Goal: Task Accomplishment & Management: Manage account settings

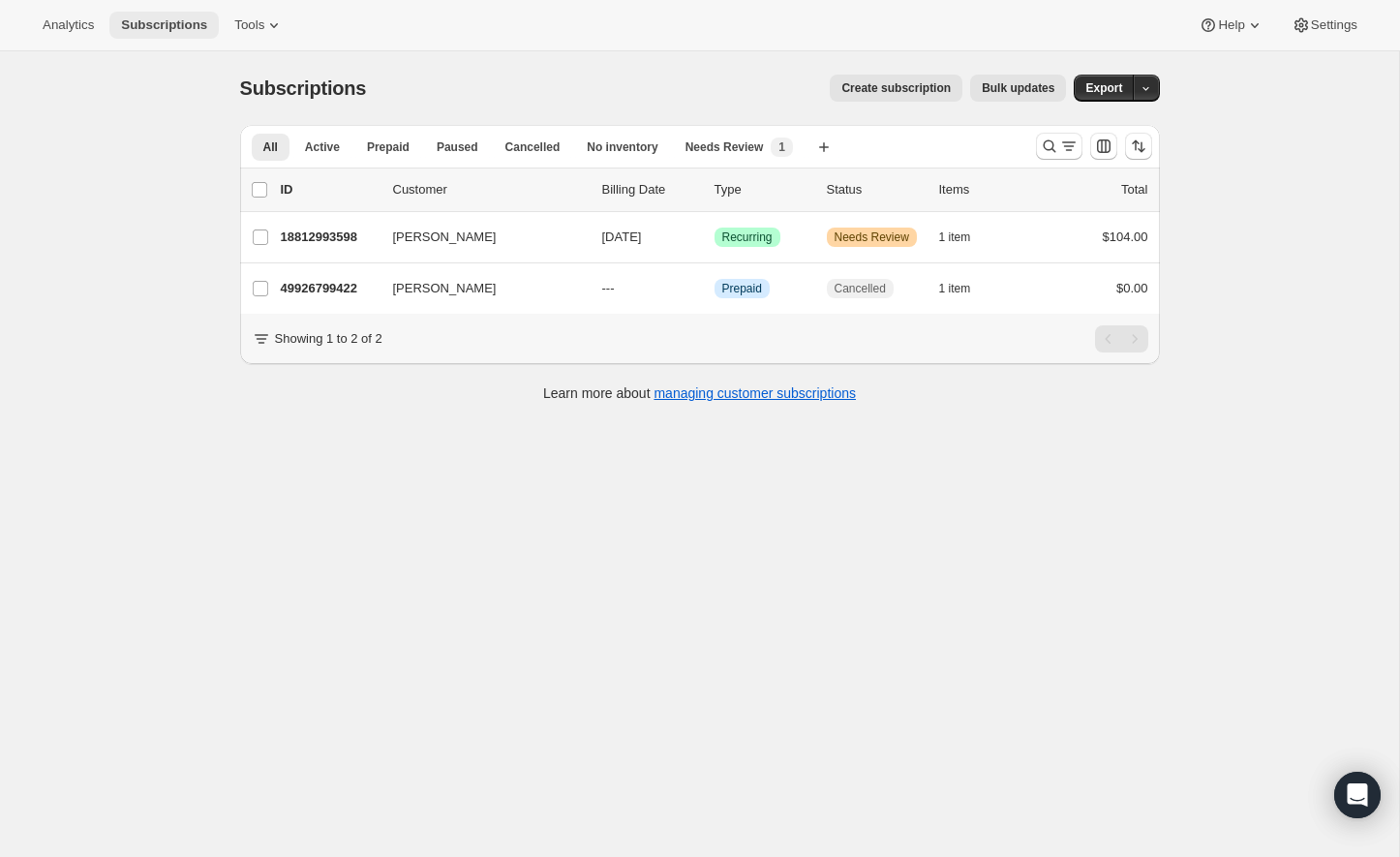
click at [173, 18] on span "Subscriptions" at bounding box center [164, 25] width 86 height 16
click at [83, 25] on span "Analytics" at bounding box center [68, 25] width 52 height 16
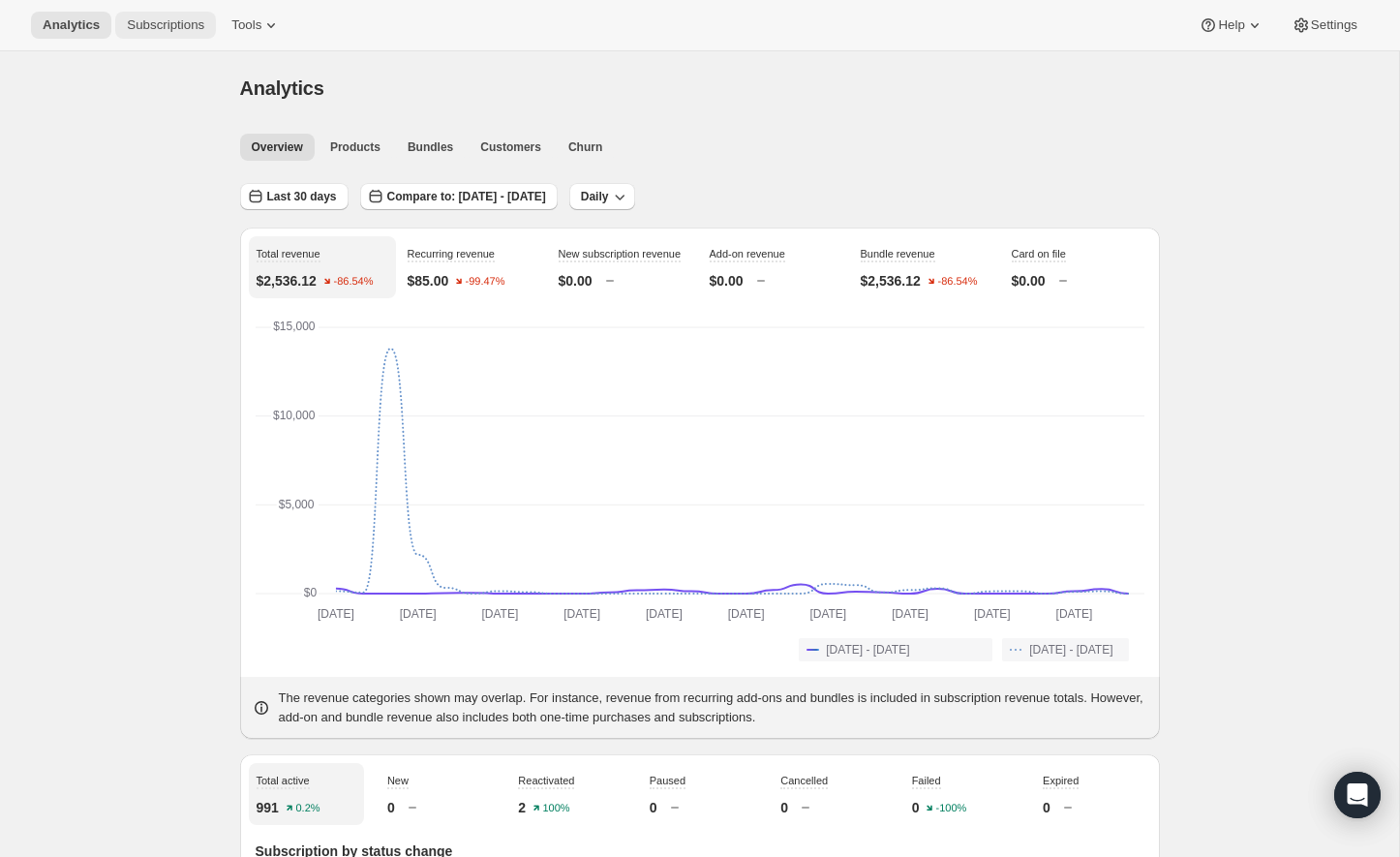
click at [149, 20] on span "Subscriptions" at bounding box center [165, 25] width 77 height 16
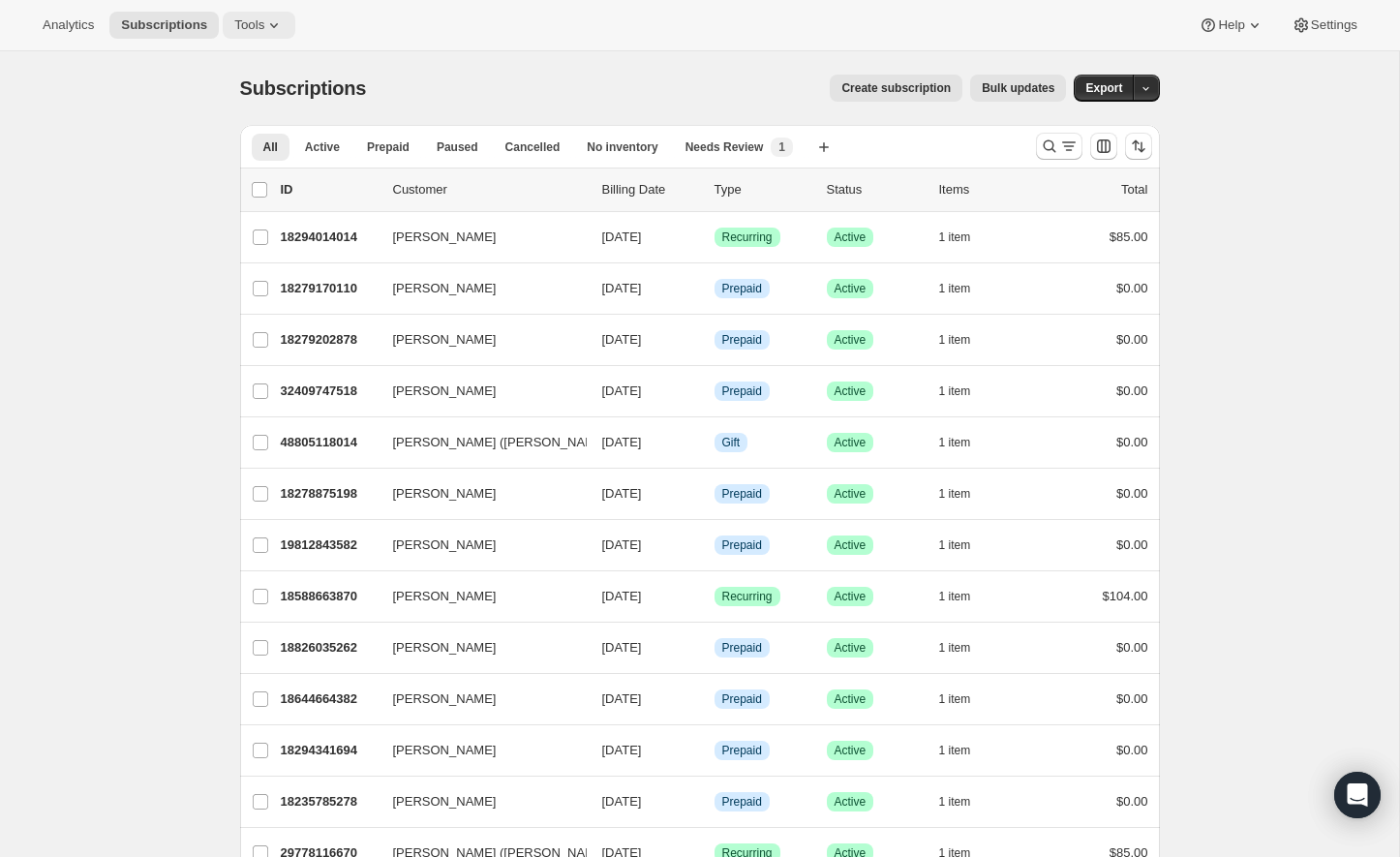
click at [264, 21] on span "Tools" at bounding box center [249, 25] width 30 height 16
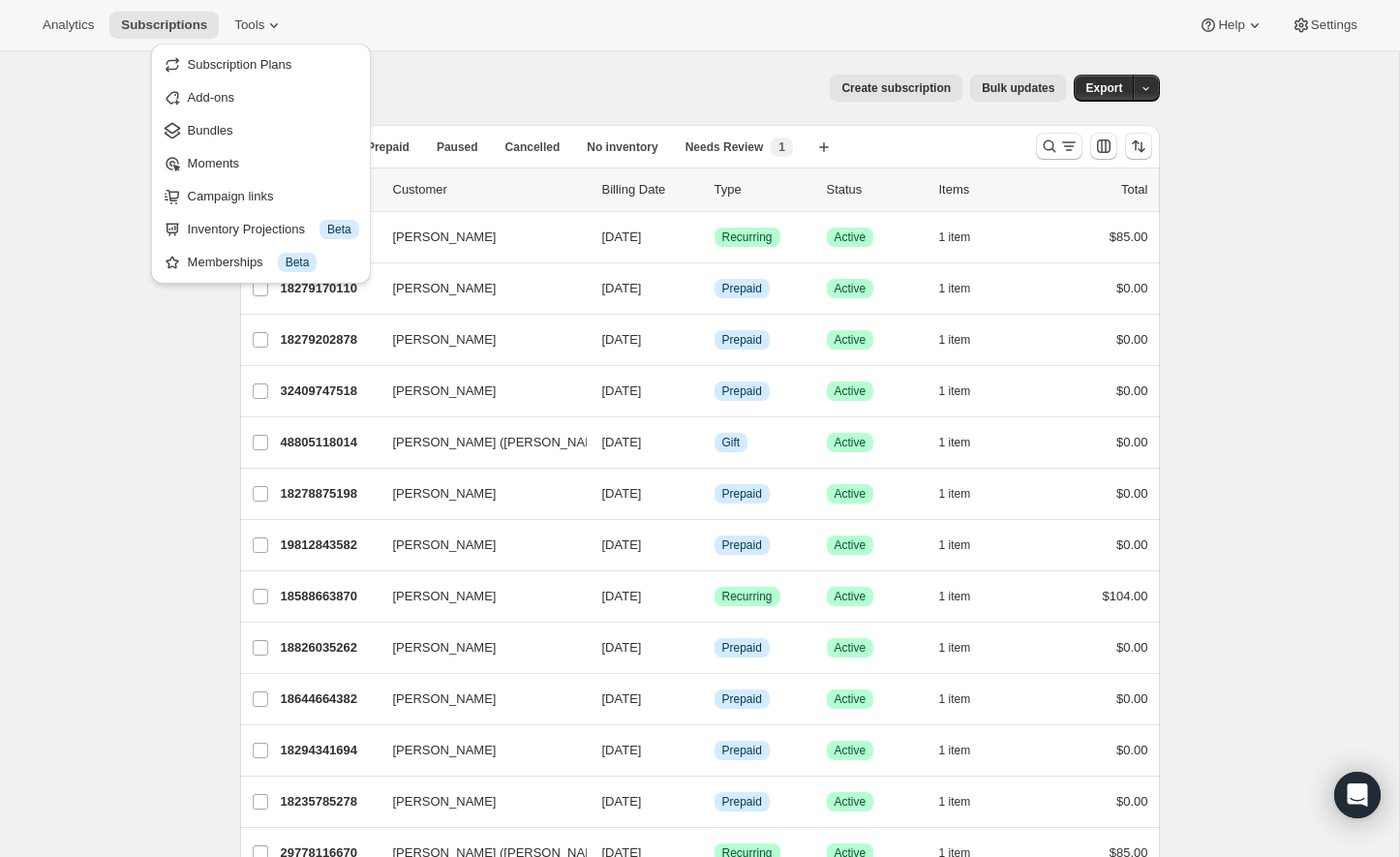
click at [505, 11] on div "Analytics Subscriptions Tools Help Settings" at bounding box center [700, 25] width 1400 height 52
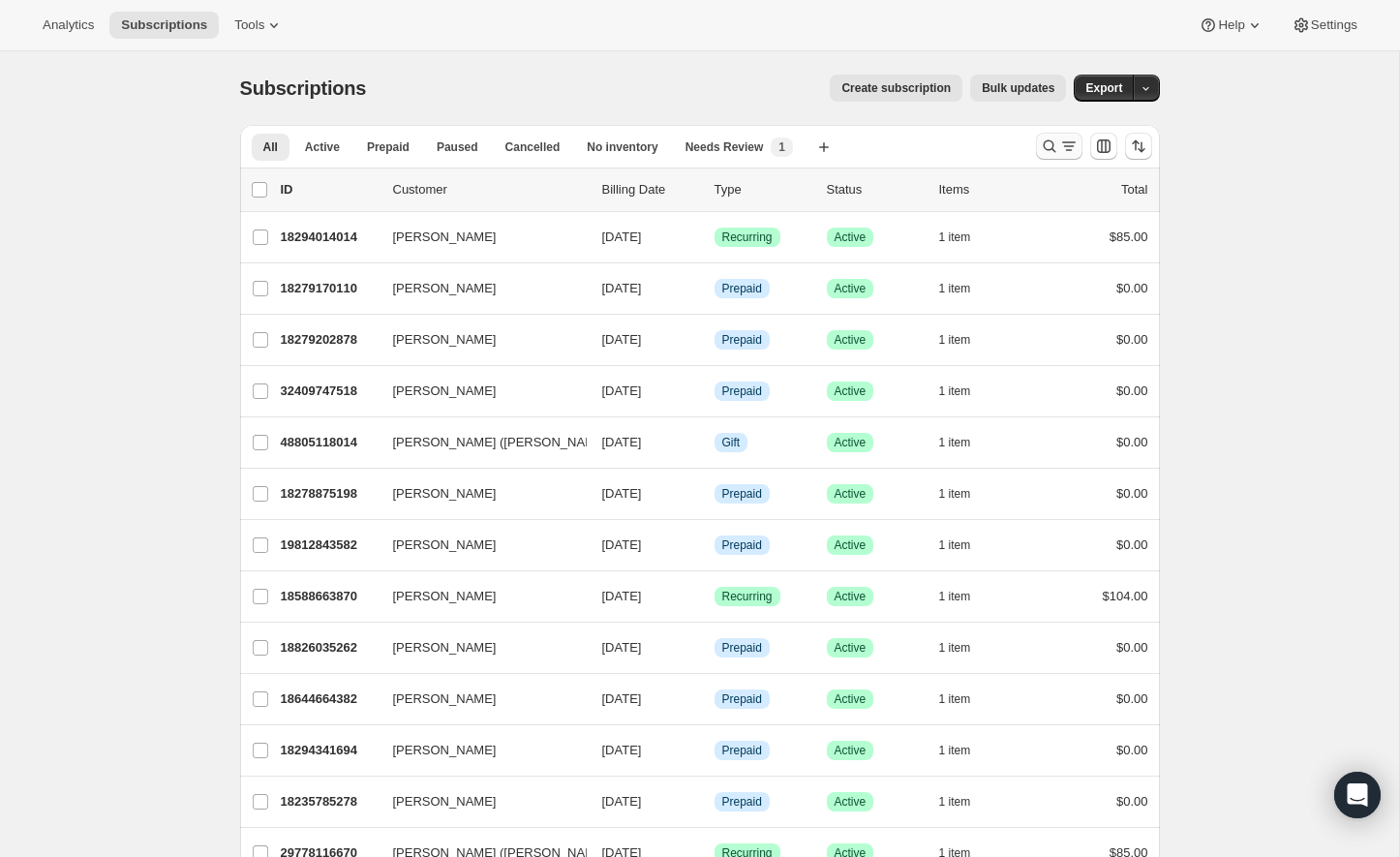
click at [1041, 152] on icon "Search and filter results" at bounding box center [1049, 147] width 20 height 20
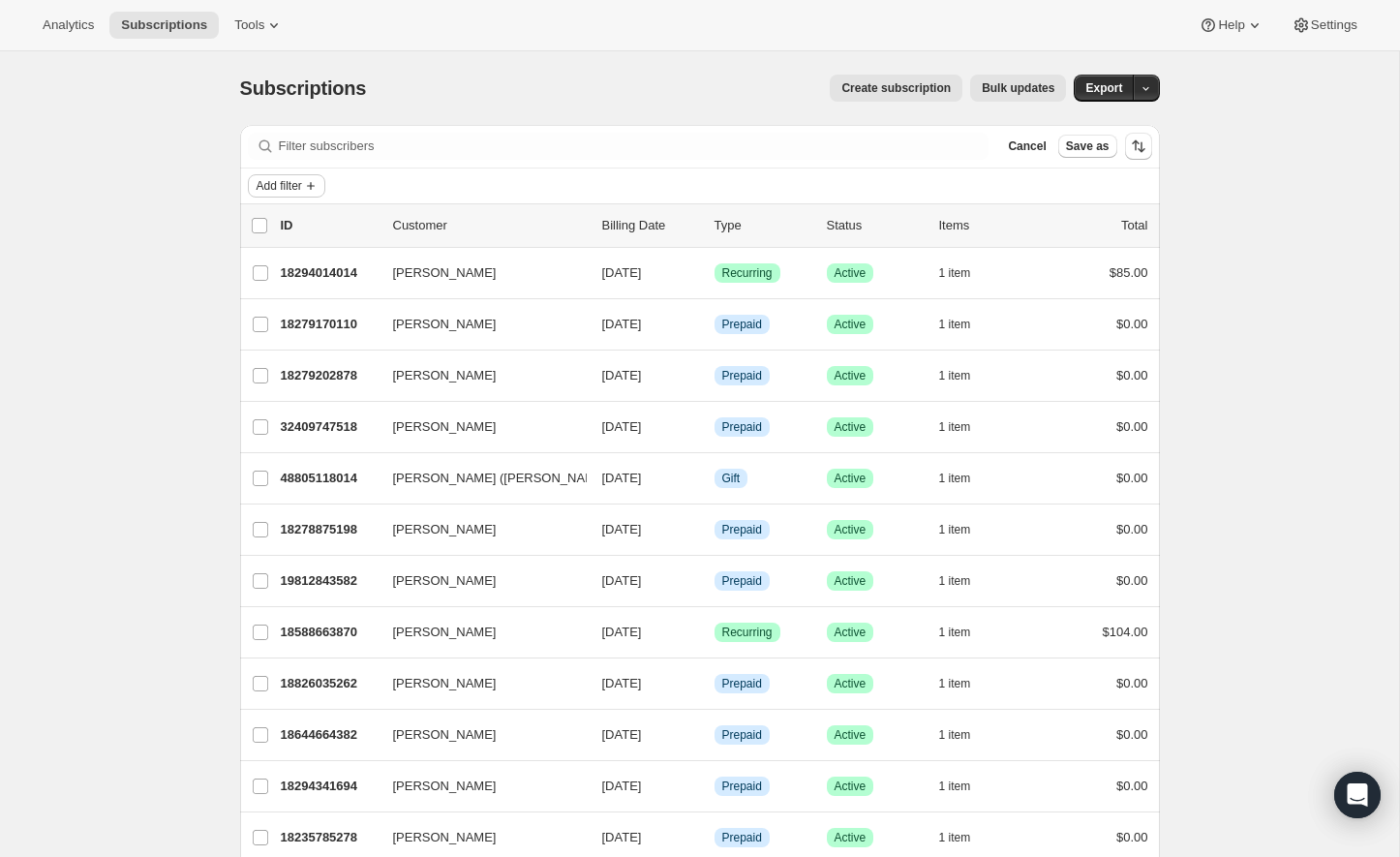
click at [282, 184] on span "Add filter" at bounding box center [279, 186] width 46 height 16
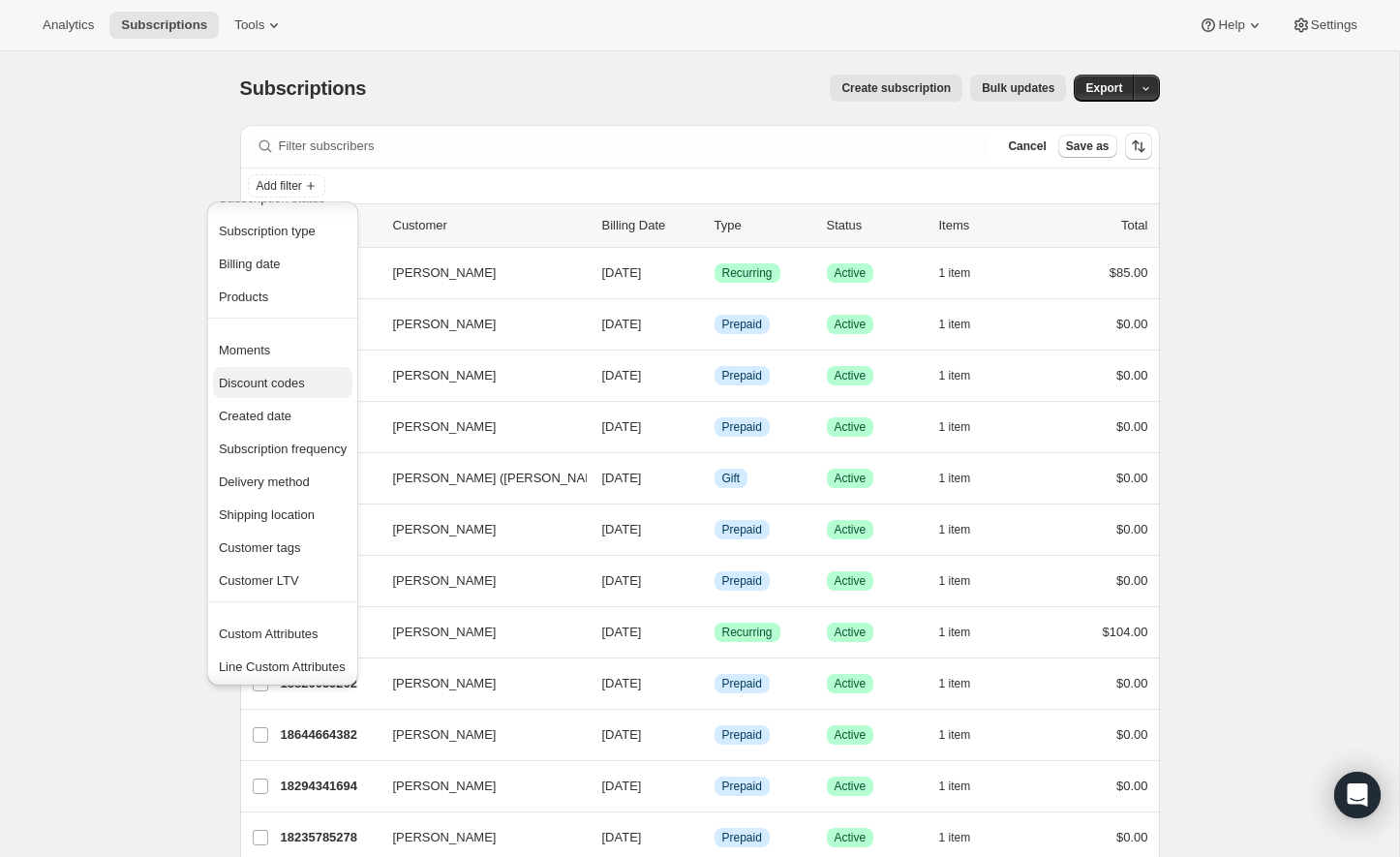
scroll to position [36, 0]
click at [267, 275] on button "Billing date" at bounding box center [282, 264] width 140 height 31
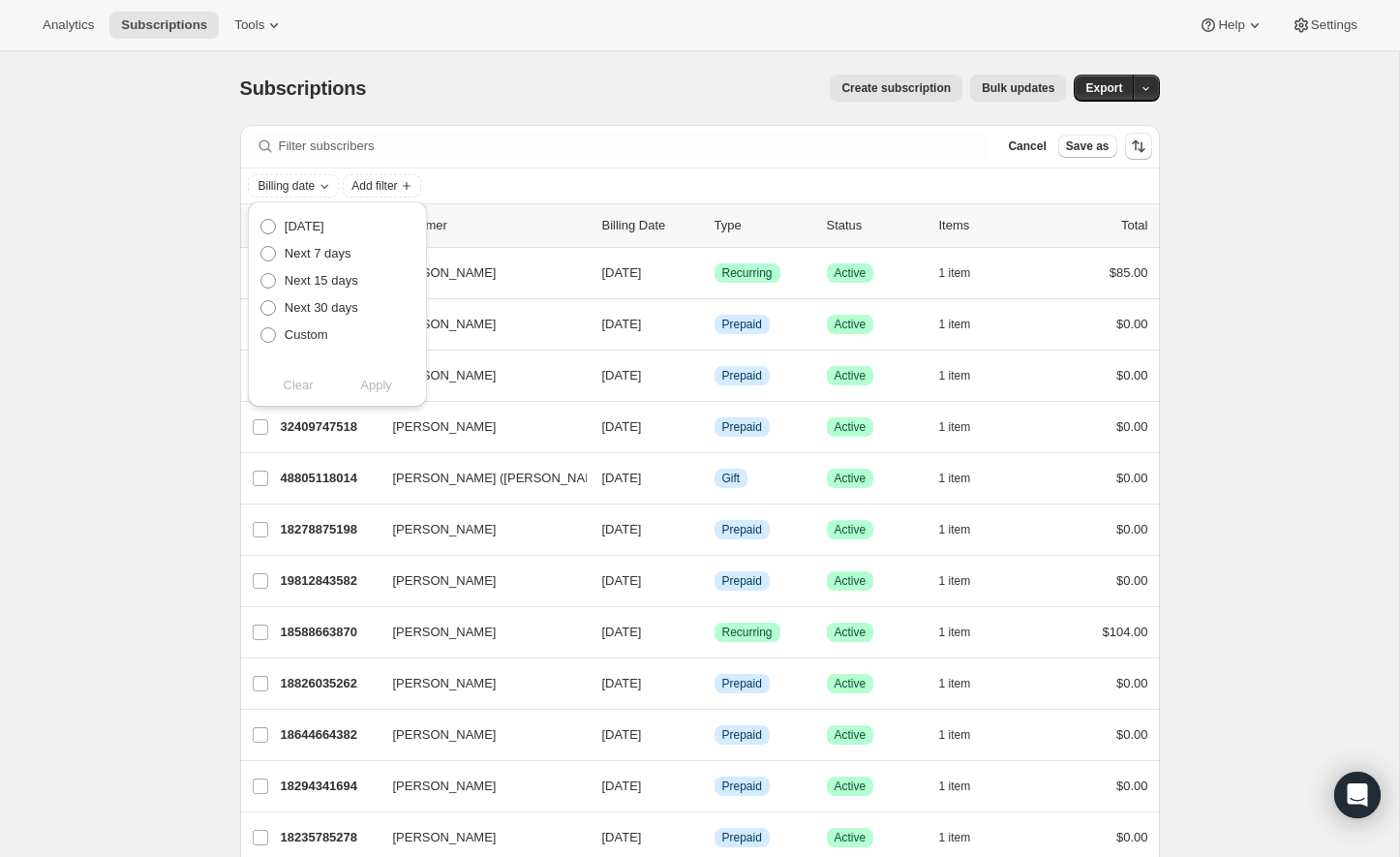
click at [297, 193] on button "Add filter" at bounding box center [286, 186] width 77 height 23
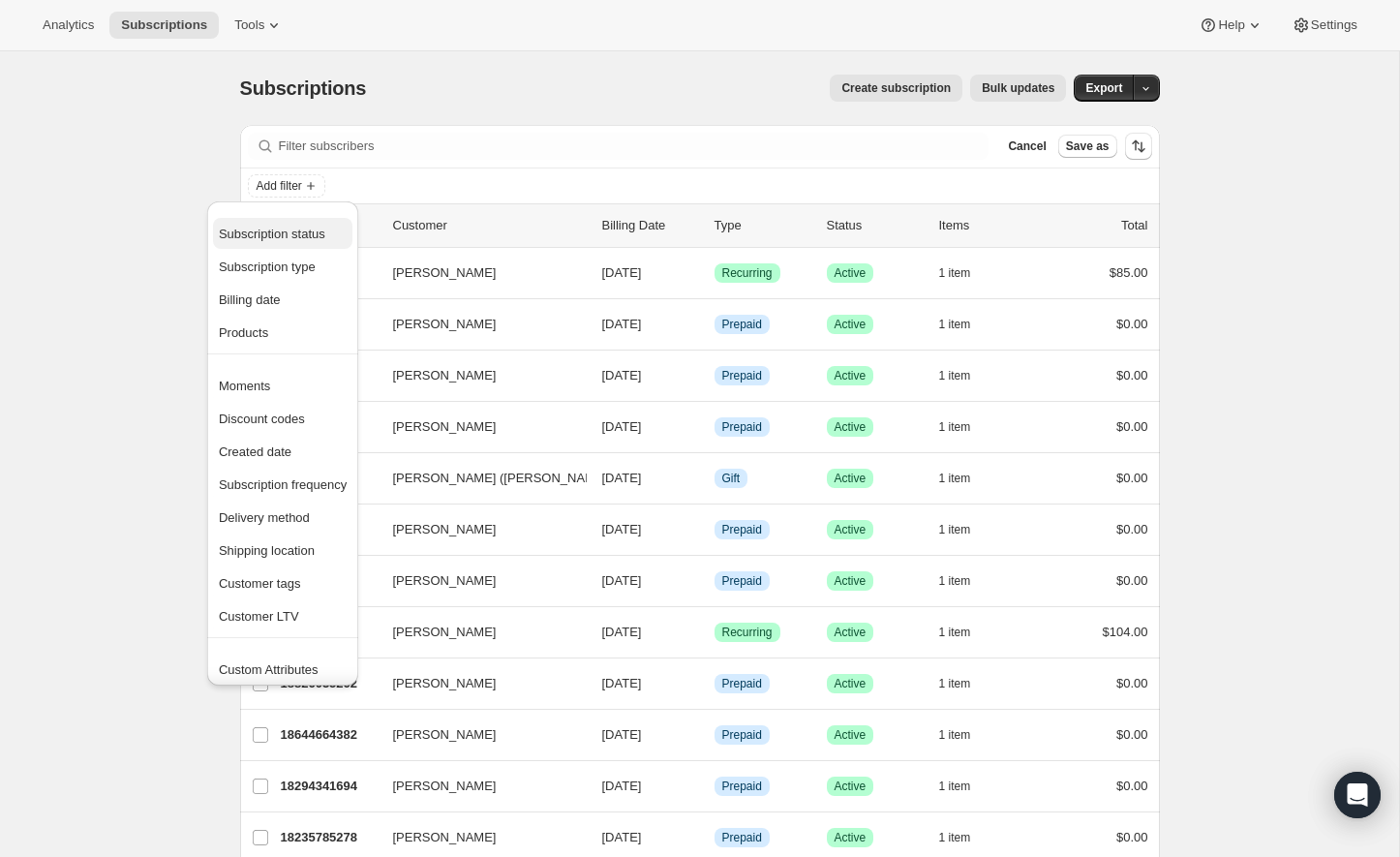
click at [281, 232] on span "Subscription status" at bounding box center [272, 234] width 106 height 15
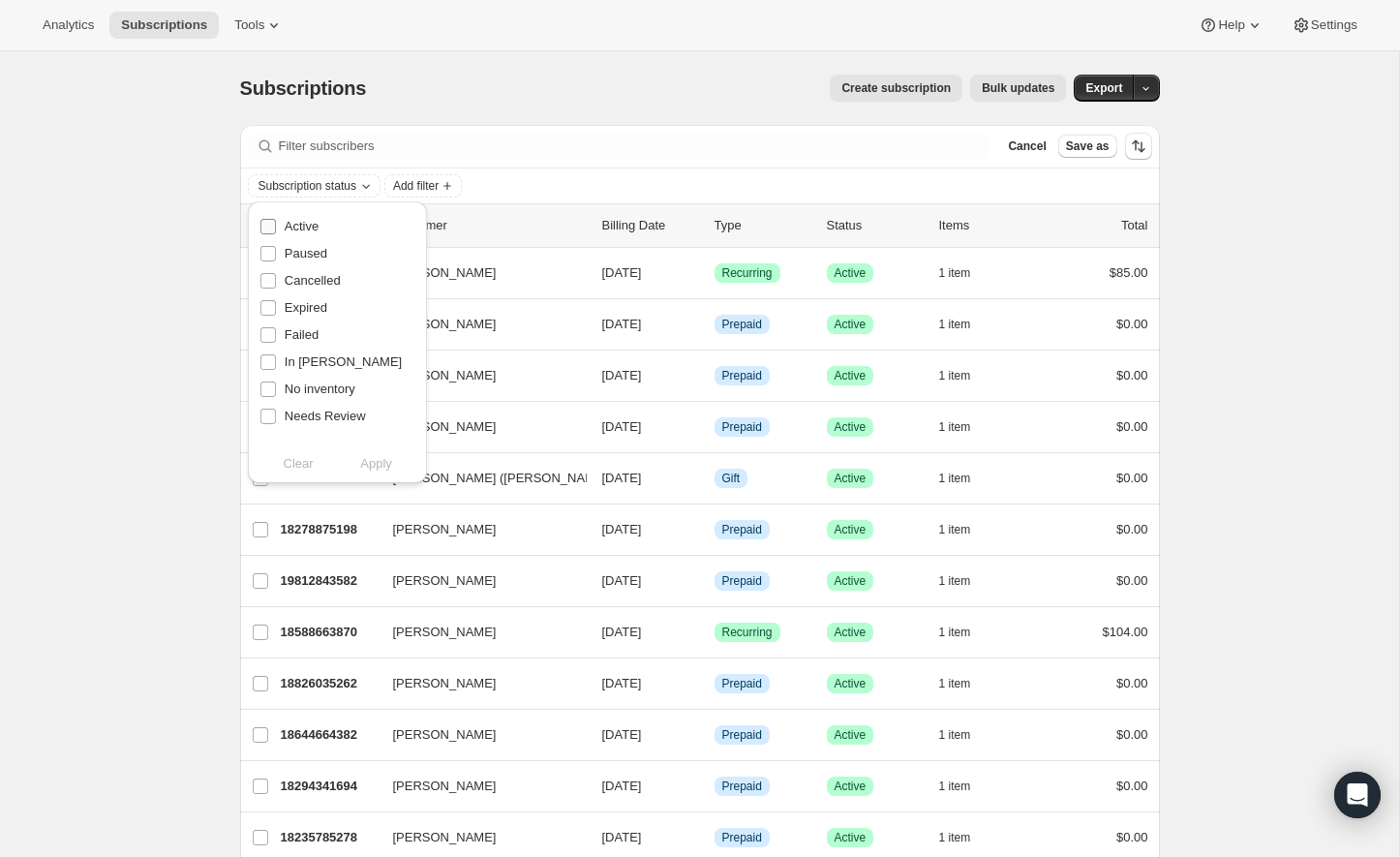
click at [296, 229] on span "Active" at bounding box center [301, 226] width 34 height 15
click at [276, 229] on input "Active" at bounding box center [269, 227] width 16 height 16
checkbox input "true"
click at [321, 388] on span "No inventory" at bounding box center [319, 388] width 70 height 15
click at [276, 388] on input "No inventory" at bounding box center [269, 389] width 16 height 16
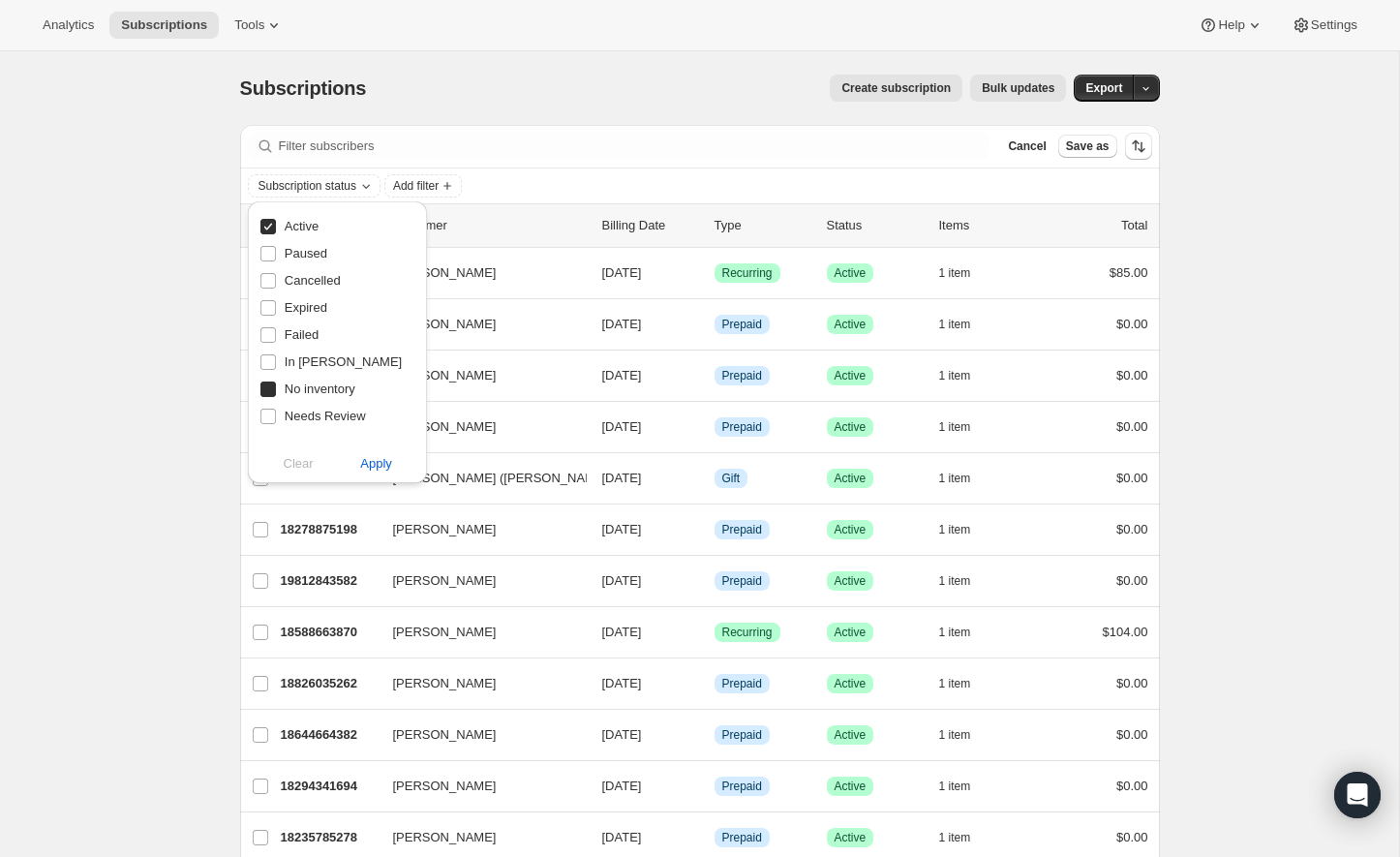
checkbox input "true"
click at [266, 225] on input "Active" at bounding box center [269, 227] width 16 height 16
checkbox input "false"
click at [379, 465] on span "Apply" at bounding box center [376, 464] width 32 height 20
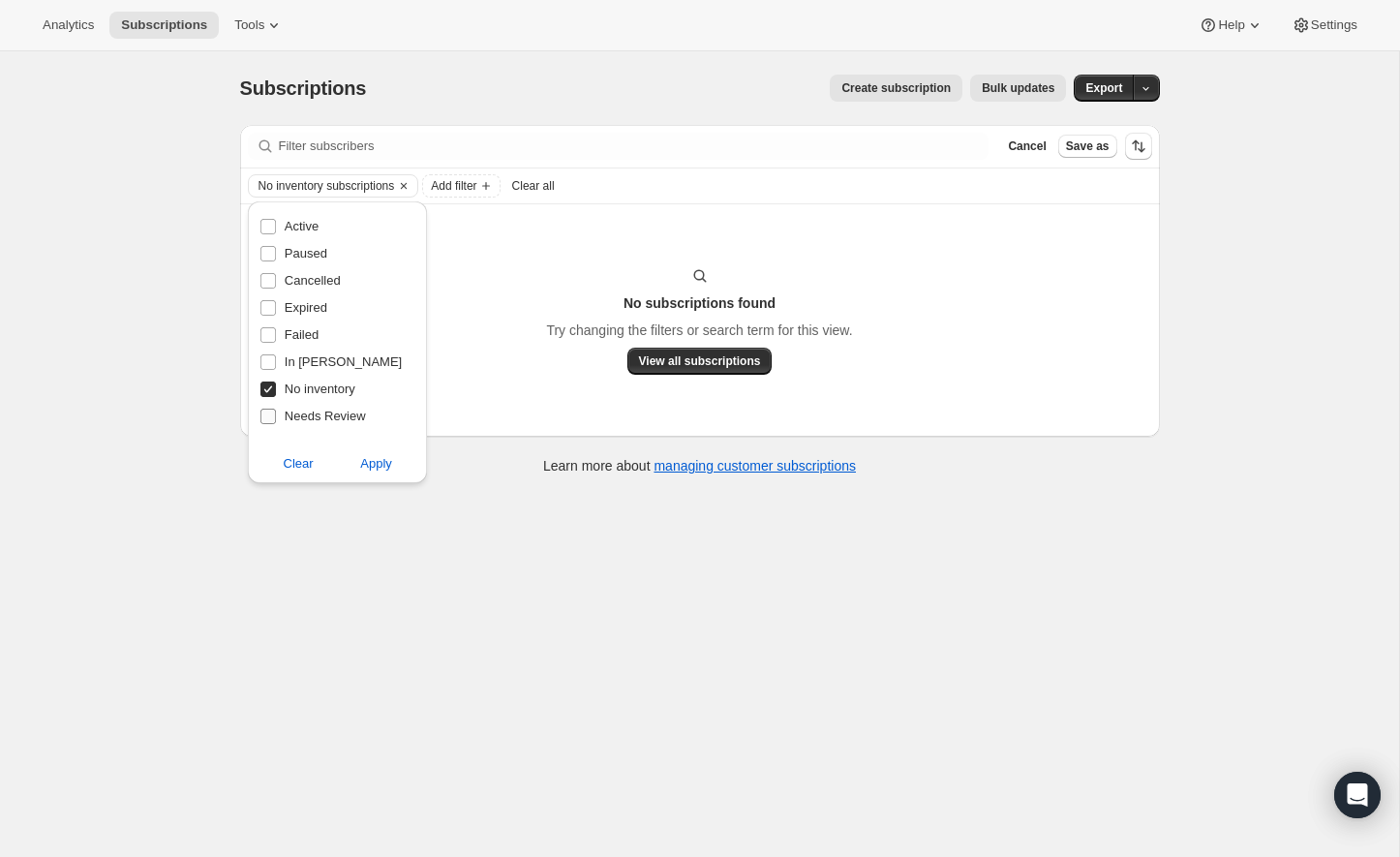
click at [270, 421] on input "Needs Review" at bounding box center [269, 416] width 16 height 16
checkbox input "true"
click at [269, 393] on input "No inventory" at bounding box center [269, 389] width 16 height 16
checkbox input "false"
click at [365, 458] on span "Apply" at bounding box center [376, 464] width 32 height 20
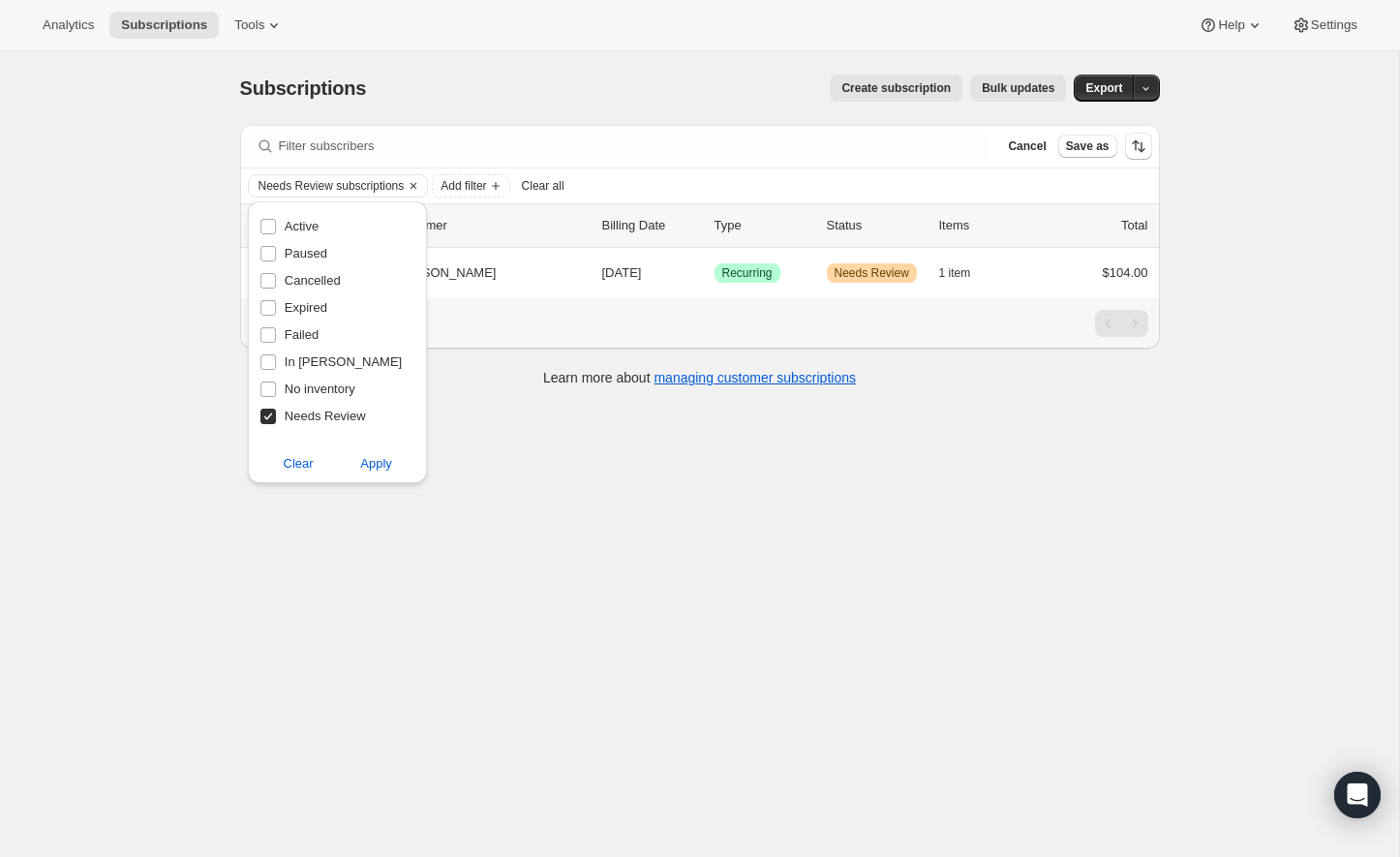
click at [518, 473] on div "Subscriptions. This page is ready Subscriptions Create subscription Bulk update…" at bounding box center [700, 480] width 1399 height 857
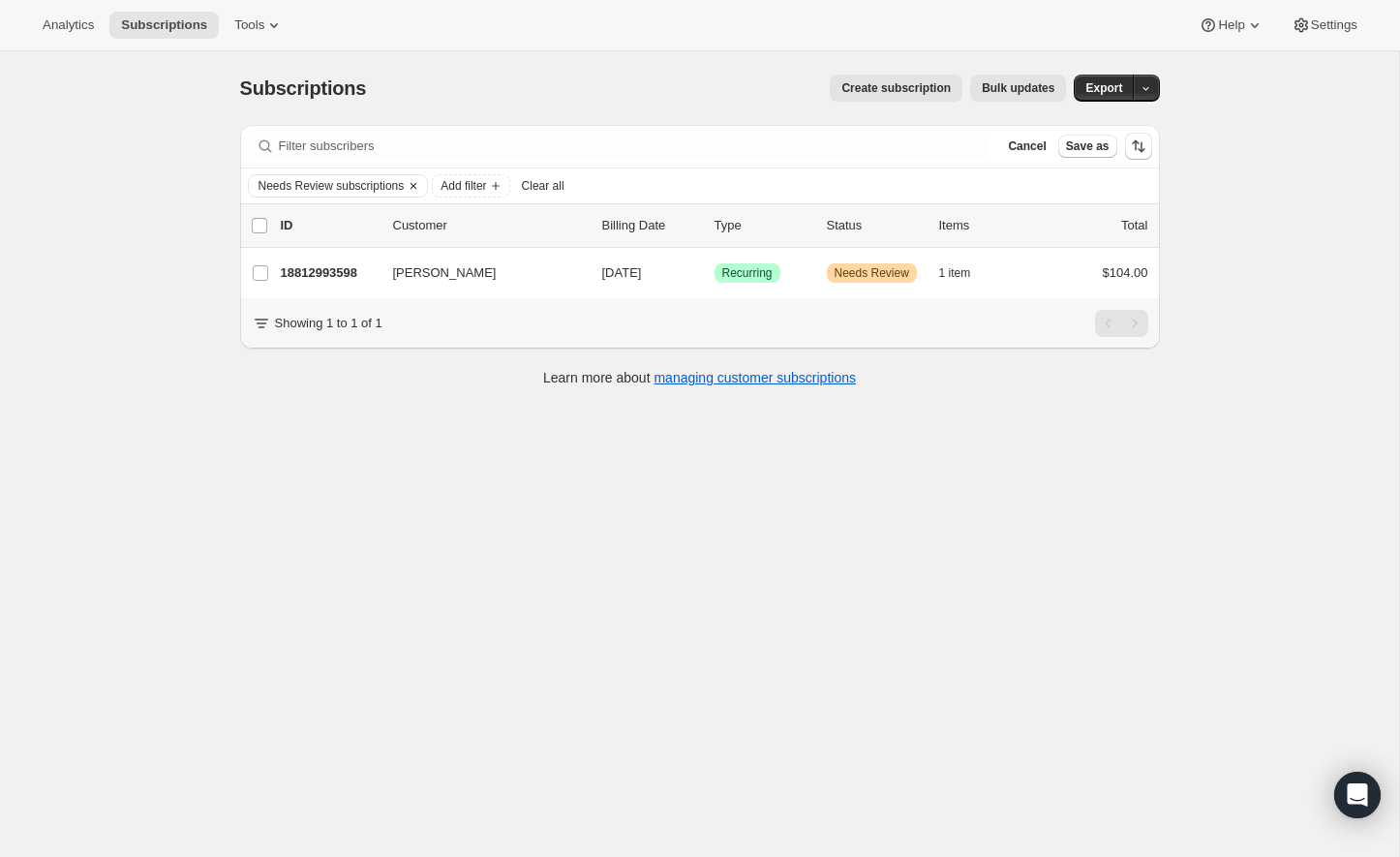
click at [283, 193] on button "Needs Review subscriptions" at bounding box center [327, 186] width 156 height 21
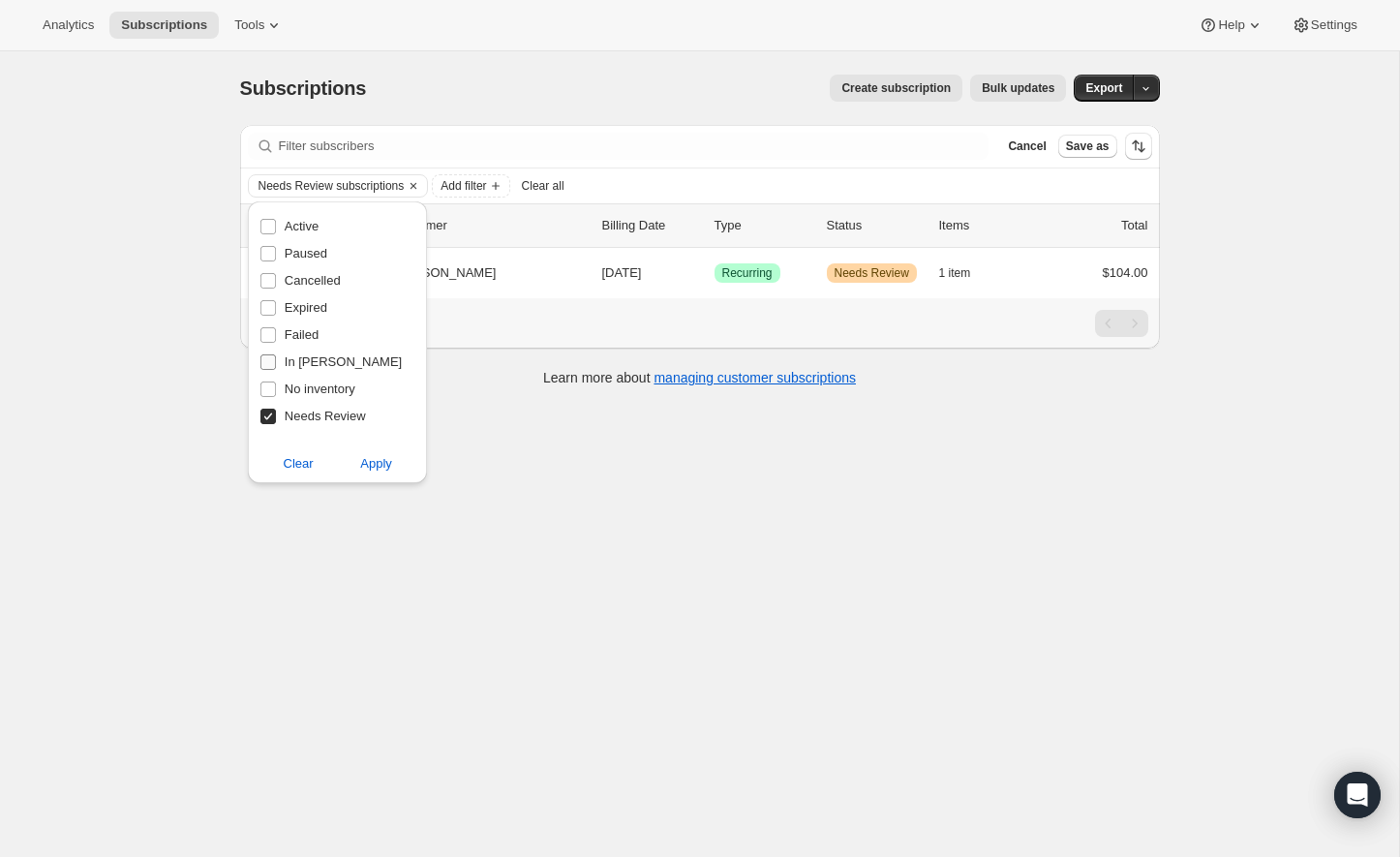
click at [273, 363] on input "In Dunning" at bounding box center [269, 363] width 16 height 16
checkbox input "true"
click at [273, 417] on input "Needs Review" at bounding box center [269, 416] width 16 height 16
checkbox input "false"
click at [388, 470] on span "Apply" at bounding box center [376, 464] width 32 height 20
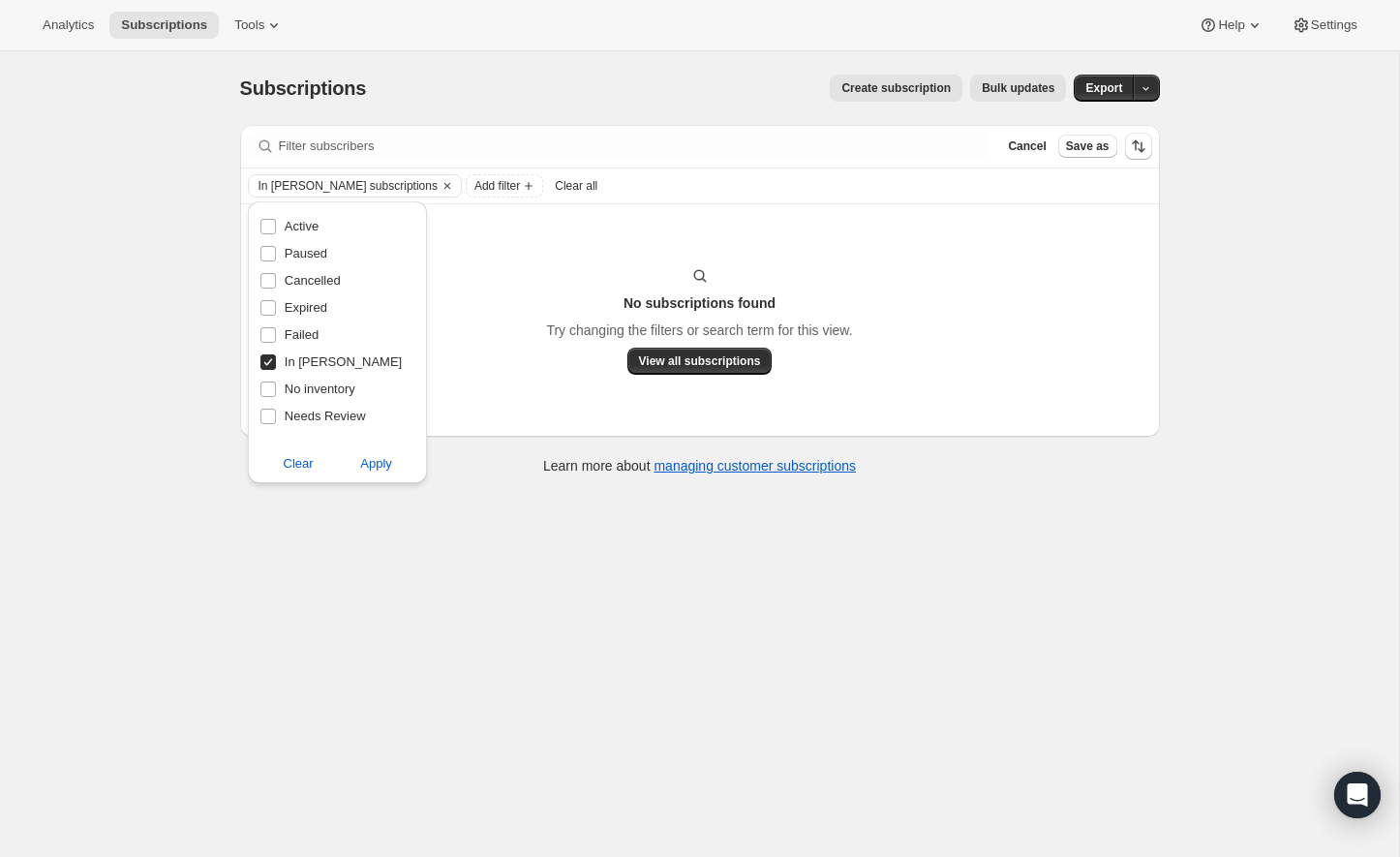
click at [270, 360] on input "In Dunning" at bounding box center [269, 363] width 16 height 16
checkbox input "false"
click at [269, 341] on input "Failed" at bounding box center [269, 335] width 16 height 16
checkbox input "true"
click at [386, 470] on span "Apply" at bounding box center [376, 464] width 32 height 20
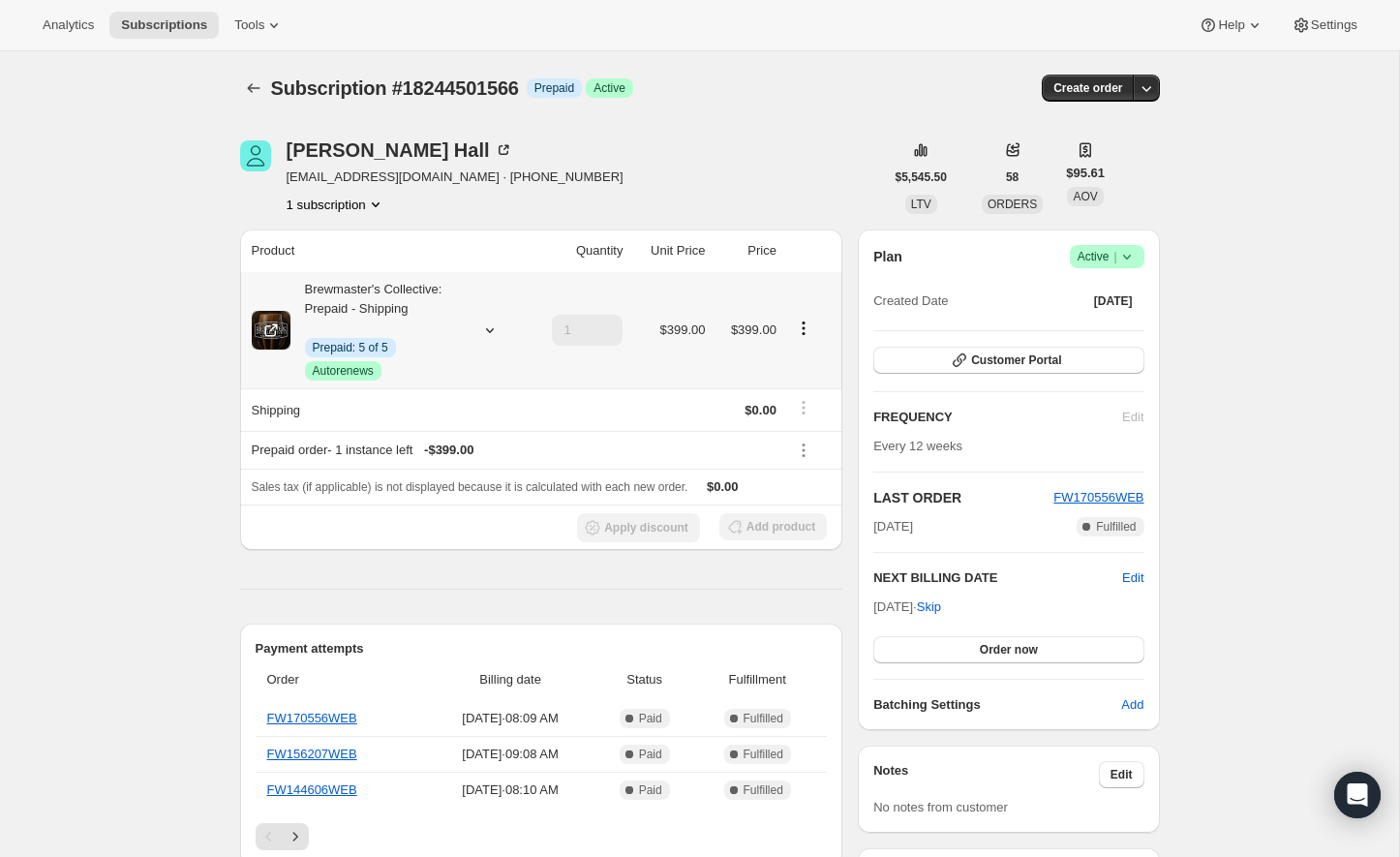
click at [799, 325] on icon "Product actions" at bounding box center [803, 328] width 20 height 20
click at [821, 432] on span "Swap variant" at bounding box center [785, 430] width 72 height 15
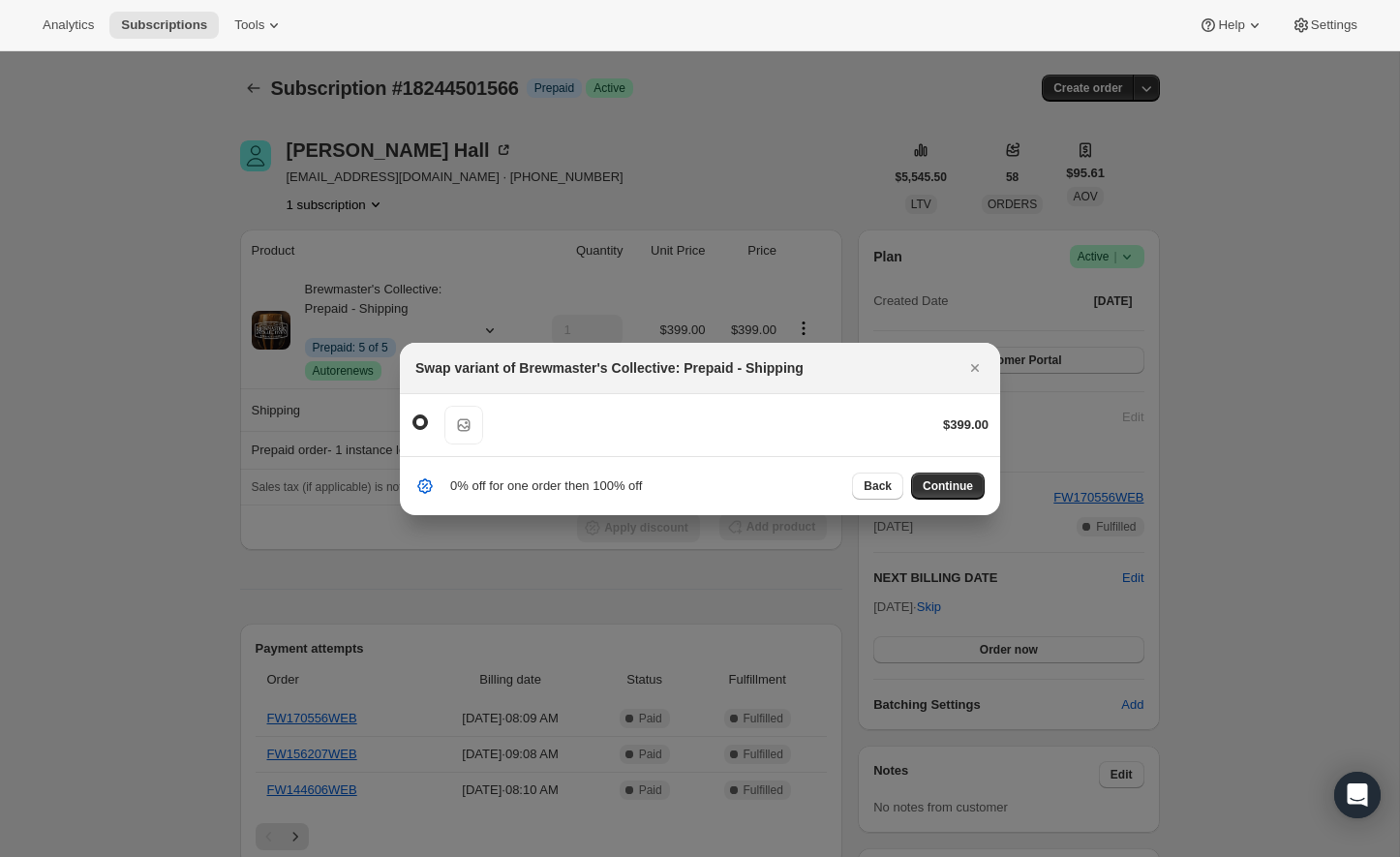
click at [680, 496] on div "0% off for one order then 100% off Back Continue" at bounding box center [700, 486] width 570 height 27
click at [982, 362] on icon "Close" at bounding box center [975, 368] width 20 height 20
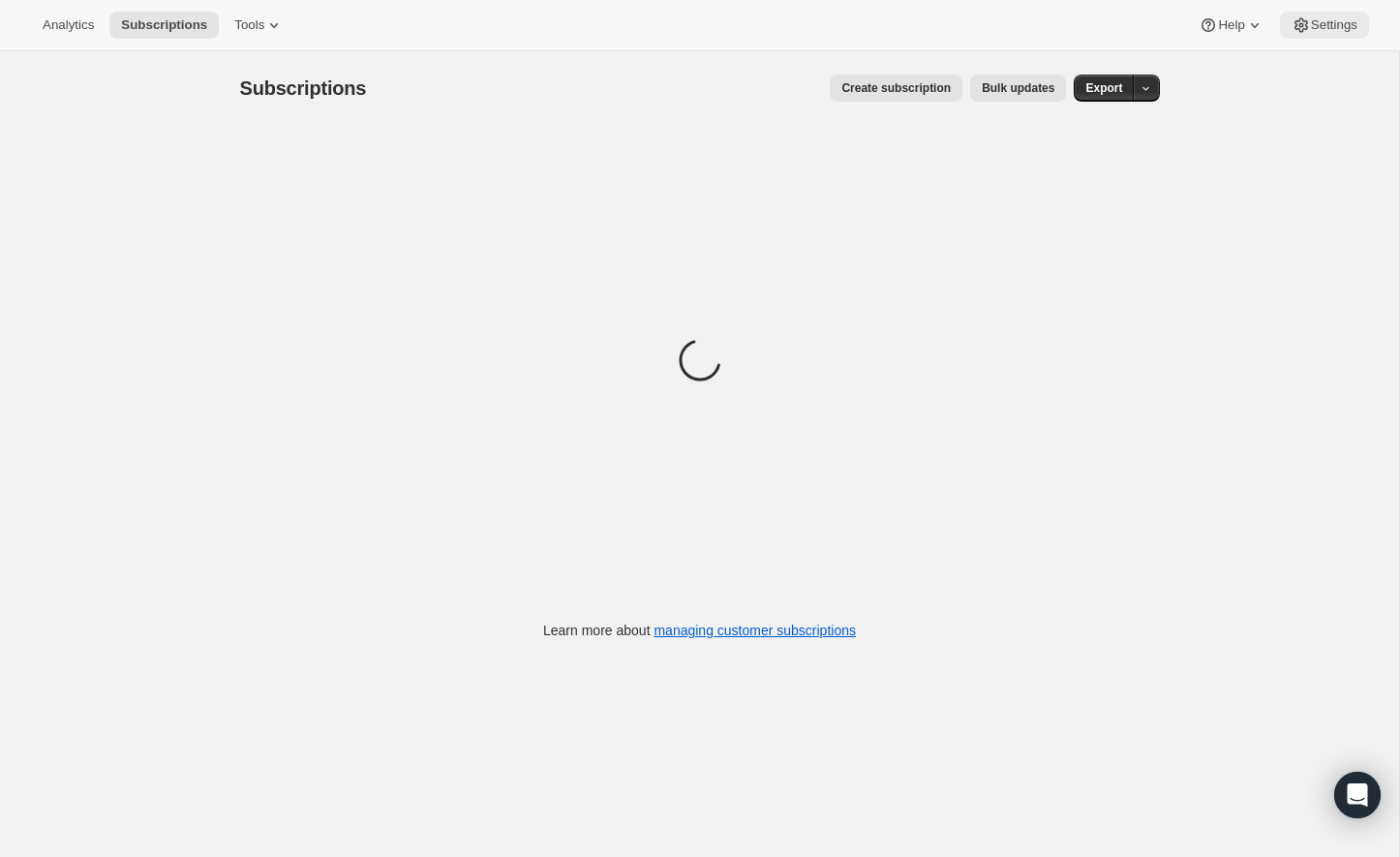
click at [1307, 15] on button "Settings" at bounding box center [1324, 25] width 89 height 27
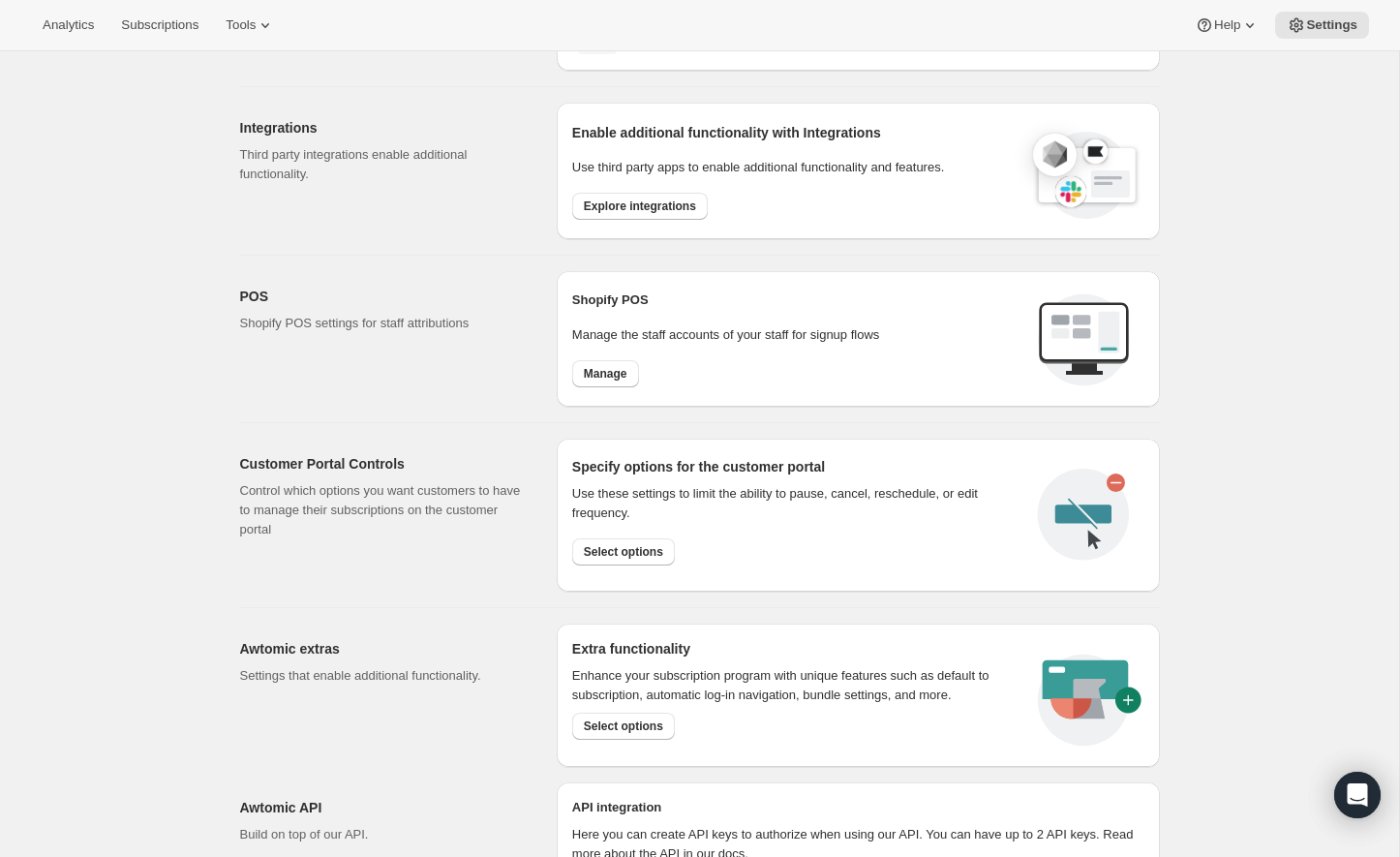
scroll to position [657, 0]
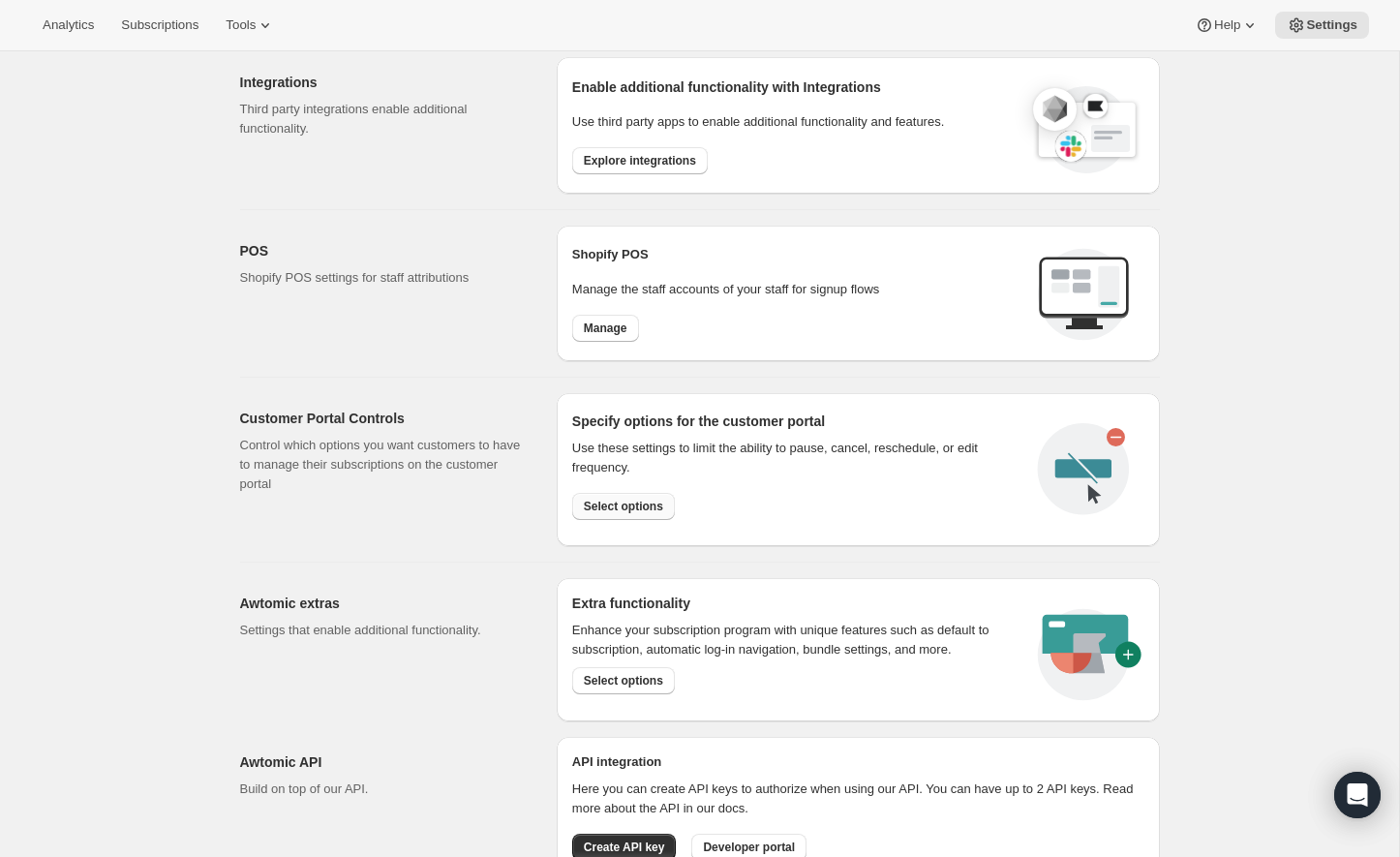
click at [601, 512] on button "Select options" at bounding box center [623, 506] width 103 height 27
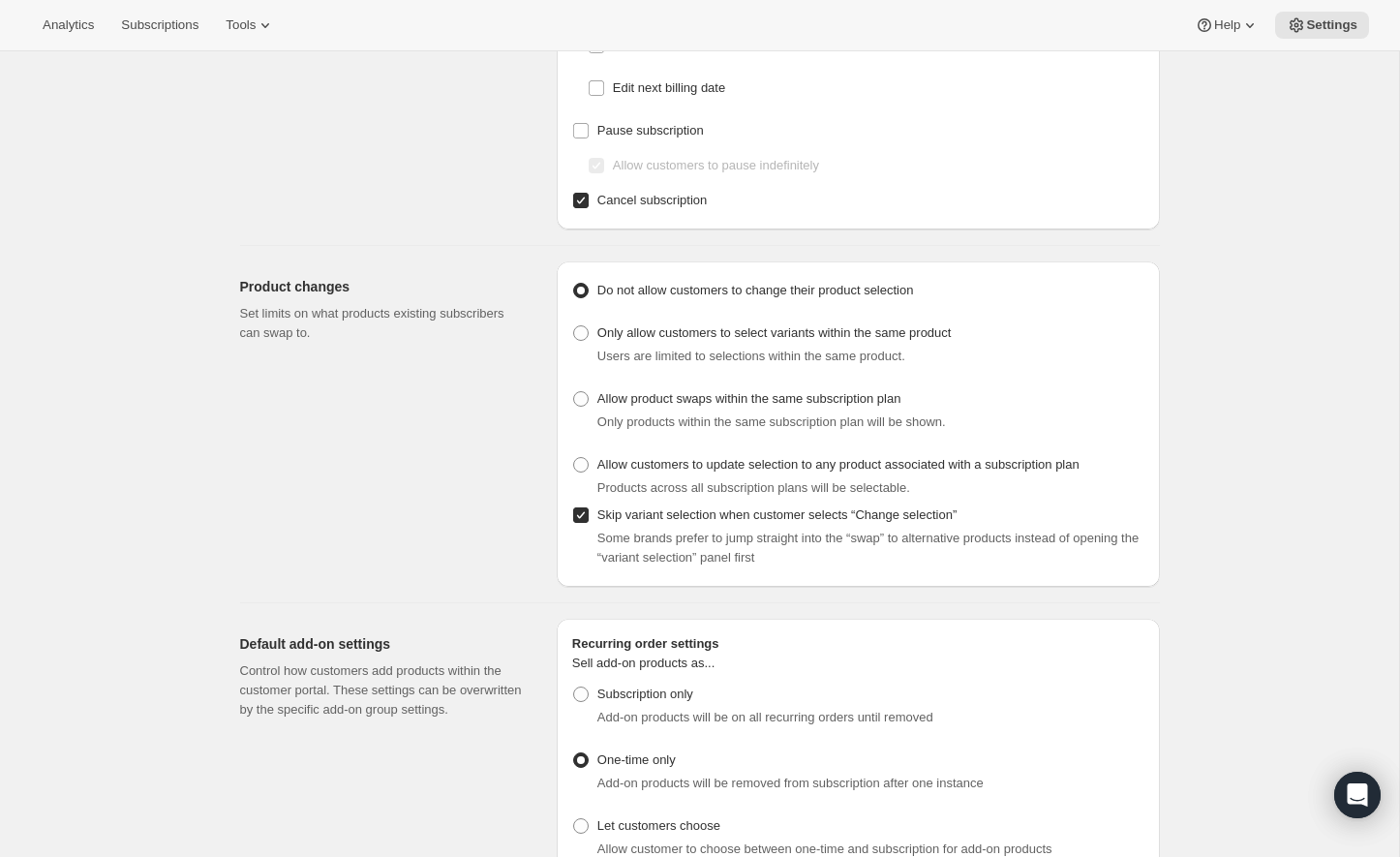
scroll to position [291, 0]
click at [575, 338] on span at bounding box center [581, 332] width 16 height 16
click at [574, 325] on input "Only allow customers to select variants within the same product" at bounding box center [573, 324] width 1 height 1
radio input "true"
click at [604, 392] on span "Allow product swaps within the same subscription plan" at bounding box center [748, 397] width 304 height 15
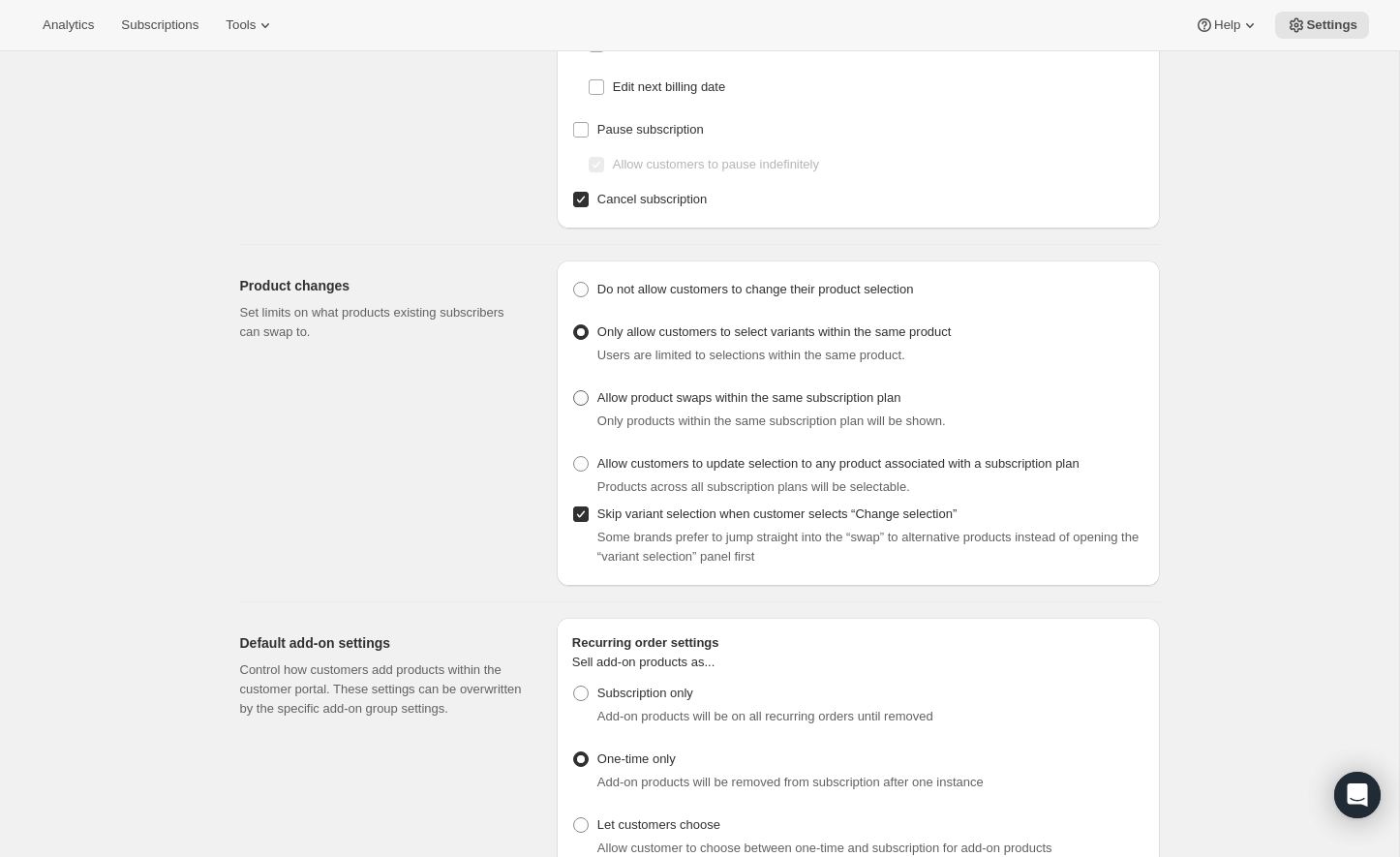
click at [574, 391] on input "Allow product swaps within the same subscription plan" at bounding box center [573, 390] width 1 height 1
radio input "true"
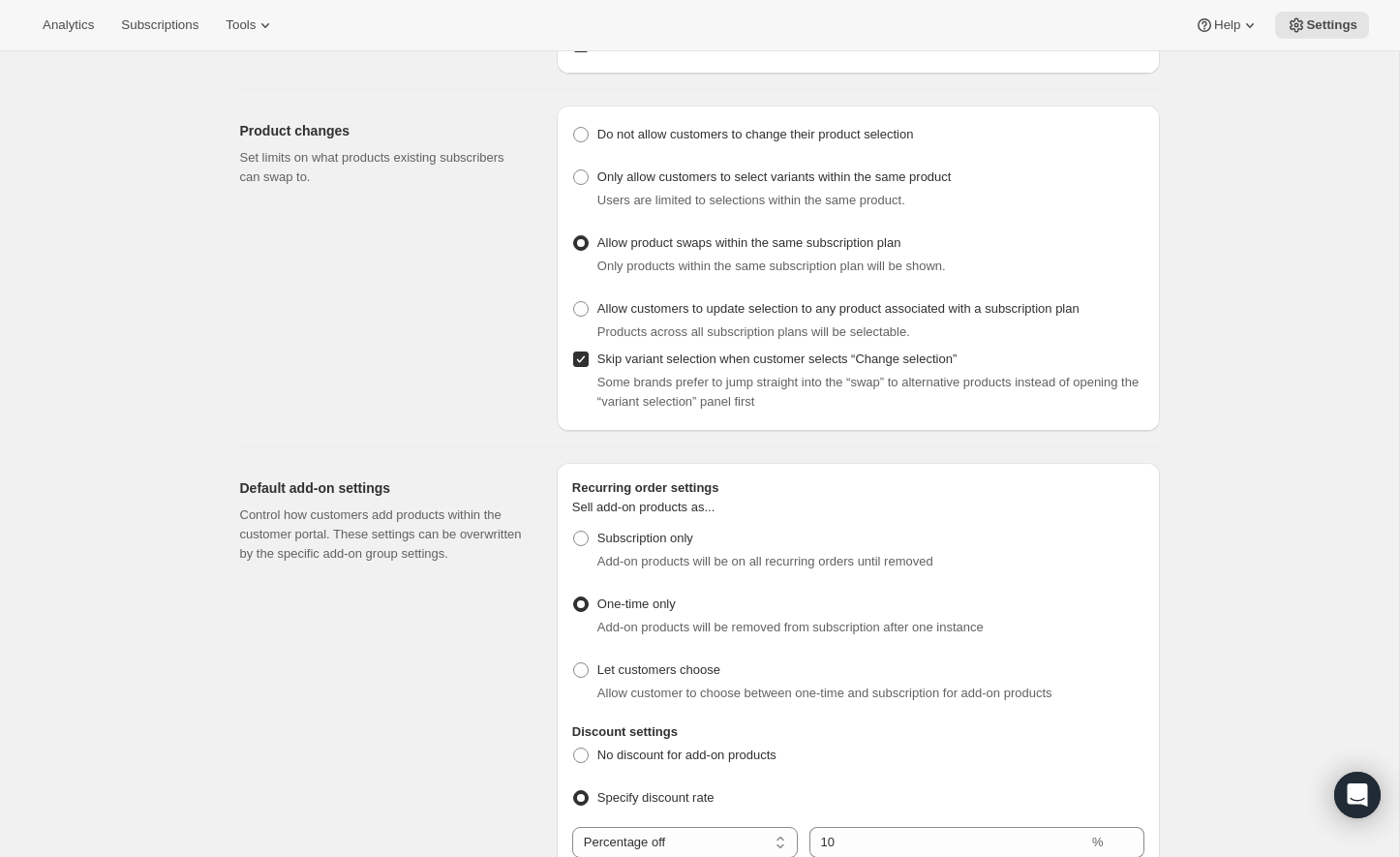
scroll to position [441, 0]
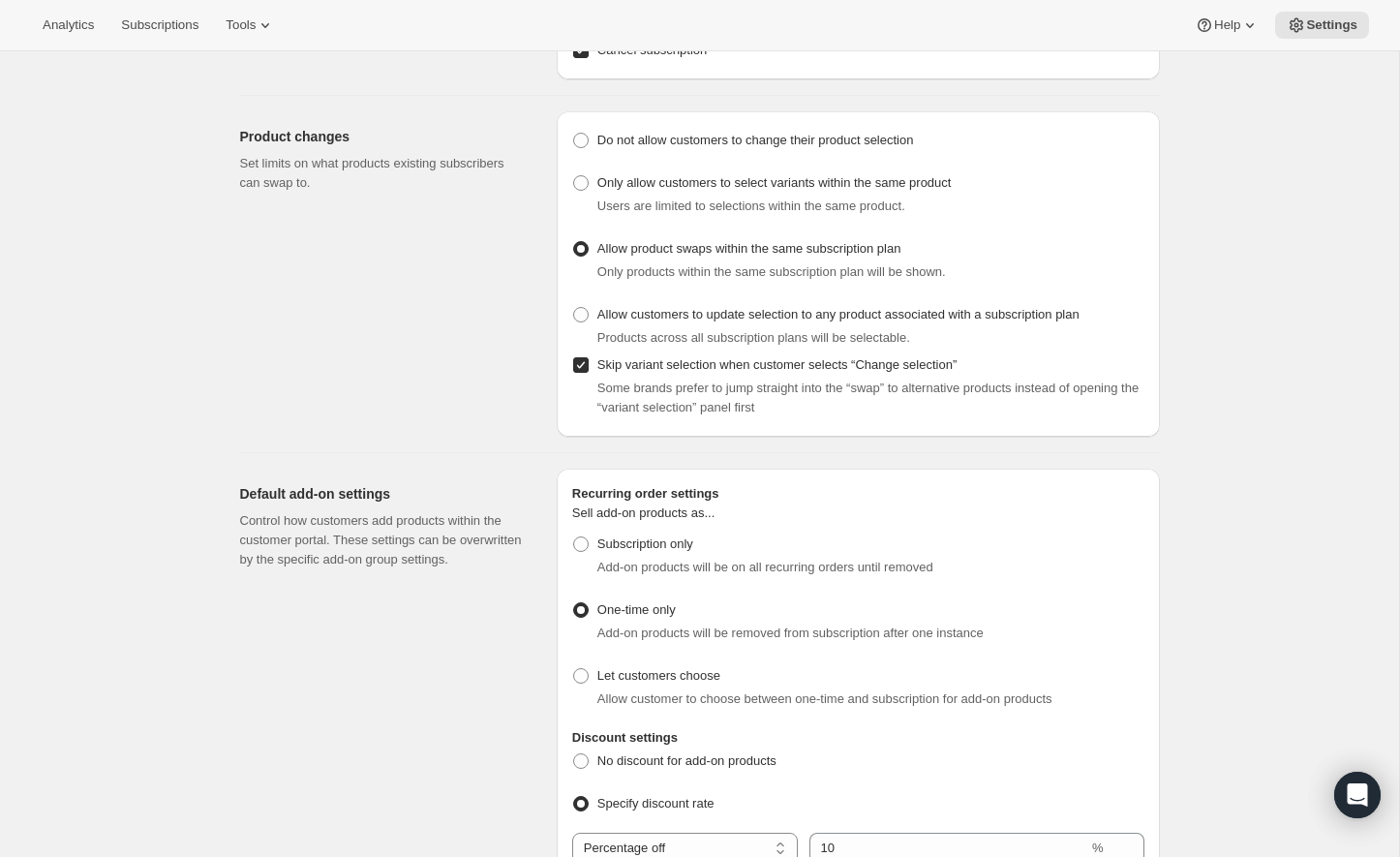
click at [797, 249] on span "Allow product swaps within the same subscription plan" at bounding box center [748, 248] width 304 height 15
click at [574, 242] on input "Allow product swaps within the same subscription plan" at bounding box center [573, 241] width 1 height 1
click at [798, 249] on span "Allow product swaps within the same subscription plan" at bounding box center [748, 248] width 304 height 15
click at [574, 242] on input "Allow product swaps within the same subscription plan" at bounding box center [573, 241] width 1 height 1
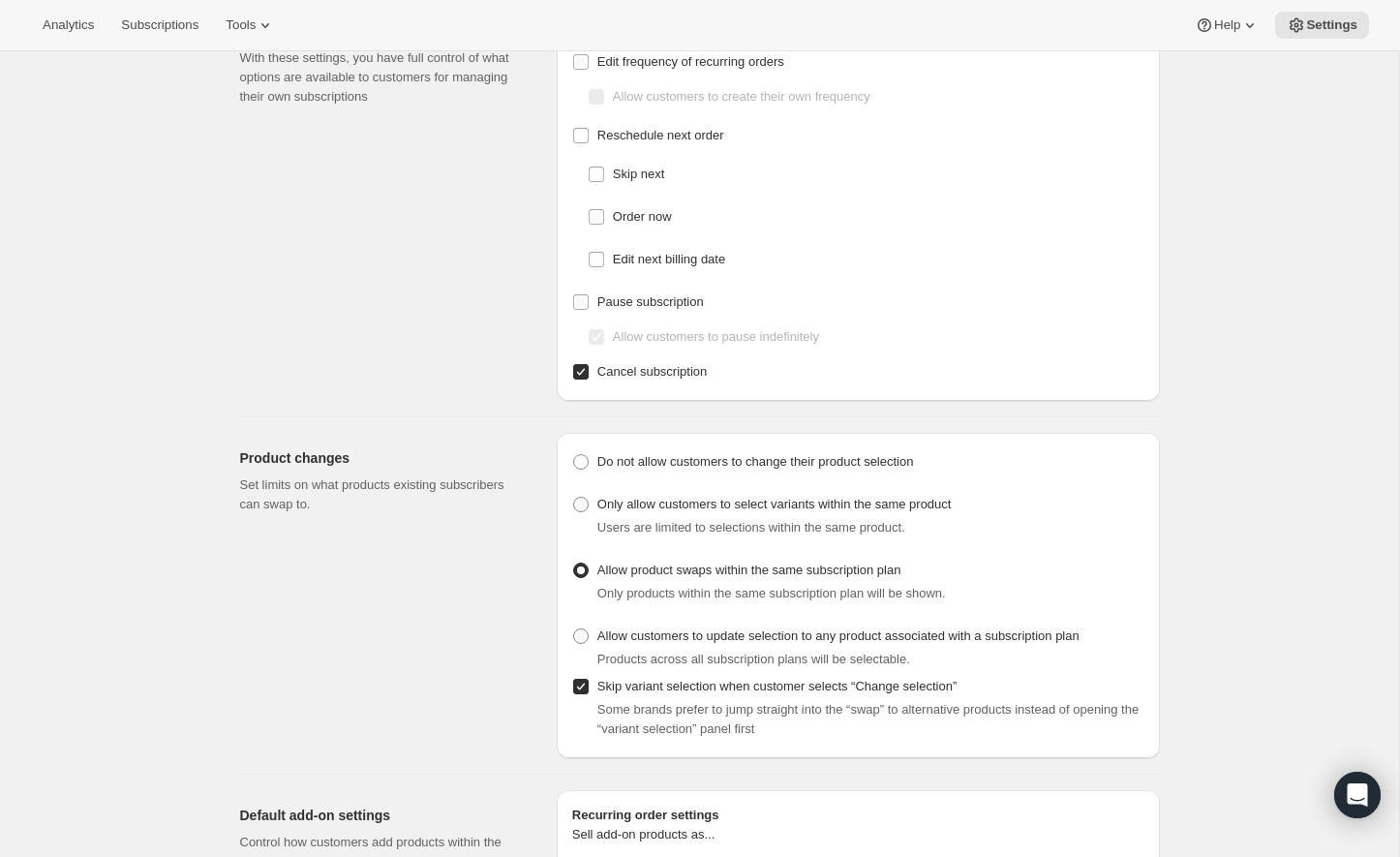
scroll to position [123, 0]
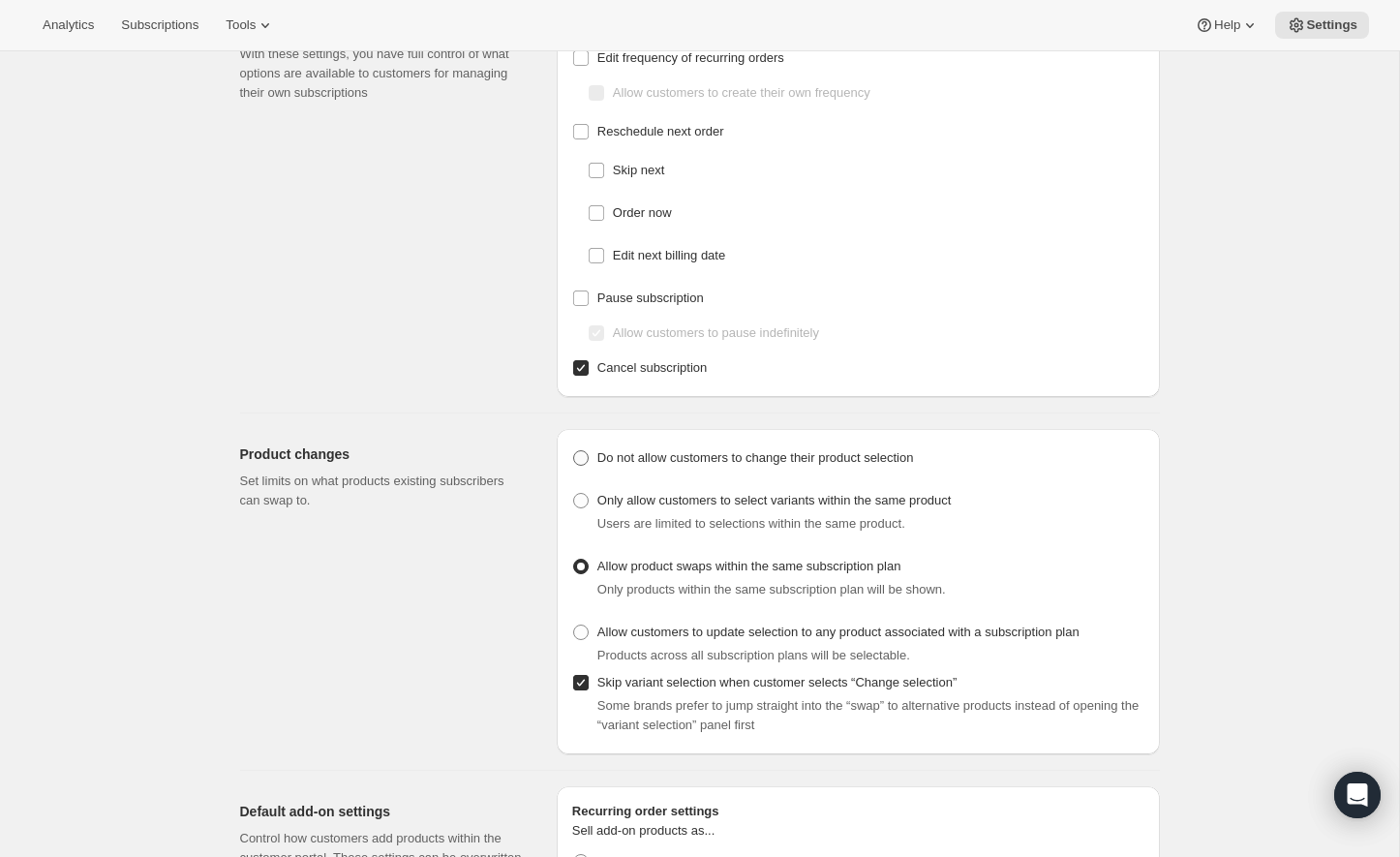
click at [841, 467] on label "Do not allow customers to change their product selection" at bounding box center [743, 458] width 342 height 27
click at [574, 451] on input "Do not allow customers to change their product selection" at bounding box center [573, 450] width 1 height 1
radio input "true"
click at [851, 493] on span "Only allow customers to select variants within the same product" at bounding box center [774, 499] width 355 height 15
click at [574, 493] on input "Only allow customers to select variants within the same product" at bounding box center [573, 493] width 1 height 1
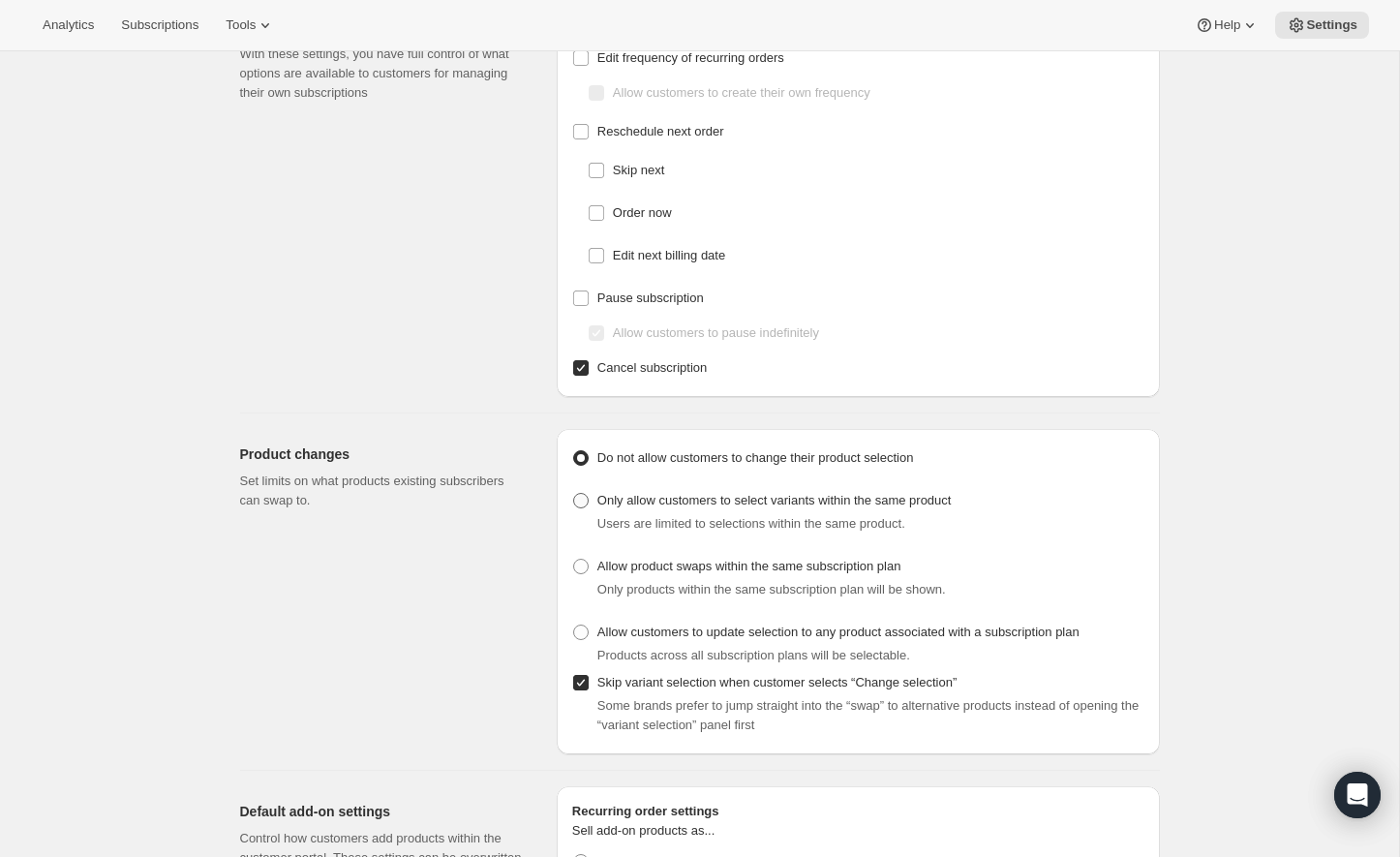
radio input "true"
drag, startPoint x: 782, startPoint y: 503, endPoint x: 816, endPoint y: 538, distance: 48.8
click at [816, 538] on div "Do not allow customers to change their product selection Only allow customers t…" at bounding box center [859, 557] width 573 height 225
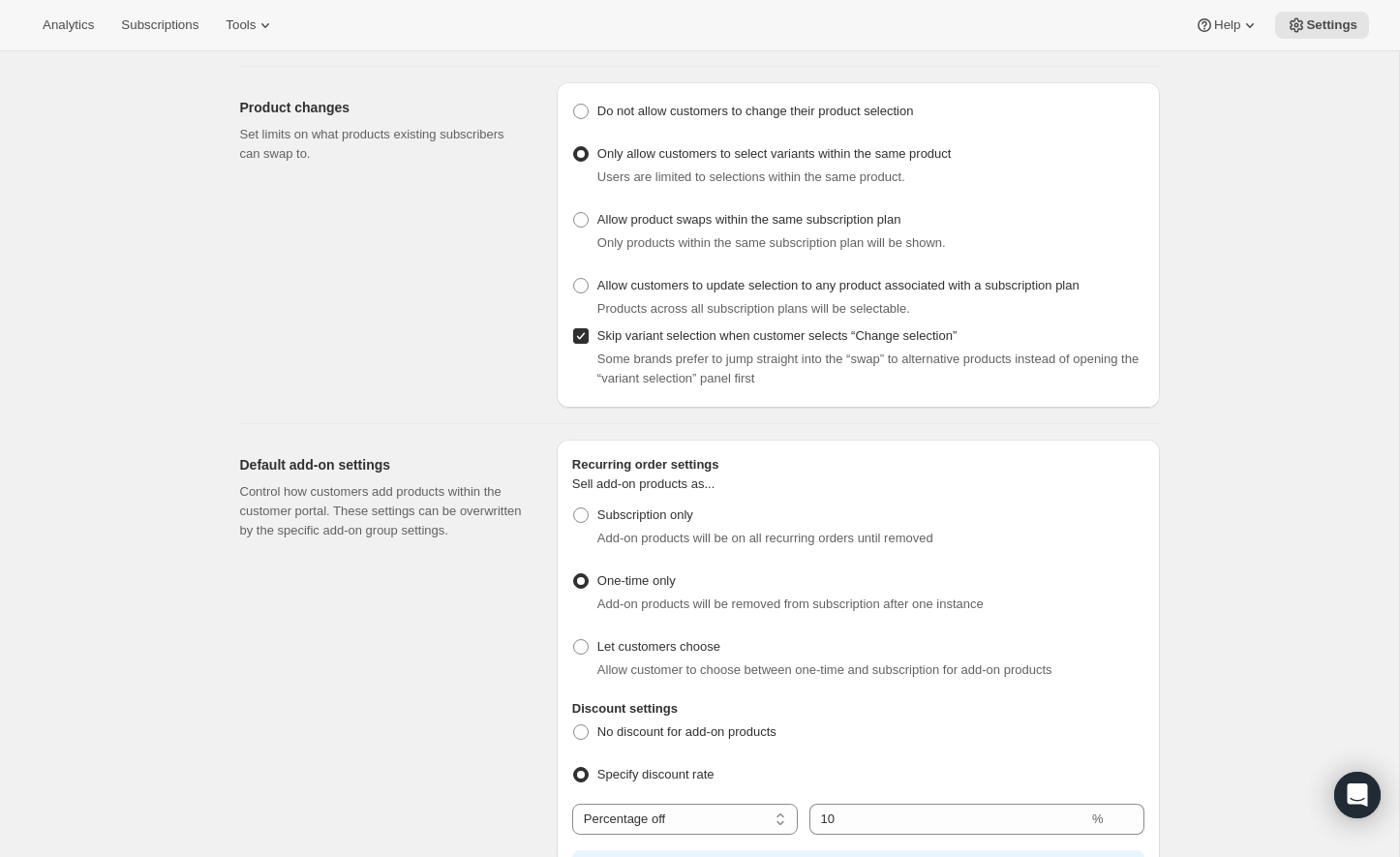
scroll to position [456, 0]
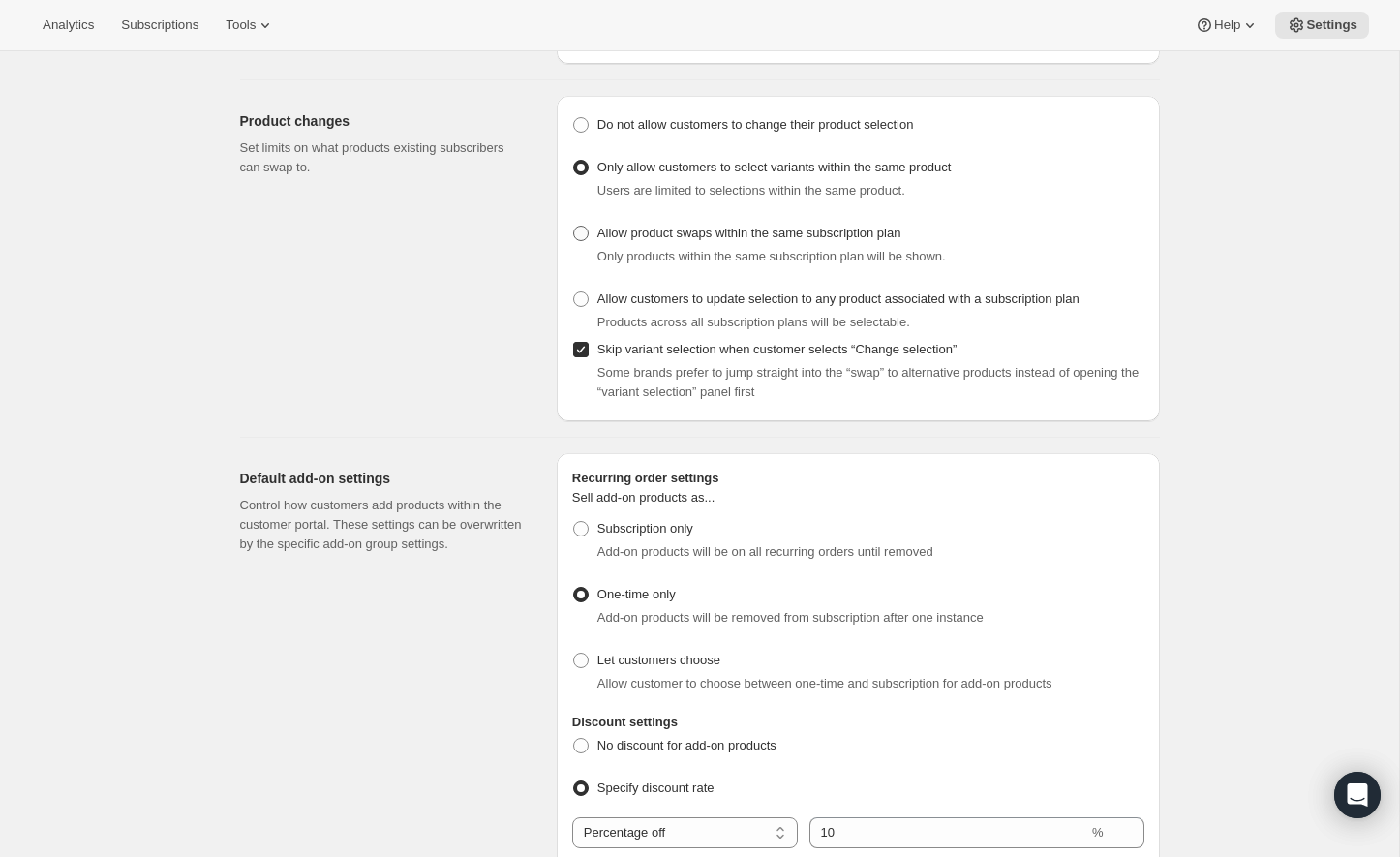
click at [815, 229] on span "Allow product swaps within the same subscription plan" at bounding box center [748, 233] width 304 height 15
click at [574, 227] on input "Allow product swaps within the same subscription plan" at bounding box center [573, 226] width 1 height 1
radio input "true"
click at [821, 162] on span "Only allow customers to select variants within the same product" at bounding box center [774, 166] width 355 height 15
click at [574, 160] on input "Only allow customers to select variants within the same product" at bounding box center [573, 159] width 1 height 1
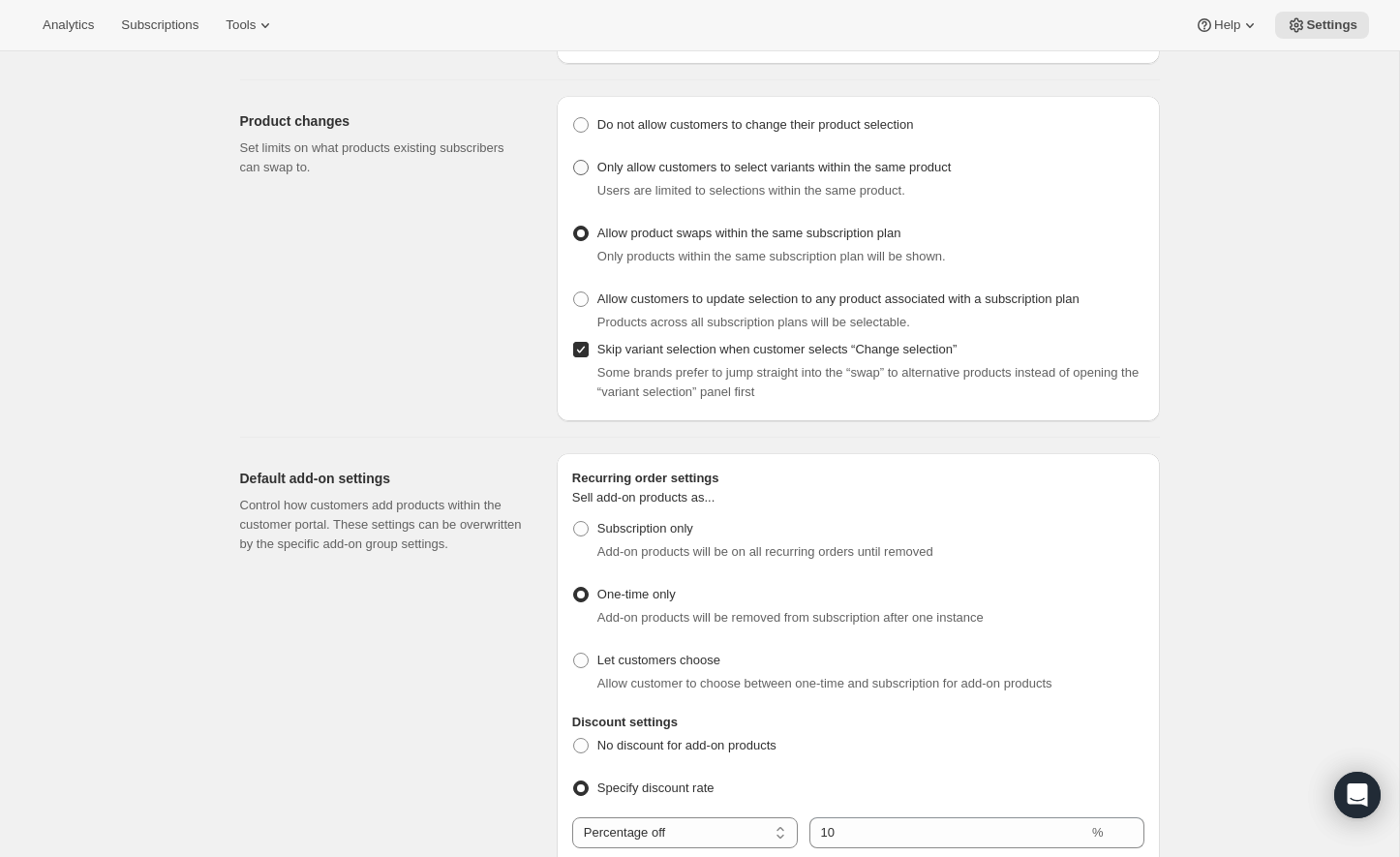
radio input "true"
click at [583, 302] on span at bounding box center [581, 299] width 16 height 16
click at [574, 292] on input "Allow customers to update selection to any product associated with a subscripti…" at bounding box center [573, 291] width 1 height 1
radio input "true"
click at [581, 232] on span at bounding box center [581, 234] width 16 height 16
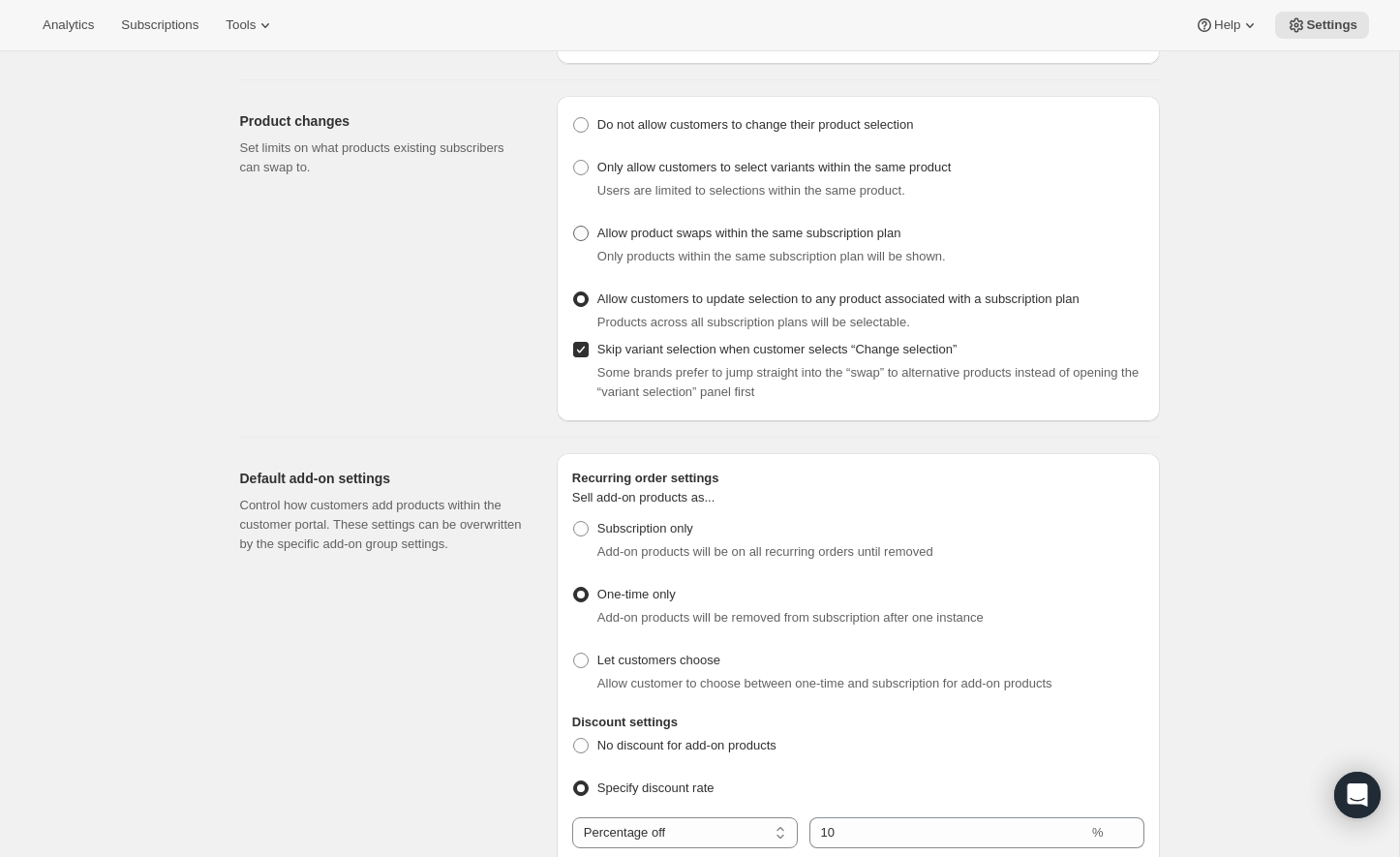
click at [574, 227] on input "Allow product swaps within the same subscription plan" at bounding box center [573, 226] width 1 height 1
radio input "true"
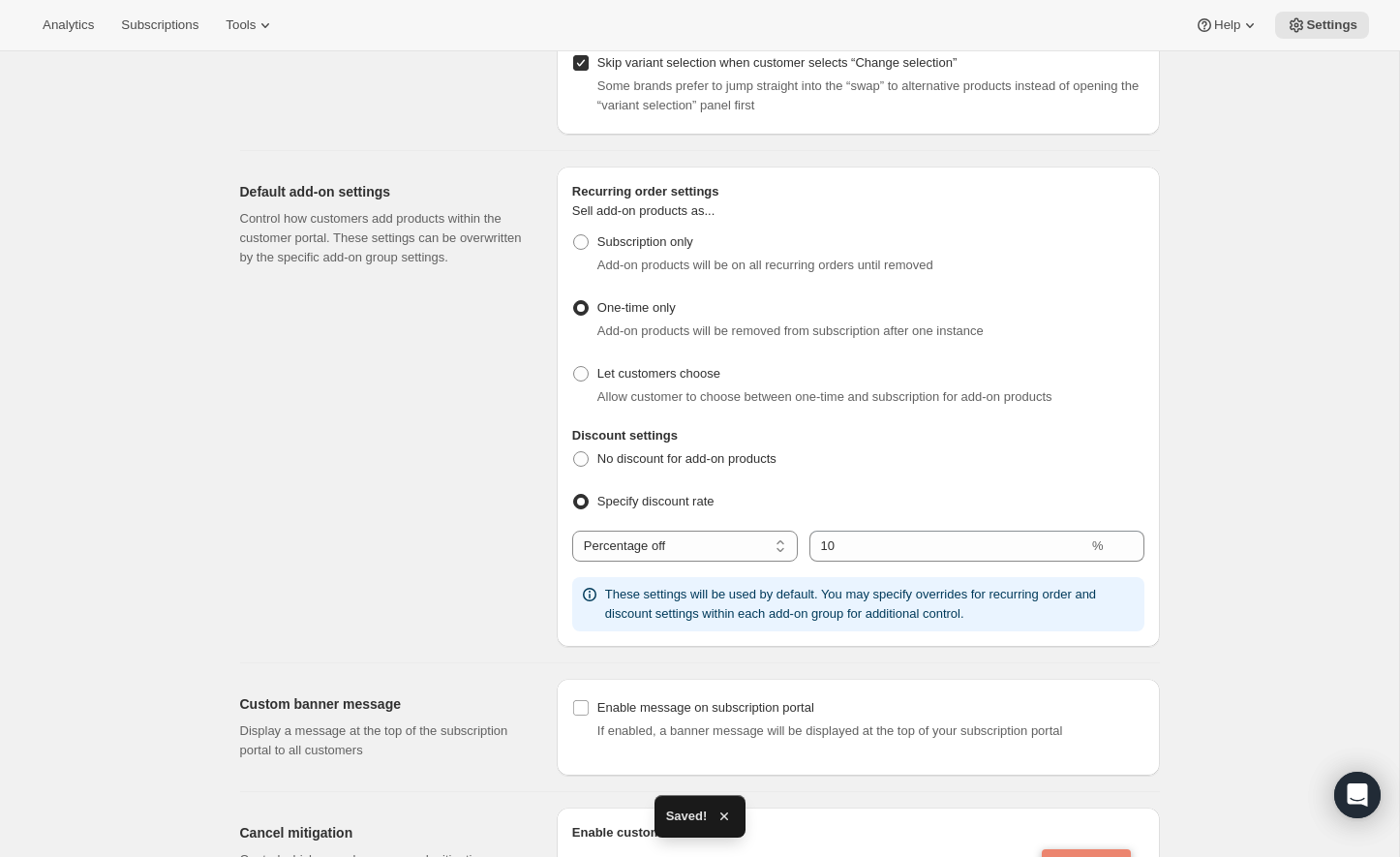
scroll to position [742, 0]
click at [740, 465] on span "No discount for add-on products" at bounding box center [686, 460] width 179 height 20
click at [574, 453] on input "No discount for add-on products" at bounding box center [573, 452] width 1 height 1
radio input "true"
click at [681, 366] on span "Let customers choose" at bounding box center [658, 373] width 123 height 15
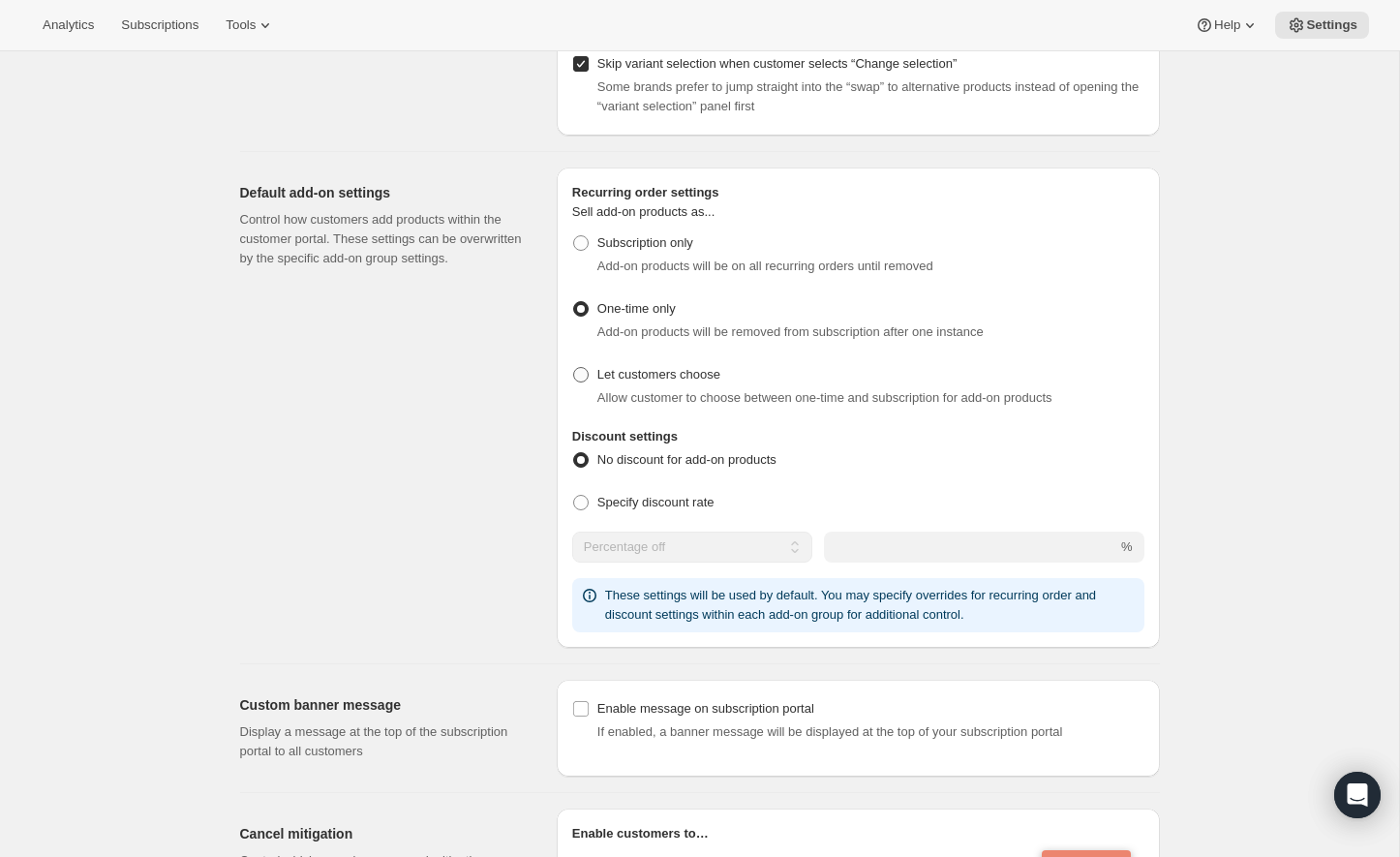
click at [574, 366] on input "Let customers choose" at bounding box center [573, 366] width 1 height 1
radio input "true"
click at [658, 313] on span "One-time only" at bounding box center [636, 308] width 78 height 15
click at [574, 302] on input "One-time only" at bounding box center [573, 301] width 1 height 1
radio input "true"
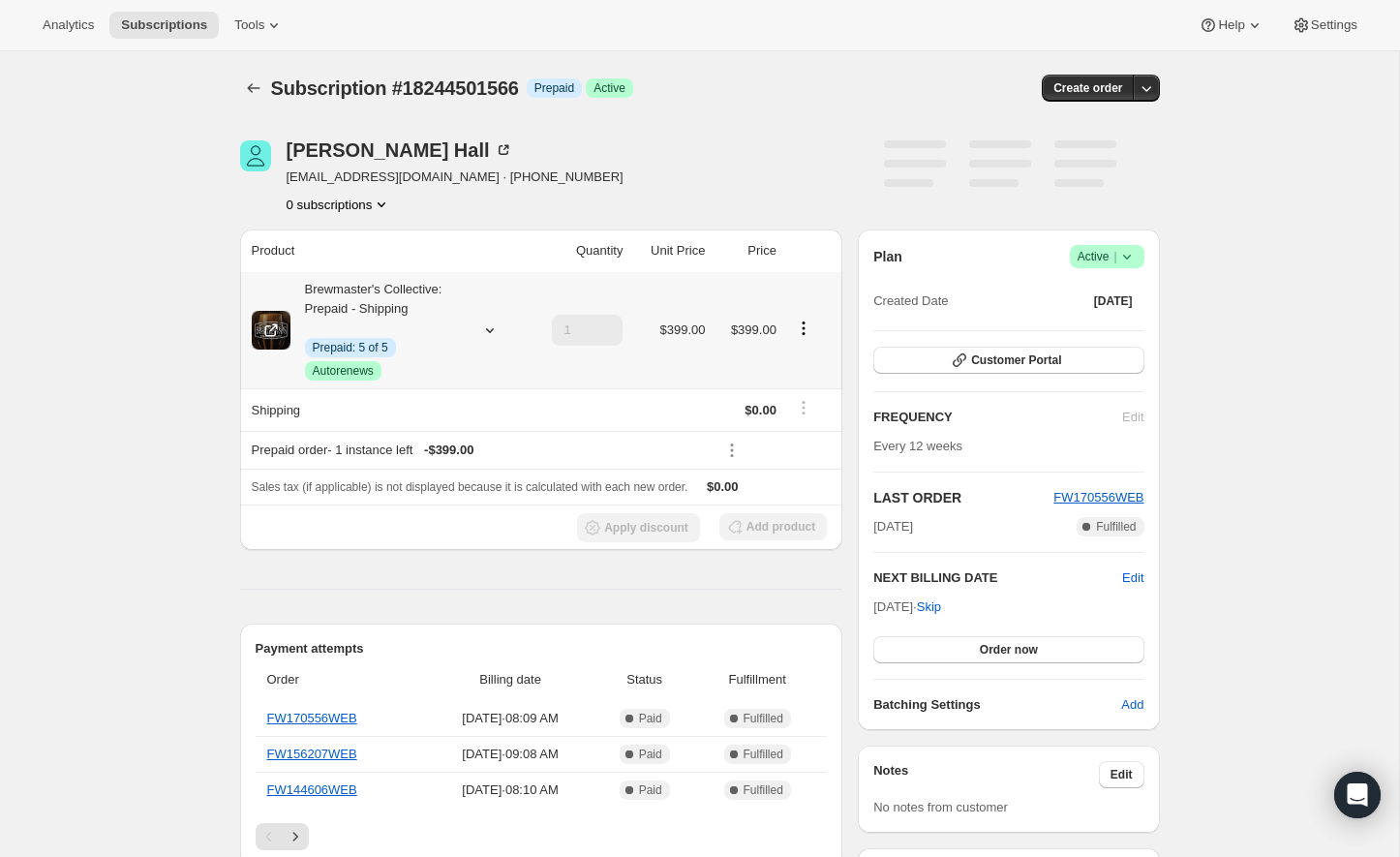
click at [798, 337] on button "Product actions" at bounding box center [803, 328] width 31 height 21
click at [807, 423] on span "Swap variant" at bounding box center [785, 430] width 72 height 15
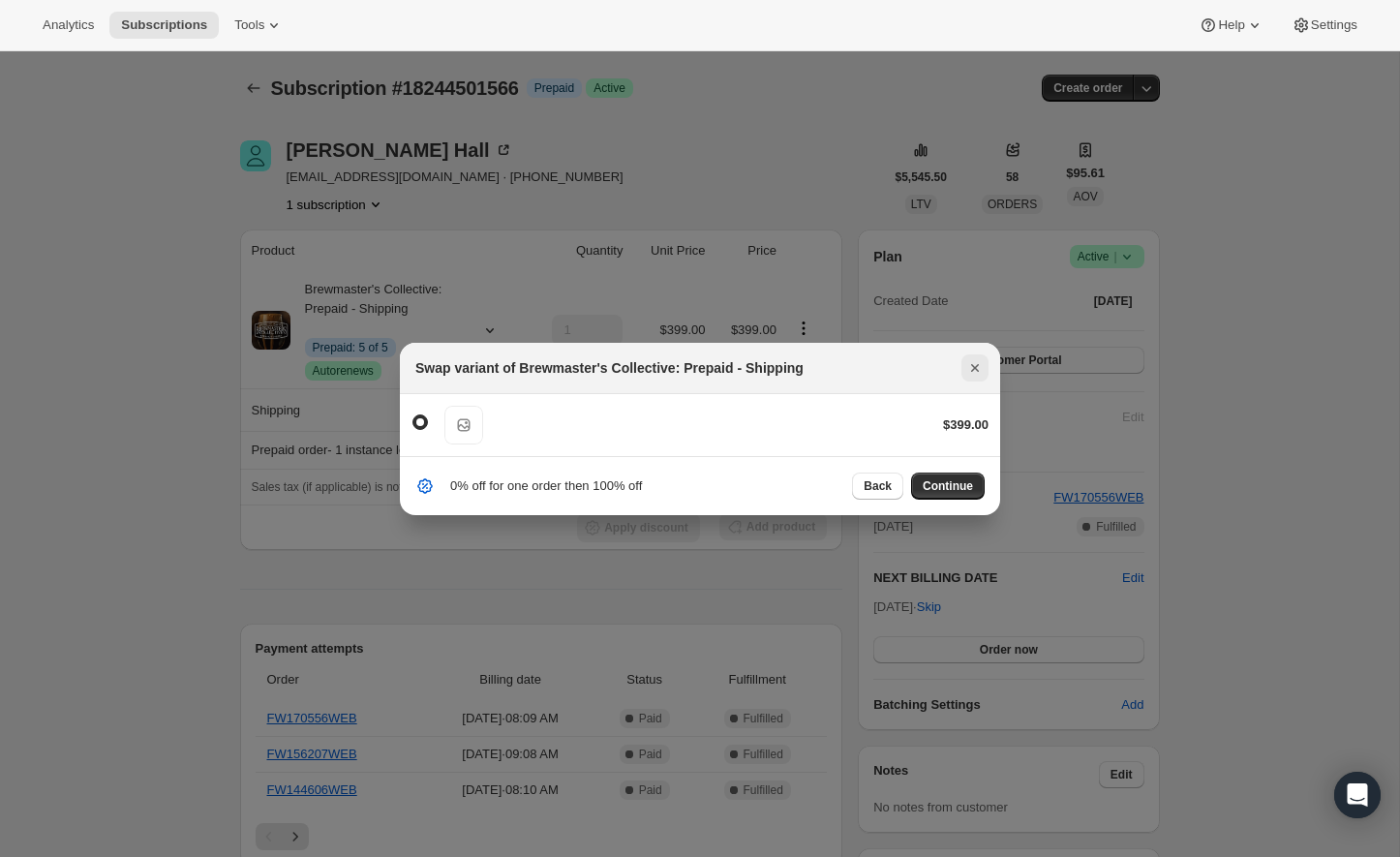
click at [974, 368] on icon "Close" at bounding box center [975, 368] width 8 height 8
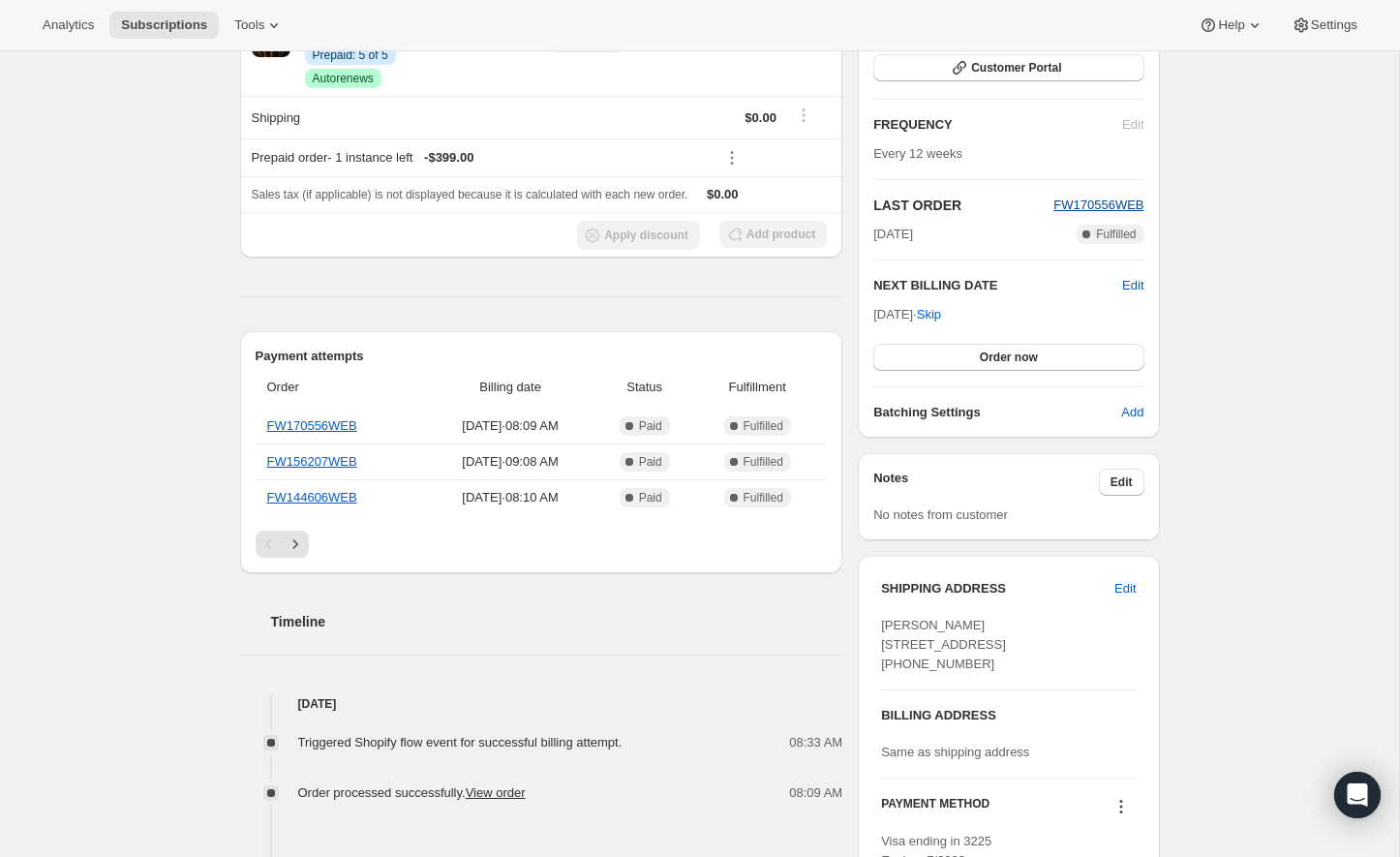
scroll to position [189, 0]
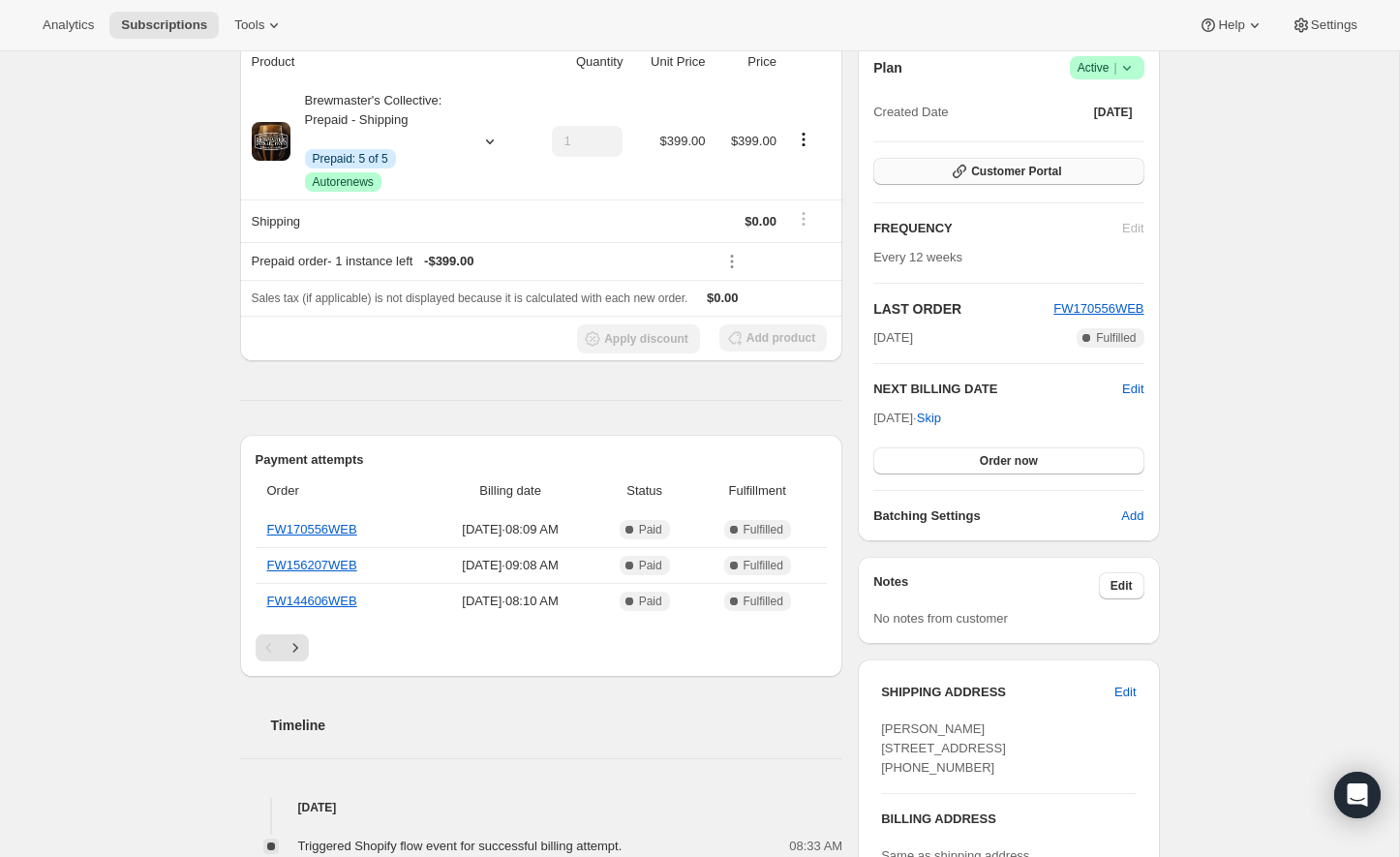
click at [1084, 167] on button "Customer Portal" at bounding box center [1008, 171] width 270 height 27
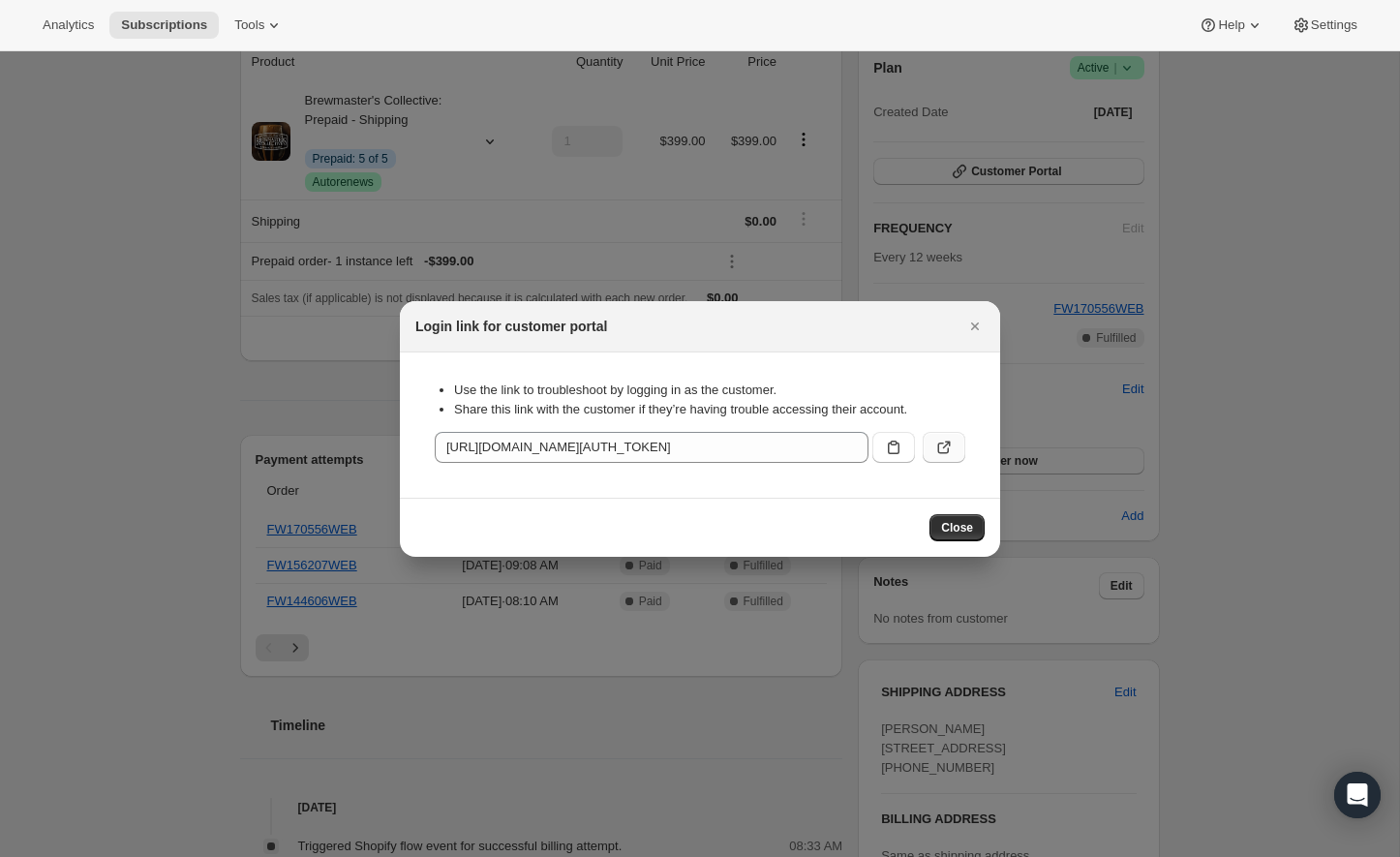
click at [936, 450] on icon ":r1f:" at bounding box center [944, 448] width 20 height 20
click at [984, 326] on icon "Close" at bounding box center [975, 326] width 20 height 20
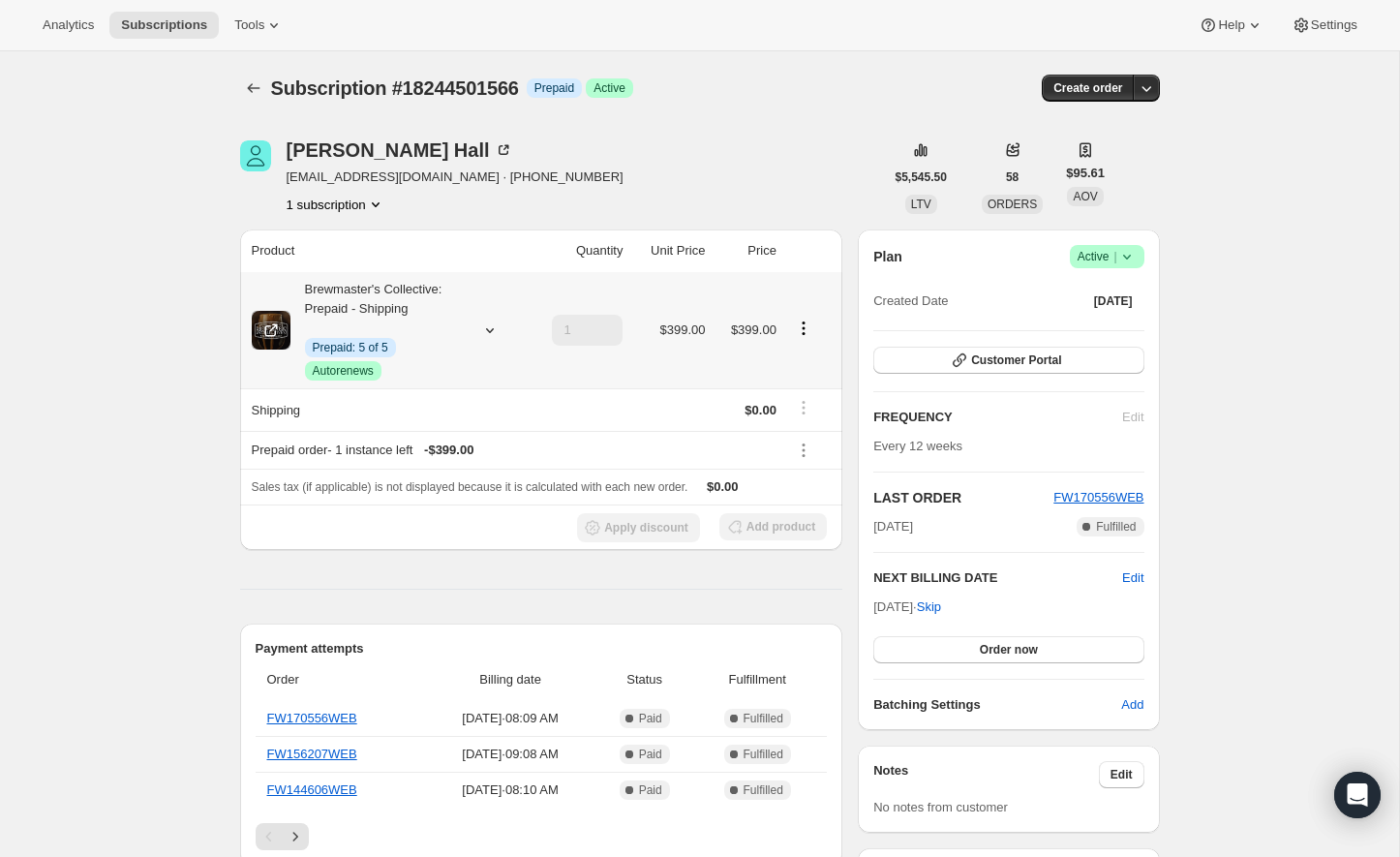
click at [798, 328] on icon "Product actions" at bounding box center [803, 328] width 20 height 20
click at [799, 433] on span "Swap variant" at bounding box center [785, 430] width 72 height 15
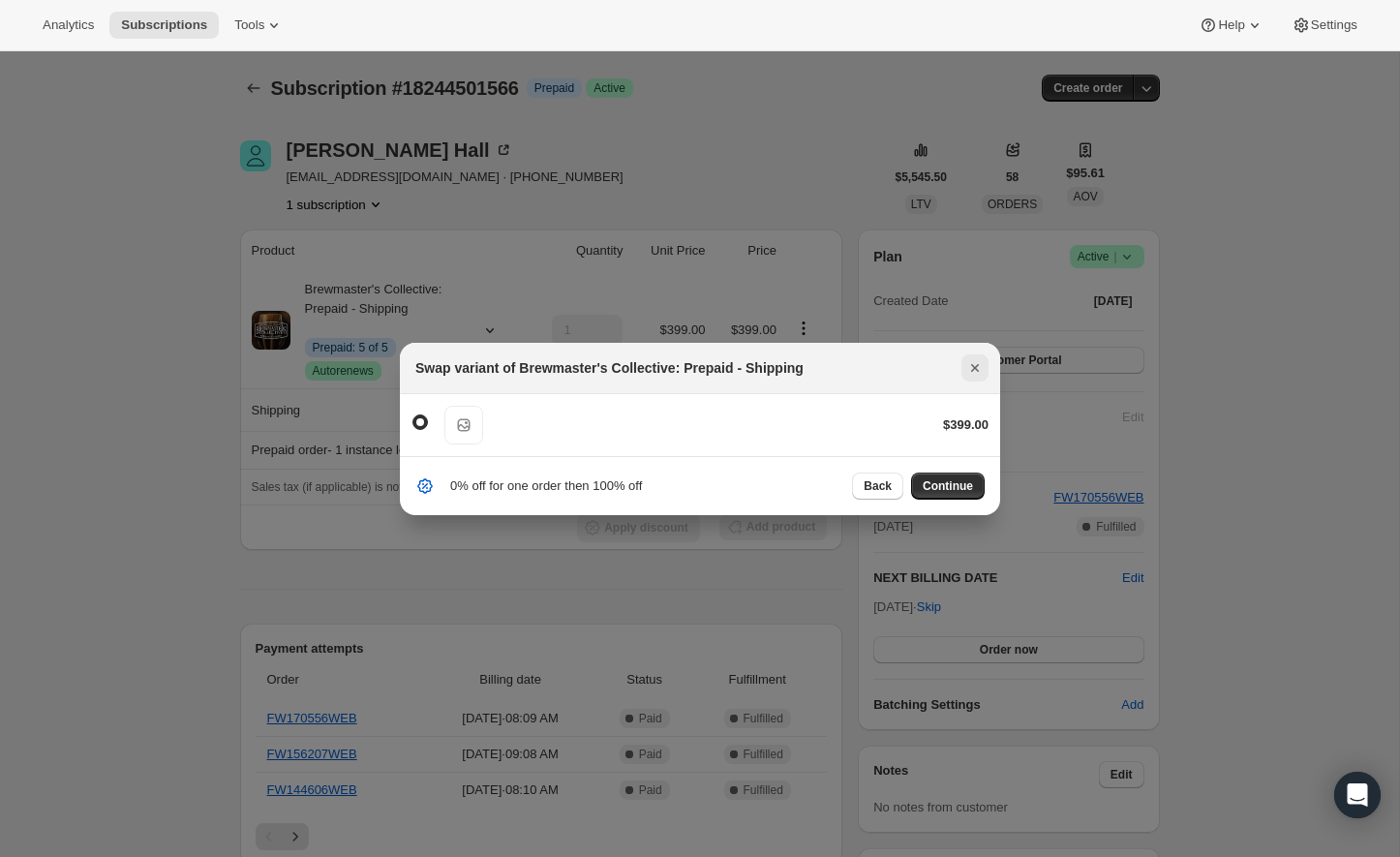
click at [983, 373] on icon "Close" at bounding box center [975, 368] width 20 height 20
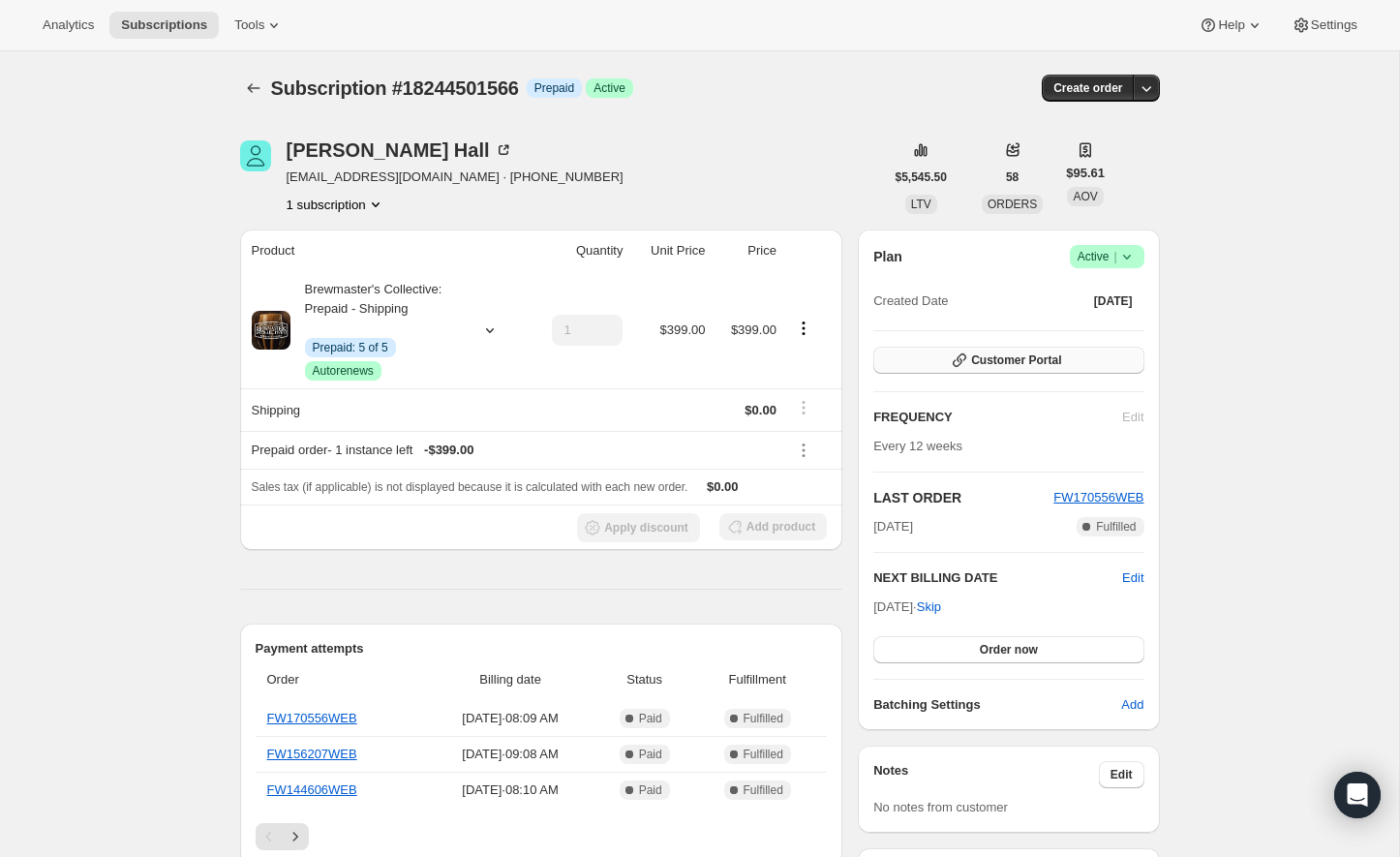
click at [1053, 361] on span "Customer Portal" at bounding box center [1016, 361] width 90 height 16
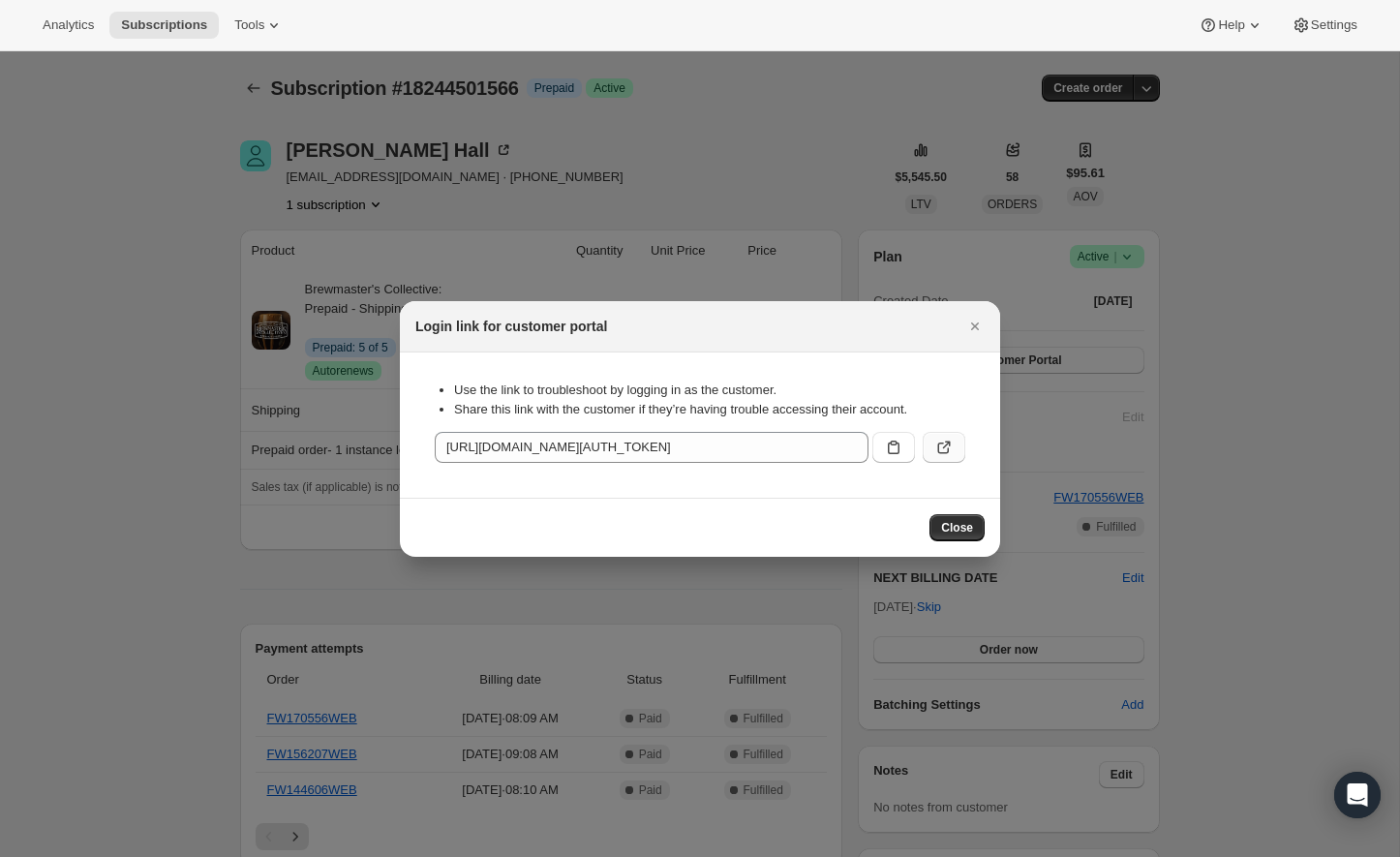
click at [950, 445] on icon ":r1k:" at bounding box center [947, 445] width 8 height 8
click at [985, 325] on button "Close" at bounding box center [975, 326] width 27 height 27
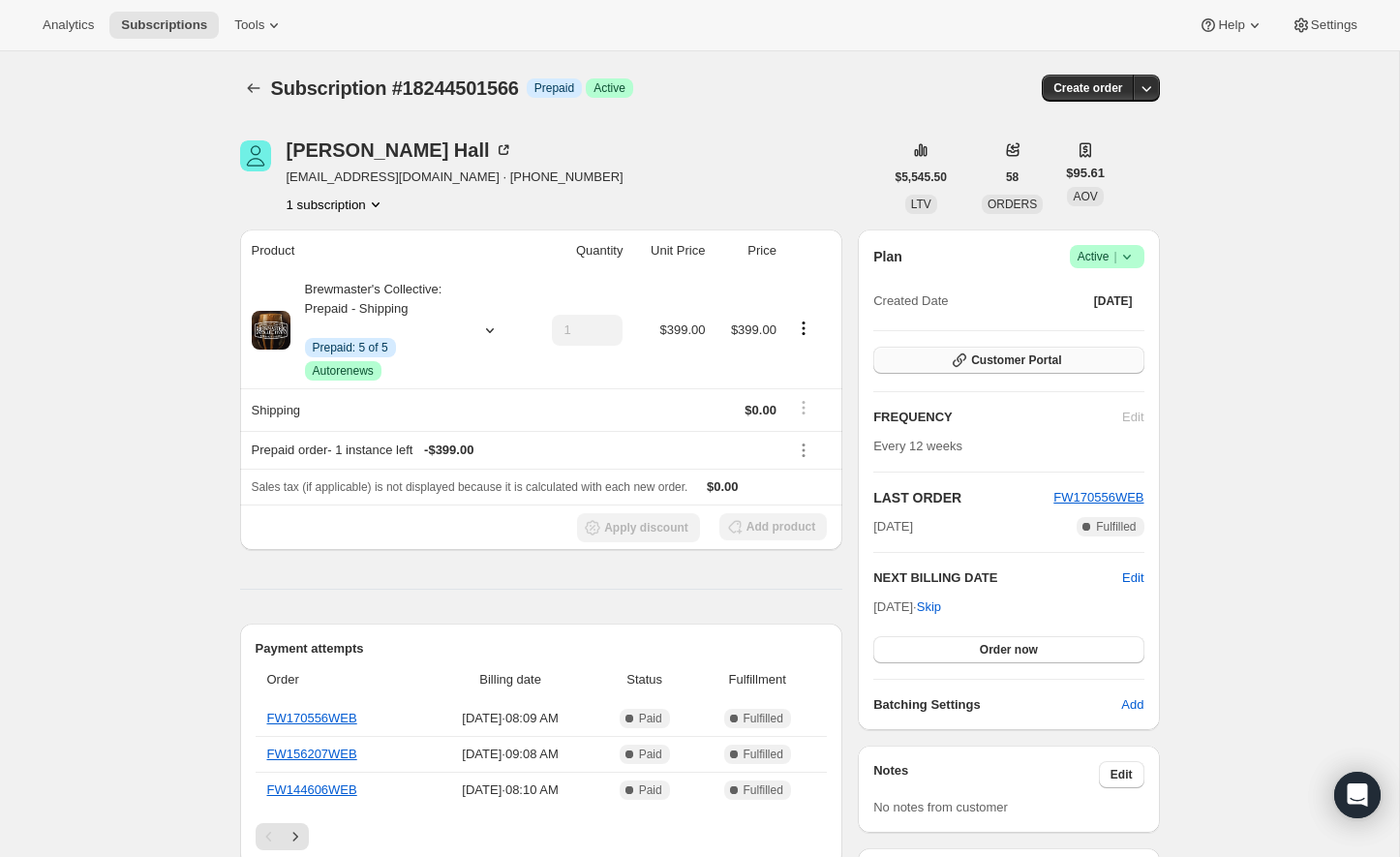
click at [985, 357] on span "Customer Portal" at bounding box center [1016, 361] width 90 height 16
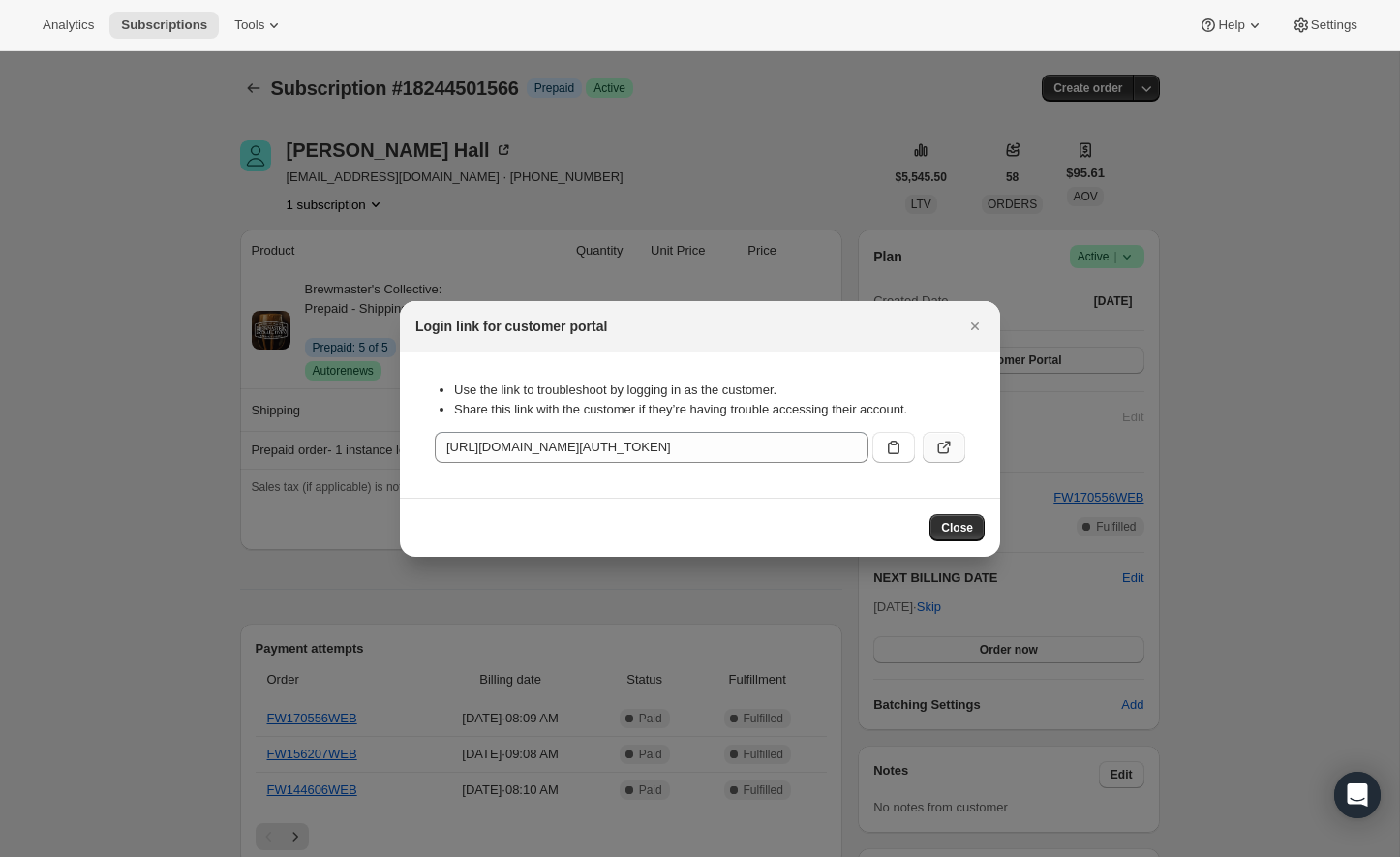
click at [954, 441] on button ":r1k:" at bounding box center [944, 448] width 43 height 31
click at [976, 319] on icon "Close" at bounding box center [975, 326] width 20 height 20
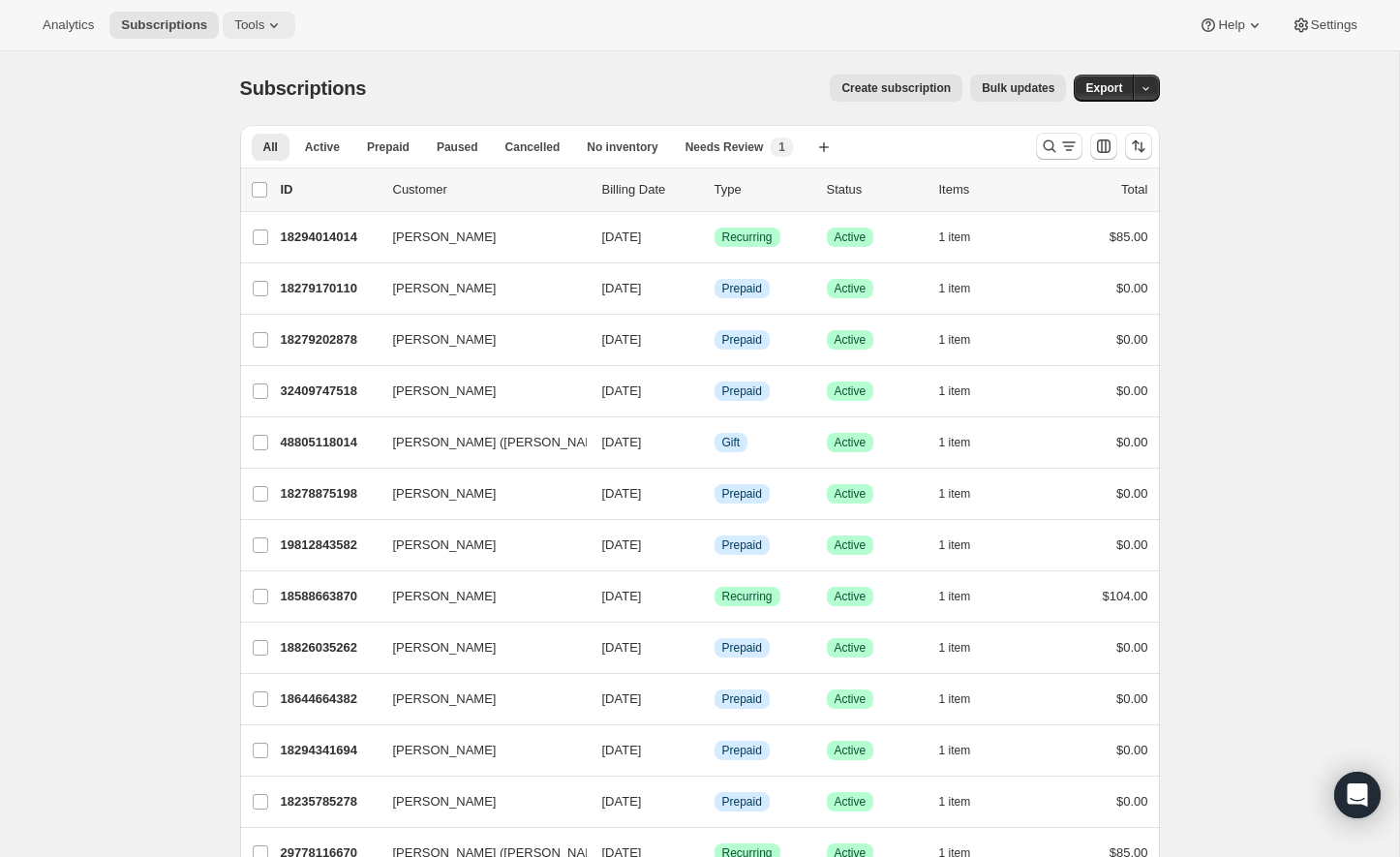
click at [264, 18] on span "Tools" at bounding box center [249, 25] width 30 height 16
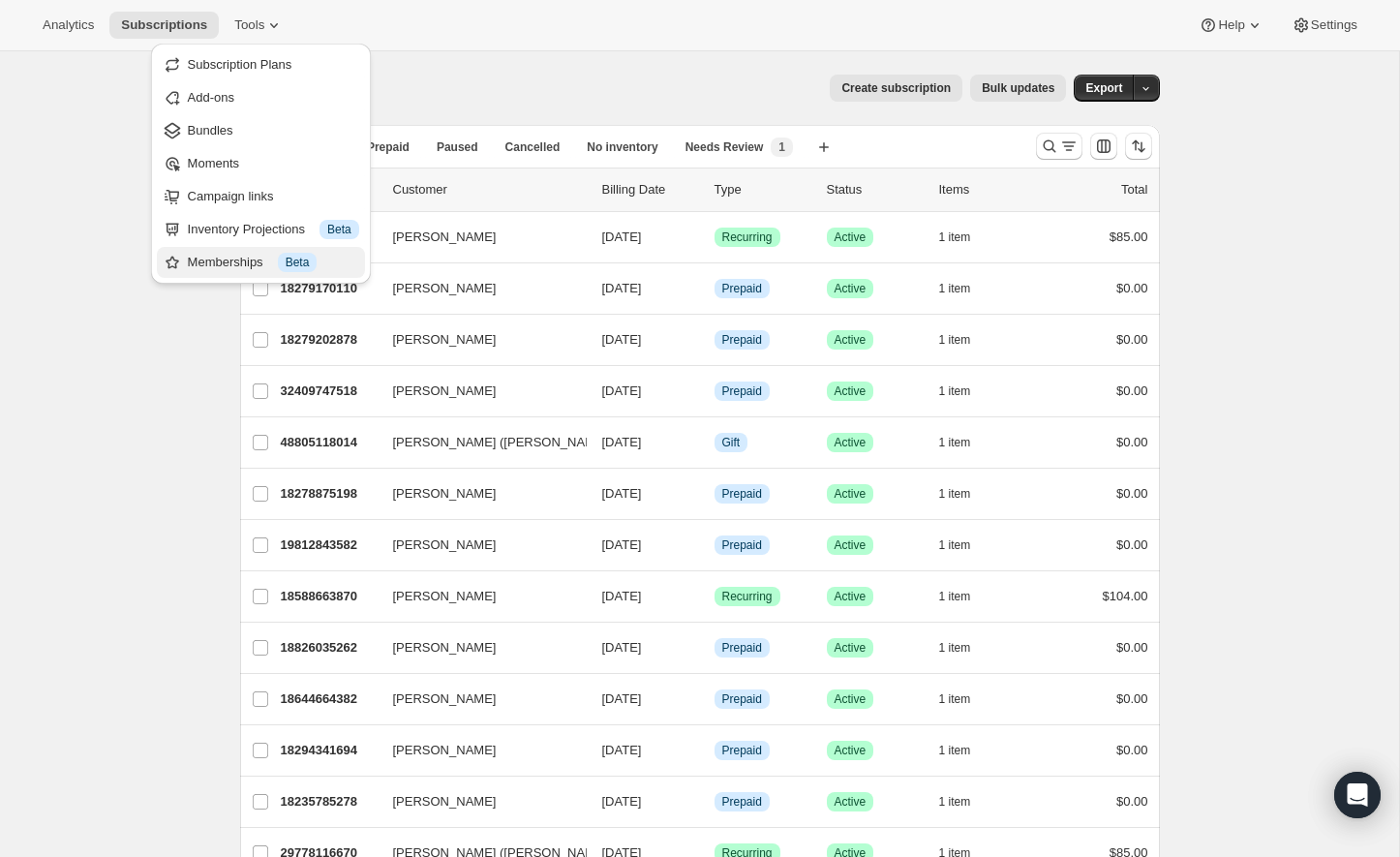
click at [261, 255] on div "Memberships Info Beta" at bounding box center [273, 263] width 171 height 20
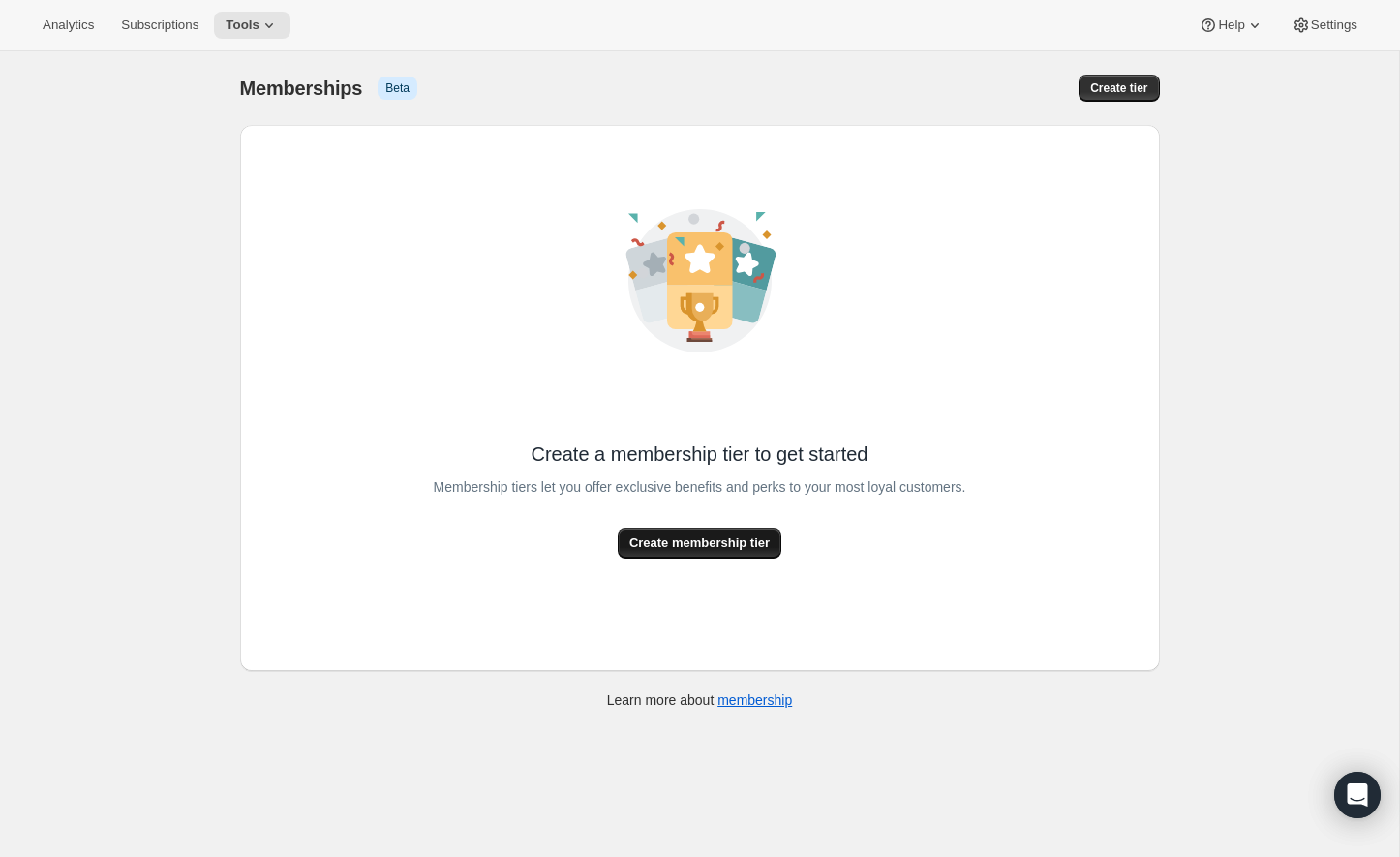
click at [700, 549] on span "Create membership tier" at bounding box center [700, 543] width 141 height 20
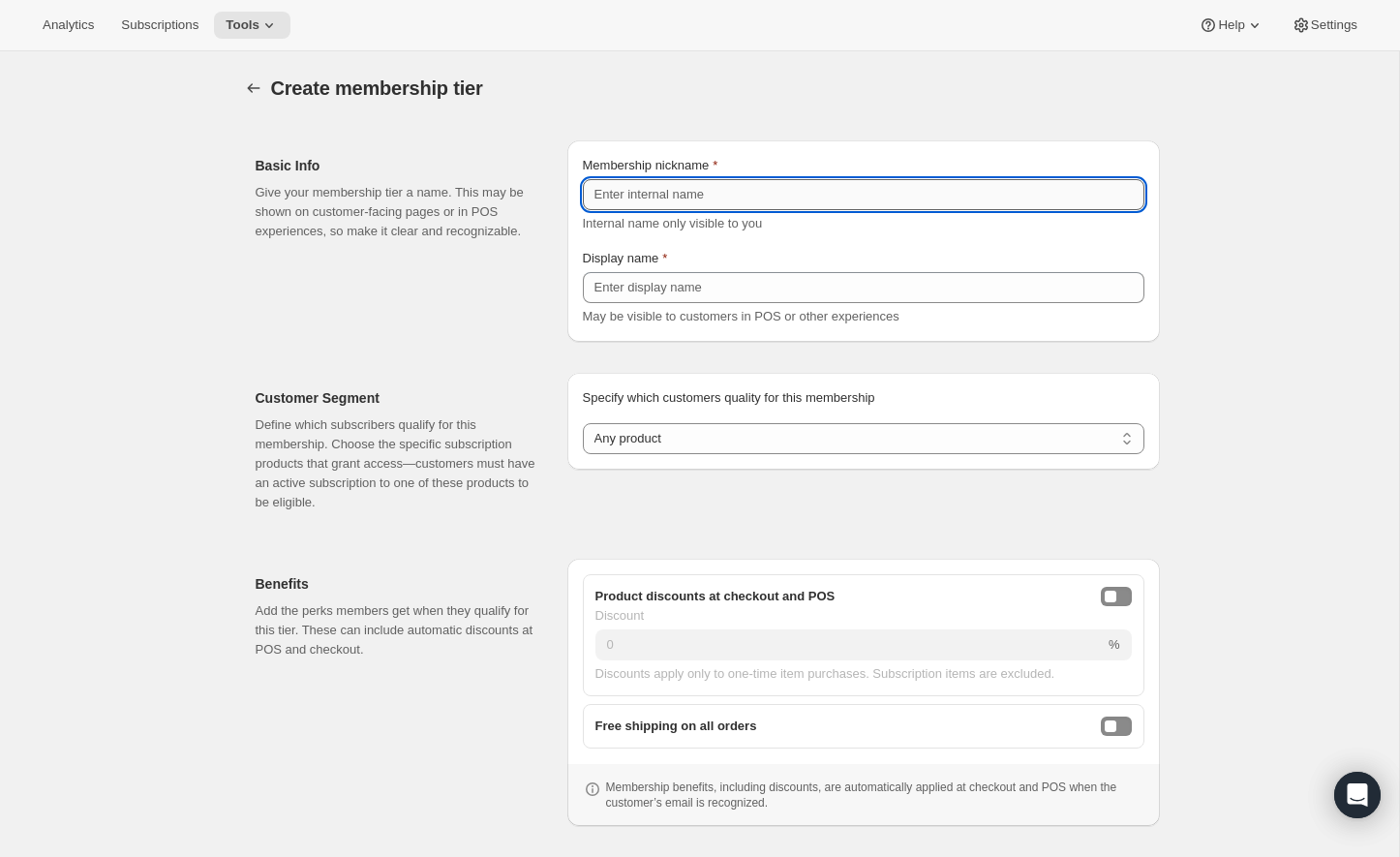
click at [750, 181] on input "Membership nickname" at bounding box center [863, 194] width 562 height 31
click at [750, 185] on input "Membership nickname" at bounding box center [863, 194] width 562 height 31
type input "A"
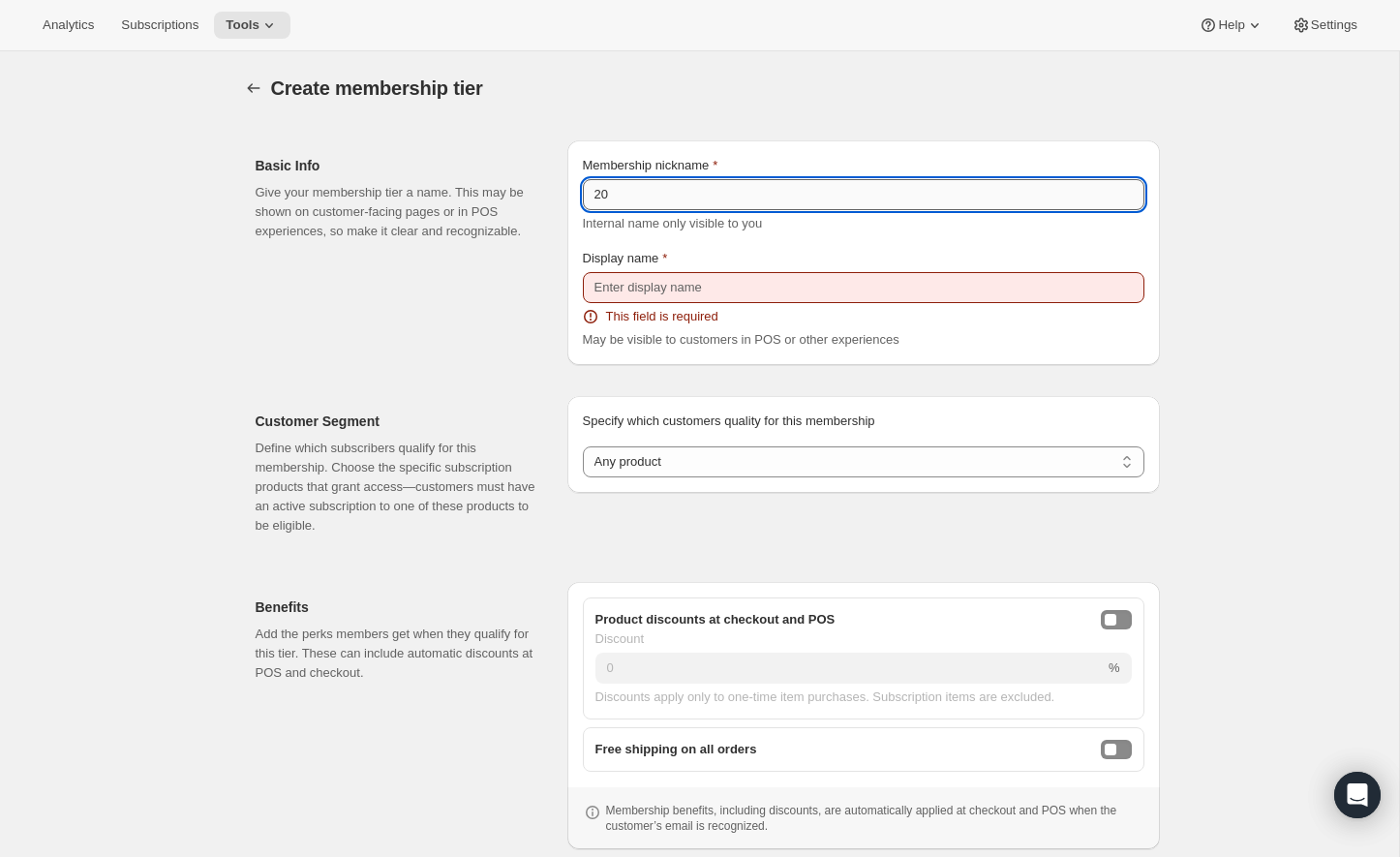
type input "2"
click at [870, 193] on input "Brewmaster's Collective Annual Membership - Prepaid" at bounding box center [863, 194] width 562 height 31
type input "Brewmaster's Collective Annual Membership"
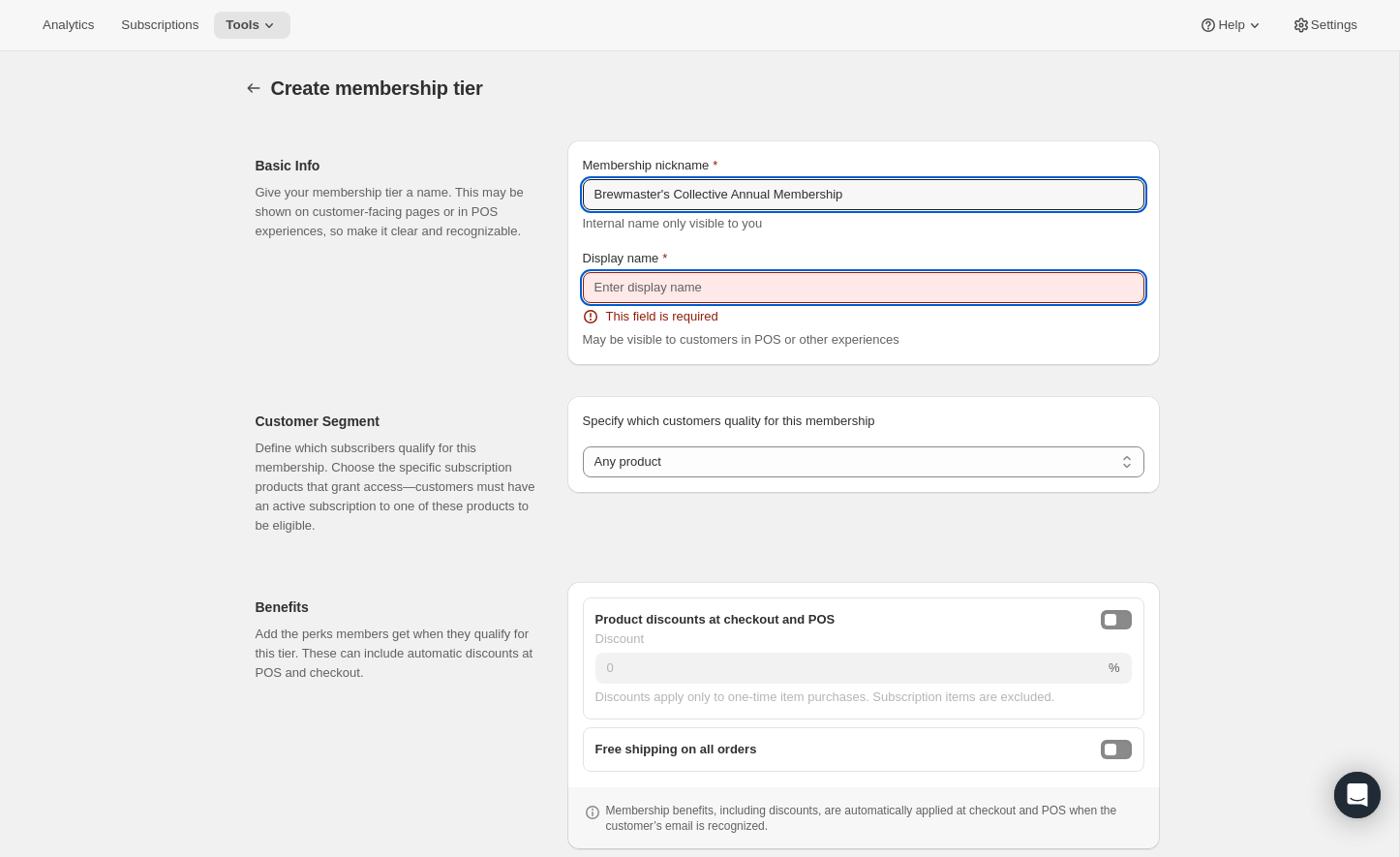
click at [775, 284] on input "Display name" at bounding box center [863, 287] width 562 height 31
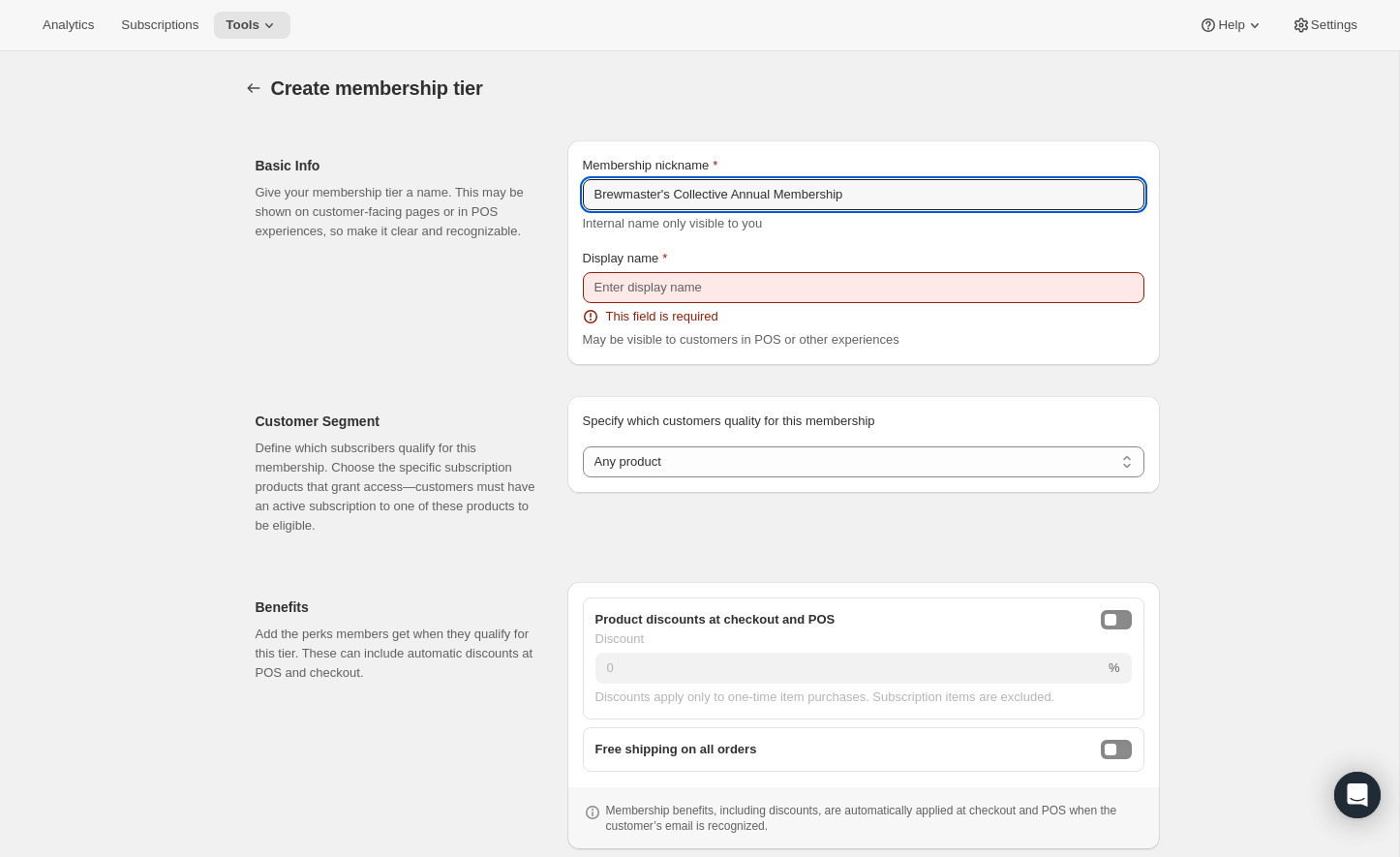
drag, startPoint x: 911, startPoint y: 185, endPoint x: 519, endPoint y: 186, distance: 392.0
click at [518, 185] on div "Basic Info Give your membership tier a name. This may be shown on customer-faci…" at bounding box center [700, 245] width 919 height 240
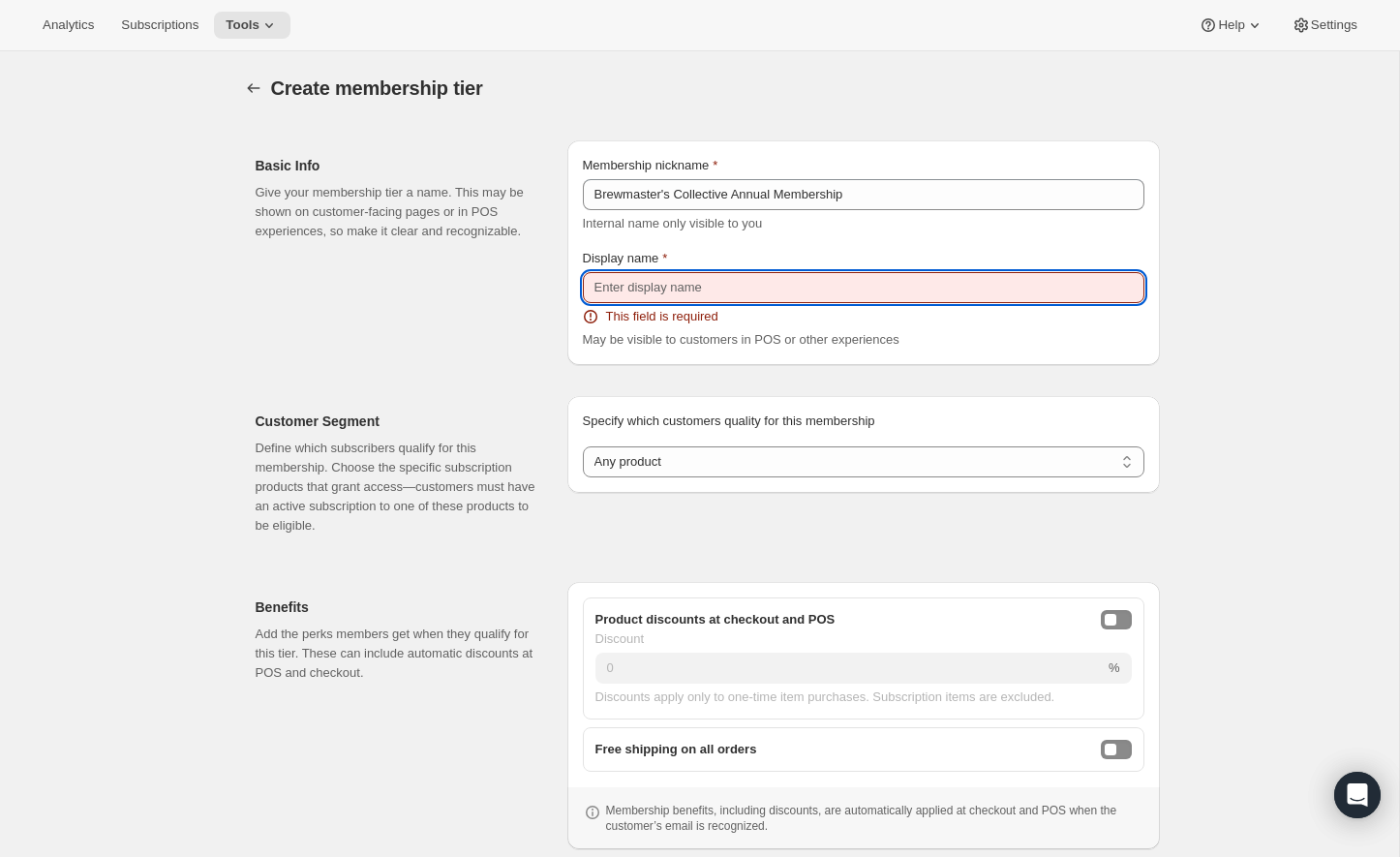
click at [620, 290] on input "Display name" at bounding box center [863, 287] width 562 height 31
paste input "Brewmaster's Collective Annual Membership"
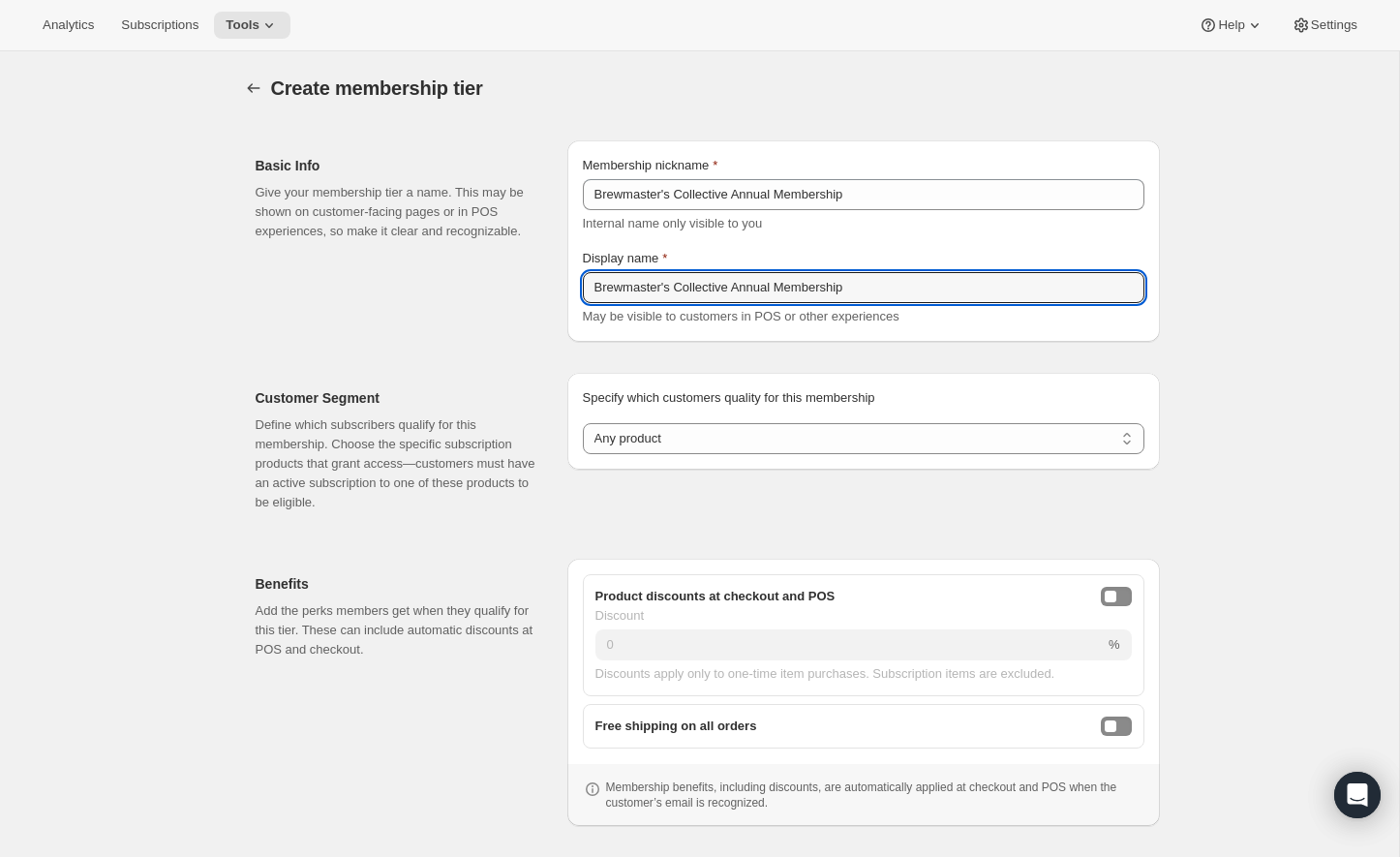
type input "Brewmaster's Collective Annual Membership"
click at [626, 454] on div "Specify which customers quality for this membership Specify which customers qua…" at bounding box center [864, 420] width 592 height 97
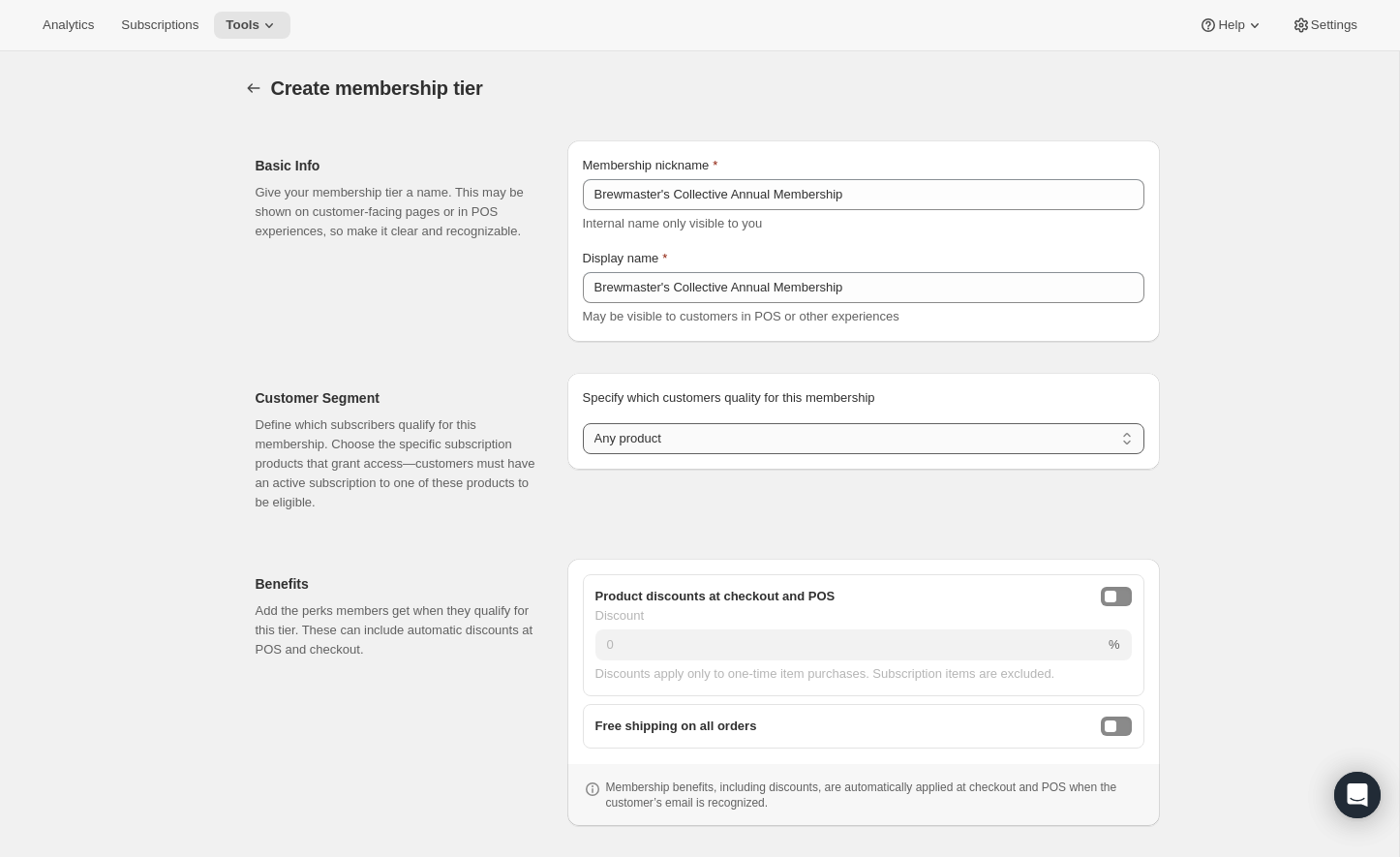
click at [629, 445] on select "Any product Subscribe to specific product(s) Subscribe to specific variant(s)" at bounding box center [863, 439] width 562 height 31
select select "variants"
click at [582, 423] on select "Any product Subscribe to specific product(s) Subscribe to specific variant(s)" at bounding box center [863, 439] width 562 height 31
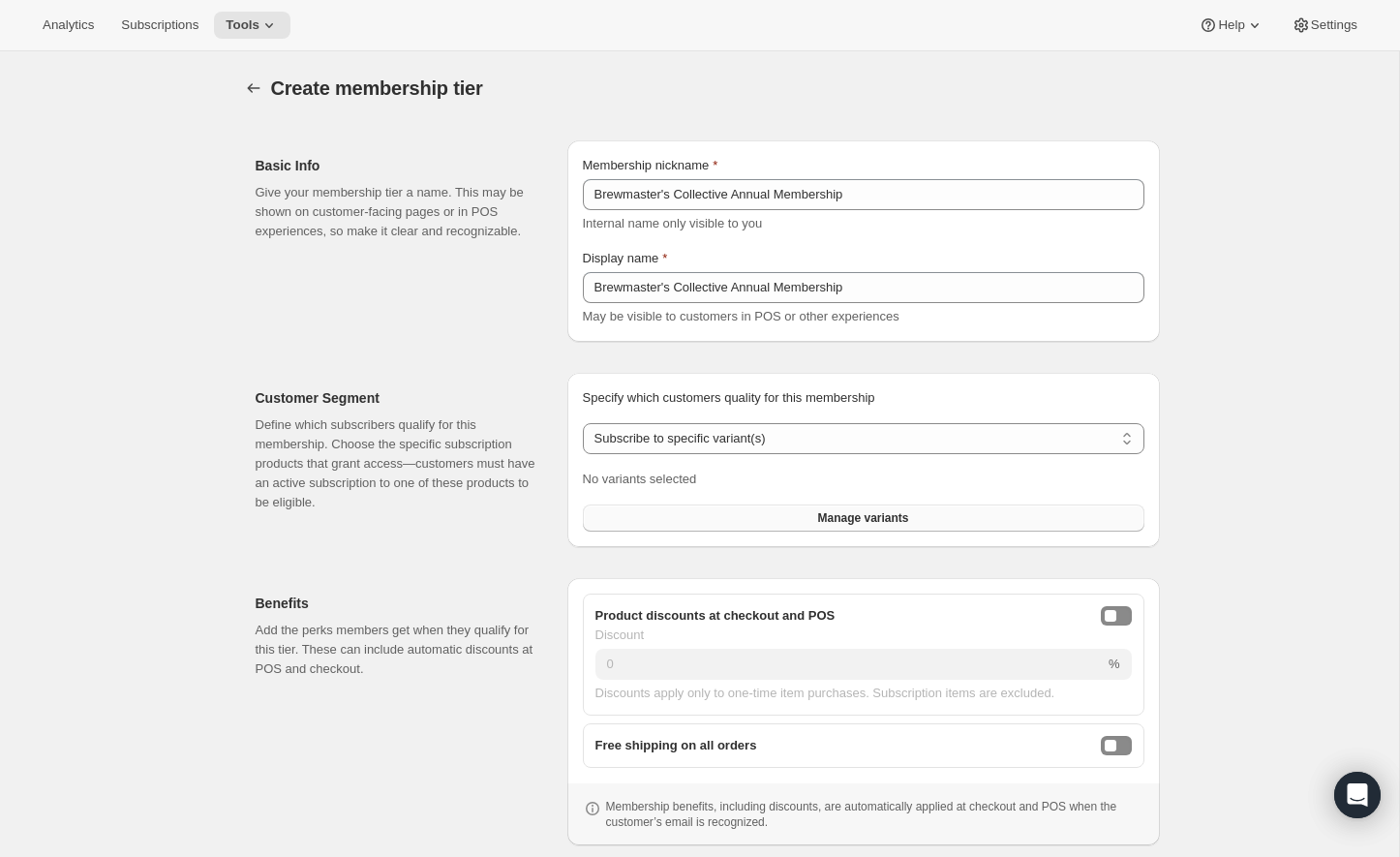
click at [680, 518] on button "Manage variants" at bounding box center [863, 518] width 562 height 27
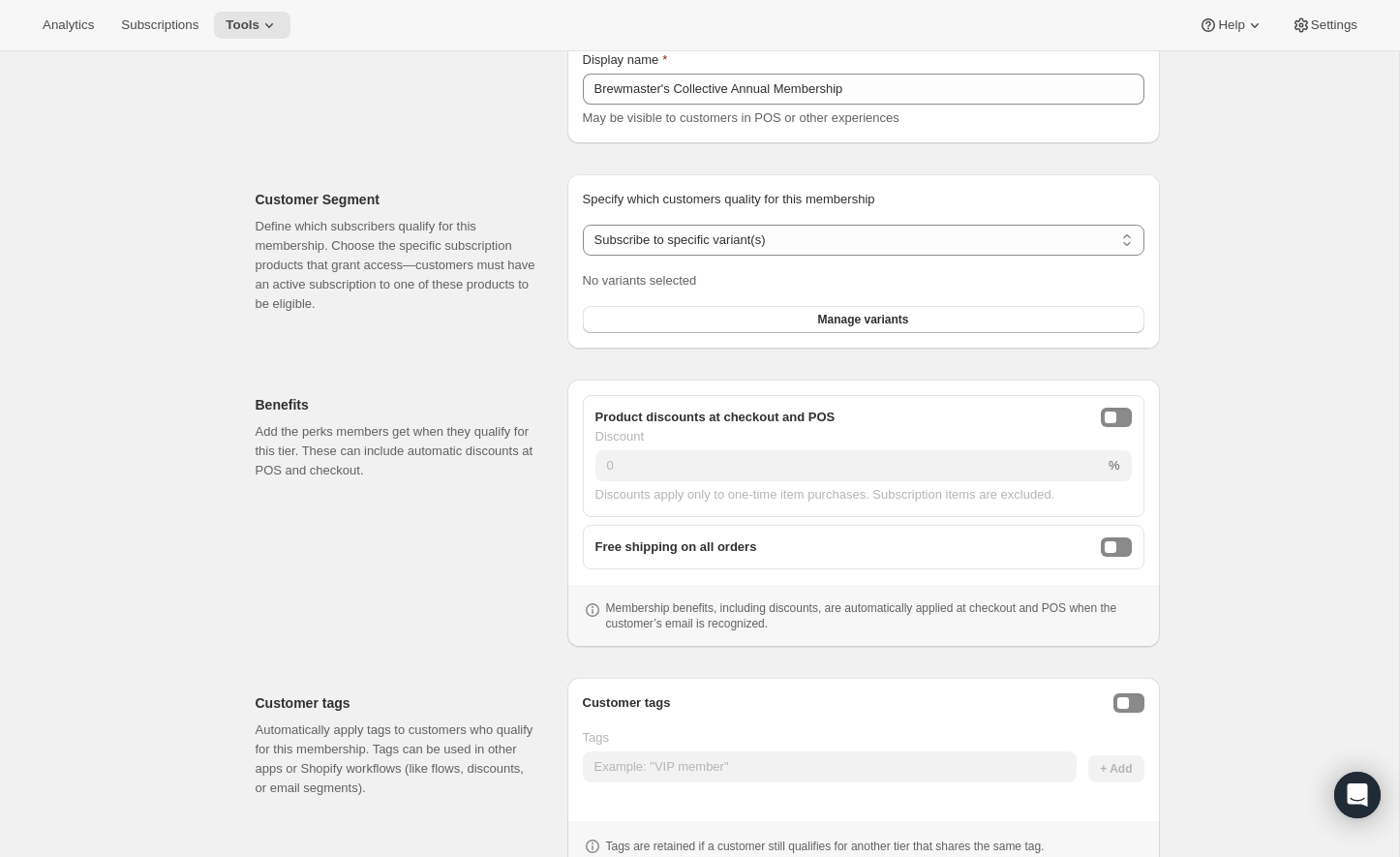
scroll to position [229, 0]
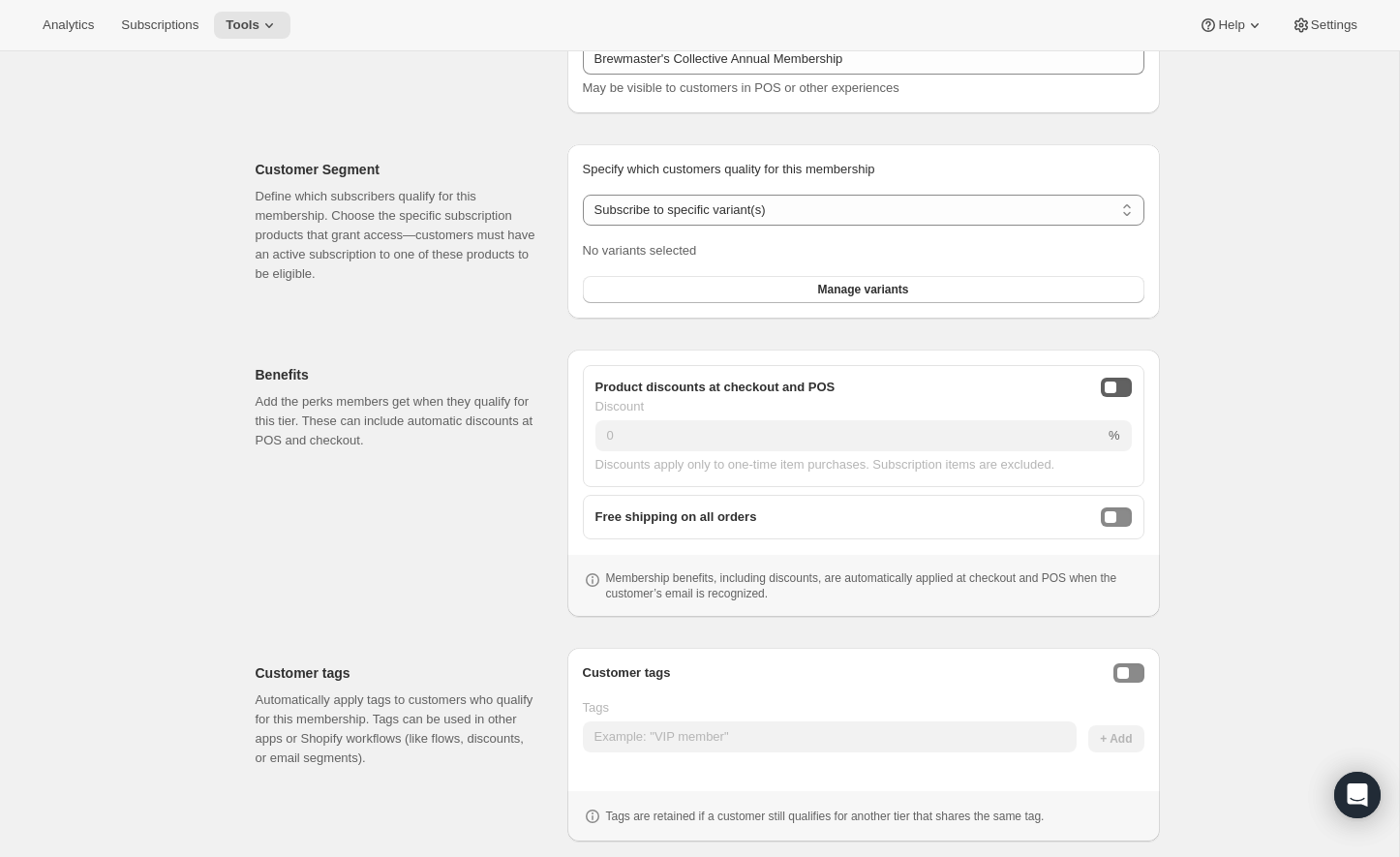
click at [1116, 384] on button "onlineDiscountEnabled" at bounding box center [1116, 387] width 31 height 20
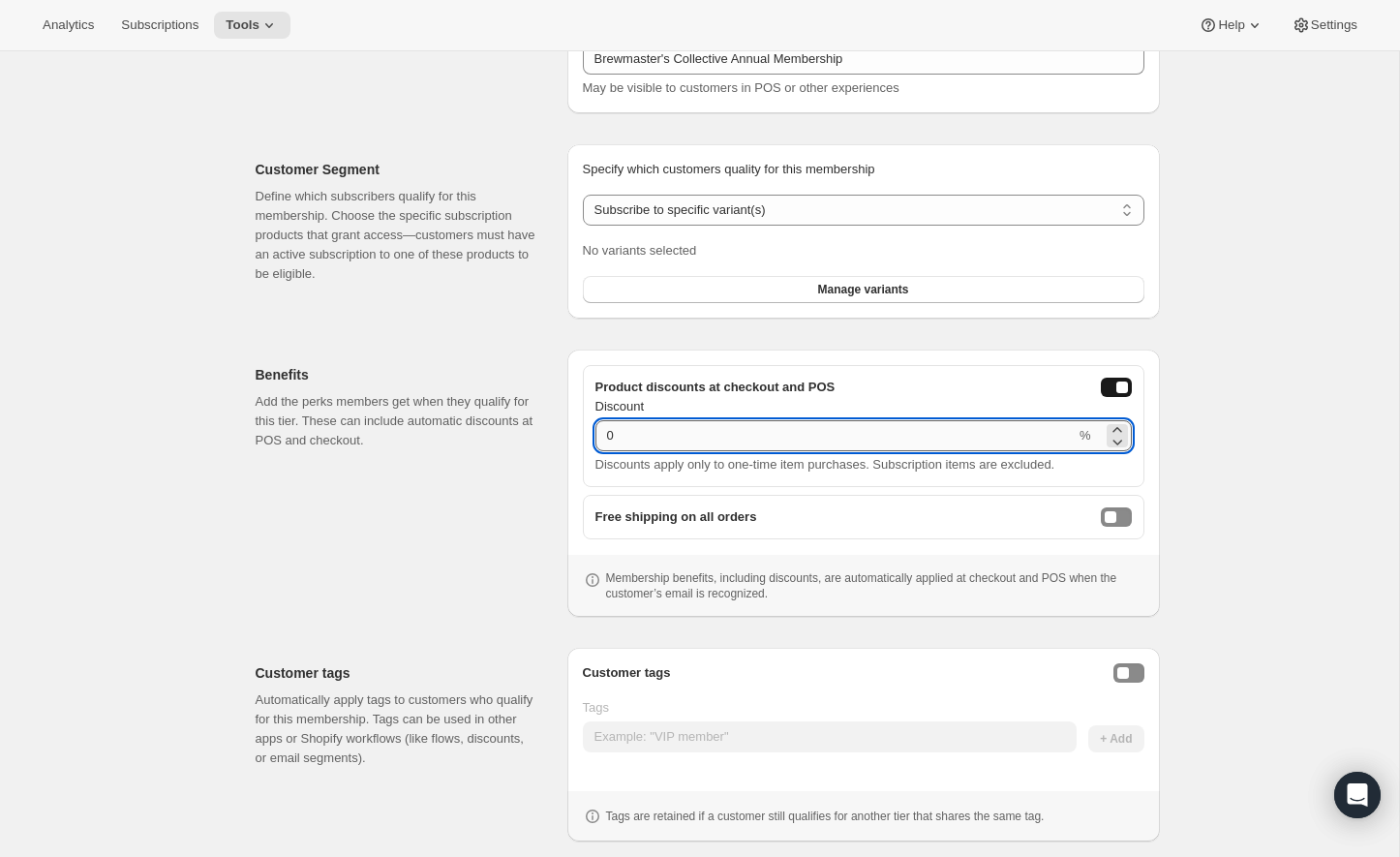
click at [1021, 433] on input "0" at bounding box center [834, 436] width 480 height 31
type input "15"
click at [979, 517] on div "Free shipping on all orders" at bounding box center [863, 517] width 536 height 20
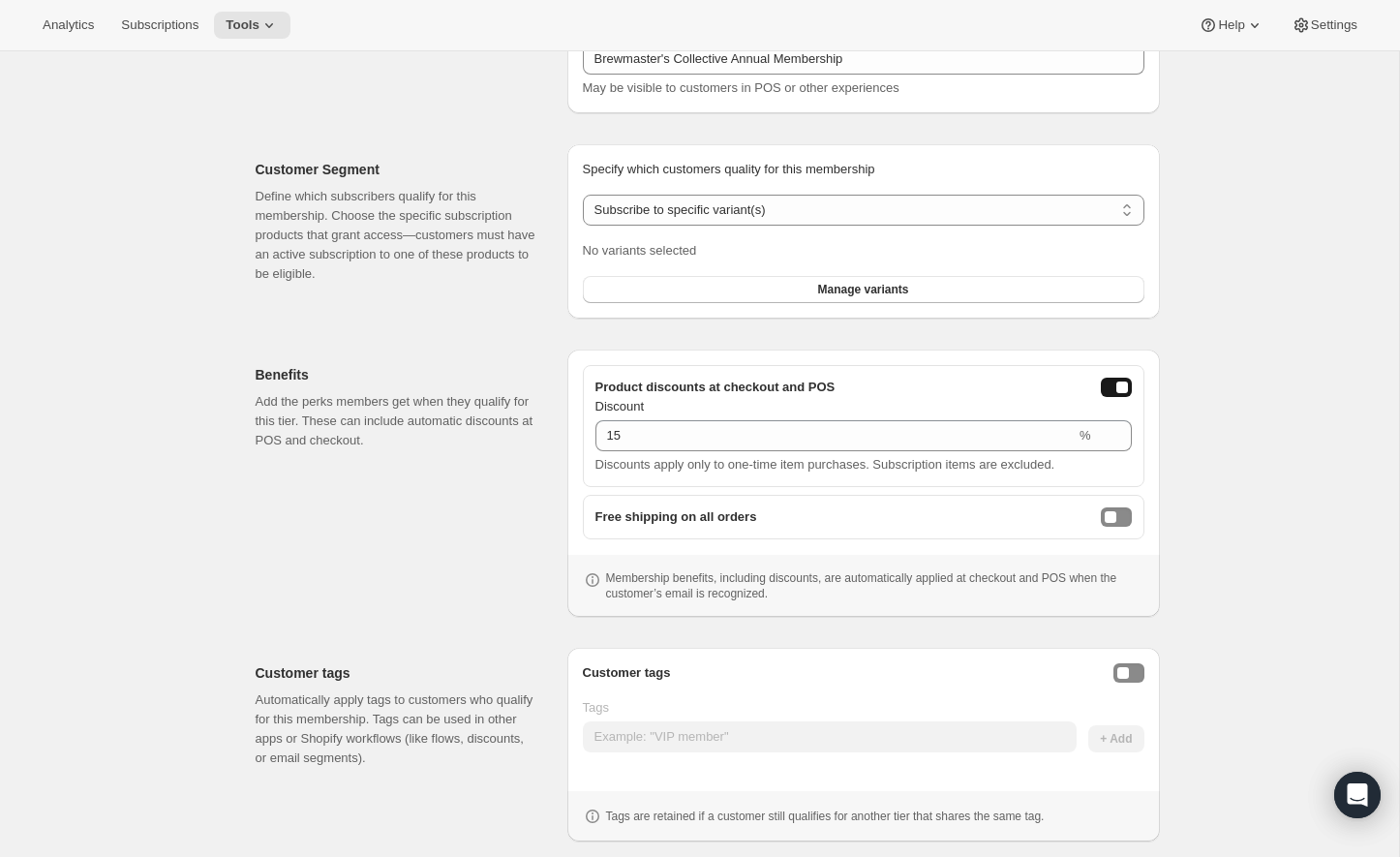
scroll to position [269, 0]
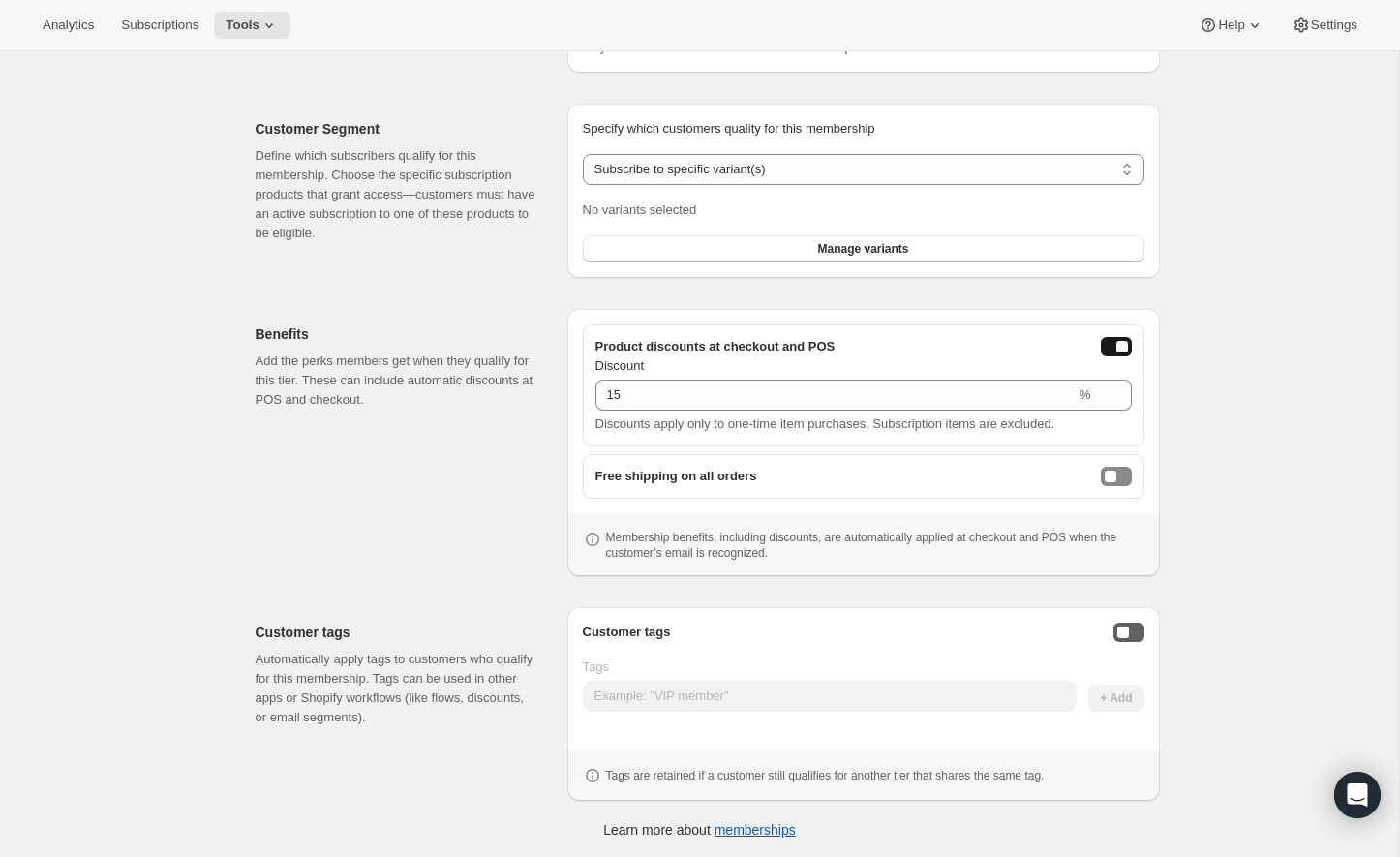
click at [1128, 632] on button "Enable customer tags" at bounding box center [1128, 632] width 31 height 20
click at [877, 728] on div at bounding box center [863, 731] width 562 height 8
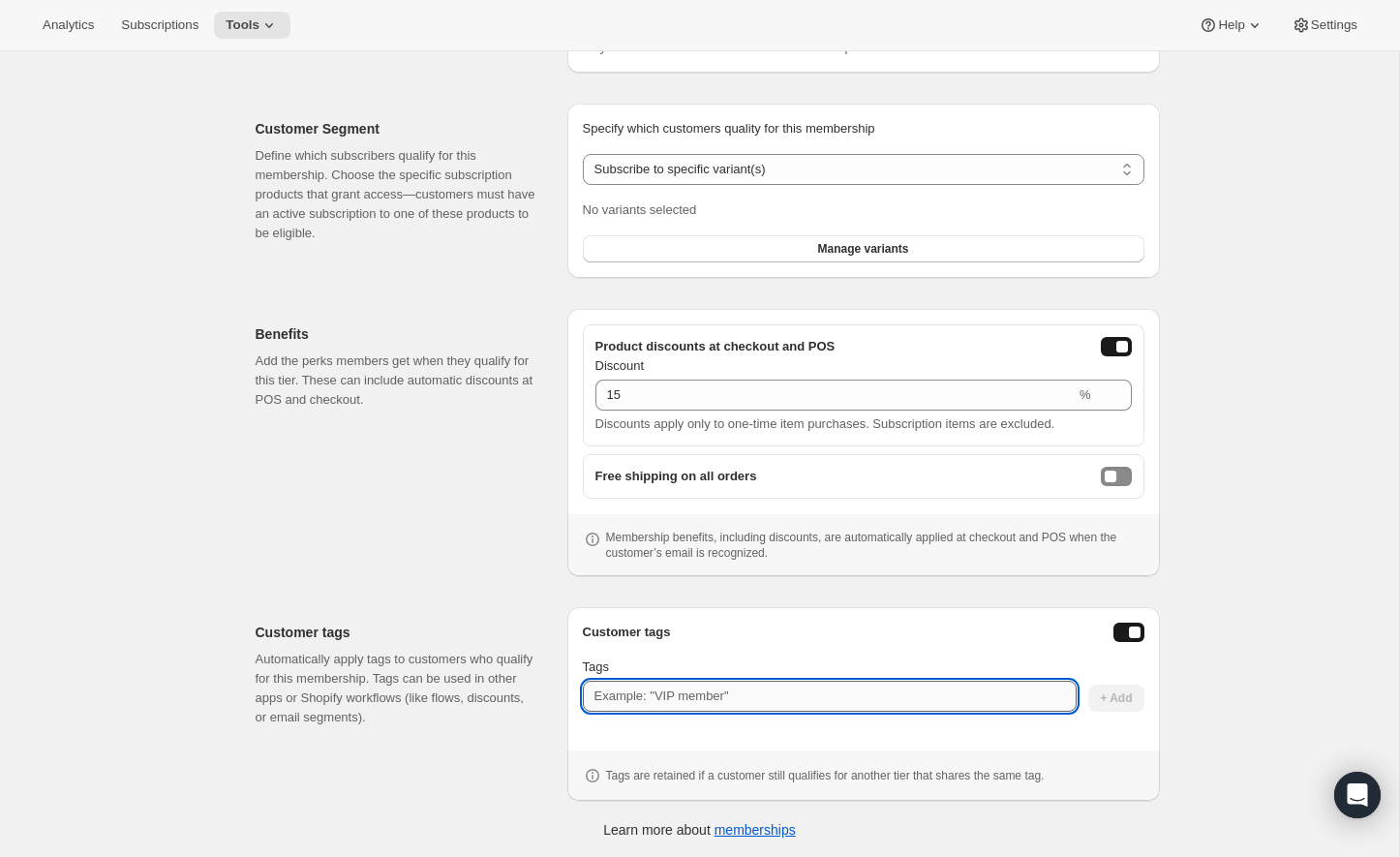
click at [880, 690] on input "Tags" at bounding box center [828, 696] width 493 height 31
type input "2"
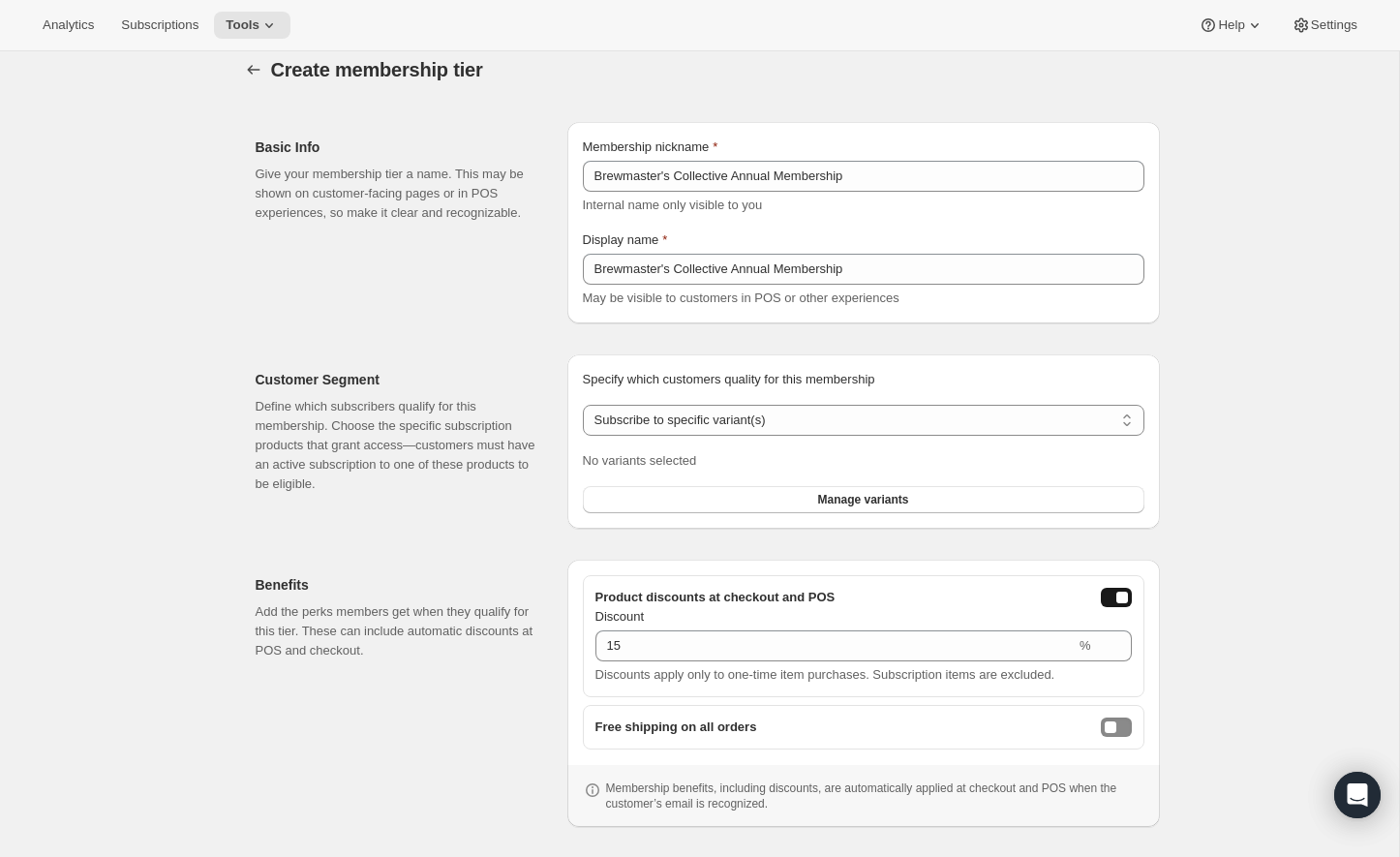
scroll to position [0, 0]
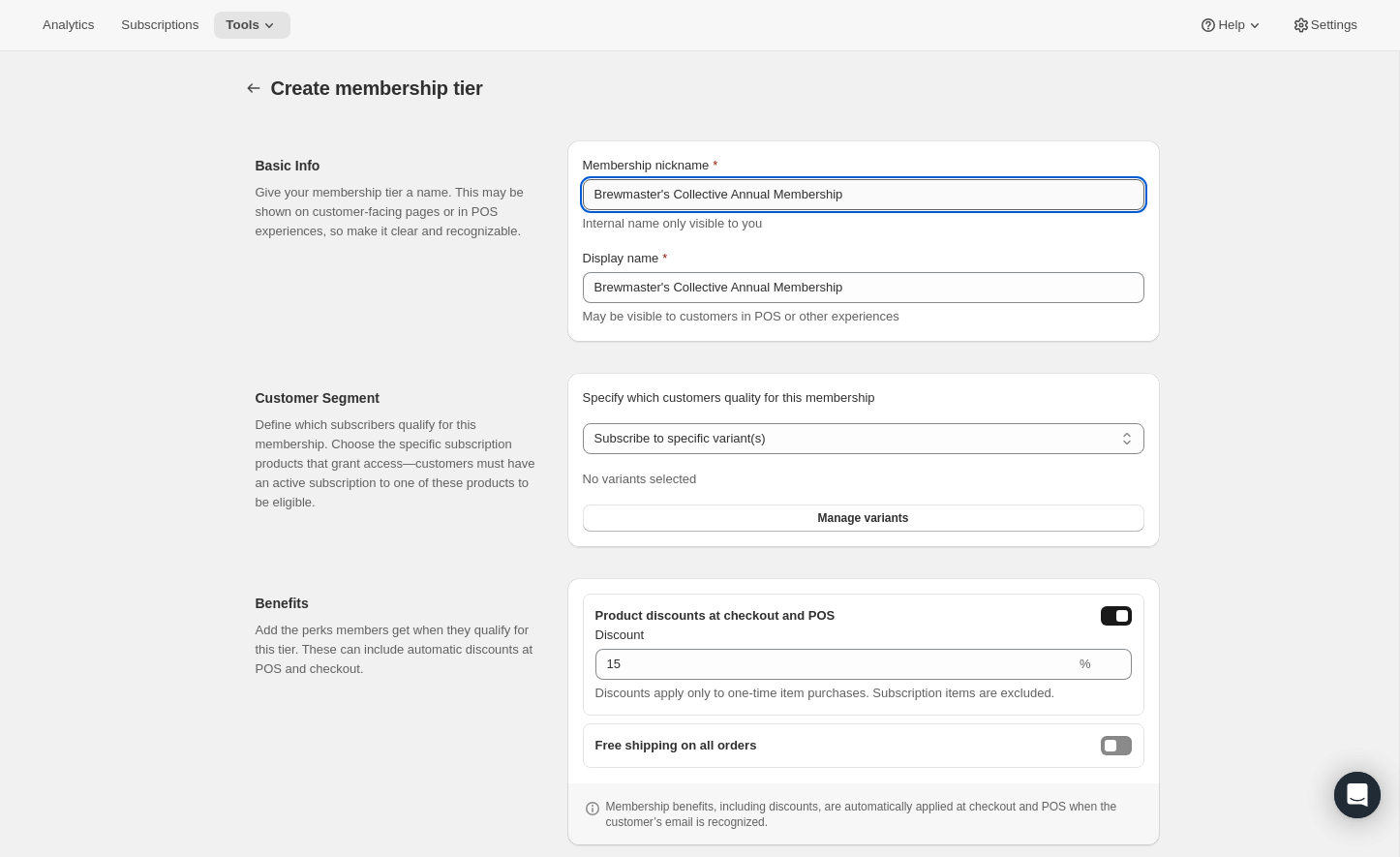
click at [873, 189] on input "Brewmaster's Collective Annual Membership" at bounding box center [863, 194] width 562 height 31
click at [906, 189] on input "Brewmaster's Collective Annual Membership" at bounding box center [863, 194] width 562 height 31
click at [883, 310] on span "May be visible to customers in POS or other experiences" at bounding box center [741, 316] width 317 height 15
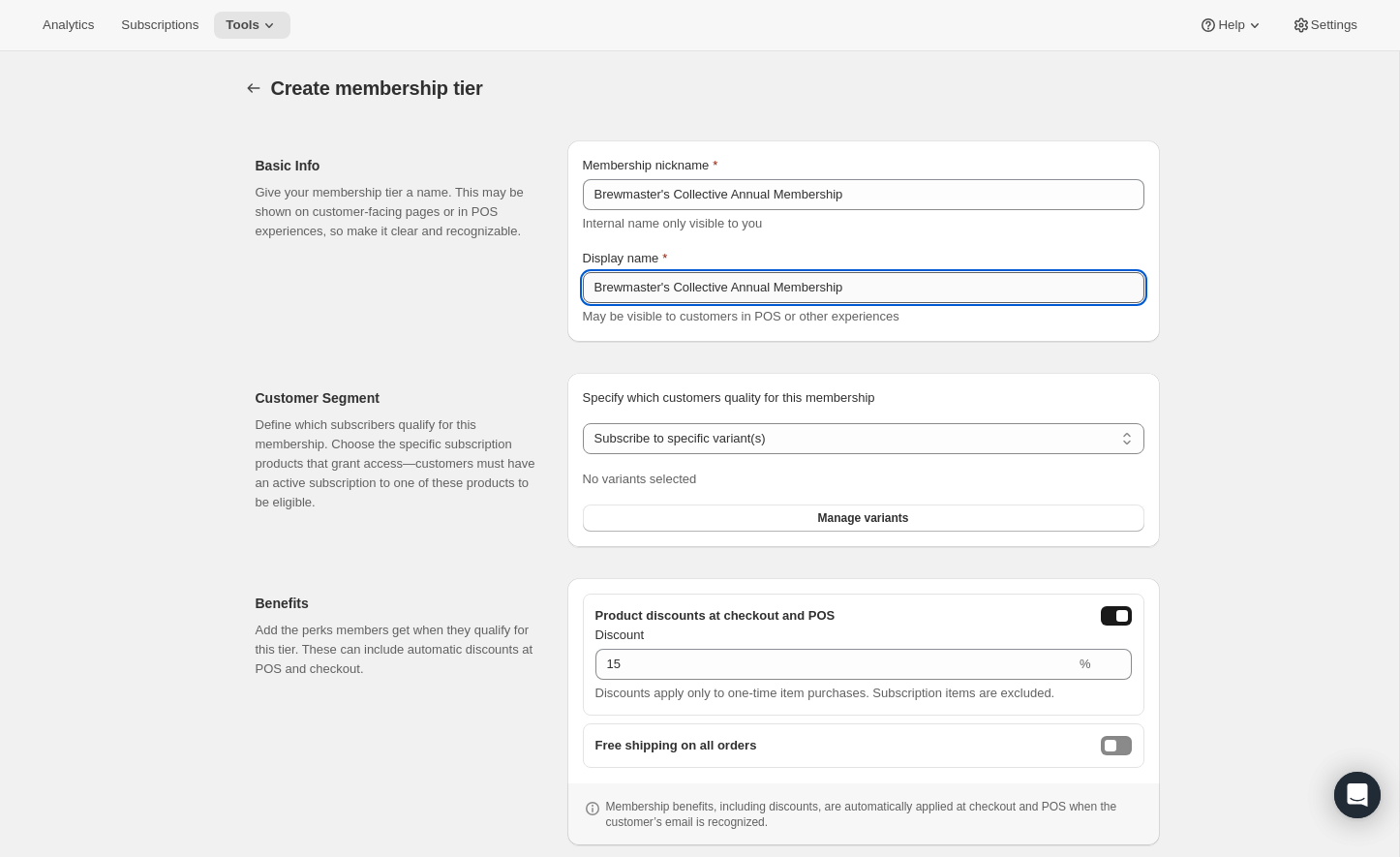
click at [891, 292] on input "Brewmaster's Collective Annual Membership" at bounding box center [863, 287] width 562 height 31
click at [890, 179] on input "Brewmaster's Collective Annual Membership" at bounding box center [863, 194] width 562 height 31
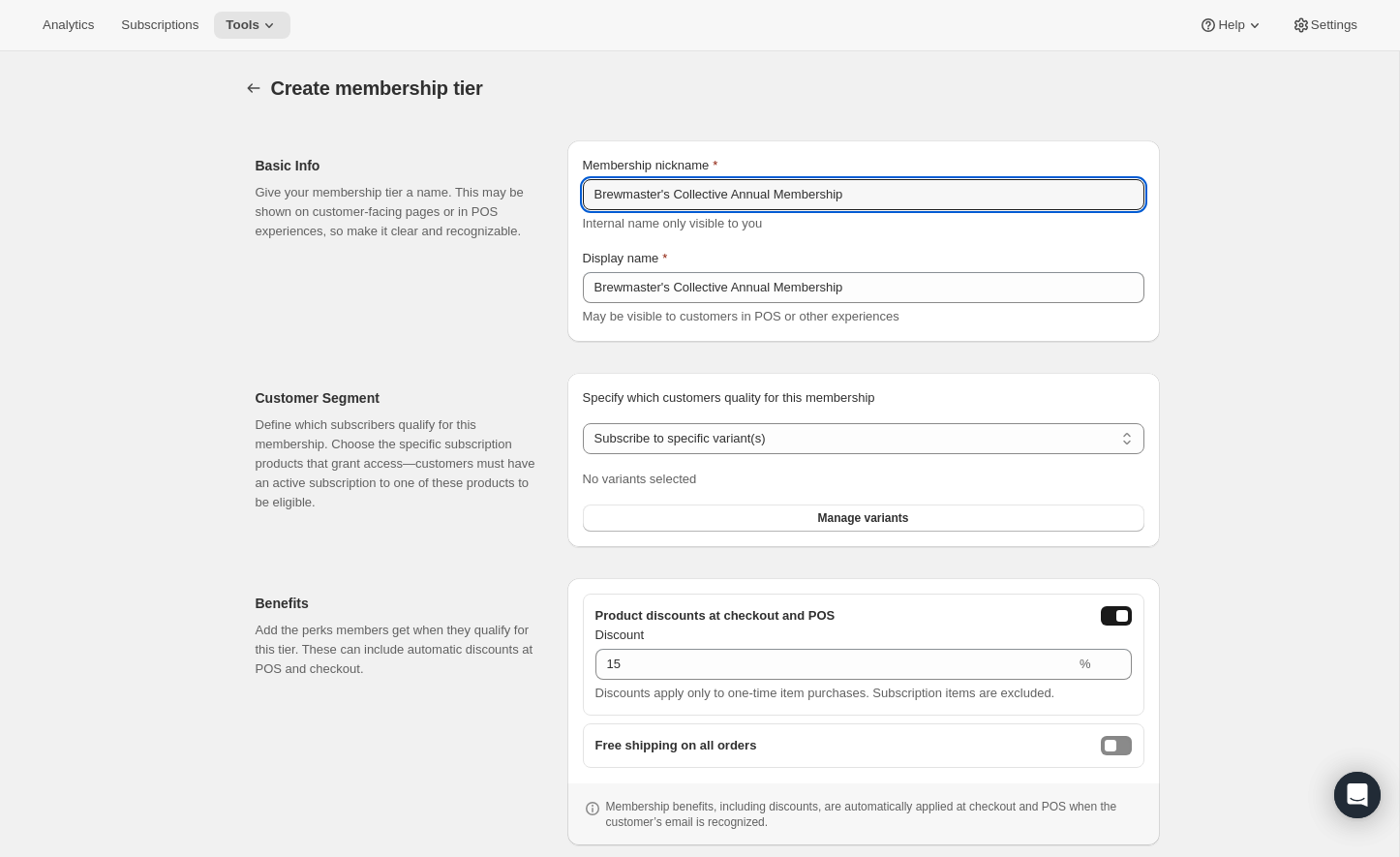
drag, startPoint x: 890, startPoint y: 196, endPoint x: 435, endPoint y: 186, distance: 455.1
click at [435, 186] on div "Basic Info Give your membership tier a name. This may be shown on customer-faci…" at bounding box center [700, 234] width 919 height 217
click at [599, 195] on input "26 Shipped Membership" at bounding box center [863, 194] width 562 height 31
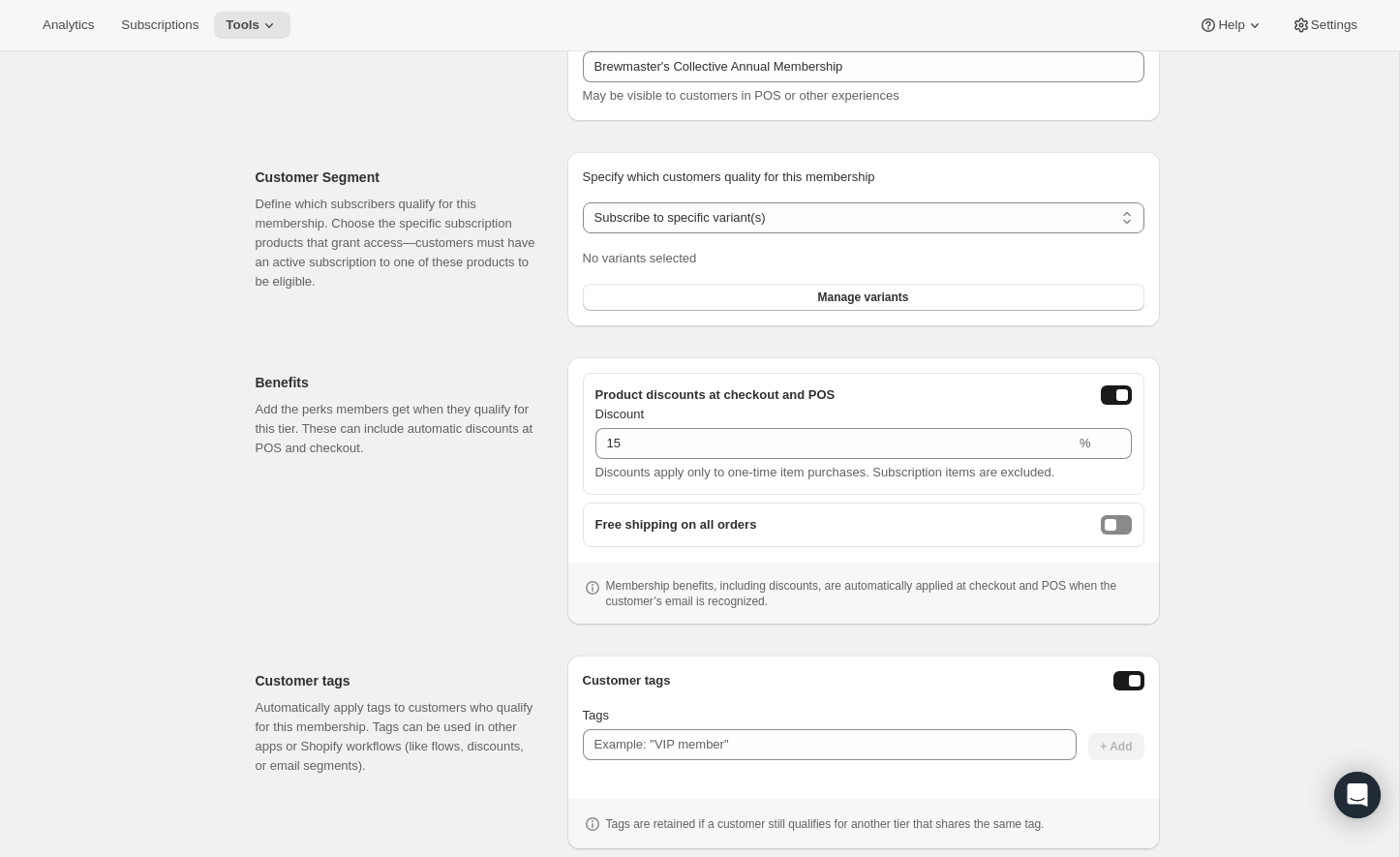
scroll to position [269, 0]
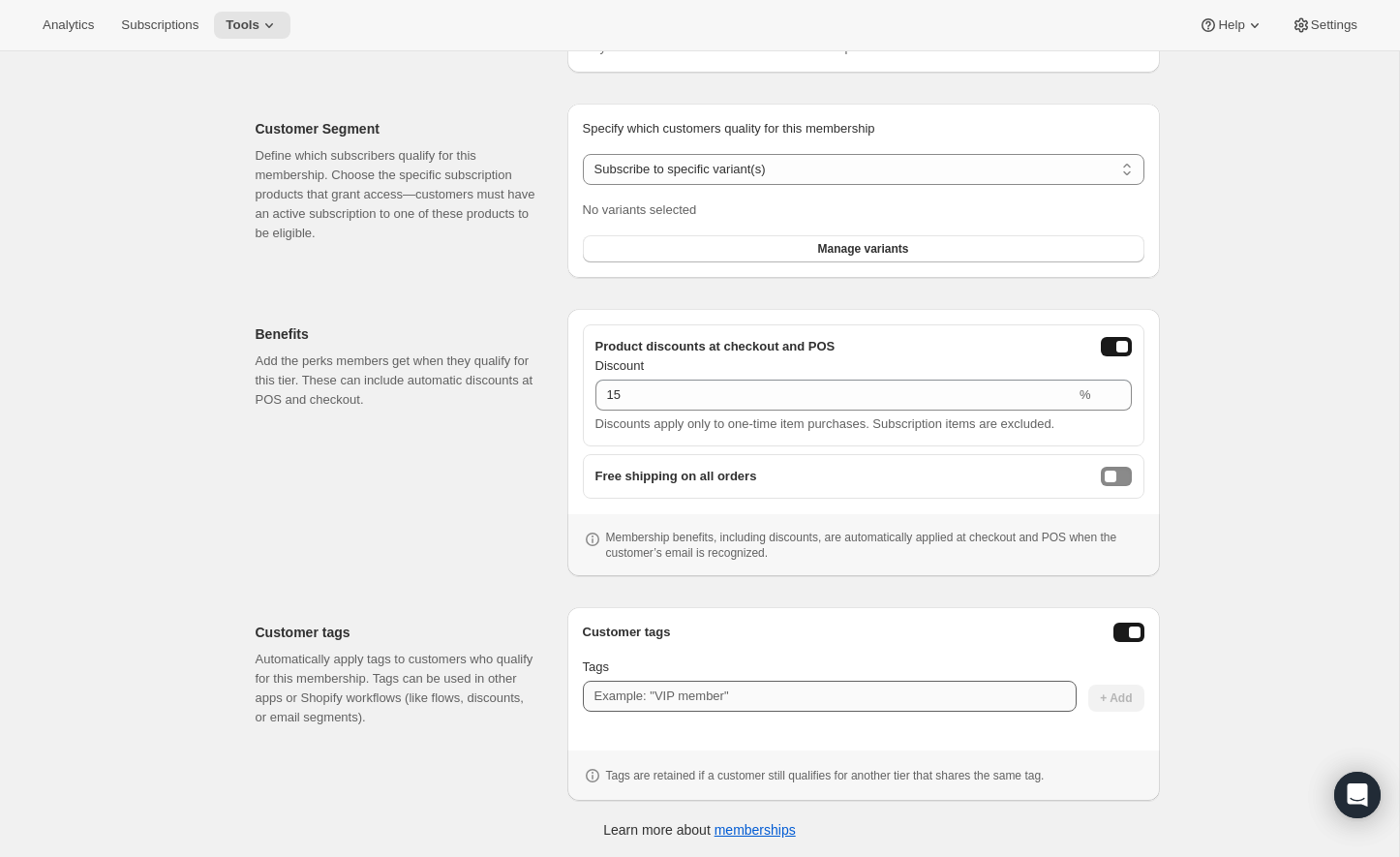
type input "[DATE] Shipped Membership"
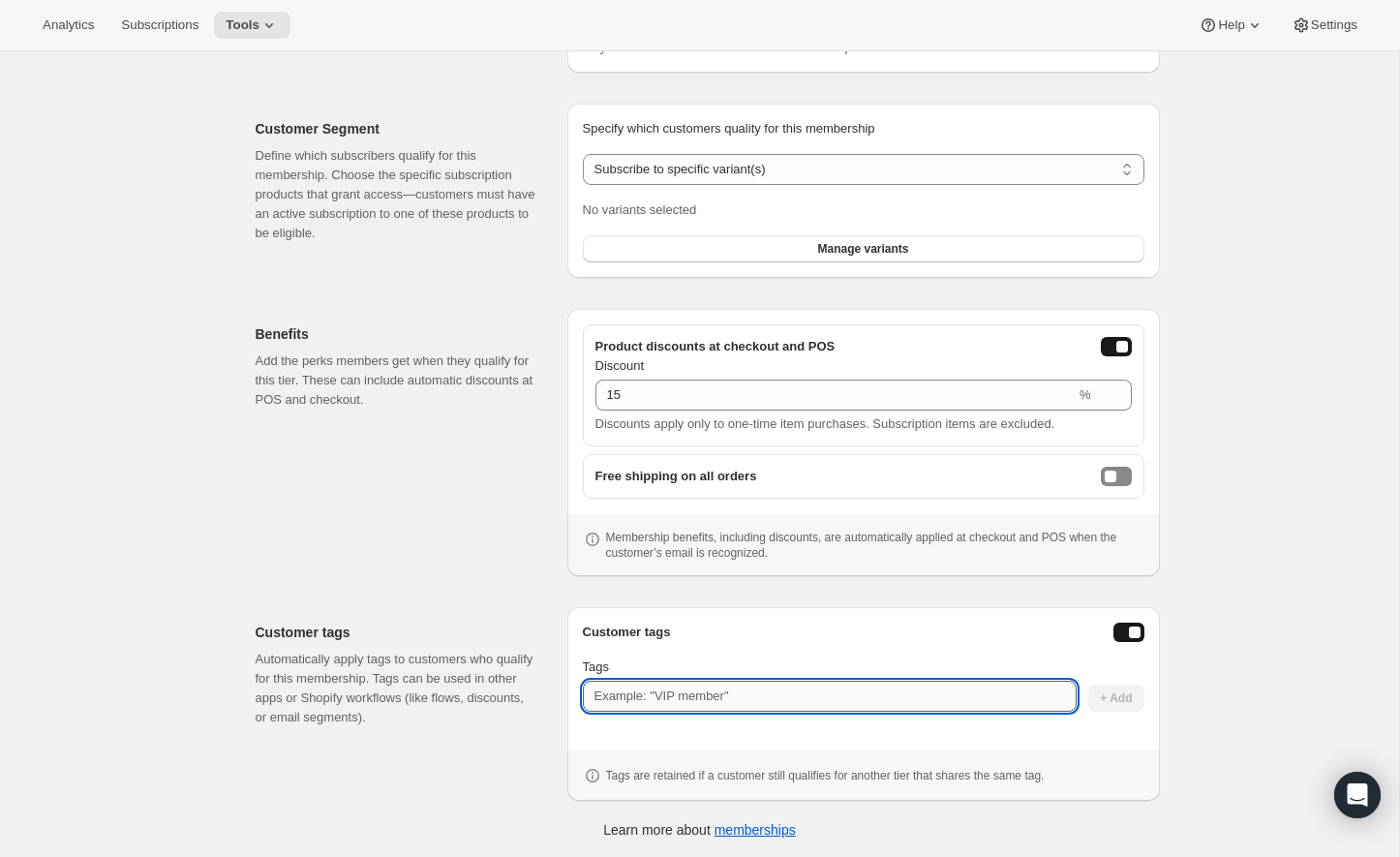
click at [940, 690] on input "Tags" at bounding box center [828, 696] width 493 height 31
type input "BC26Ship"
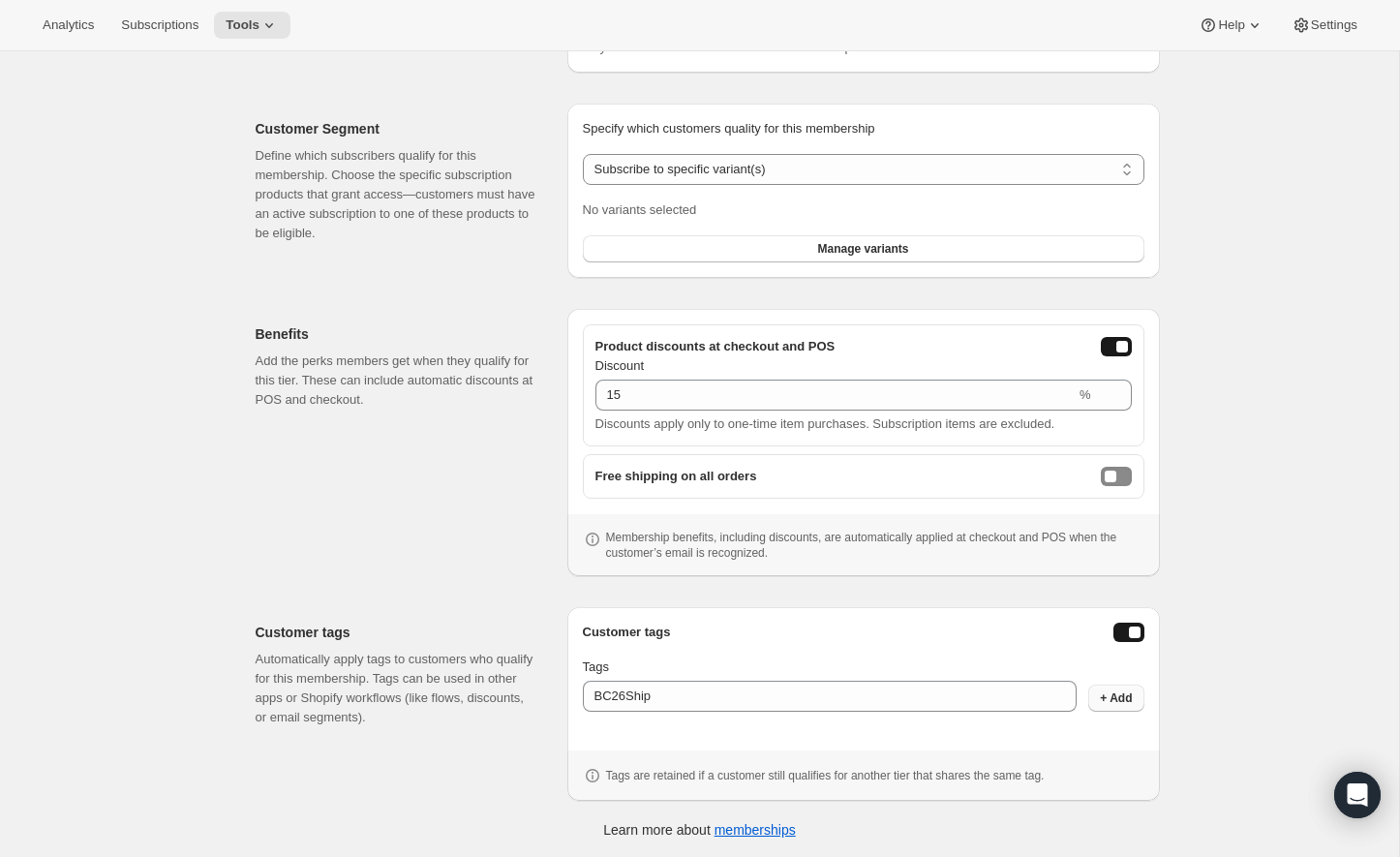
click at [1112, 690] on span "+ Add" at bounding box center [1115, 698] width 32 height 16
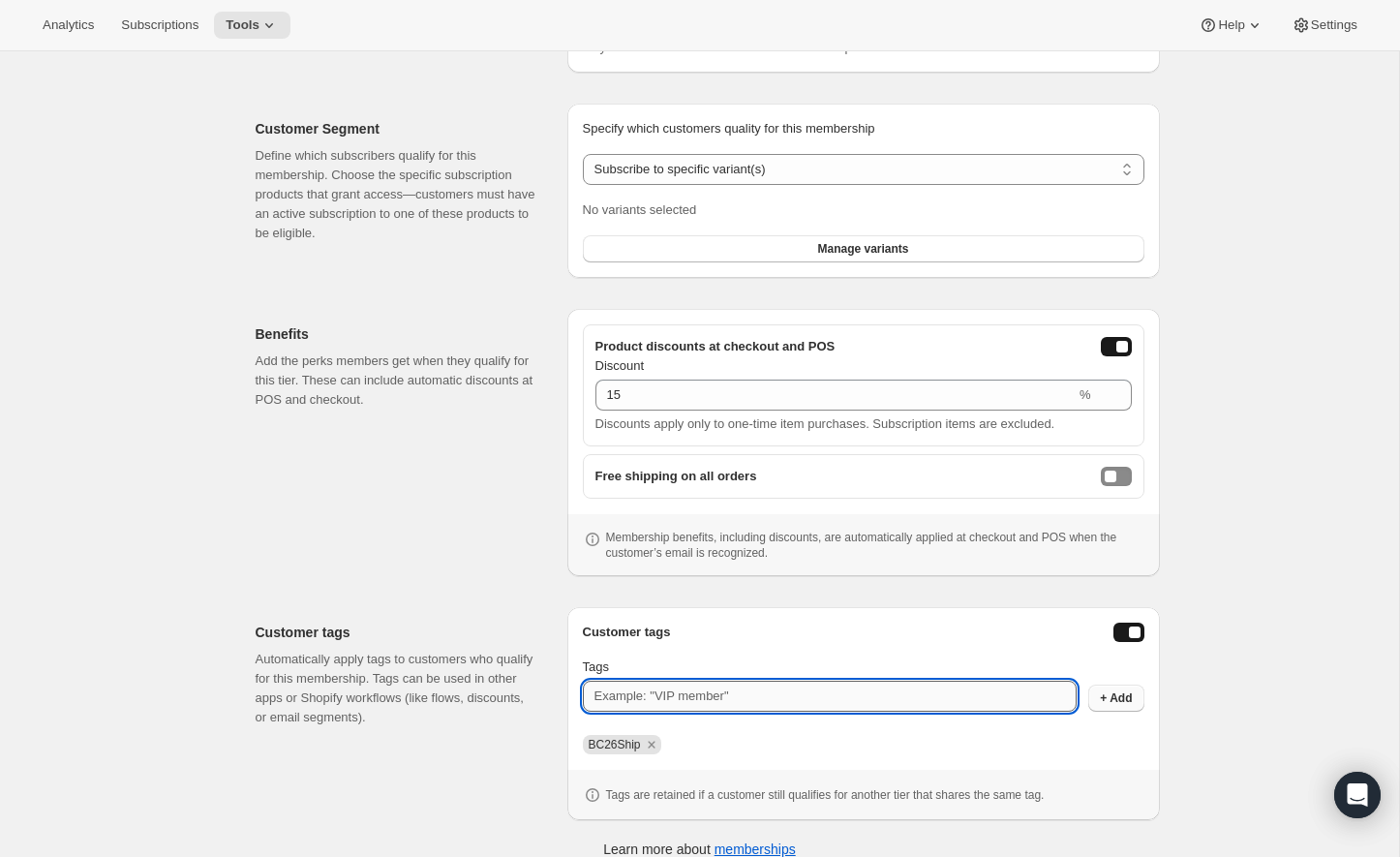
click at [690, 698] on input "Tags" at bounding box center [828, 696] width 493 height 31
type input "fw:currentmember"
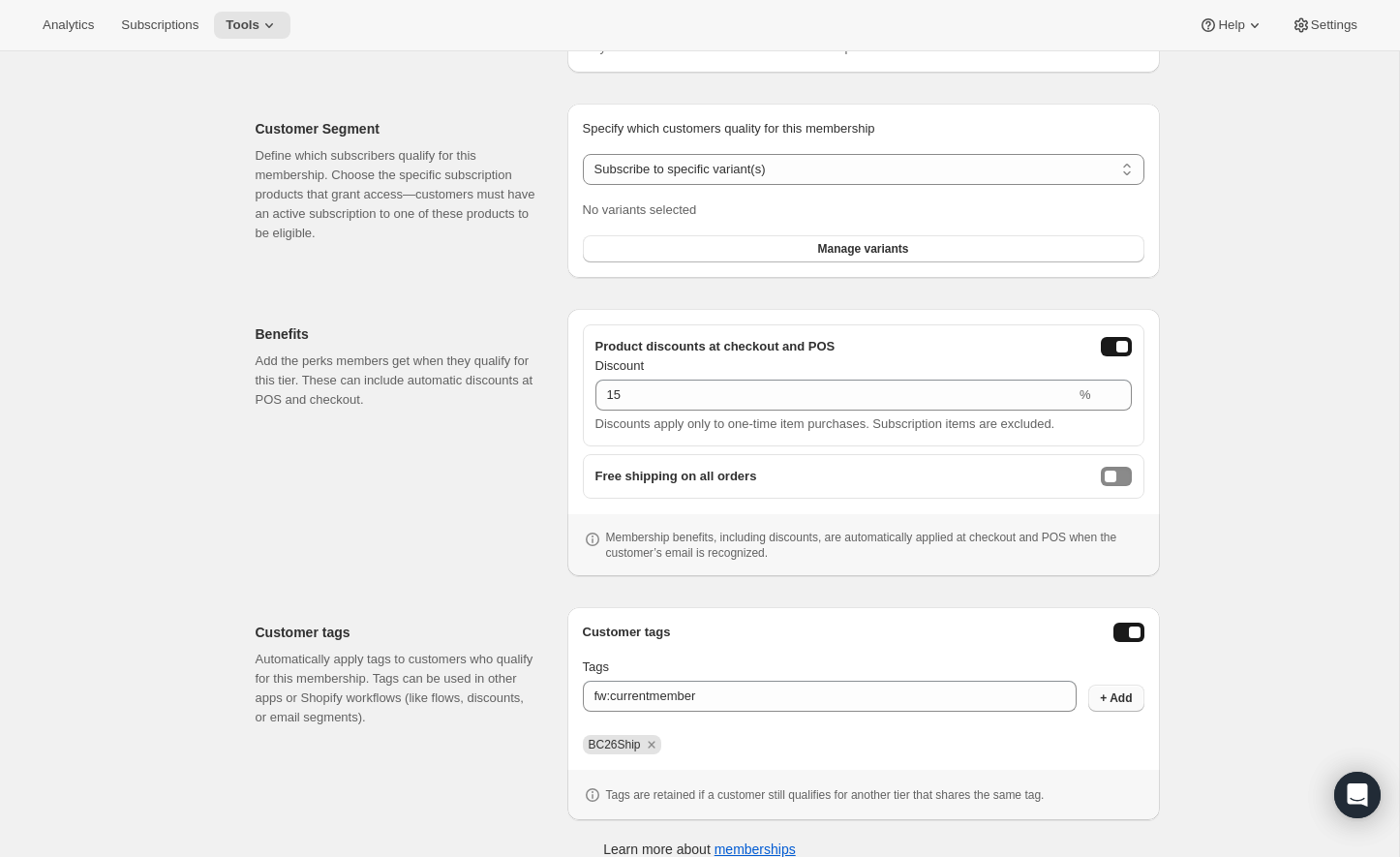
click at [1111, 696] on span "+ Add" at bounding box center [1115, 698] width 32 height 16
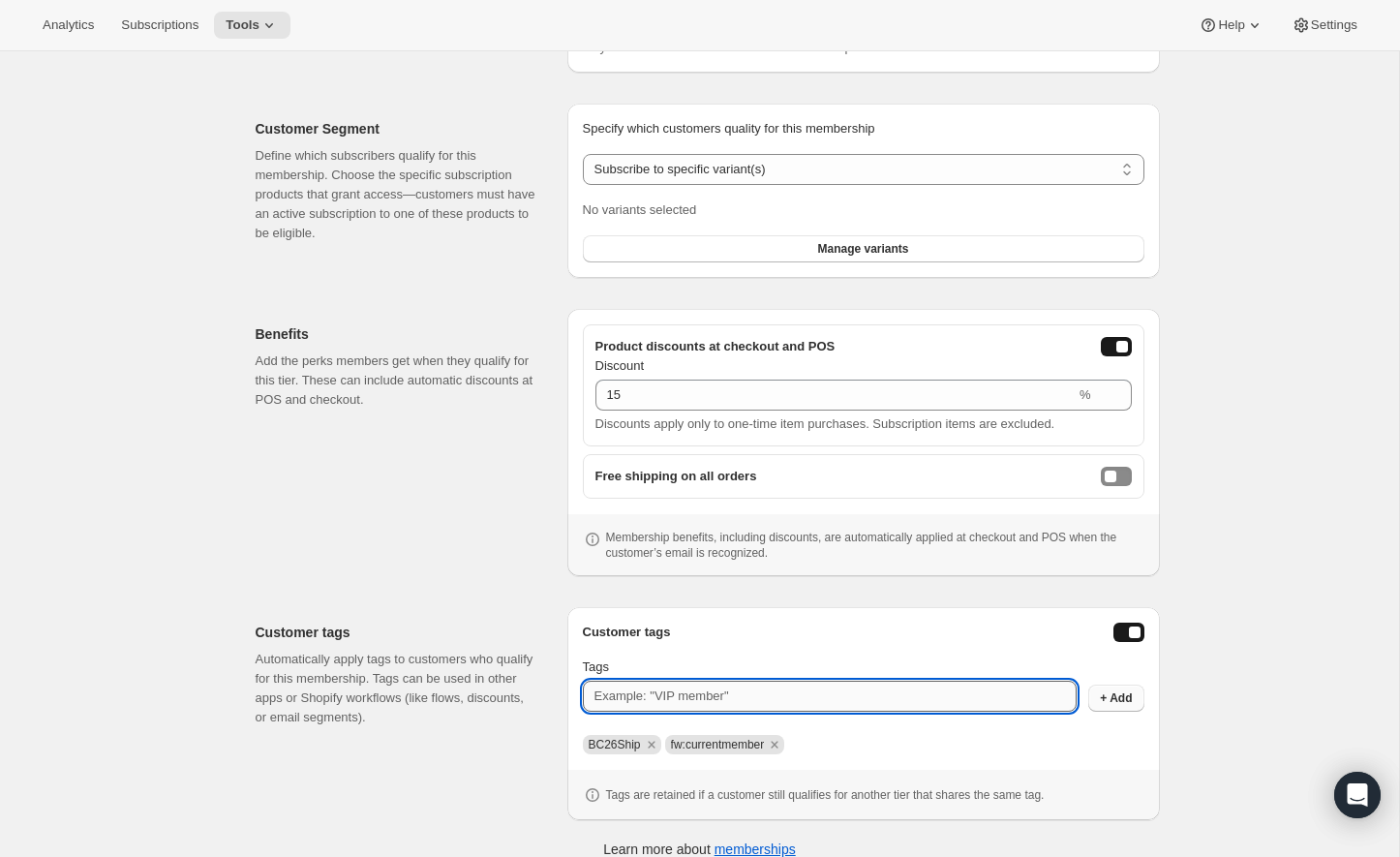
click at [806, 703] on input "Tags" at bounding box center [828, 696] width 493 height 31
type input "fw:member26"
click at [1112, 710] on div "Customer tags Tags fw:member26 + Add BC26Ship fw:currentmember Tags are retaine…" at bounding box center [863, 713] width 562 height 182
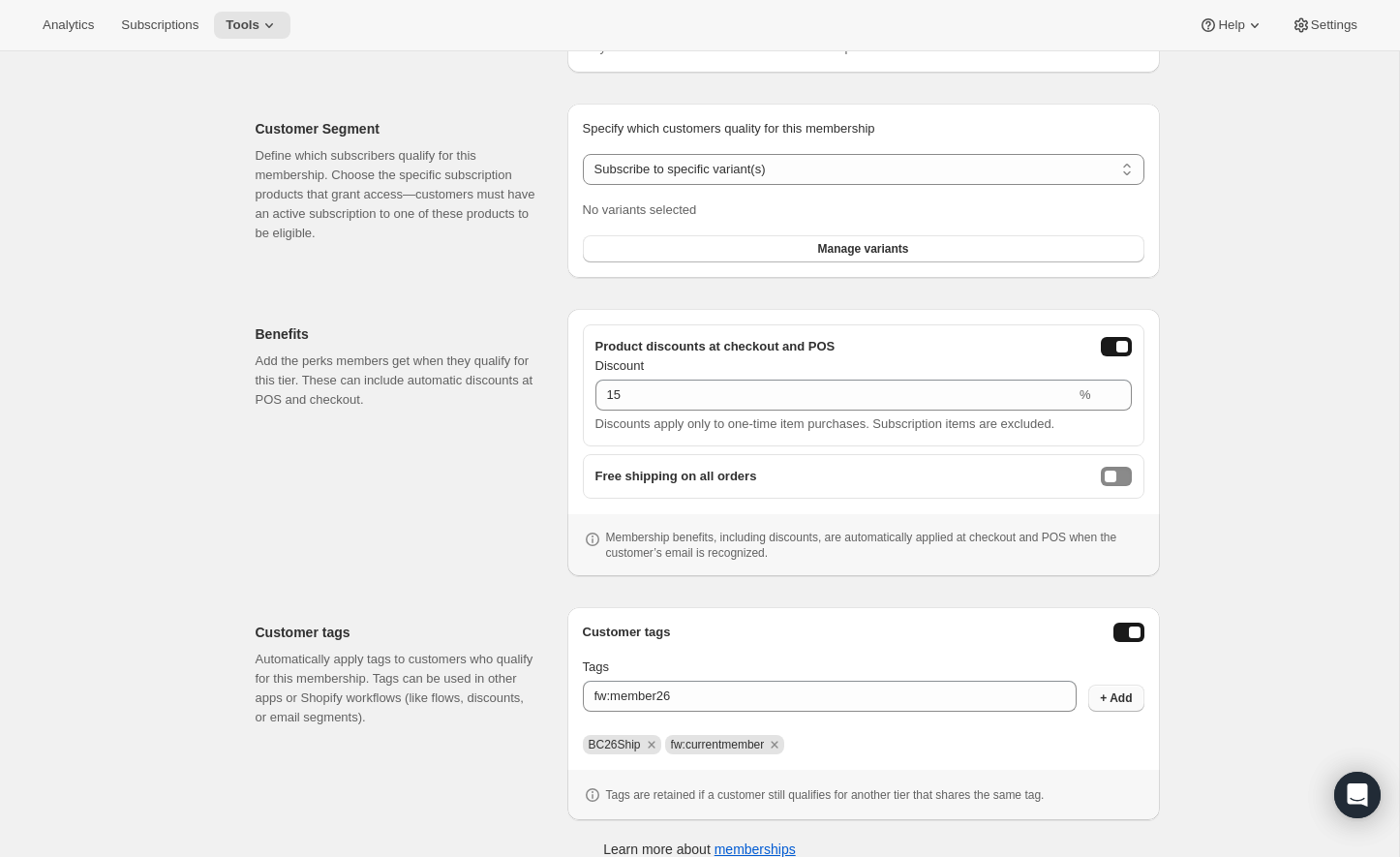
click at [1126, 698] on span "+ Add" at bounding box center [1115, 698] width 32 height 16
click at [935, 170] on select "Any product Subscribe to specific product(s) Subscribe to specific variant(s)" at bounding box center [863, 170] width 562 height 31
click at [941, 251] on button "Manage variants" at bounding box center [863, 249] width 562 height 27
click at [758, 238] on button "Manage variants" at bounding box center [863, 249] width 562 height 27
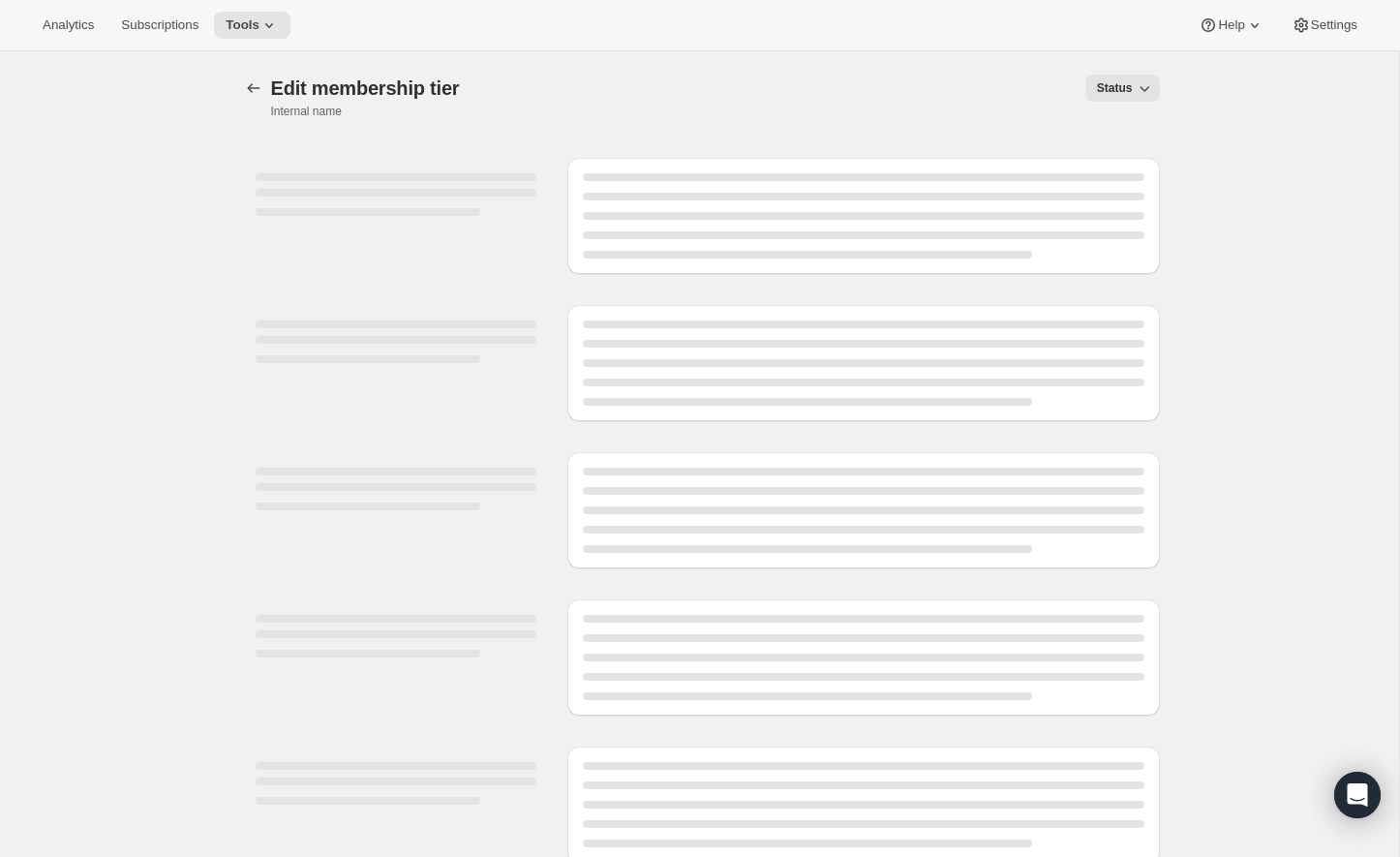
select select "variants"
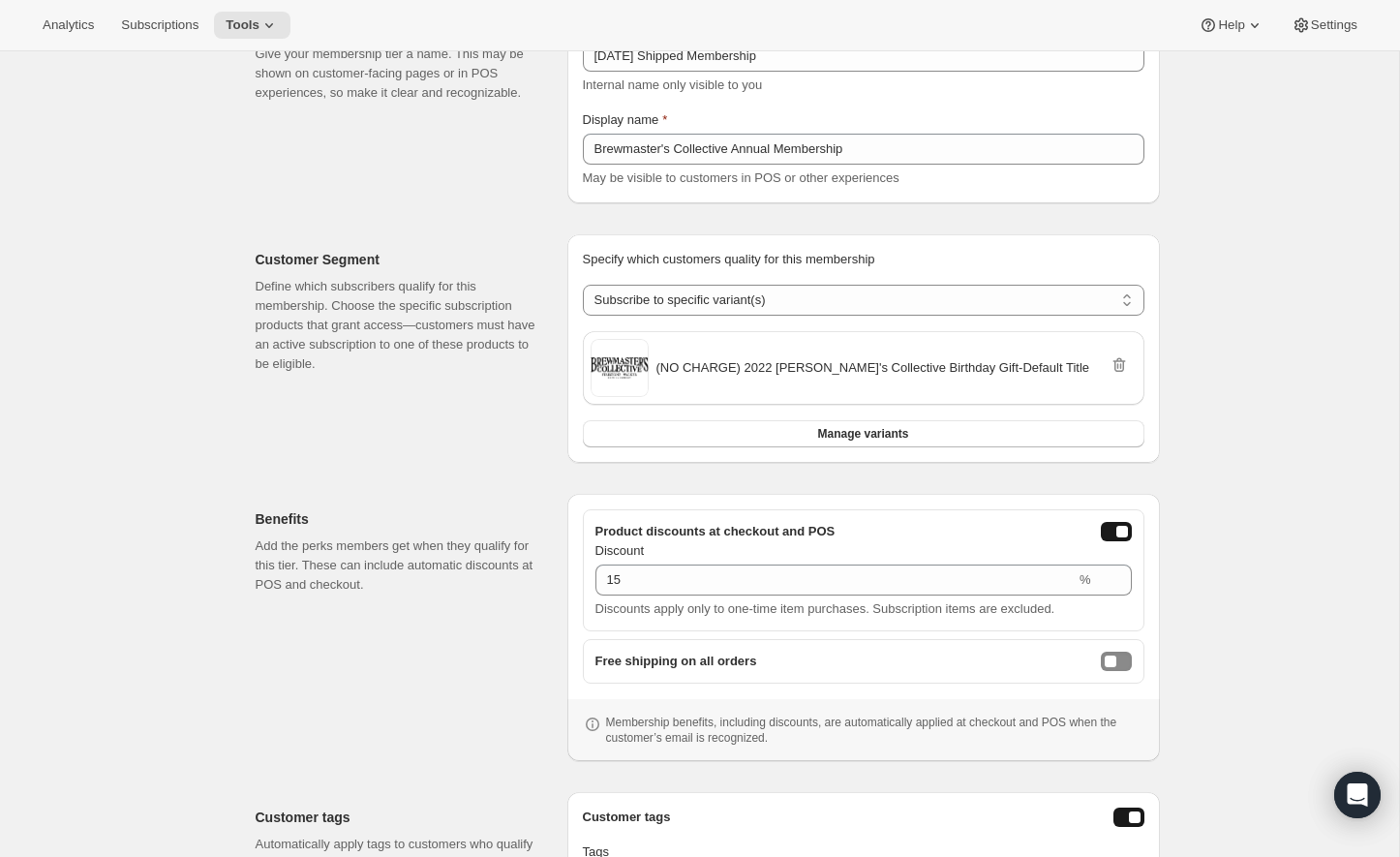
scroll to position [222, 0]
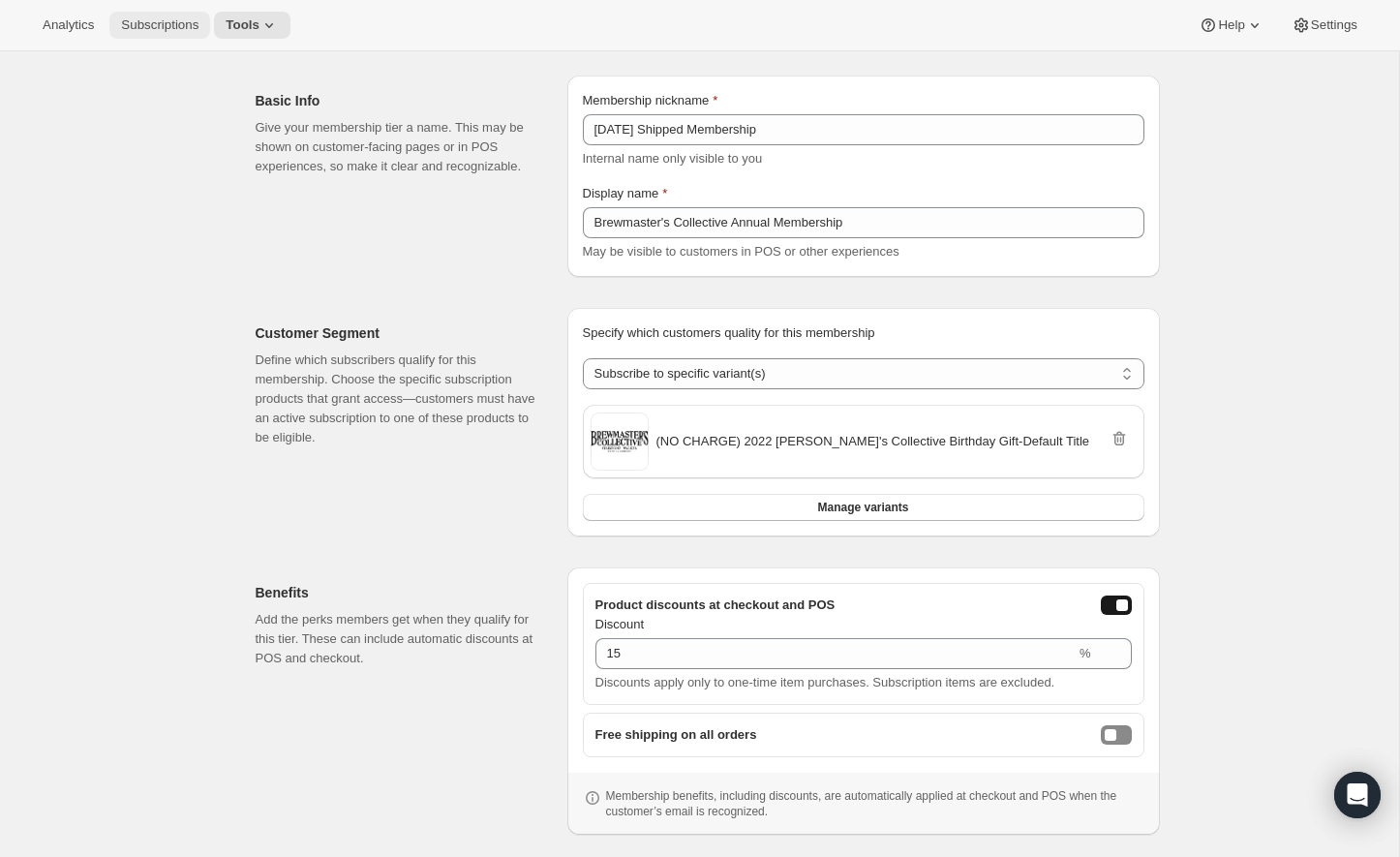
click at [181, 22] on span "Subscriptions" at bounding box center [159, 25] width 77 height 16
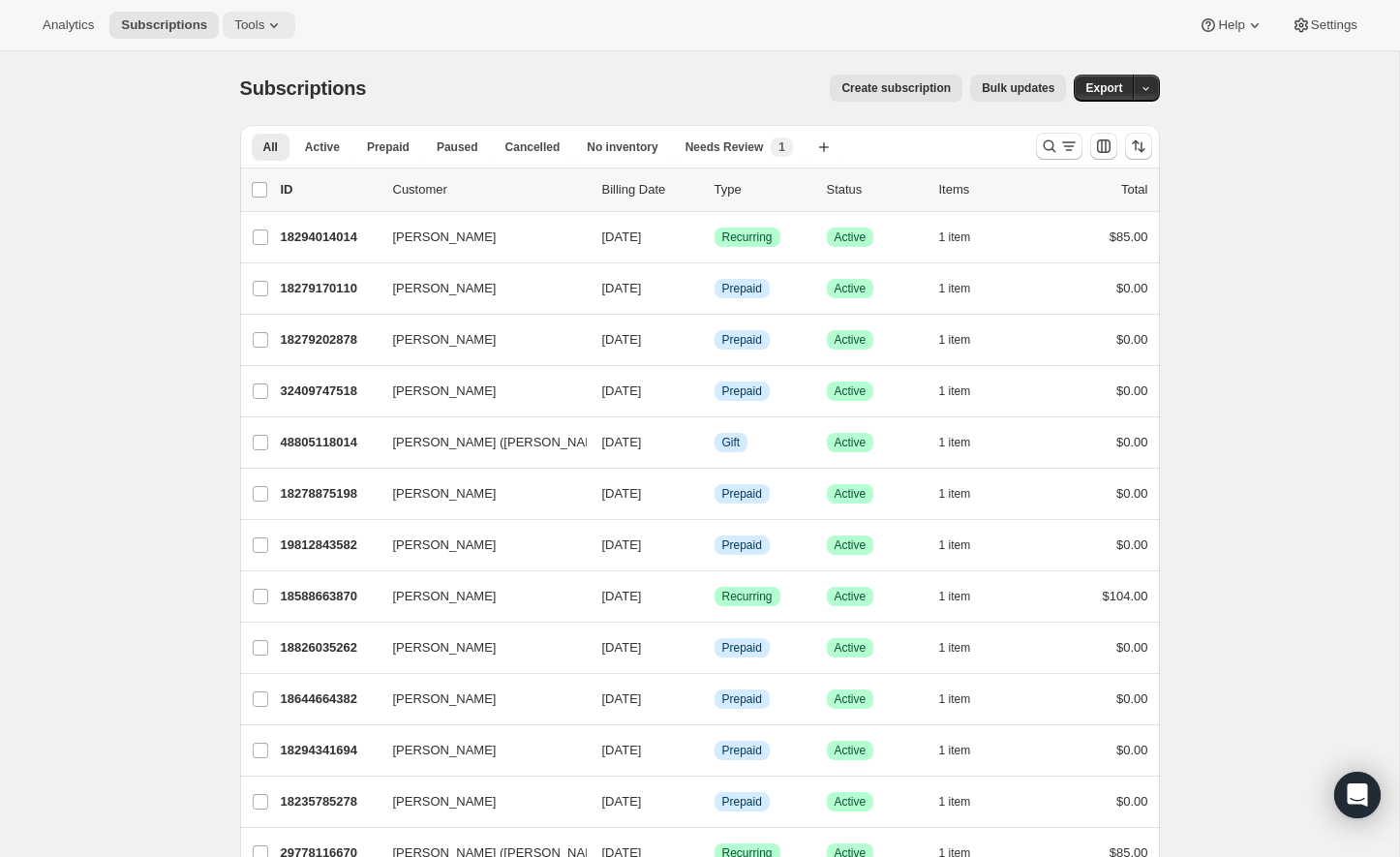
click at [277, 16] on icon at bounding box center [274, 25] width 20 height 20
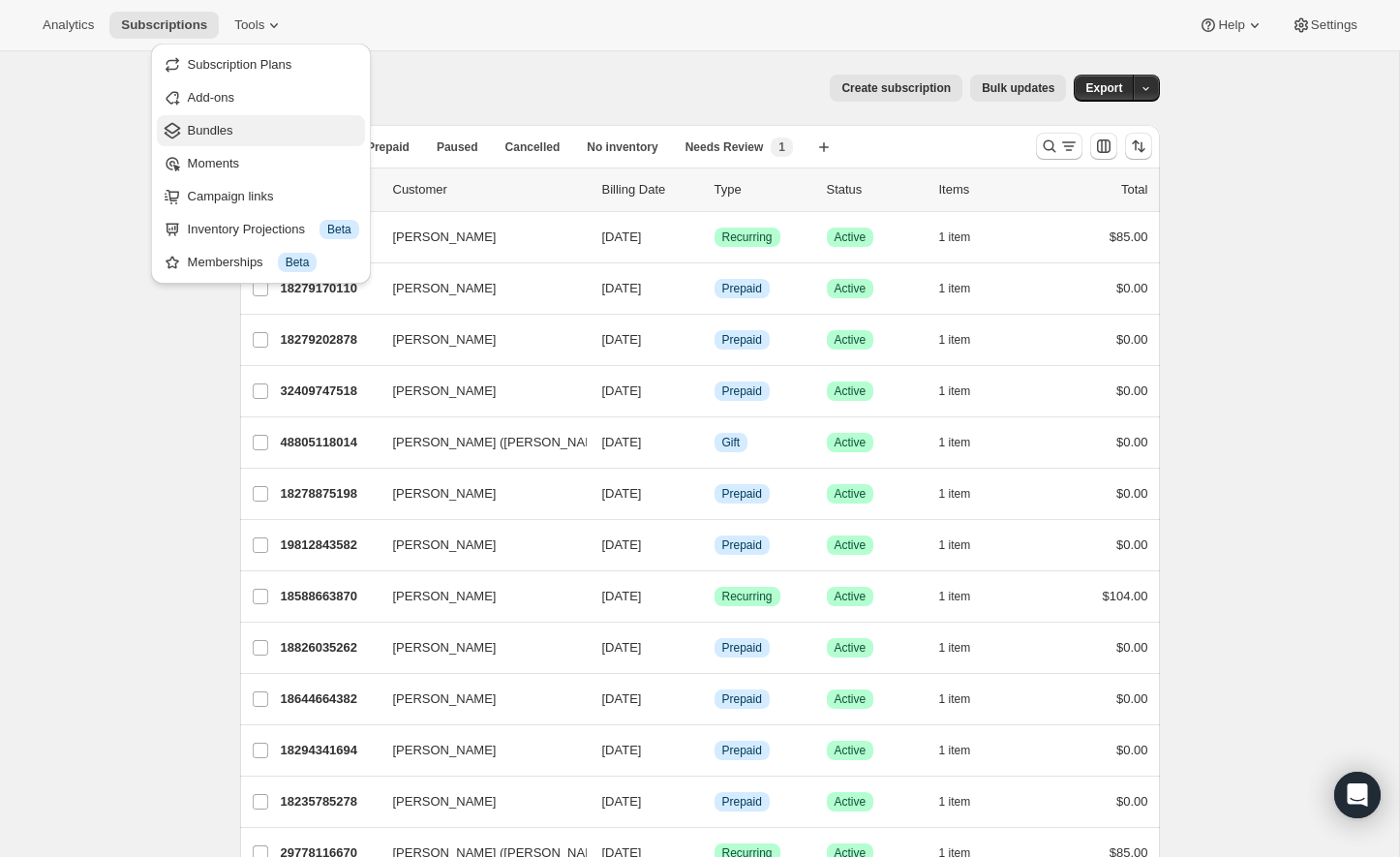
click at [214, 124] on span "Bundles" at bounding box center [210, 130] width 46 height 15
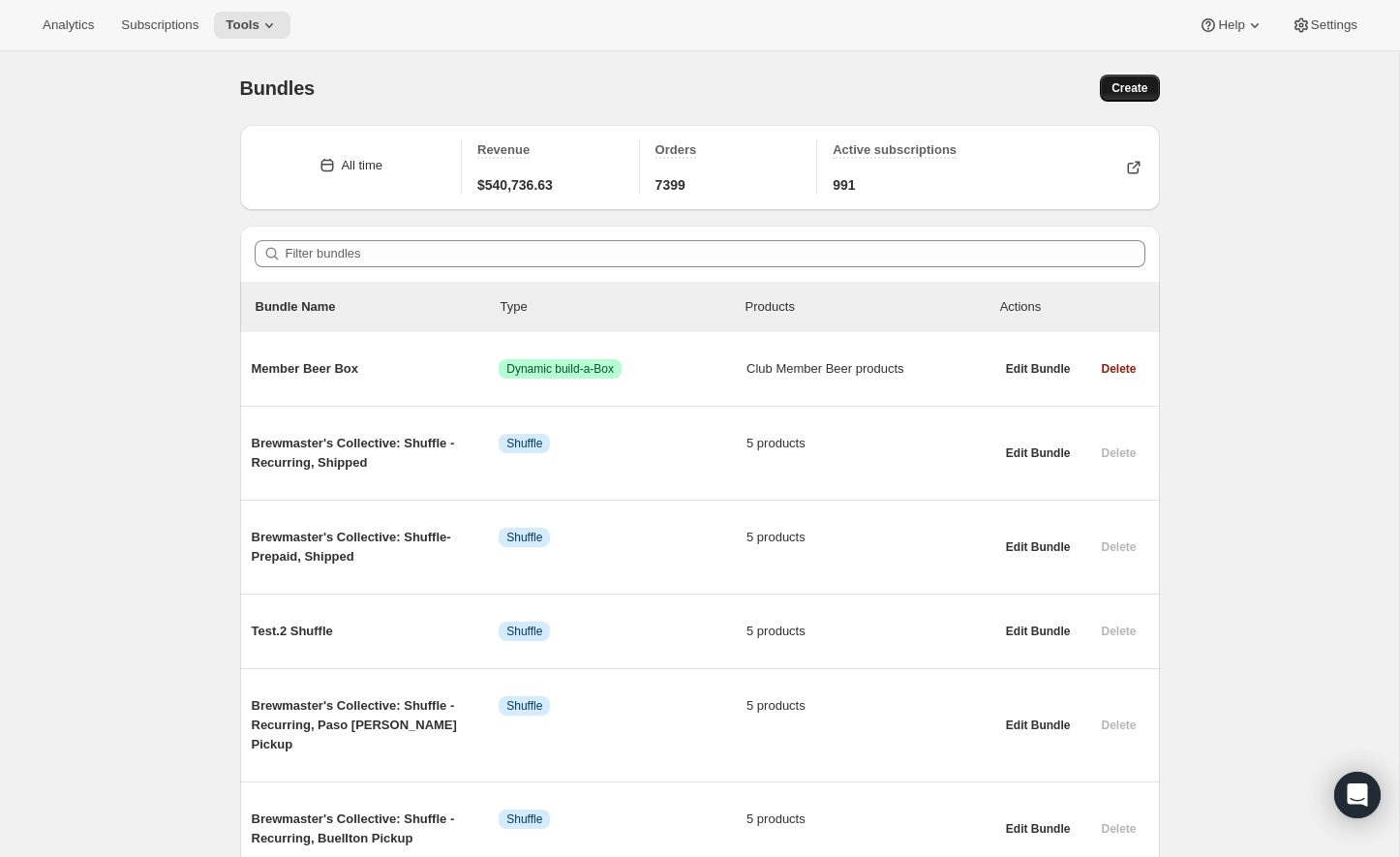
click at [1131, 90] on span "Create" at bounding box center [1128, 88] width 36 height 16
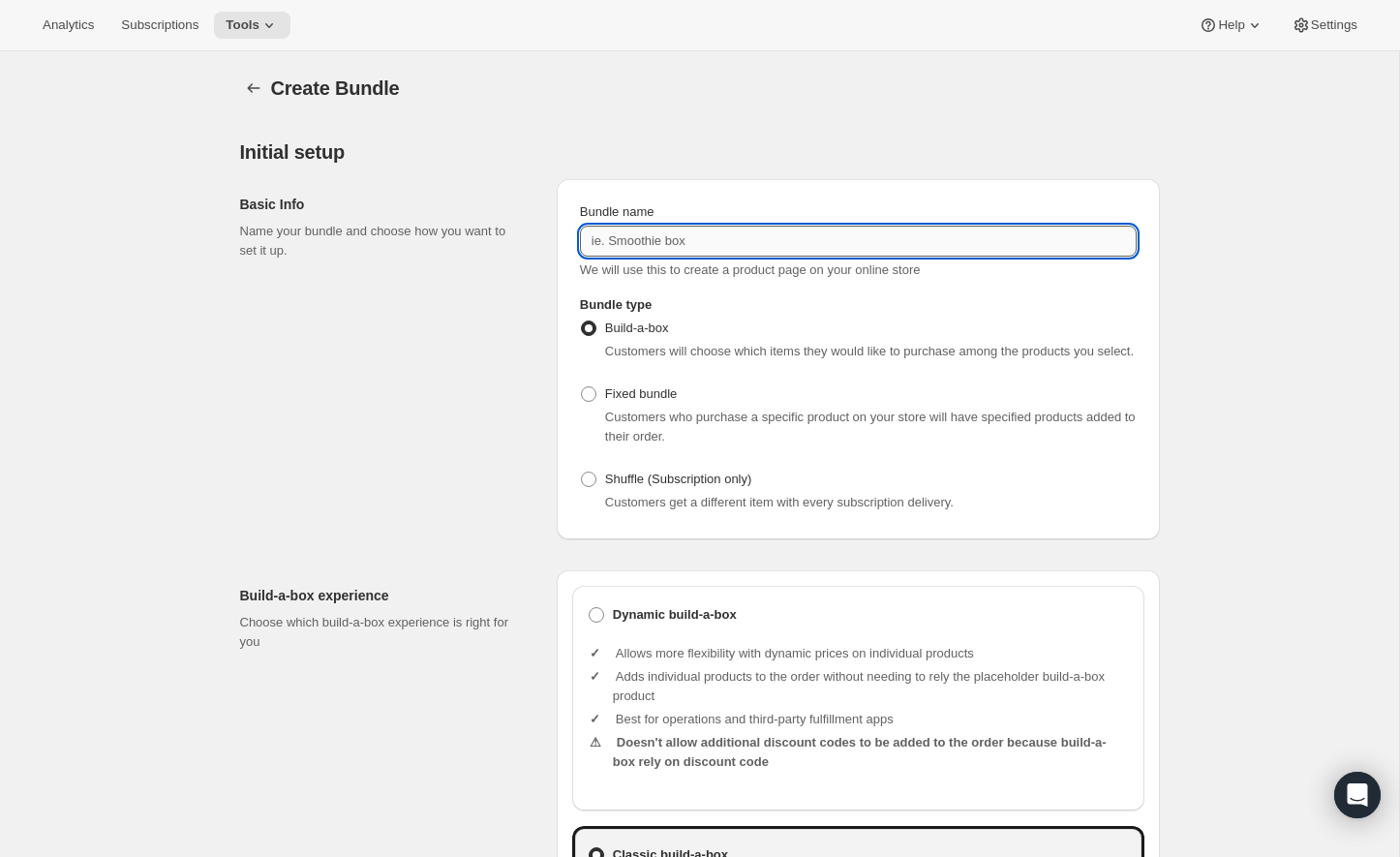
click at [973, 243] on input "Bundle name" at bounding box center [858, 241] width 557 height 31
type input "C"
type input "2026 Beer Club - Welcome Kit"
click at [600, 407] on label "Fixed bundle" at bounding box center [627, 394] width 97 height 27
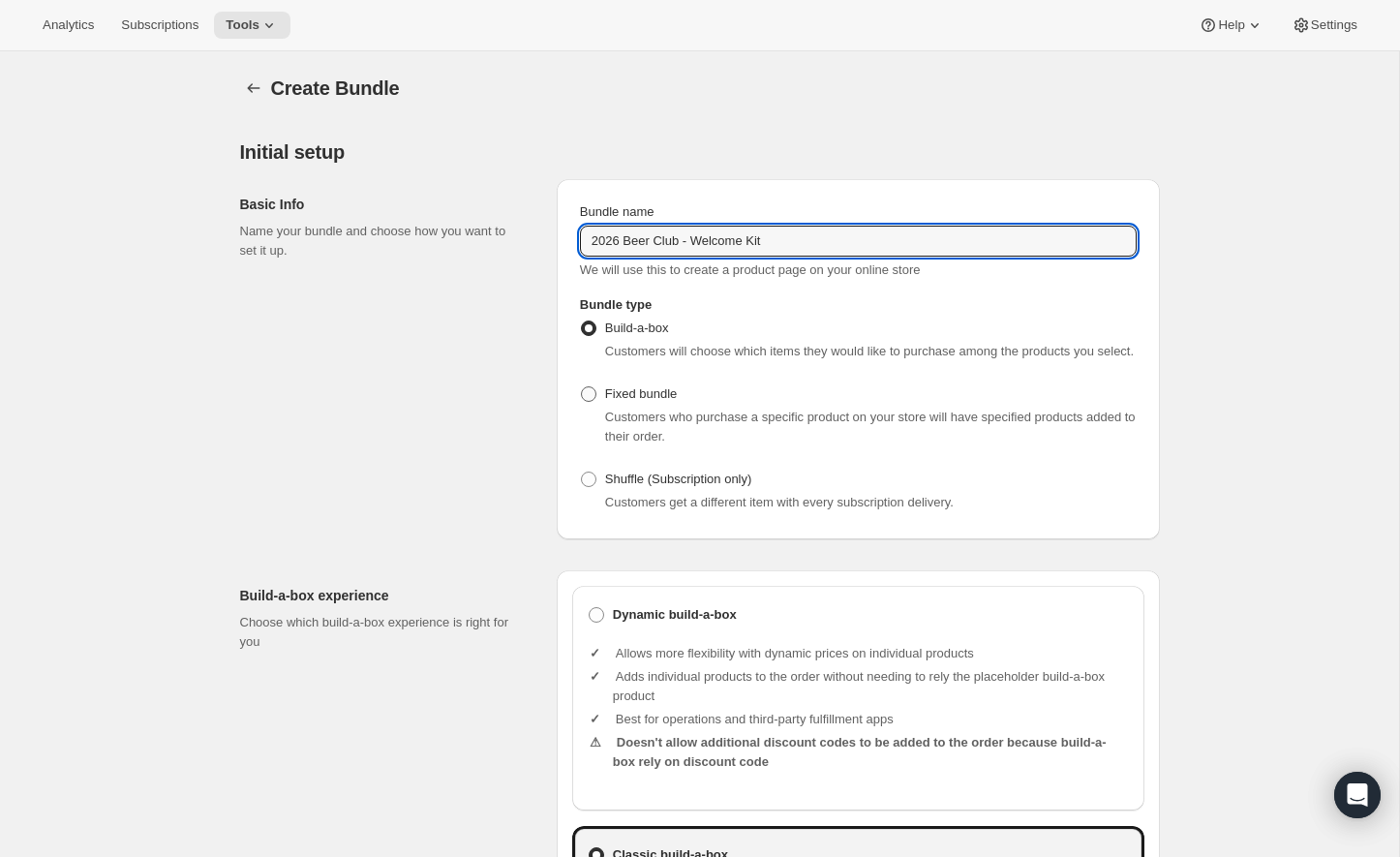
click at [581, 387] on input "Fixed bundle" at bounding box center [580, 386] width 1 height 1
radio input "true"
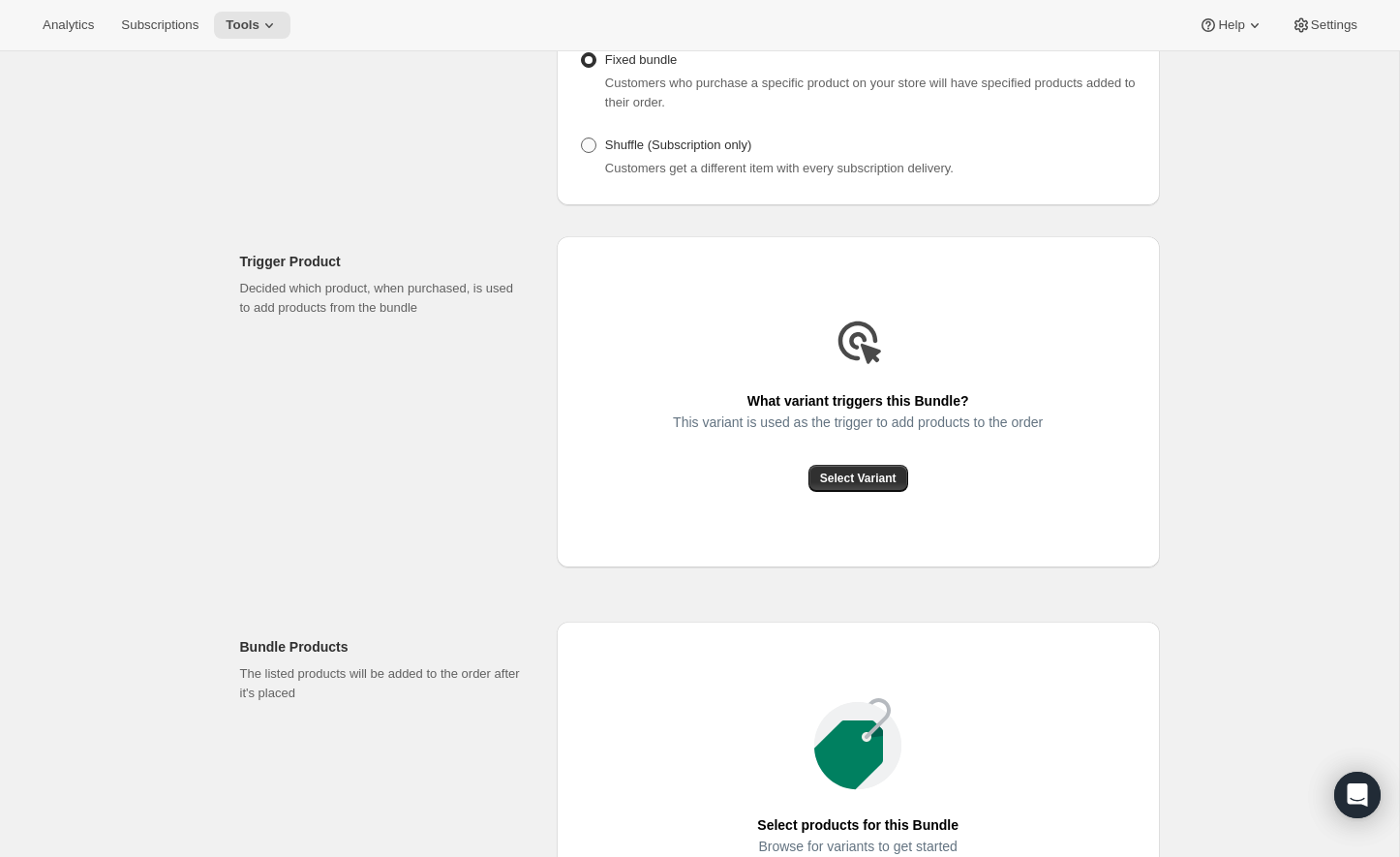
scroll to position [329, 0]
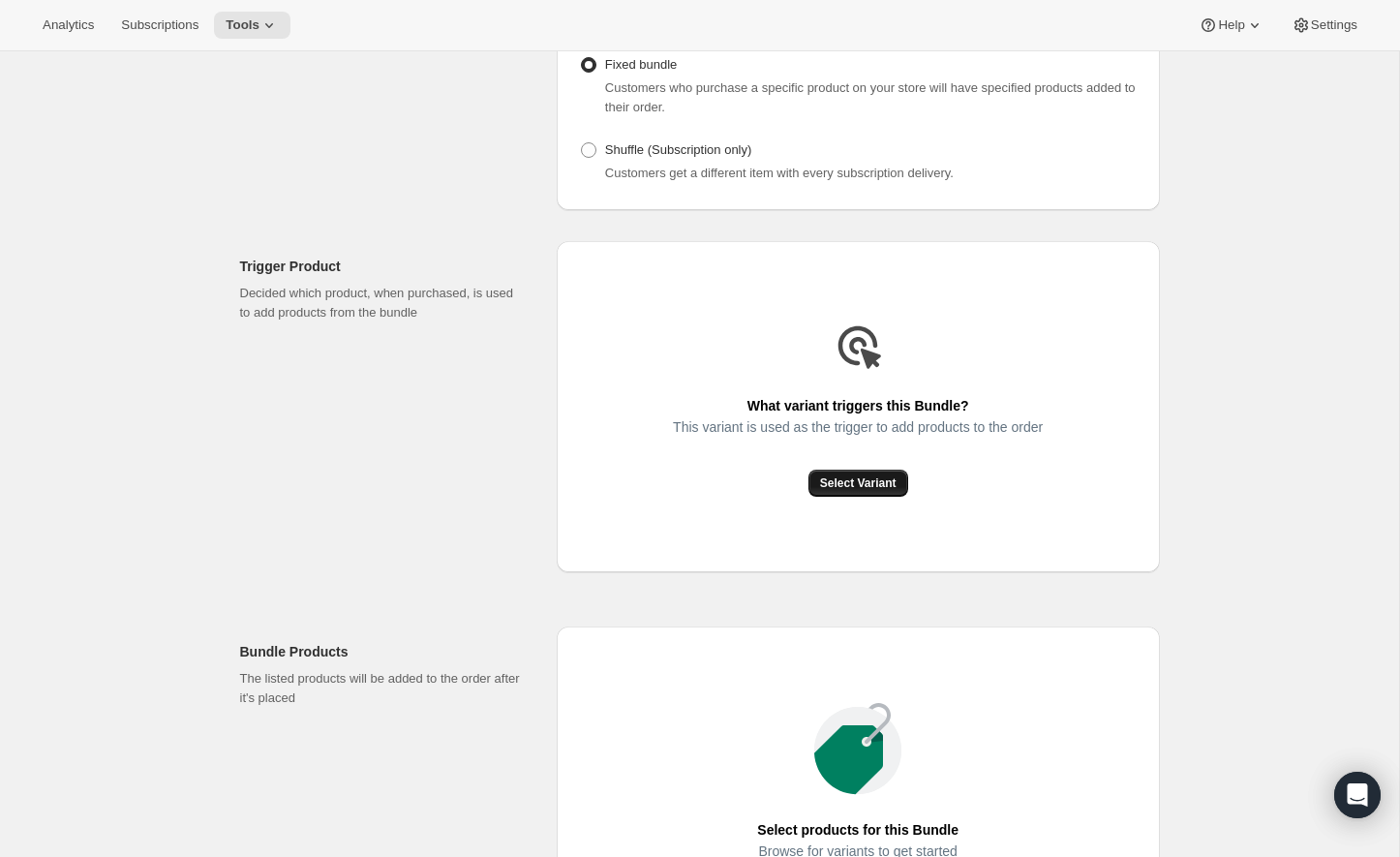
click at [841, 491] on span "Select Variant" at bounding box center [858, 483] width 76 height 16
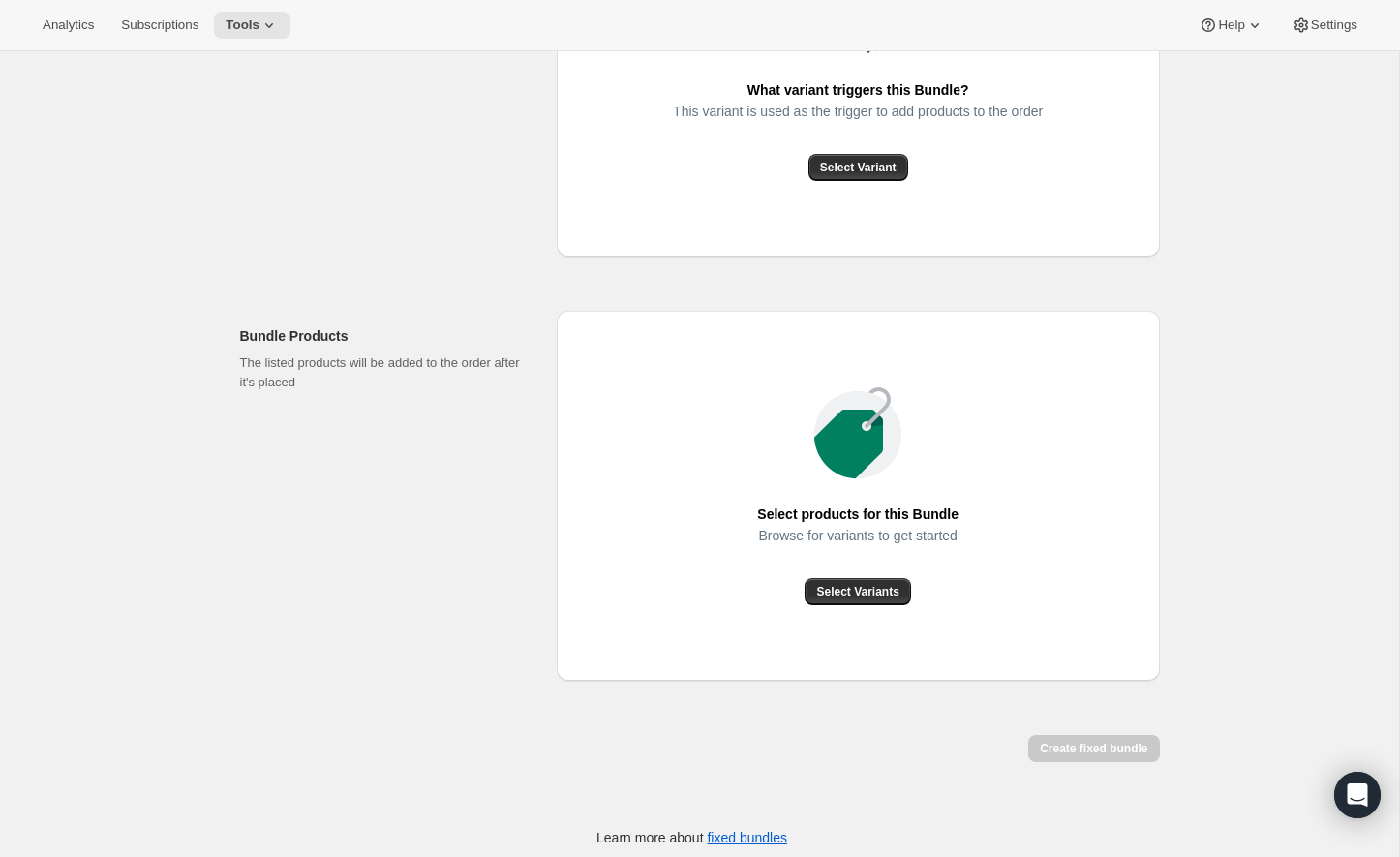
scroll to position [646, 0]
click at [840, 174] on span "Select Variant" at bounding box center [858, 166] width 76 height 16
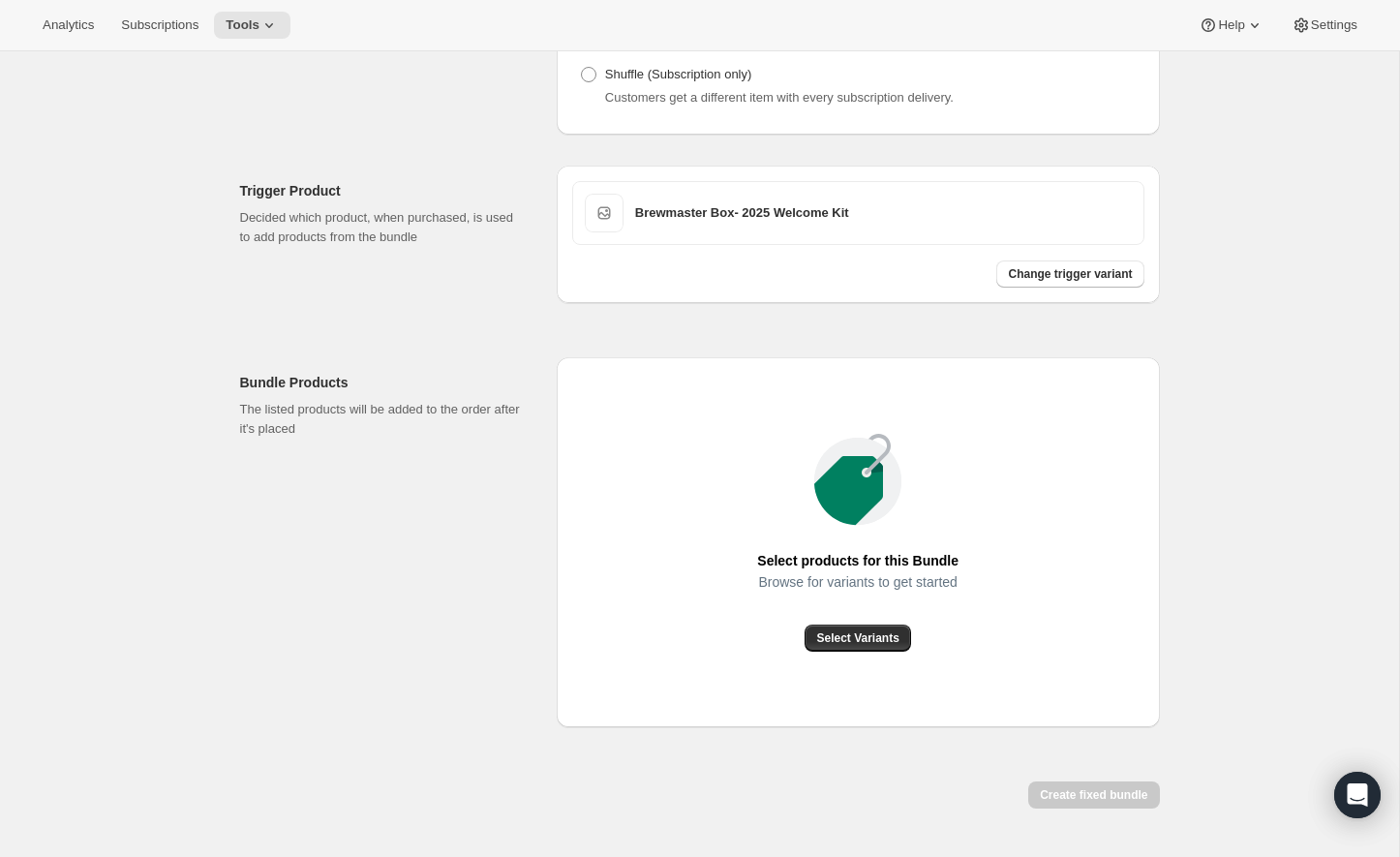
scroll to position [411, 0]
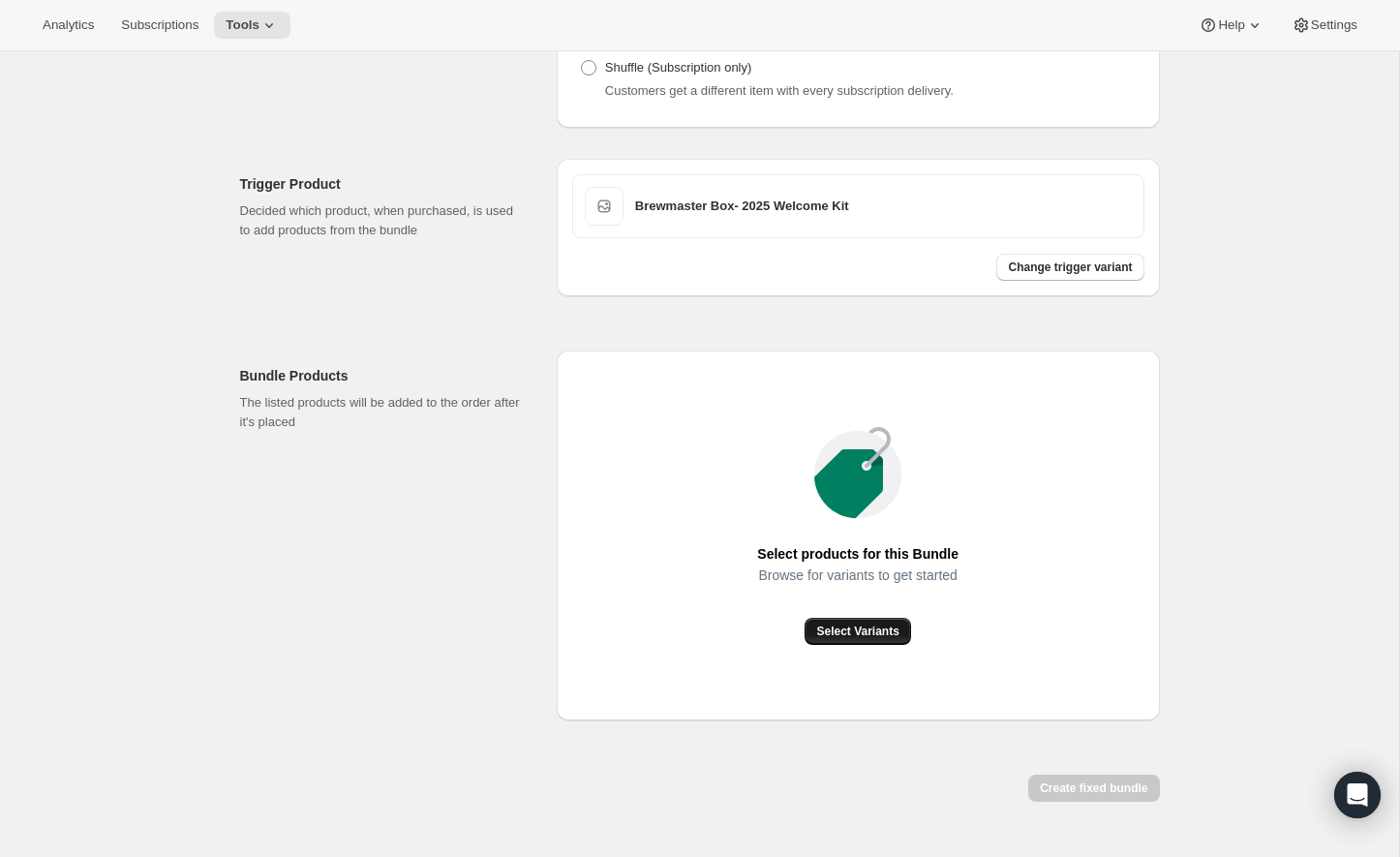
click at [909, 645] on button "Select Variants" at bounding box center [857, 631] width 106 height 27
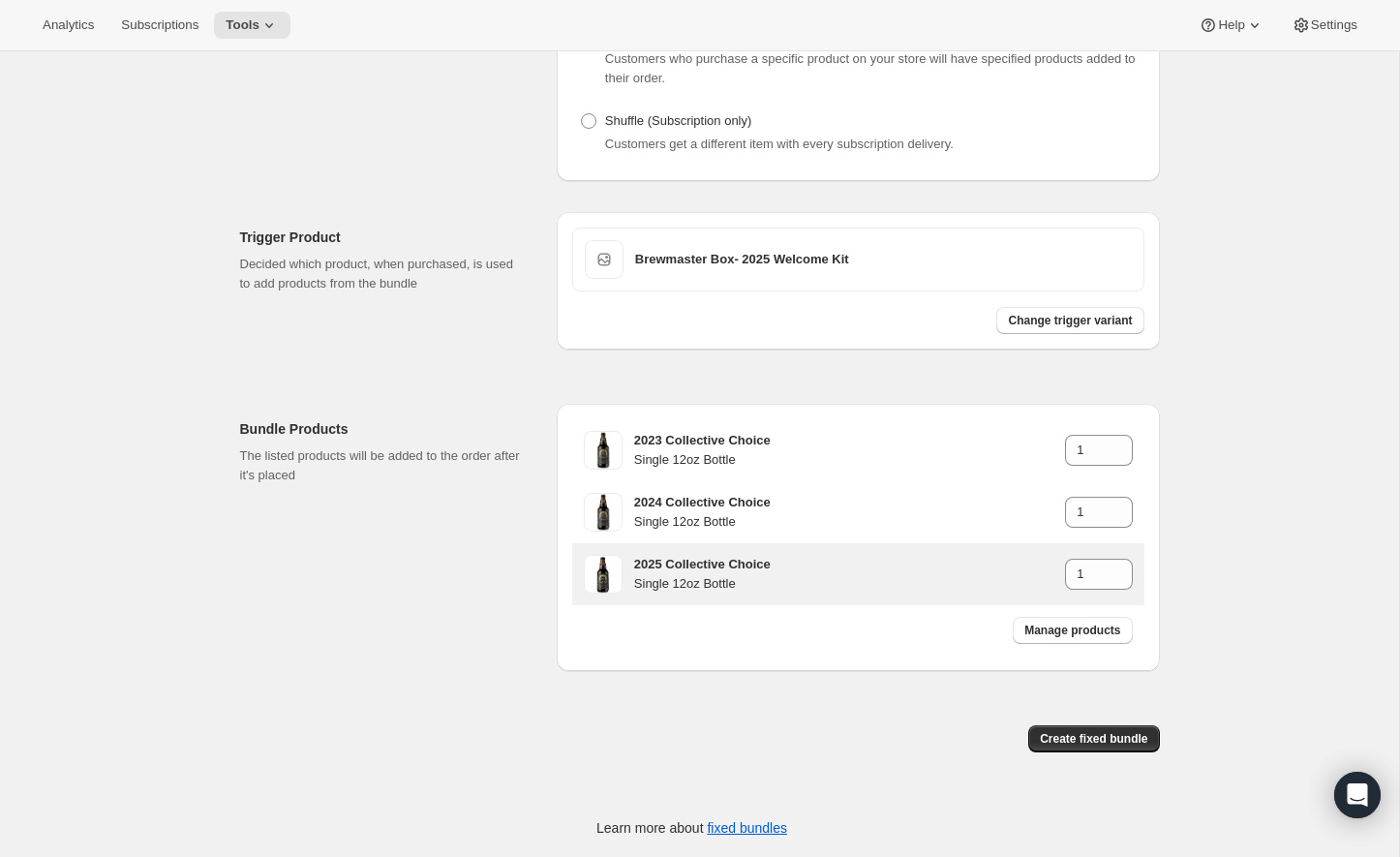
scroll to position [375, 0]
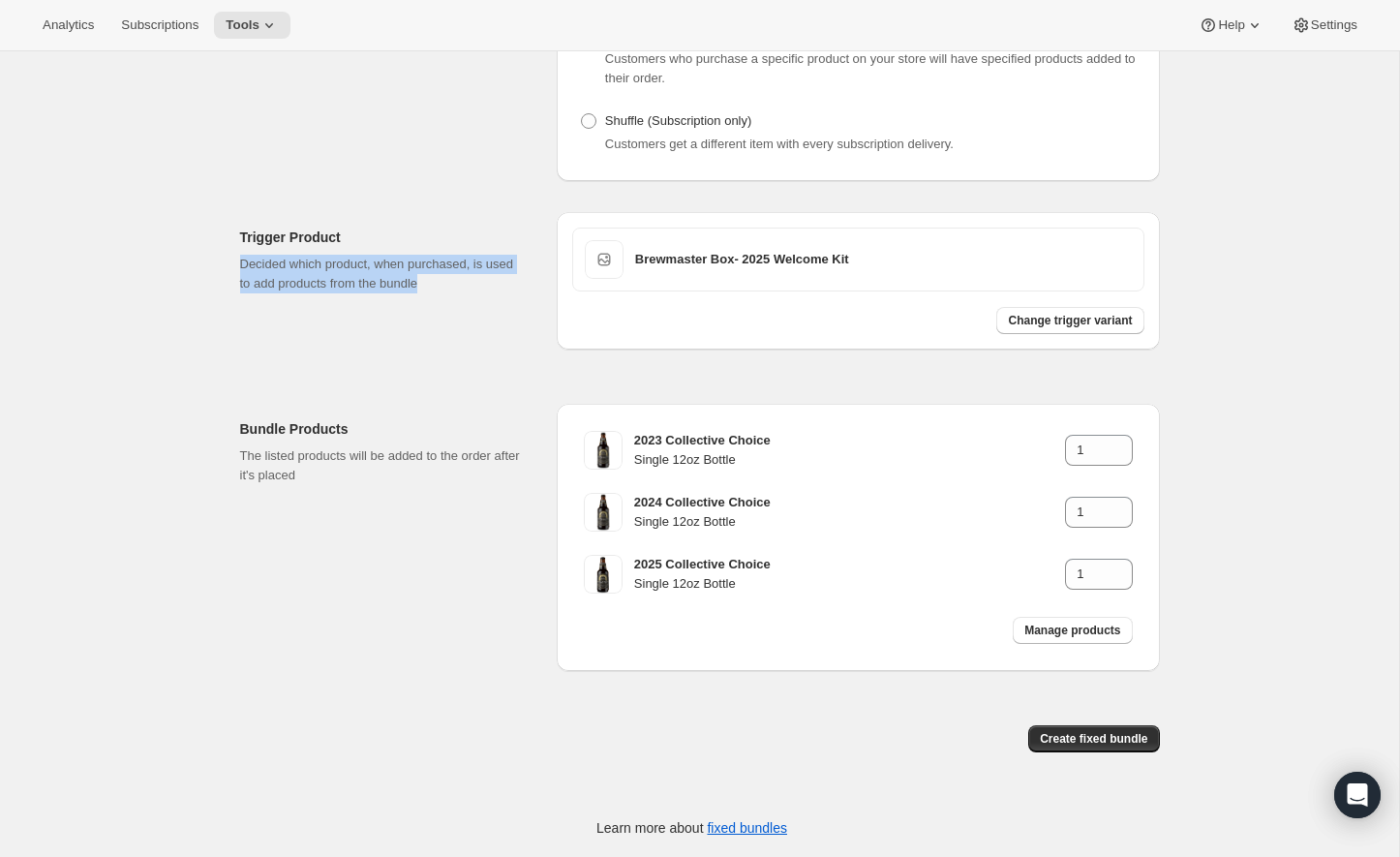
drag, startPoint x: 475, startPoint y: 283, endPoint x: 243, endPoint y: 268, distance: 232.5
click at [243, 268] on p "Decided which product, when purchased, is used to add products from the bundle" at bounding box center [383, 275] width 285 height 39
click at [243, 267] on p "Decided which product, when purchased, is used to add products from the bundle" at bounding box center [383, 275] width 285 height 39
drag, startPoint x: 244, startPoint y: 267, endPoint x: 530, endPoint y: 310, distance: 289.2
click at [530, 310] on div "Trigger Product Decided which product, when purchased, is used to add products …" at bounding box center [391, 280] width 301 height 138
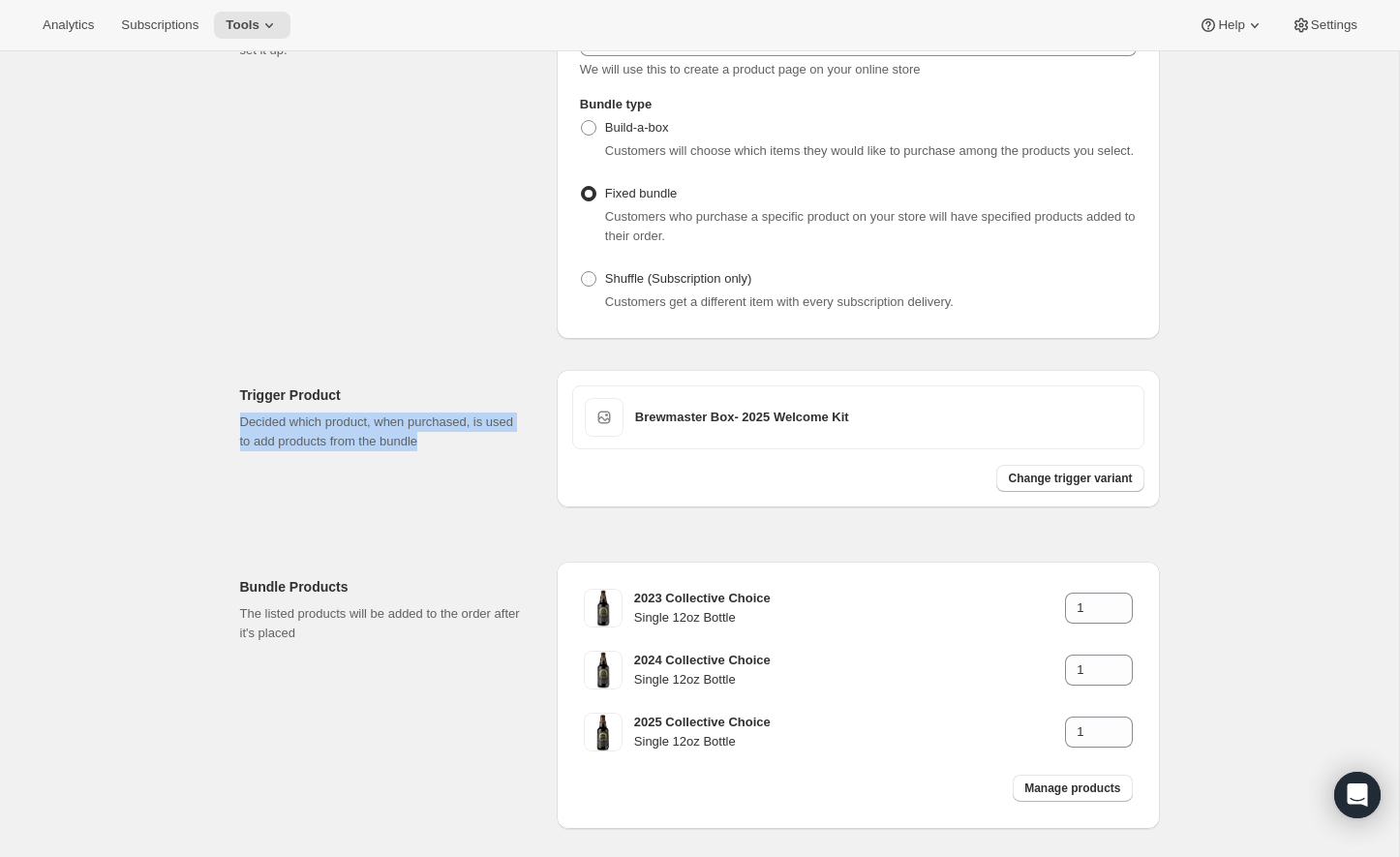
scroll to position [119, 0]
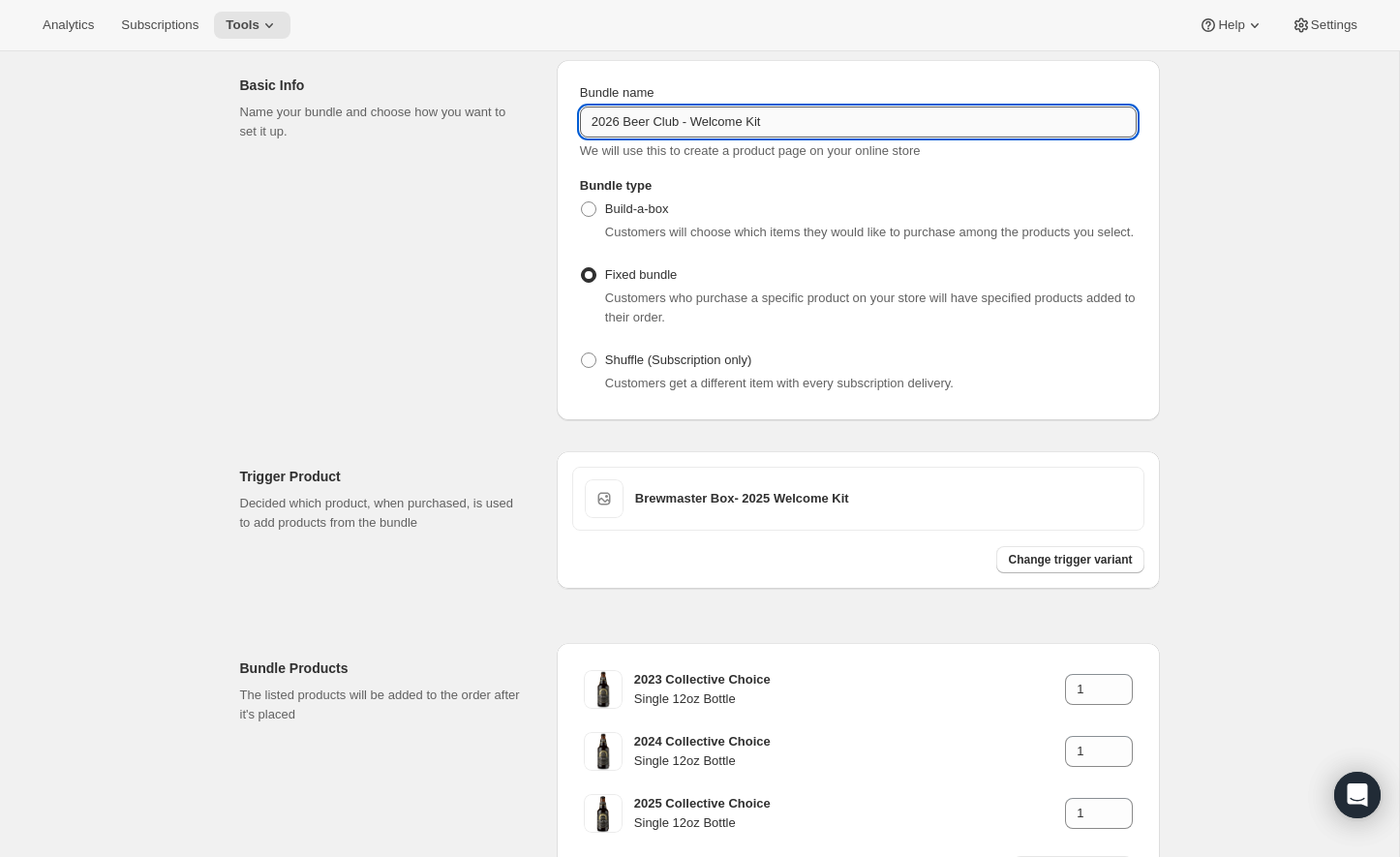
click at [694, 127] on input "2026 Beer Club - Welcome Kit" at bounding box center [858, 122] width 557 height 31
click at [767, 127] on input "2026 Beer Club - Welcome Kit" at bounding box center [858, 122] width 557 height 31
click at [790, 127] on input "2026 Beer Club - Welcome Kit" at bounding box center [858, 122] width 557 height 31
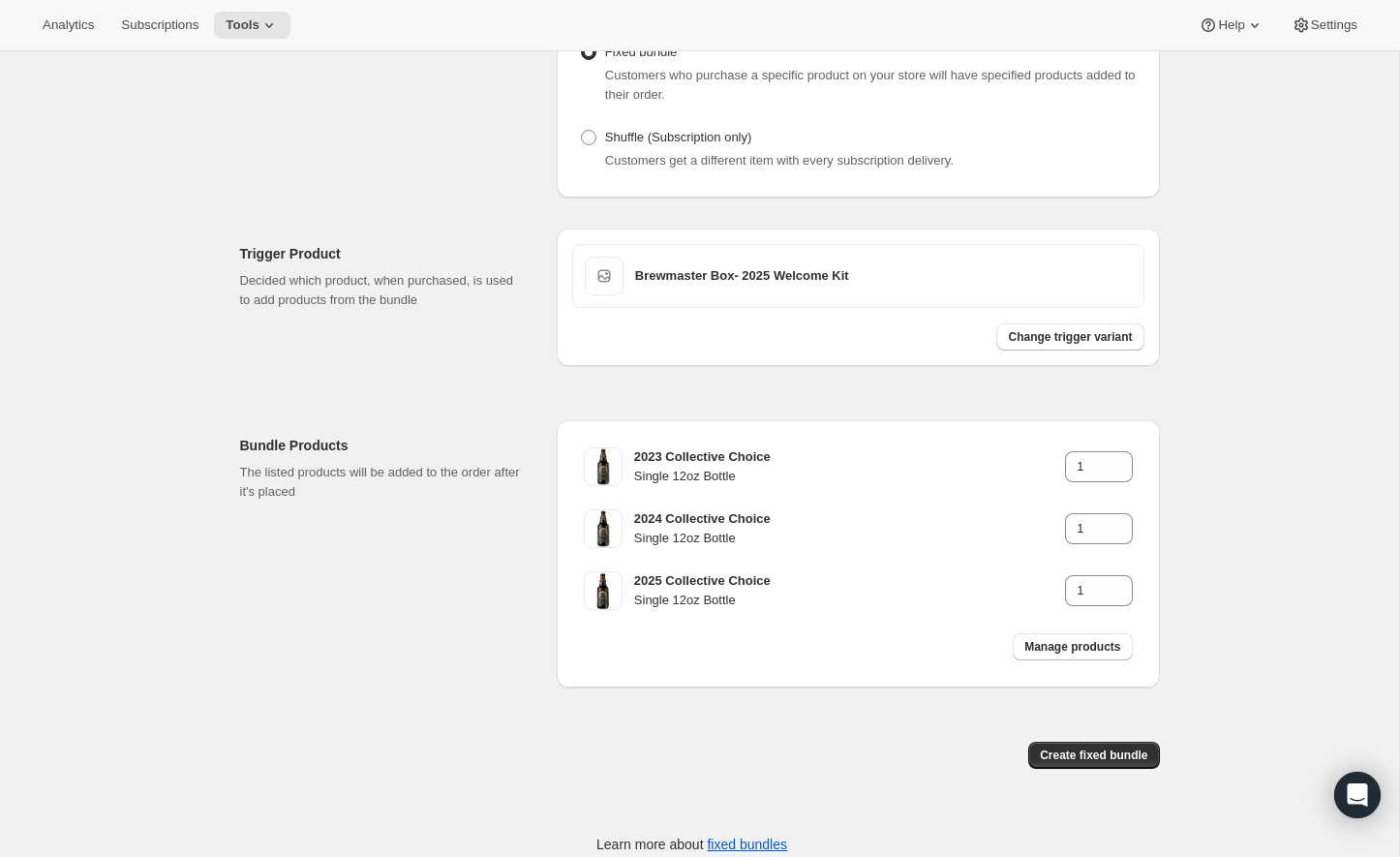
scroll to position [375, 0]
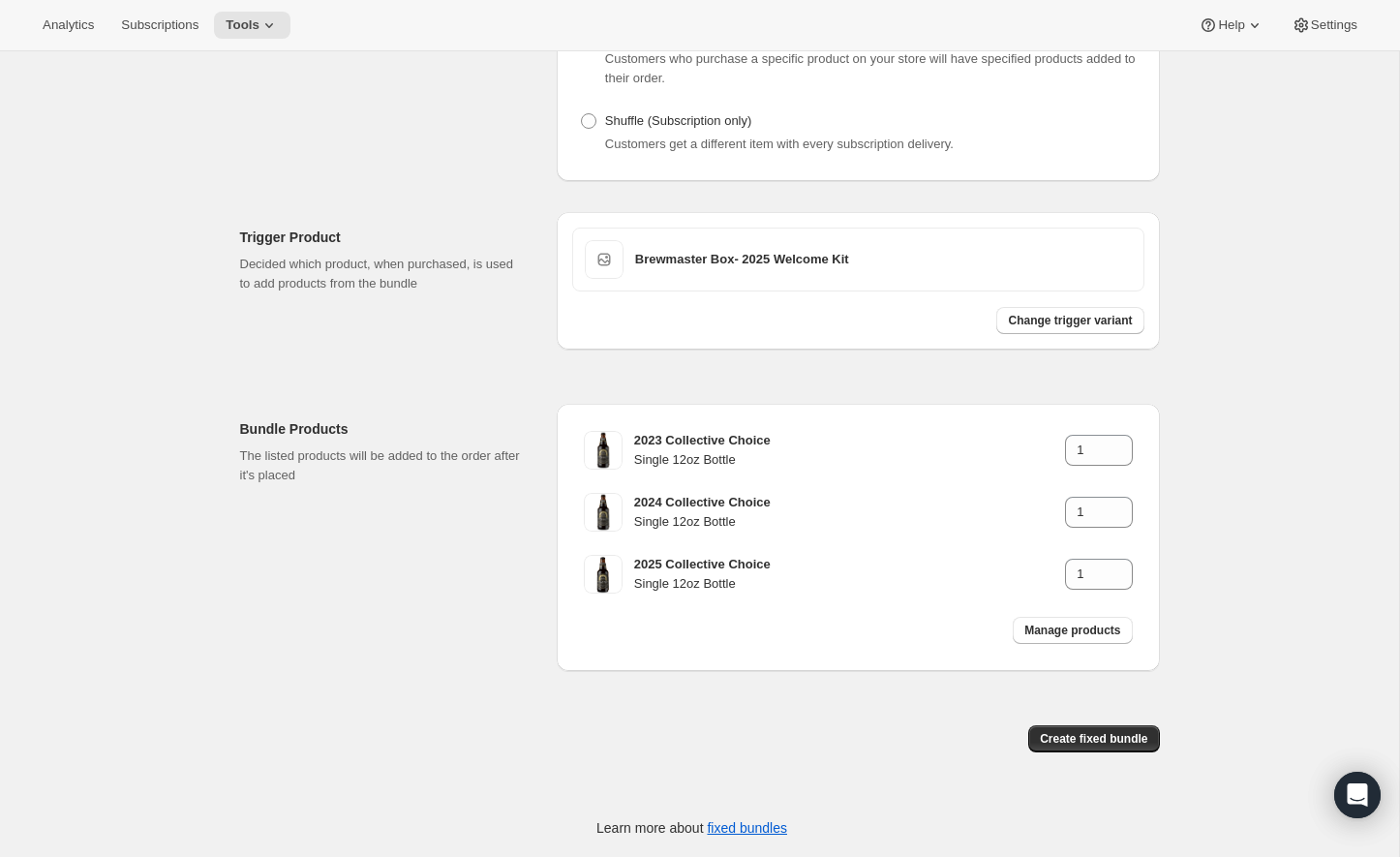
type input "2026 Beer Club - Welcome Kit (TEST)"
click at [1089, 762] on div "Create fixed bundle" at bounding box center [858, 747] width 603 height 43
click at [1089, 746] on span "Create fixed bundle" at bounding box center [1093, 739] width 107 height 16
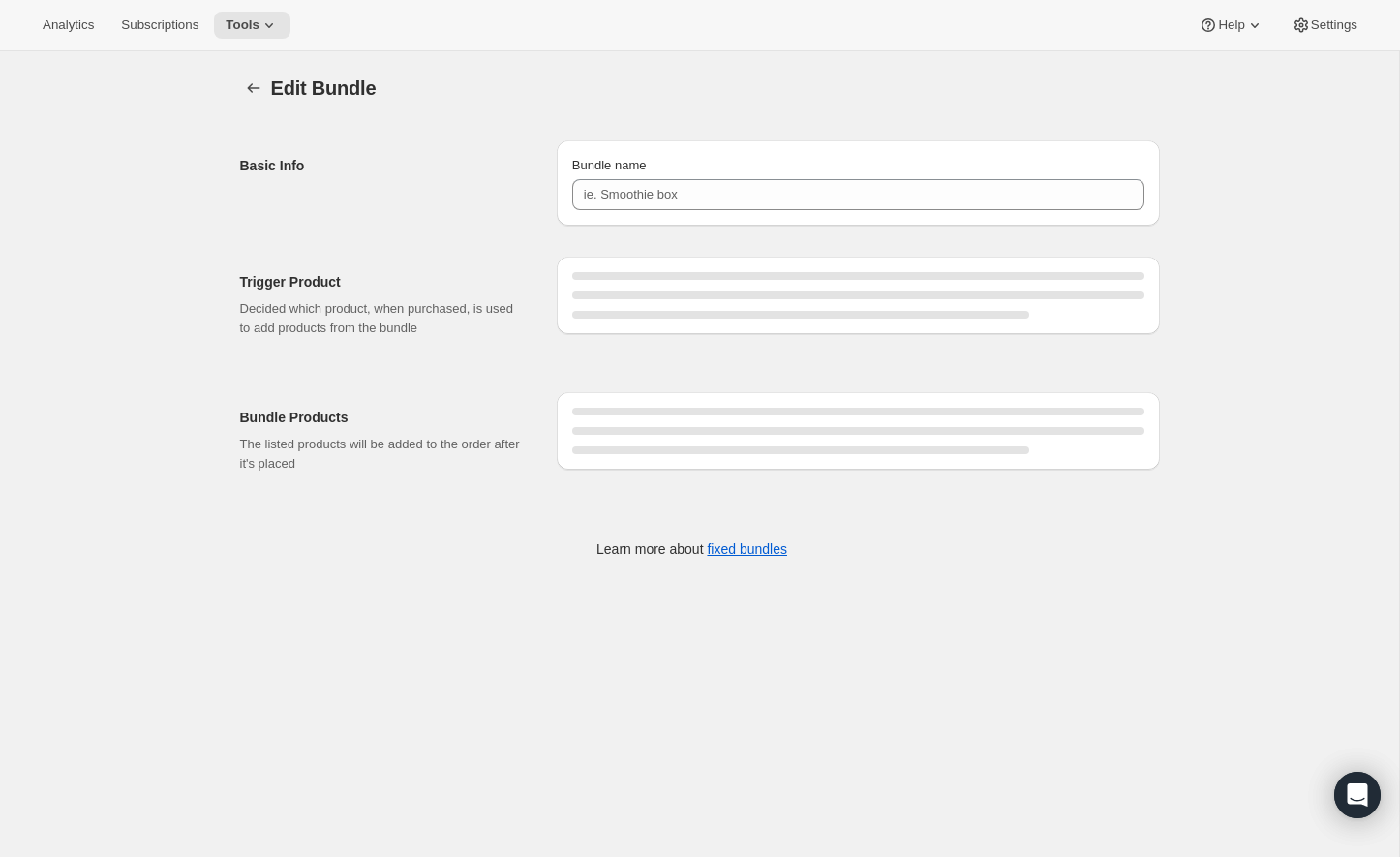
type input "2026 Beer Club - Welcome Kit (TEST)"
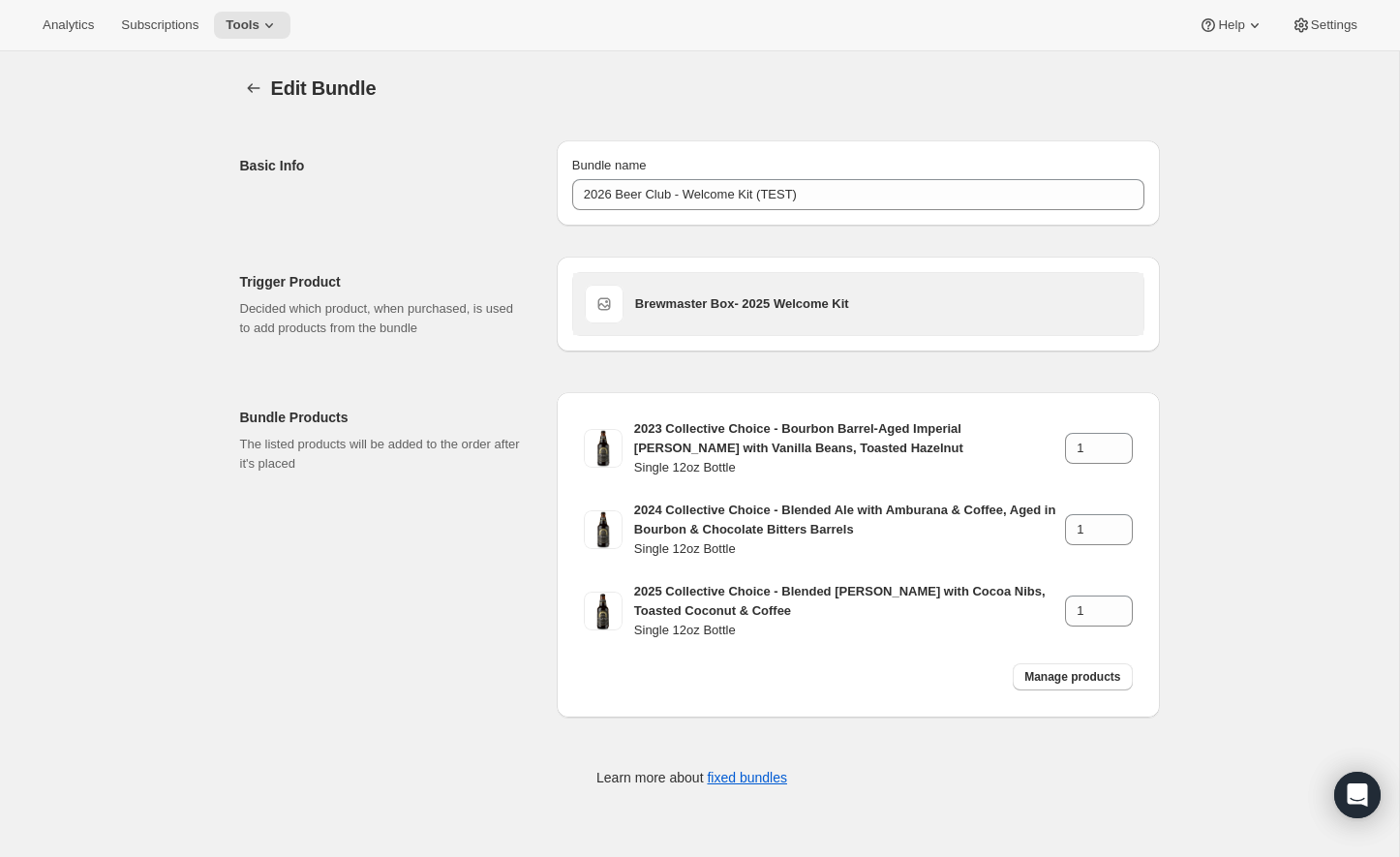
click at [783, 316] on div "Brewmaster Box- 2025 Welcome Kit" at bounding box center [883, 304] width 496 height 39
click at [783, 315] on div "Brewmaster Box- 2025 Welcome Kit" at bounding box center [883, 304] width 496 height 39
click at [674, 320] on div "Brewmaster Box- 2025 Welcome Kit" at bounding box center [883, 304] width 496 height 39
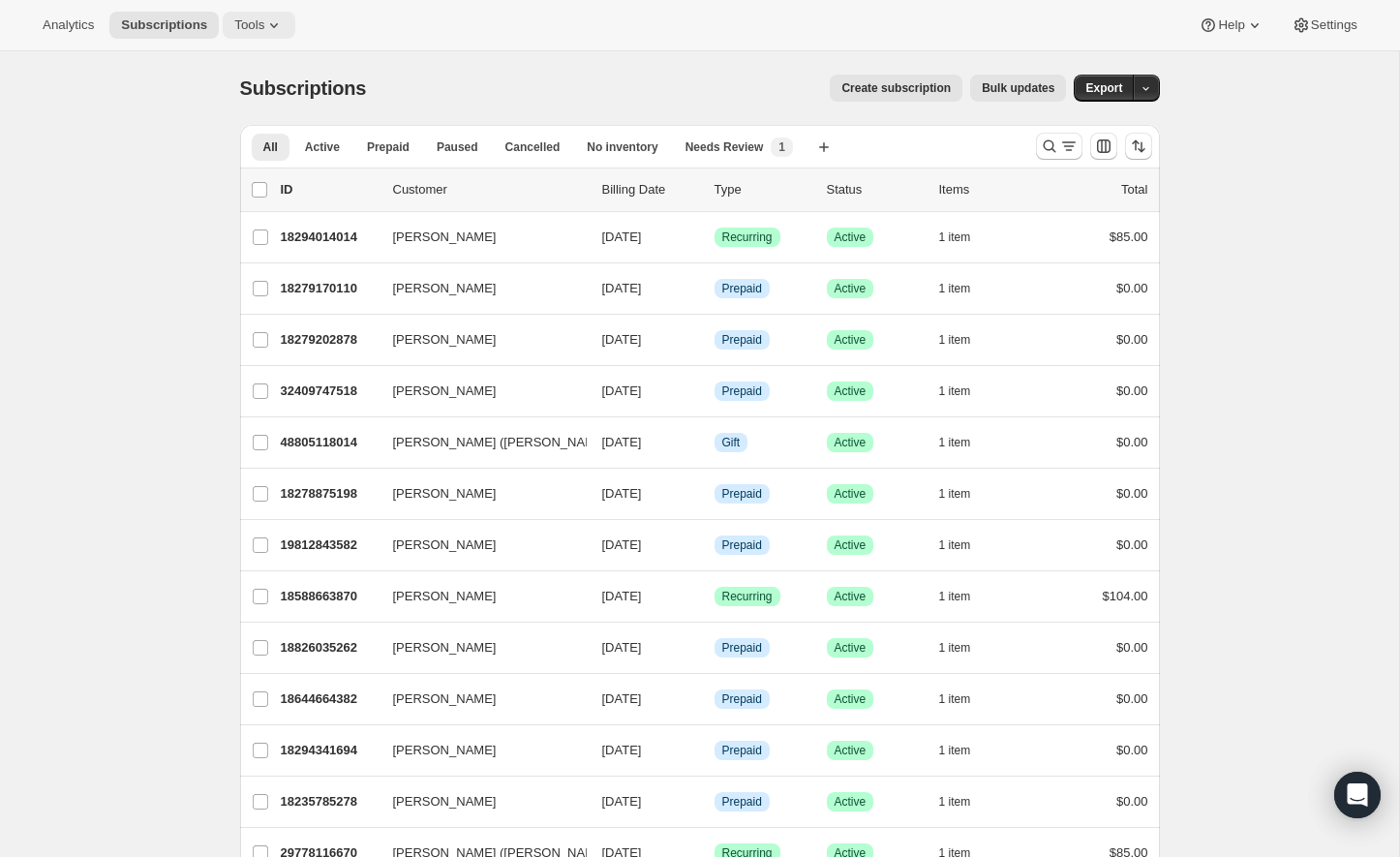
click at [248, 12] on button "Tools" at bounding box center [259, 25] width 72 height 27
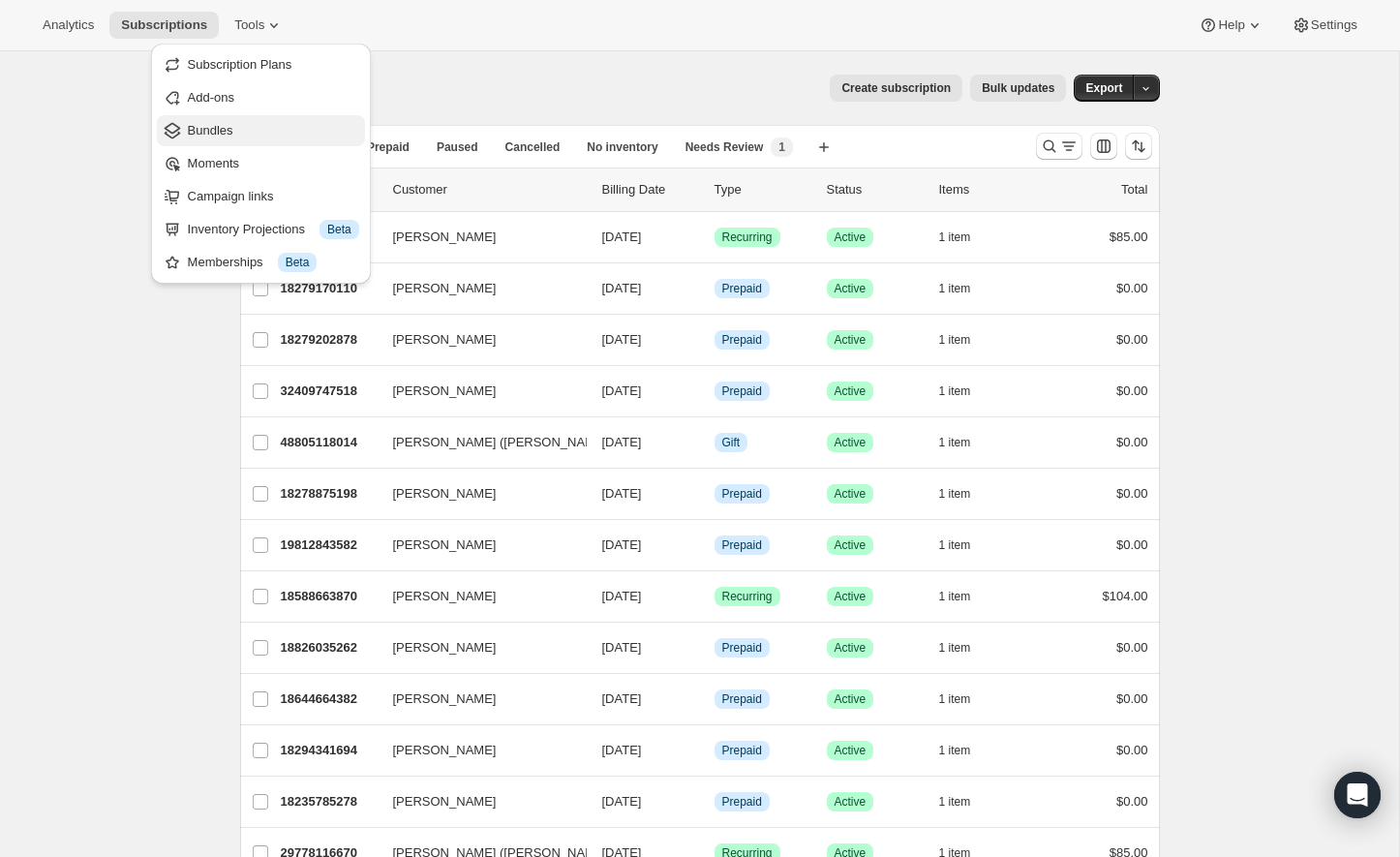
drag, startPoint x: 195, startPoint y: 100, endPoint x: 198, endPoint y: 124, distance: 24.2
click at [198, 124] on ul "Subscription Plans Add-ons Bundles Moments Campaign links Inventory Projections…" at bounding box center [260, 164] width 208 height 229
click at [198, 124] on span "Bundles" at bounding box center [210, 130] width 46 height 15
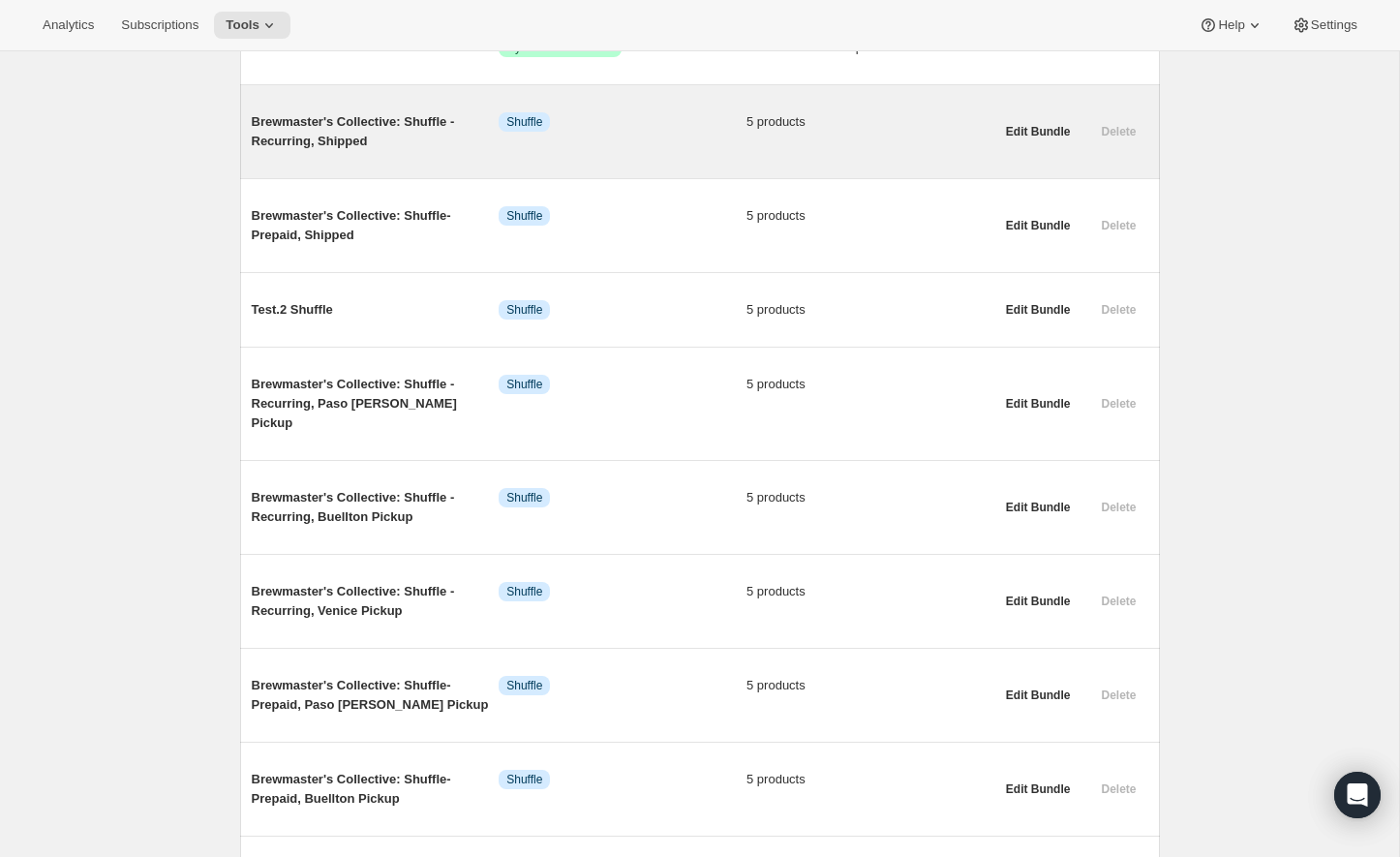
scroll to position [818, 0]
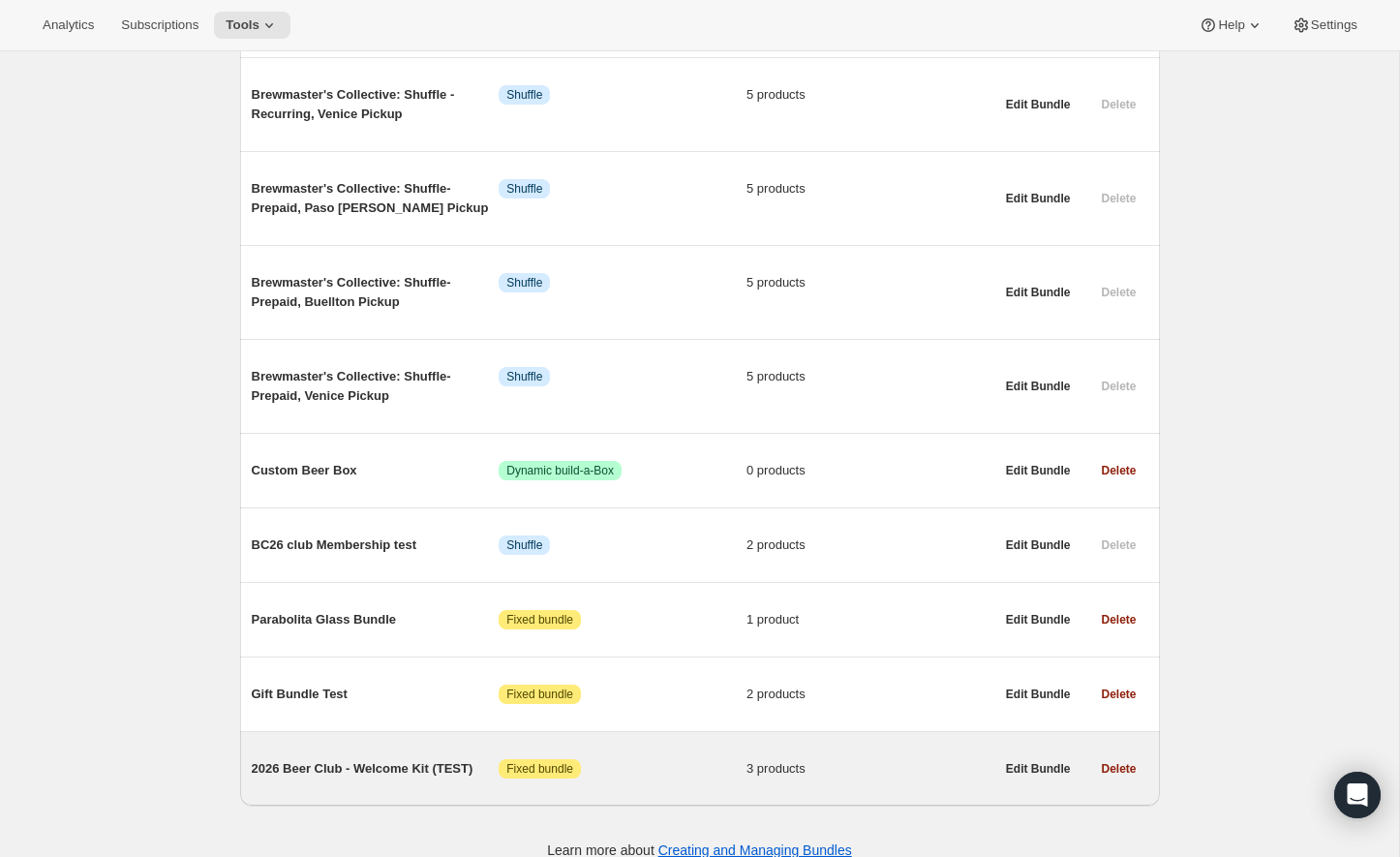
click at [417, 759] on span "2026 Beer Club - Welcome Kit (TEST)" at bounding box center [376, 769] width 248 height 20
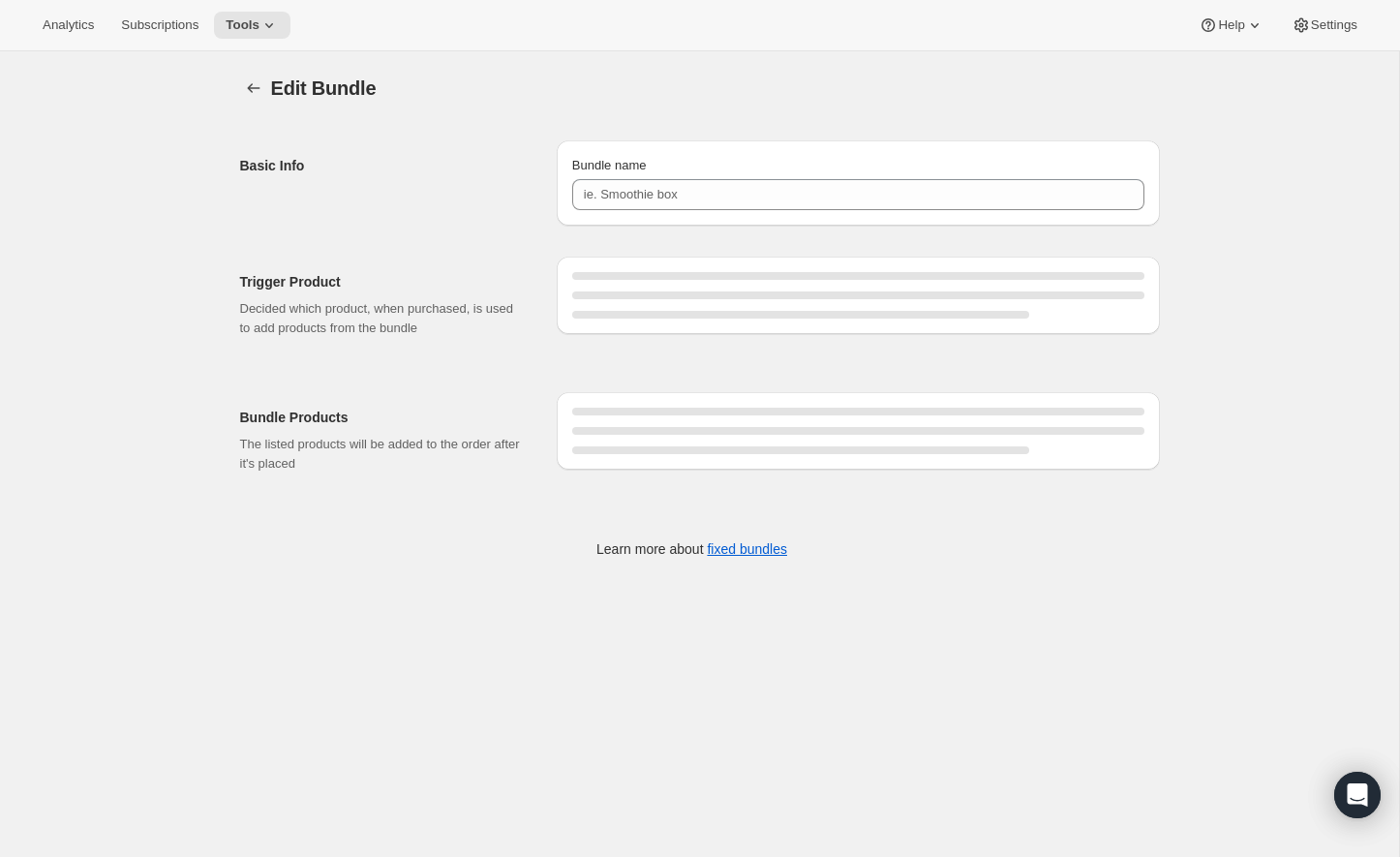
type input "2026 Beer Club - Welcome Kit (TEST)"
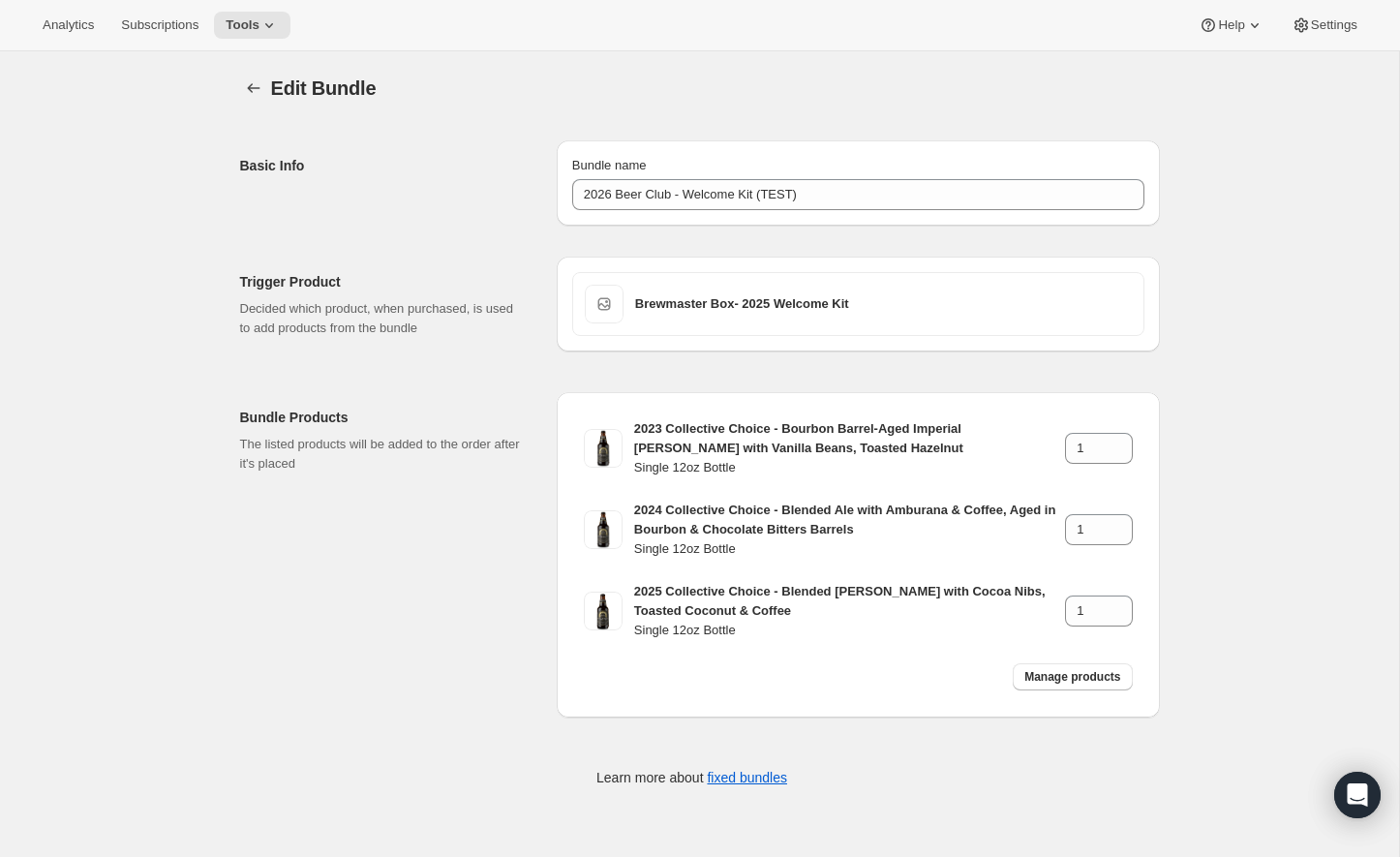
click at [866, 250] on div "Trigger Product Decided which product, when purchased, is used to add products …" at bounding box center [700, 297] width 919 height 112
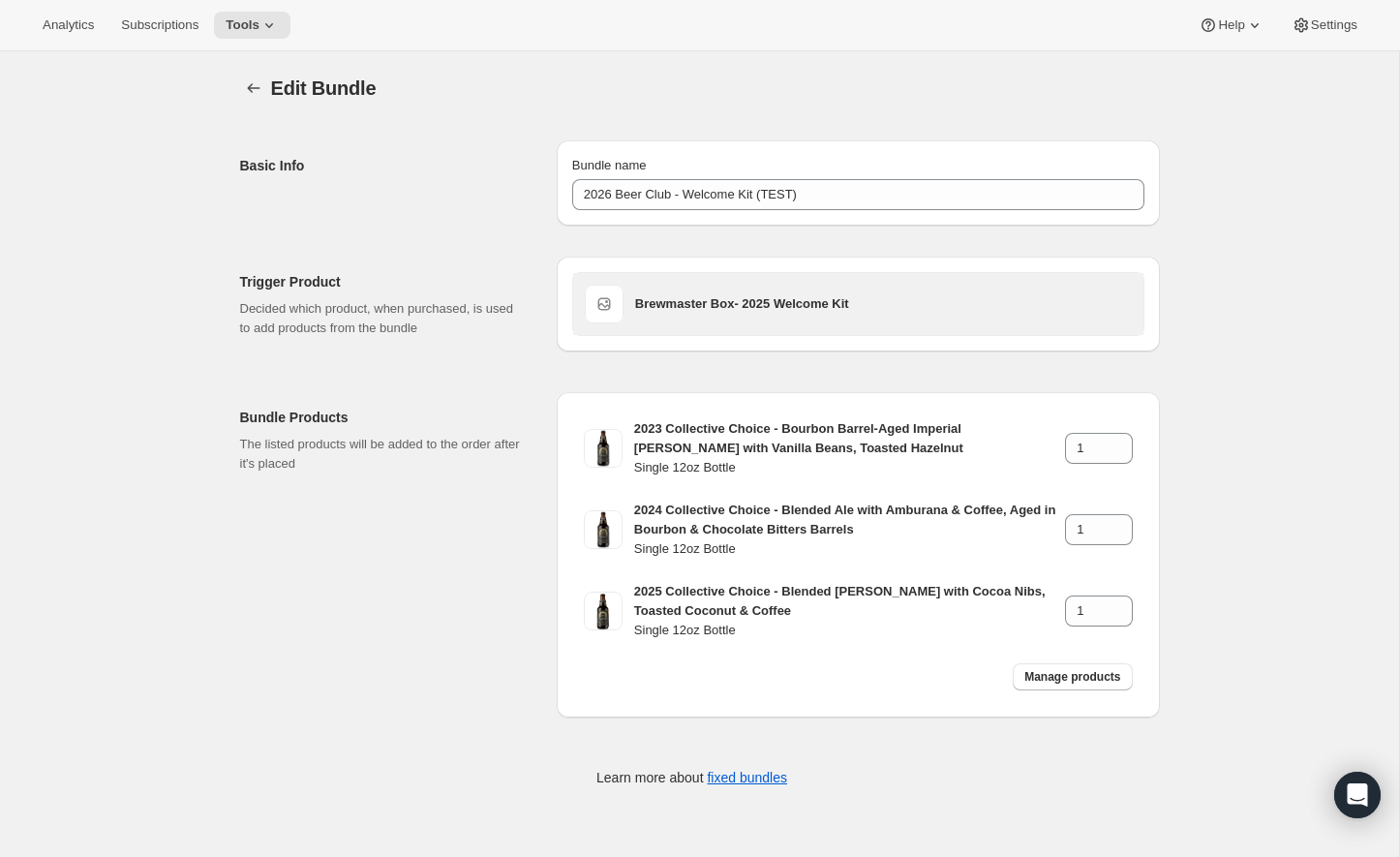
click at [866, 285] on div "Brewmaster Box- 2025 Welcome Kit" at bounding box center [883, 304] width 496 height 39
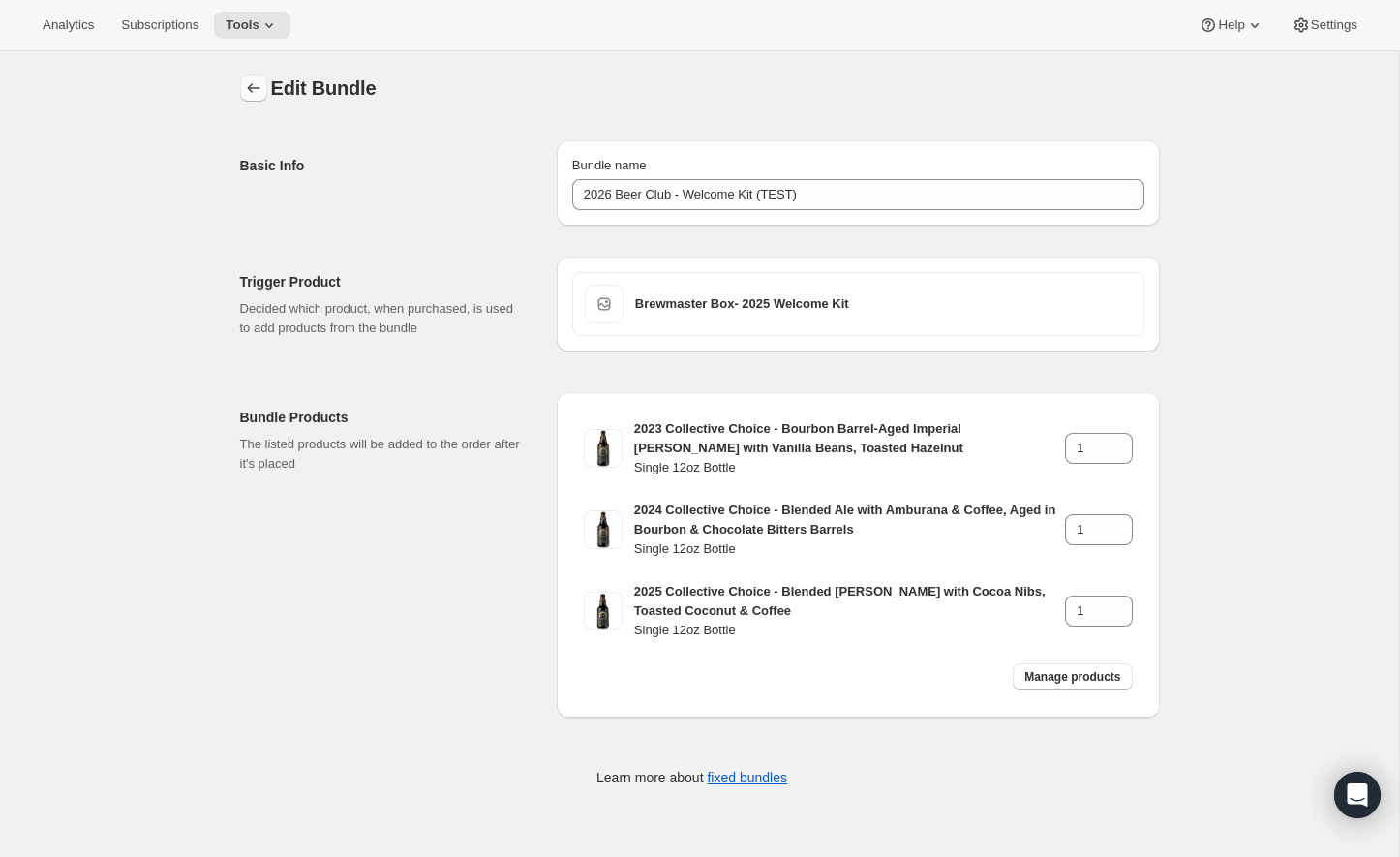
click at [257, 80] on icon "Bundles" at bounding box center [254, 88] width 20 height 20
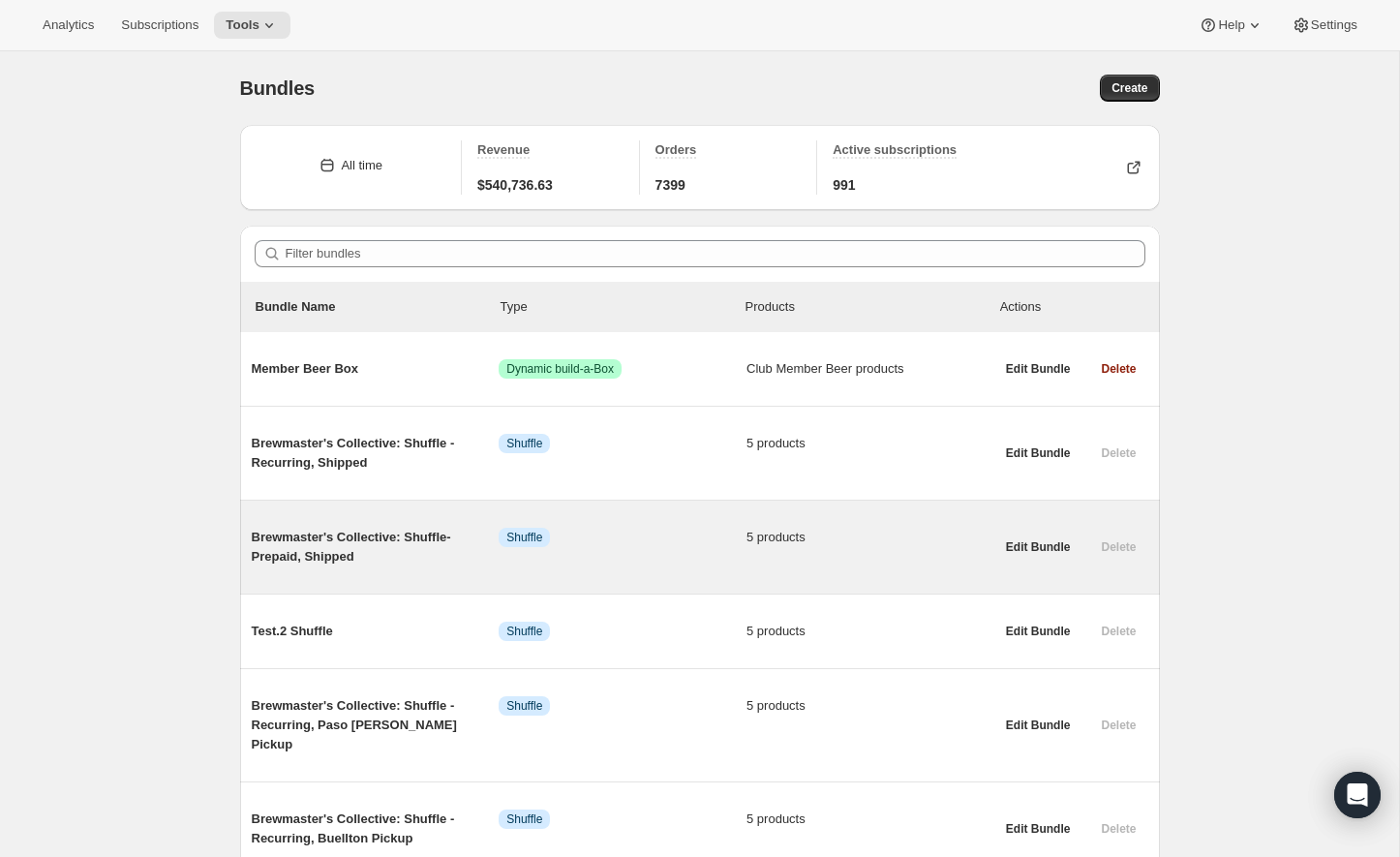
scroll to position [818, 0]
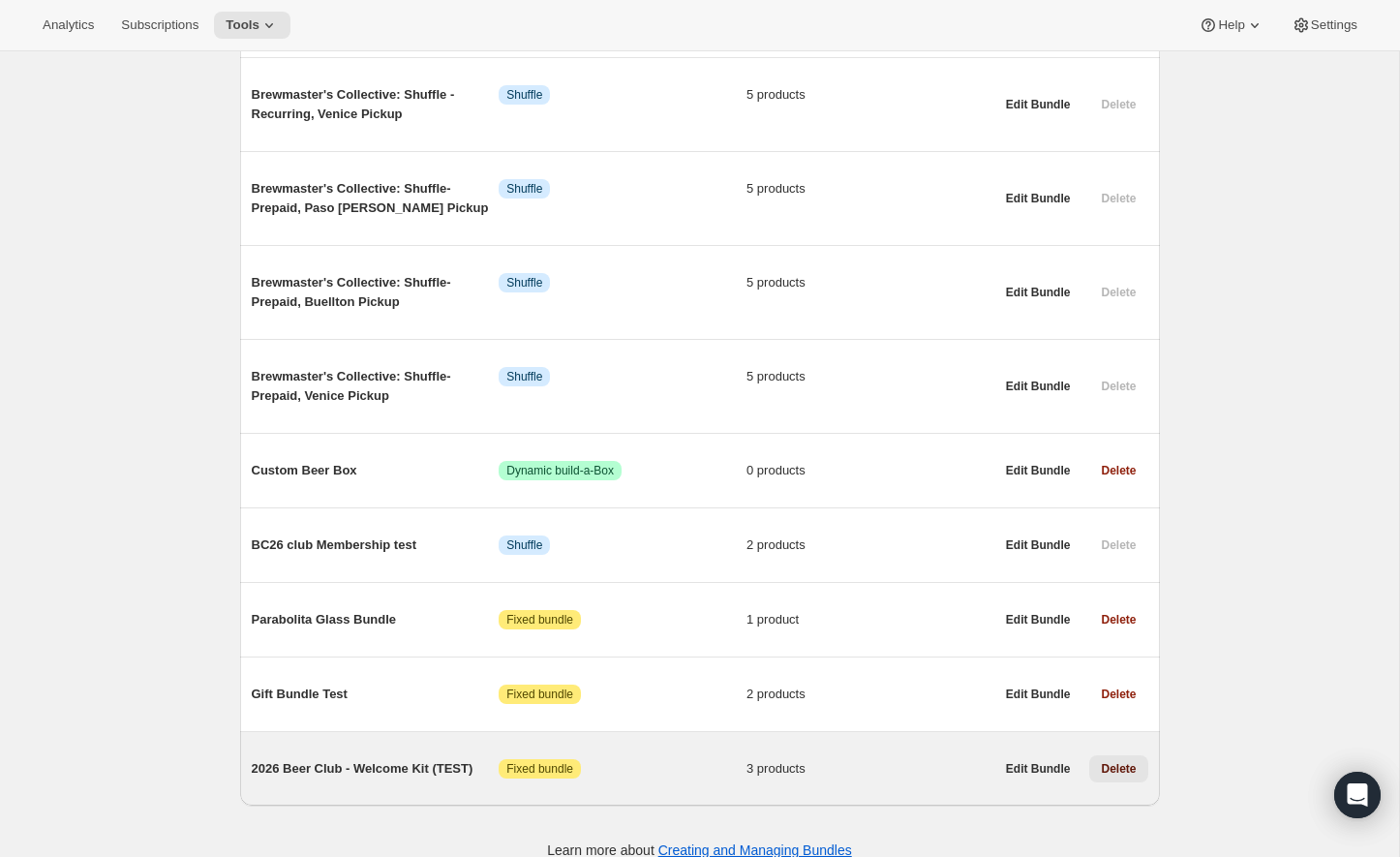
click at [1120, 761] on span "Delete" at bounding box center [1118, 769] width 35 height 16
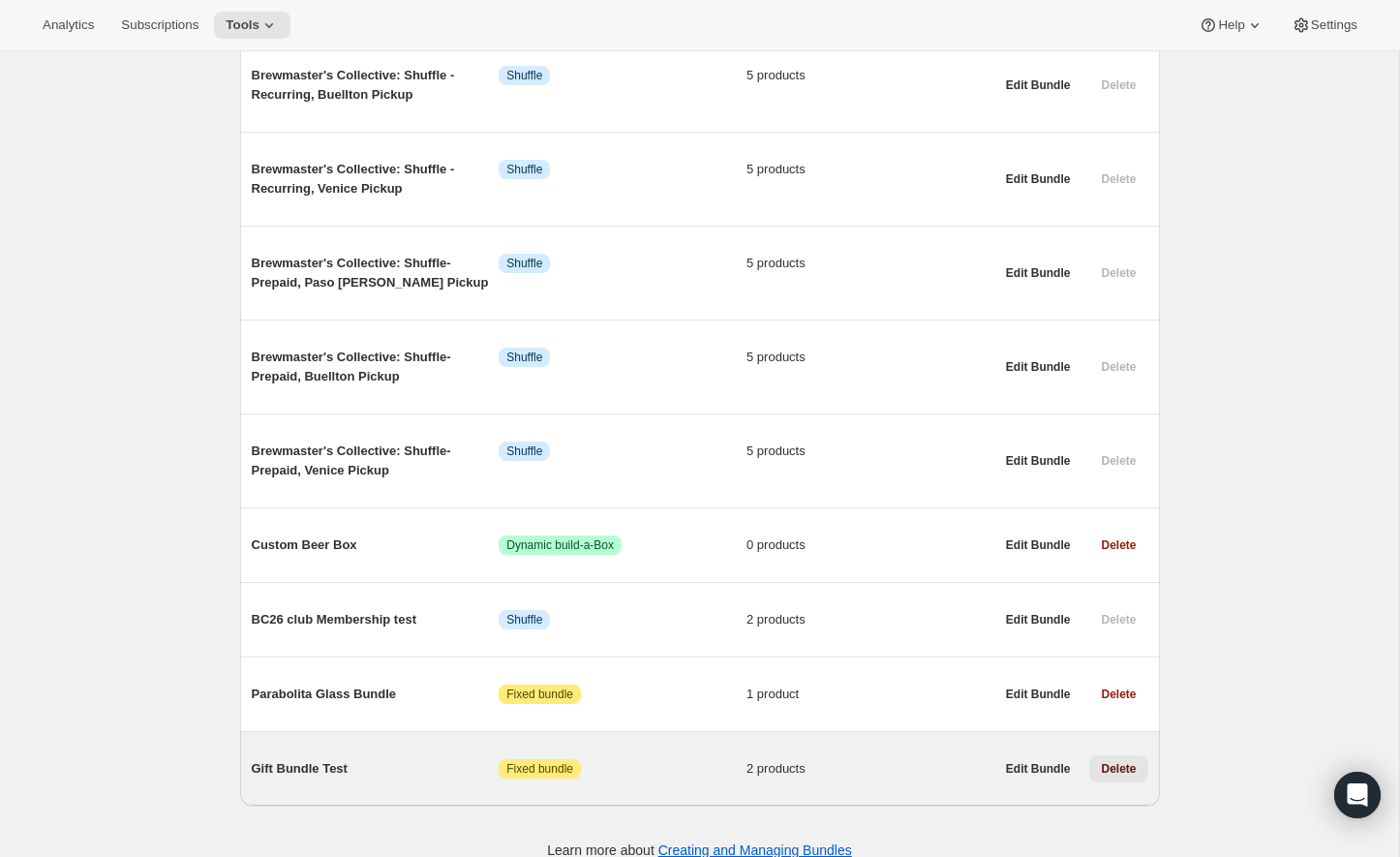
click at [1111, 761] on span "Delete" at bounding box center [1118, 769] width 35 height 16
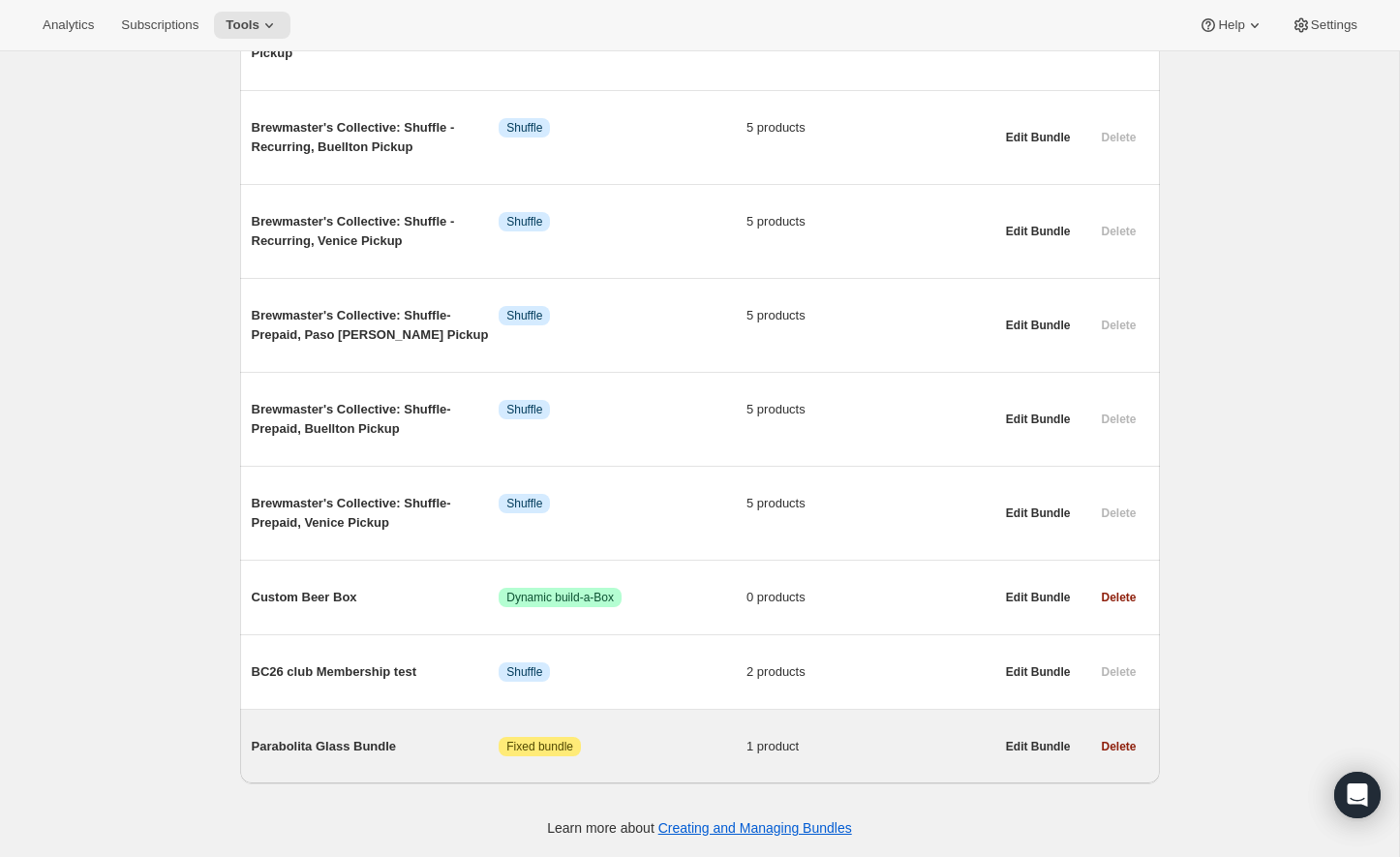
scroll to position [669, 0]
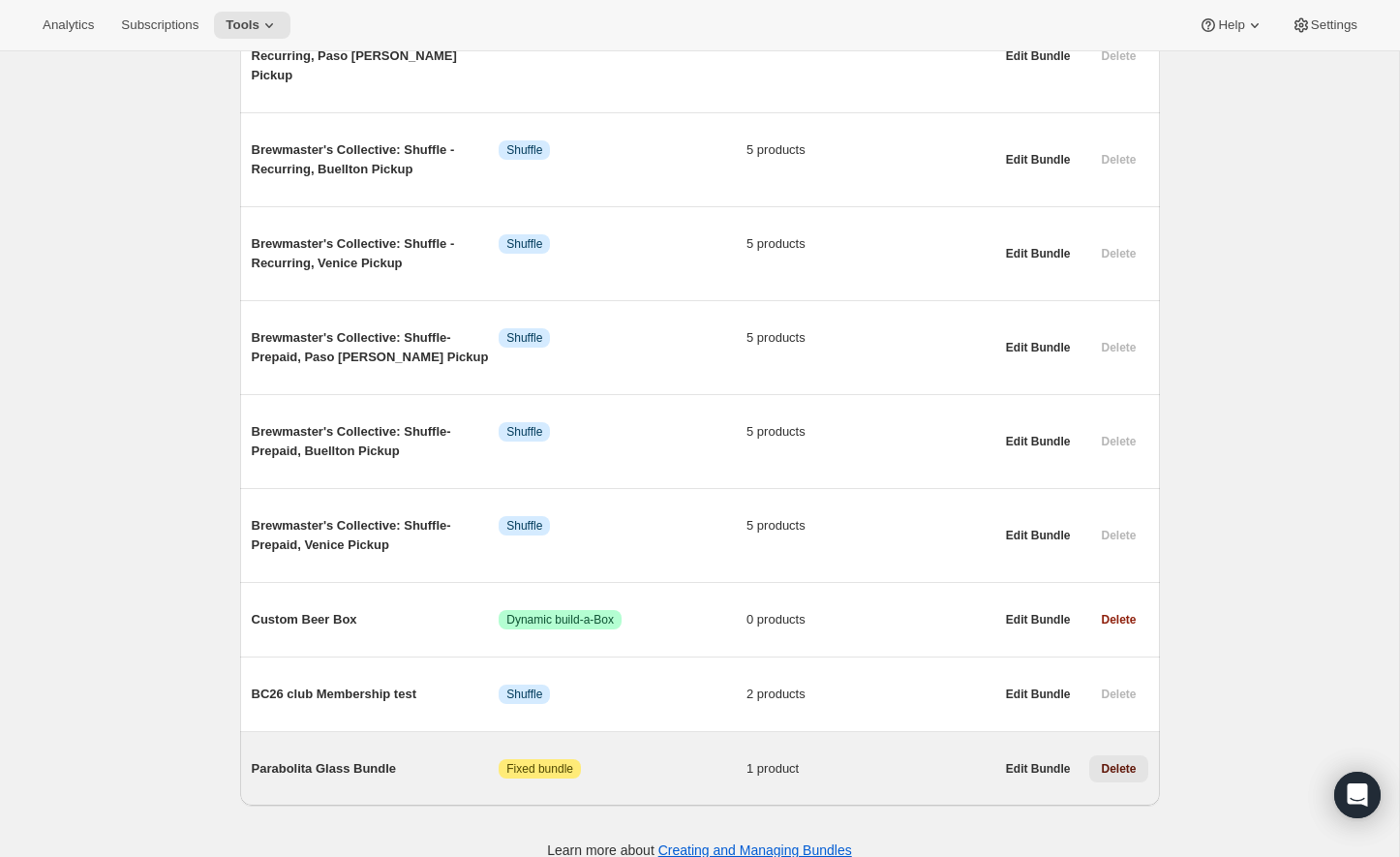
click at [1119, 761] on span "Delete" at bounding box center [1118, 769] width 35 height 16
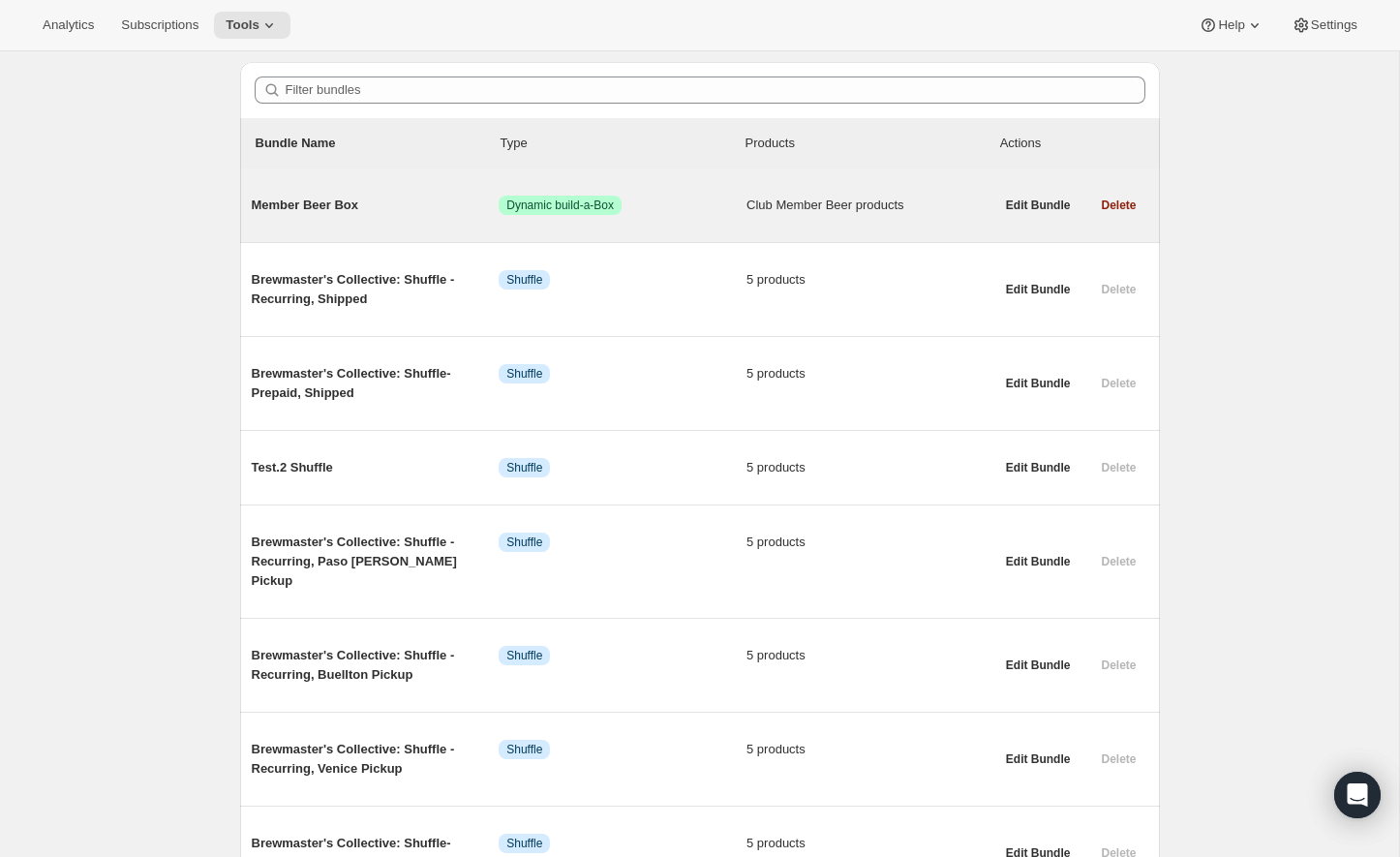
scroll to position [0, 0]
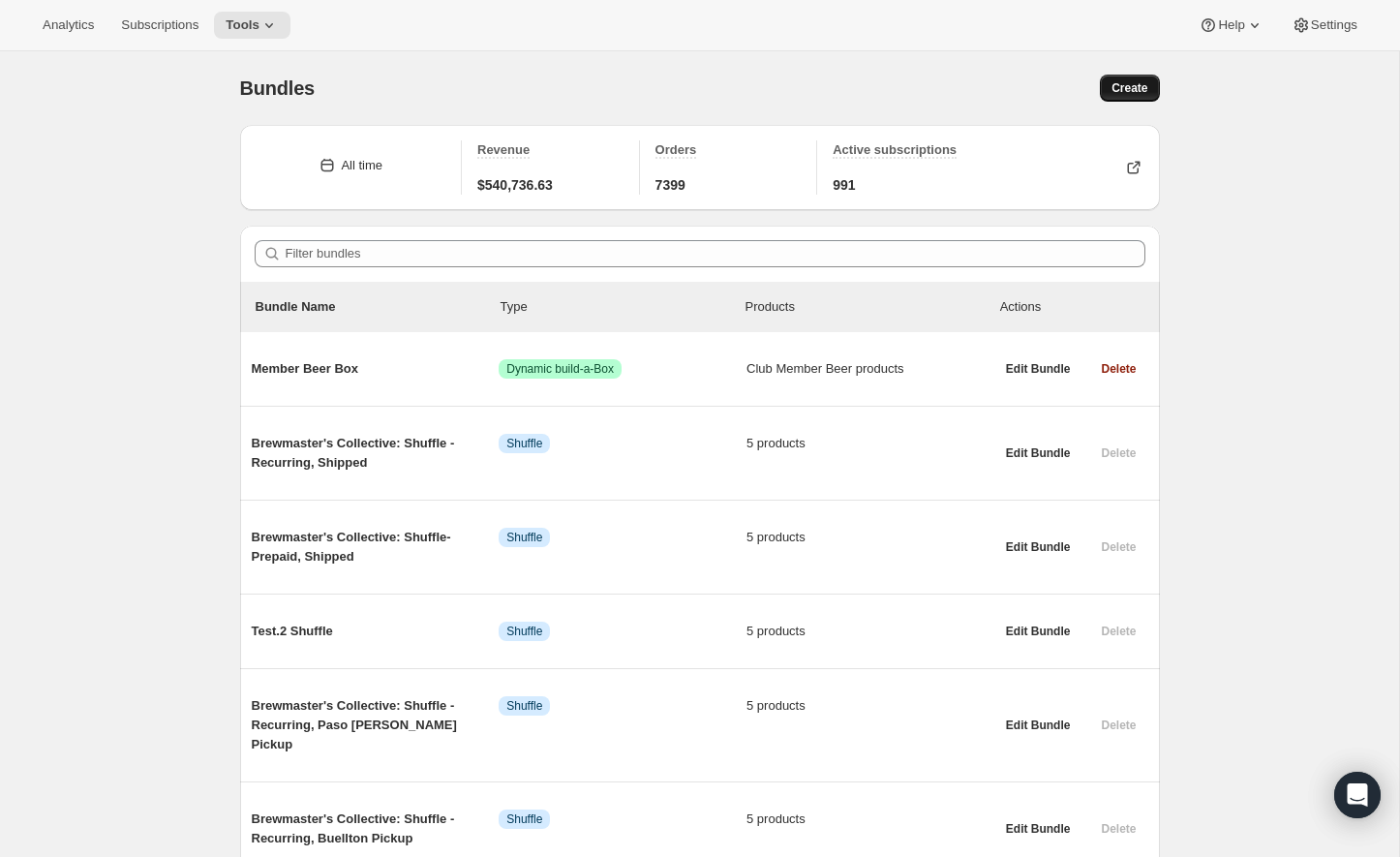
click at [1144, 79] on button "Create" at bounding box center [1128, 88] width 59 height 27
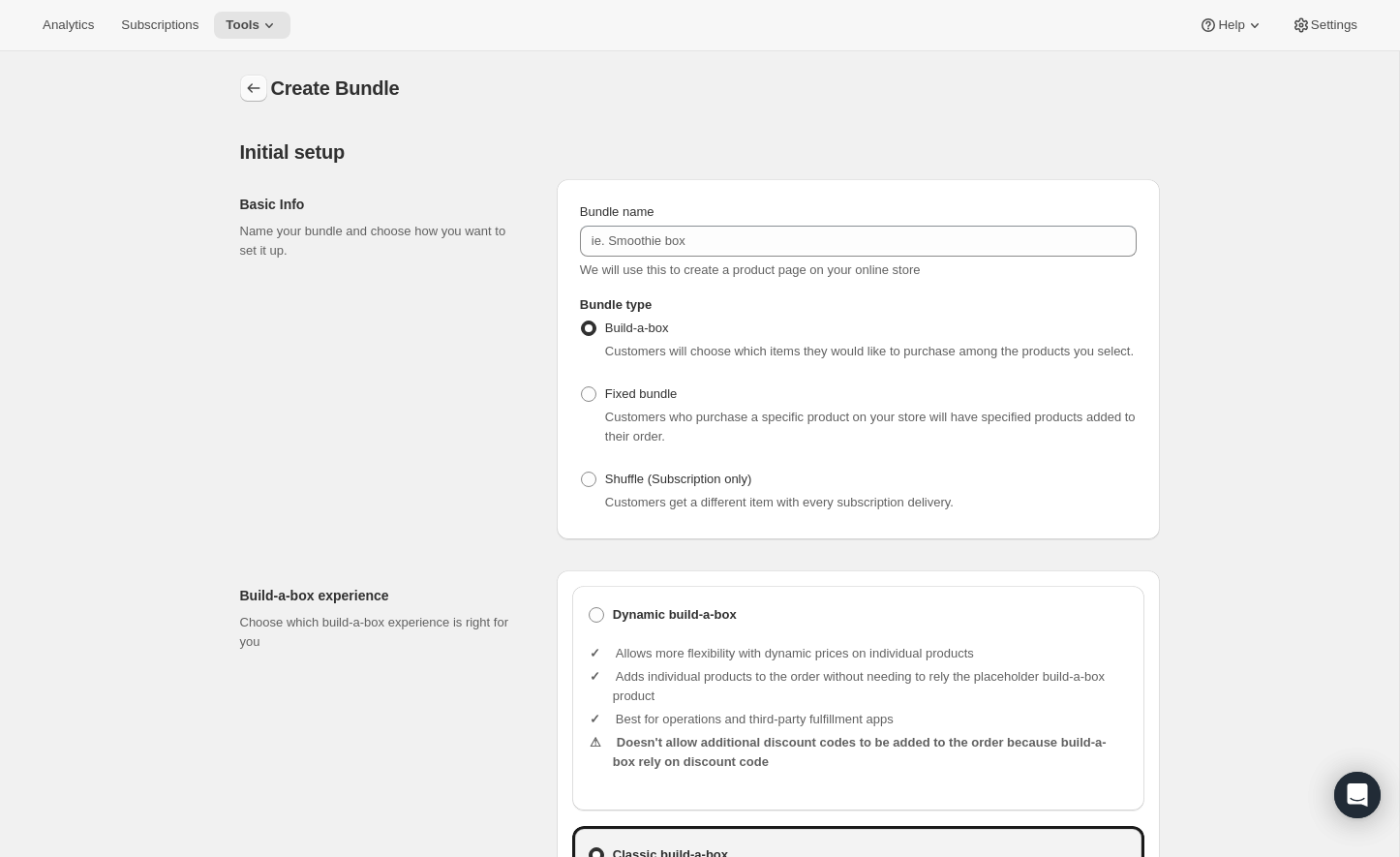
click at [256, 86] on icon "Bundles" at bounding box center [254, 88] width 20 height 20
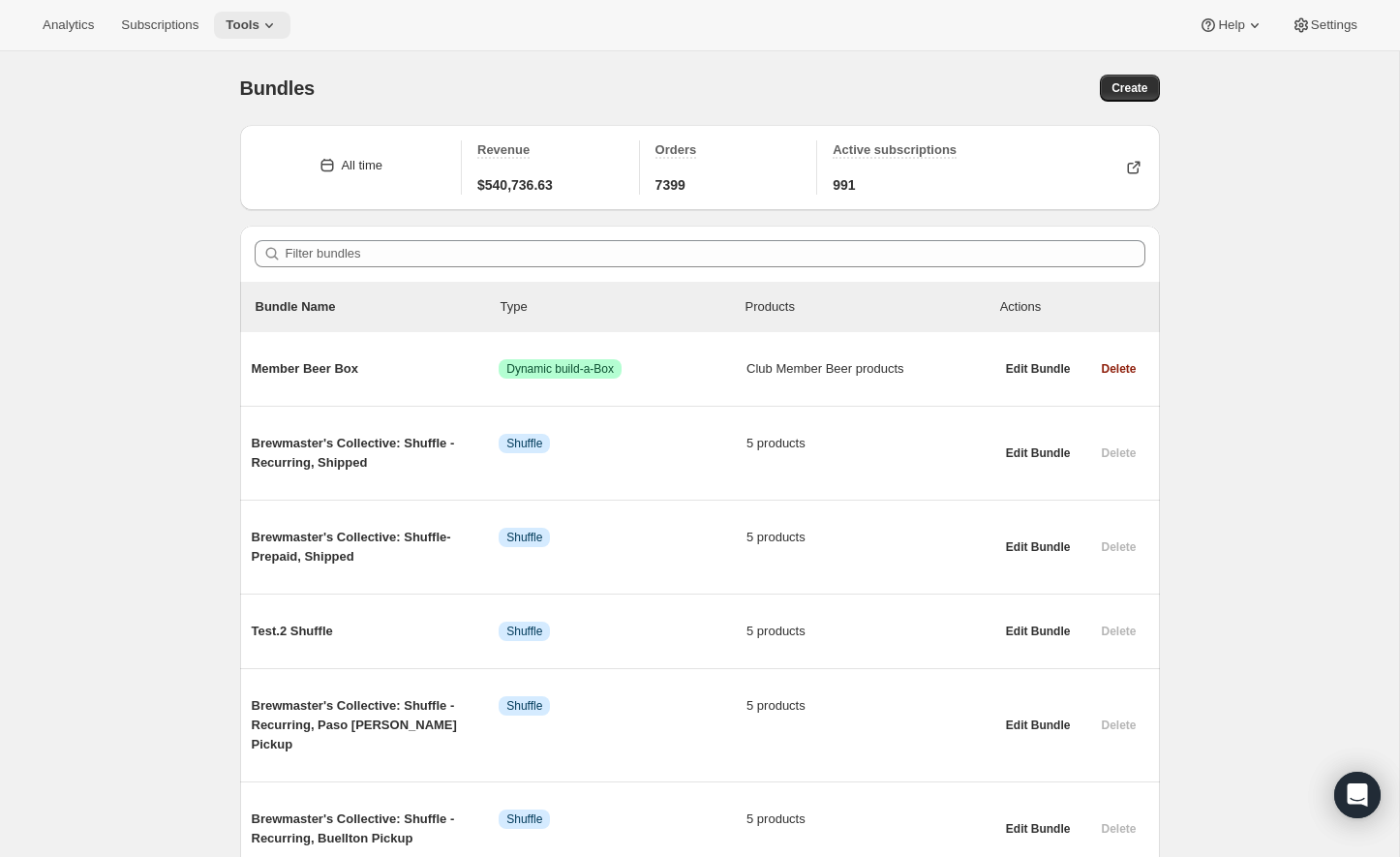
click at [260, 25] on span "Tools" at bounding box center [242, 25] width 34 height 16
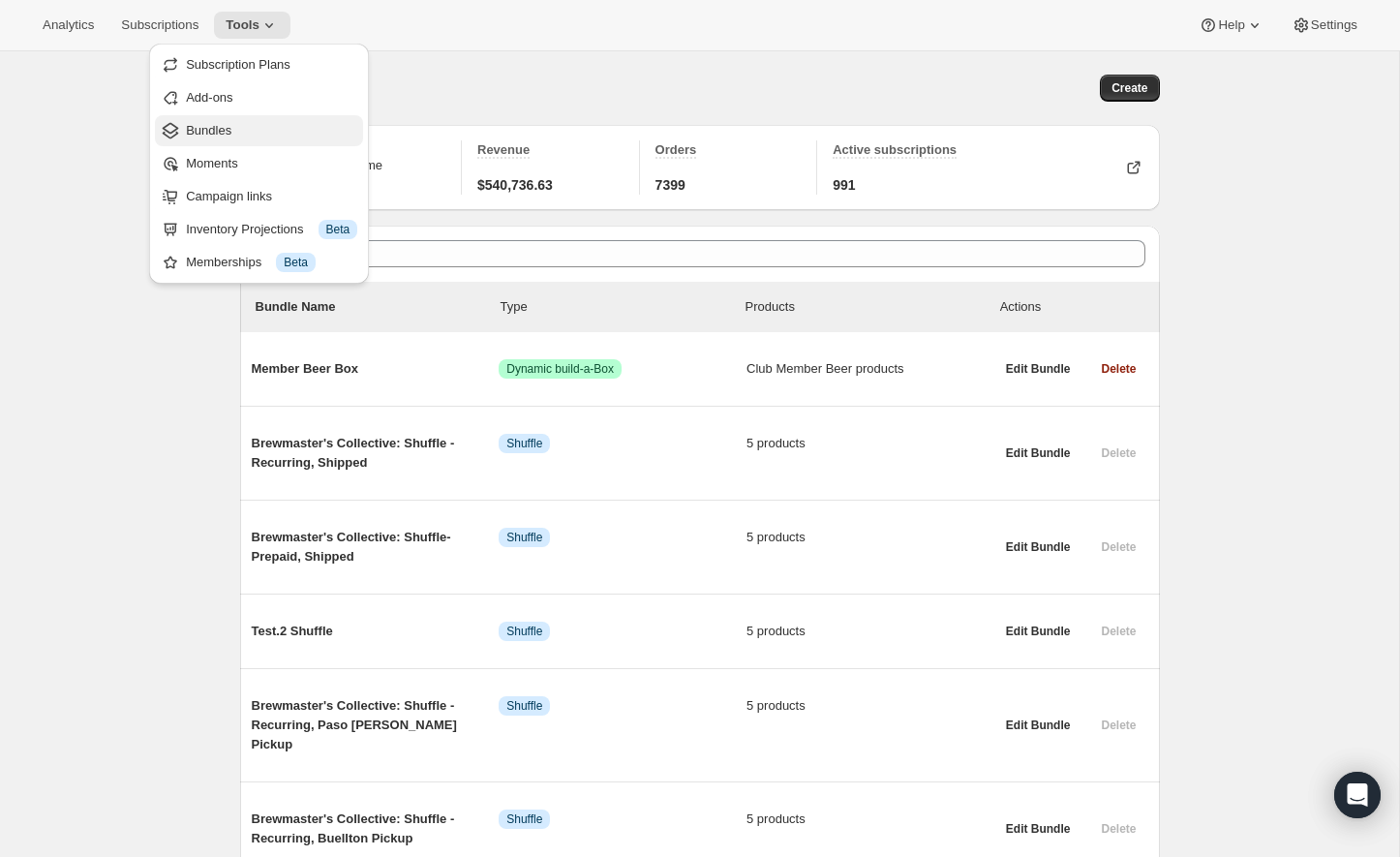
click at [263, 135] on span "Bundles" at bounding box center [271, 131] width 171 height 20
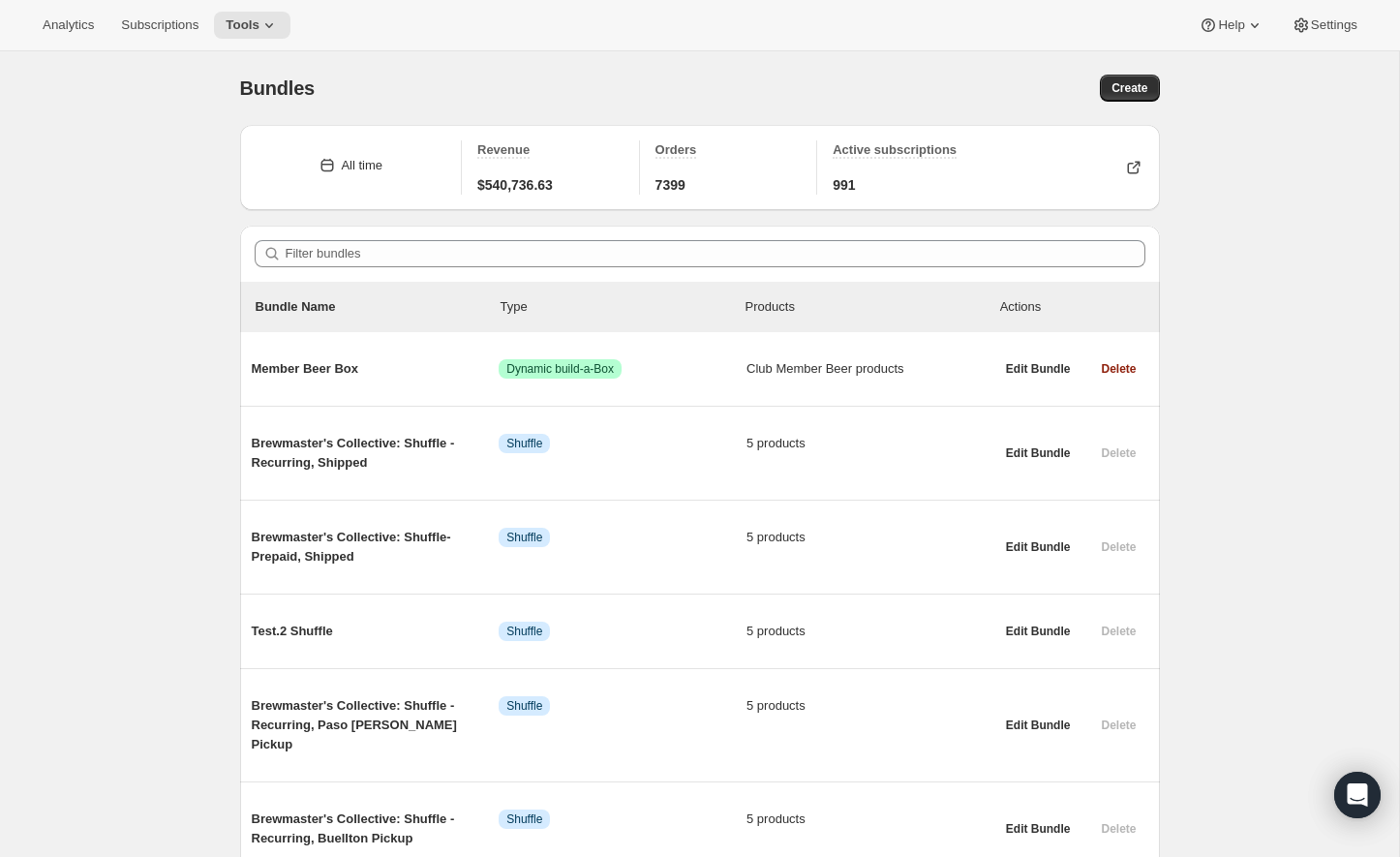
click at [1120, 102] on div "Bundles. This page is ready Bundles Create" at bounding box center [700, 88] width 919 height 73
click at [1122, 91] on span "Create" at bounding box center [1128, 88] width 36 height 16
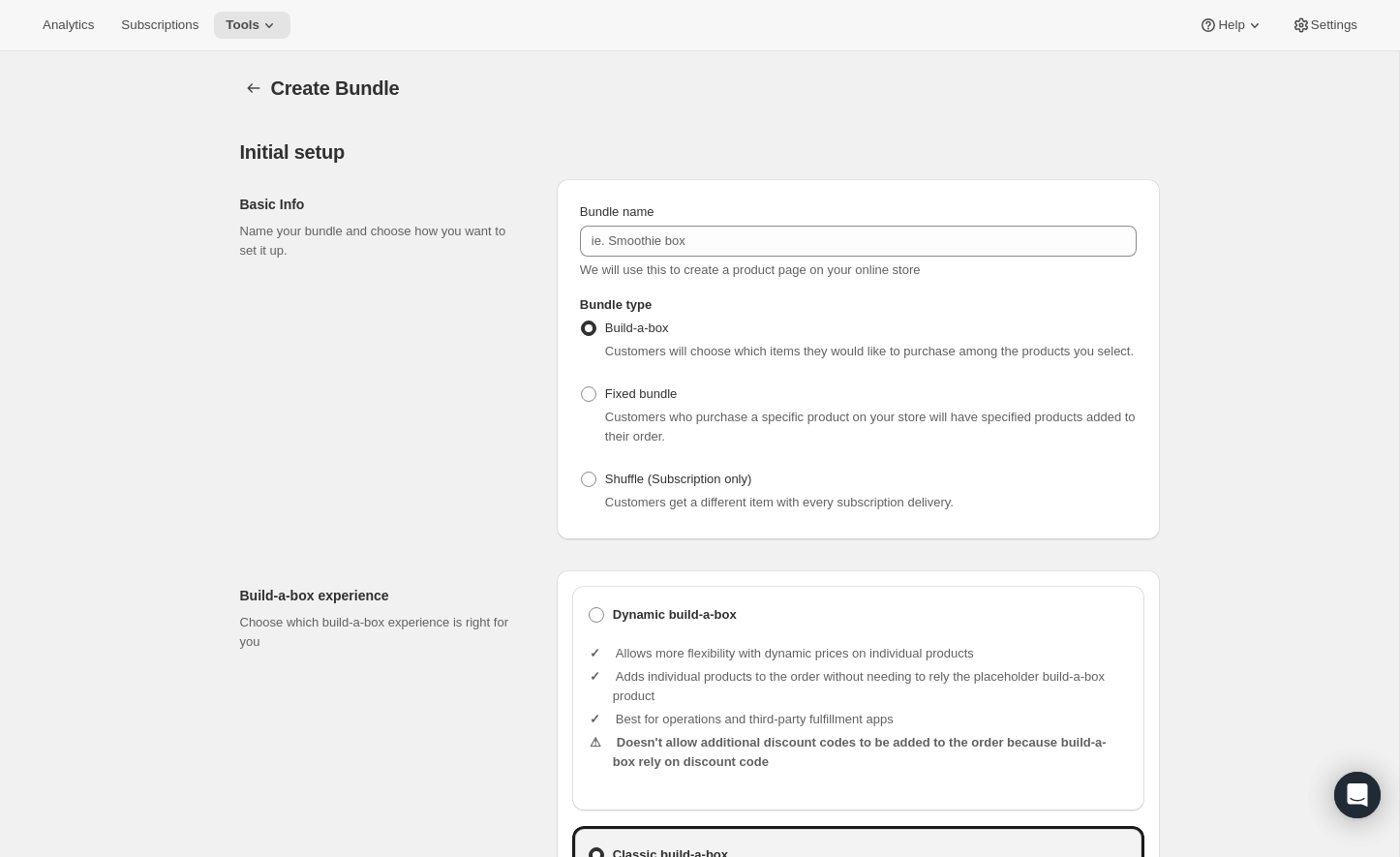
click at [595, 433] on div "Customers who purchase a specific product on your store will have specified pro…" at bounding box center [858, 427] width 557 height 39
click at [595, 403] on span at bounding box center [588, 394] width 18 height 18
click at [581, 387] on input "Fixed bundle" at bounding box center [580, 386] width 1 height 1
radio input "true"
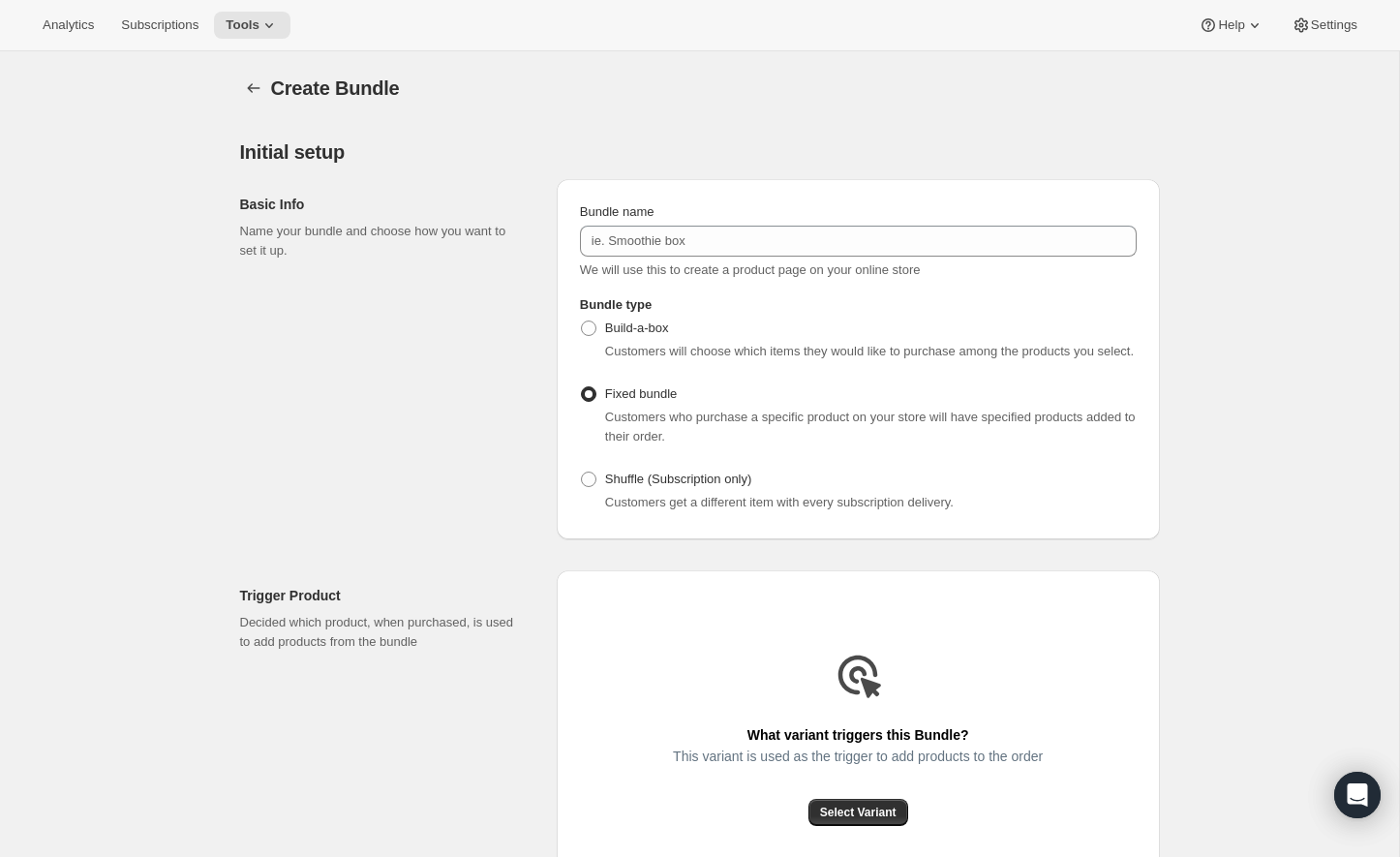
click at [801, 259] on div "Bundle name We will use this to create a product page on your online store" at bounding box center [858, 240] width 557 height 77
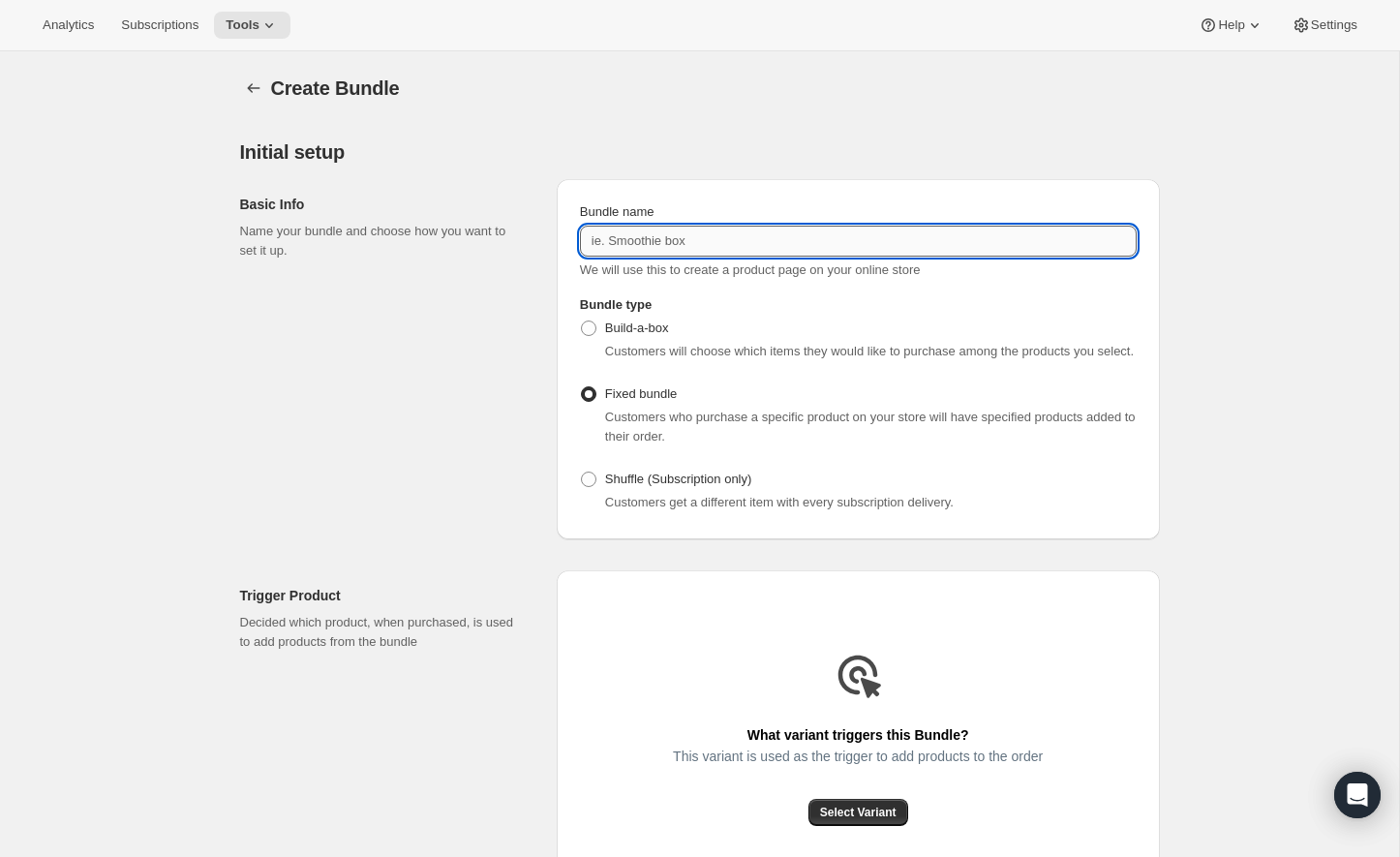
click at [803, 245] on input "Bundle name" at bounding box center [858, 241] width 557 height 31
type input "B"
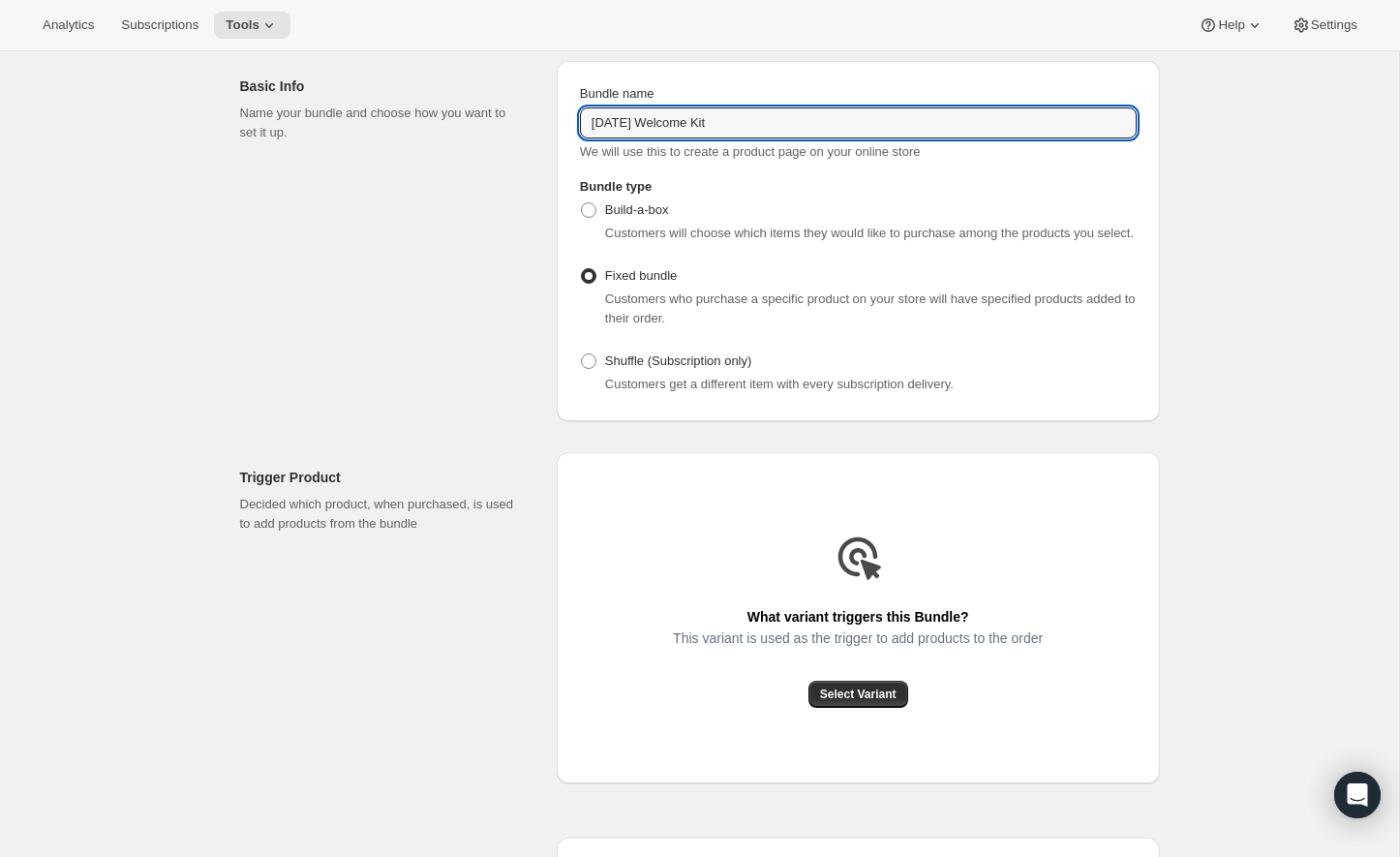
scroll to position [148, 0]
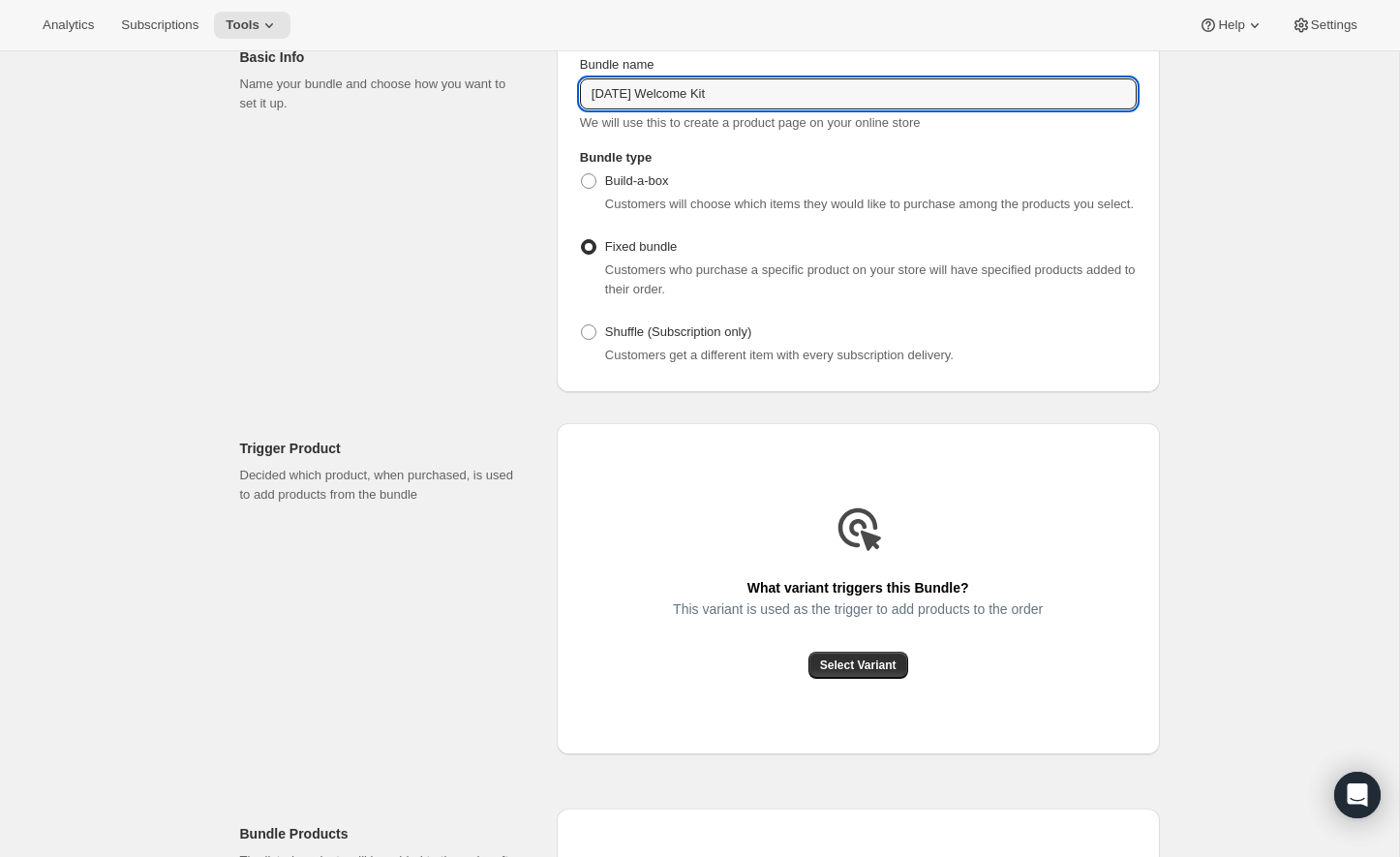
type input "[DATE] Welcome Kit"
click at [862, 698] on div "What variant triggers this Bundle? This variant is used as the trigger to add p…" at bounding box center [858, 588] width 603 height 331
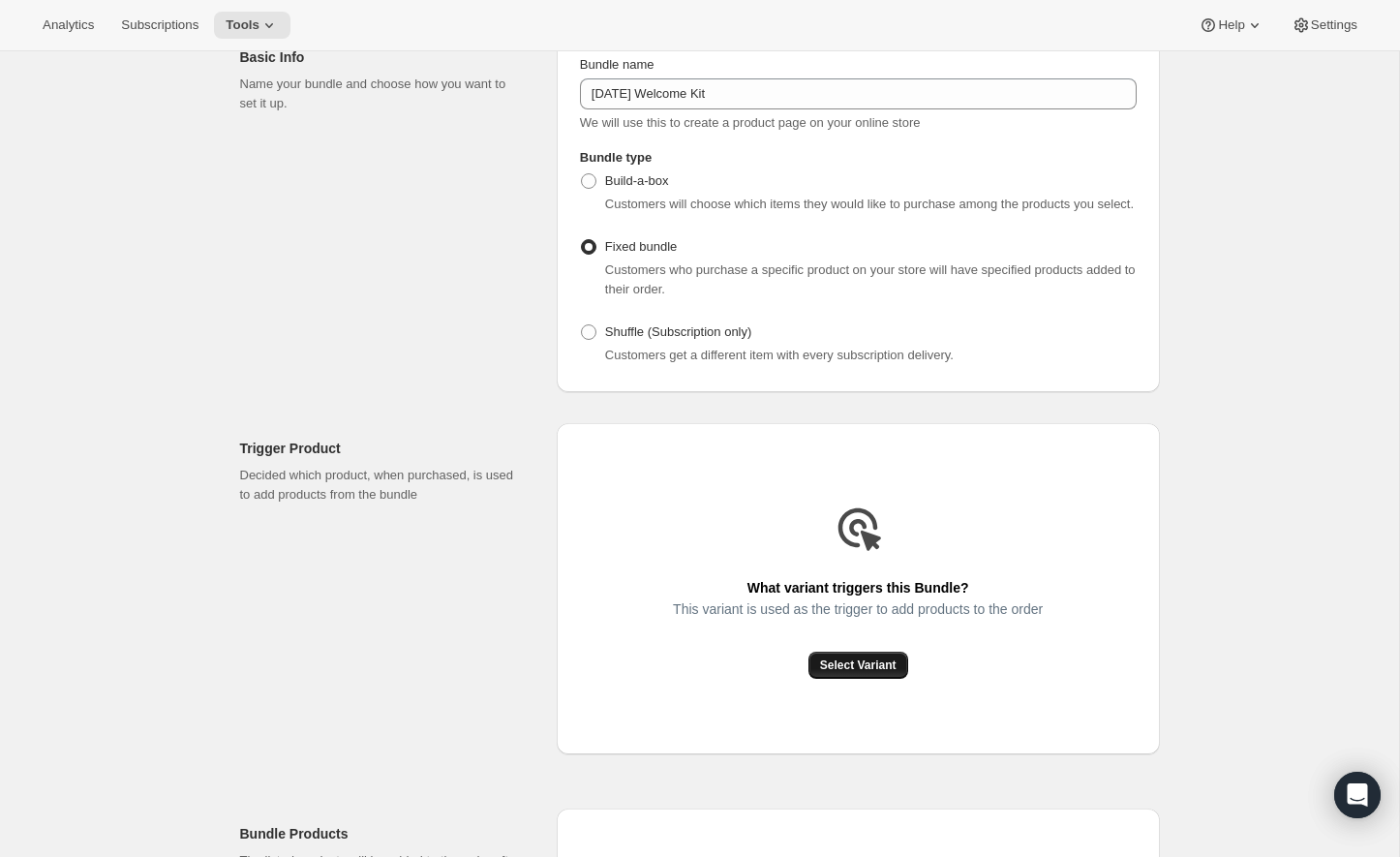
click at [863, 673] on span "Select Variant" at bounding box center [858, 665] width 76 height 16
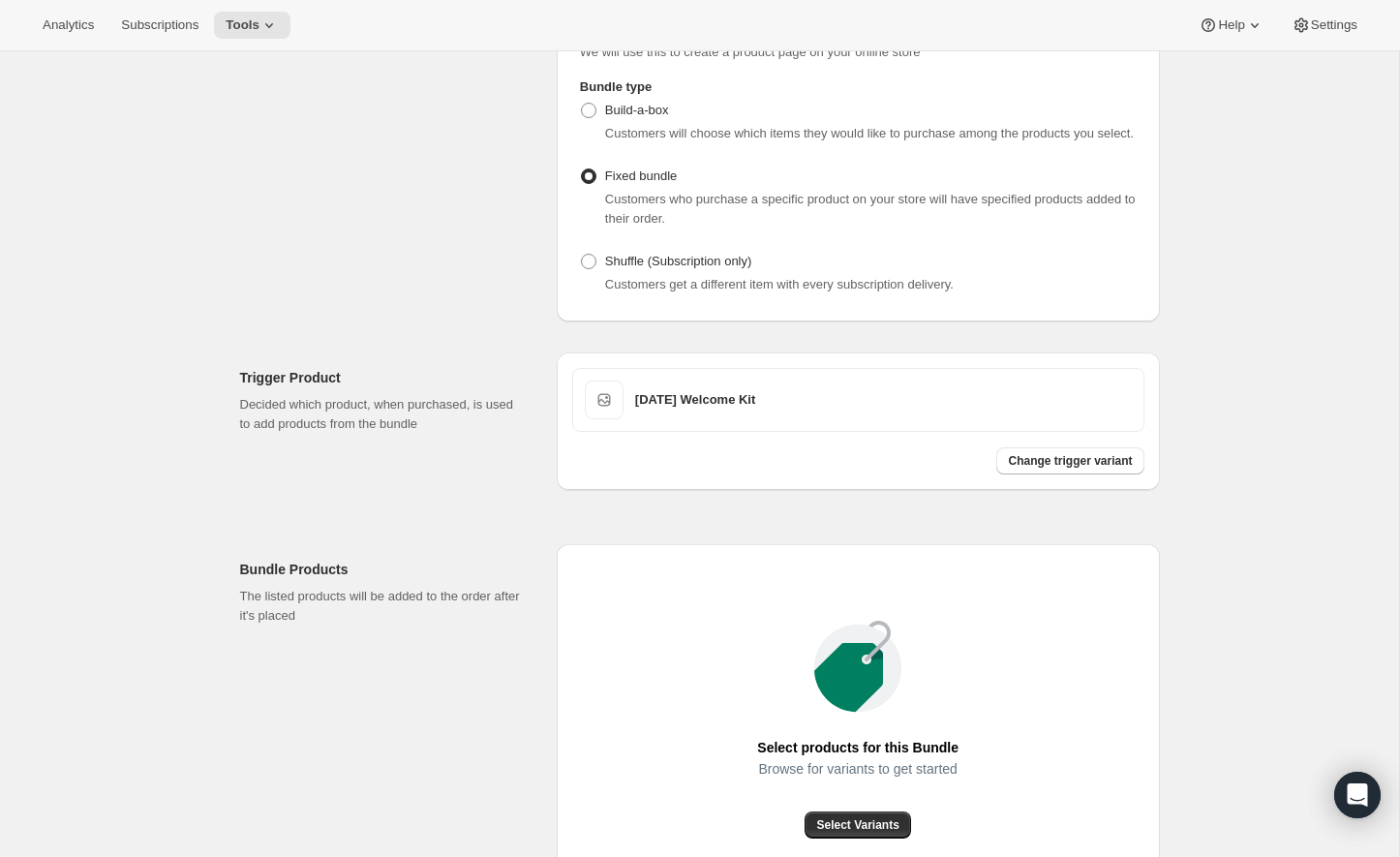
scroll to position [223, 0]
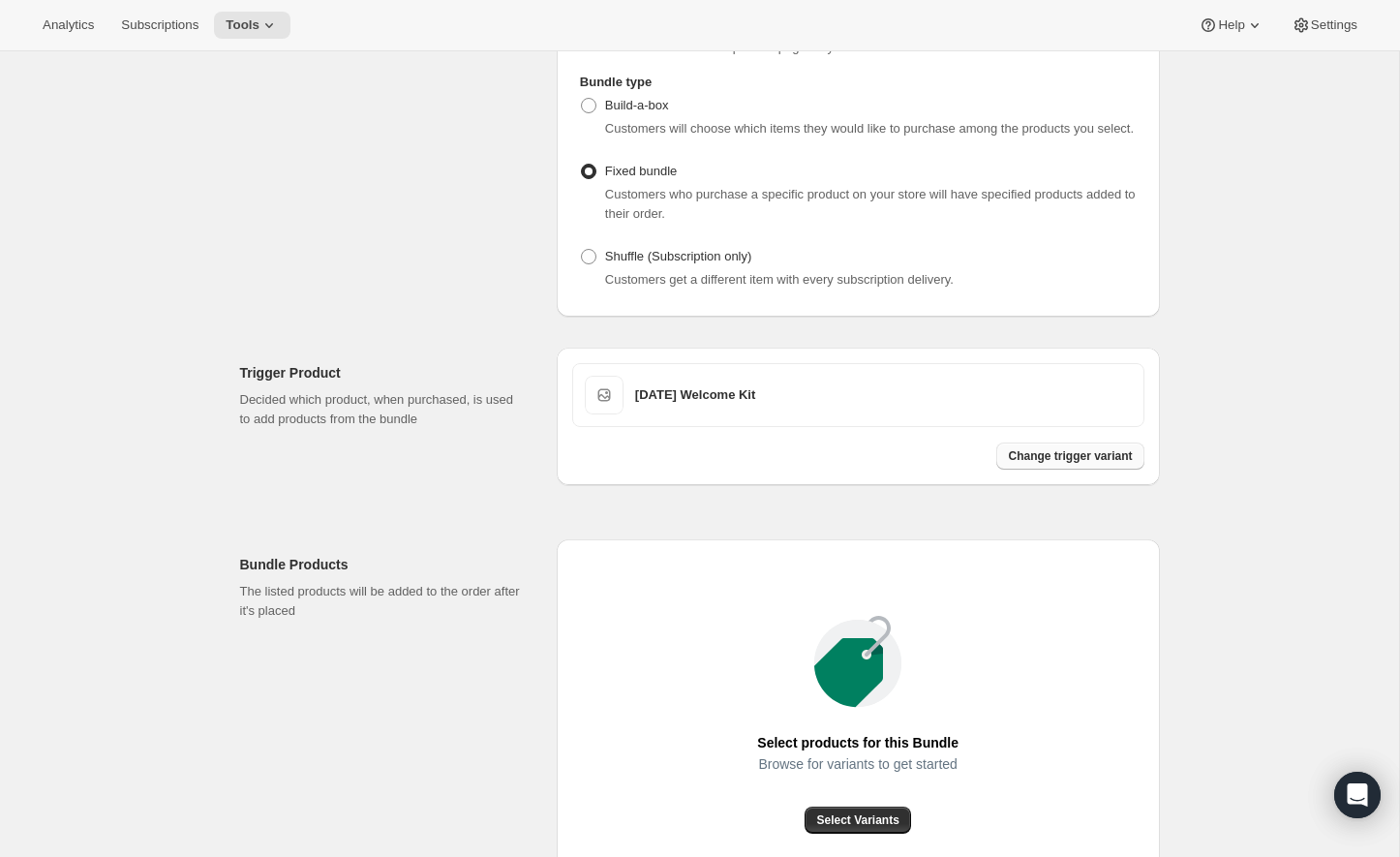
click at [1051, 464] on span "Change trigger variant" at bounding box center [1069, 456] width 124 height 16
click at [727, 375] on div "2026 BC Welcome Kit Change trigger variant" at bounding box center [858, 416] width 603 height 138
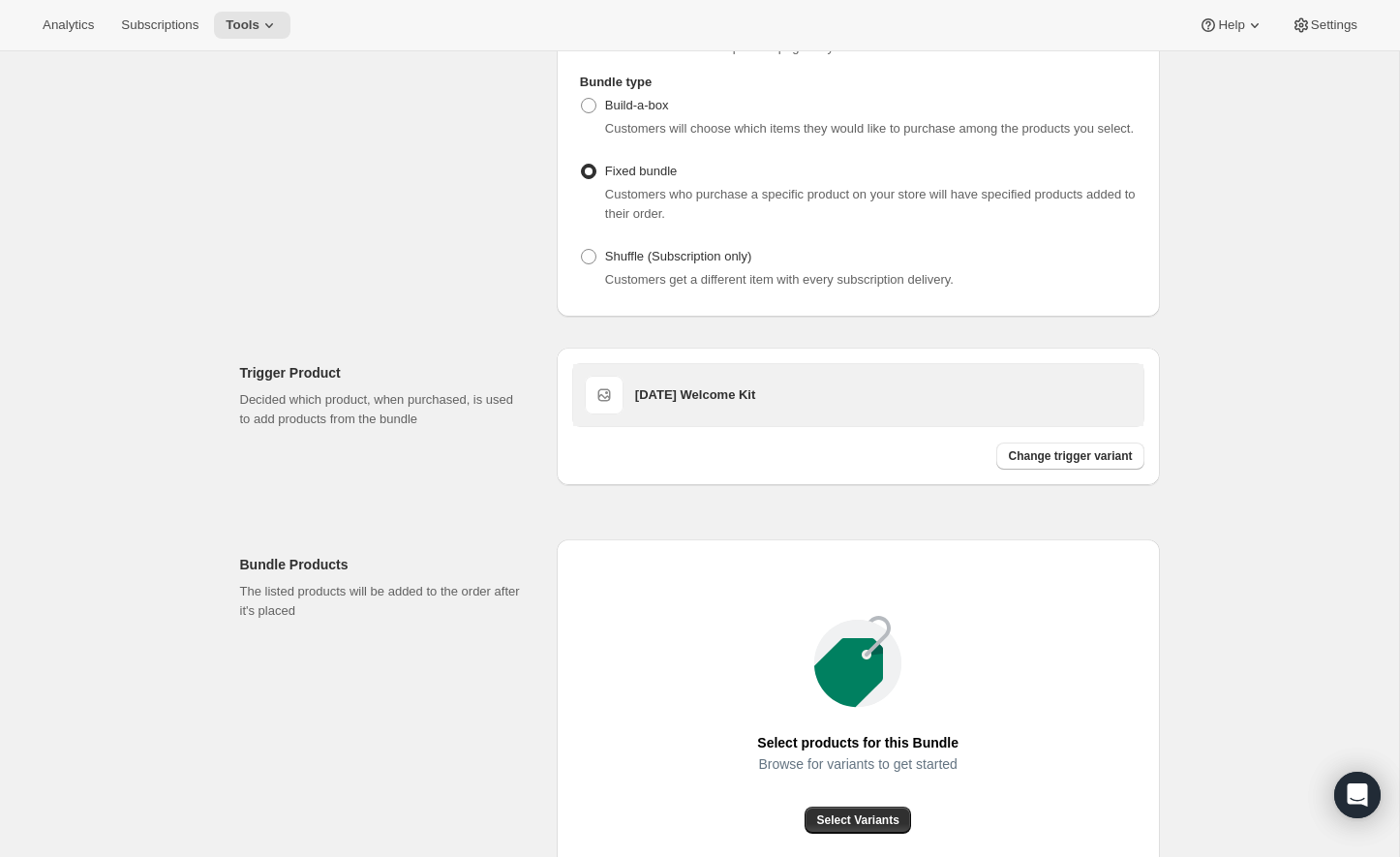
click at [677, 405] on h3 "[DATE] Welcome Kit" at bounding box center [883, 395] width 496 height 20
click at [609, 405] on span at bounding box center [604, 395] width 39 height 39
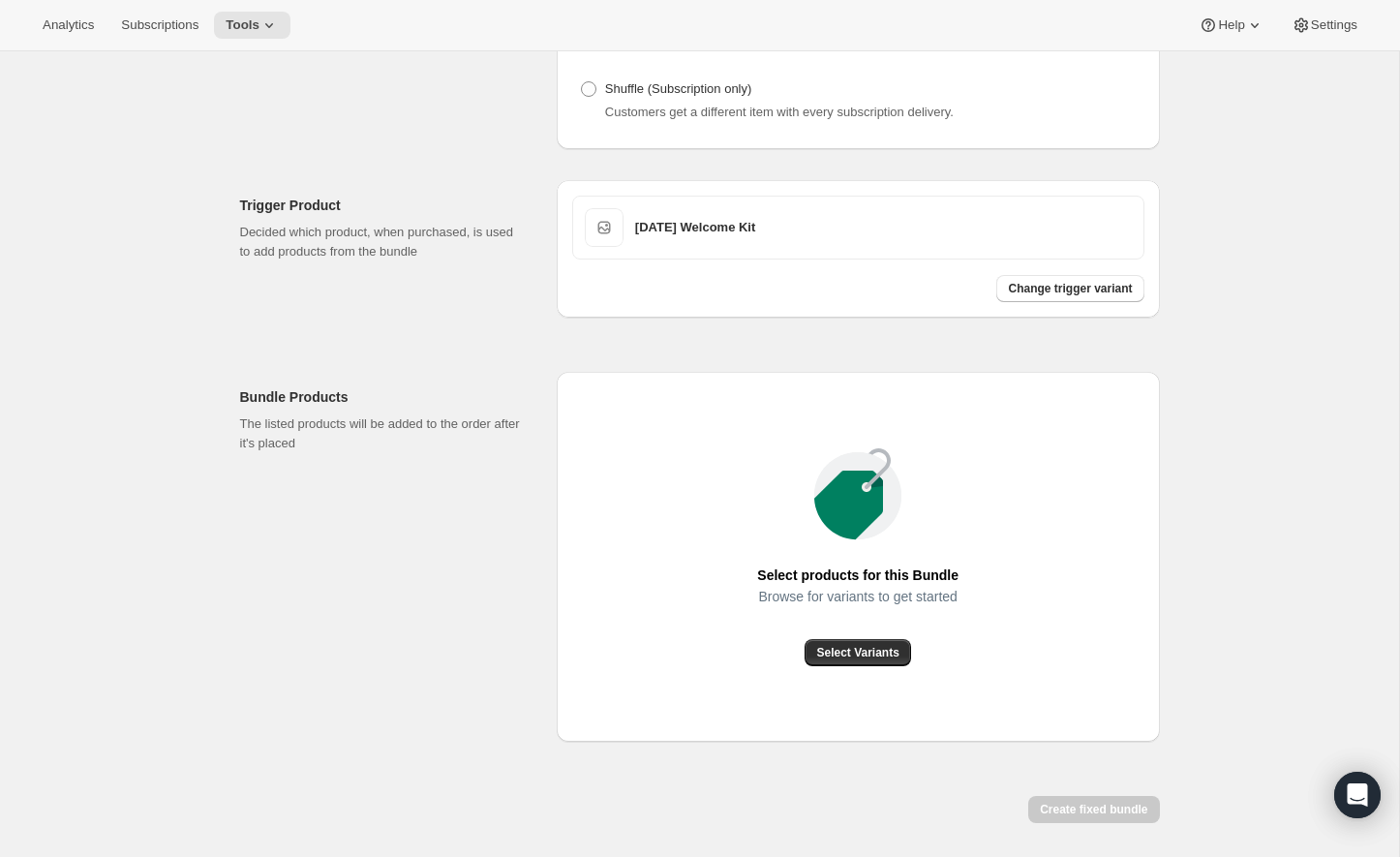
scroll to position [465, 0]
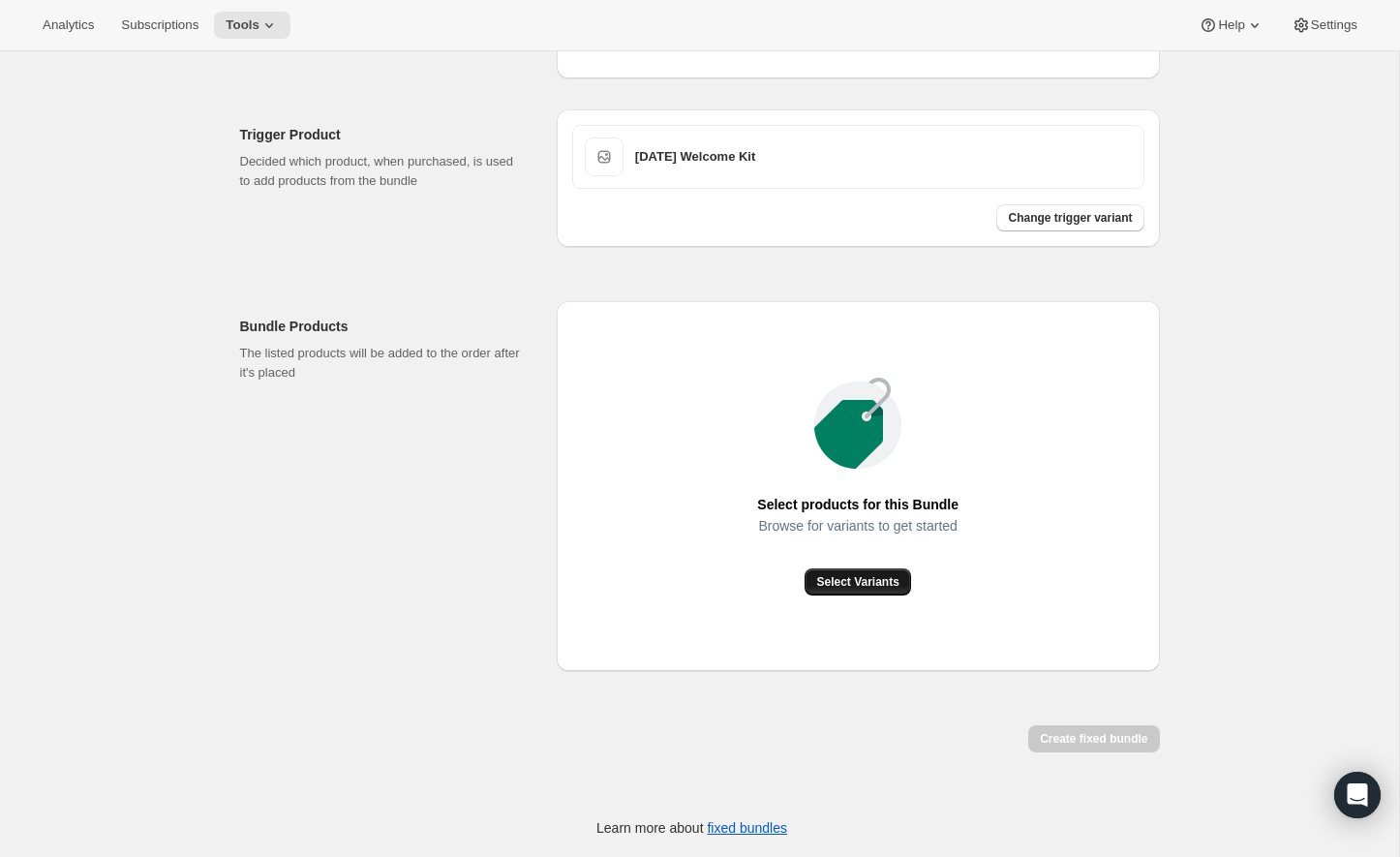
click at [868, 588] on span "Select Variants" at bounding box center [857, 582] width 82 height 16
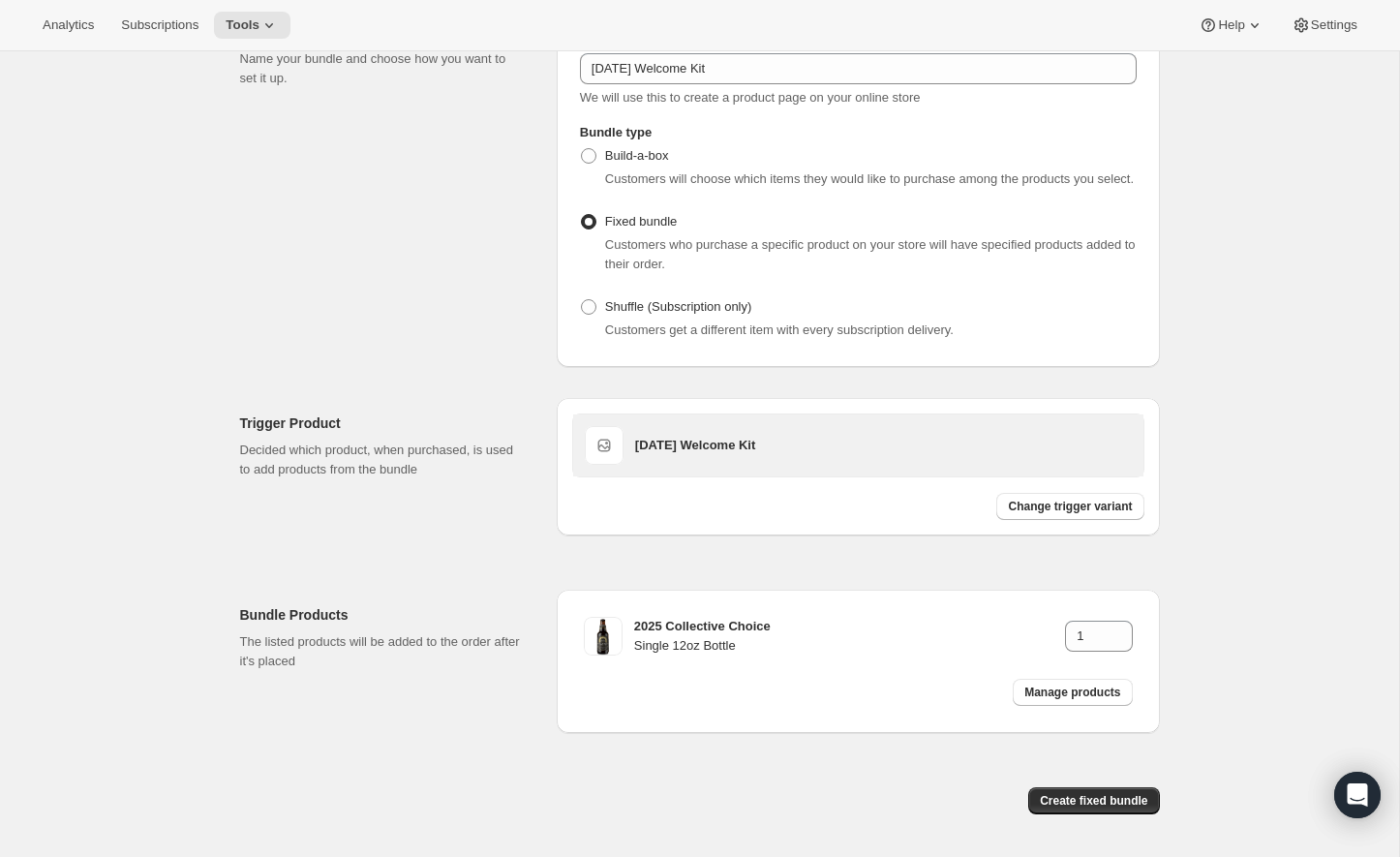
scroll to position [192, 0]
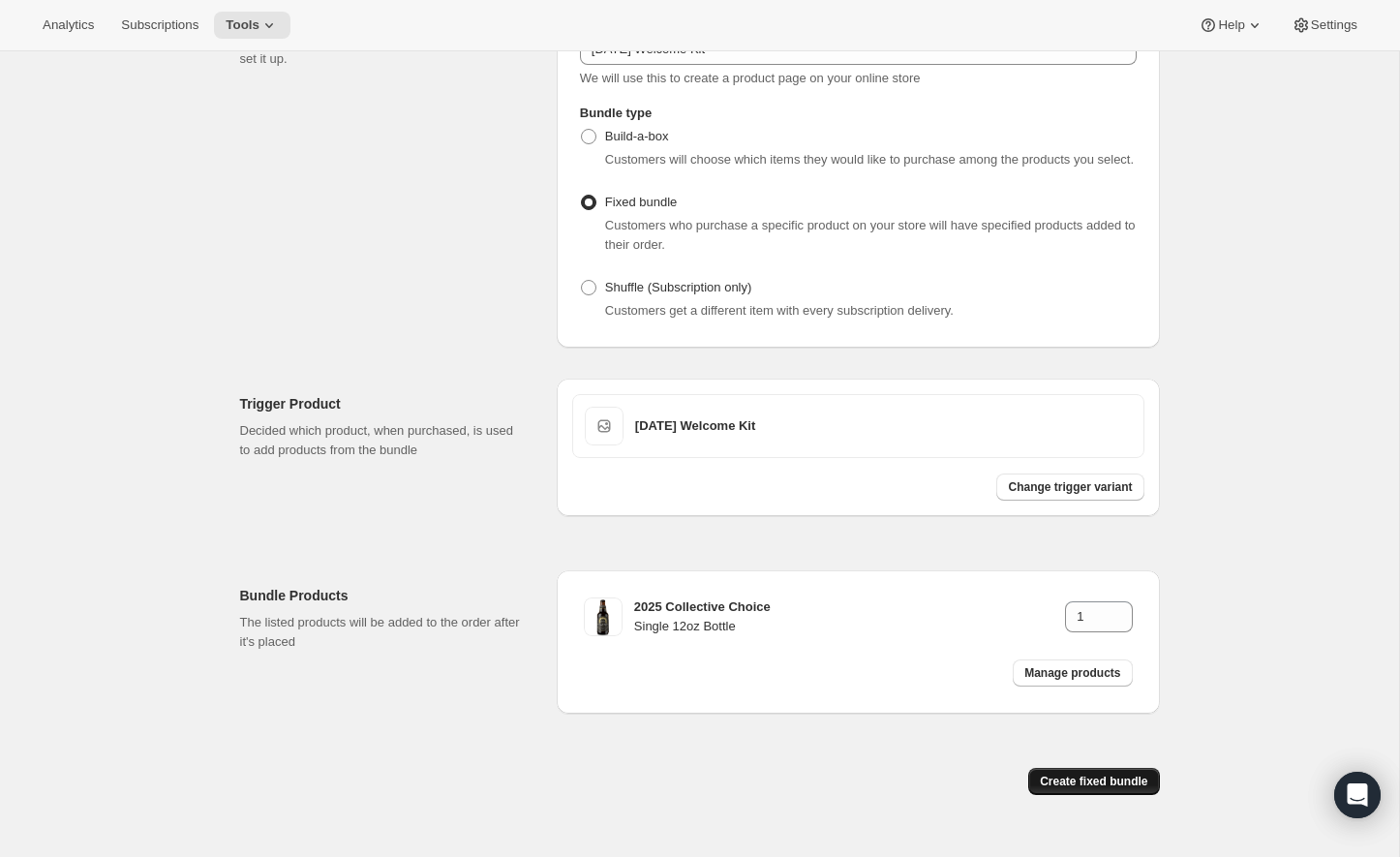
click at [1092, 789] on span "Create fixed bundle" at bounding box center [1093, 782] width 107 height 16
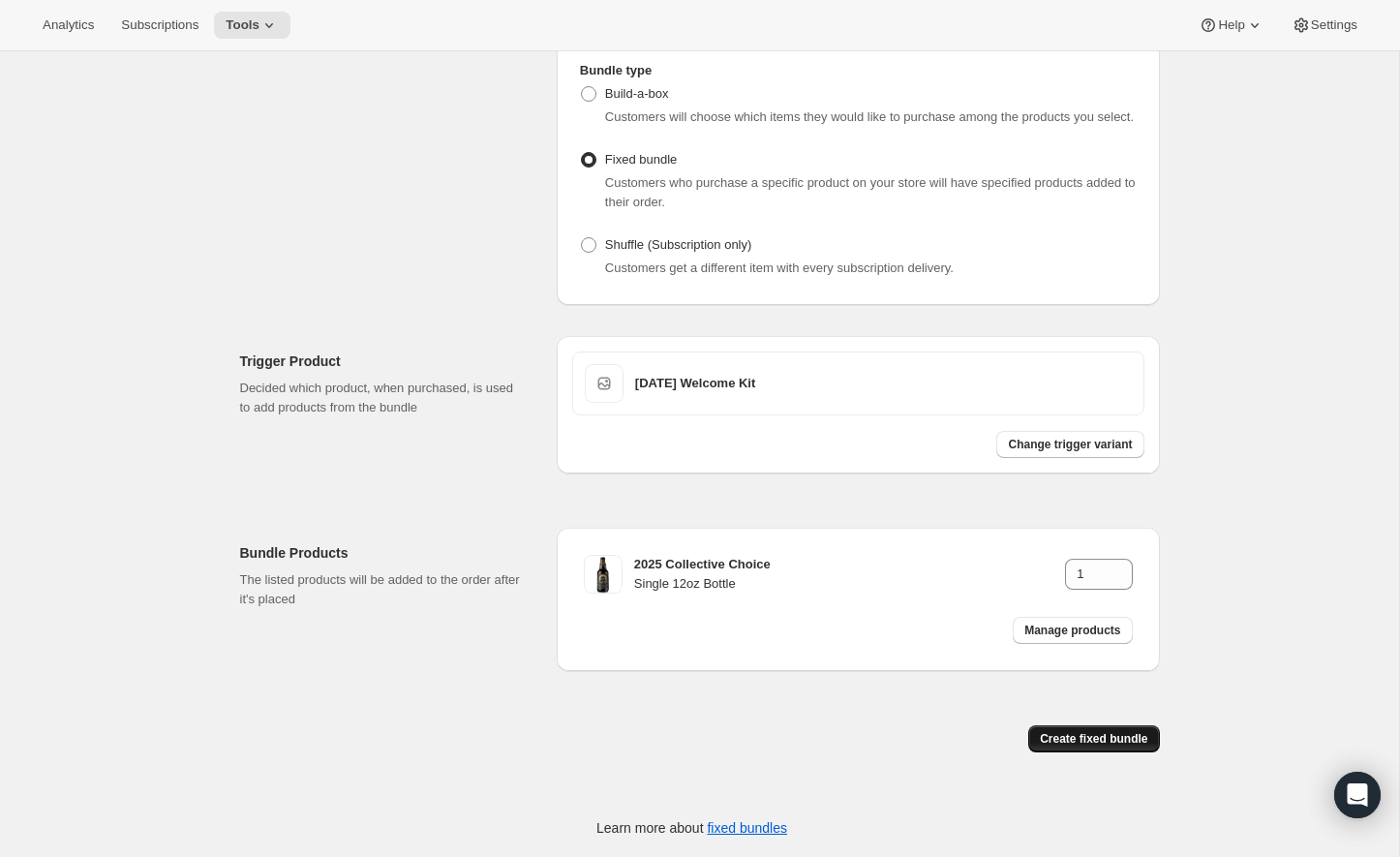
scroll to position [0, 0]
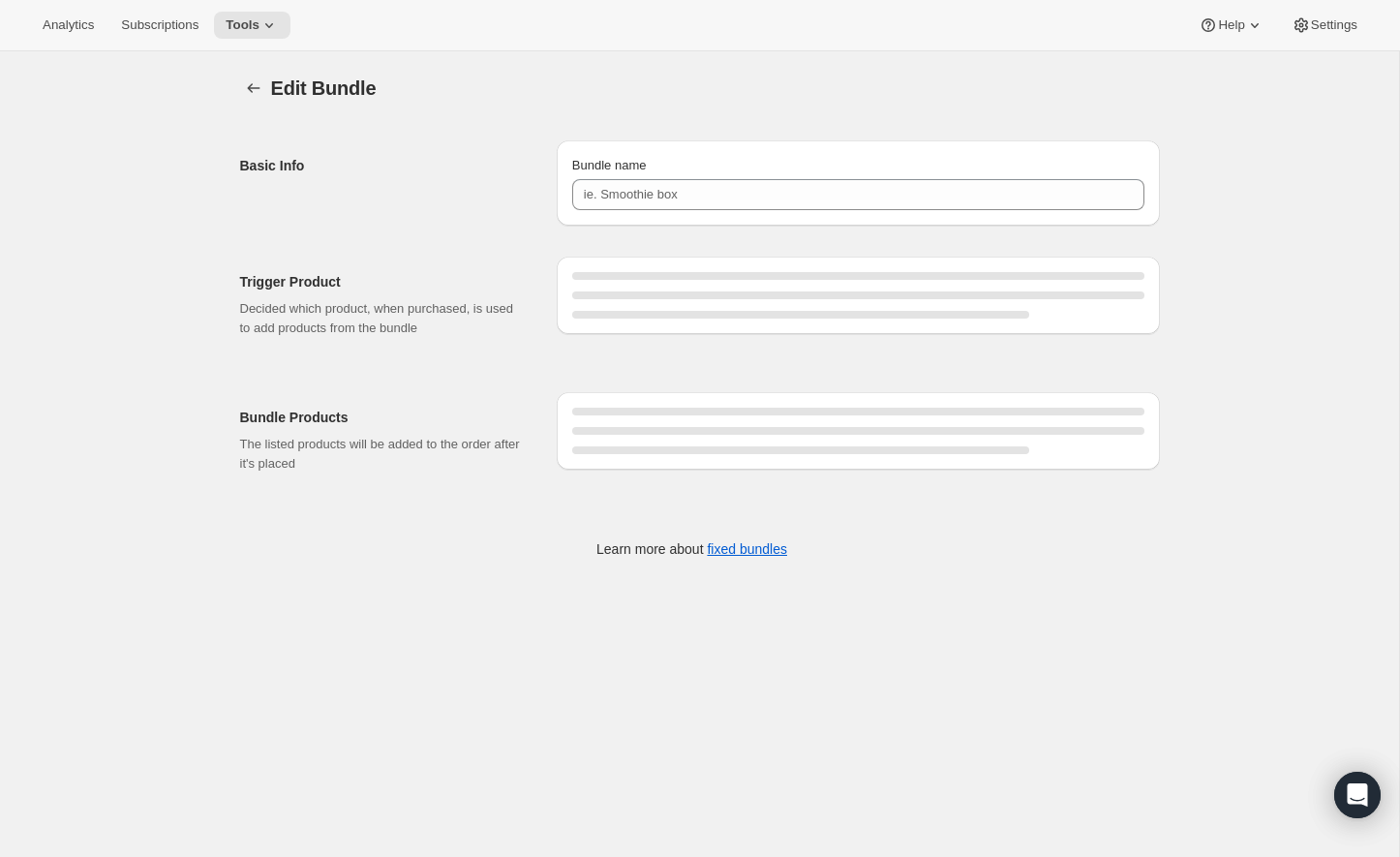
type input "2026 BC Welcome Kit"
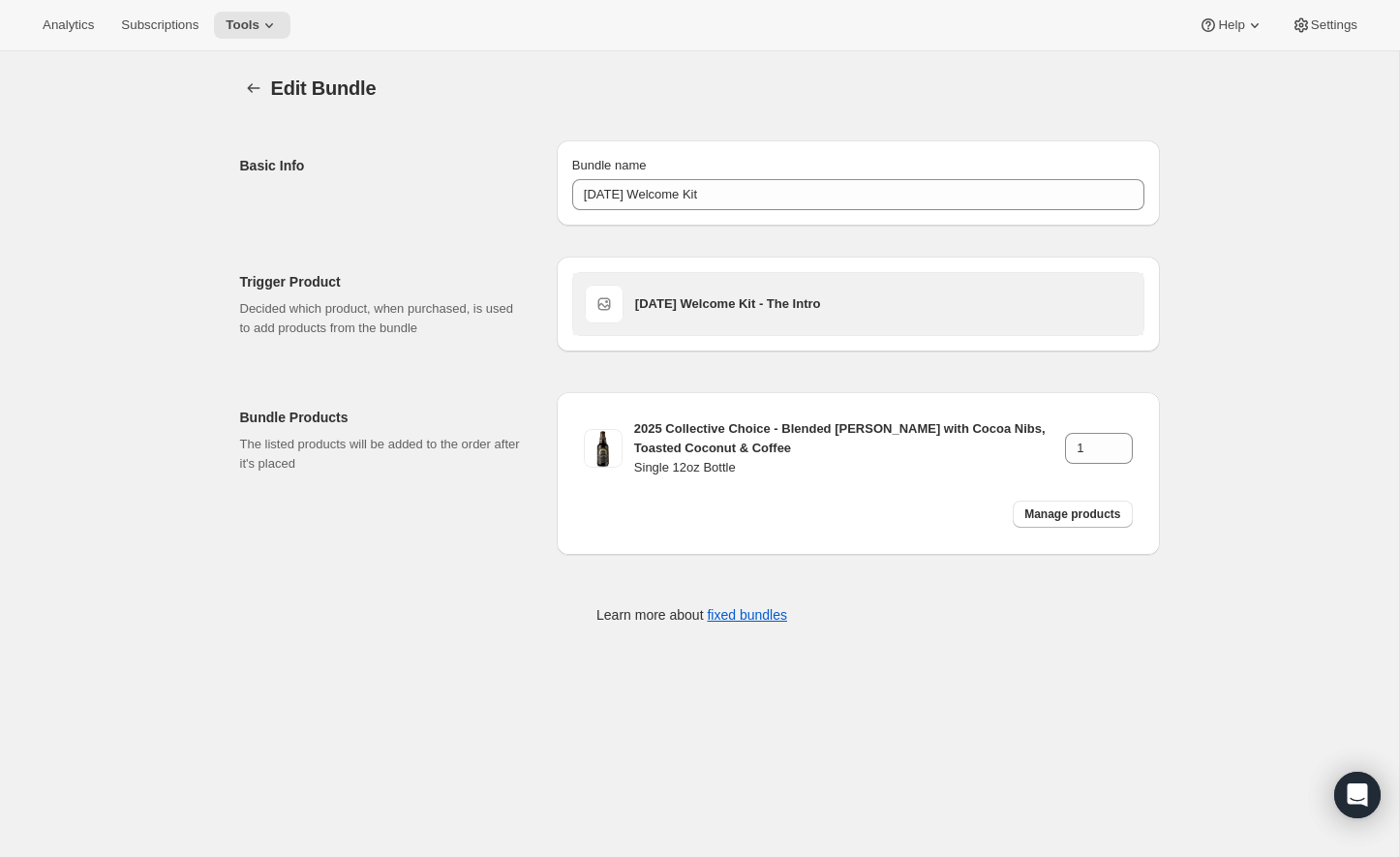
click at [704, 302] on h3 "2026 BC Welcome Kit - The Intro" at bounding box center [883, 304] width 496 height 20
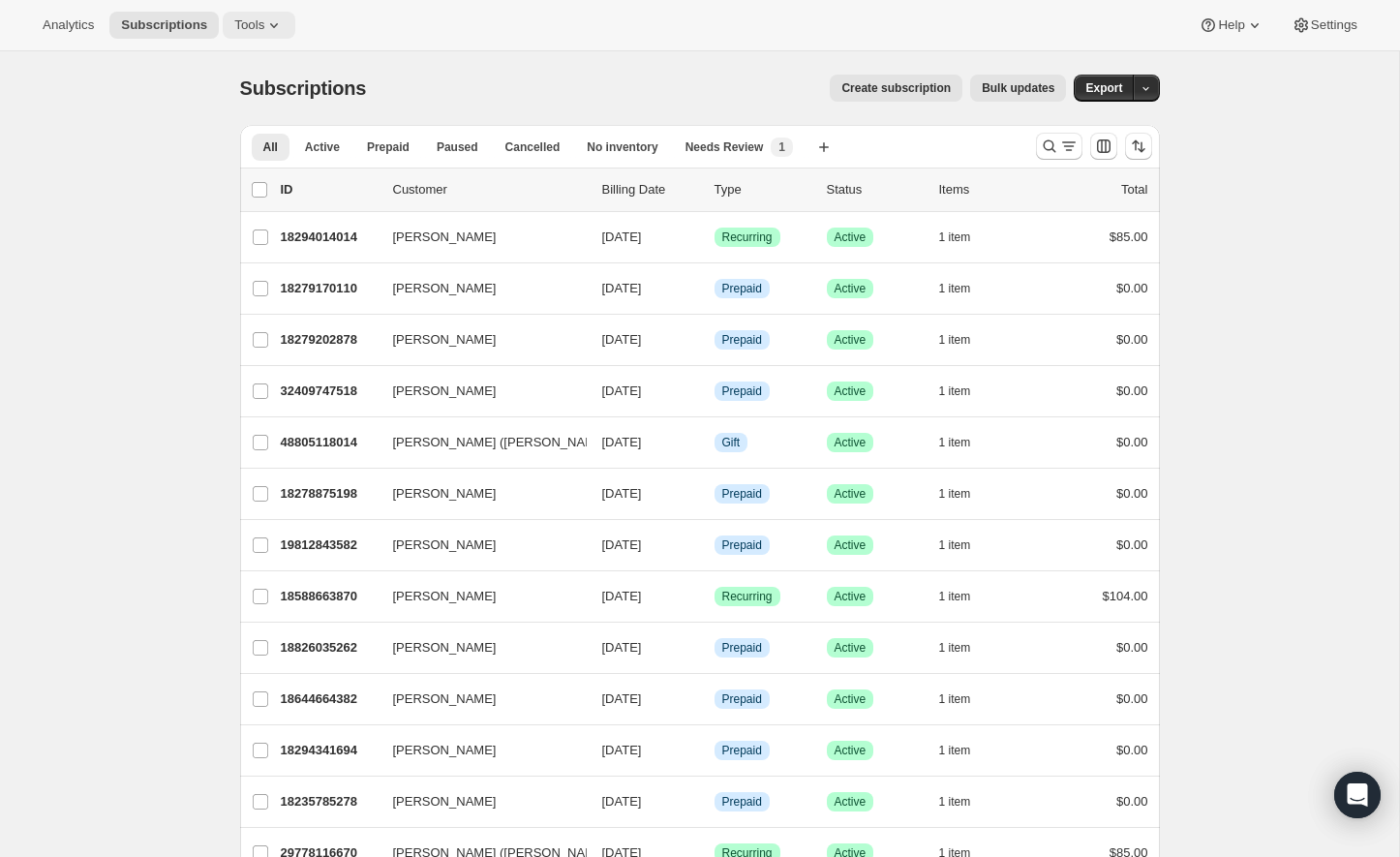
click at [253, 15] on button "Tools" at bounding box center [259, 25] width 72 height 27
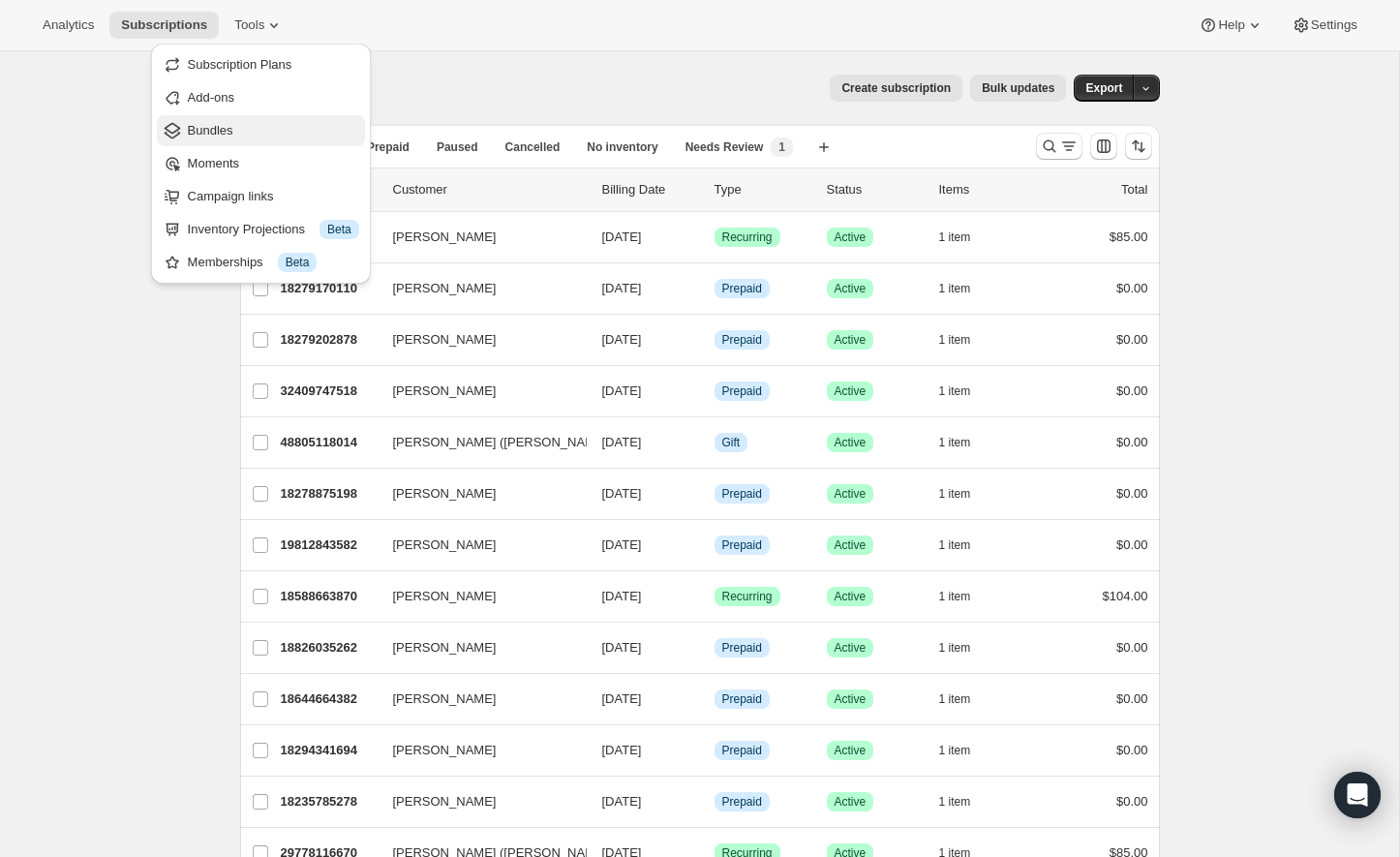
click at [233, 144] on button "Bundles" at bounding box center [260, 131] width 208 height 31
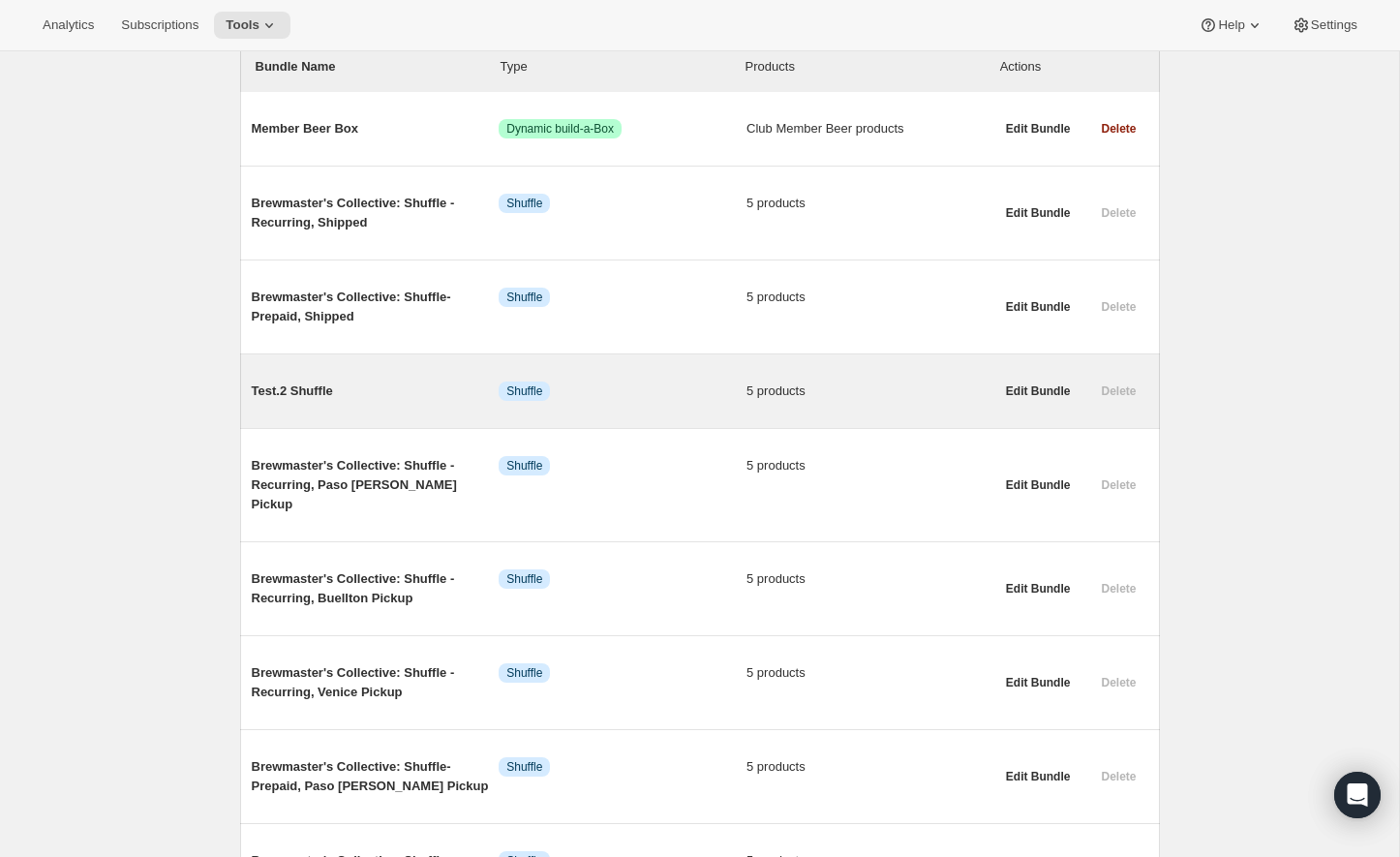
scroll to position [669, 0]
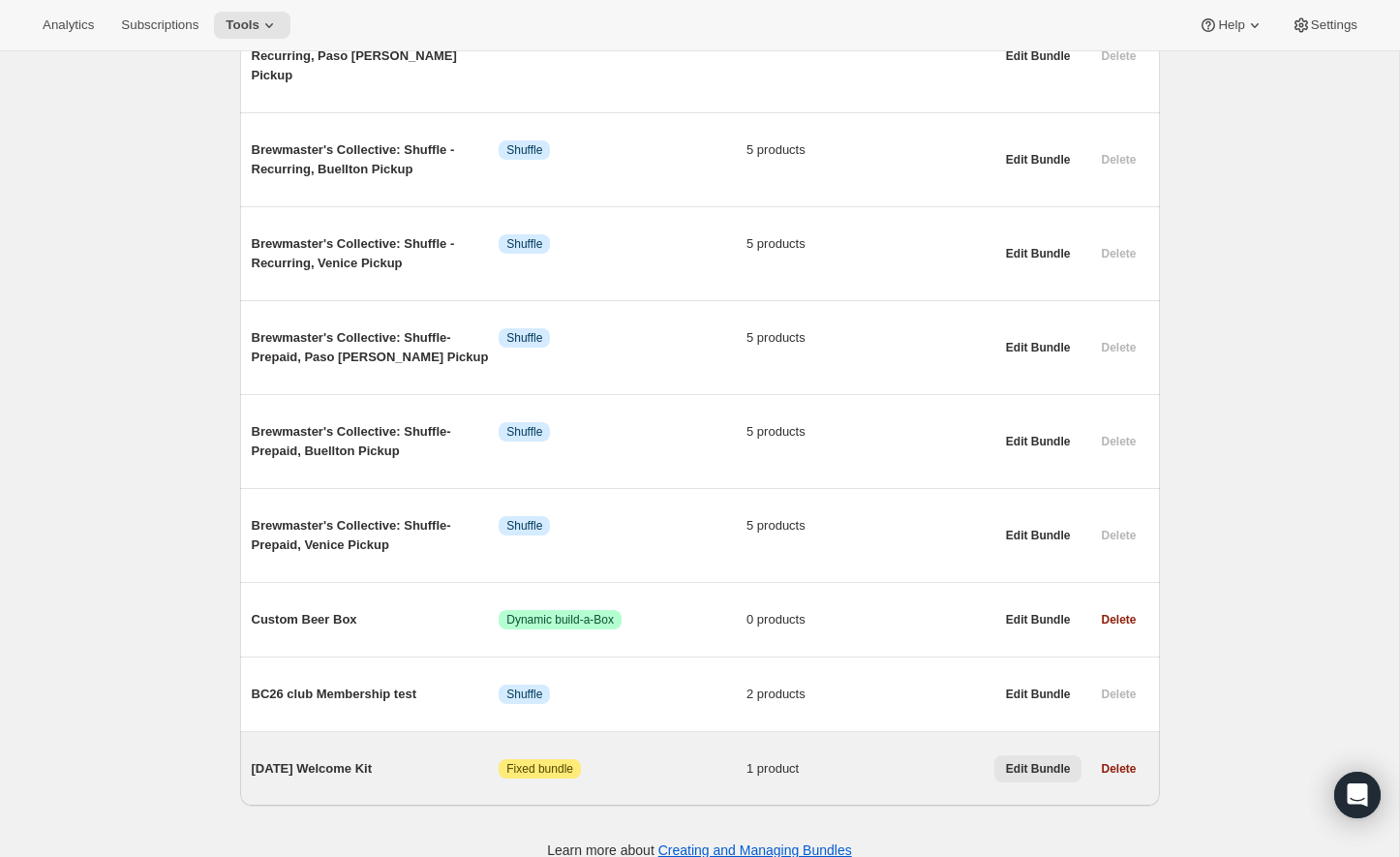
click at [1054, 761] on span "Edit Bundle" at bounding box center [1038, 769] width 64 height 16
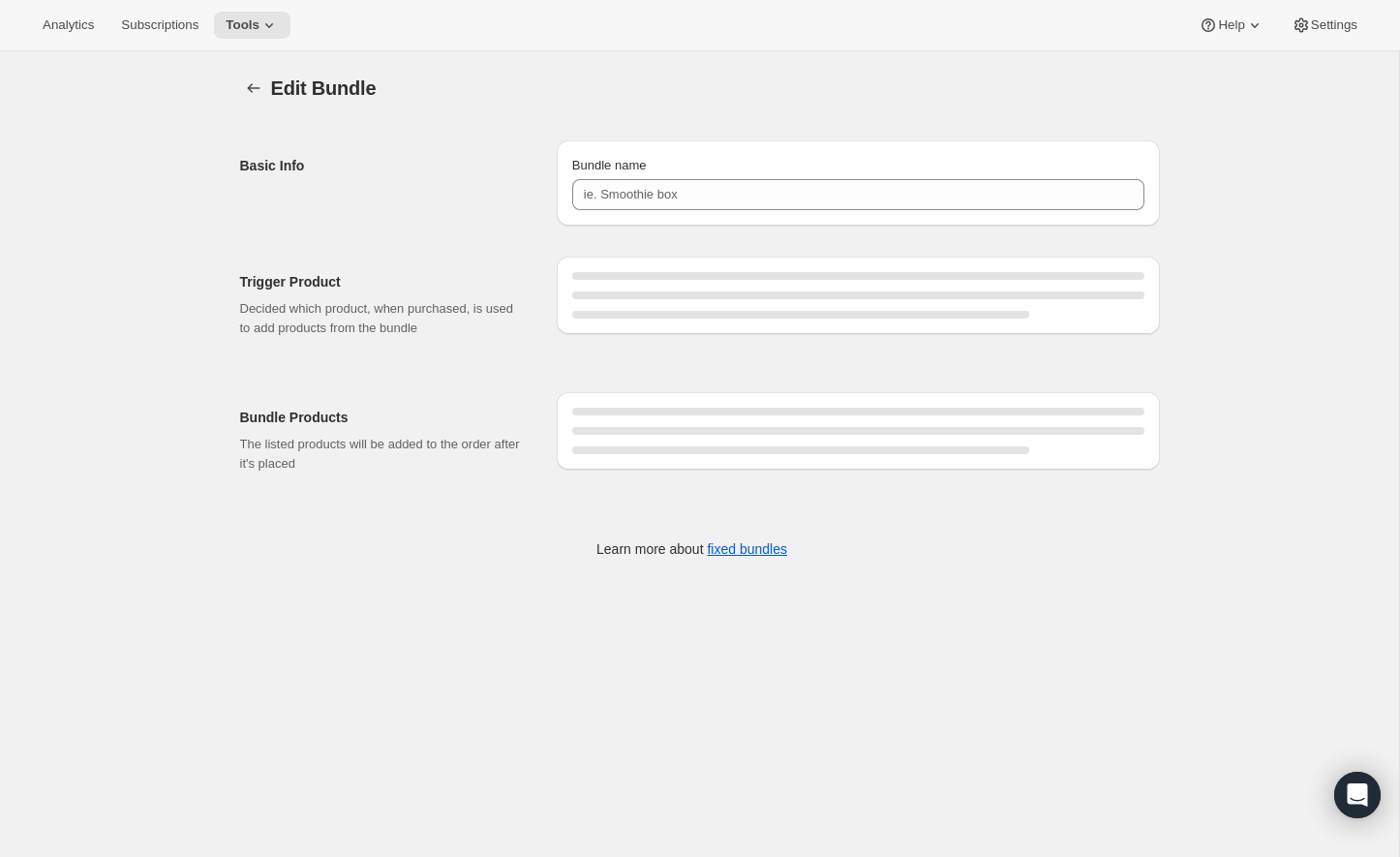
type input "[DATE] Welcome Kit"
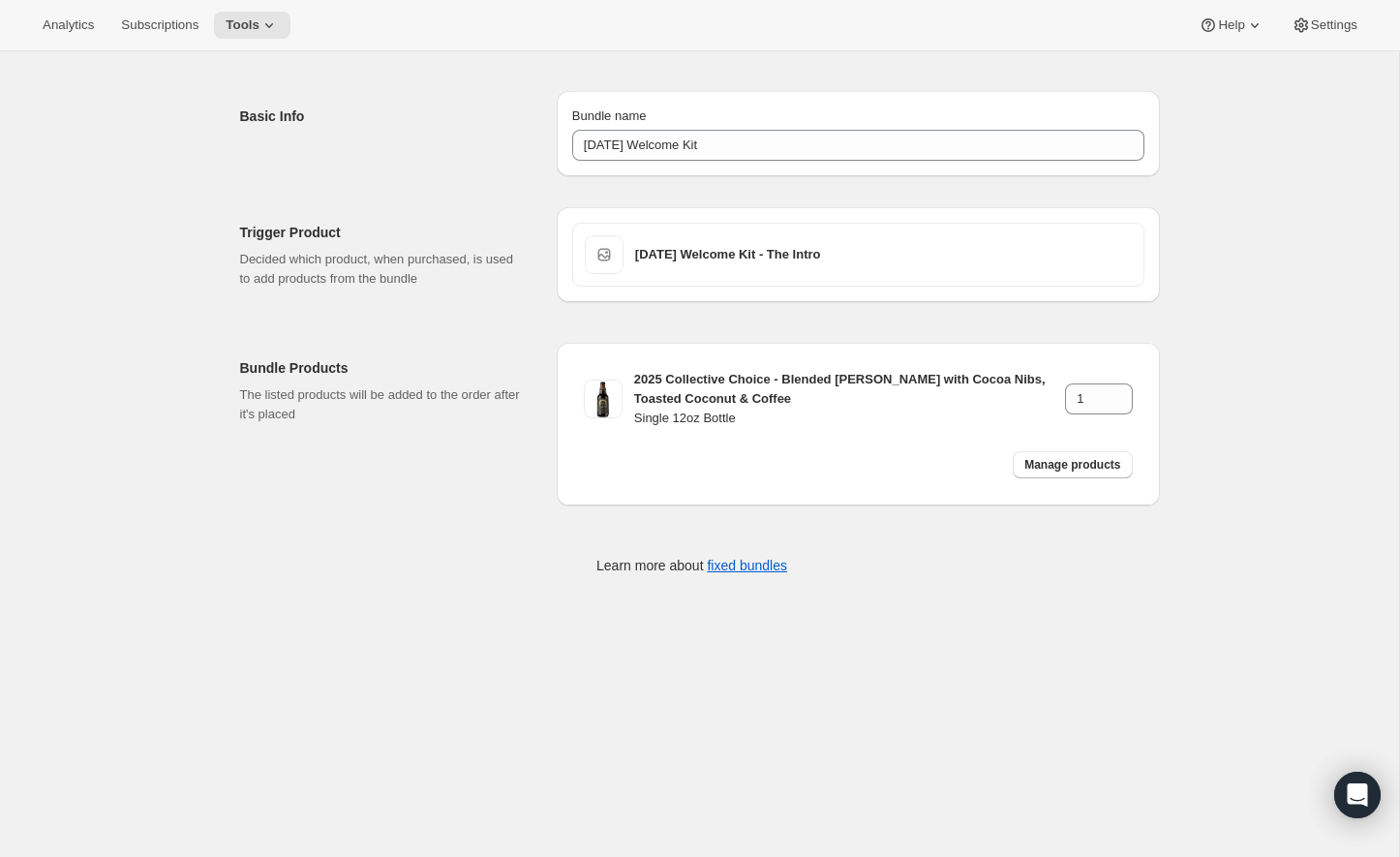
scroll to position [51, 0]
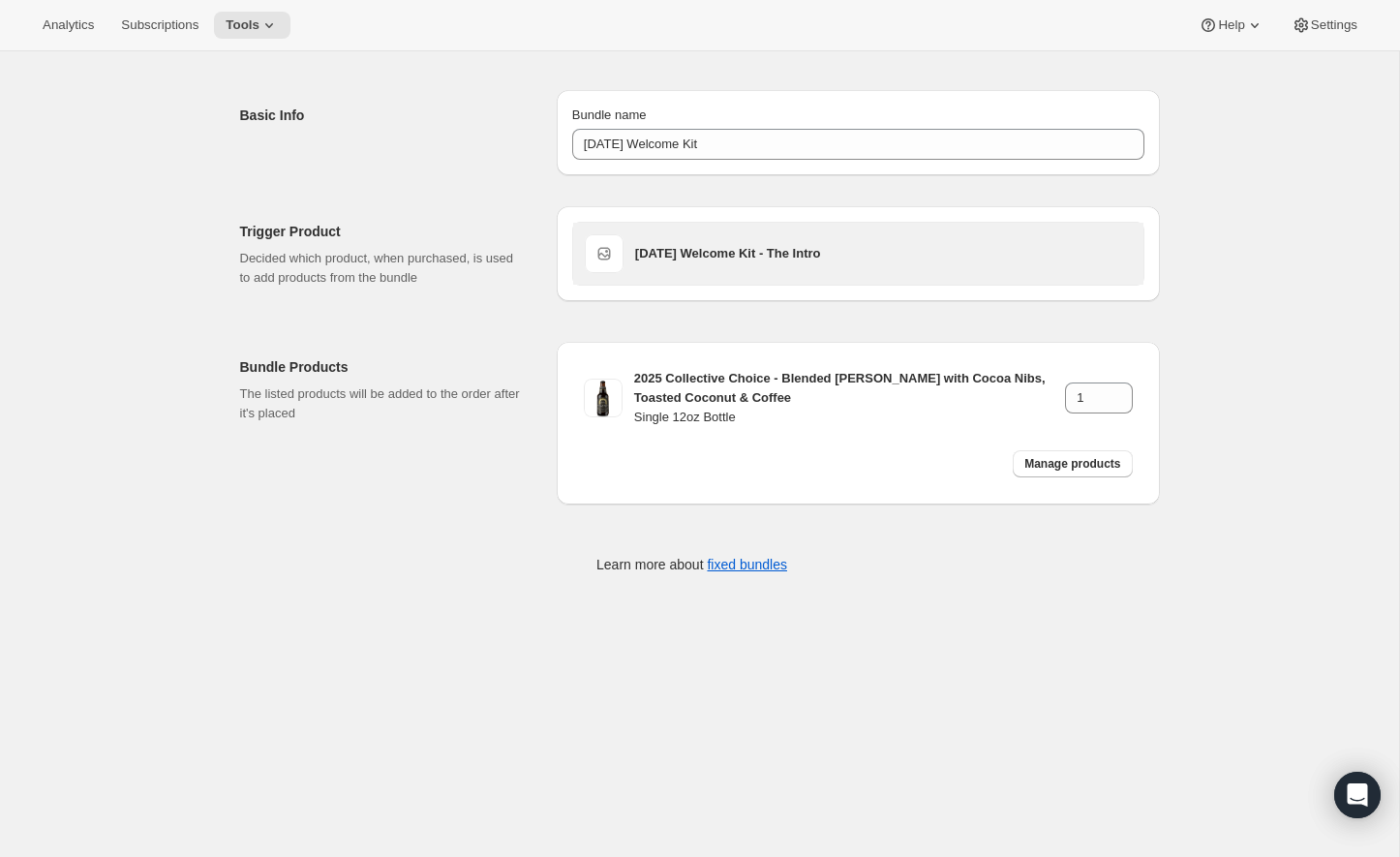
click at [766, 260] on h3 "[DATE] Welcome Kit - The Intro" at bounding box center [883, 254] width 496 height 20
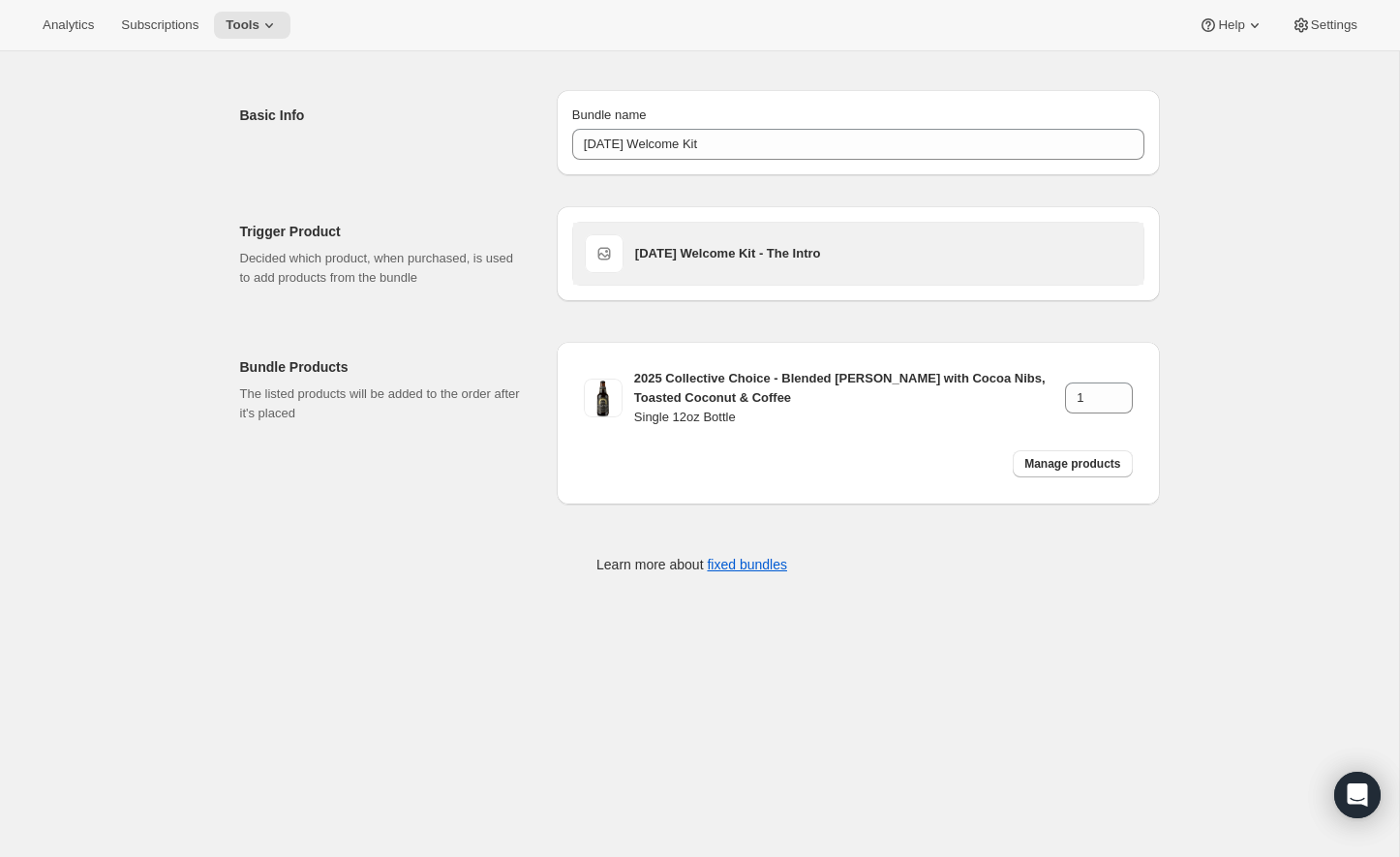
click at [610, 257] on span at bounding box center [604, 254] width 39 height 39
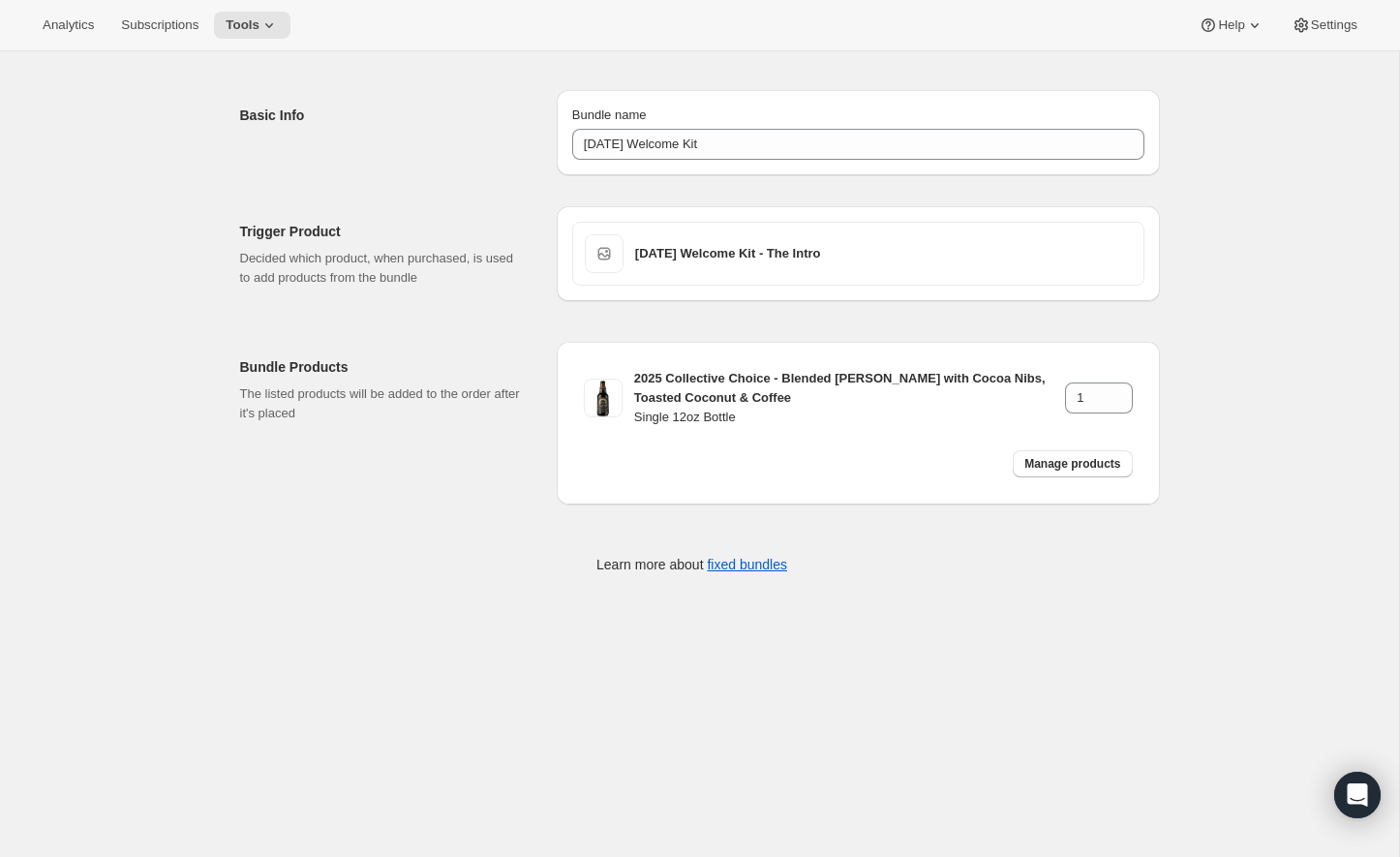
click at [520, 264] on p "Decided which product, when purchased, is used to add products from the bundle" at bounding box center [383, 269] width 285 height 39
drag, startPoint x: 254, startPoint y: 275, endPoint x: 479, endPoint y: 283, distance: 225.1
click at [480, 283] on p "Decided which product, when purchased, is used to add products from the bundle" at bounding box center [383, 269] width 285 height 39
click at [479, 283] on p "Decided which product, when purchased, is used to add products from the bundle" at bounding box center [383, 269] width 285 height 39
click at [278, 33] on icon at bounding box center [270, 25] width 20 height 20
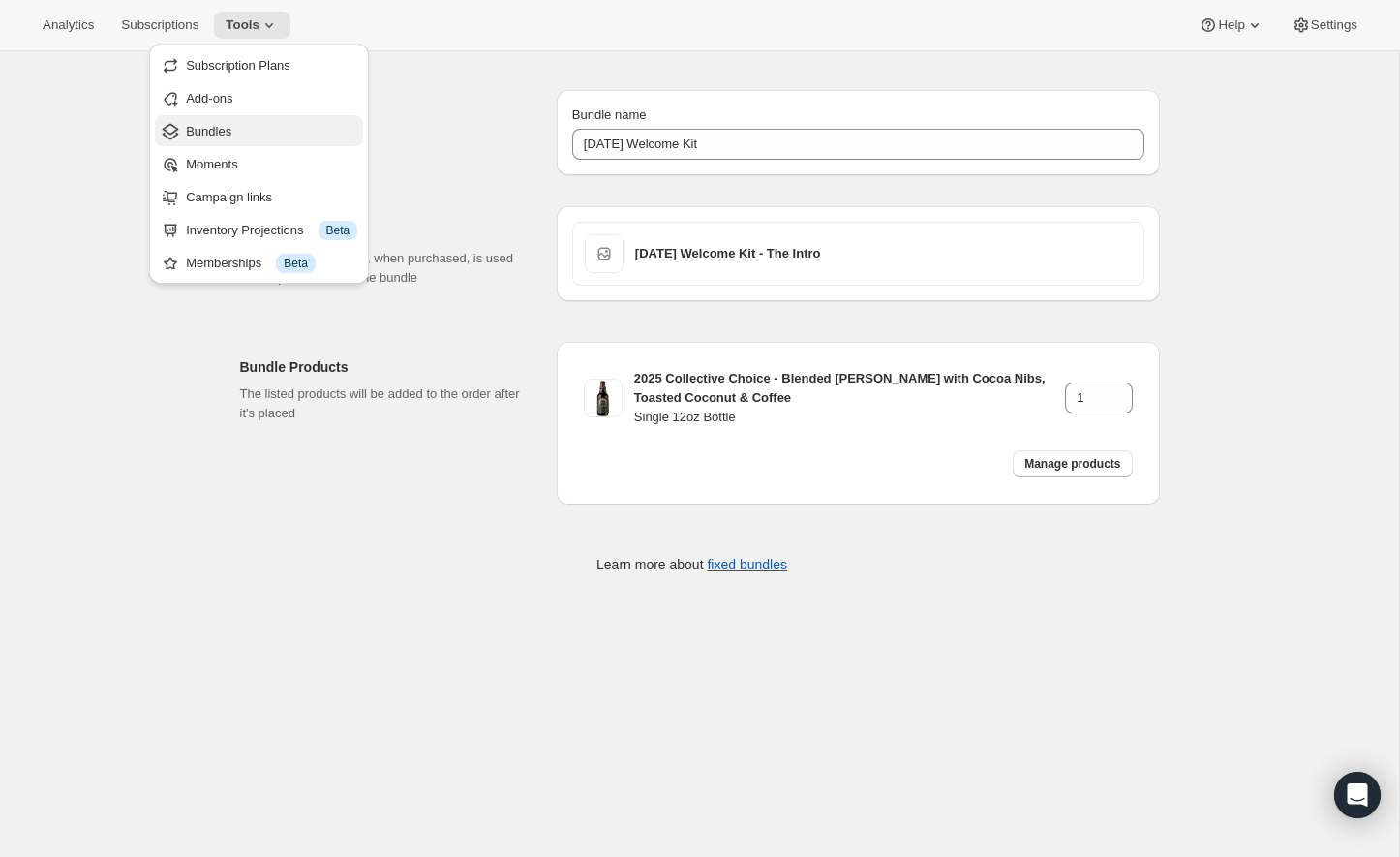
click at [240, 134] on span "Bundles" at bounding box center [271, 132] width 171 height 20
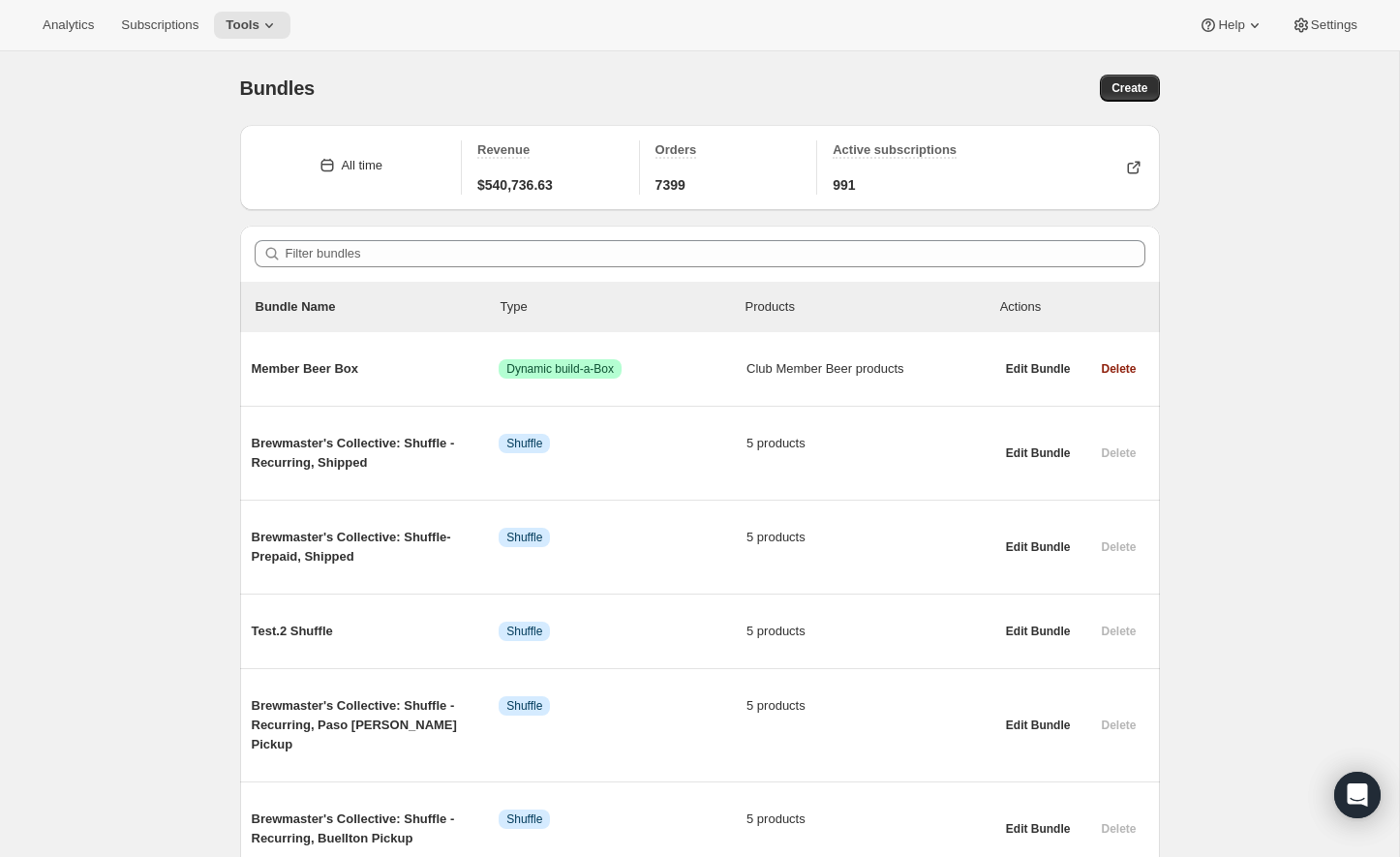
click at [1091, 109] on div "Bundles. This page is ready Bundles Create" at bounding box center [700, 88] width 919 height 73
click at [1119, 104] on div "Bundles. This page is ready Bundles Create" at bounding box center [700, 88] width 919 height 73
click at [1124, 89] on span "Create" at bounding box center [1128, 88] width 36 height 16
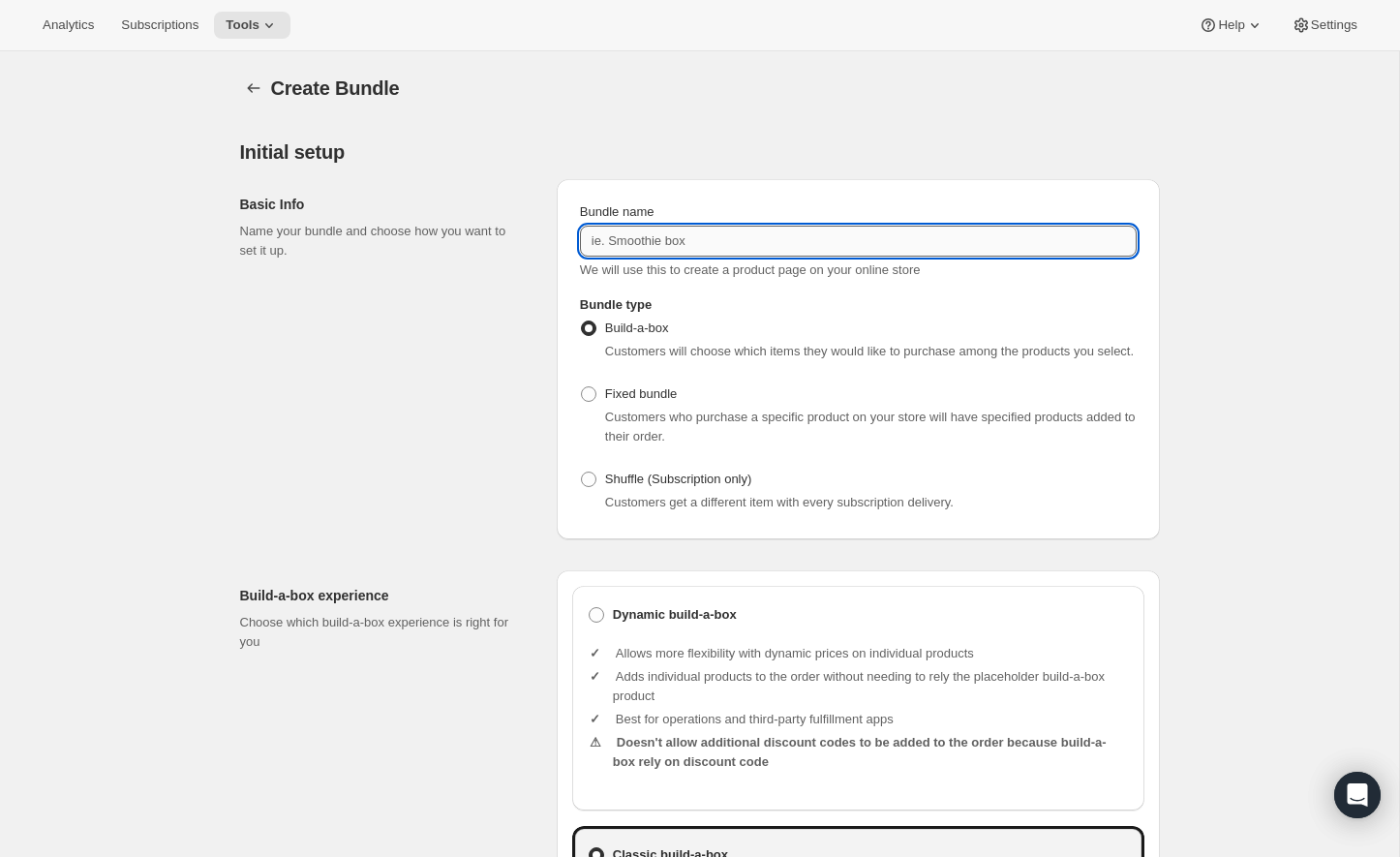
click at [660, 255] on input "Bundle name" at bounding box center [858, 241] width 557 height 31
type input "2"
type input "b"
type input "[DATE] Collection 1"
click at [609, 427] on div "Customers who purchase a specific product on your store will have specified pro…" at bounding box center [870, 427] width 531 height 39
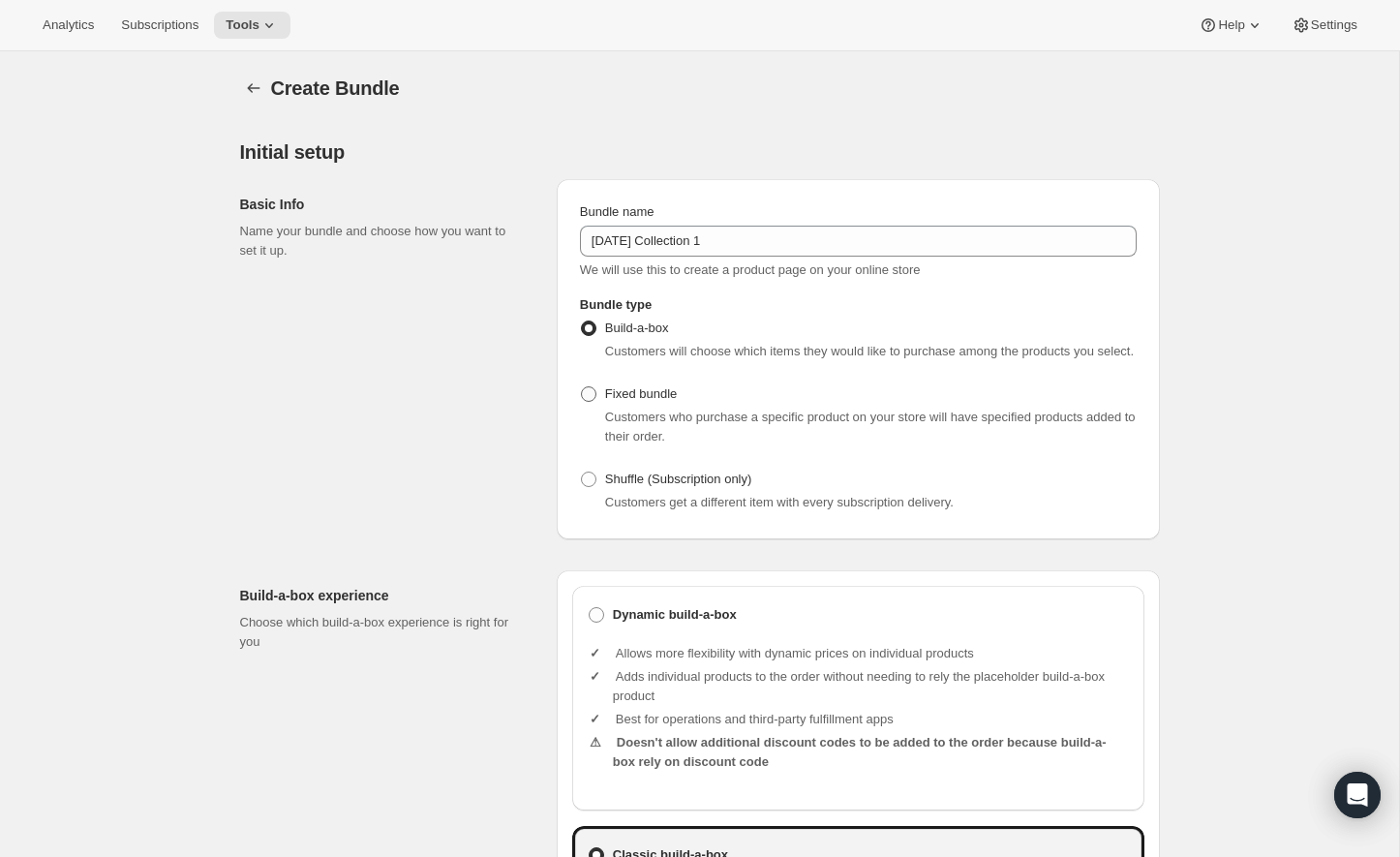
click at [603, 407] on label "Fixed bundle" at bounding box center [627, 394] width 97 height 27
click at [581, 387] on input "Fixed bundle" at bounding box center [580, 386] width 1 height 1
radio input "true"
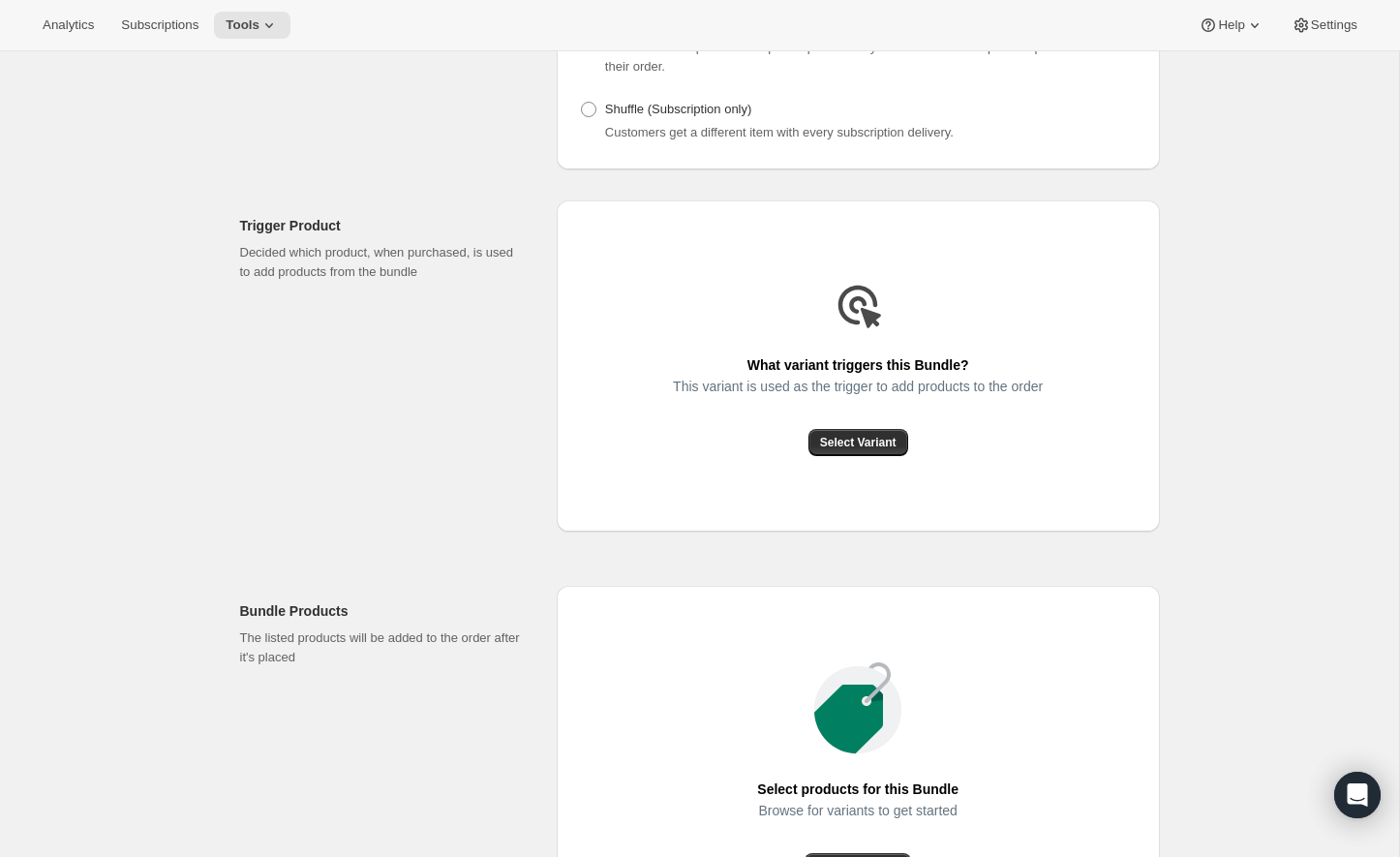
scroll to position [439, 0]
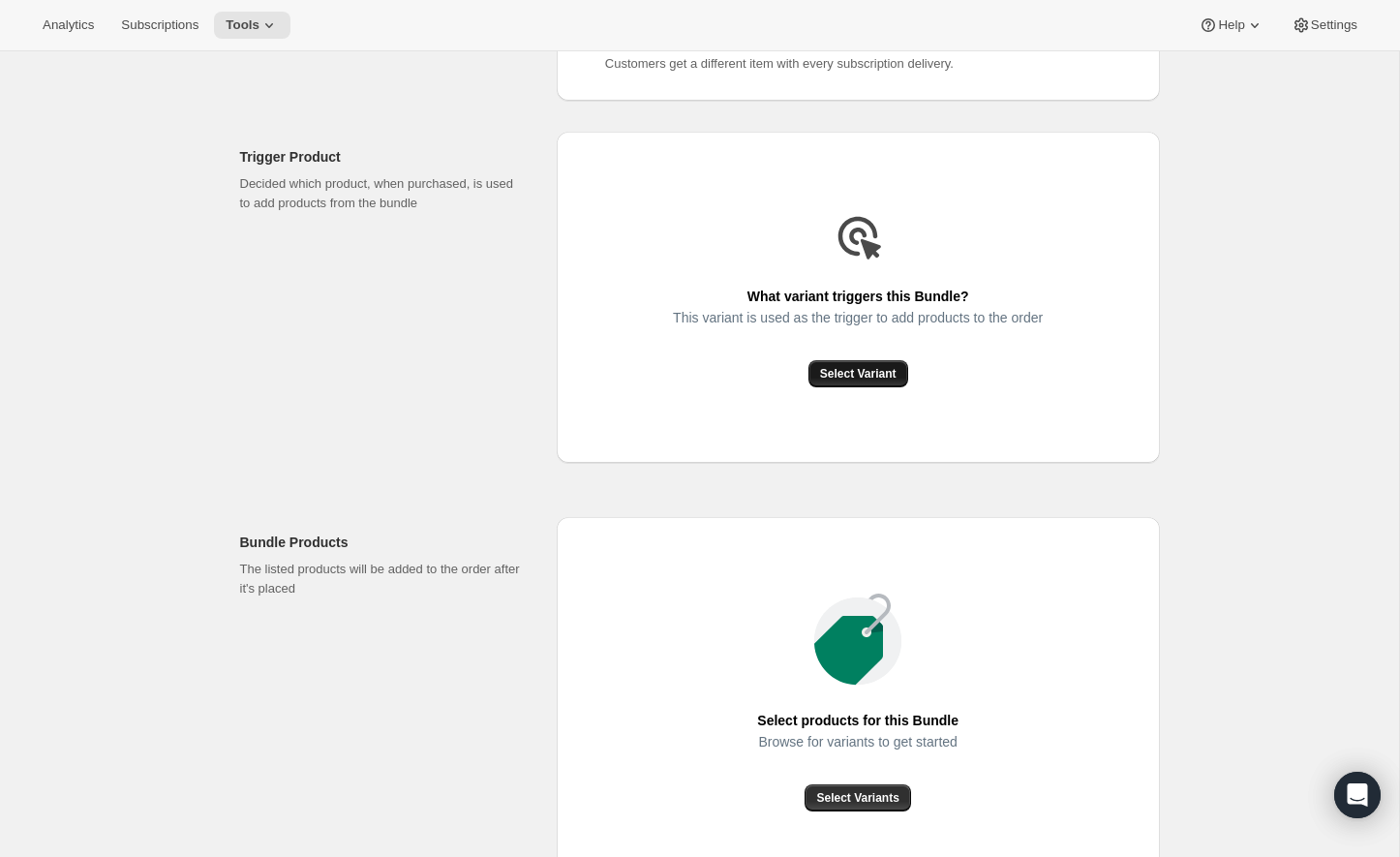
click at [888, 381] on span "Select Variant" at bounding box center [858, 373] width 76 height 16
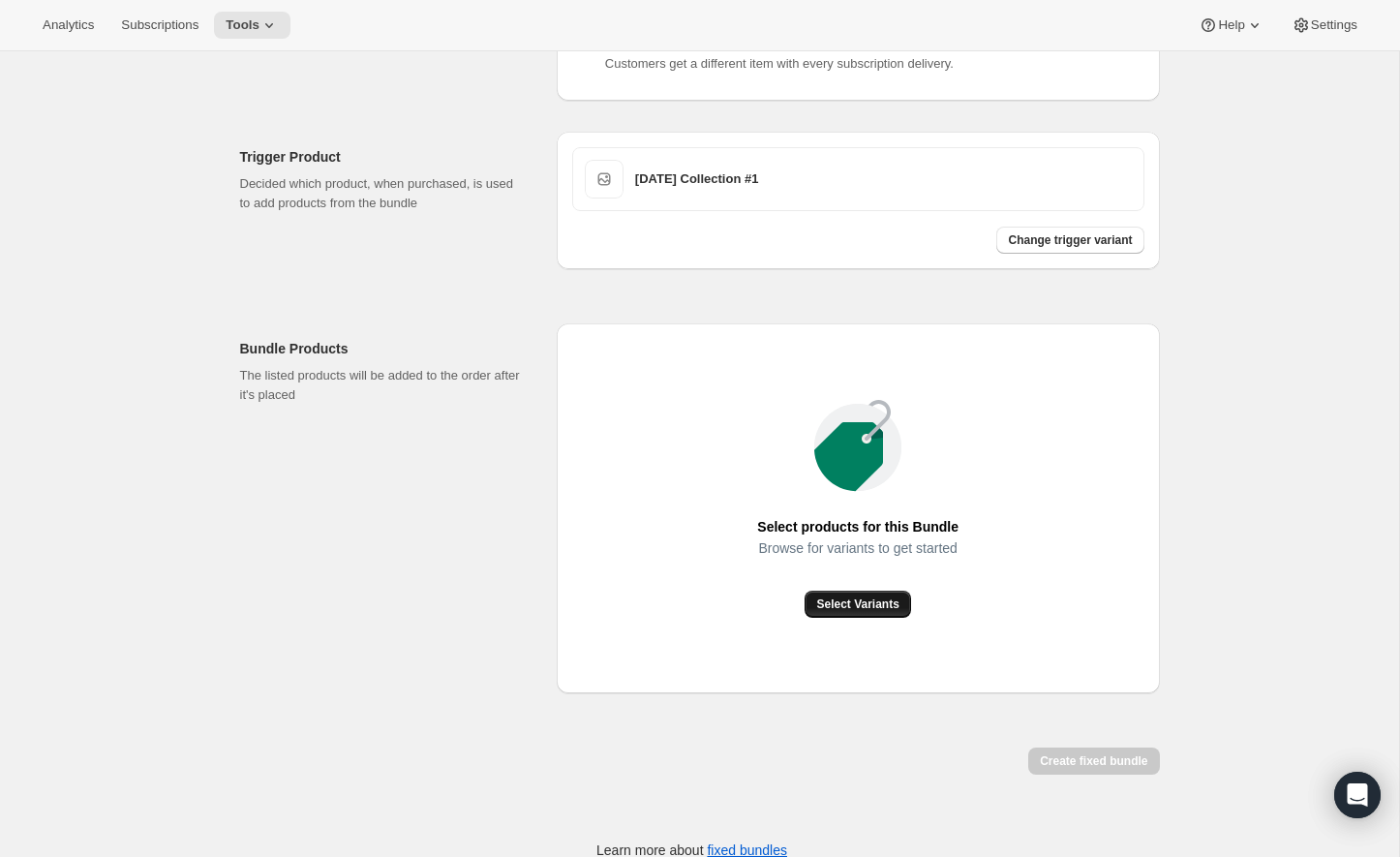
click at [852, 612] on span "Select Variants" at bounding box center [857, 604] width 82 height 16
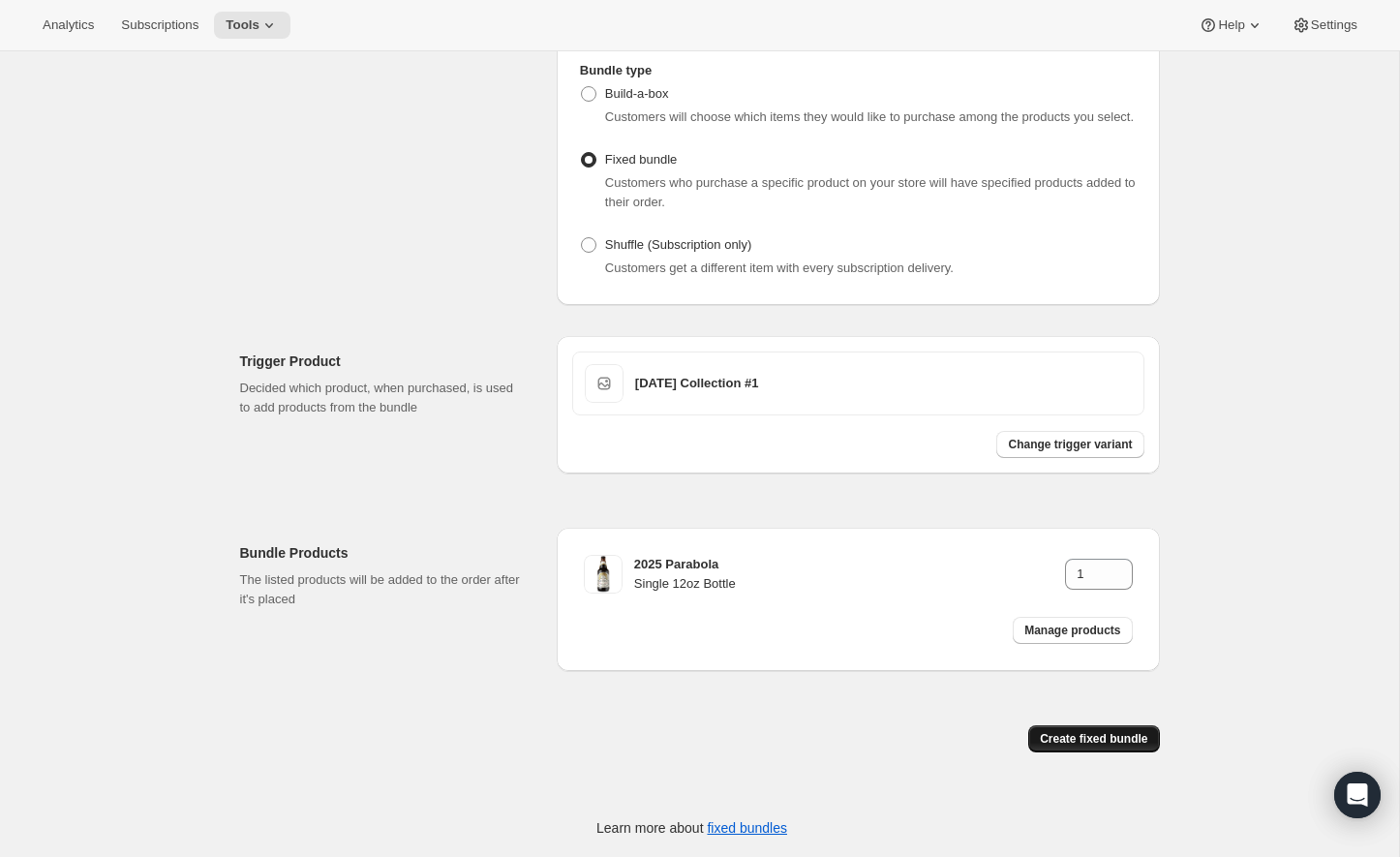
click at [1080, 736] on span "Create fixed bundle" at bounding box center [1093, 739] width 107 height 16
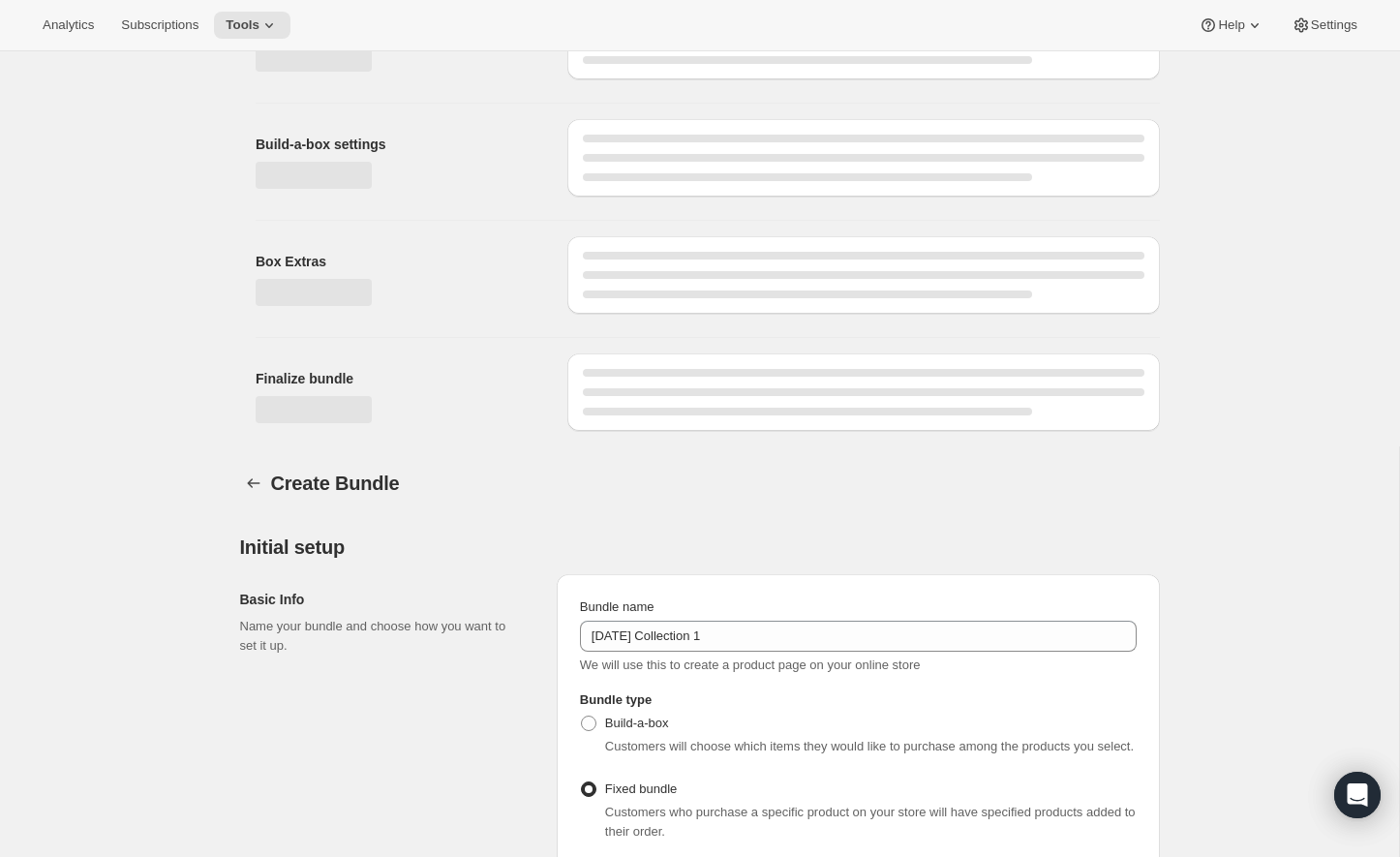
scroll to position [896, 0]
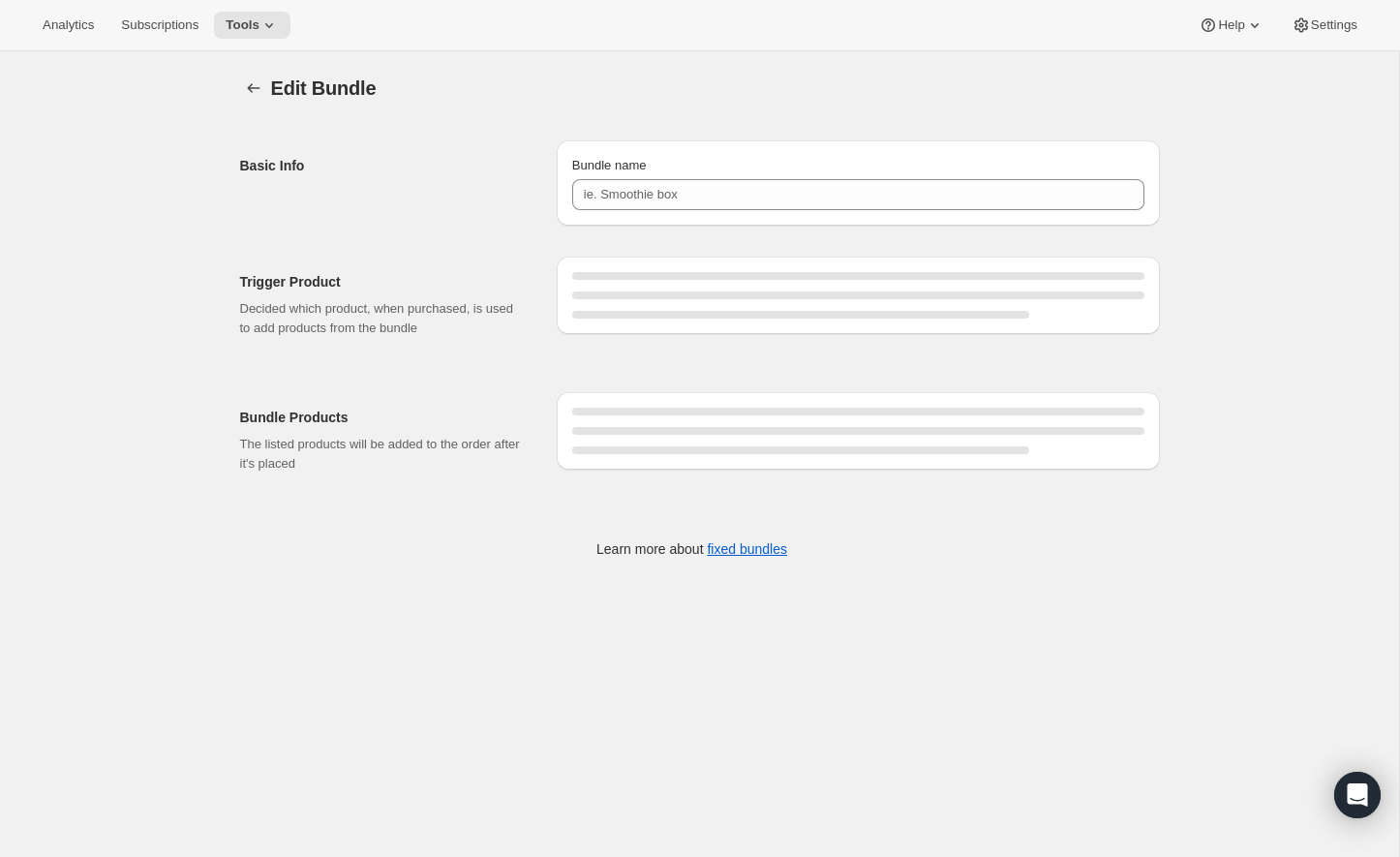
type input "[DATE] Collection 1"
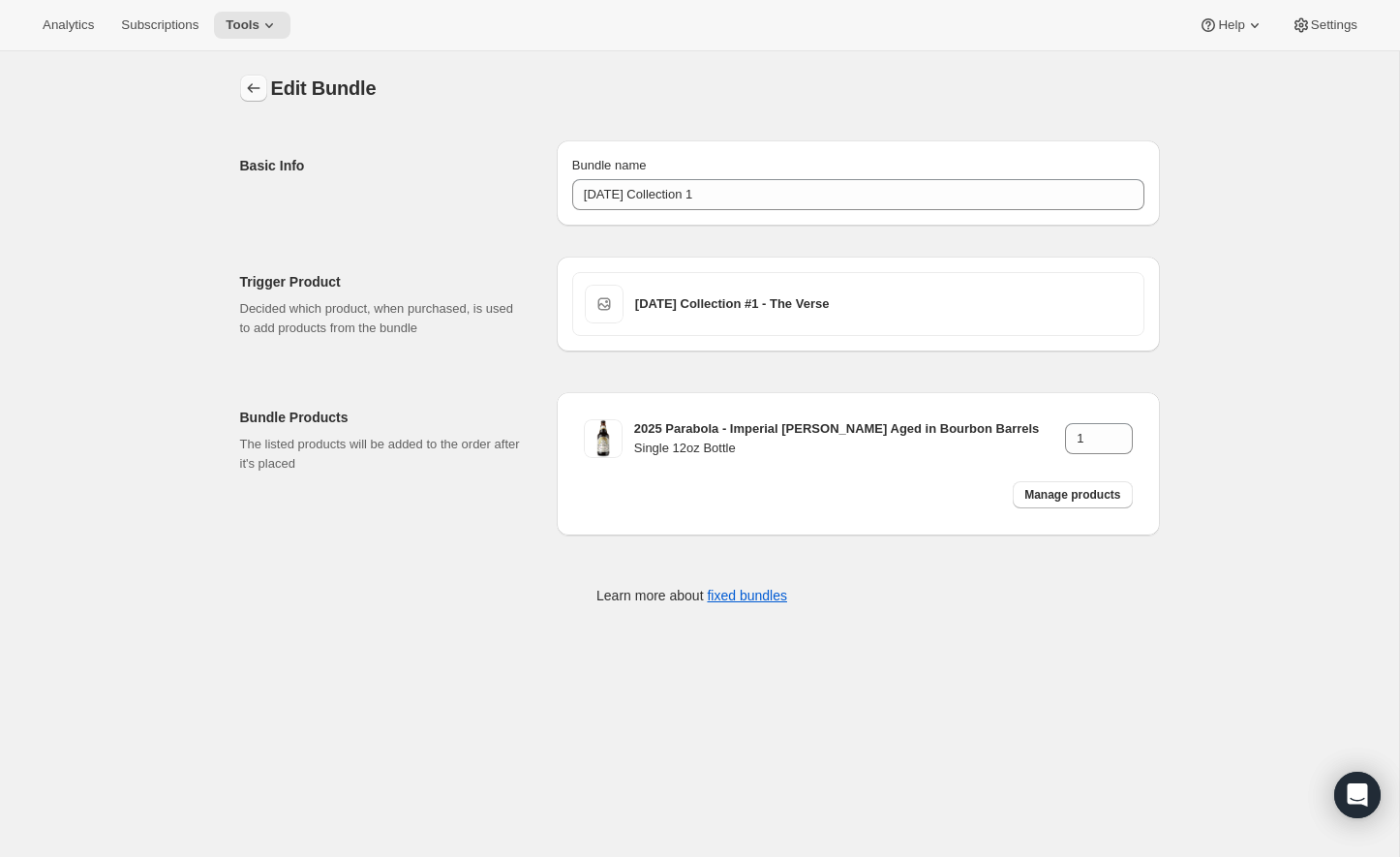
click at [254, 94] on icon "Bundles" at bounding box center [254, 88] width 20 height 20
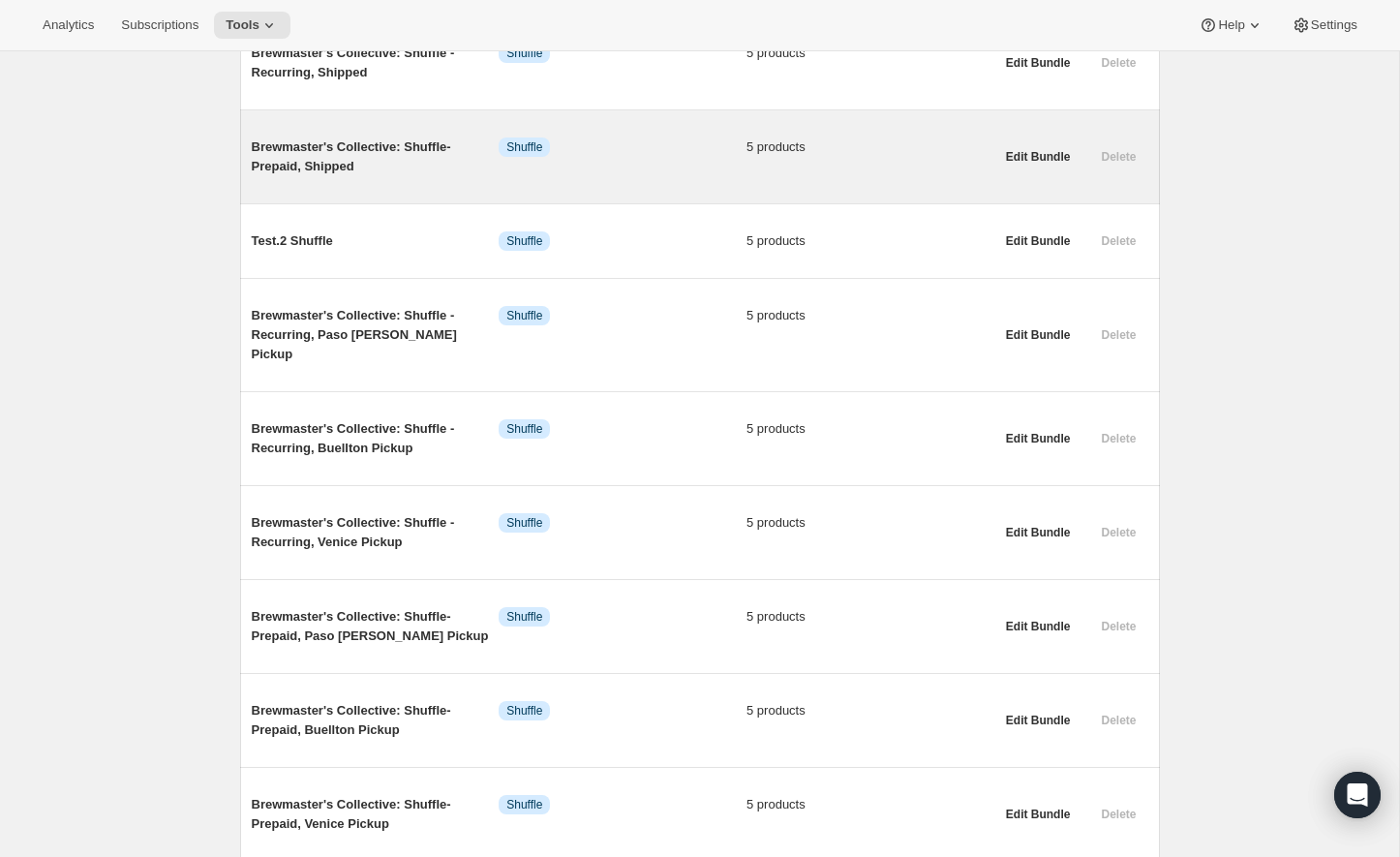
scroll to position [744, 0]
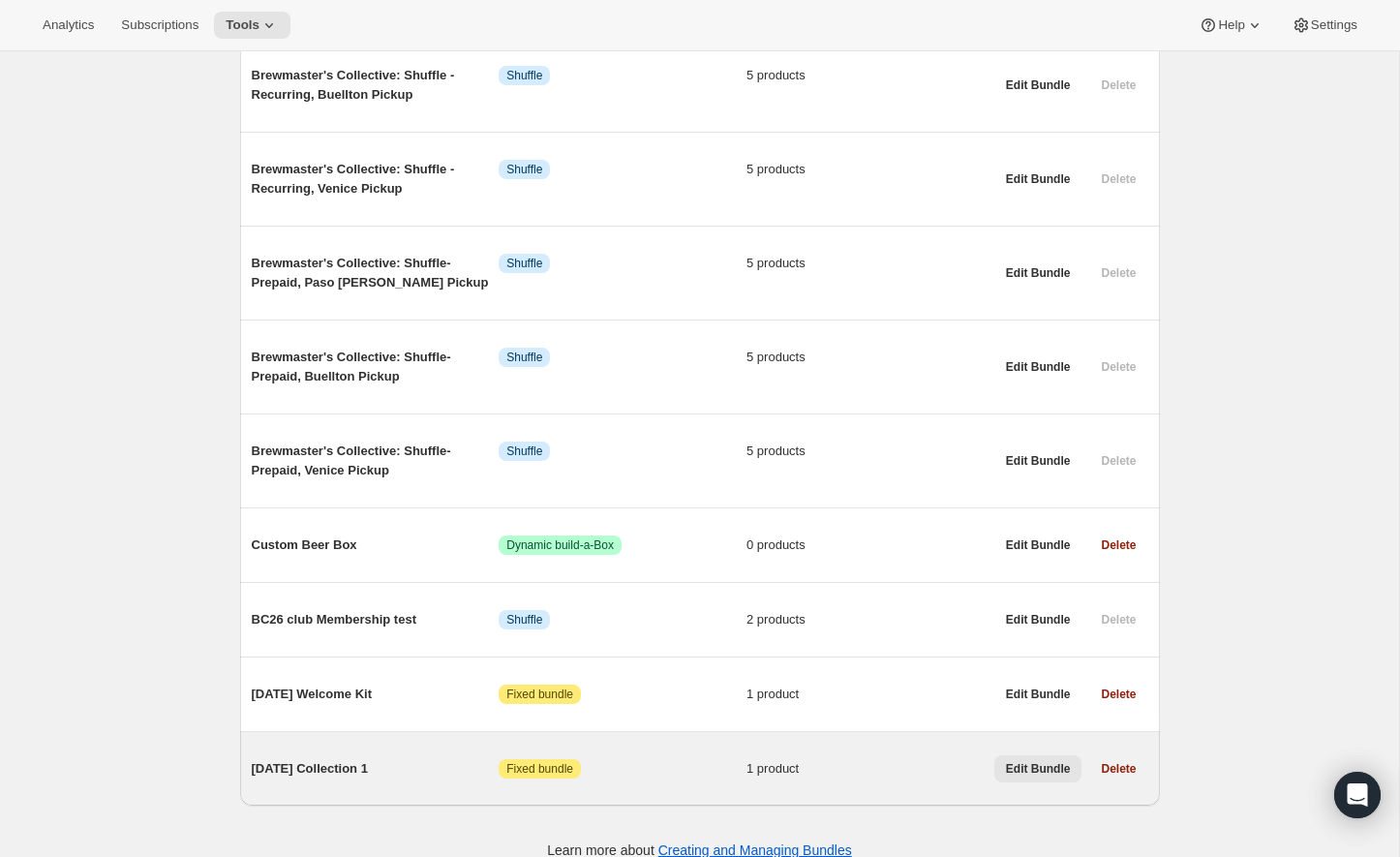
click at [1063, 761] on span "Edit Bundle" at bounding box center [1038, 769] width 64 height 16
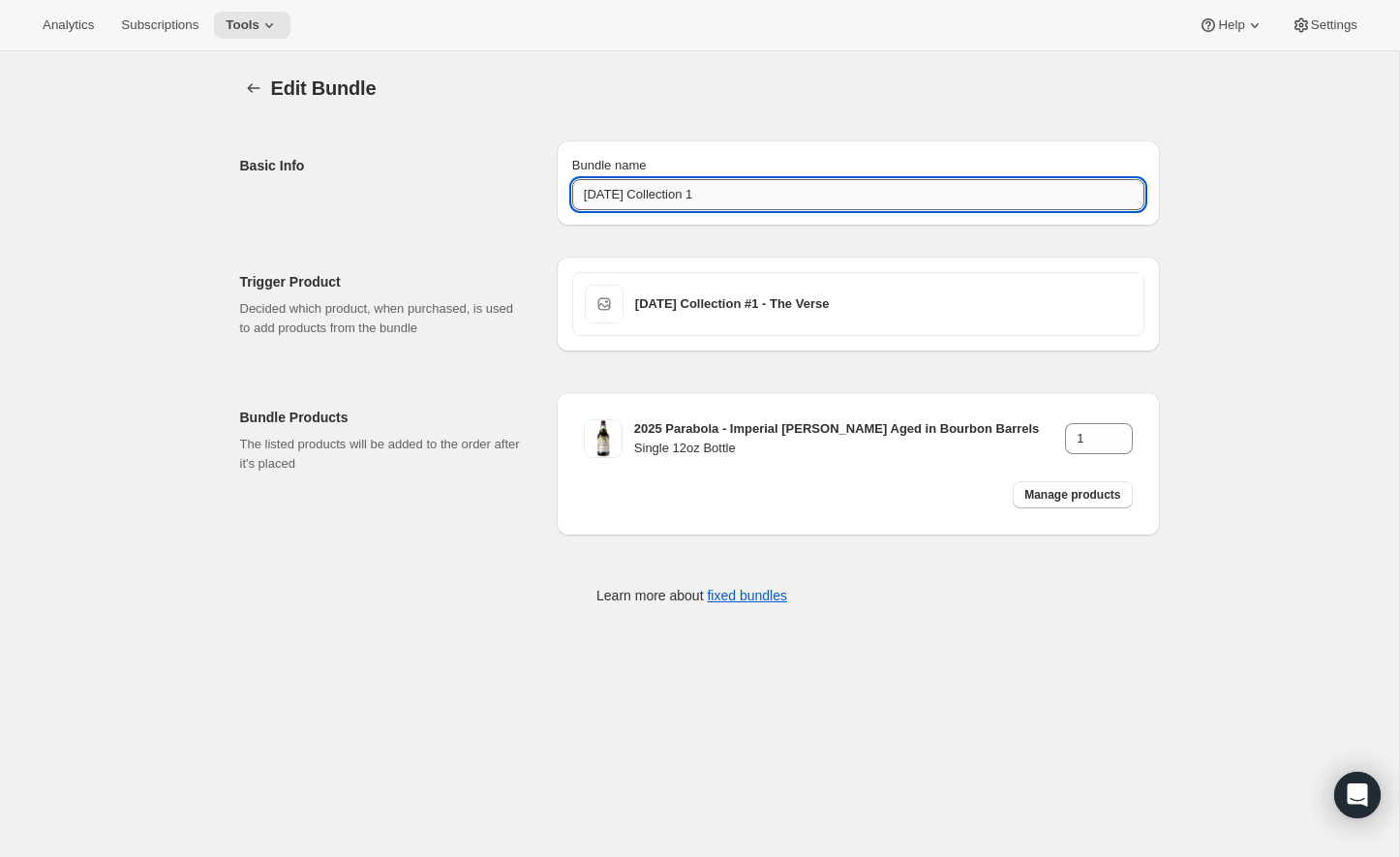
click at [592, 194] on input "[DATE] Collection 1" at bounding box center [859, 194] width 573 height 31
type input "[DATE] Collection 1"
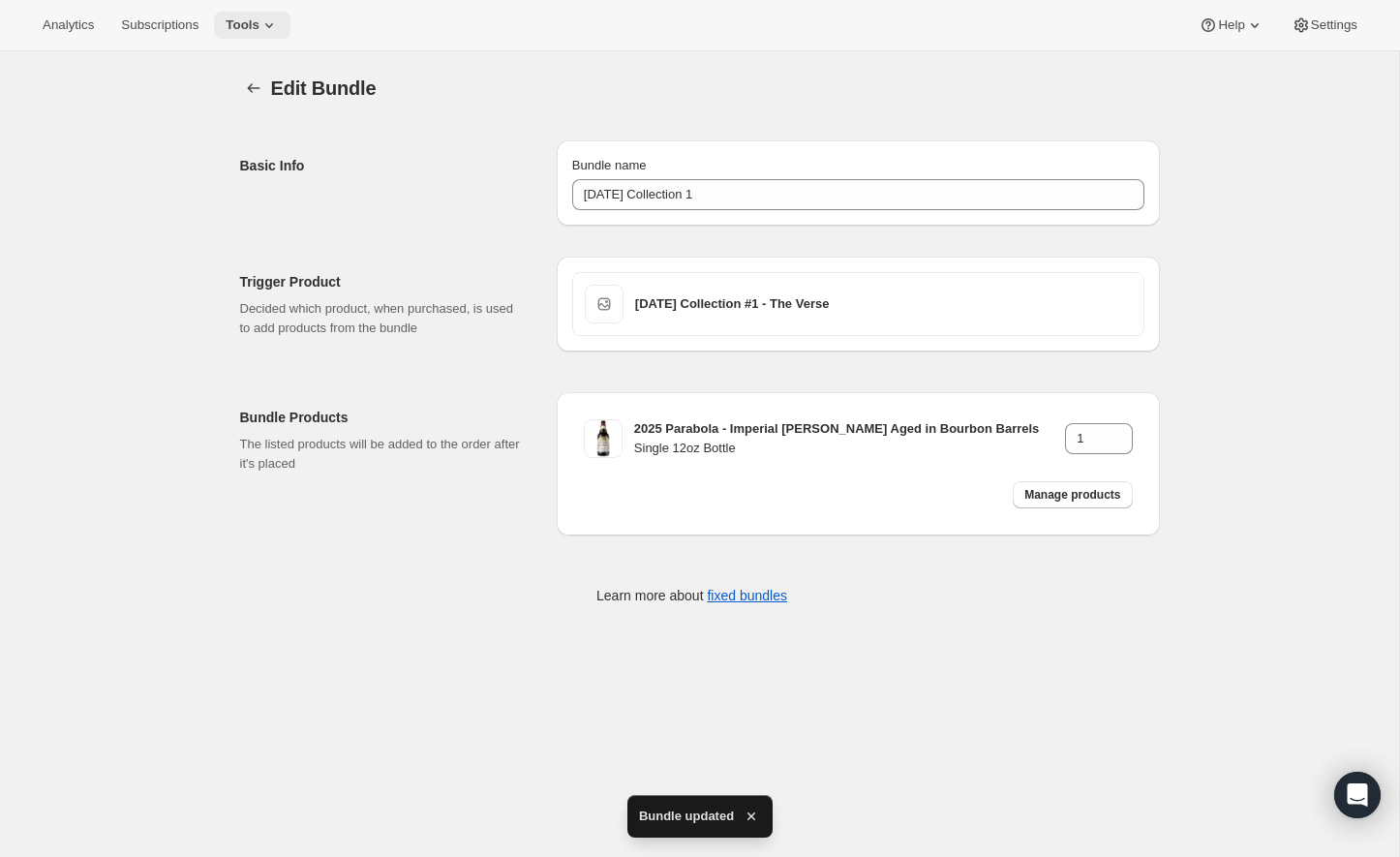
click at [260, 31] on span "Tools" at bounding box center [242, 25] width 34 height 16
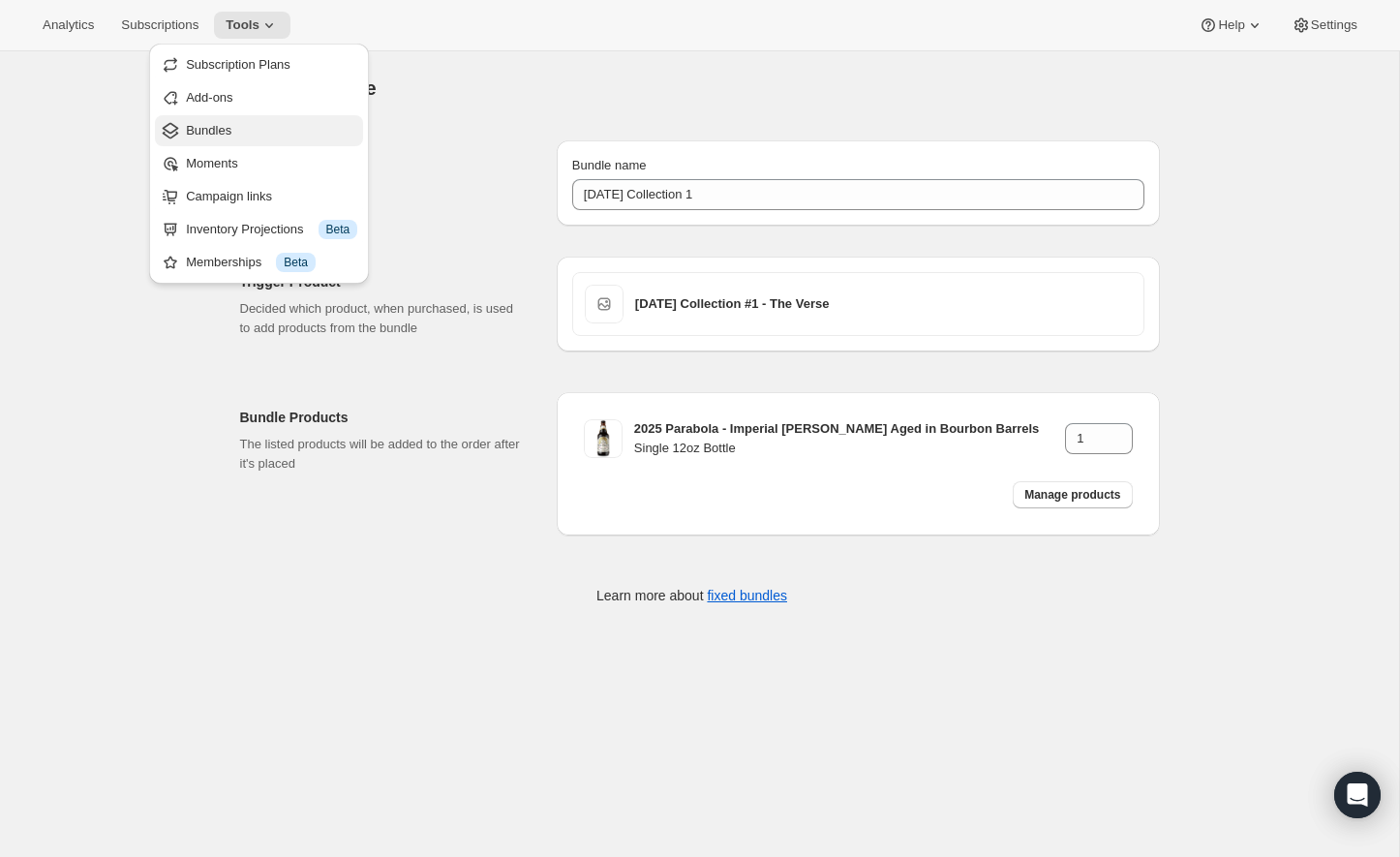
click at [232, 138] on span "Bundles" at bounding box center [208, 130] width 46 height 15
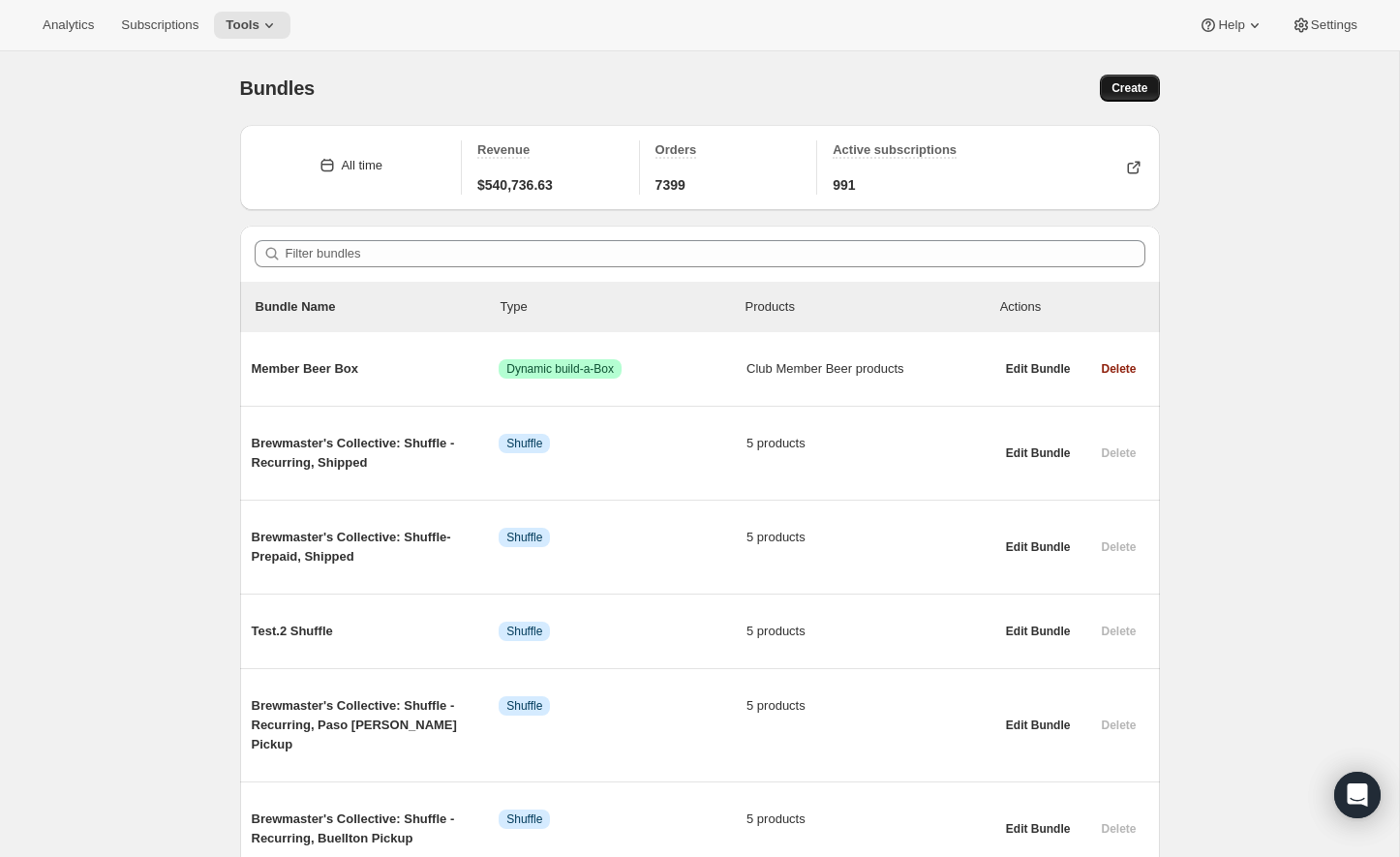
click at [1133, 91] on span "Create" at bounding box center [1128, 88] width 36 height 16
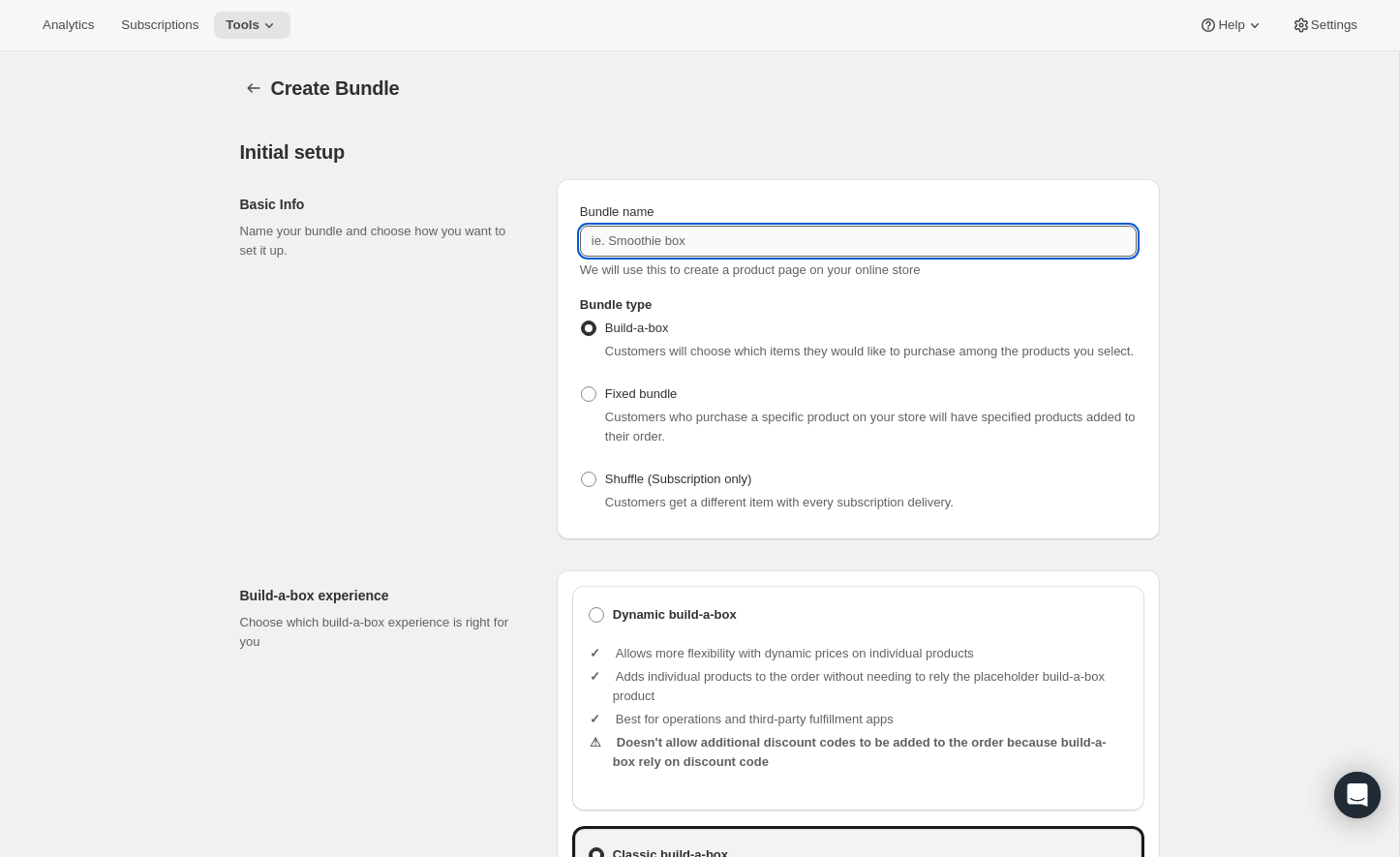
click at [672, 230] on input "Bundle name" at bounding box center [858, 241] width 557 height 31
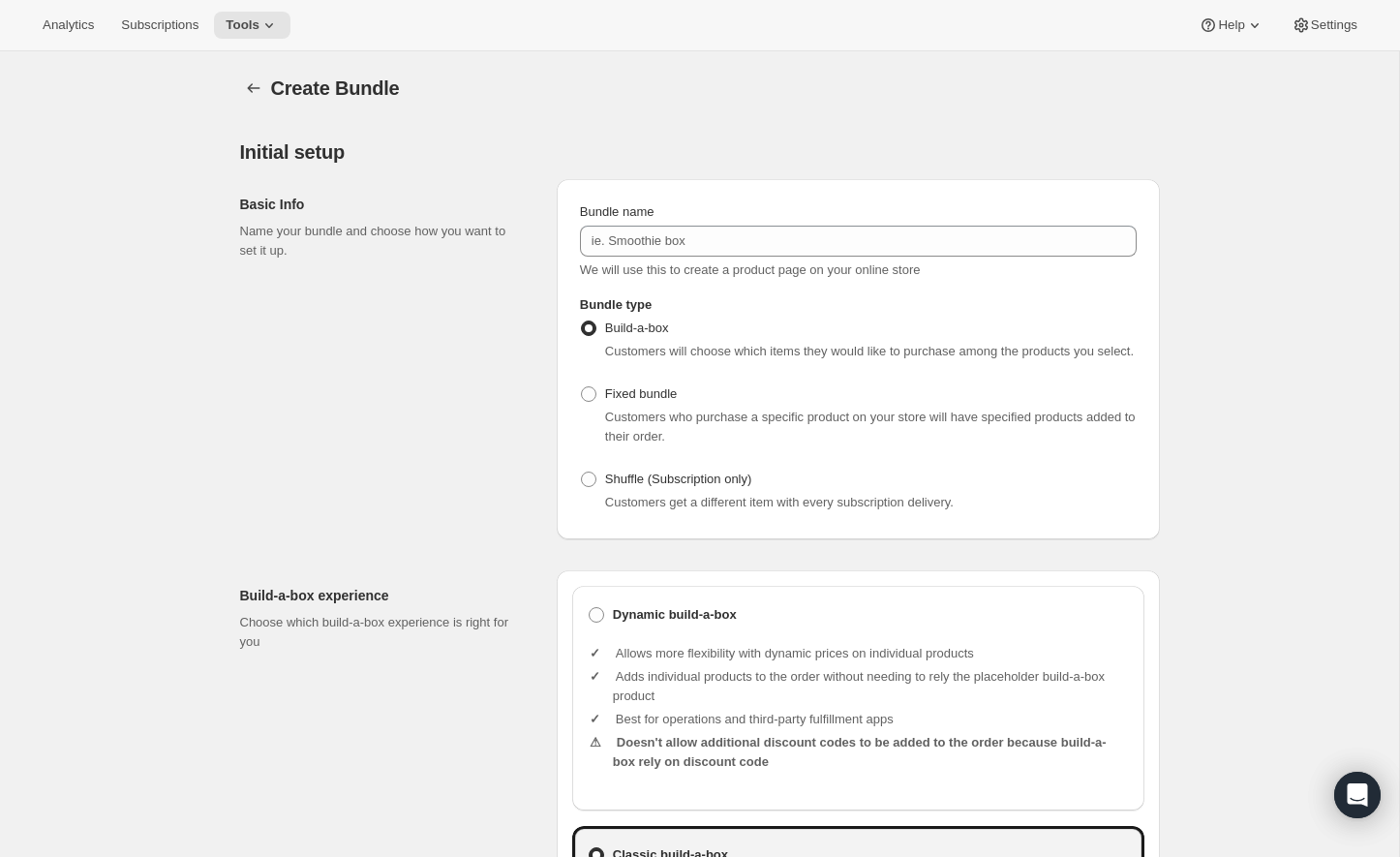
click at [645, 473] on div "Build-a-box Customers will choose which items they would like to purchase among…" at bounding box center [858, 415] width 557 height 201
click at [645, 486] on span "Shuffle (Subscription only)" at bounding box center [678, 478] width 148 height 15
click at [581, 472] on input "Shuffle (Subscription only)" at bounding box center [580, 471] width 1 height 1
radio input "true"
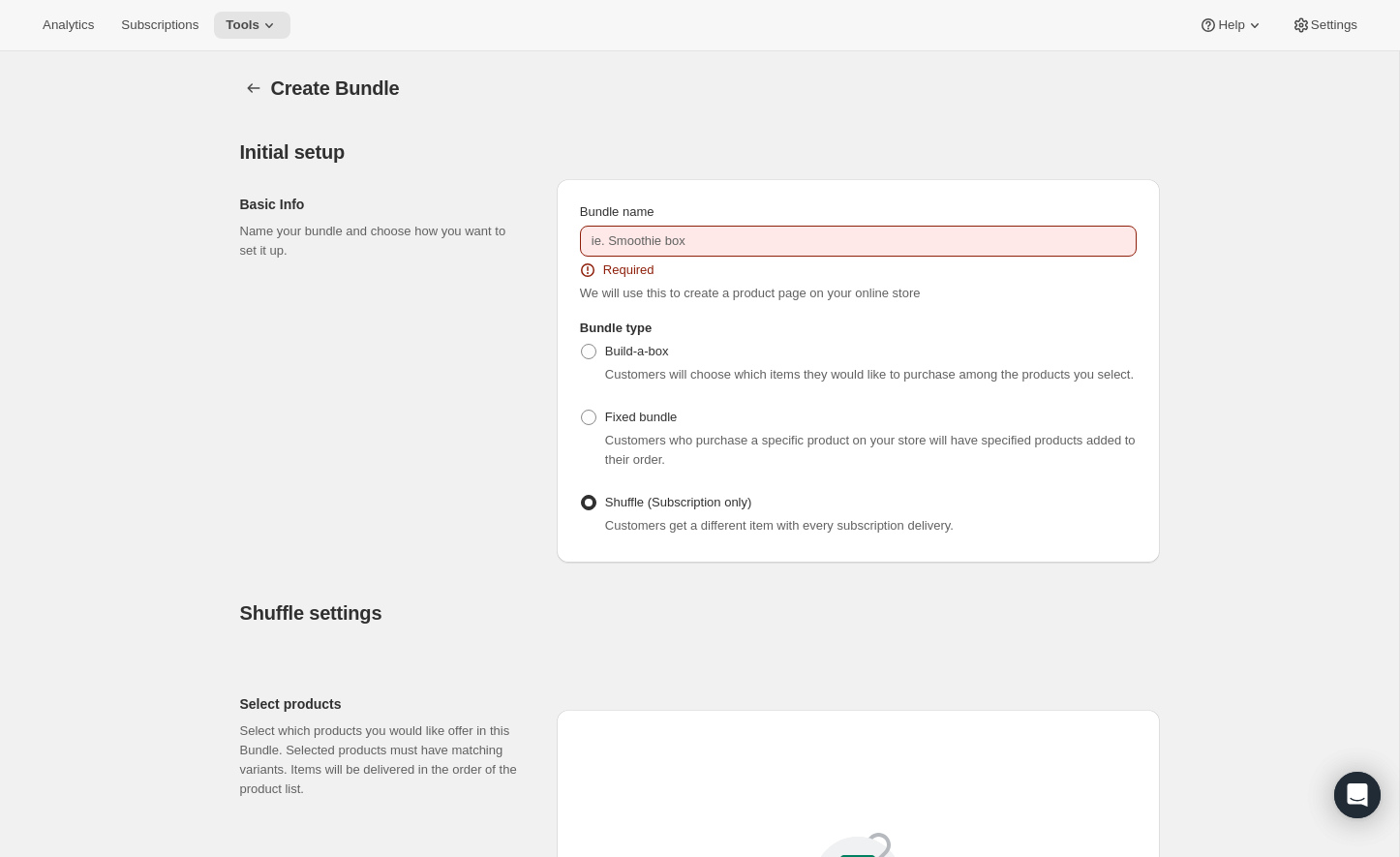
click at [640, 259] on div "Bundle name Required We will use this to create a product page on your online s…" at bounding box center [858, 252] width 557 height 101
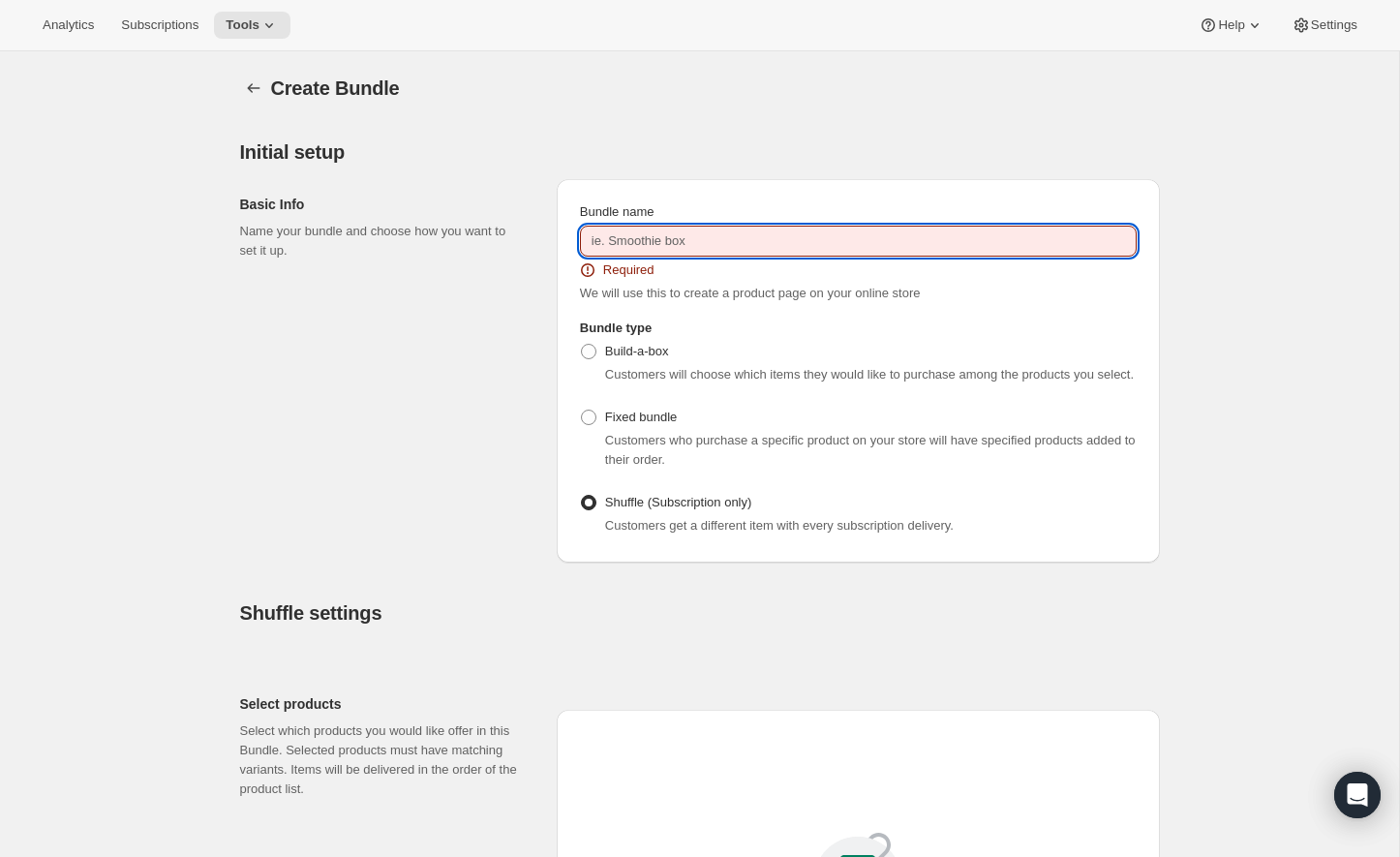
click at [640, 243] on input "Bundle name" at bounding box center [858, 241] width 557 height 31
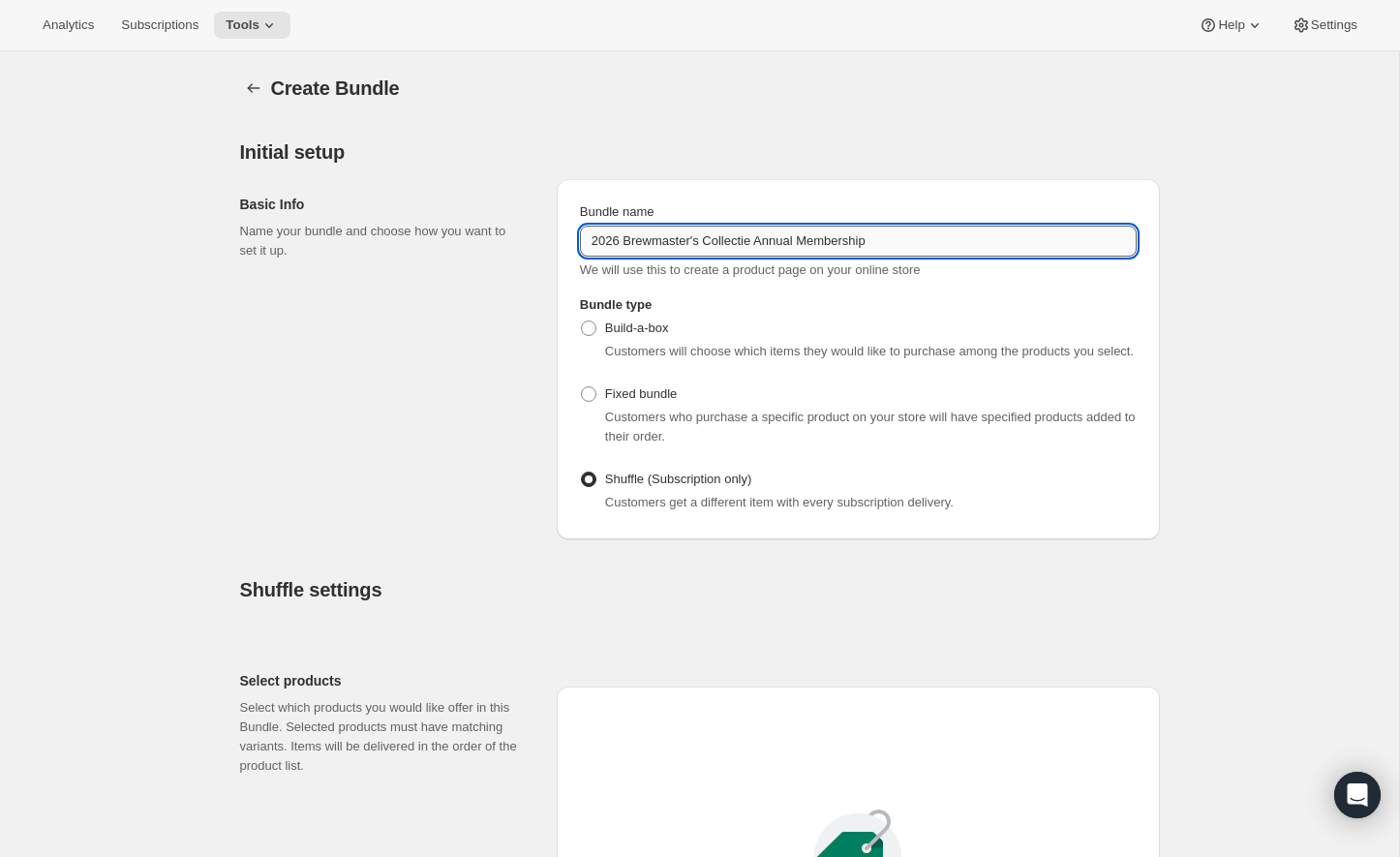
click at [742, 242] on input "2026 Brewmaster's Collectie Annual Membership" at bounding box center [858, 241] width 557 height 31
click at [761, 242] on input "2026 Brewmaster's Collectie Annual Membership" at bounding box center [858, 241] width 557 height 31
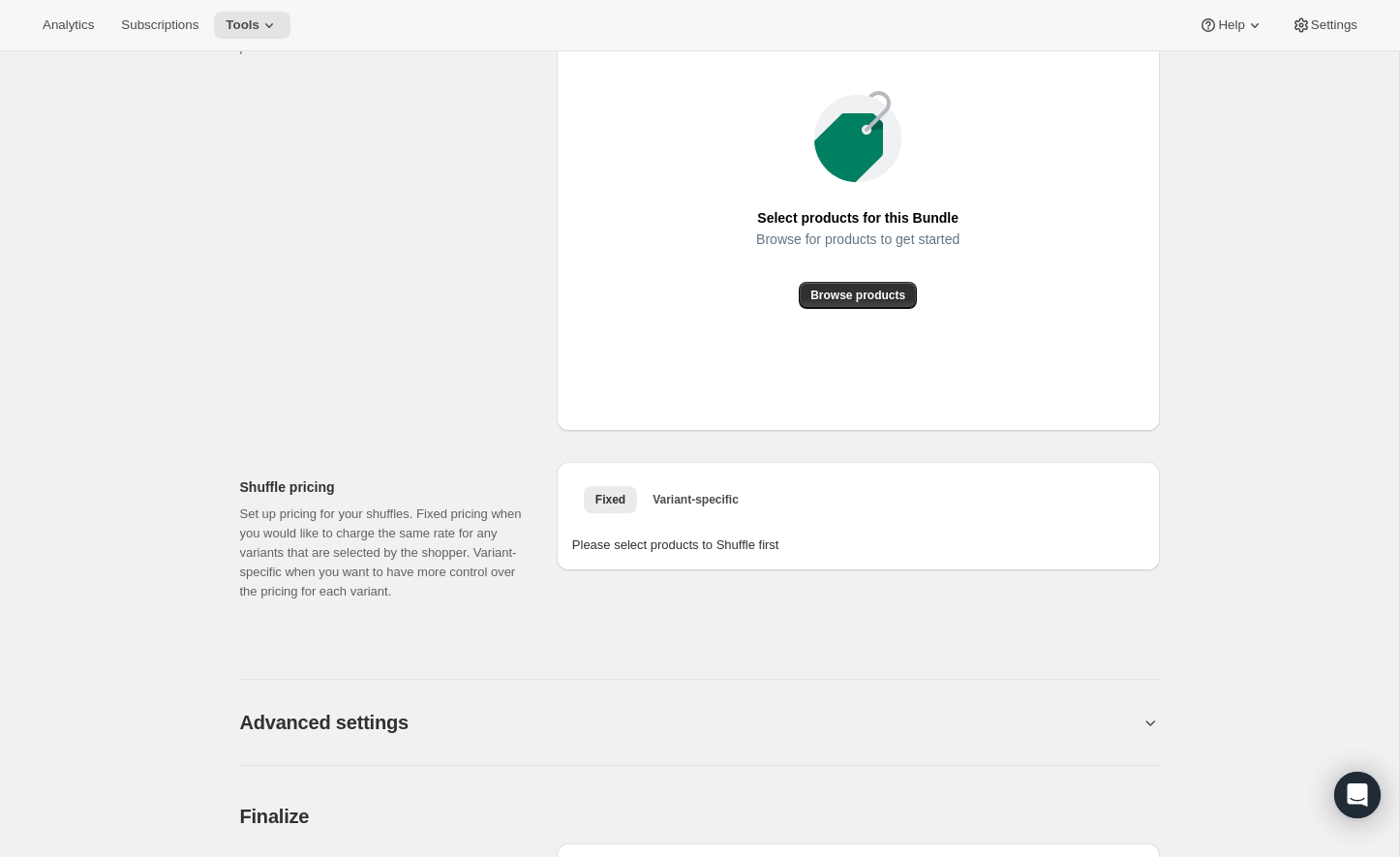
scroll to position [752, 0]
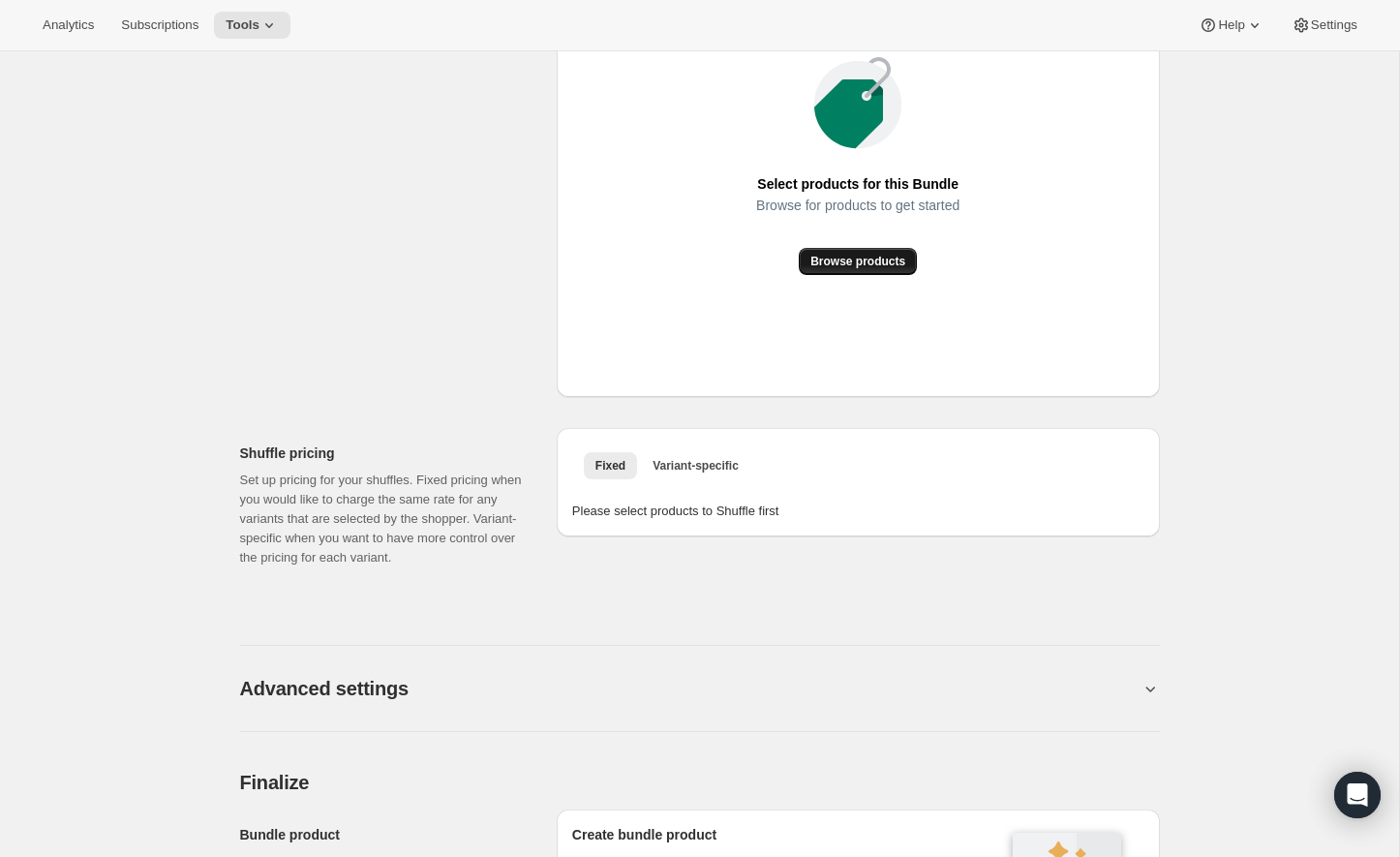
type input "2026 Brewmaster's Collective Annual Membership"
click at [871, 269] on span "Browse products" at bounding box center [857, 262] width 95 height 16
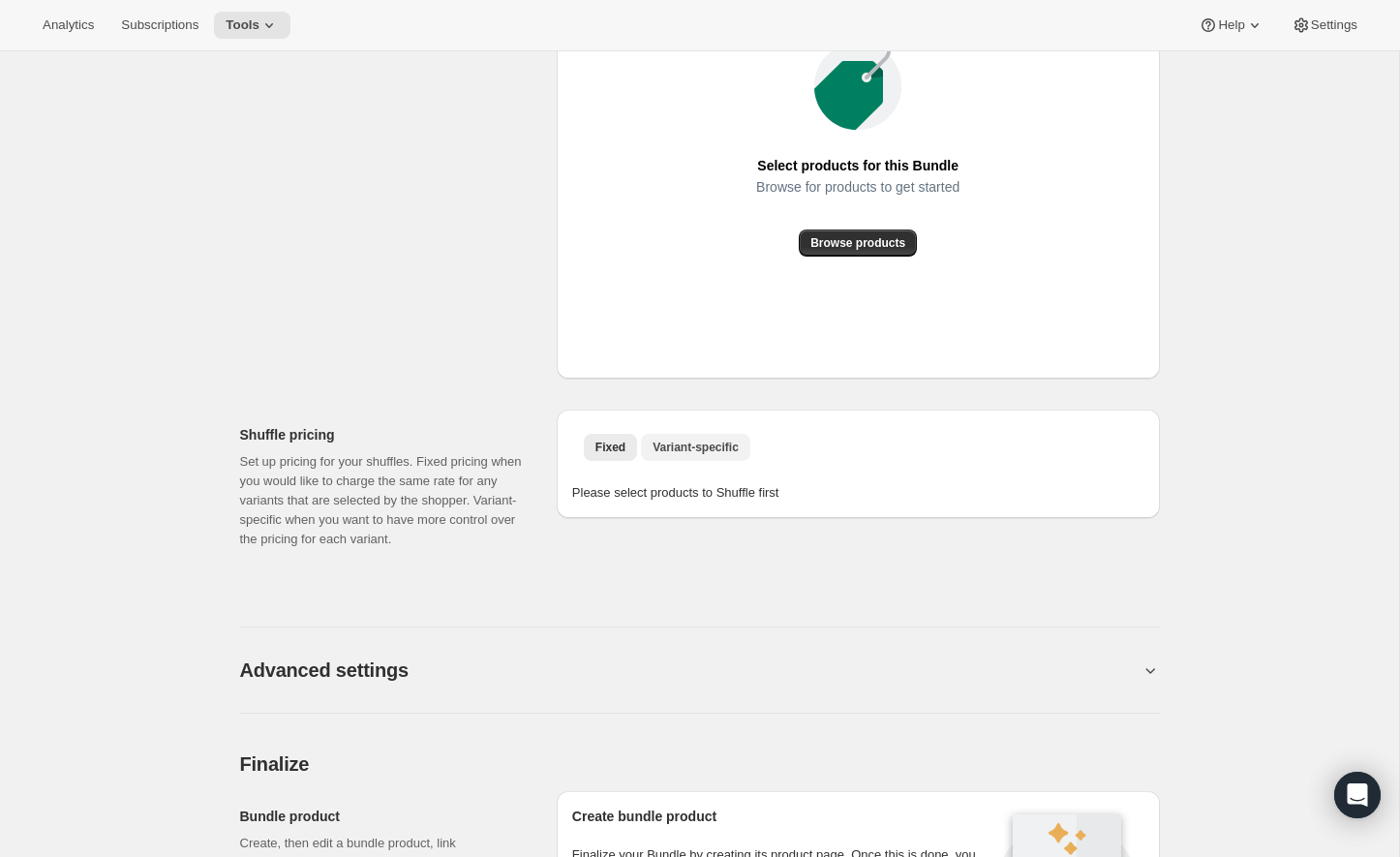
scroll to position [777, 0]
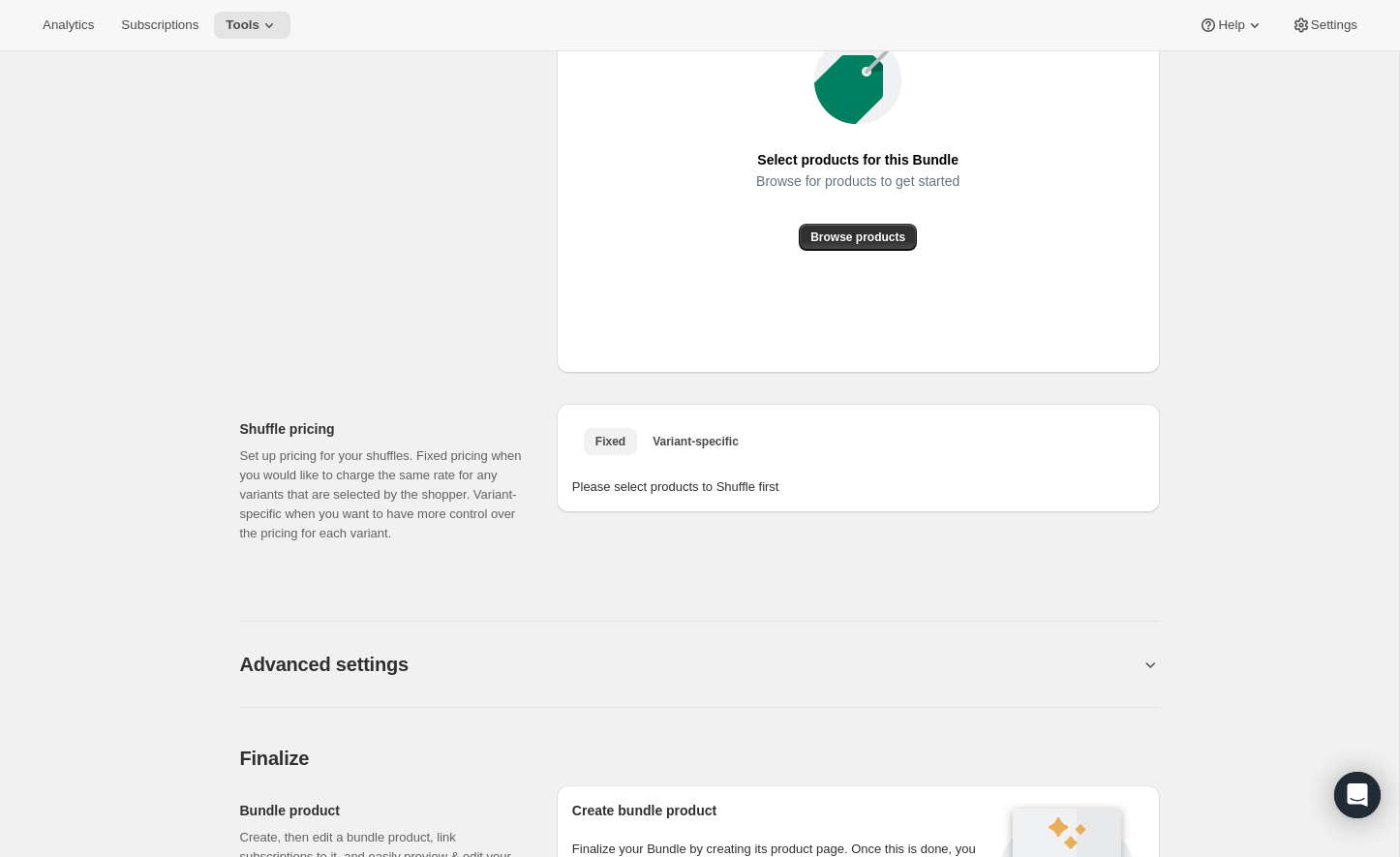
click at [617, 450] on span "Fixed" at bounding box center [610, 442] width 30 height 16
click at [725, 450] on span "Variant-specific" at bounding box center [696, 442] width 86 height 16
click at [619, 450] on span "Fixed" at bounding box center [610, 442] width 30 height 16
click at [876, 272] on div "Select products for this Bundle Browse for products to get started Browse produ…" at bounding box center [859, 142] width 573 height 432
click at [876, 245] on span "Browse products" at bounding box center [857, 237] width 95 height 16
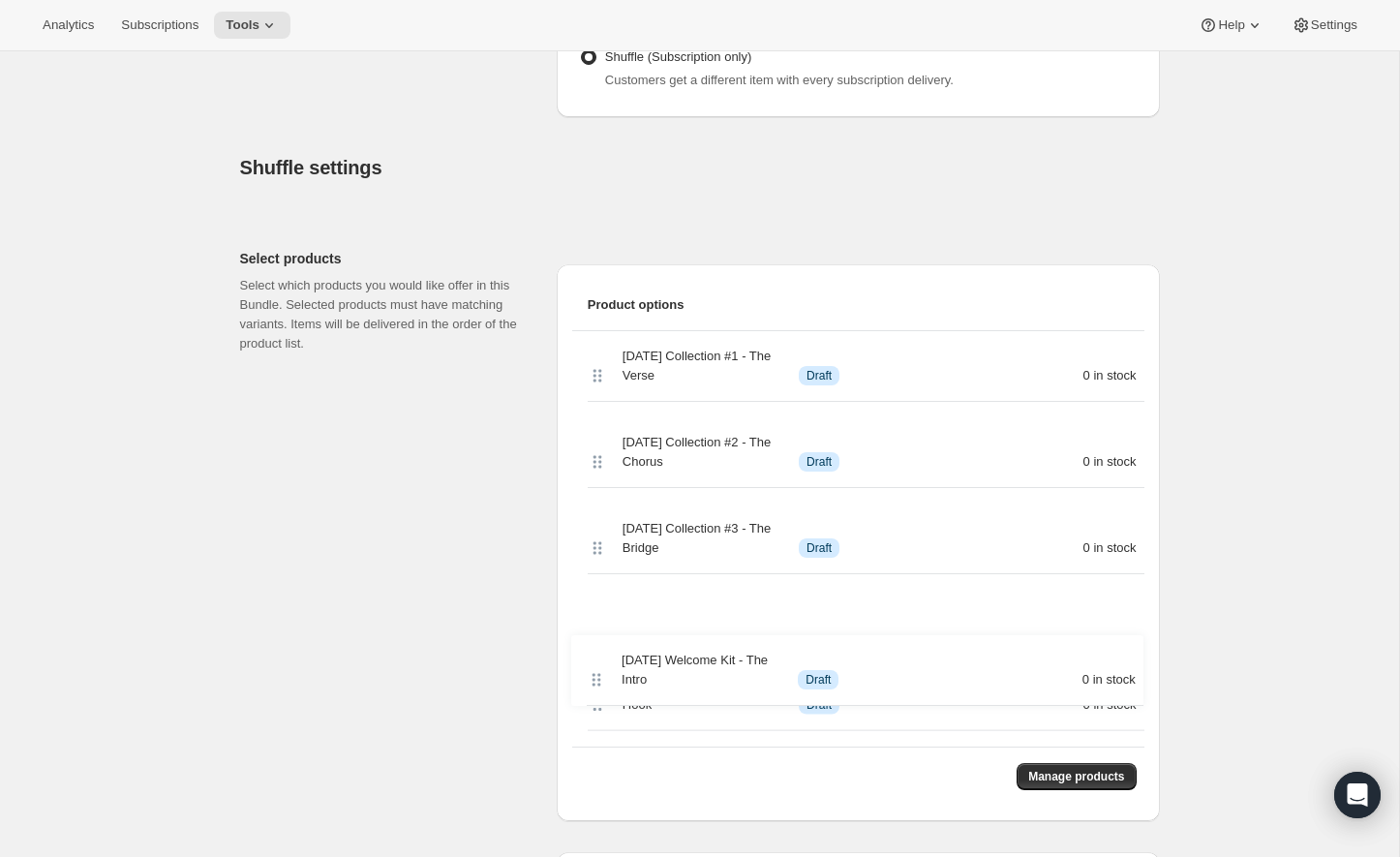
scroll to position [426, 0]
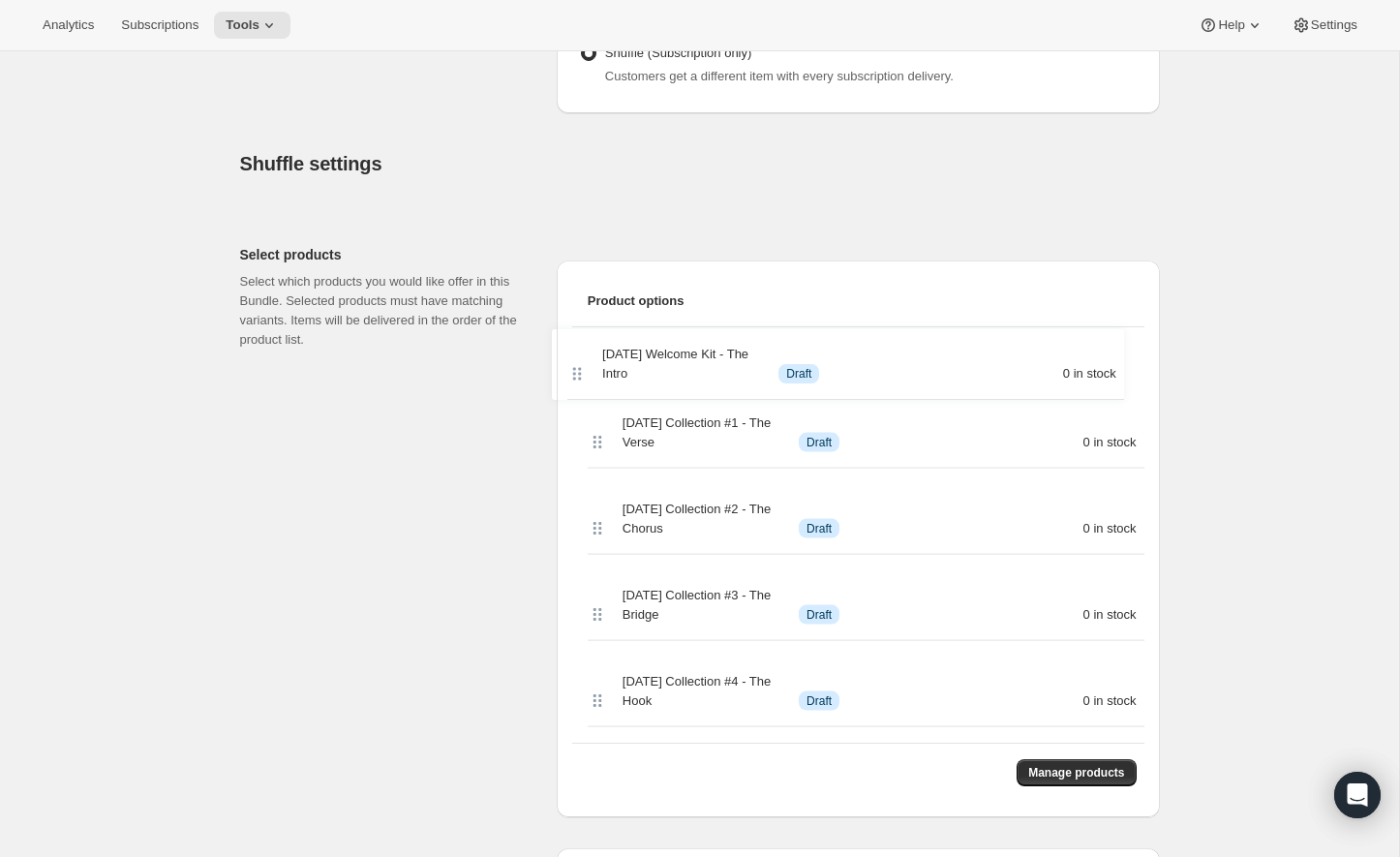
drag, startPoint x: 594, startPoint y: 730, endPoint x: 574, endPoint y: 361, distance: 369.5
click at [574, 361] on div "2026 BC Collection #1 - The Verse Info Draft 0 in stock 2026 BC Collection #2 -…" at bounding box center [859, 535] width 573 height 415
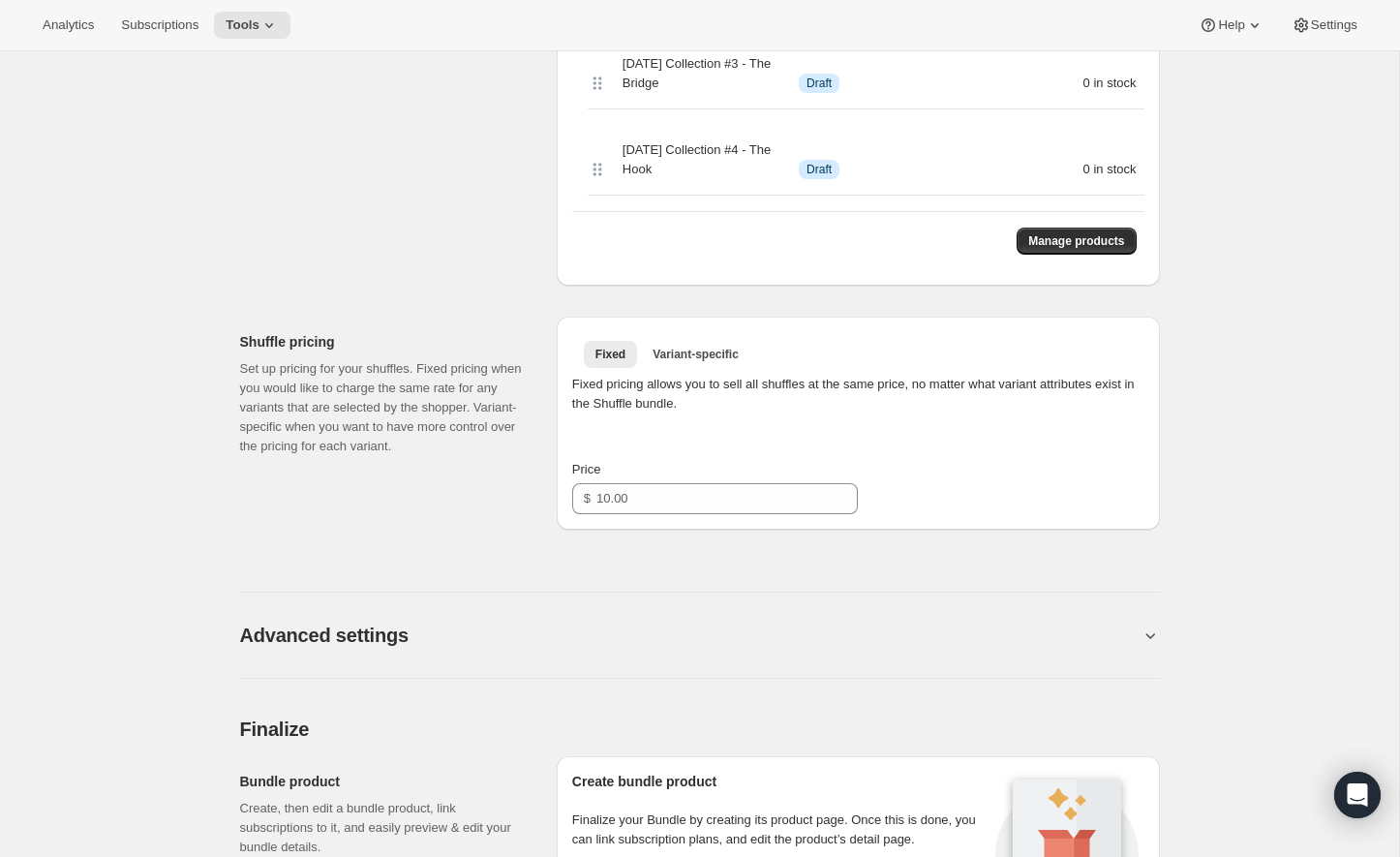
scroll to position [976, 0]
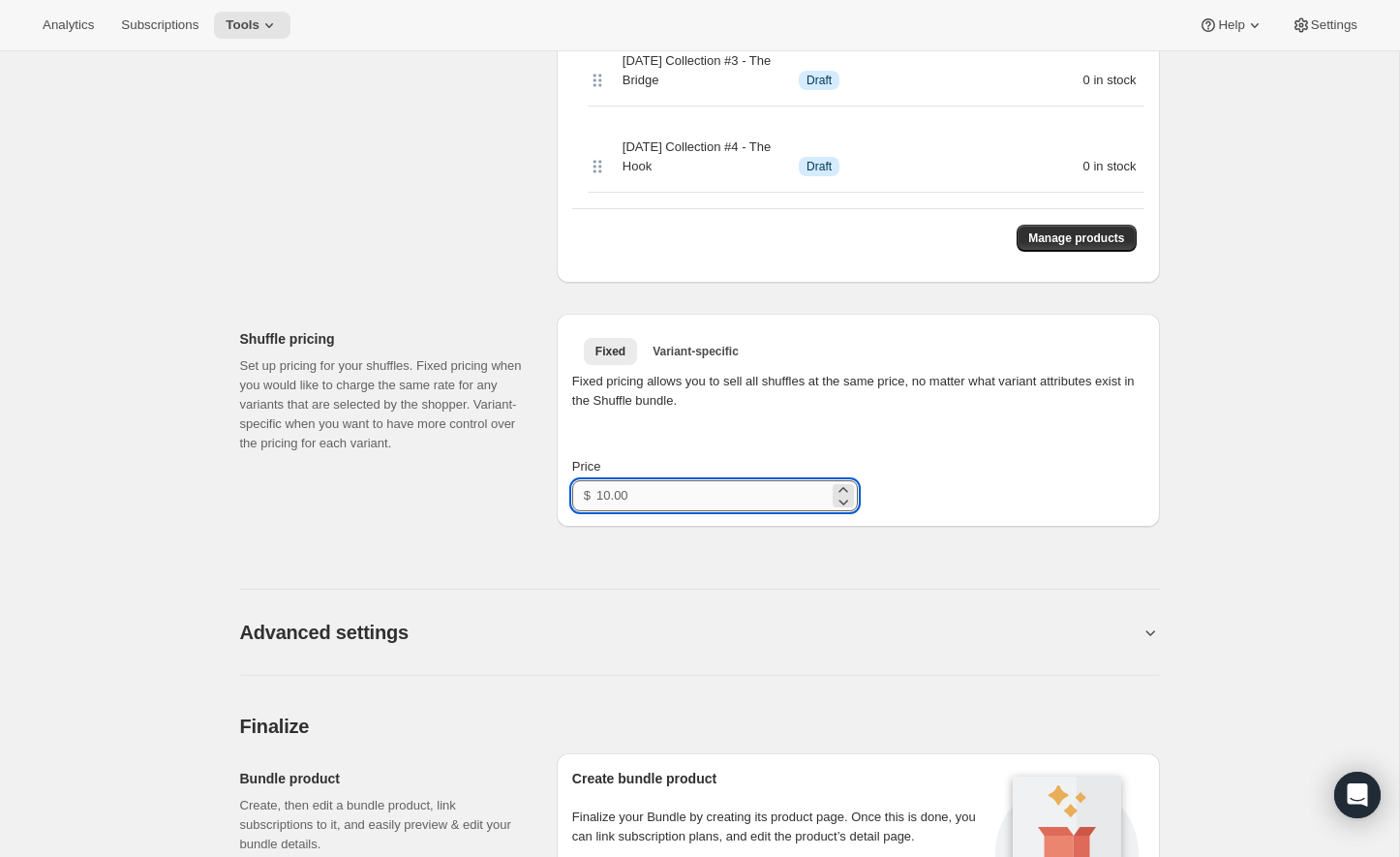
click at [680, 511] on input "Price" at bounding box center [712, 495] width 233 height 31
drag, startPoint x: 680, startPoint y: 516, endPoint x: 588, endPoint y: 516, distance: 92.0
click at [588, 511] on div "$" at bounding box center [715, 495] width 285 height 31
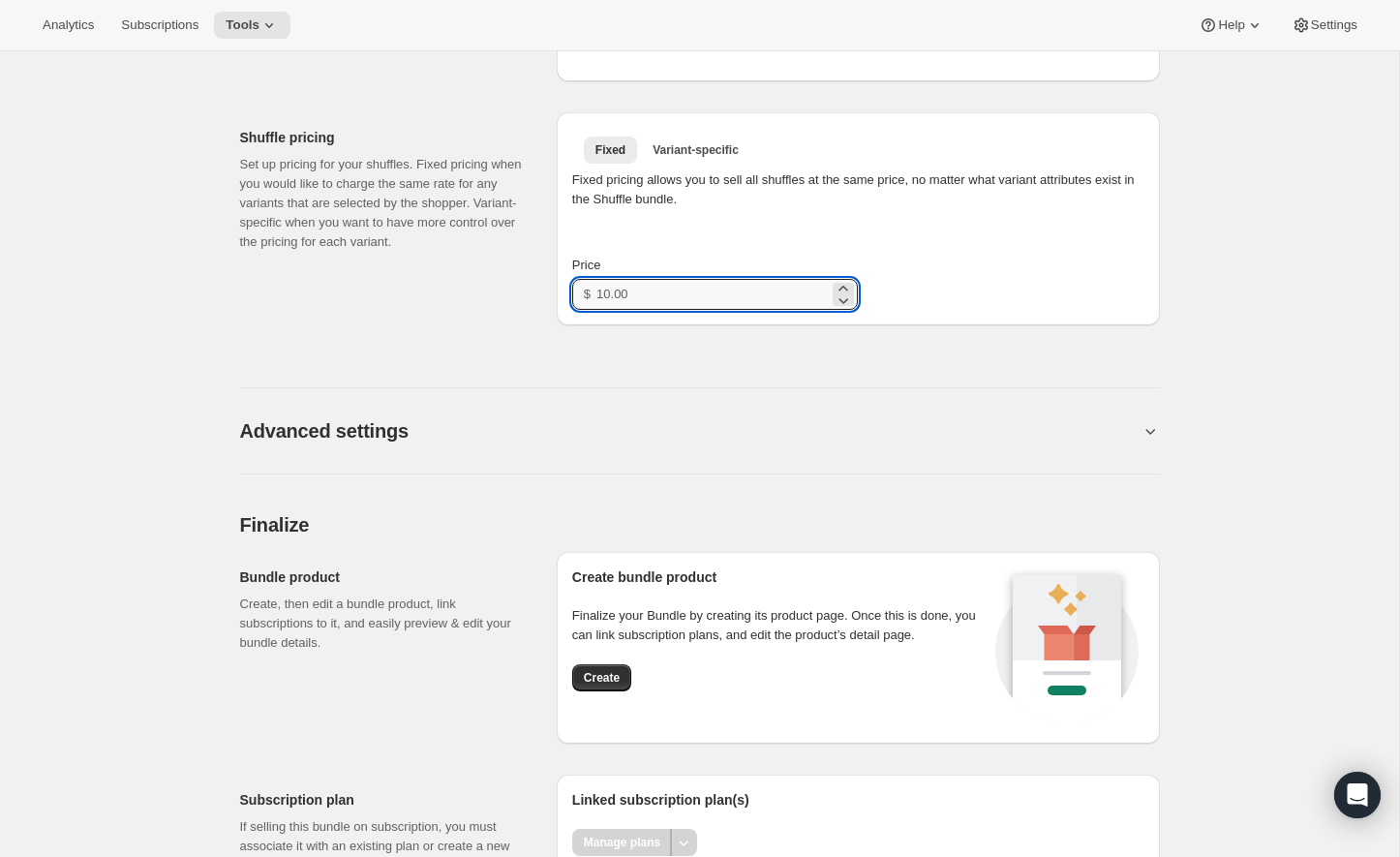
scroll to position [1186, 0]
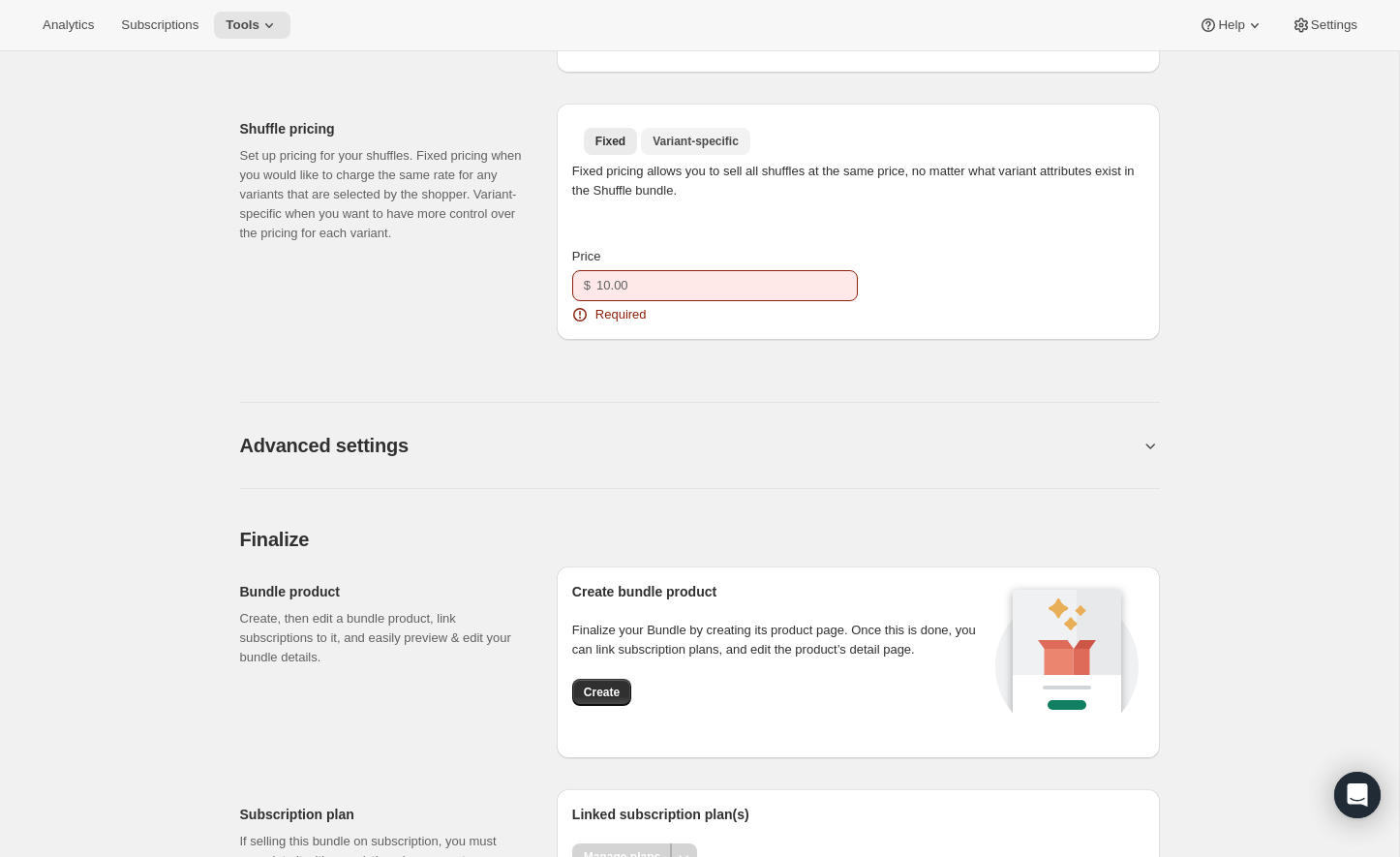
click at [731, 150] on span "Variant-specific" at bounding box center [696, 142] width 86 height 16
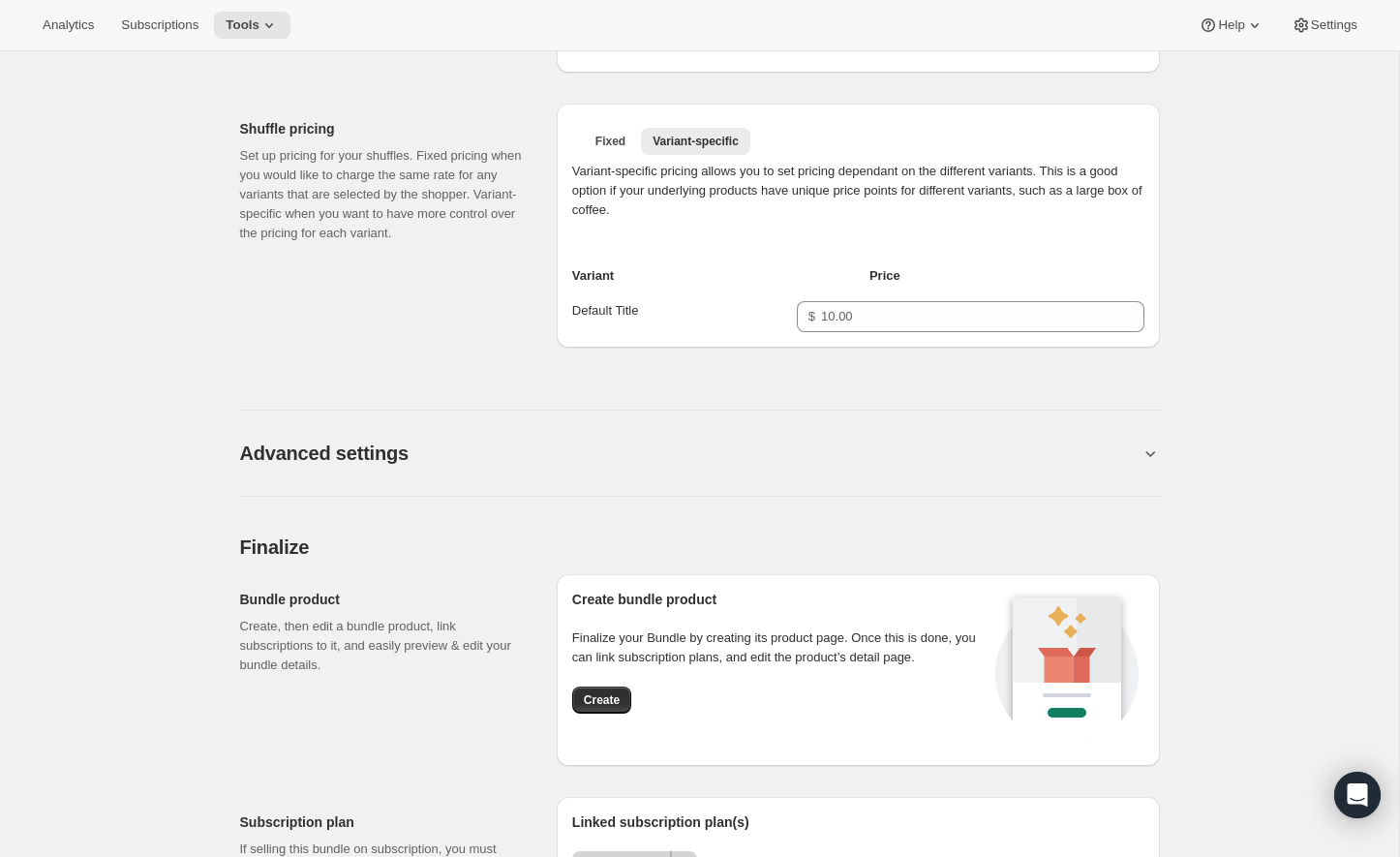
click at [707, 348] on div "Fixed Variant-specific More views Fixed Variant-specific More views Variant-spe…" at bounding box center [858, 226] width 603 height 244
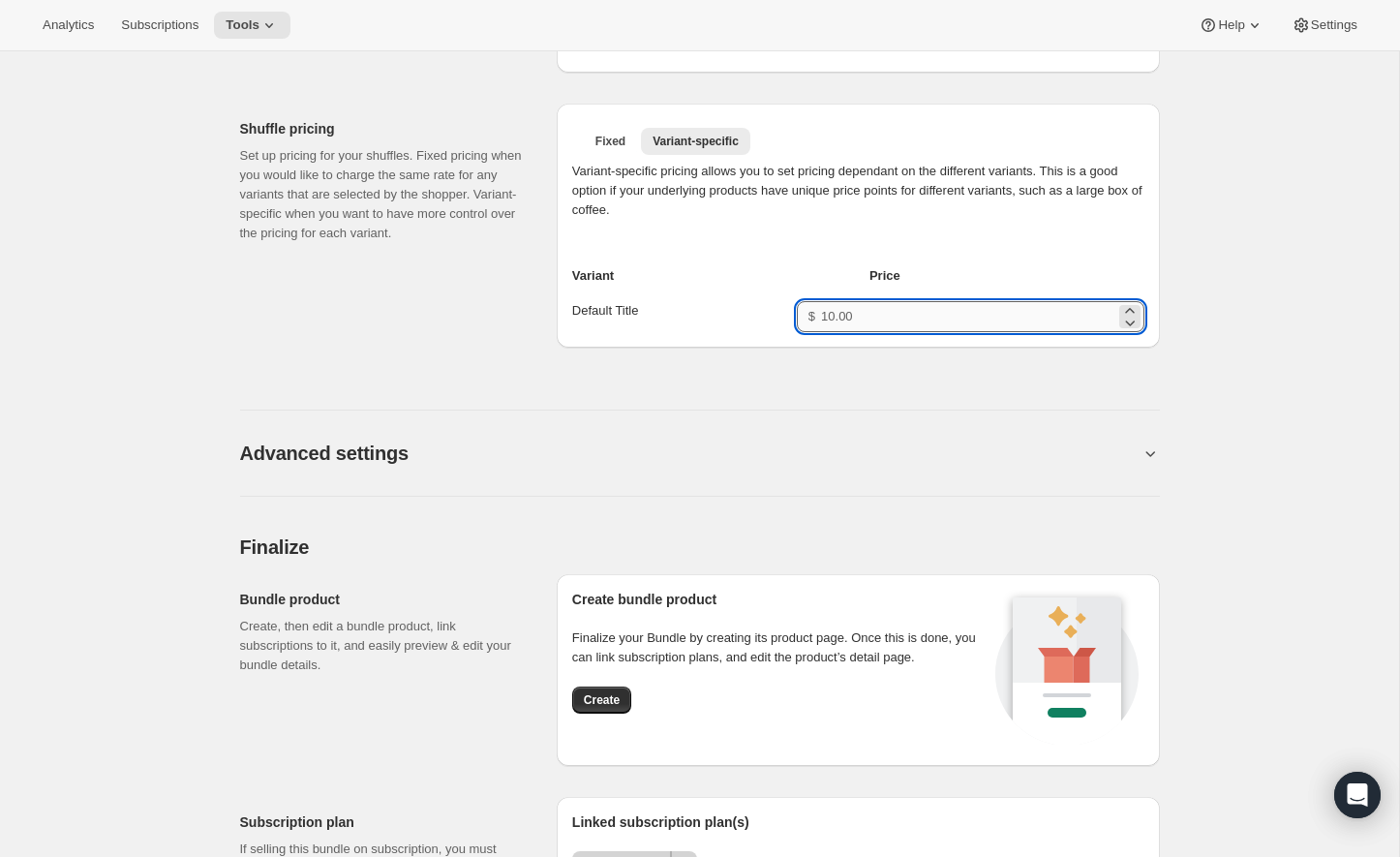
click at [892, 324] on input "Price for Default Title" at bounding box center [967, 317] width 293 height 31
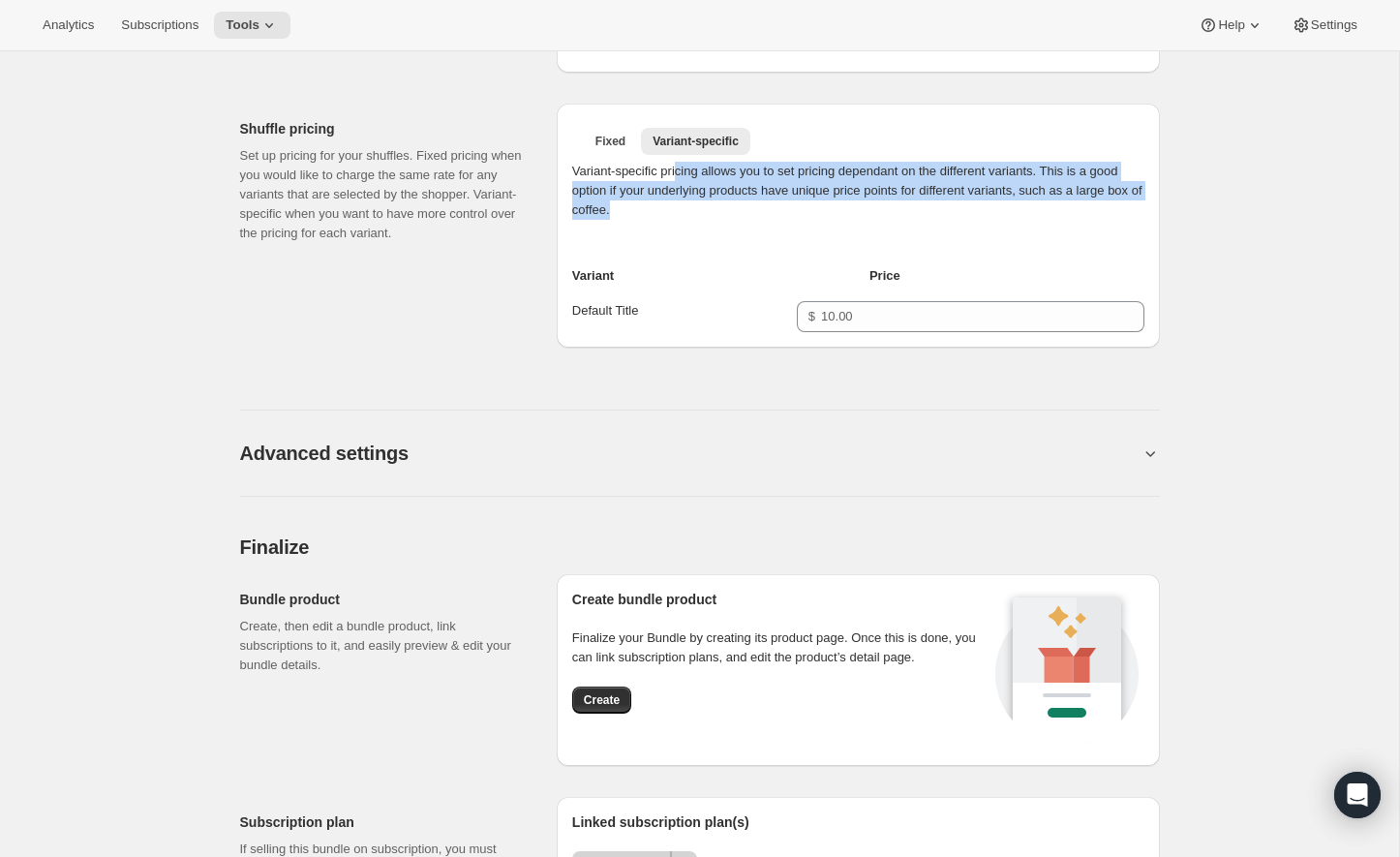
drag, startPoint x: 686, startPoint y: 191, endPoint x: 717, endPoint y: 235, distance: 53.8
click at [717, 235] on div "Variant-specific pricing allows you to set pricing dependant on the different v…" at bounding box center [859, 205] width 573 height 89
click at [616, 150] on span "Fixed" at bounding box center [610, 142] width 30 height 16
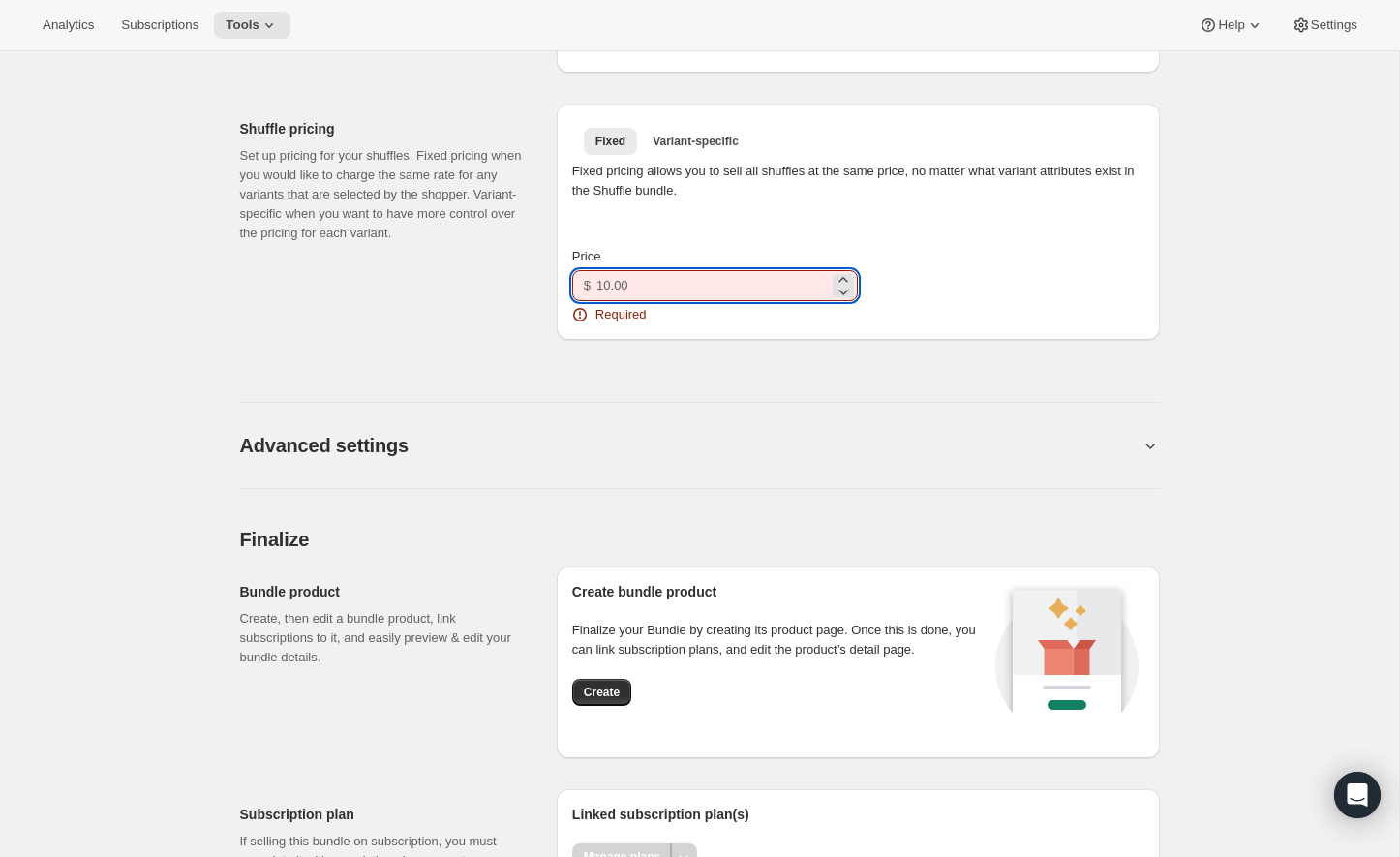
click at [653, 292] on input "Price" at bounding box center [712, 285] width 233 height 31
click at [655, 290] on input "Price" at bounding box center [712, 285] width 233 height 31
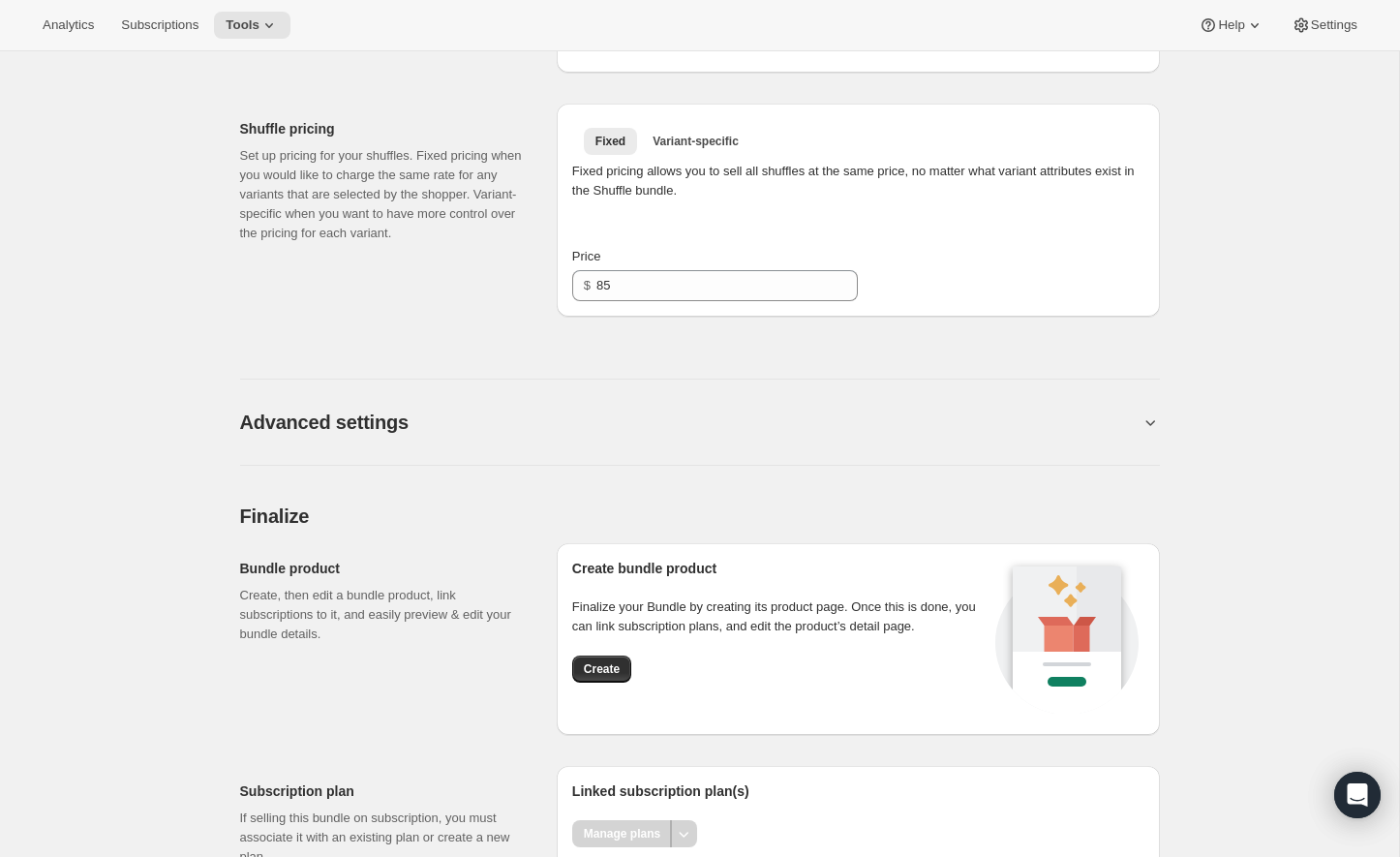
click at [758, 428] on button "Advanced settings" at bounding box center [690, 422] width 900 height 23
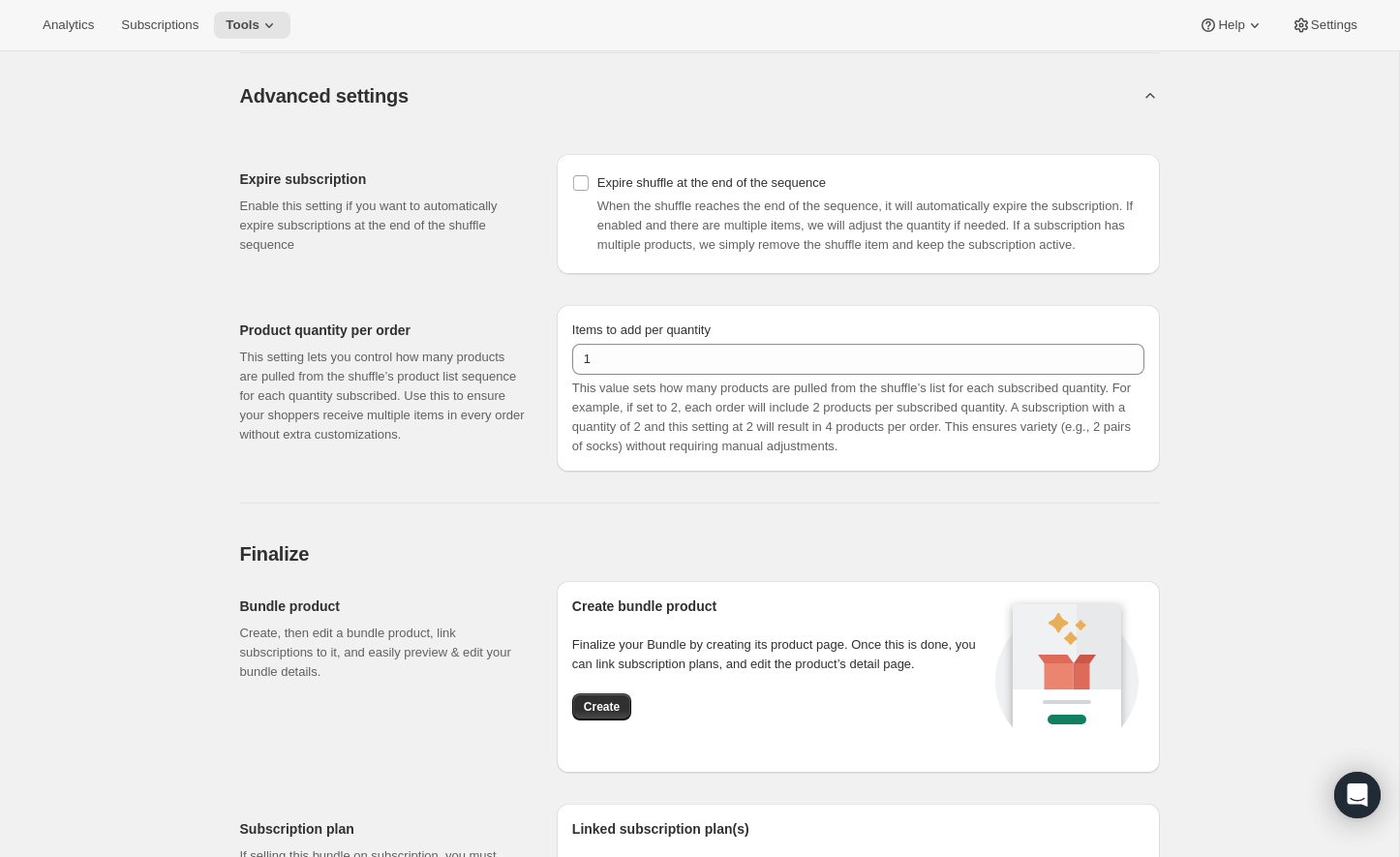
scroll to position [1514, 0]
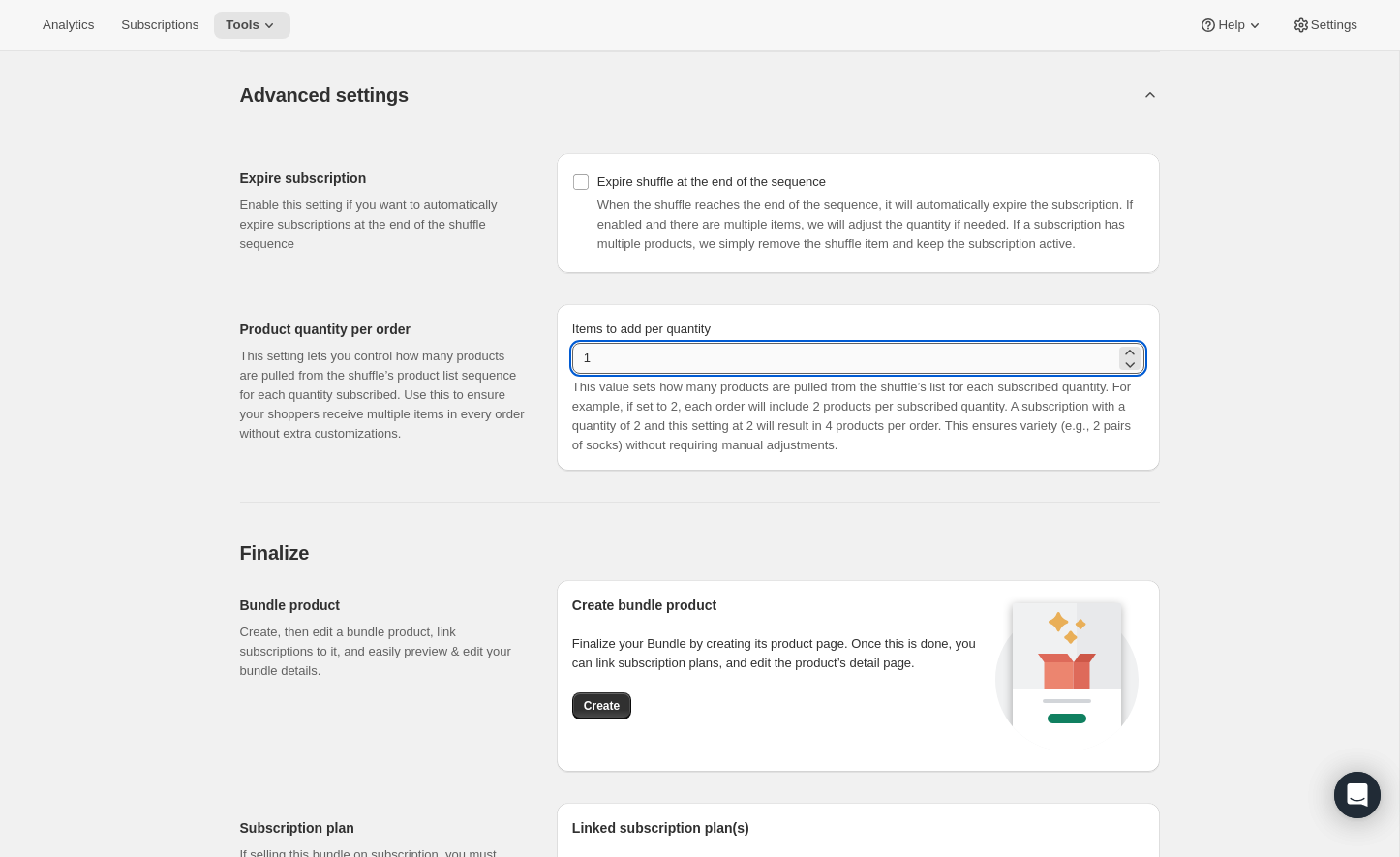
click at [756, 373] on input "1" at bounding box center [844, 359] width 543 height 31
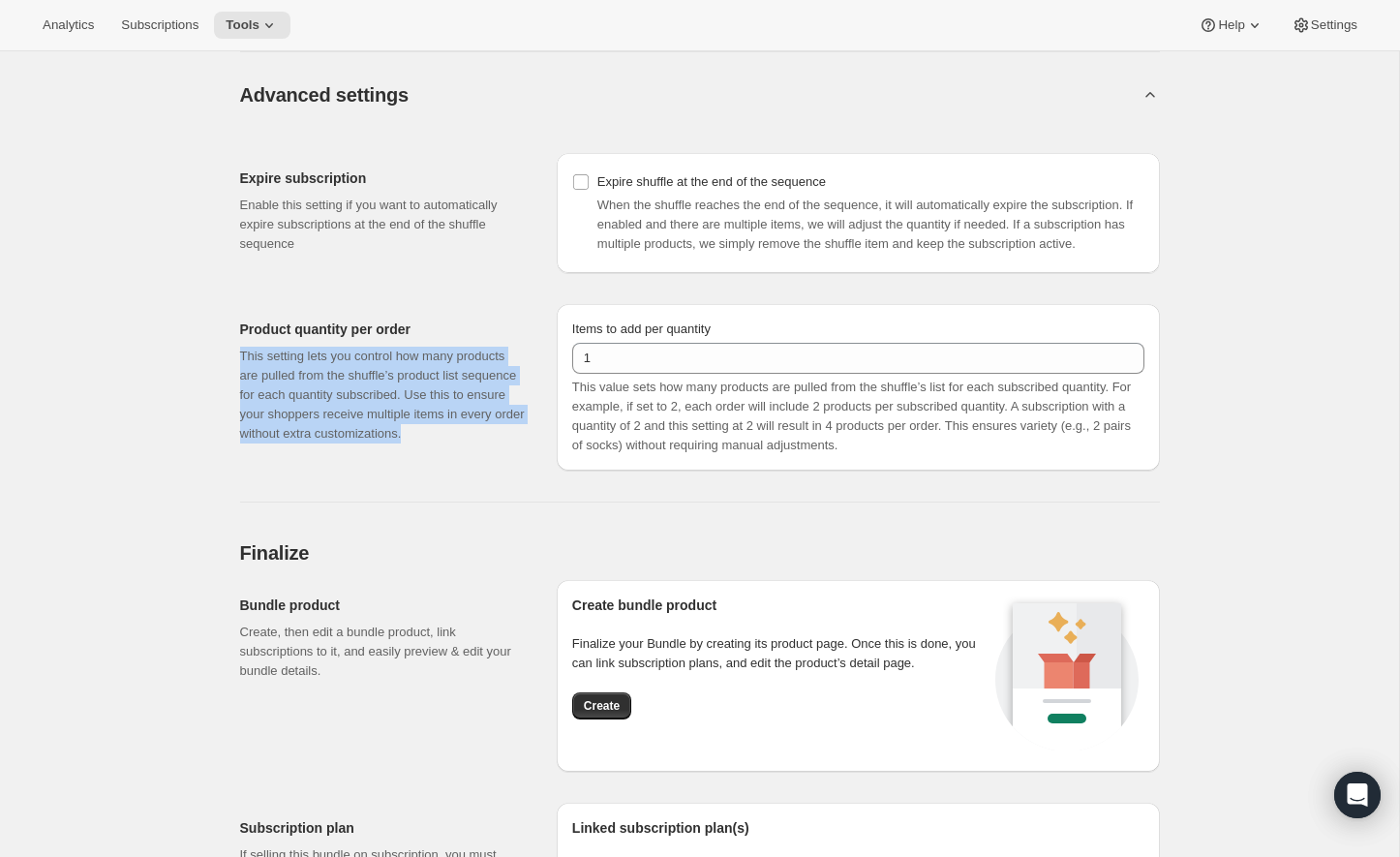
drag, startPoint x: 240, startPoint y: 393, endPoint x: 411, endPoint y: 498, distance: 200.7
click at [412, 470] on div "Product quantity per order This setting lets you control how many products are …" at bounding box center [391, 387] width 301 height 166
click at [402, 444] on p "This setting lets you control how many products are pulled from the shuffle’s p…" at bounding box center [383, 395] width 285 height 97
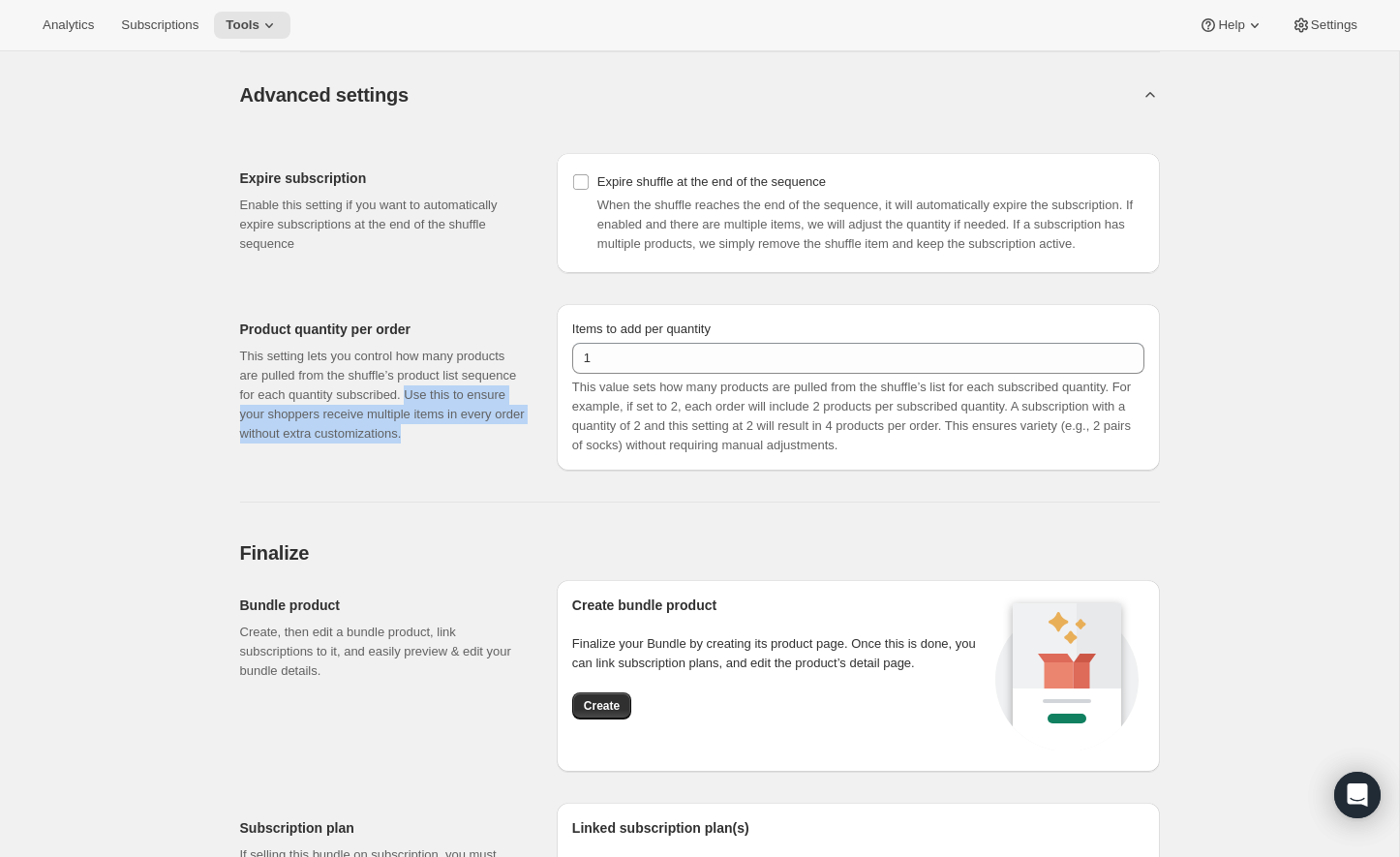
drag, startPoint x: 396, startPoint y: 486, endPoint x: 236, endPoint y: 444, distance: 165.4
click at [240, 444] on p "This setting lets you control how many products are pulled from the shuffle’s p…" at bounding box center [383, 395] width 285 height 97
drag, startPoint x: 240, startPoint y: 446, endPoint x: 371, endPoint y: 487, distance: 137.3
click at [371, 444] on p "This setting lets you control how many products are pulled from the shuffle’s p…" at bounding box center [383, 395] width 285 height 97
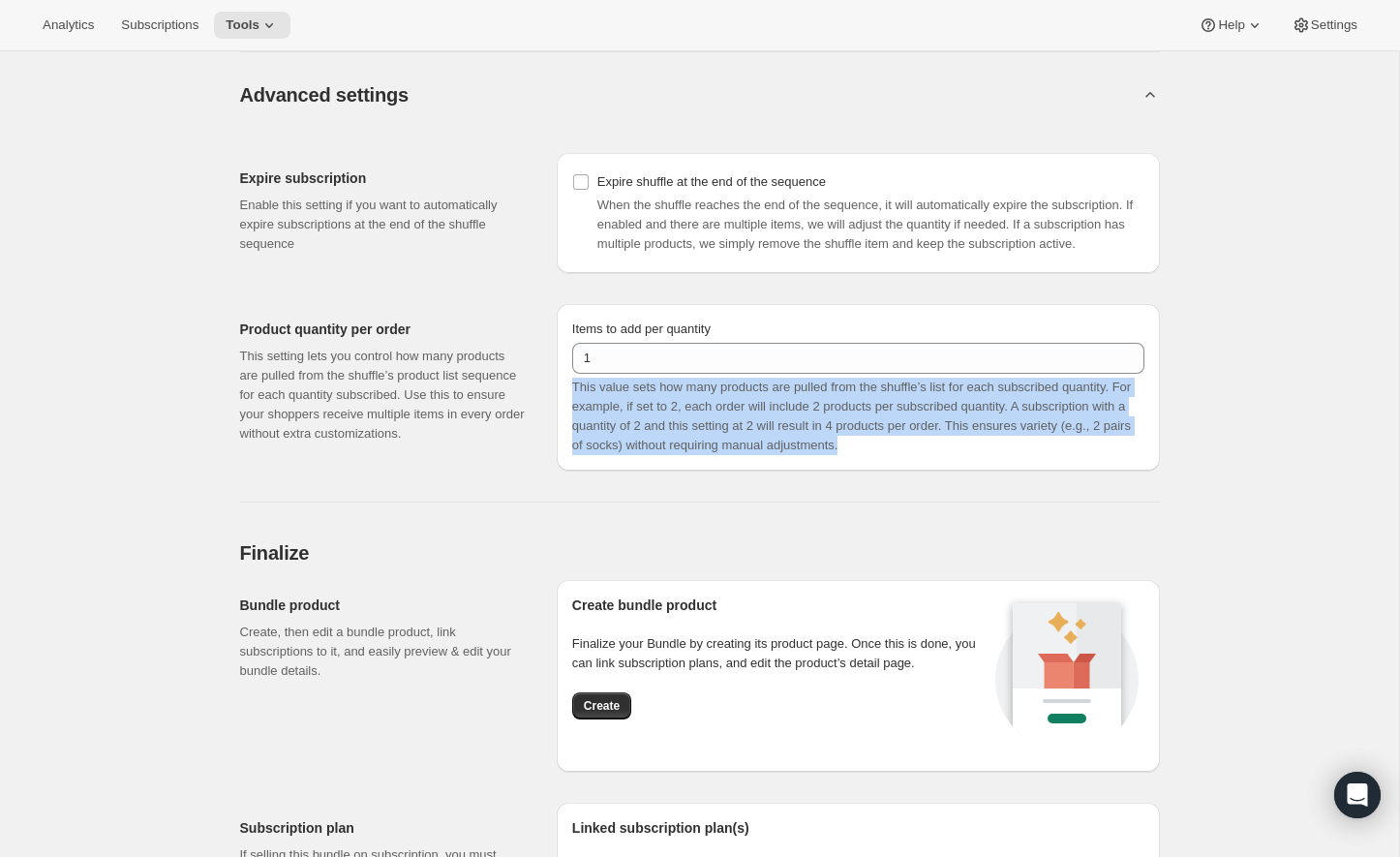
drag, startPoint x: 619, startPoint y: 411, endPoint x: 774, endPoint y: 493, distance: 175.4
click at [774, 470] on div "Items to add per quantity 1 This value sets how many products are pulled from t…" at bounding box center [858, 387] width 603 height 166
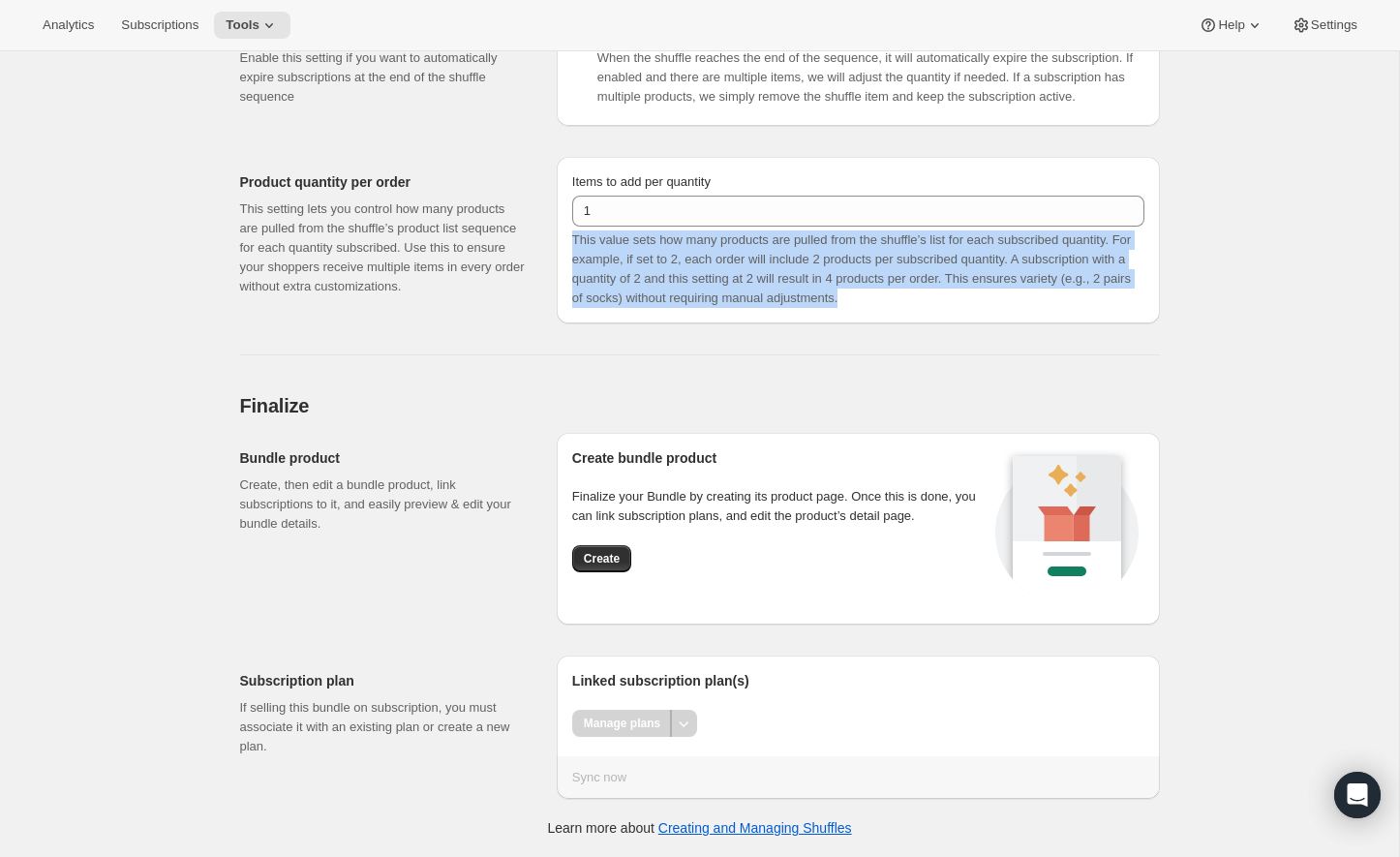
scroll to position [1672, 0]
click at [992, 294] on span "This value sets how many products are pulled from the shuffle’s list for each s…" at bounding box center [852, 269] width 559 height 72
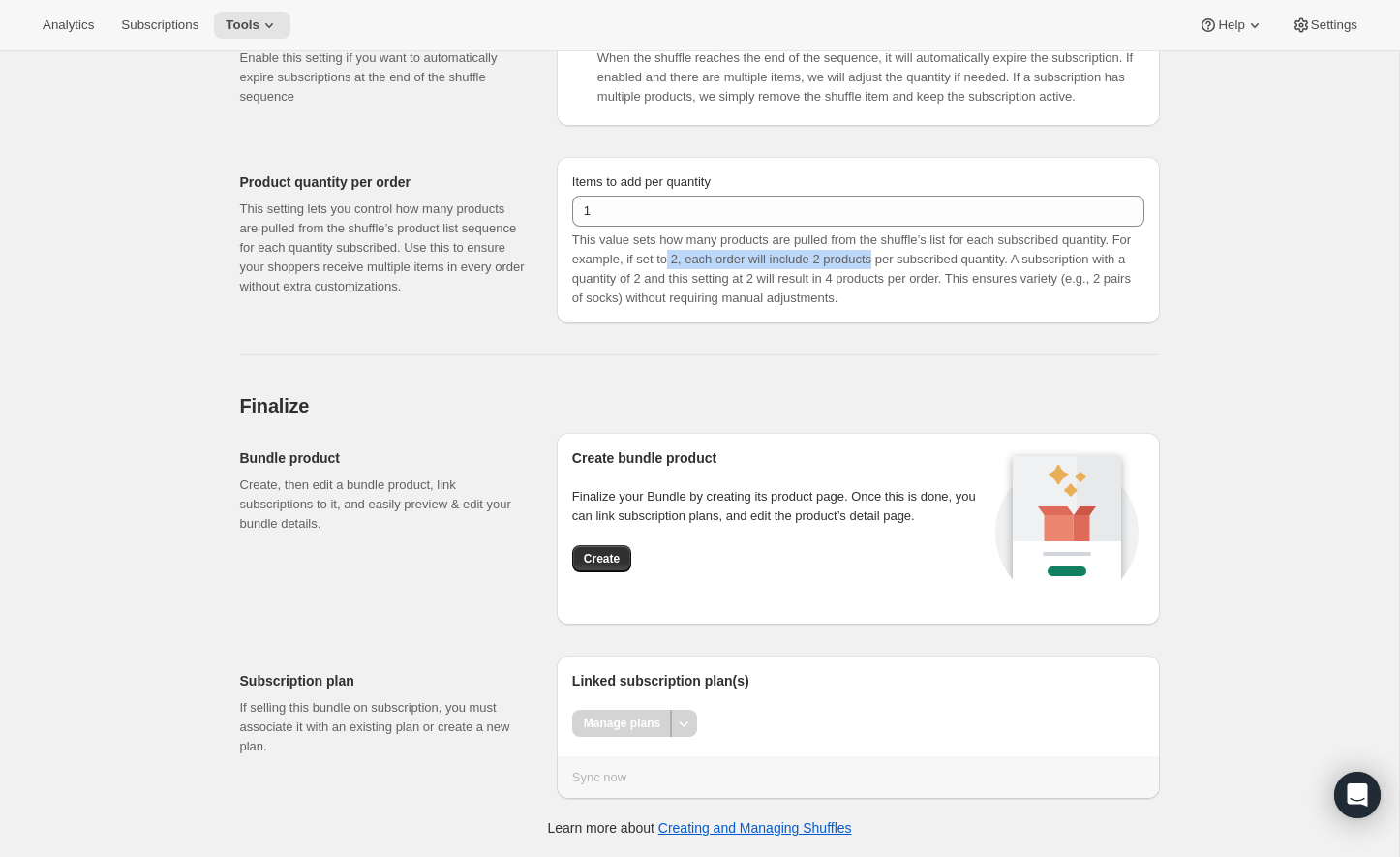
drag, startPoint x: 755, startPoint y: 277, endPoint x: 975, endPoint y: 276, distance: 220.0
click at [975, 276] on span "This value sets how many products are pulled from the shuffle’s list for each s…" at bounding box center [852, 269] width 559 height 72
click at [1013, 283] on span "This value sets how many products are pulled from the shuffle’s list for each s…" at bounding box center [852, 269] width 559 height 72
drag, startPoint x: 1117, startPoint y: 282, endPoint x: 828, endPoint y: 282, distance: 289.0
click at [828, 282] on span "This value sets how many products are pulled from the shuffle’s list for each s…" at bounding box center [852, 269] width 559 height 72
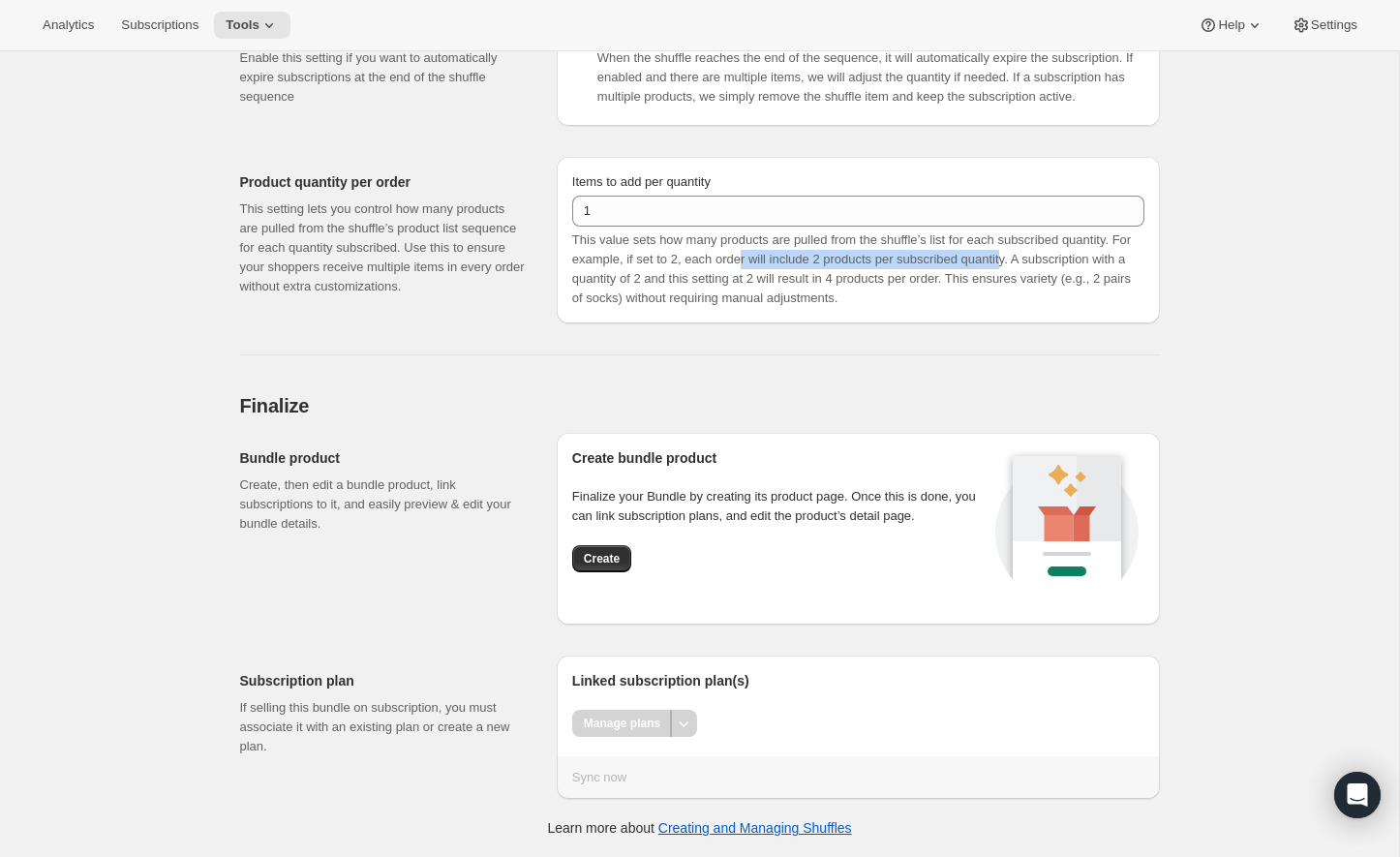
click at [828, 281] on span "This value sets how many products are pulled from the shuffle’s list for each s…" at bounding box center [852, 269] width 559 height 72
drag, startPoint x: 724, startPoint y: 203, endPoint x: 557, endPoint y: 209, distance: 167.1
click at [557, 209] on div "Items to add per quantity 1 This value sets how many products are pulled from t…" at bounding box center [858, 239] width 603 height 166
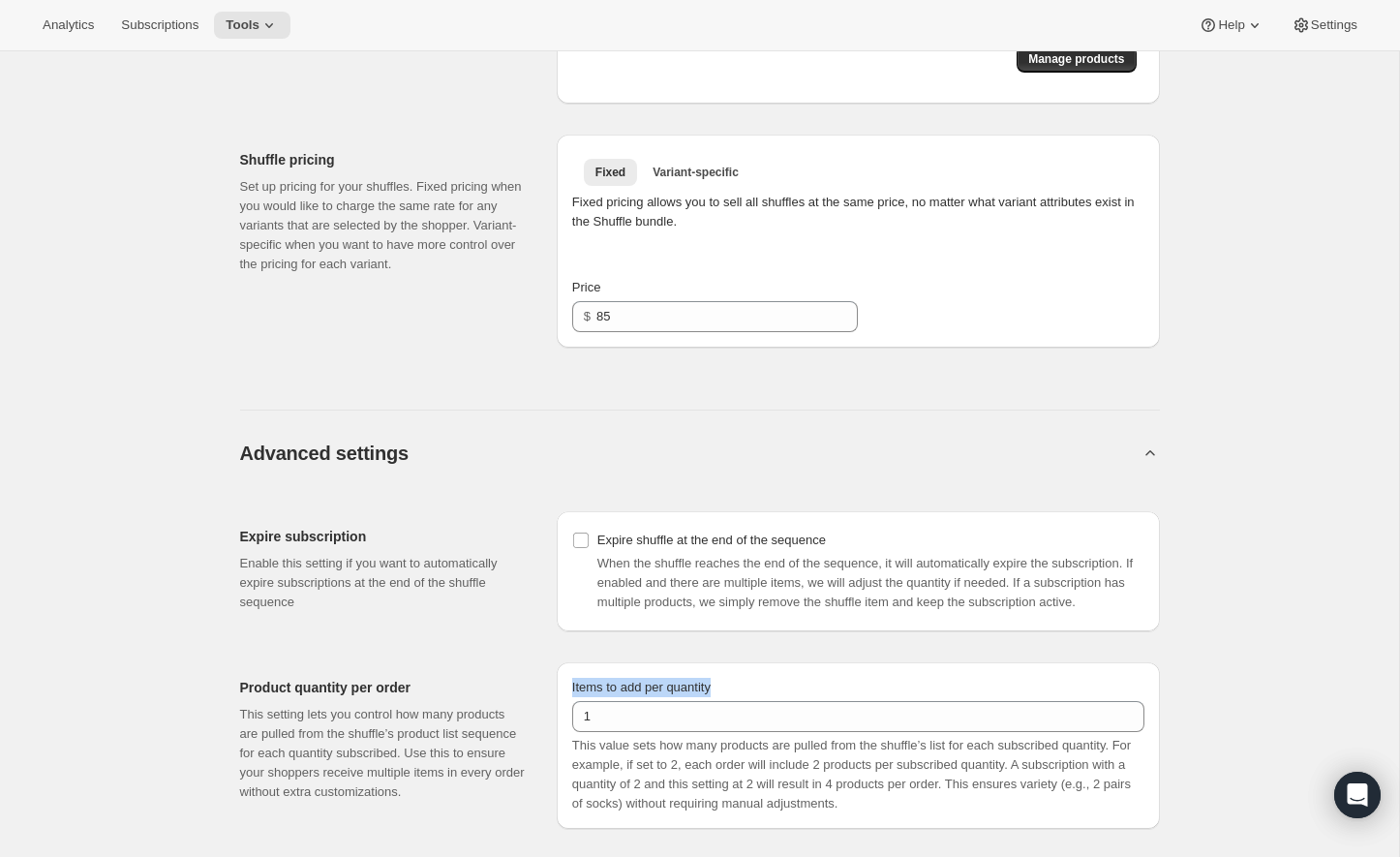
scroll to position [1113, 0]
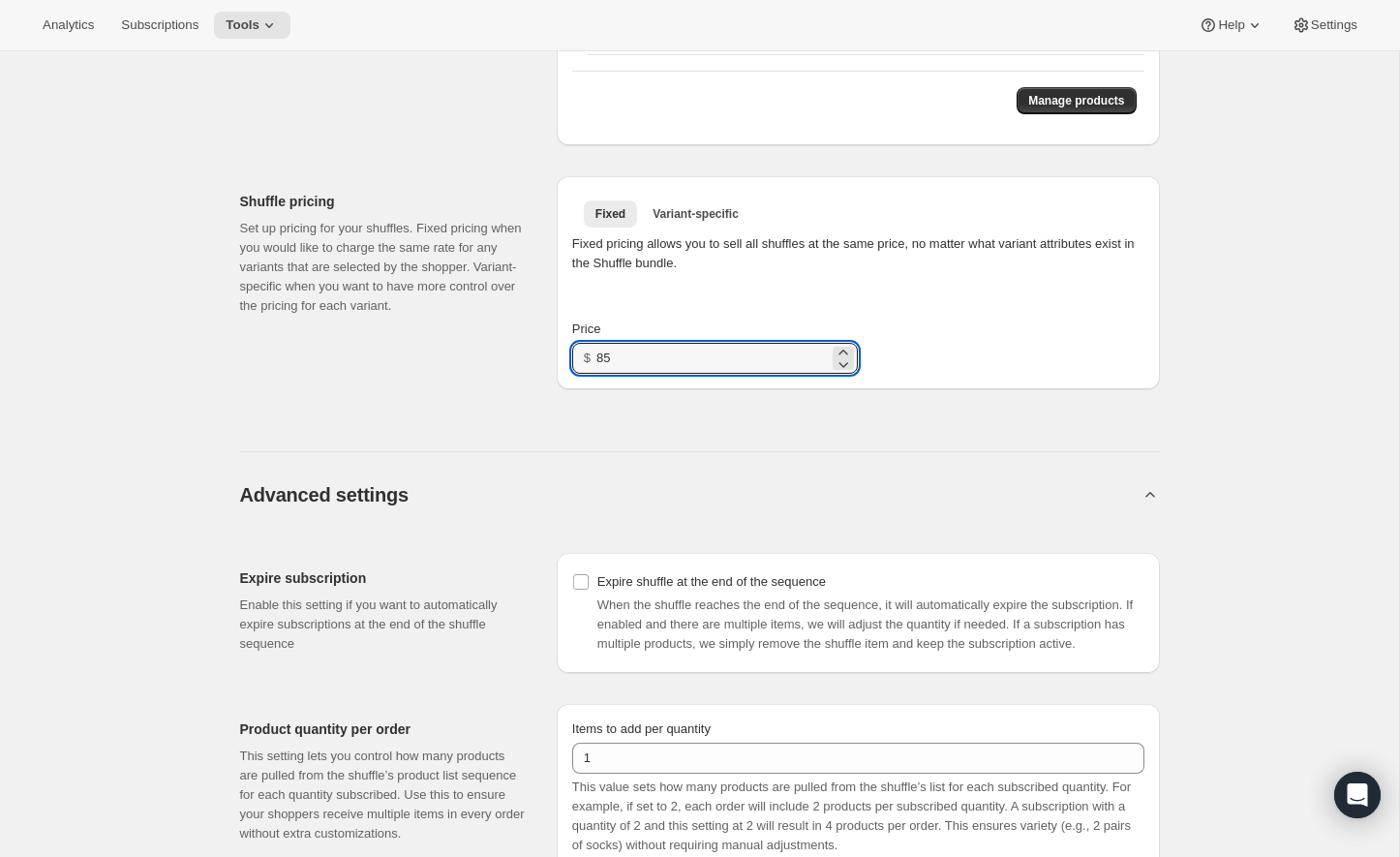
drag, startPoint x: 634, startPoint y: 367, endPoint x: 567, endPoint y: 367, distance: 67.0
click at [567, 367] on div "Fixed Variant-specific More views Fixed Variant-specific More views Fixed prici…" at bounding box center [858, 282] width 603 height 213
click at [738, 466] on div "Advanced settings Expire subscription Enable this setting if you want to automa…" at bounding box center [700, 664] width 919 height 474
click at [854, 310] on div "Price $ 399" at bounding box center [715, 330] width 285 height 85
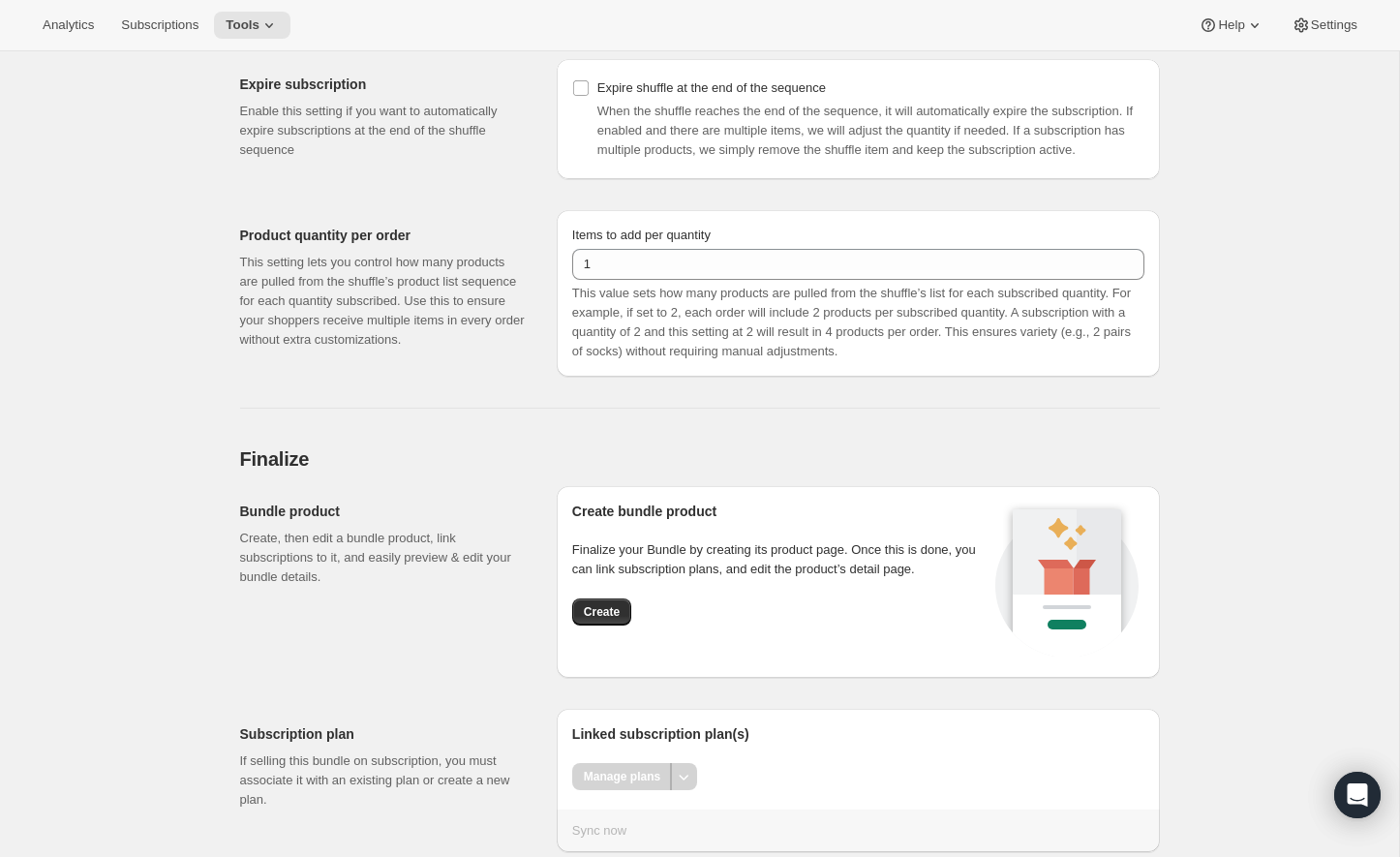
scroll to position [1702, 0]
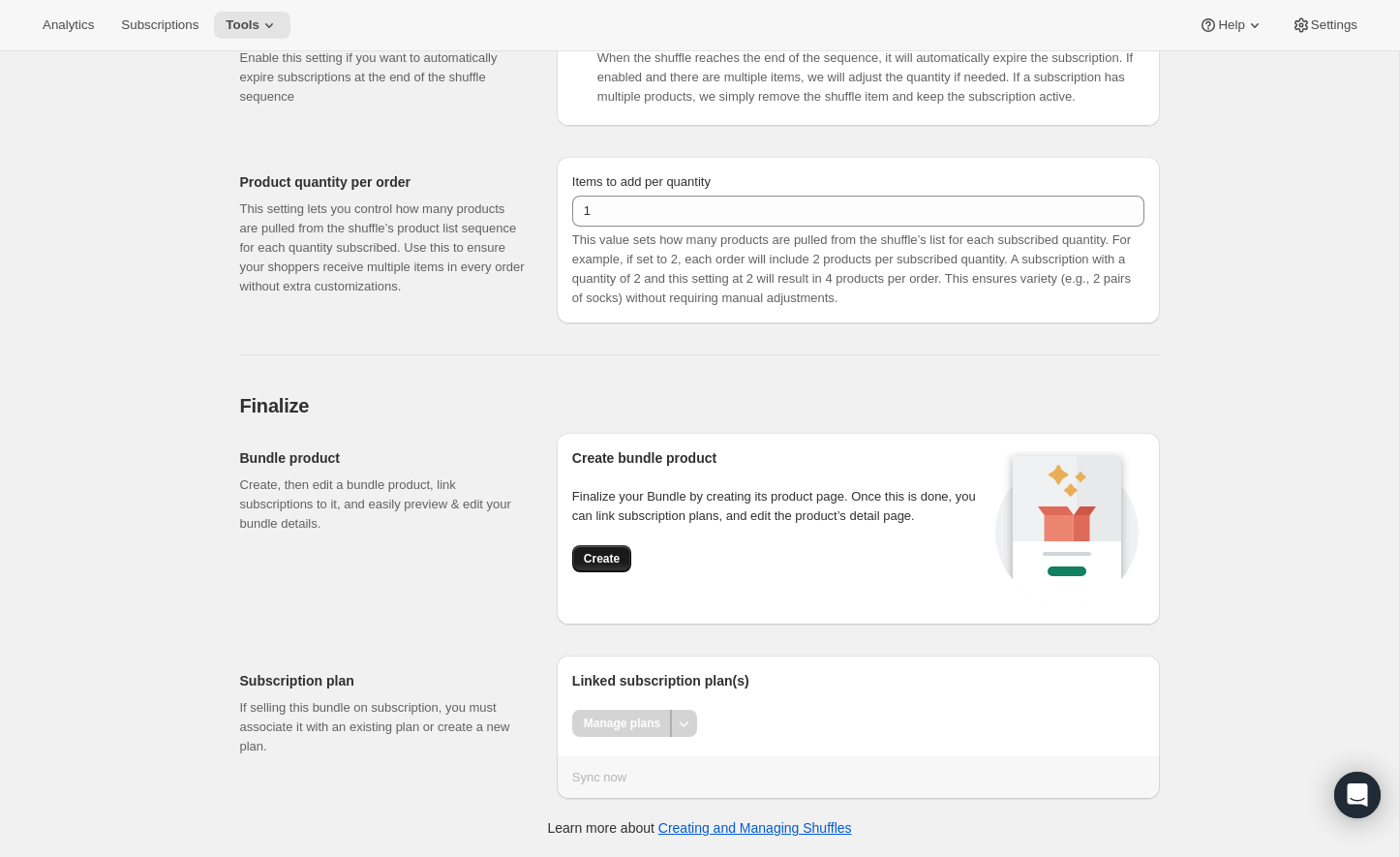
click at [604, 553] on span "Create" at bounding box center [601, 559] width 36 height 16
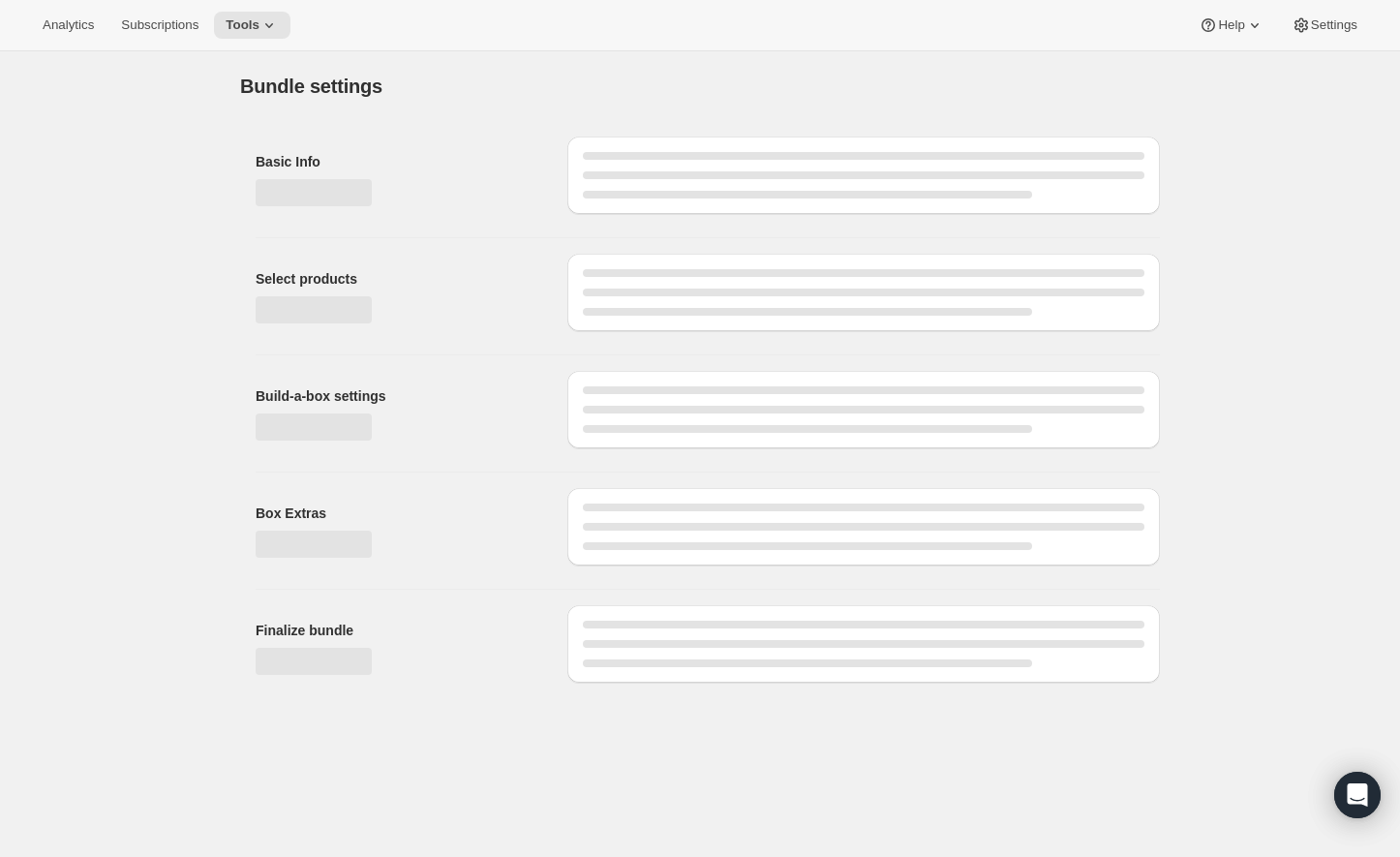
scroll to position [0, 0]
type input "399.00"
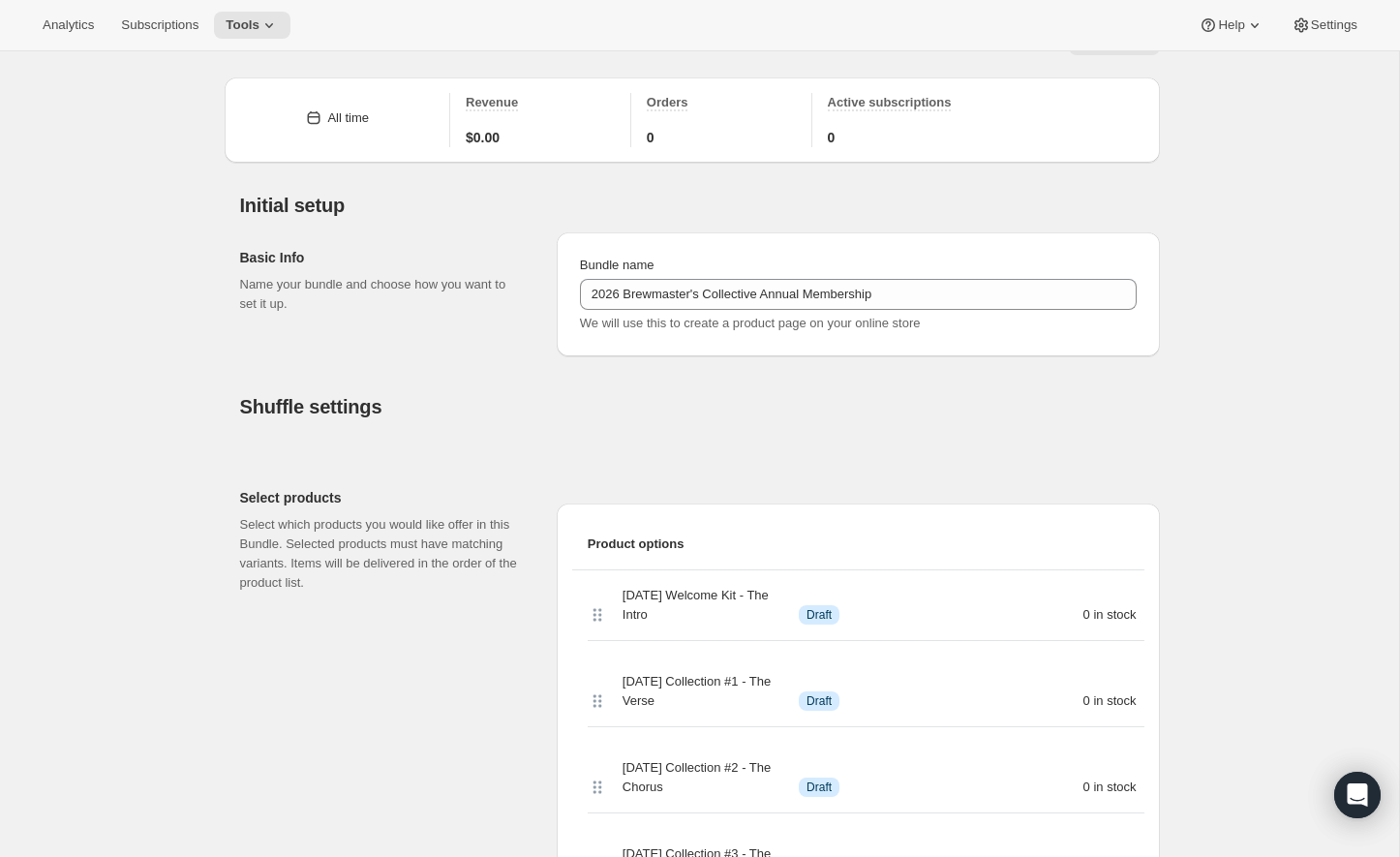
scroll to position [53, 0]
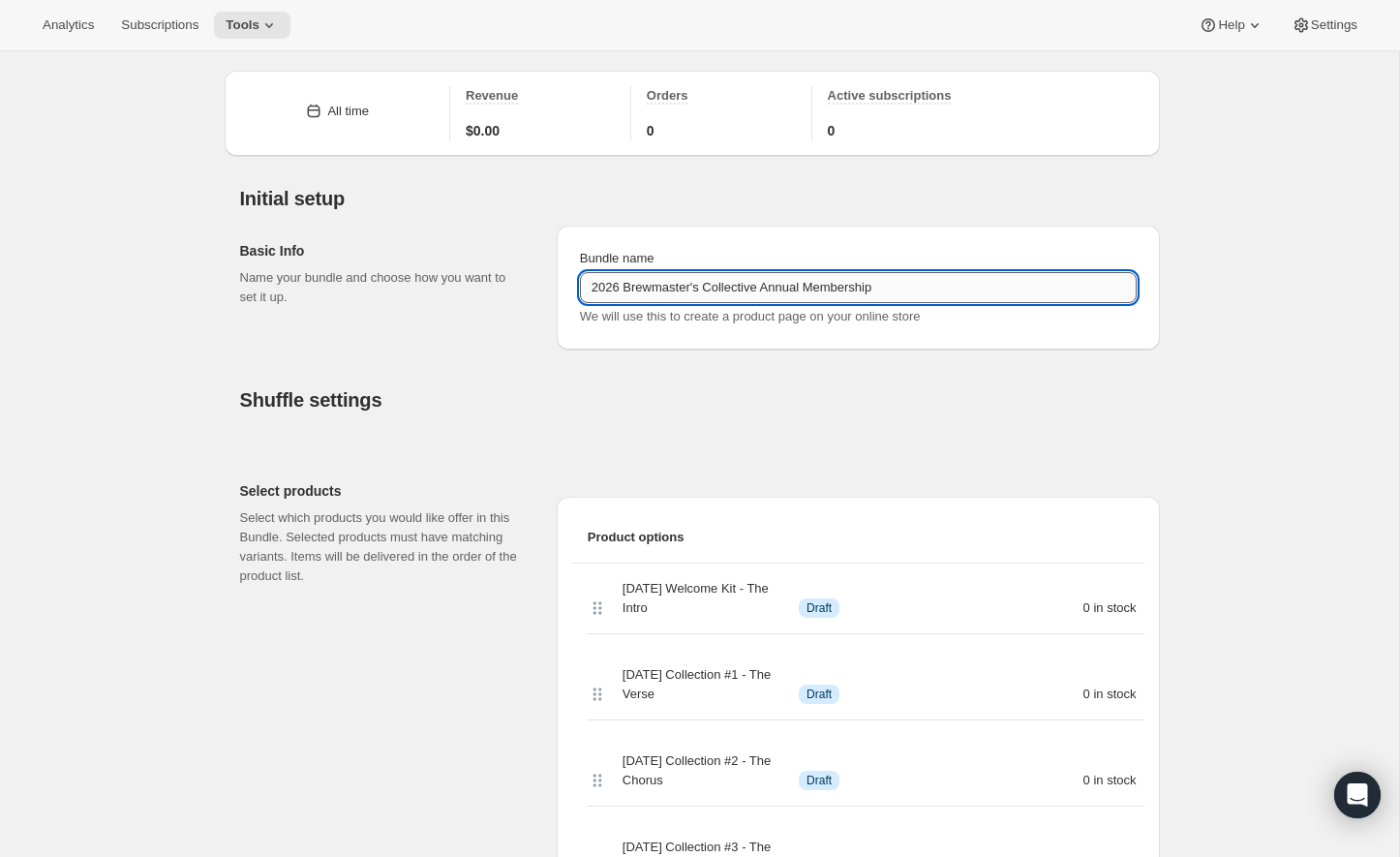
click at [949, 287] on input "2026 Brewmaster's Collective Annual Membership" at bounding box center [858, 287] width 557 height 31
type input "2026 Brewmaster's Collective Annual Membership (TESTING)"
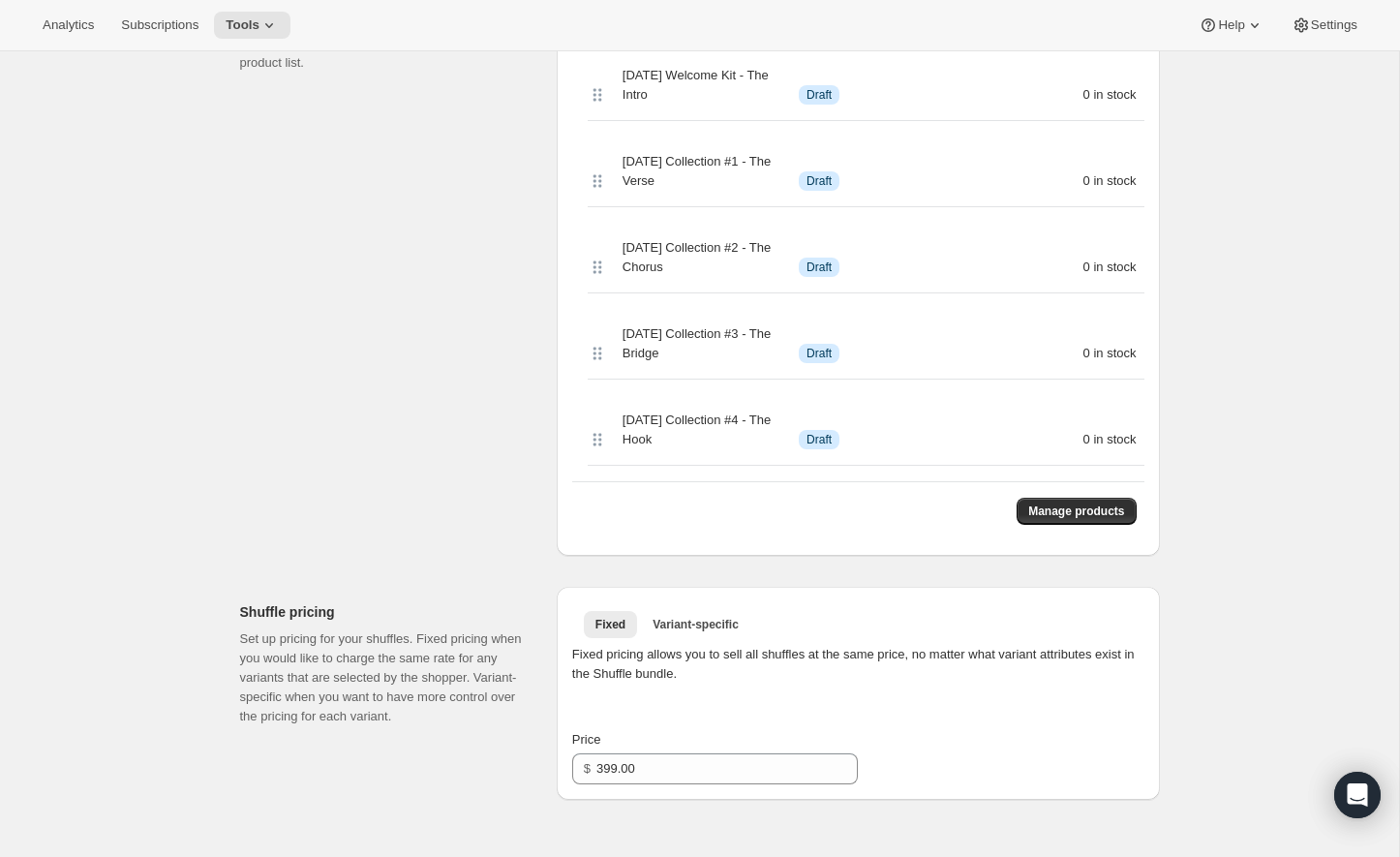
scroll to position [0, 0]
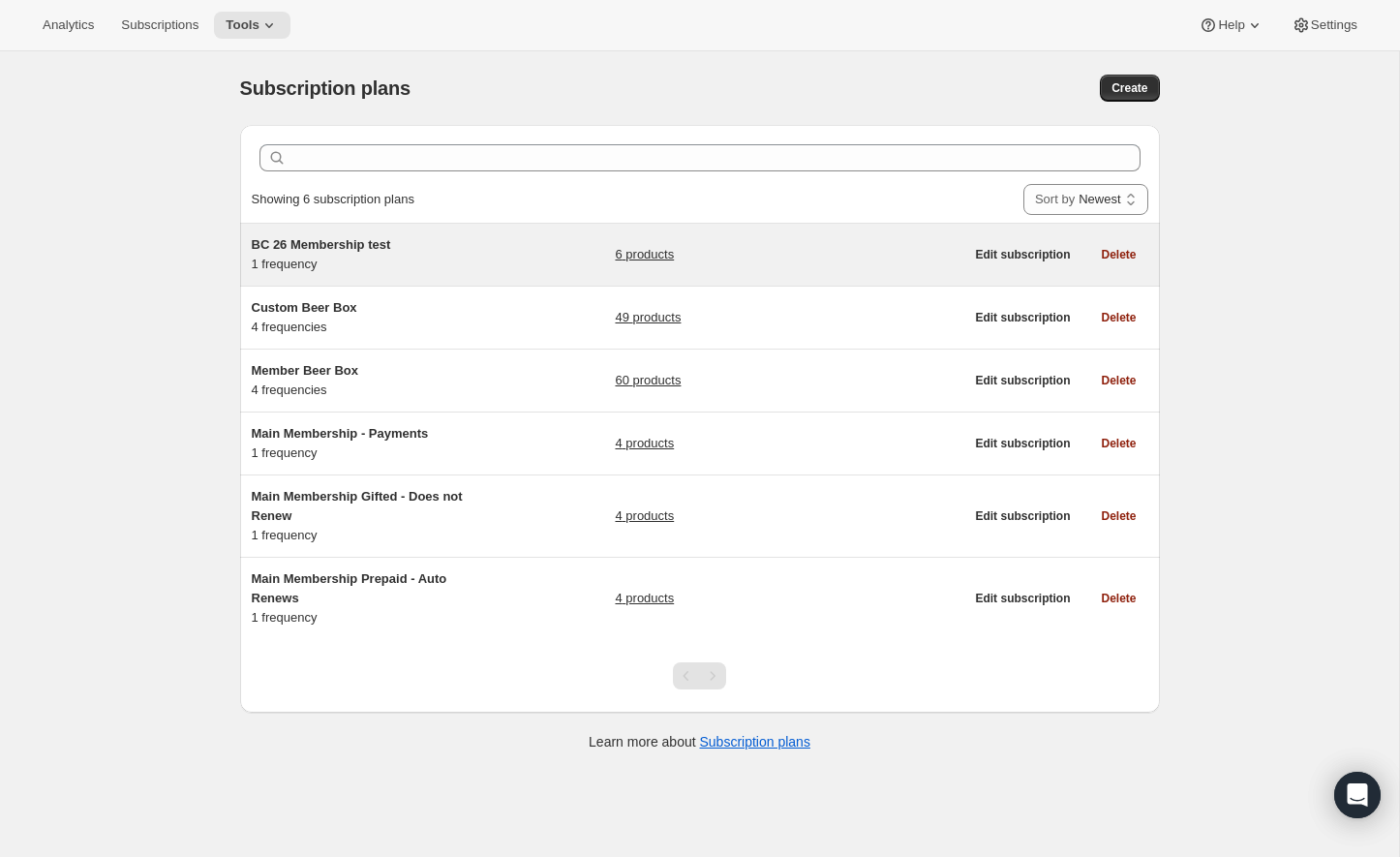
click at [353, 237] on span "BC 26 Membership test" at bounding box center [321, 244] width 140 height 15
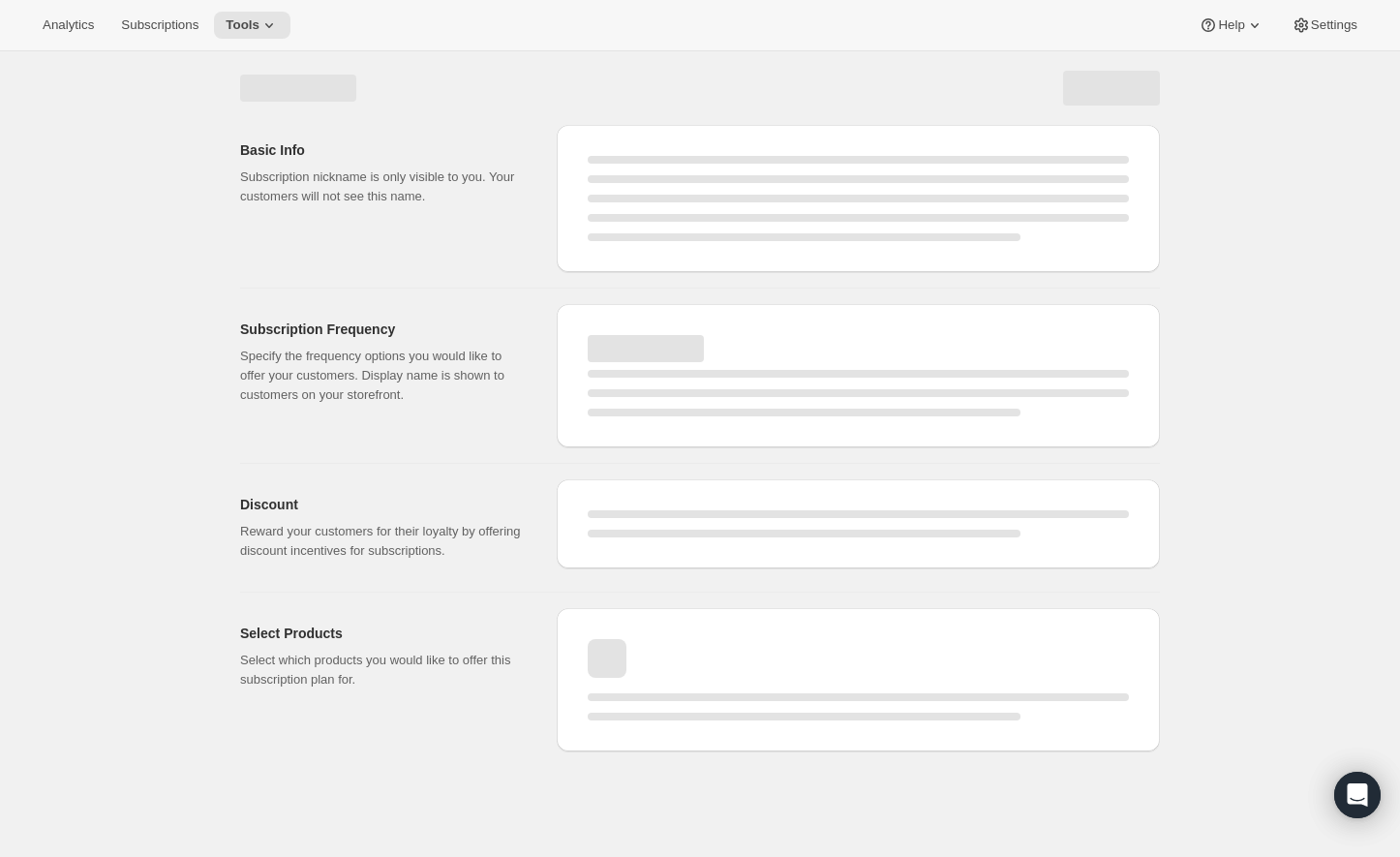
select select "WEEK"
select select "MONTH"
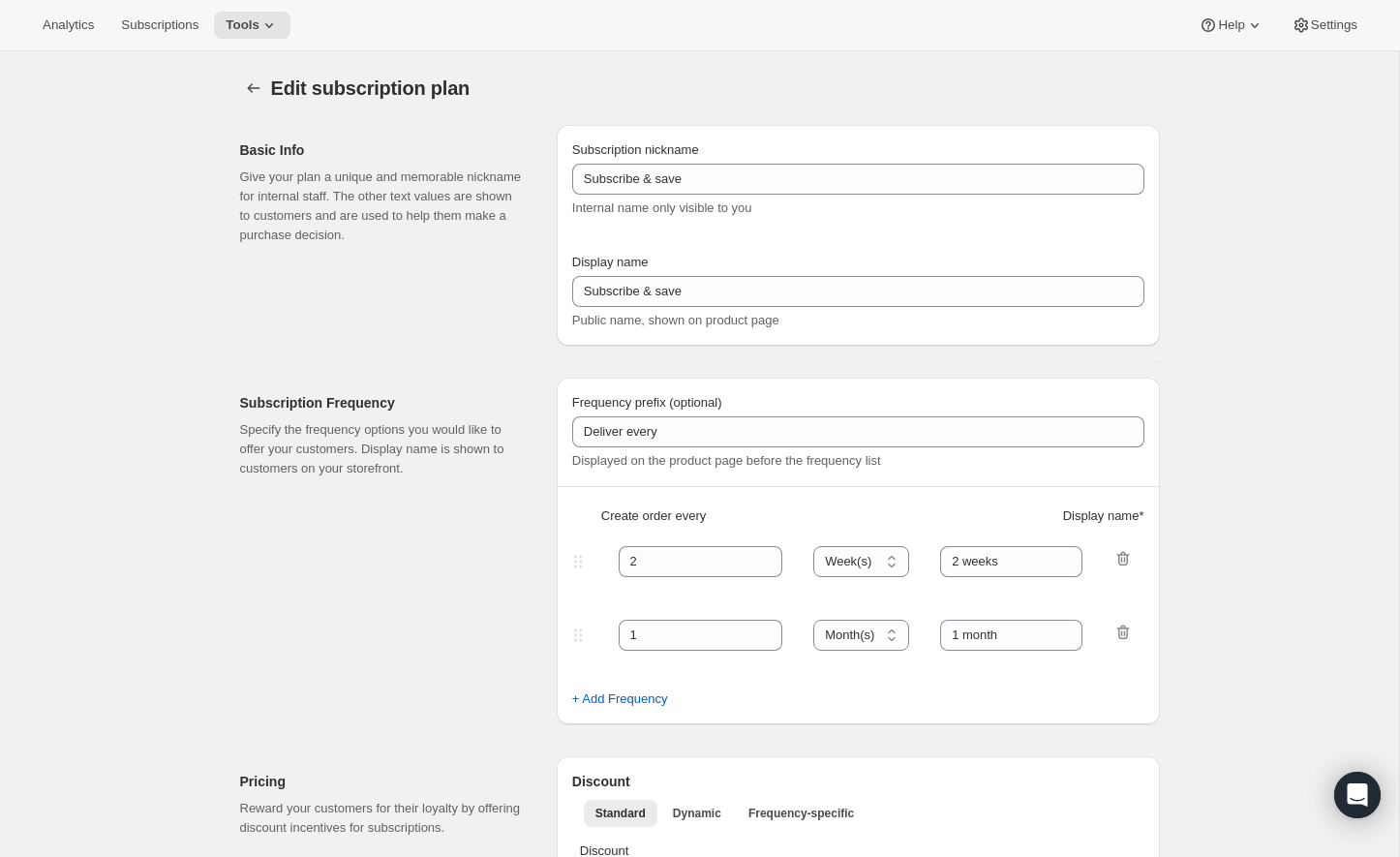
type input "BC 26 Membership test"
type input "4 Drops Annually"
type input "12"
type input "4 Collections"
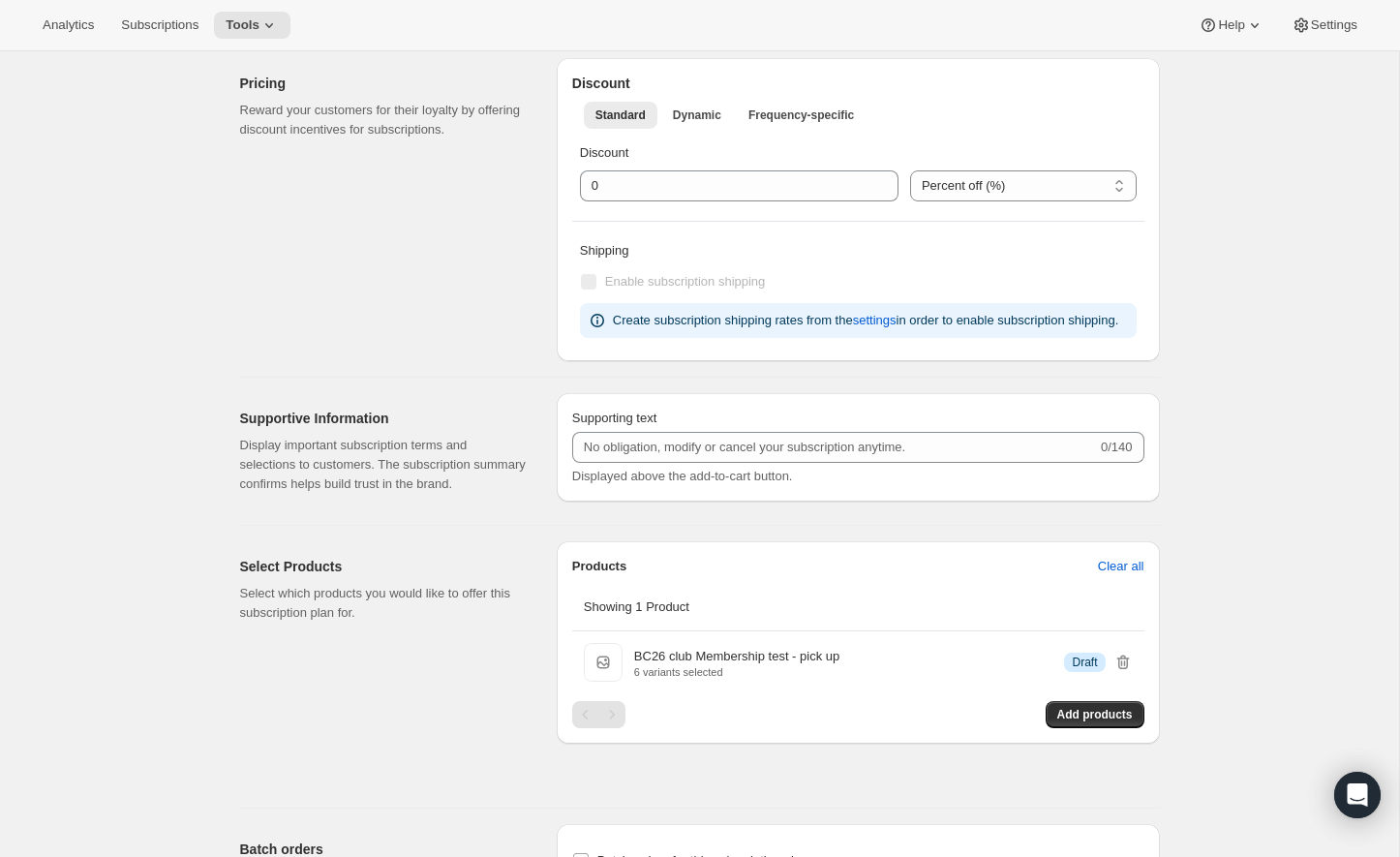
scroll to position [627, 0]
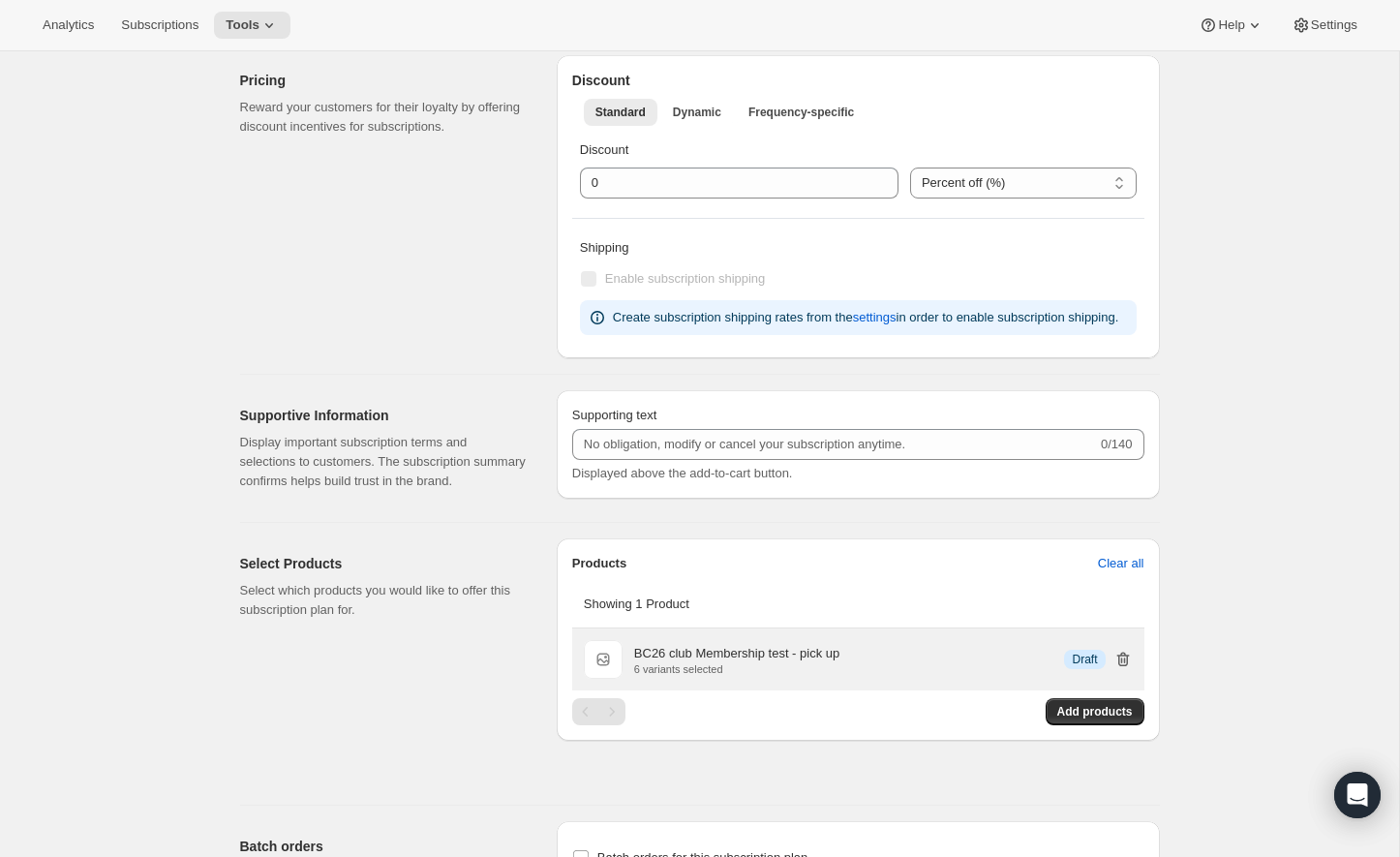
click at [1121, 669] on icon "button" at bounding box center [1123, 660] width 20 height 20
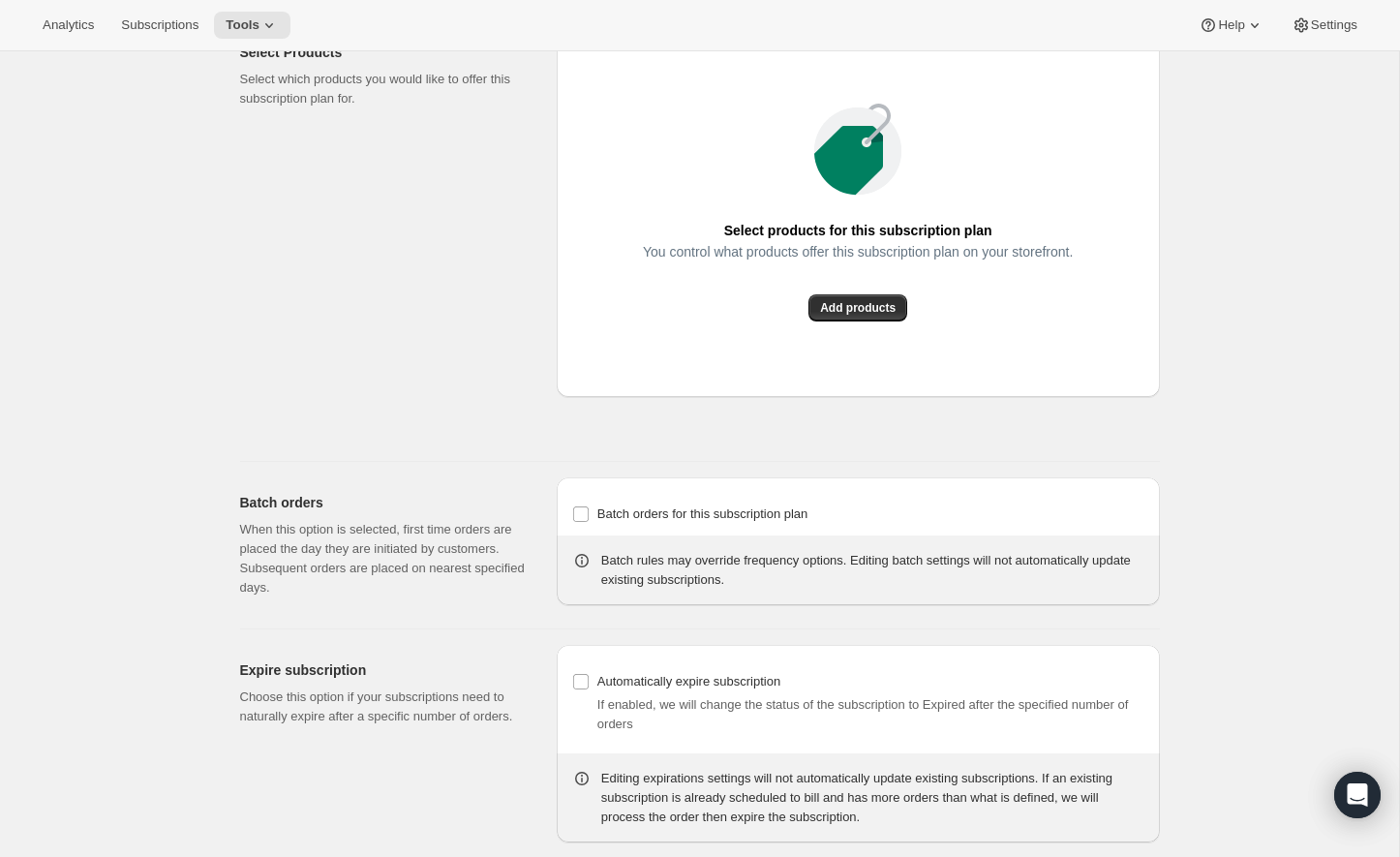
scroll to position [1183, 0]
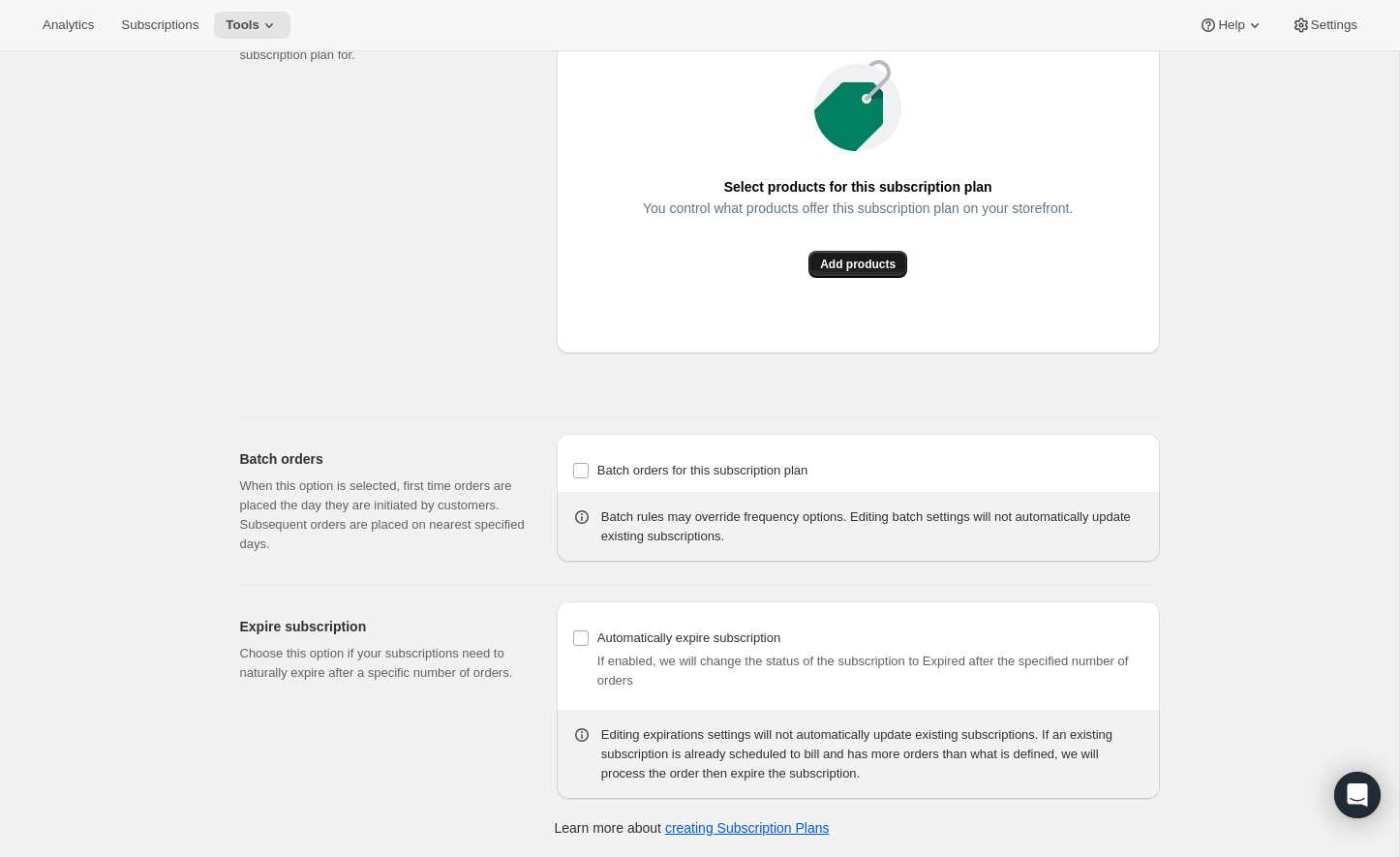
click at [884, 272] on span "Add products" at bounding box center [857, 265] width 75 height 16
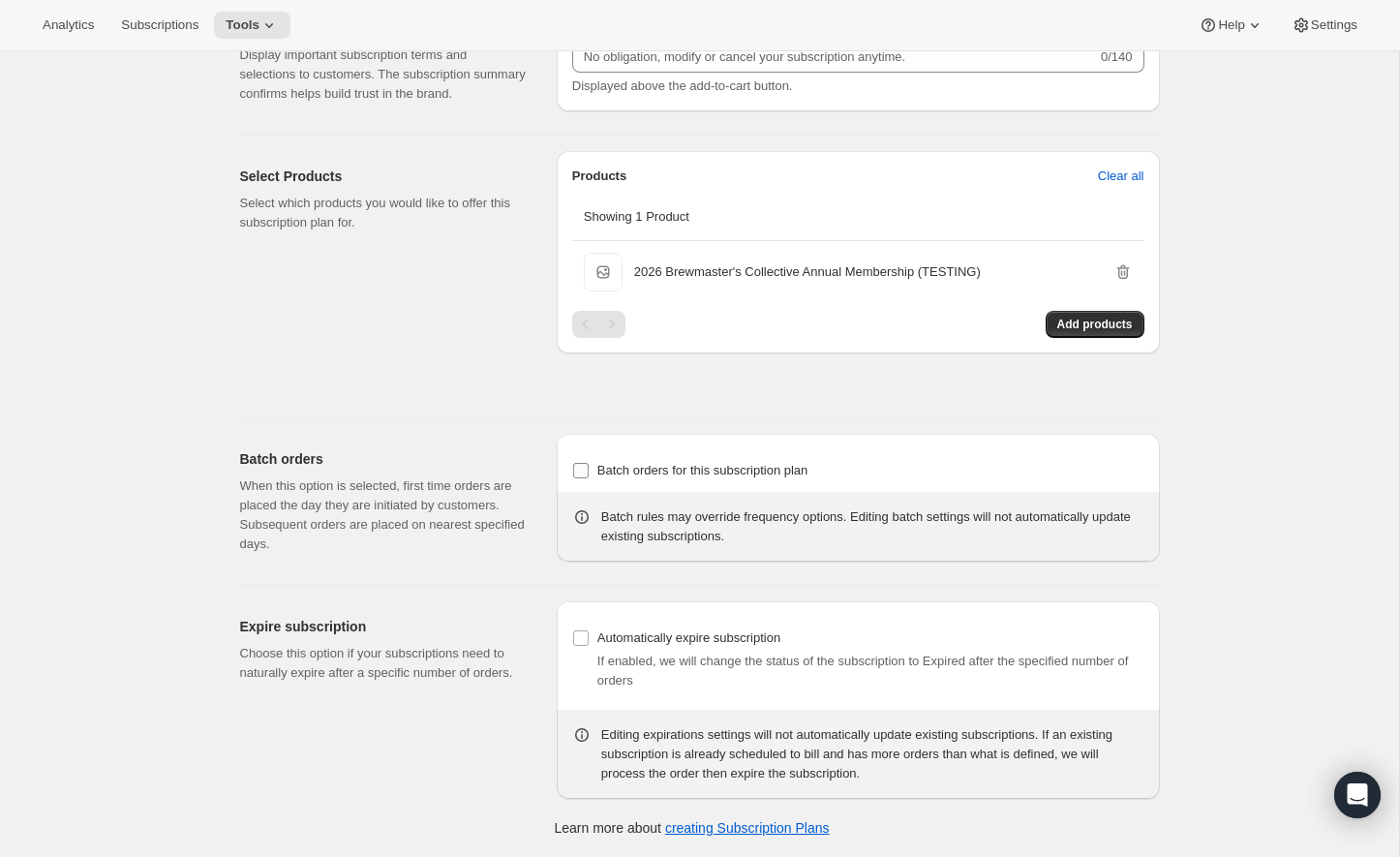
click at [581, 470] on input "Batch orders for this subscription plan" at bounding box center [581, 471] width 16 height 16
checkbox input "true"
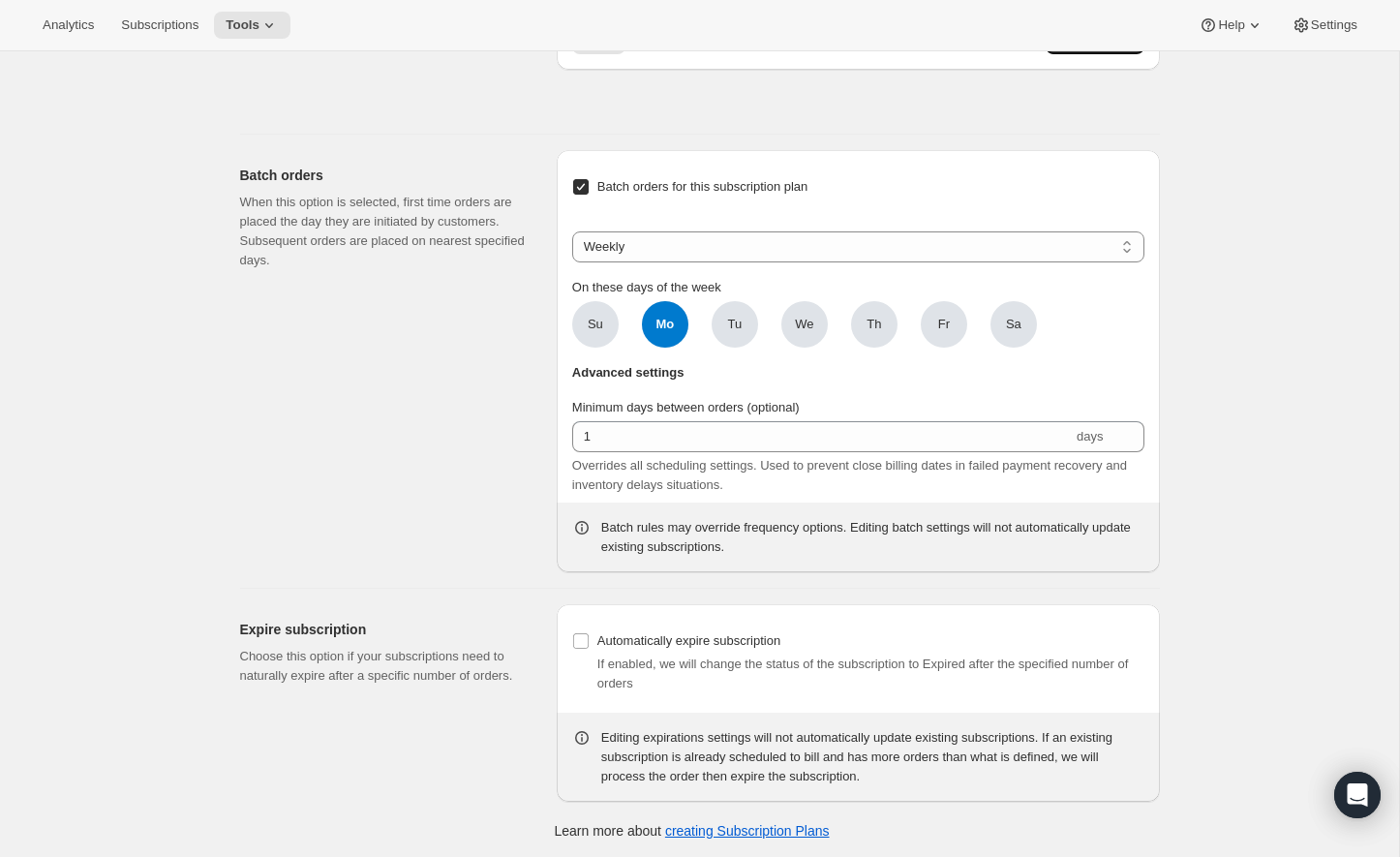
scroll to position [1306, 0]
click at [701, 482] on div "Minimum days between orders (optional) 1 days Overrides all scheduling settings…" at bounding box center [859, 443] width 573 height 97
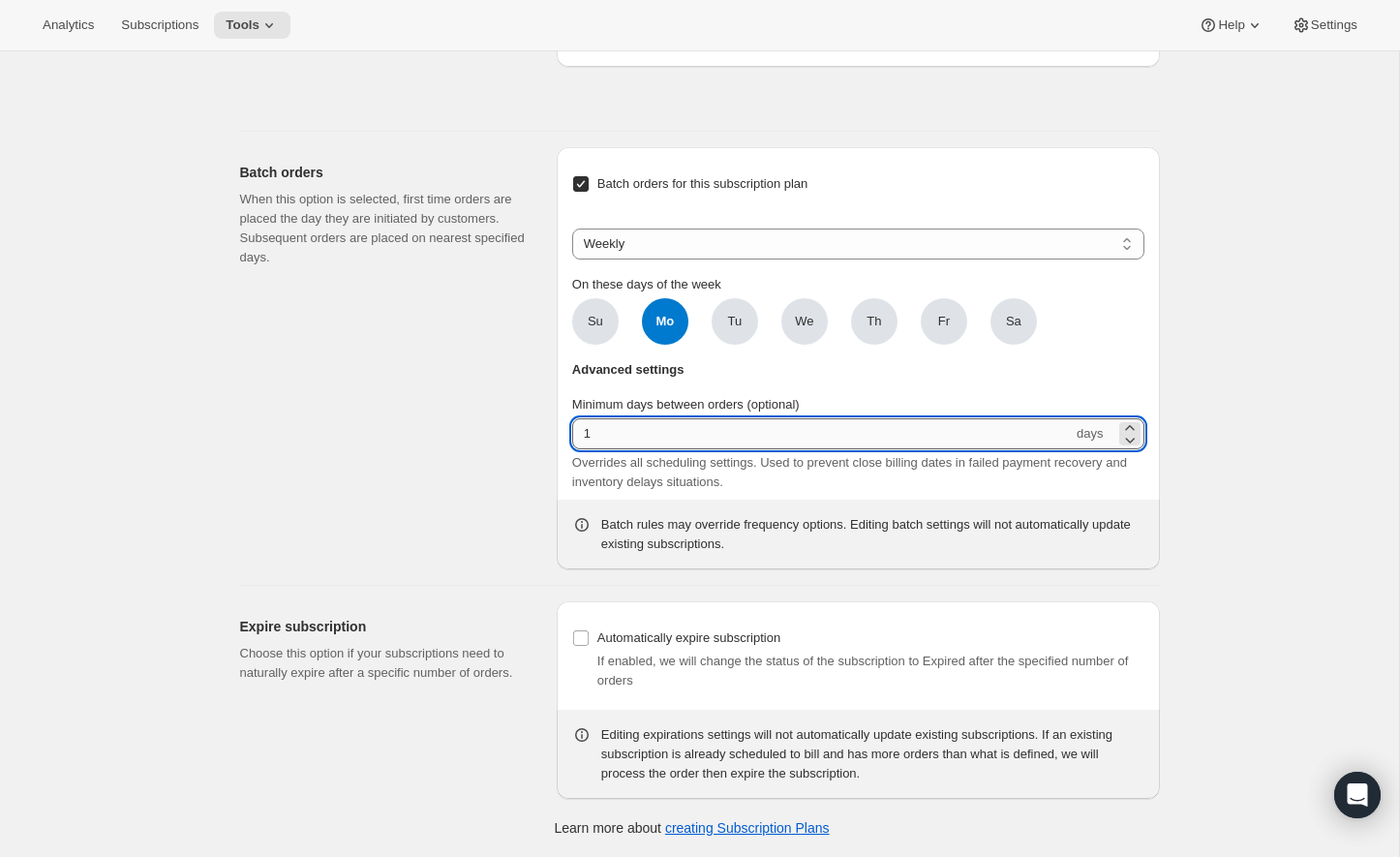
click at [701, 450] on input "1" at bounding box center [823, 434] width 500 height 31
click at [728, 260] on select "Weekly Monthly Yearly" at bounding box center [859, 244] width 573 height 31
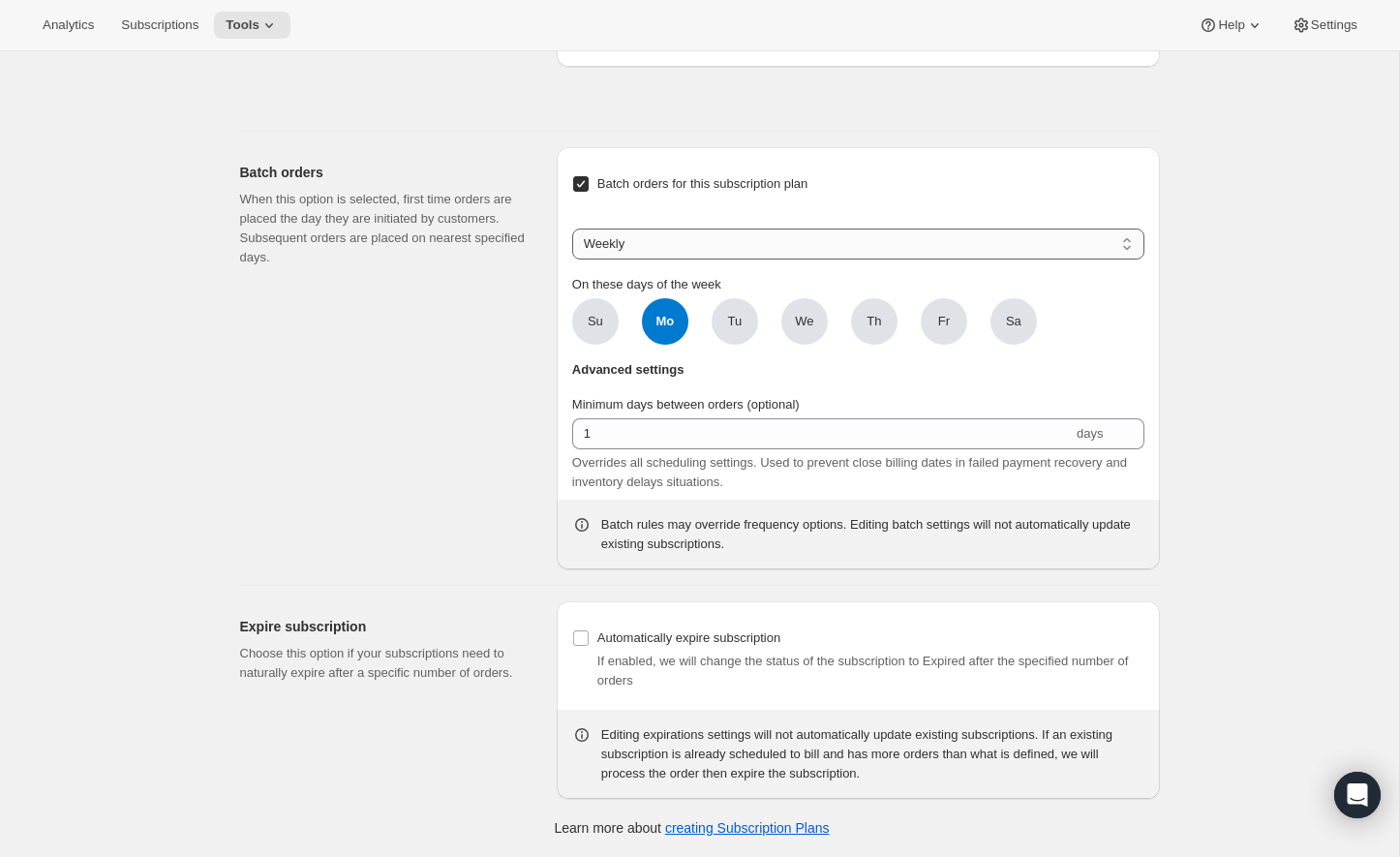
select select "YEARDAY"
click at [573, 259] on select "Weekly Monthly Yearly" at bounding box center [859, 244] width 573 height 31
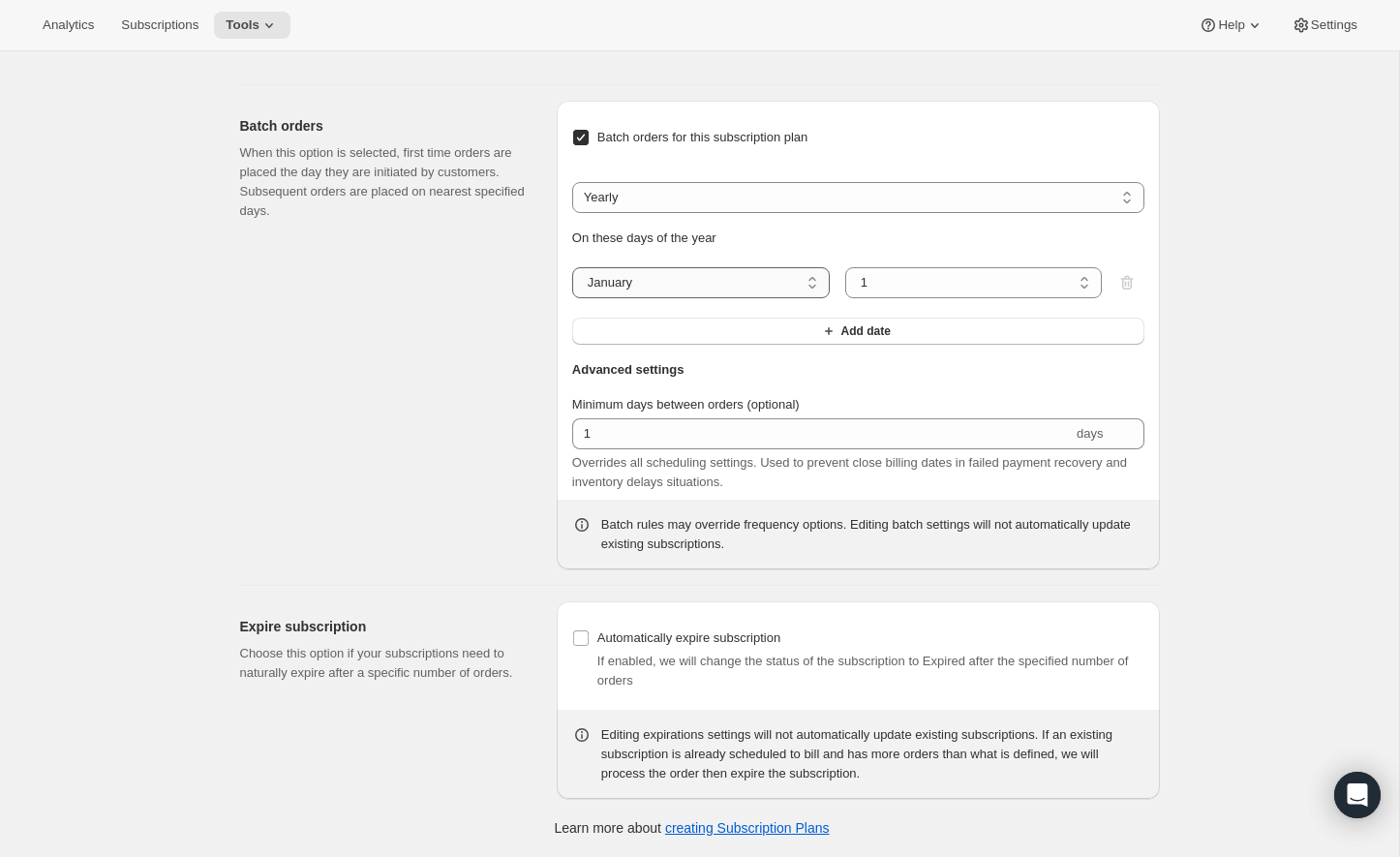
scroll to position [1380, 0]
click at [825, 334] on icon "button" at bounding box center [828, 331] width 8 height 8
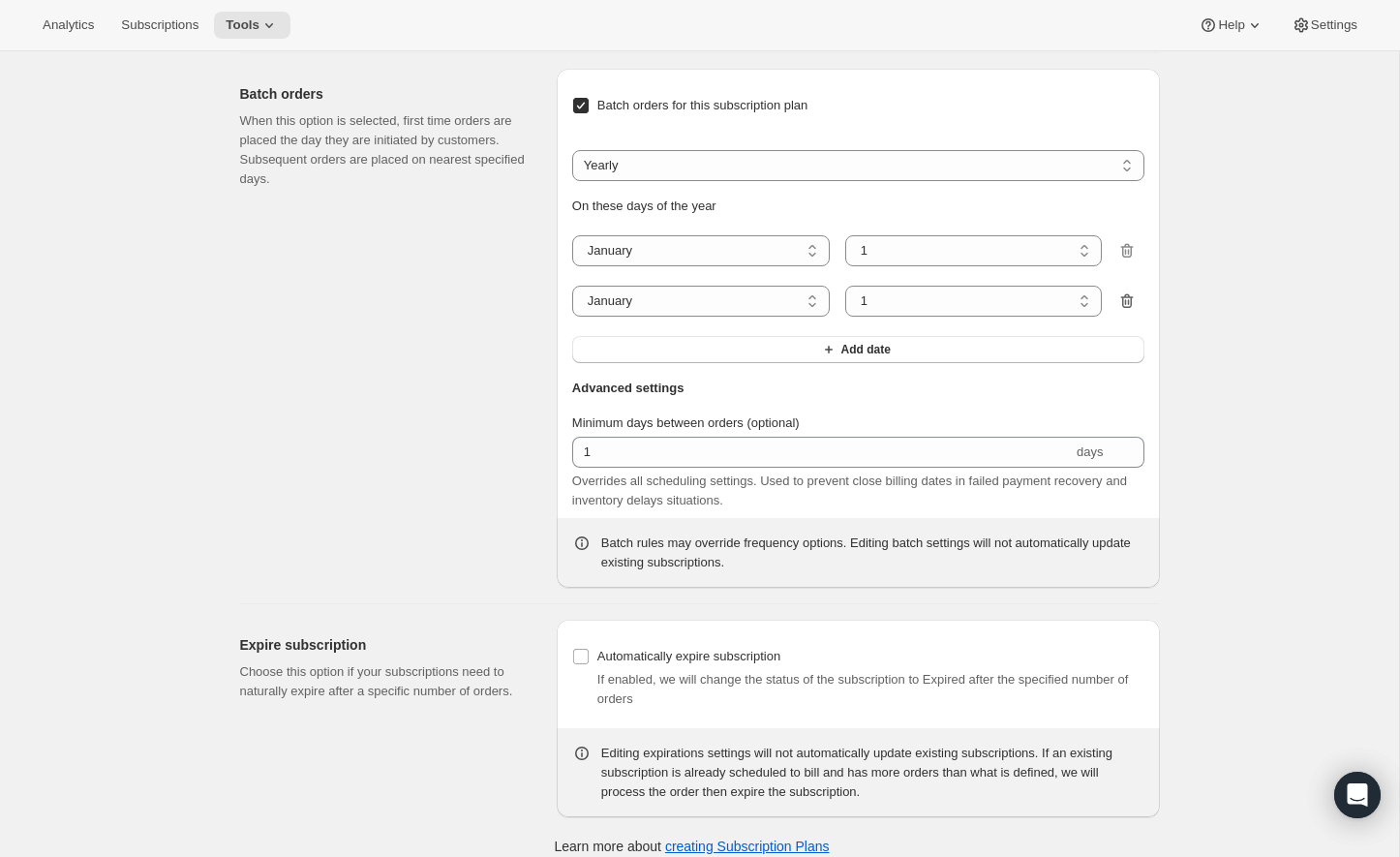
click at [1127, 311] on icon "button" at bounding box center [1126, 301] width 20 height 20
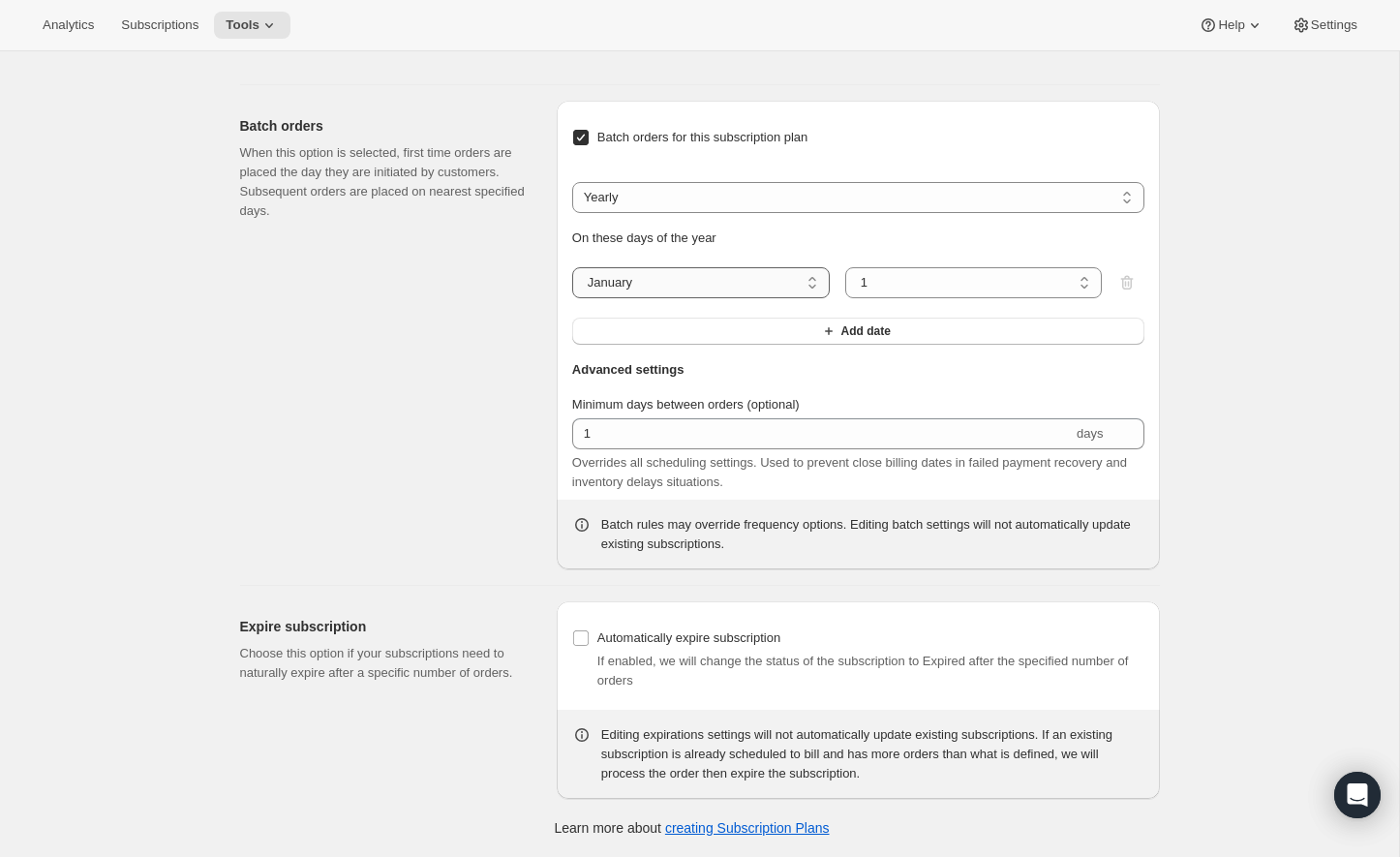
click at [810, 275] on select "January February March April May June July August September October November De…" at bounding box center [701, 282] width 258 height 31
click at [573, 270] on select "January February March April May June July August September October November De…" at bounding box center [701, 282] width 258 height 31
click at [919, 275] on select "1 2 3 4 5 6 7 8 9 10 11 12 13 14 15 16 17 18 19 20 21 22 23 24 25 26 27 28 29 3…" at bounding box center [974, 282] width 258 height 31
click at [773, 289] on select "January February March April May June July August September October November De…" at bounding box center [701, 282] width 258 height 31
select select "1"
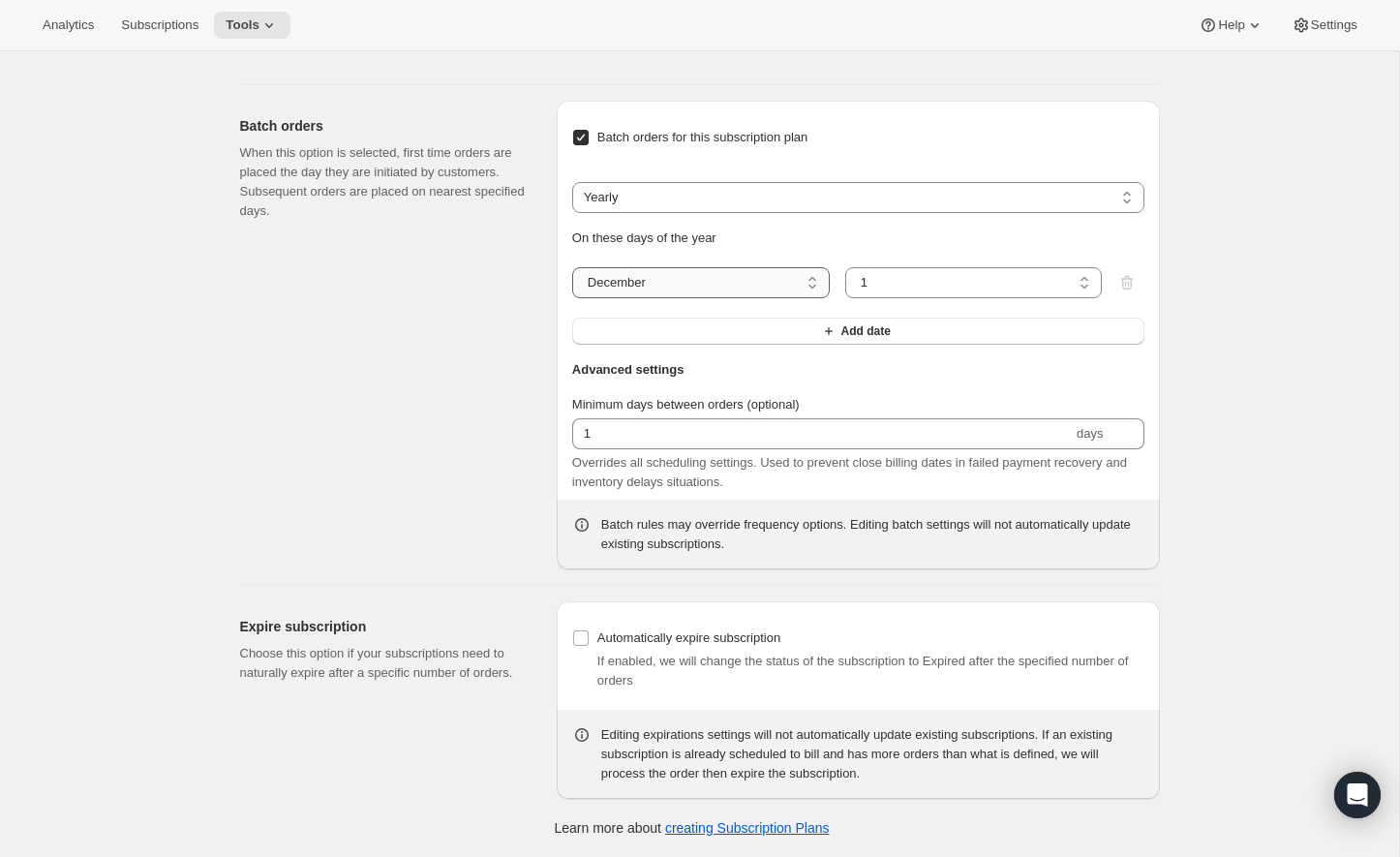
click at [573, 270] on select "January February March April May June July August September October November De…" at bounding box center [701, 282] width 258 height 31
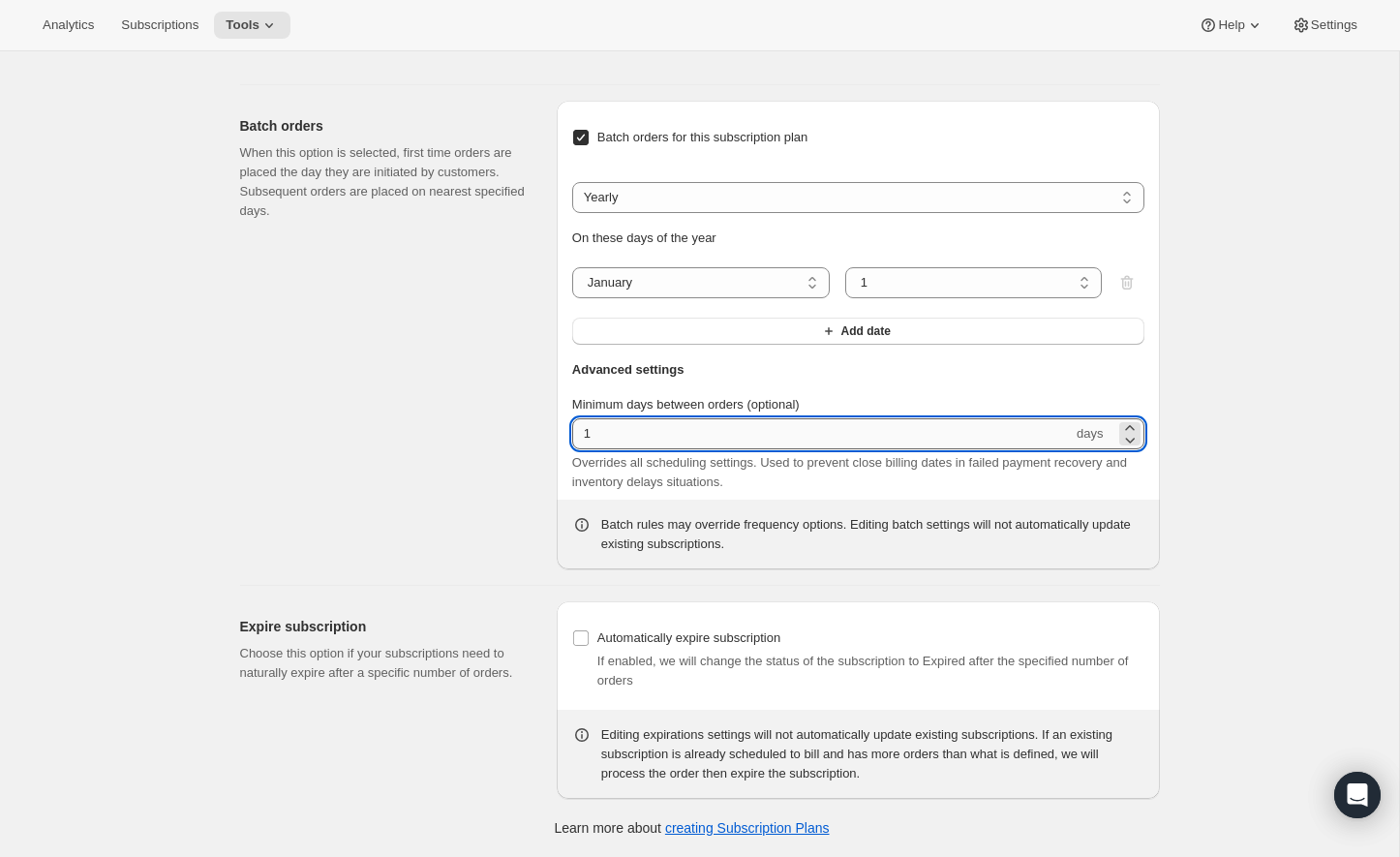
click at [761, 431] on input "1" at bounding box center [823, 434] width 500 height 31
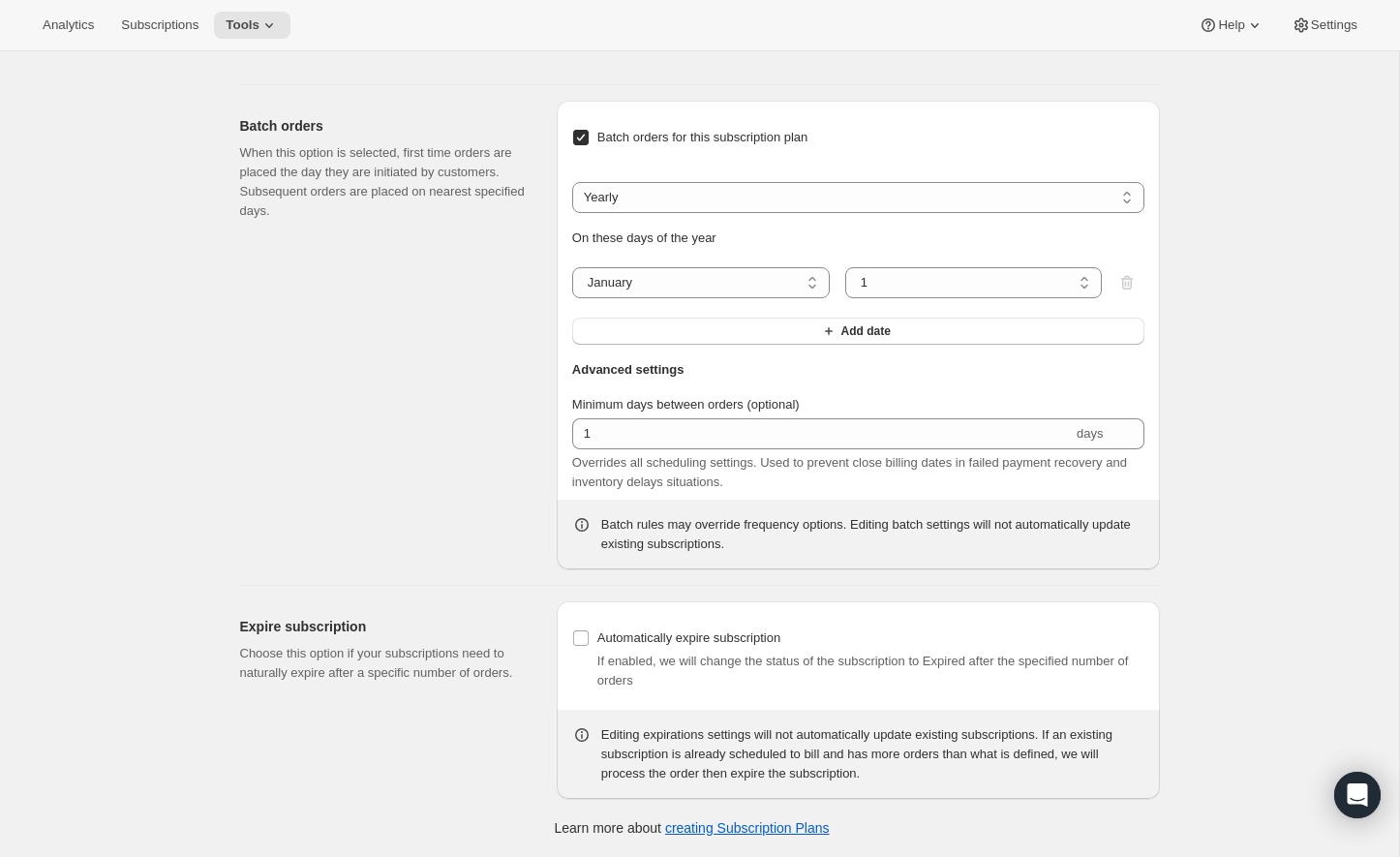
click at [450, 359] on div "Batch orders When this option is selected, first time orders are placed the day…" at bounding box center [391, 335] width 301 height 469
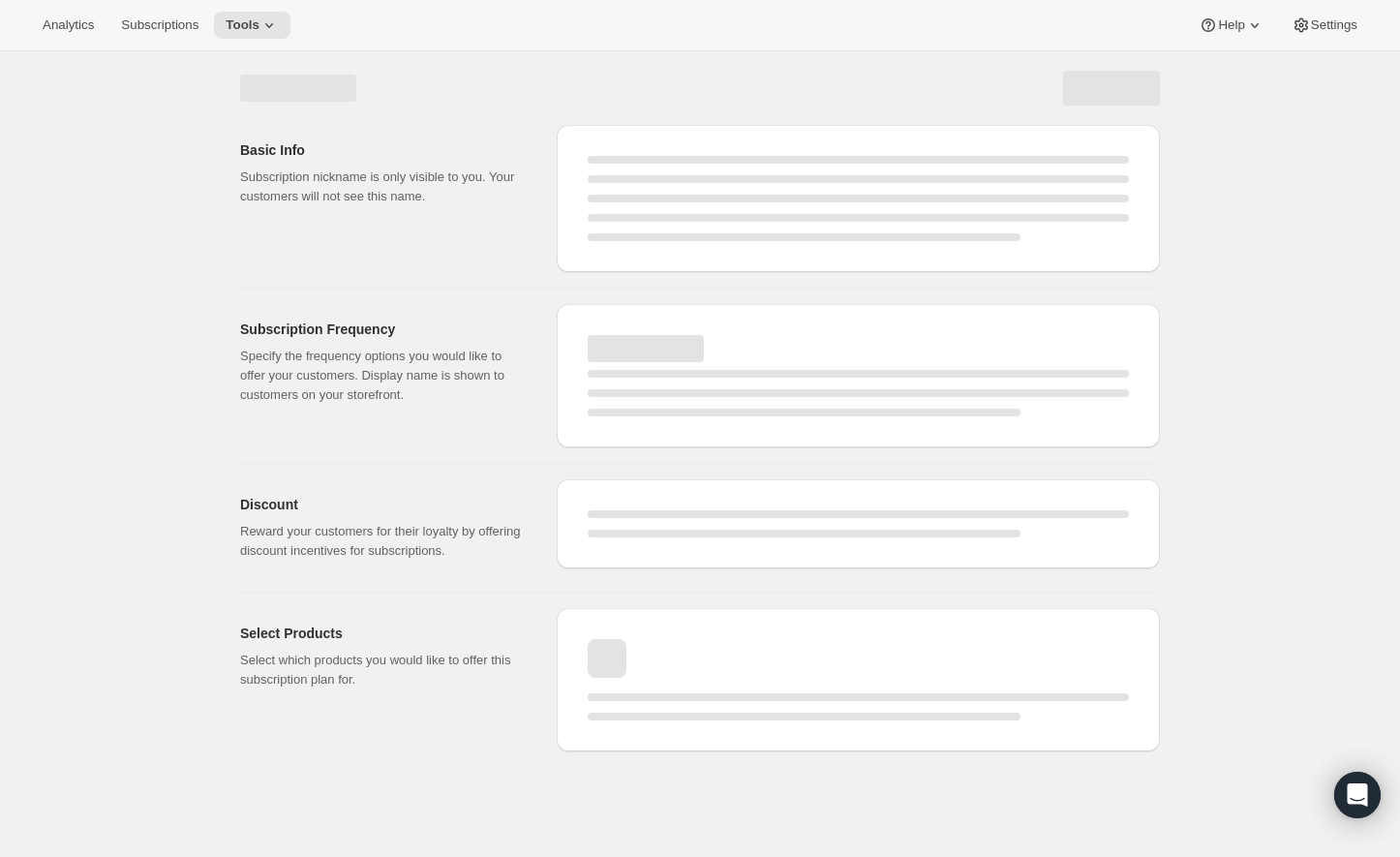
scroll to position [0, 0]
select select "WEEK"
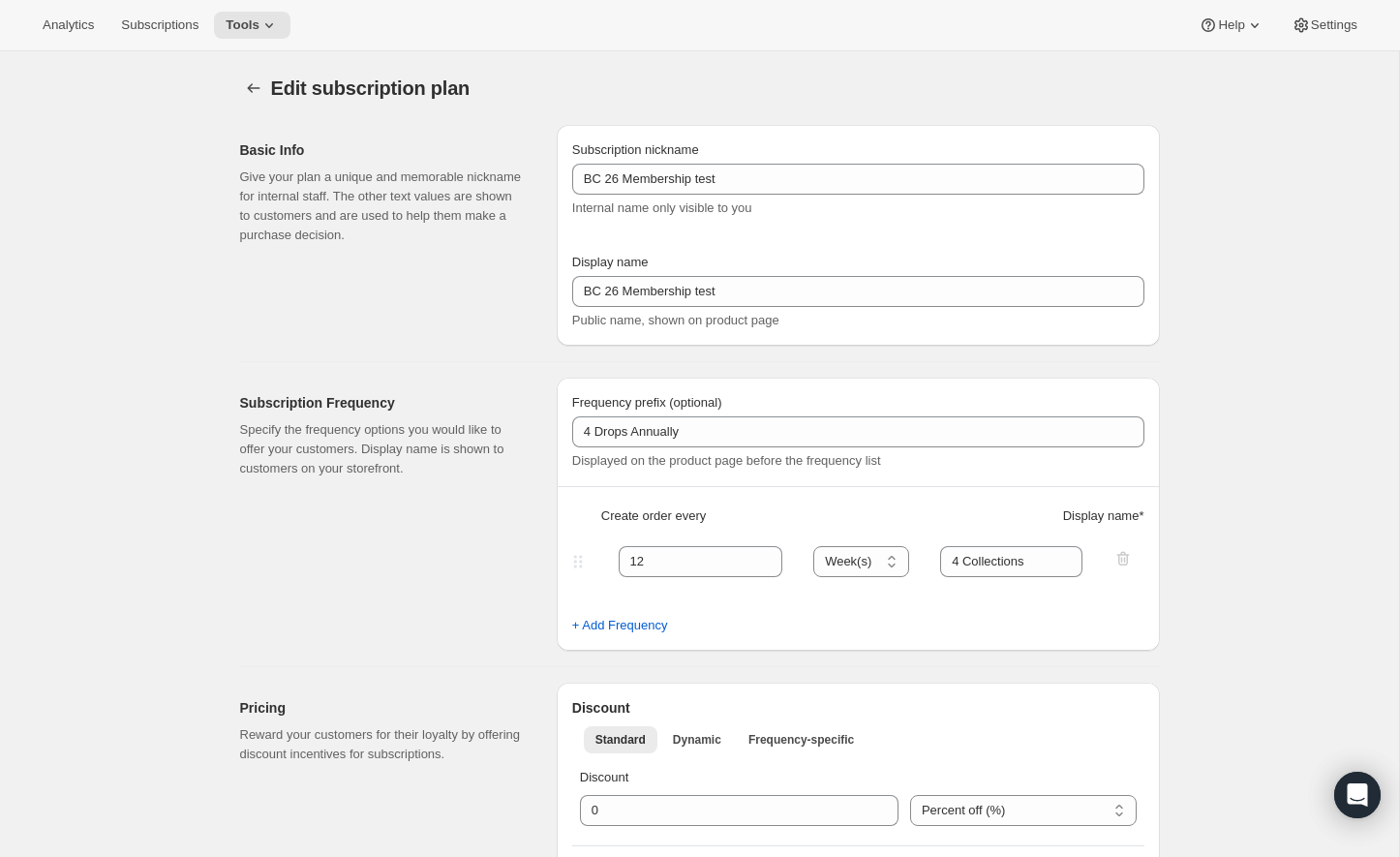
checkbox input "true"
select select "YEARDAY"
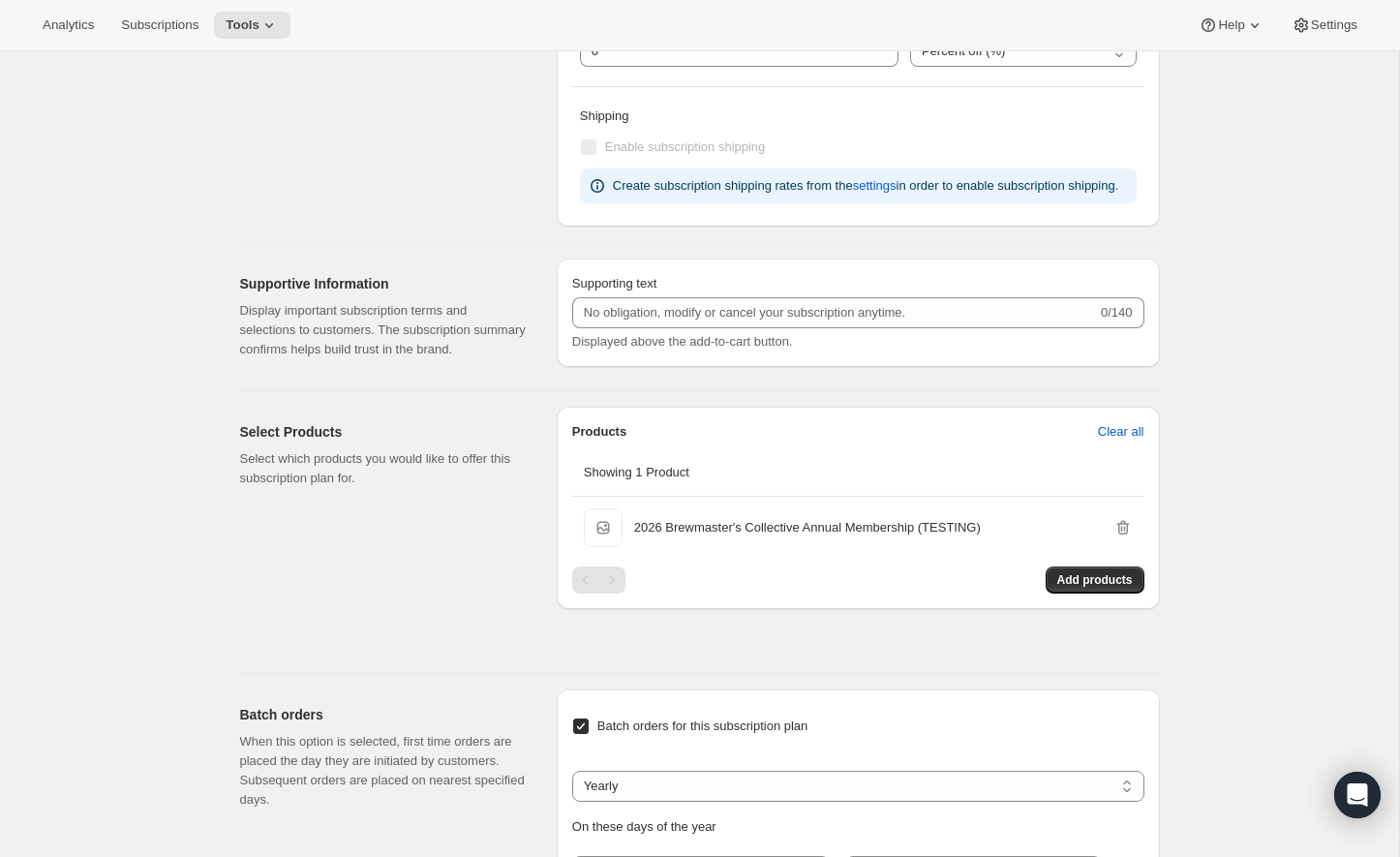
scroll to position [1011, 0]
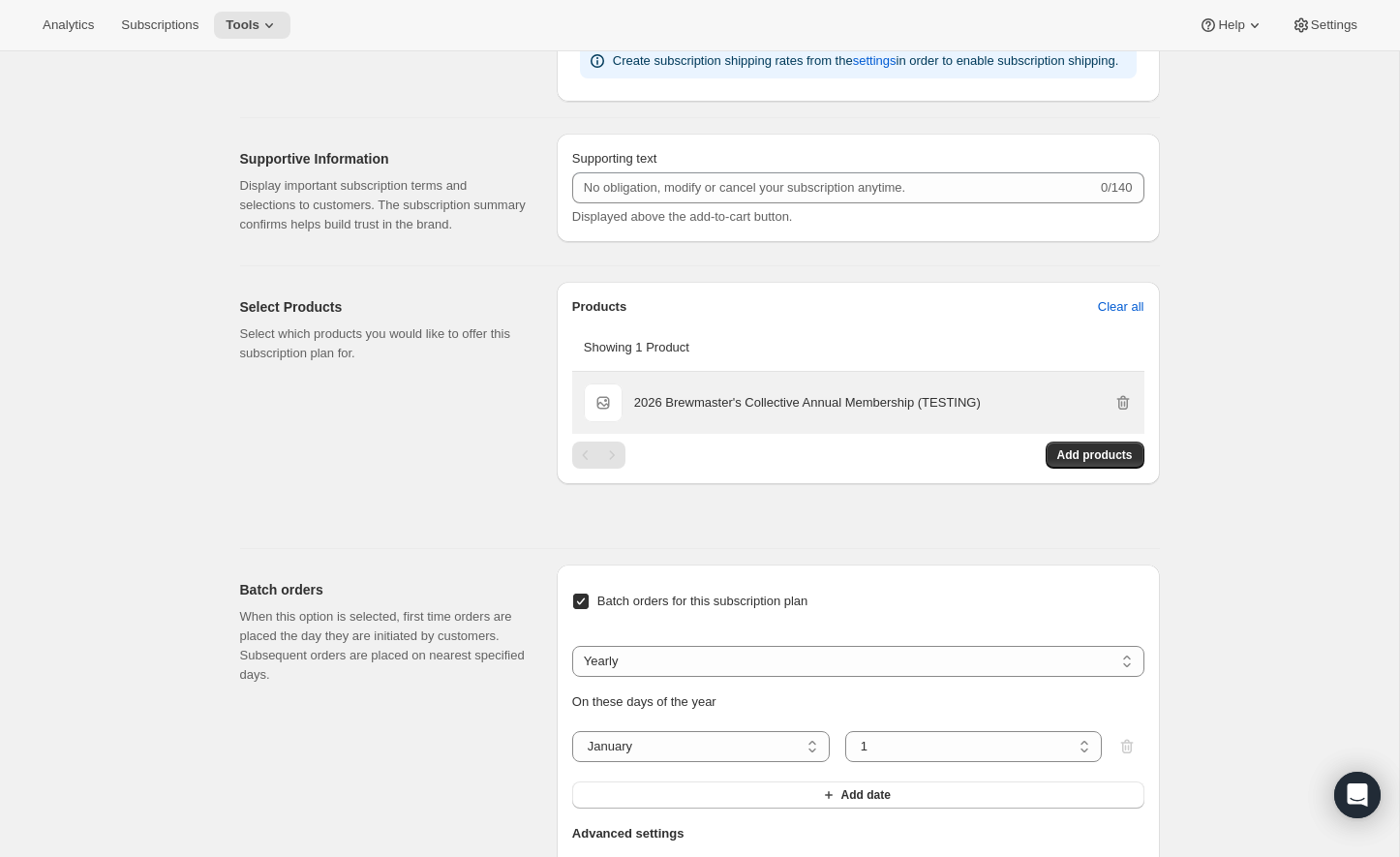
click at [785, 422] on div "2026 Brewmaster's Collective Annual Membership (TESTING)" at bounding box center [883, 403] width 498 height 39
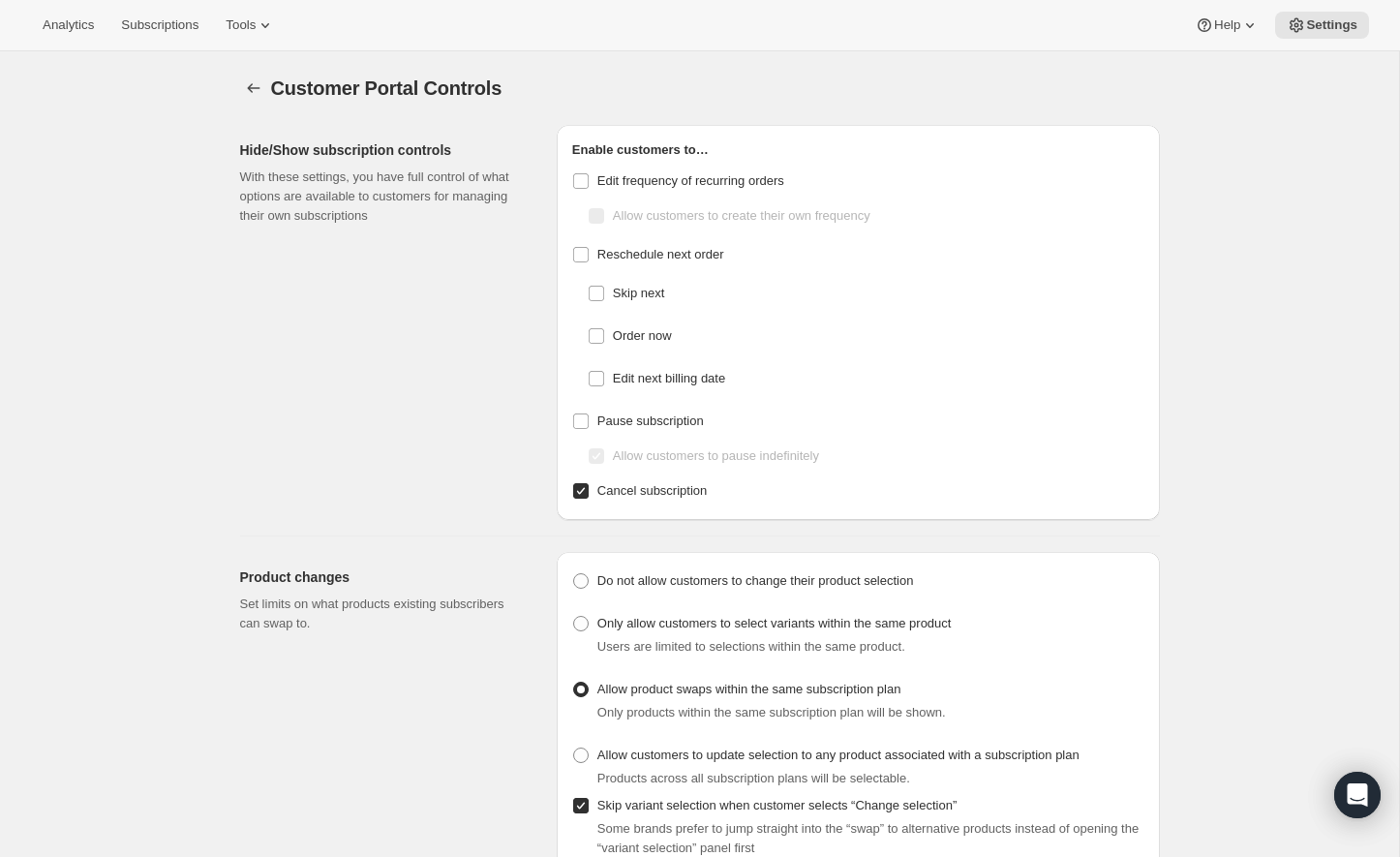
scroll to position [742, 0]
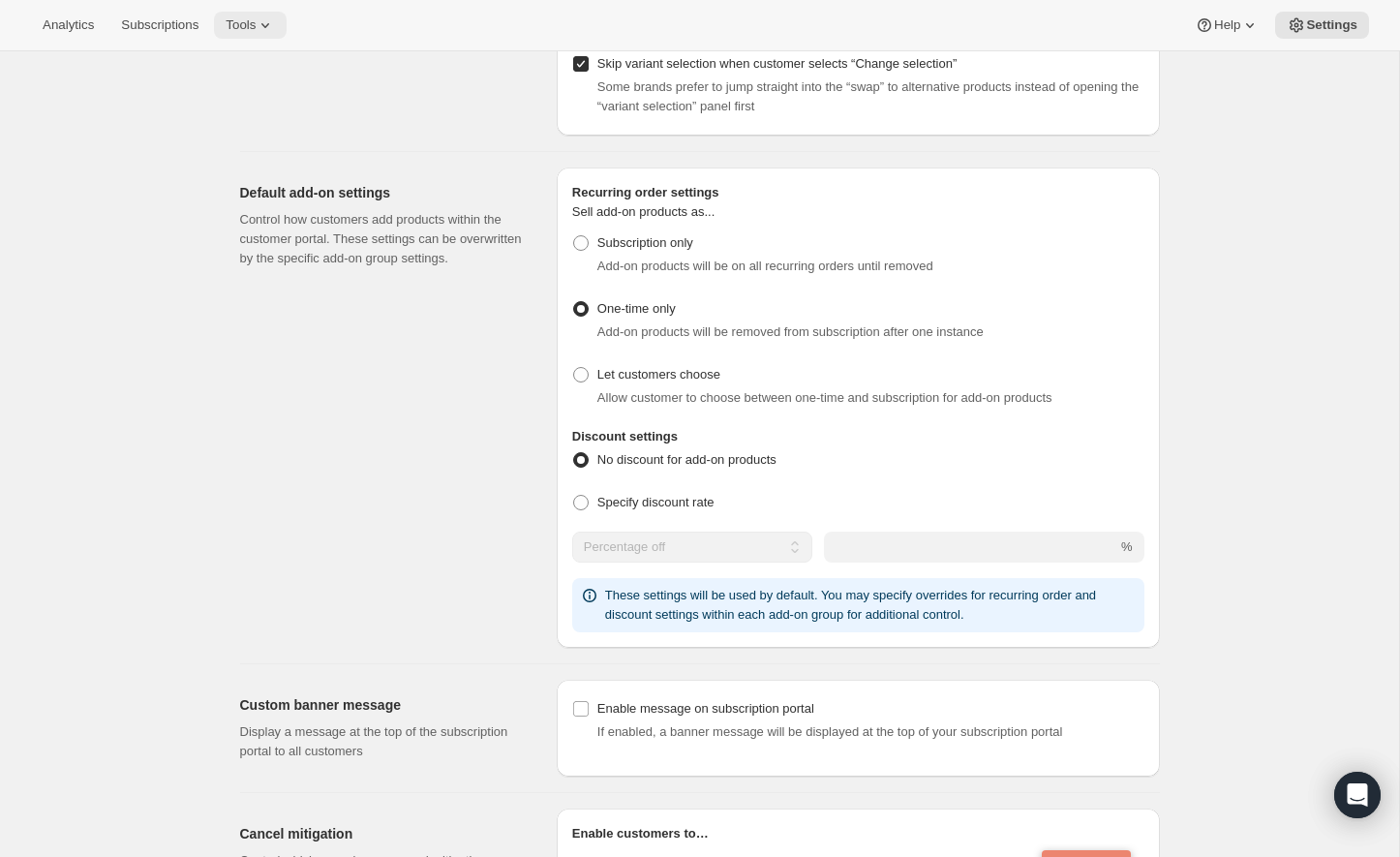
click at [254, 36] on button "Tools" at bounding box center [250, 25] width 72 height 27
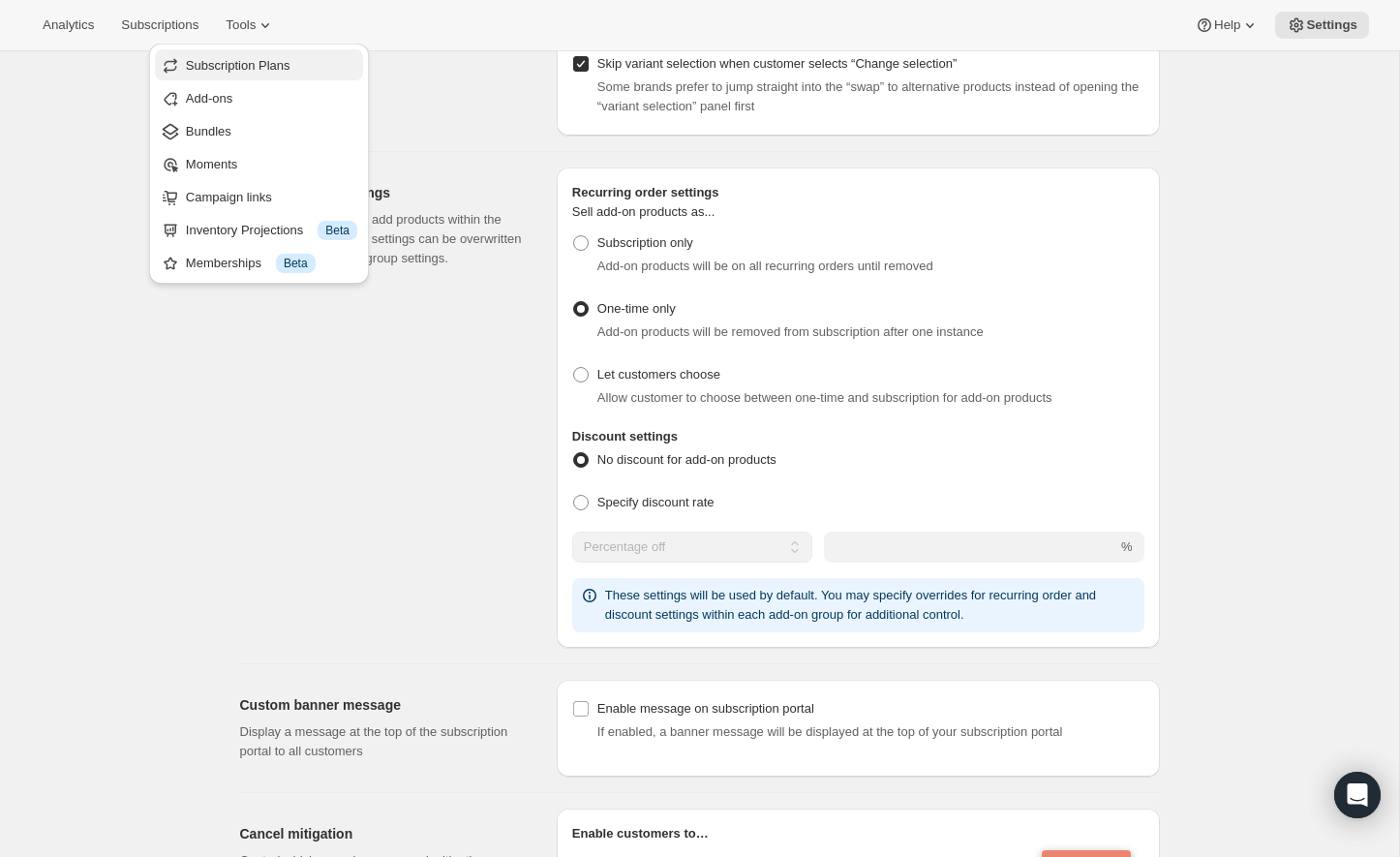
click at [261, 67] on span "Subscription Plans" at bounding box center [237, 64] width 105 height 15
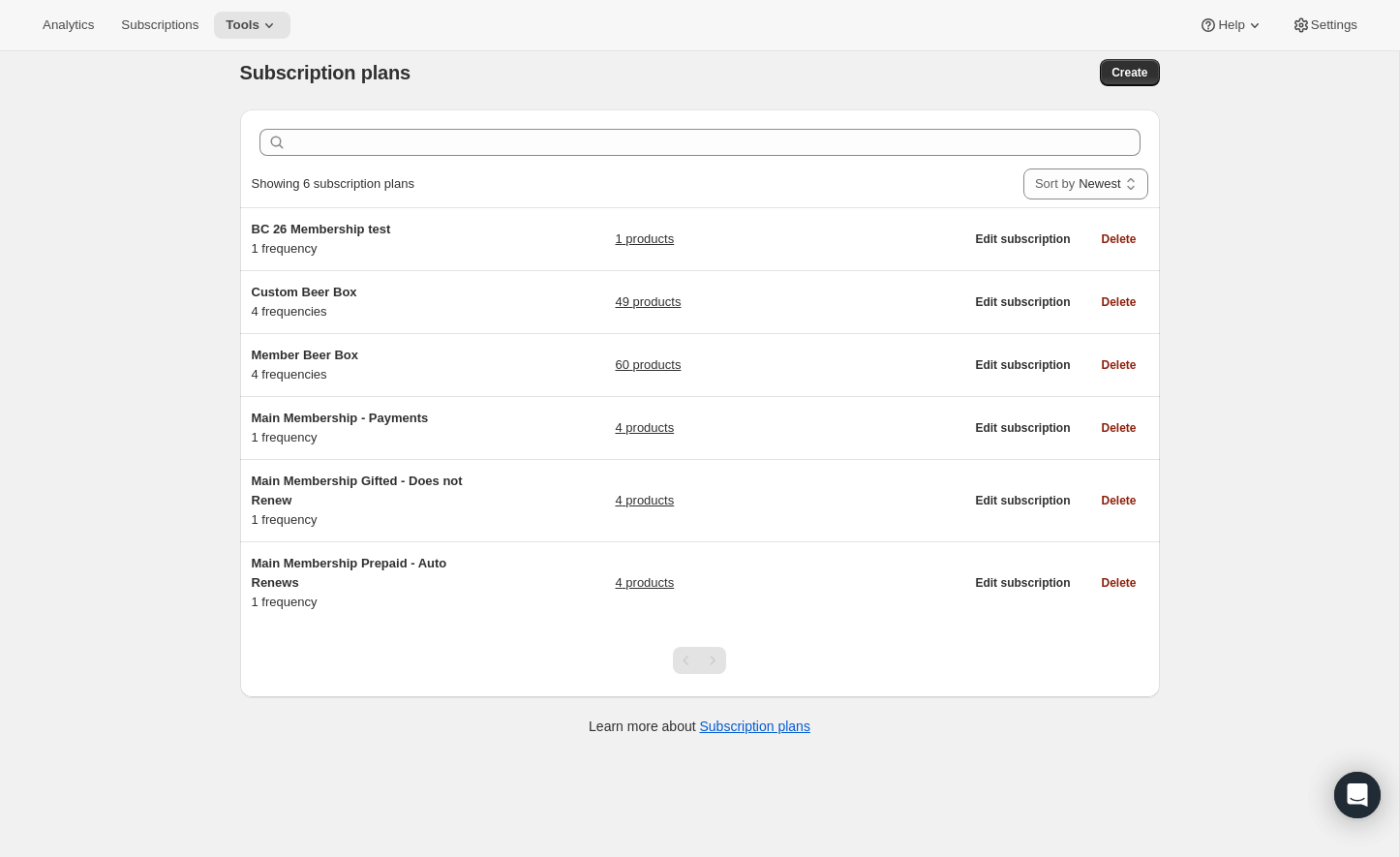
scroll to position [1, 0]
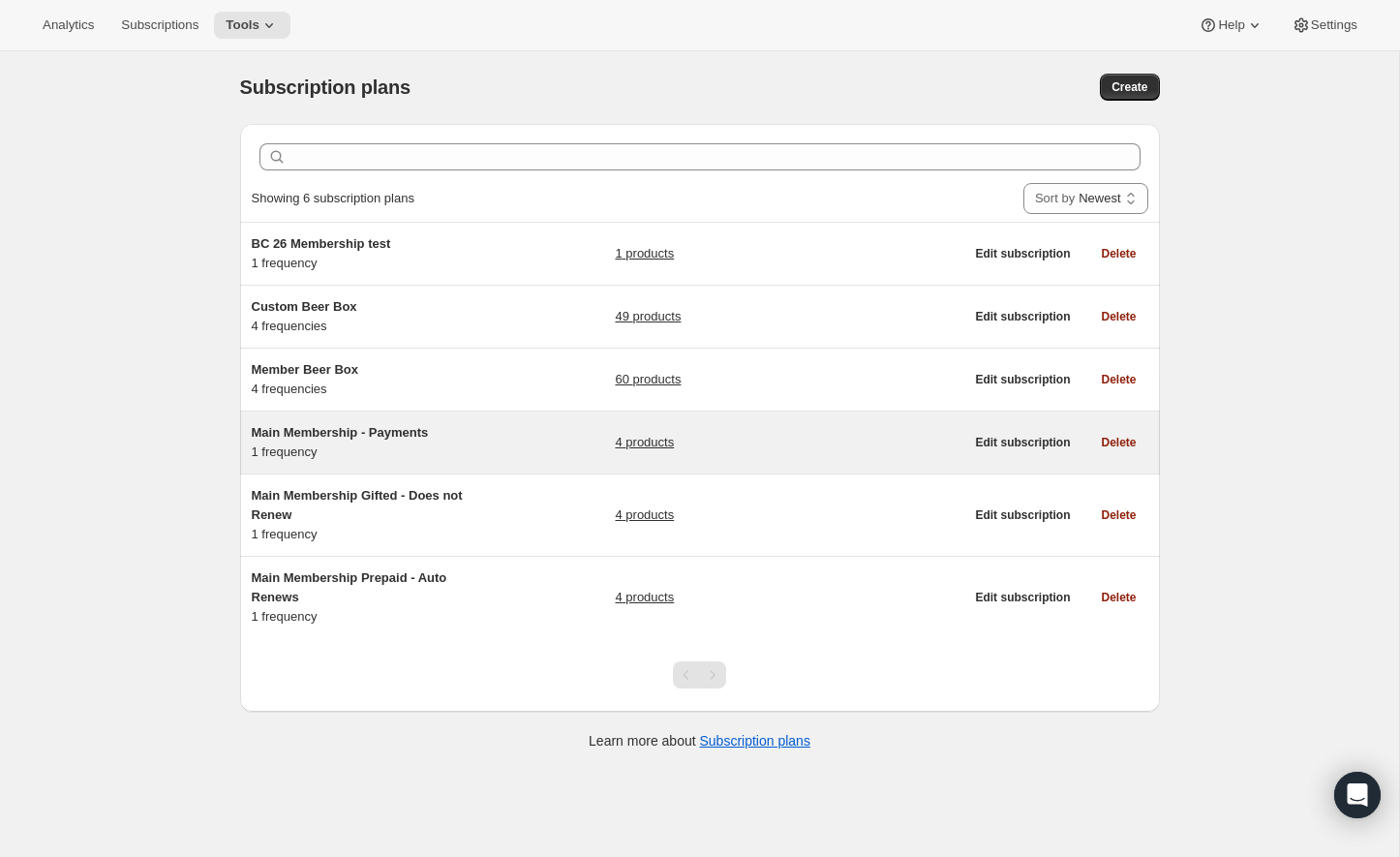
click at [692, 442] on div "4 products" at bounding box center [788, 443] width 349 height 39
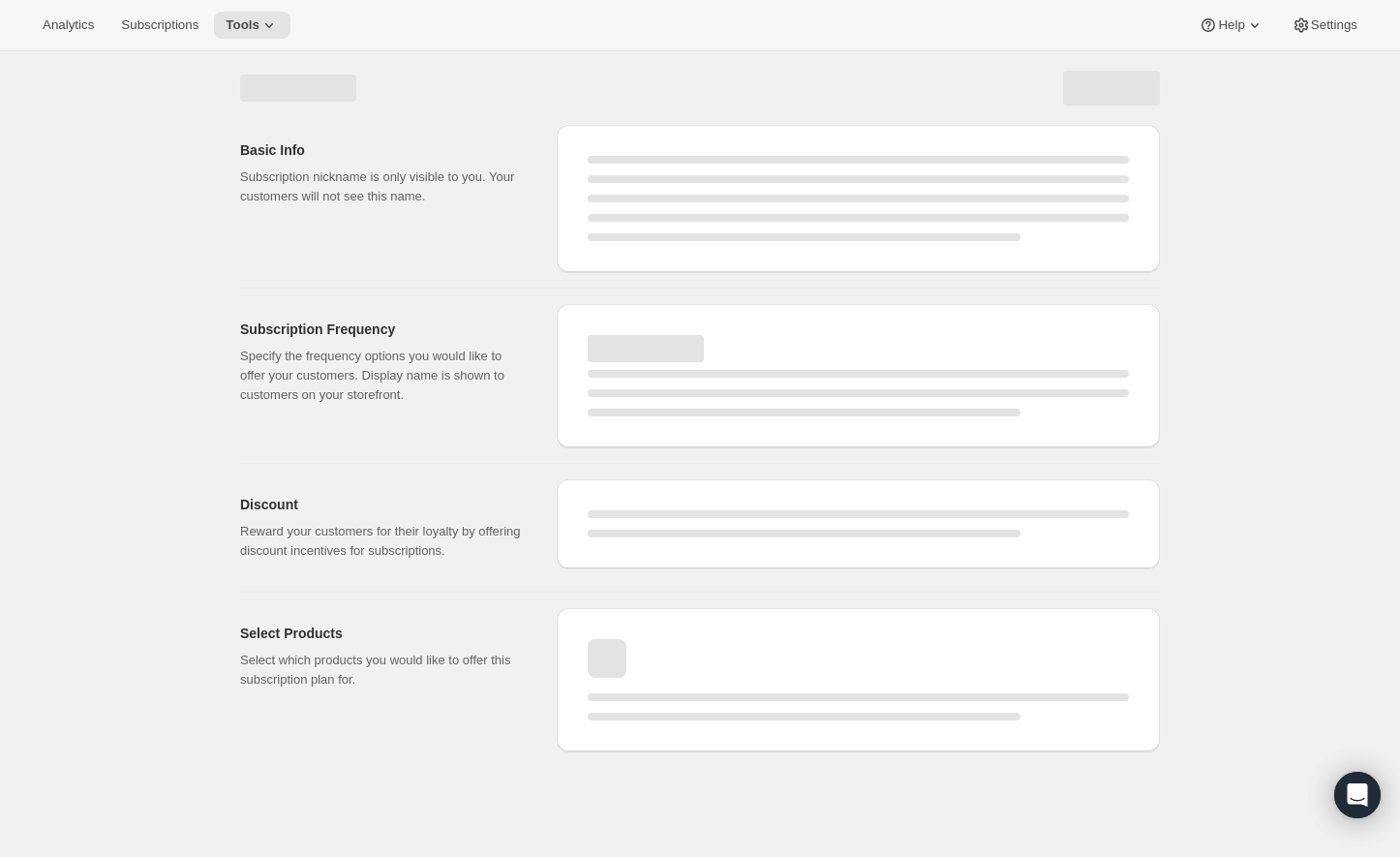
select select "WEEK"
select select "MONTH"
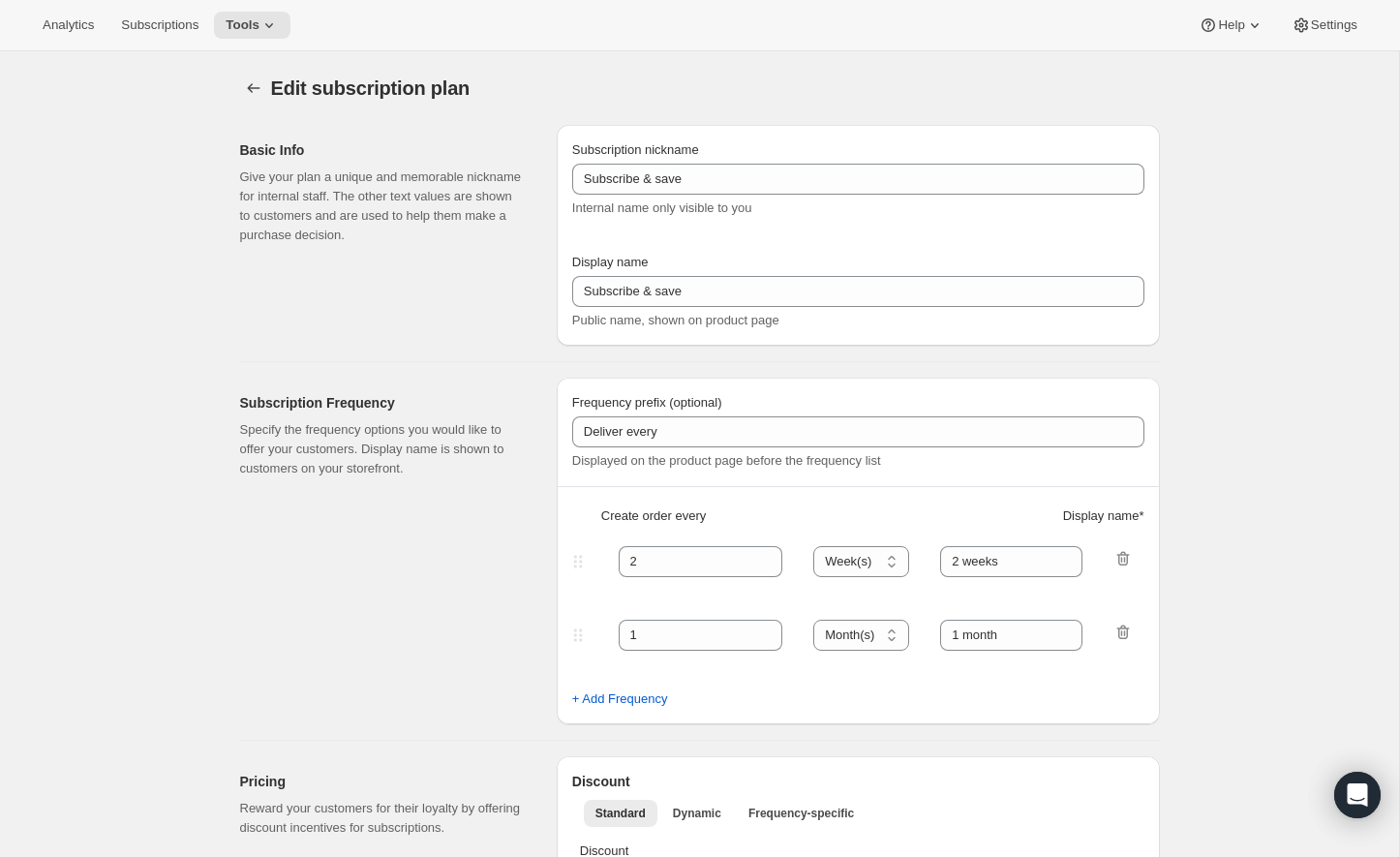
type input "Main Membership - Payments"
type input "2025 Annual Membership - Payment Installments"
type input "12"
type input "Includes Welcome Kit + 4 Quarterly Collections."
type input "$85+ tax & shipping charged prior to each of the 4 quarterly Collections."
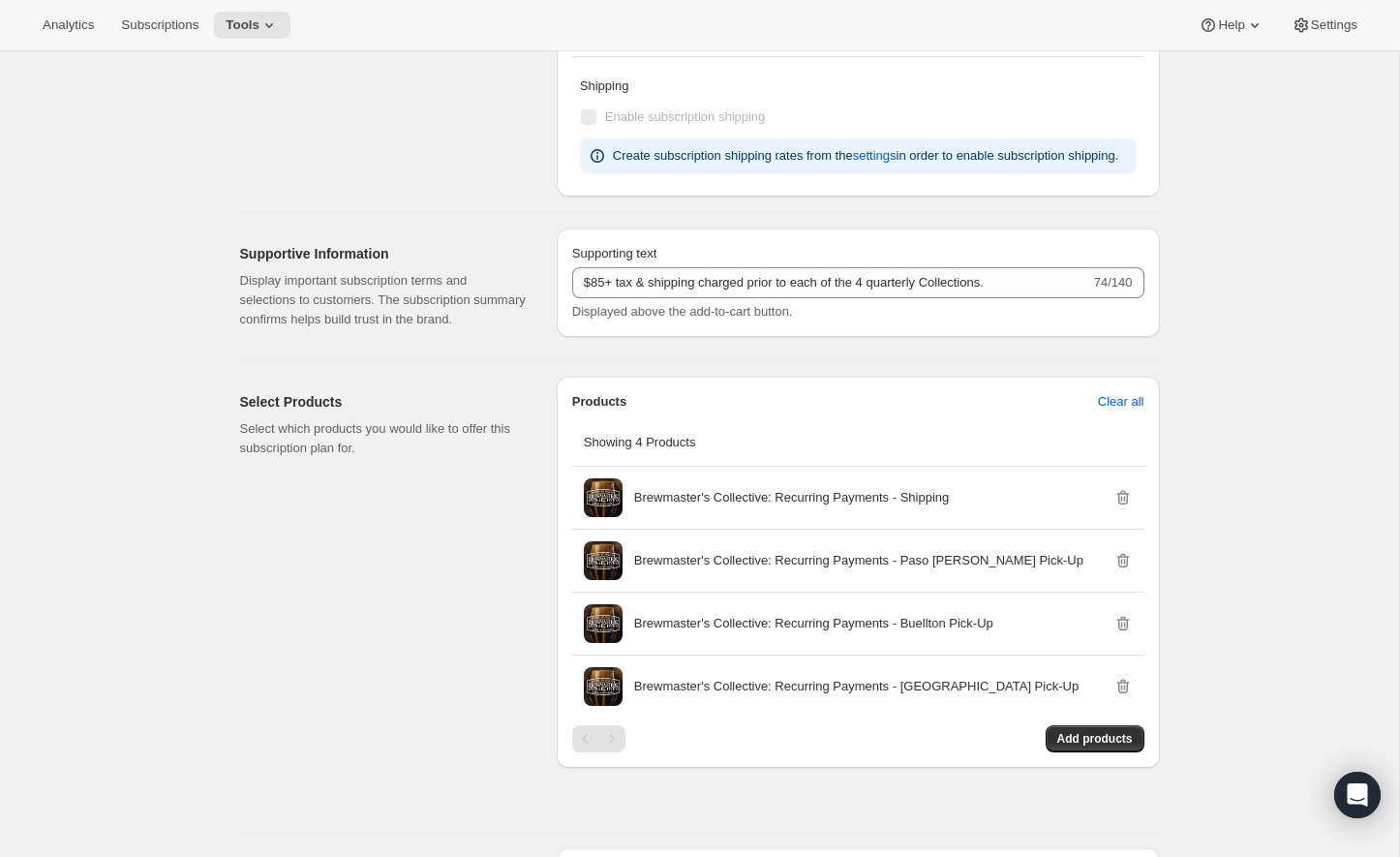
scroll to position [833, 0]
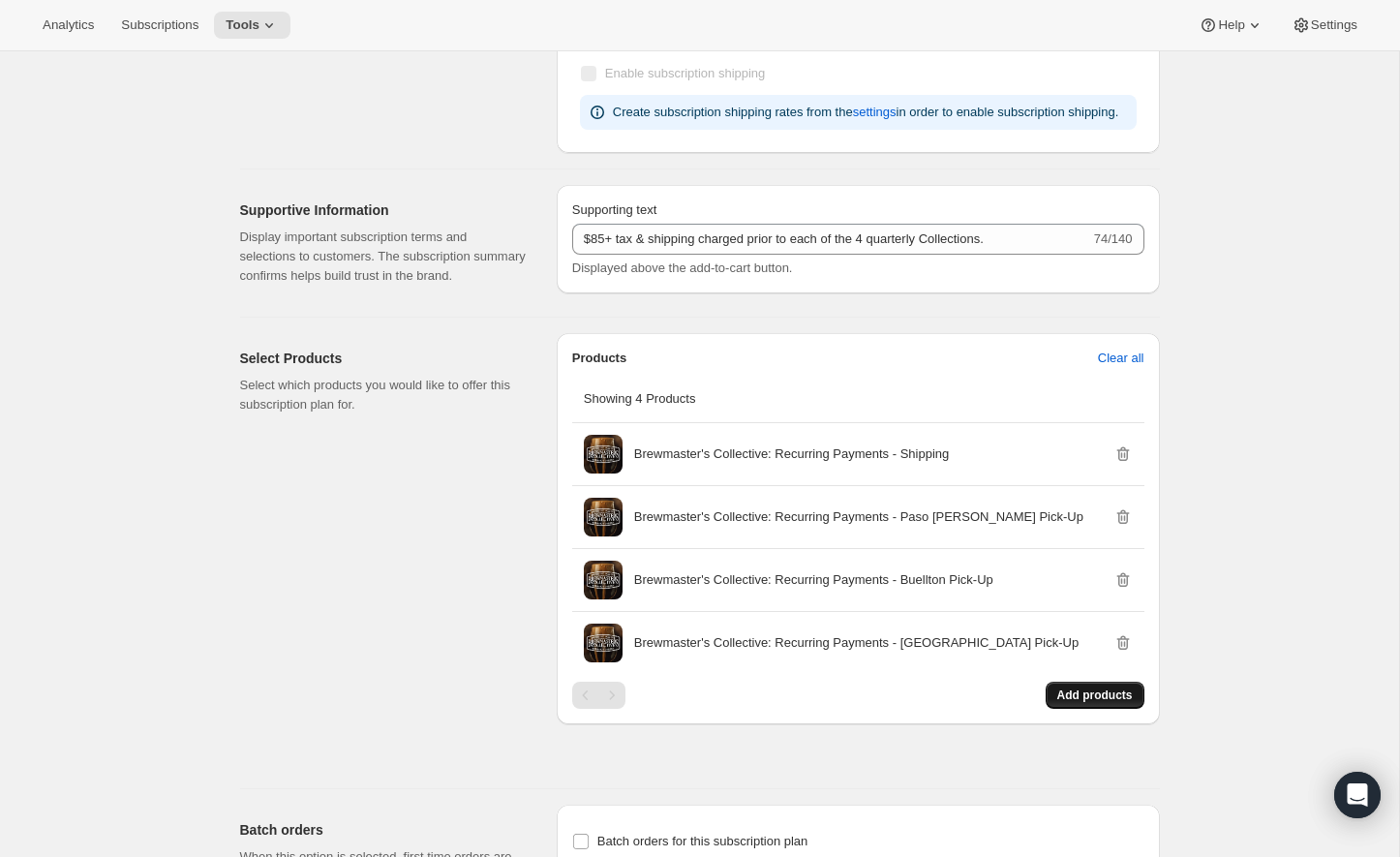
click at [1086, 703] on span "Add products" at bounding box center [1094, 695] width 75 height 16
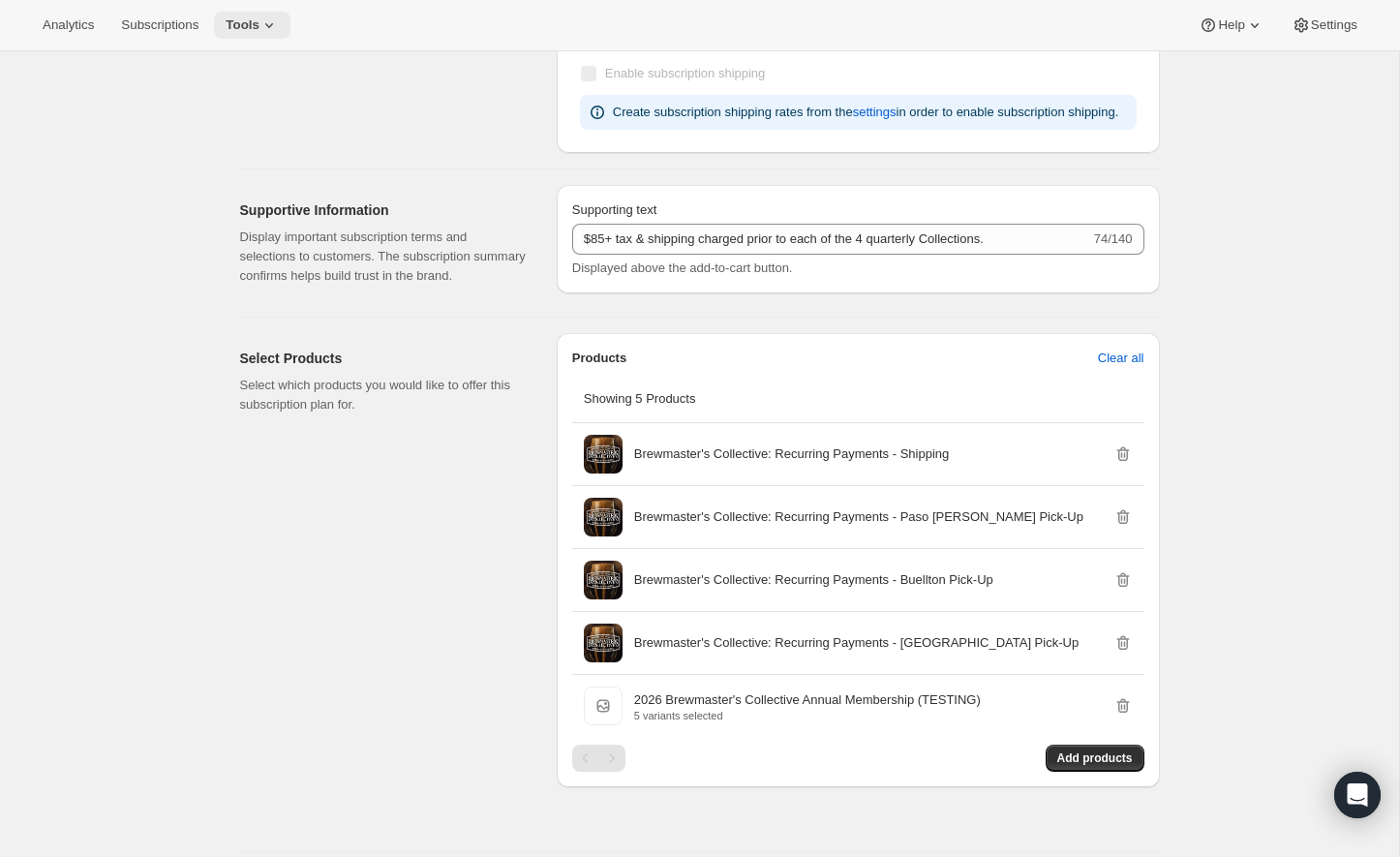
click at [260, 30] on span "Tools" at bounding box center [242, 25] width 34 height 16
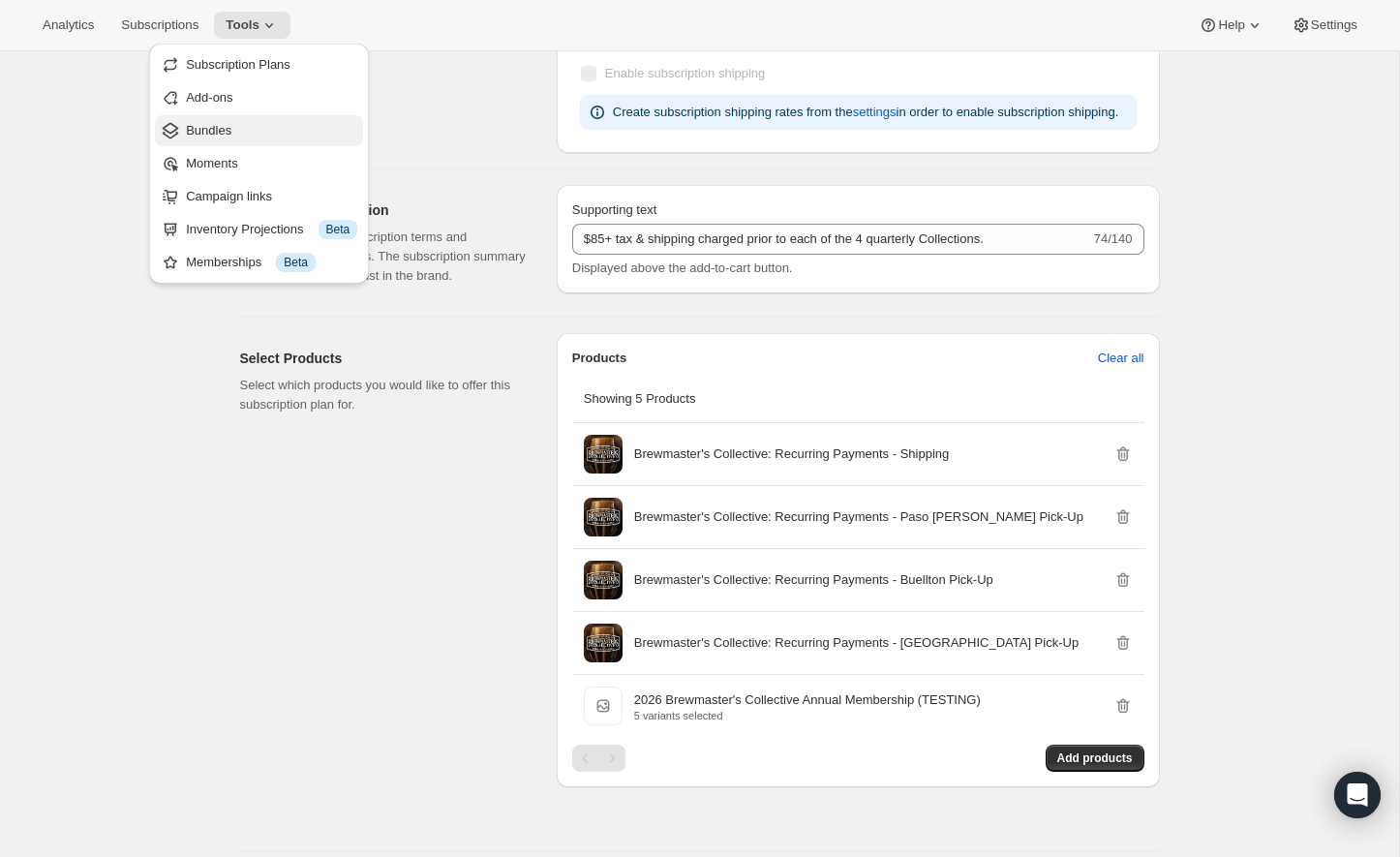
click at [248, 122] on span "Bundles" at bounding box center [271, 131] width 171 height 20
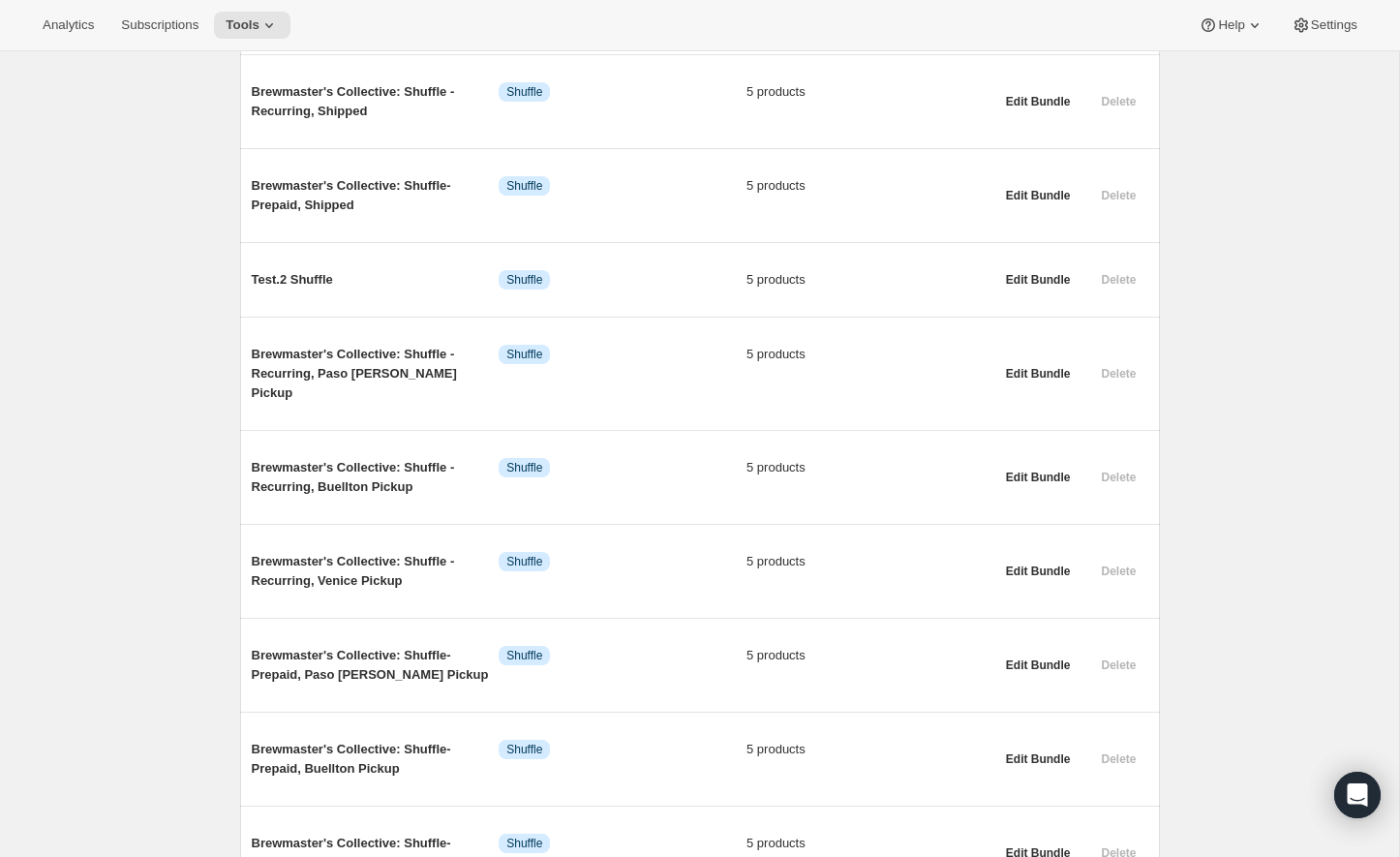
scroll to position [837, 0]
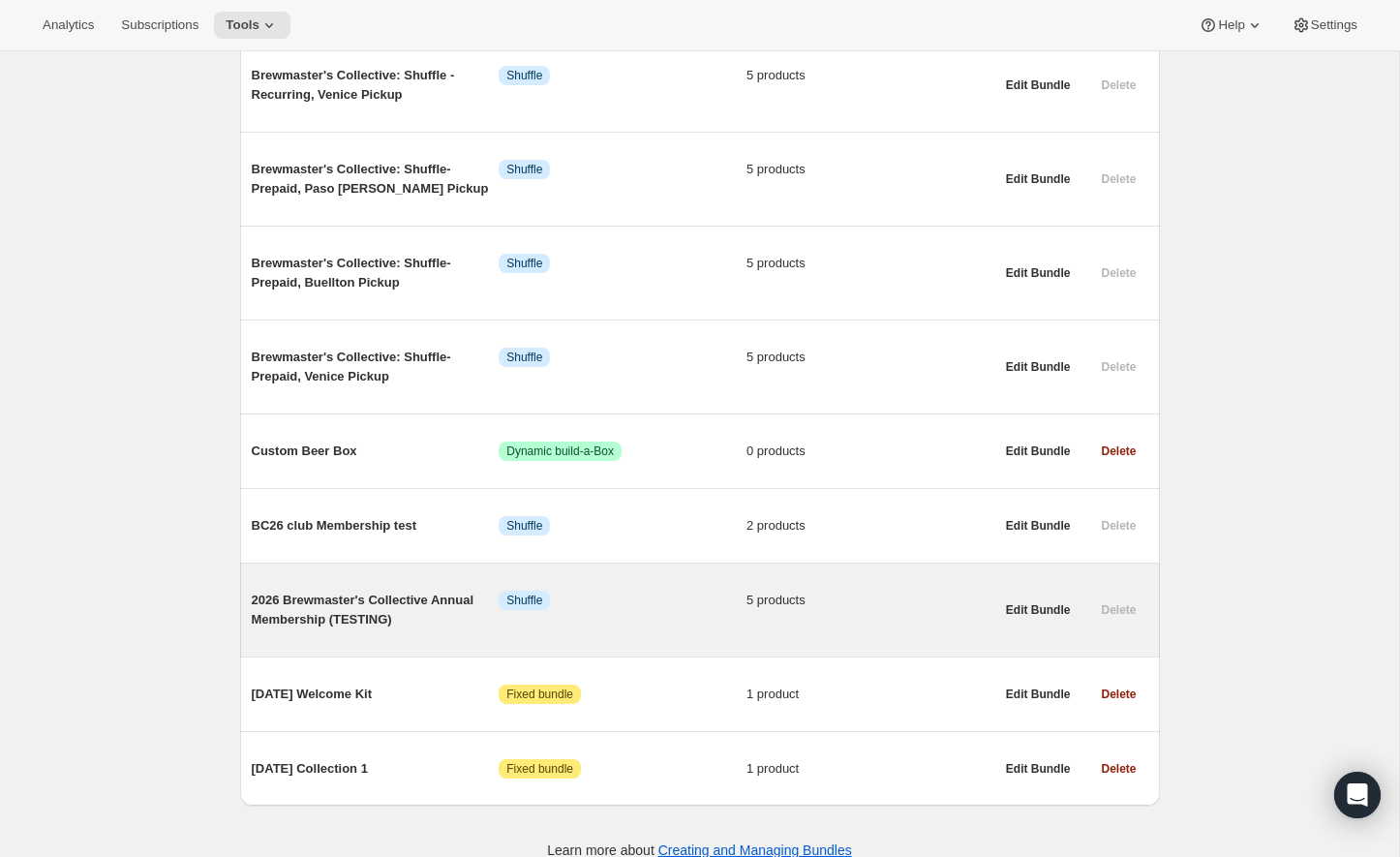
click at [374, 590] on span "2026 Brewmaster's Collective Annual Membership (TESTING)" at bounding box center [376, 610] width 248 height 39
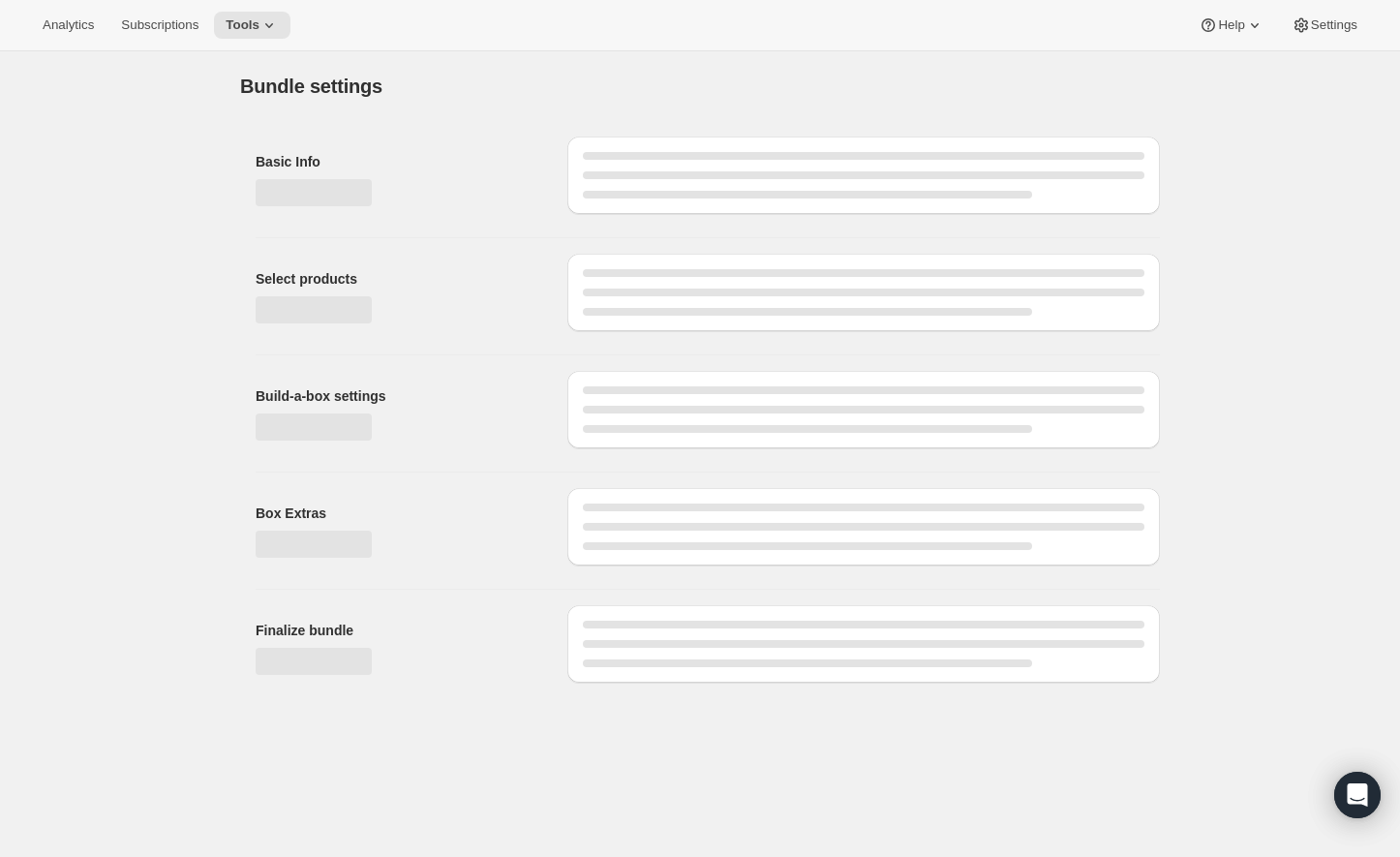
type input "2026 Brewmaster's Collective Annual Membership (TESTING)"
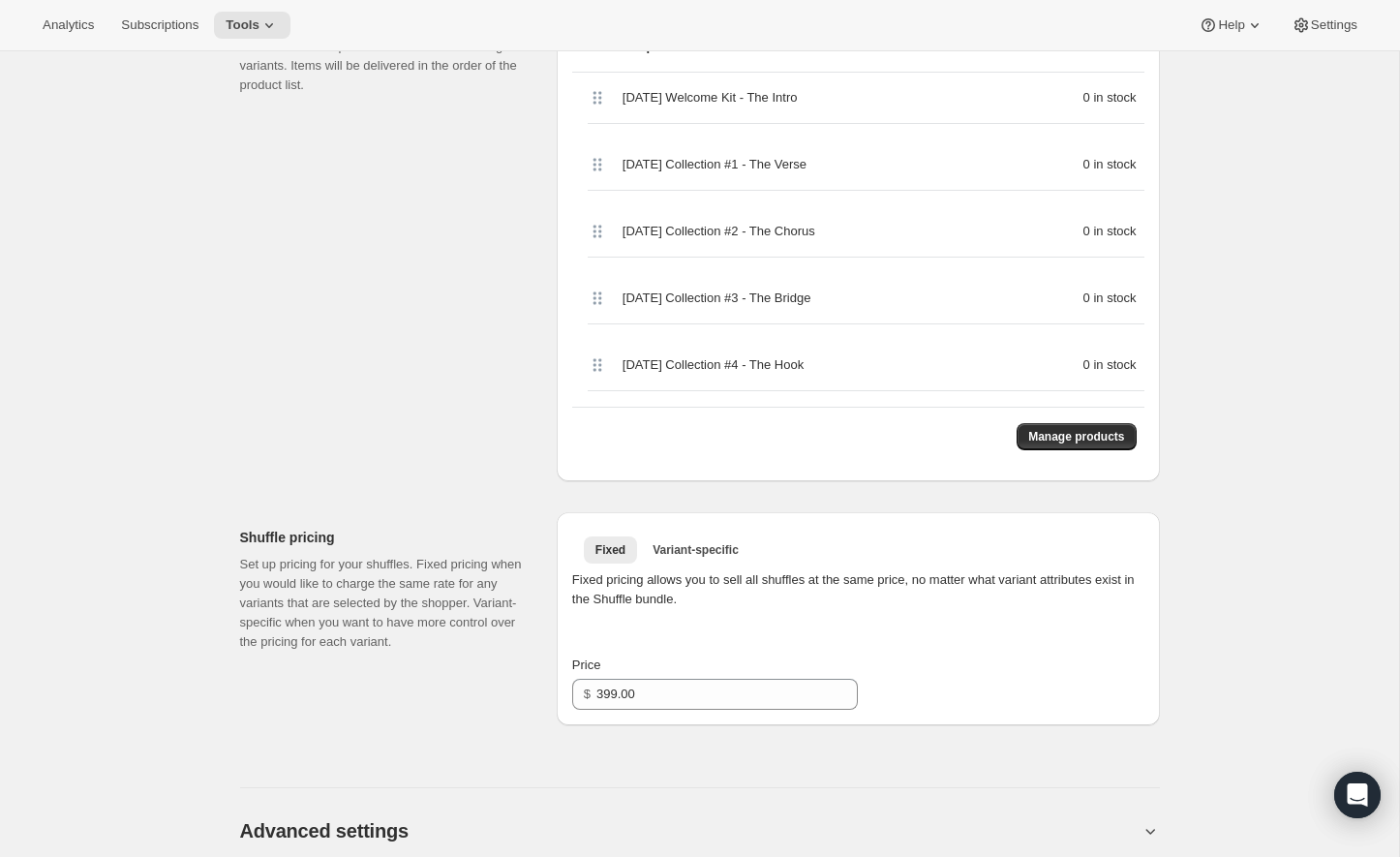
scroll to position [565, 0]
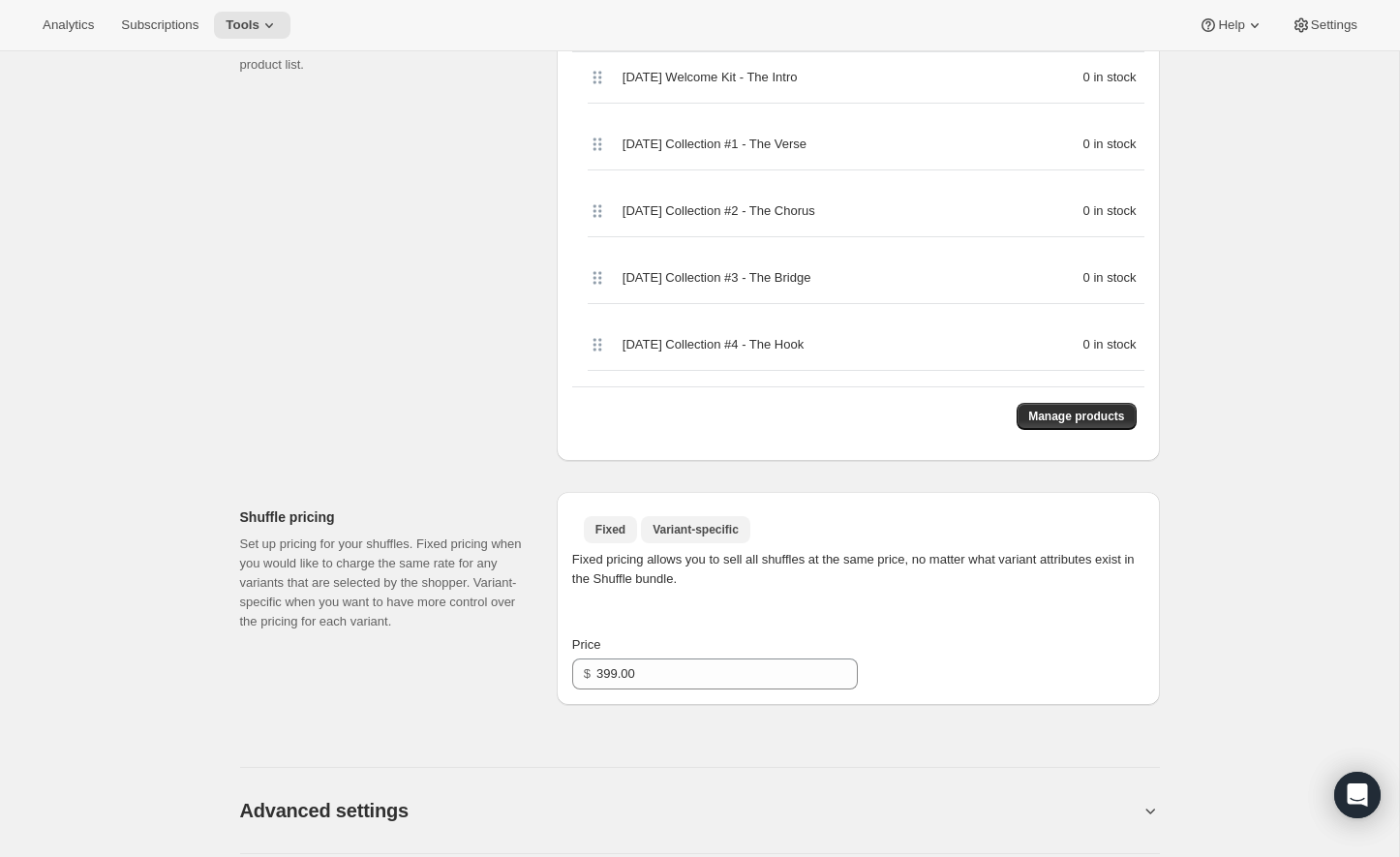
click at [721, 526] on span "Variant-specific" at bounding box center [696, 530] width 86 height 16
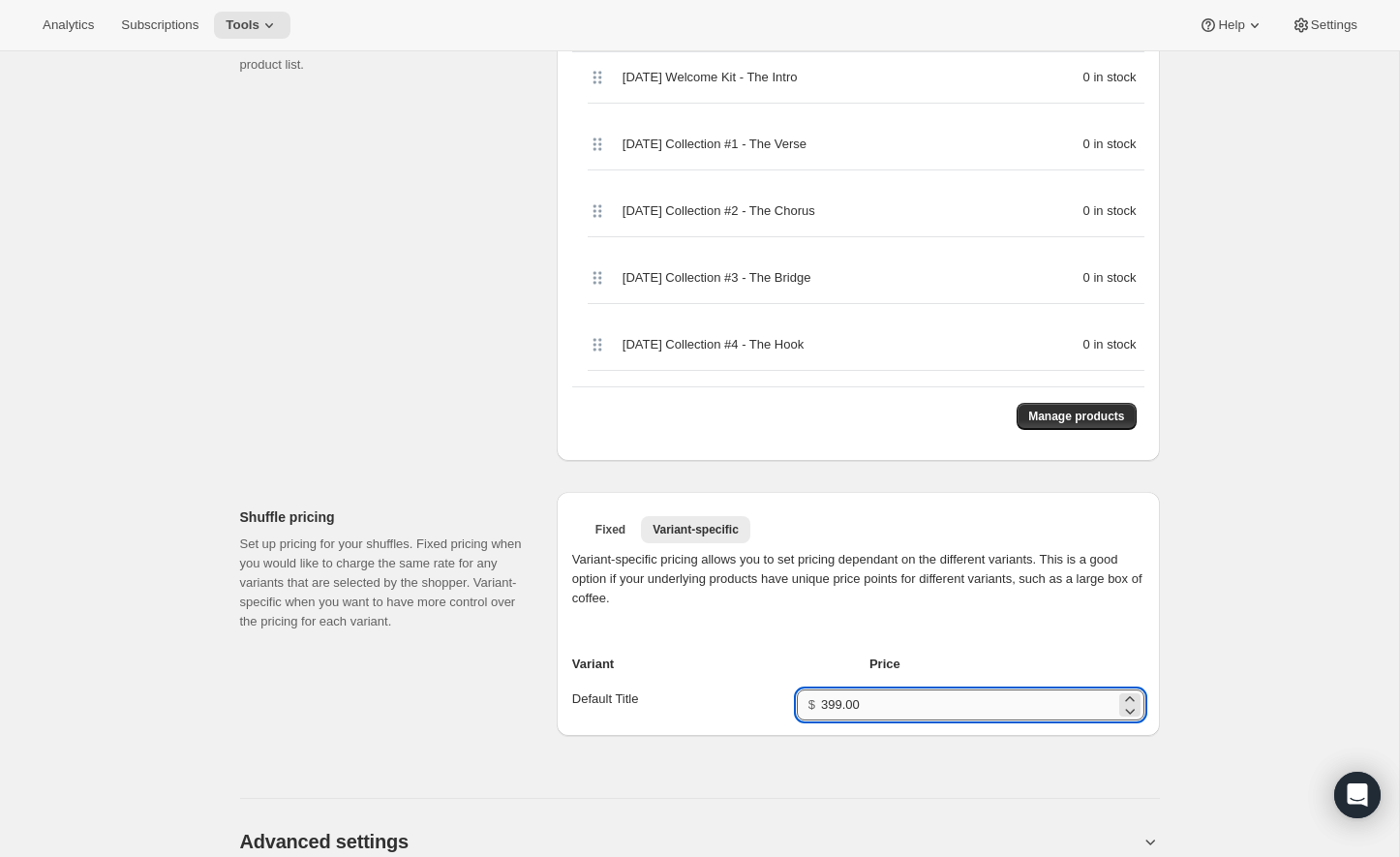
click at [867, 708] on input "399.00" at bounding box center [967, 705] width 293 height 31
drag, startPoint x: 918, startPoint y: 708, endPoint x: 816, endPoint y: 711, distance: 102.0
click at [816, 711] on div "$ 399.00" at bounding box center [970, 705] width 348 height 31
drag, startPoint x: 901, startPoint y: 699, endPoint x: 810, endPoint y: 701, distance: 91.0
click at [810, 701] on div "$ 399.00" at bounding box center [970, 705] width 348 height 31
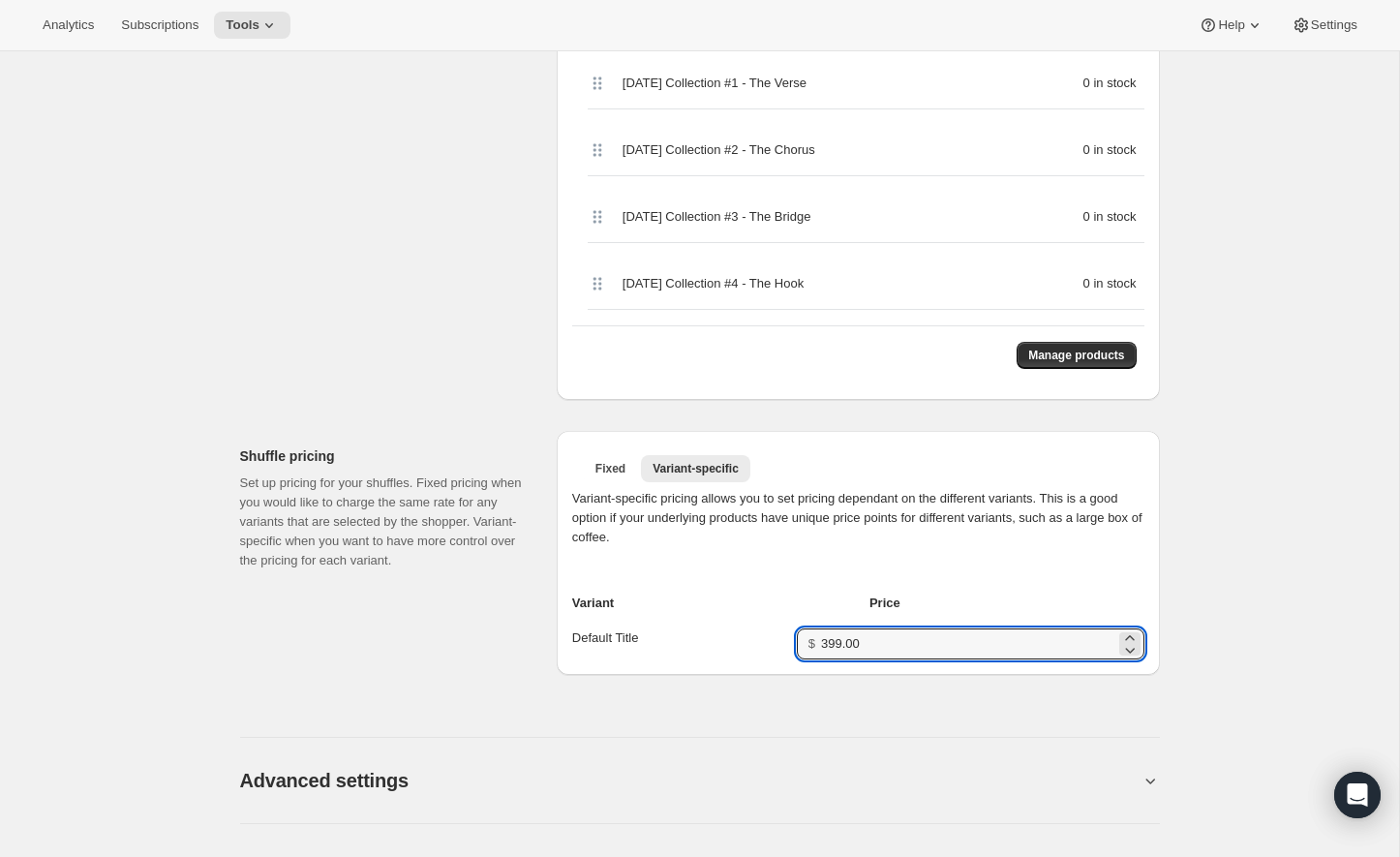
scroll to position [627, 0]
click at [910, 645] on input "85" at bounding box center [967, 642] width 293 height 31
type input "85"
click at [940, 586] on div "Variant-specific pricing allows you to set pricing dependant on the different v…" at bounding box center [859, 572] width 573 height 170
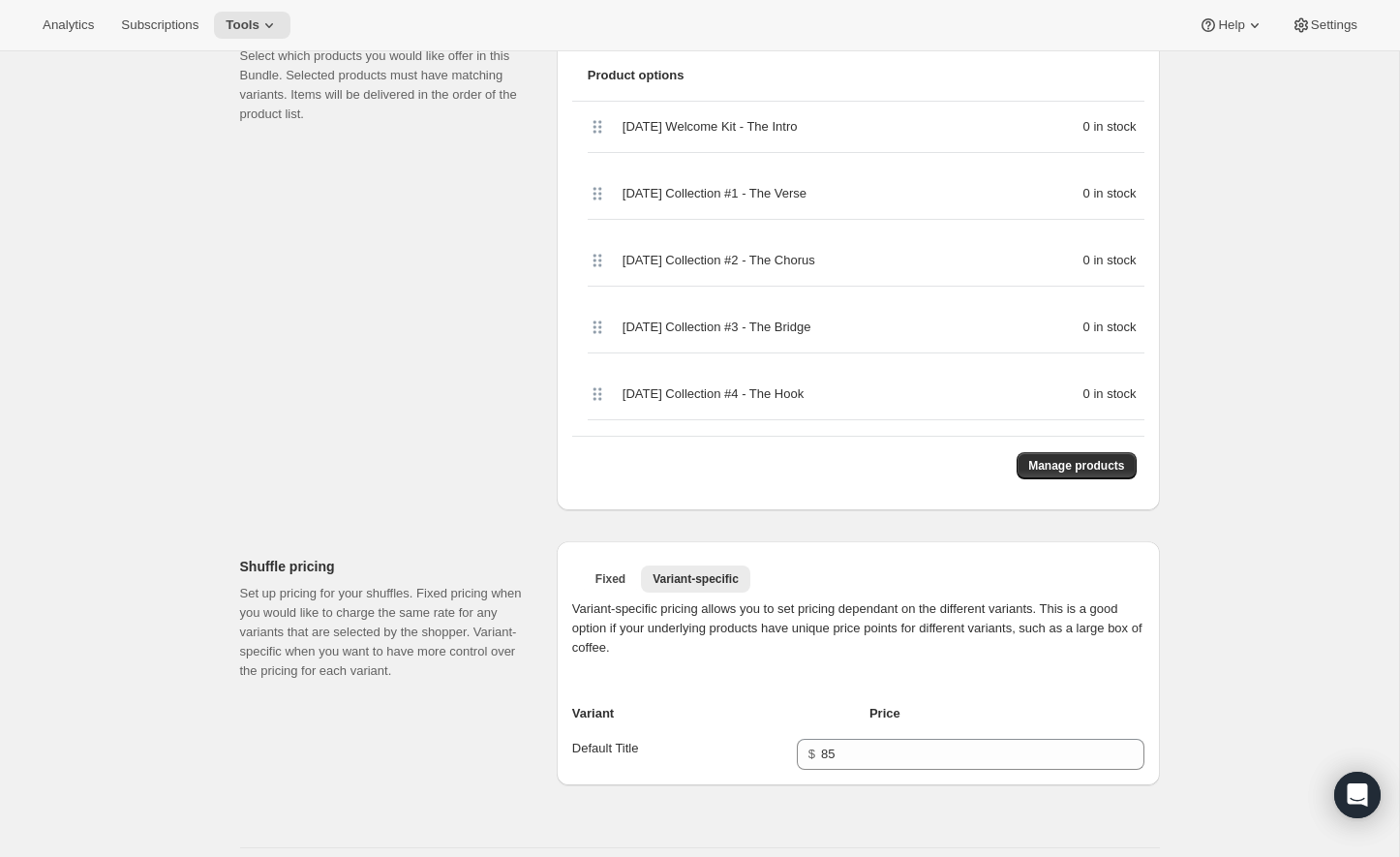
scroll to position [523, 0]
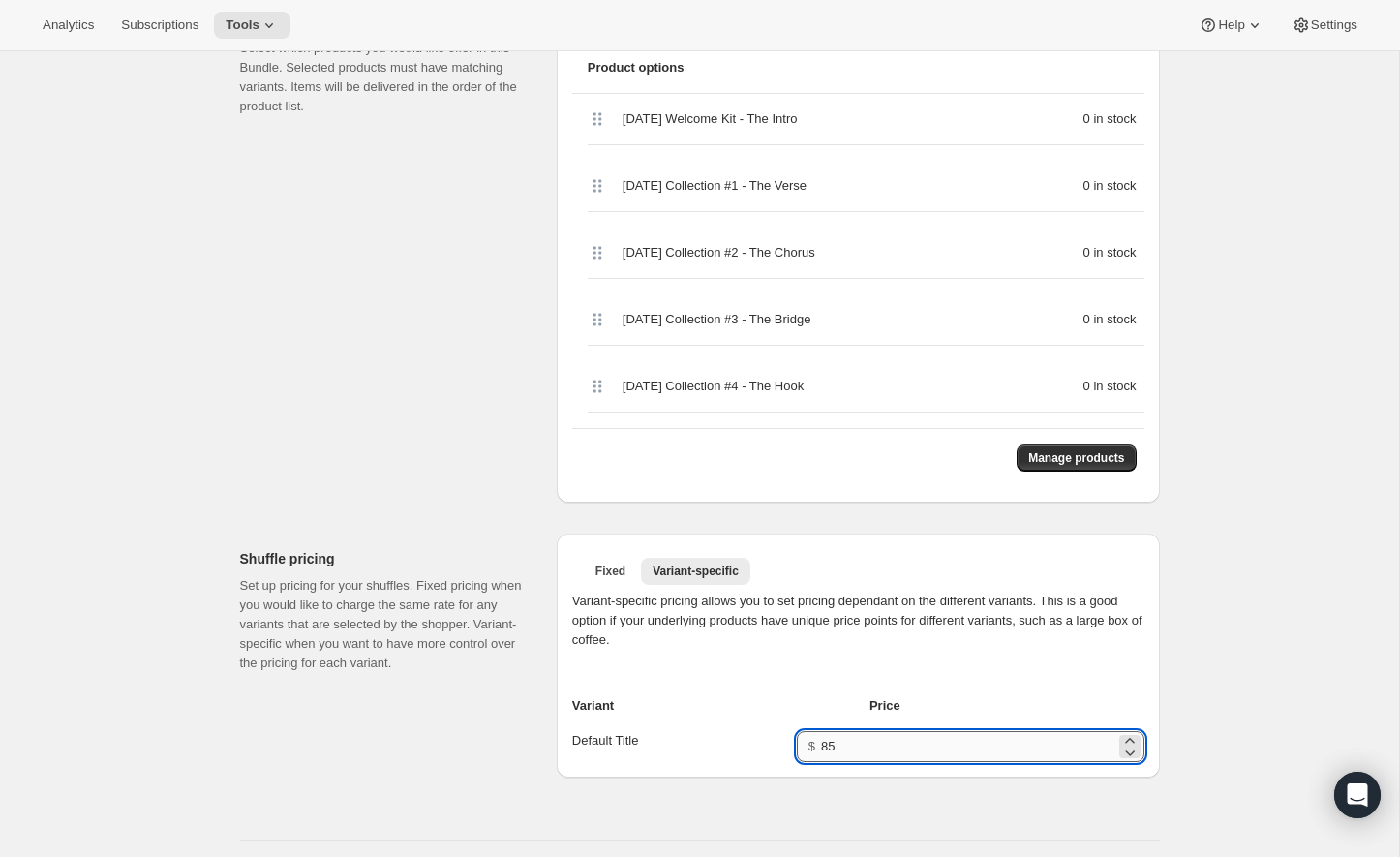
click at [890, 745] on input "85" at bounding box center [967, 747] width 293 height 31
click at [607, 572] on span "Fixed" at bounding box center [610, 572] width 30 height 16
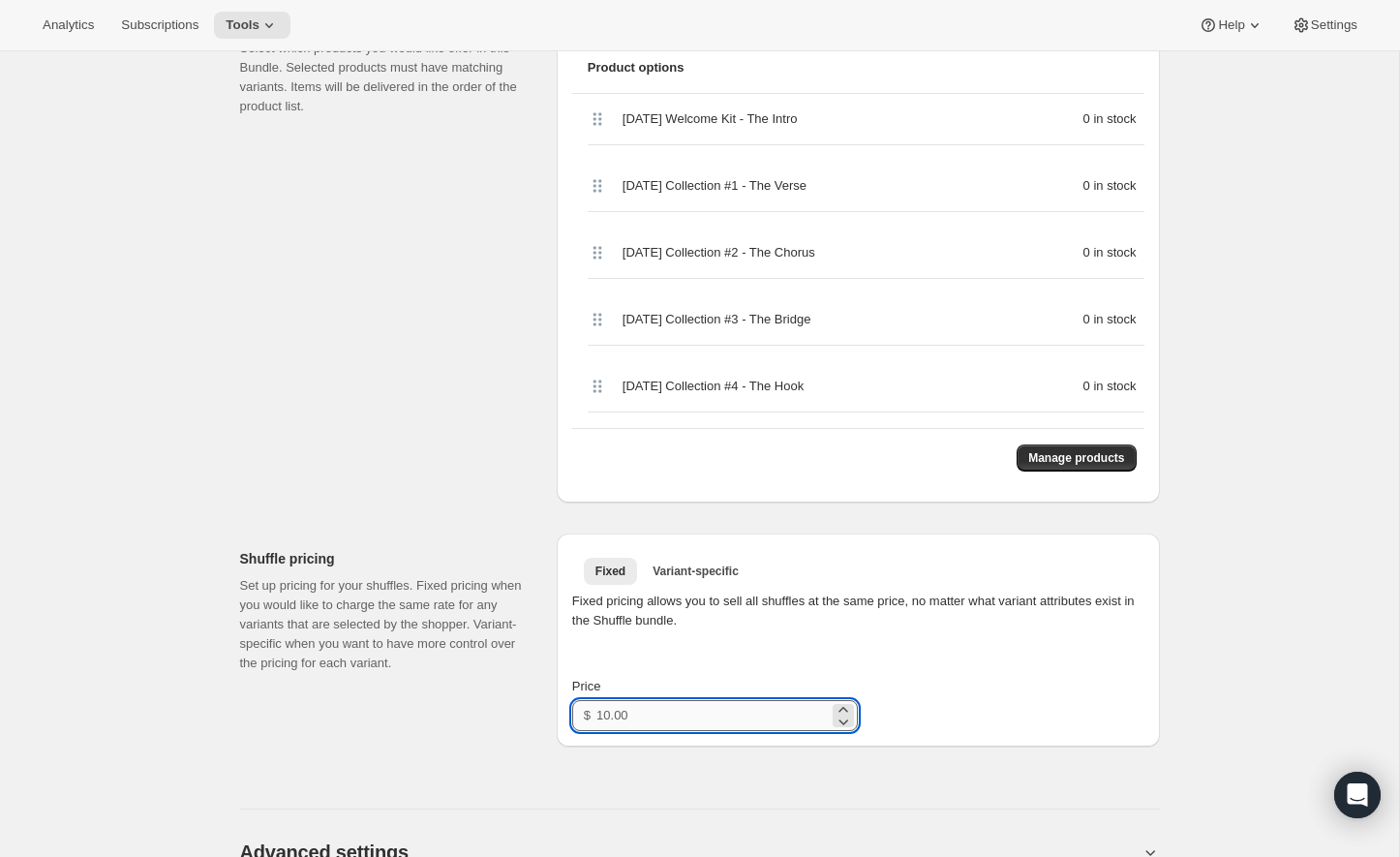
click at [732, 710] on input "Price" at bounding box center [712, 715] width 233 height 31
type input "85"
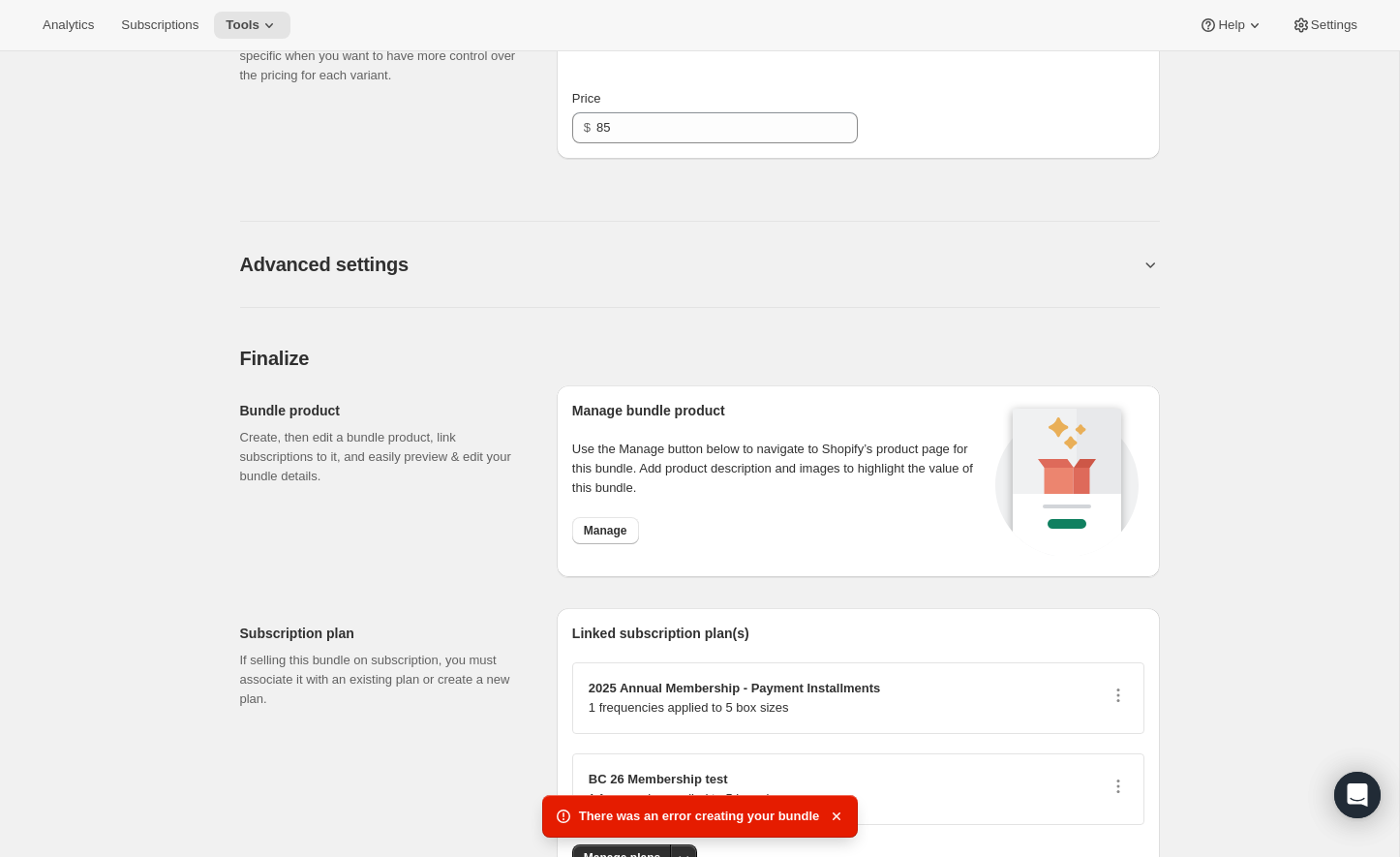
scroll to position [1239, 0]
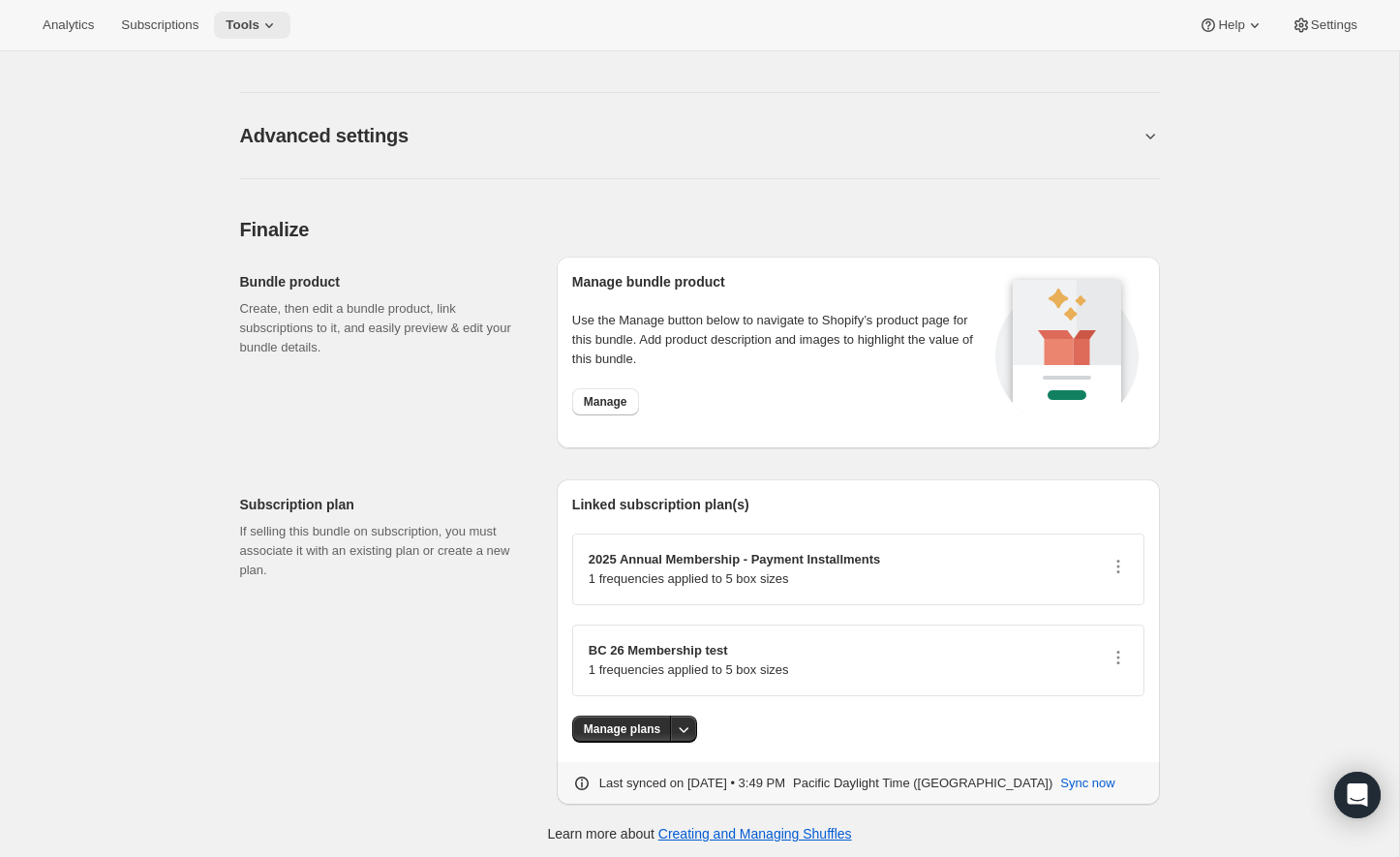
click at [255, 37] on button "Tools" at bounding box center [252, 25] width 76 height 27
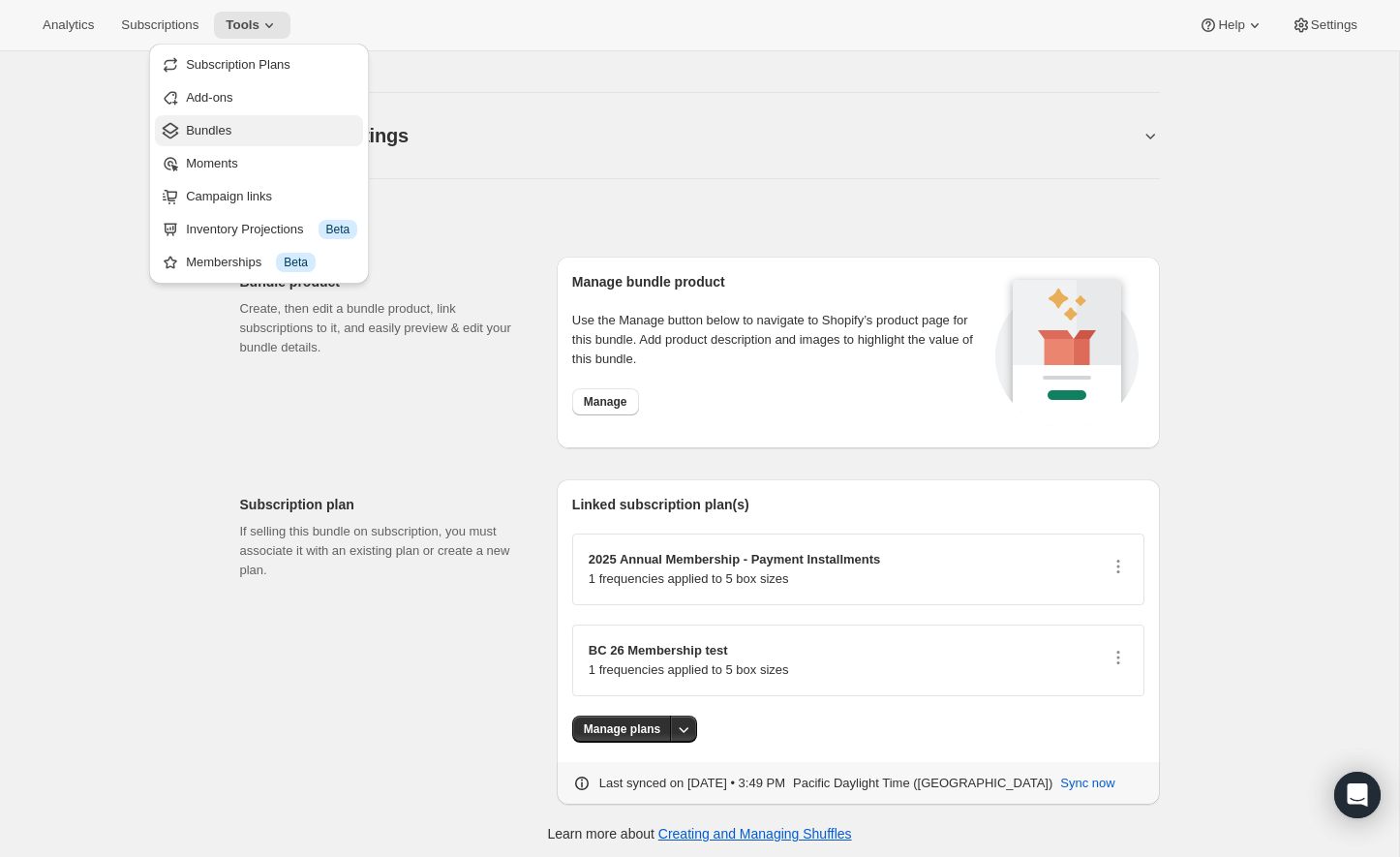
click at [222, 135] on span "Bundles" at bounding box center [208, 130] width 46 height 15
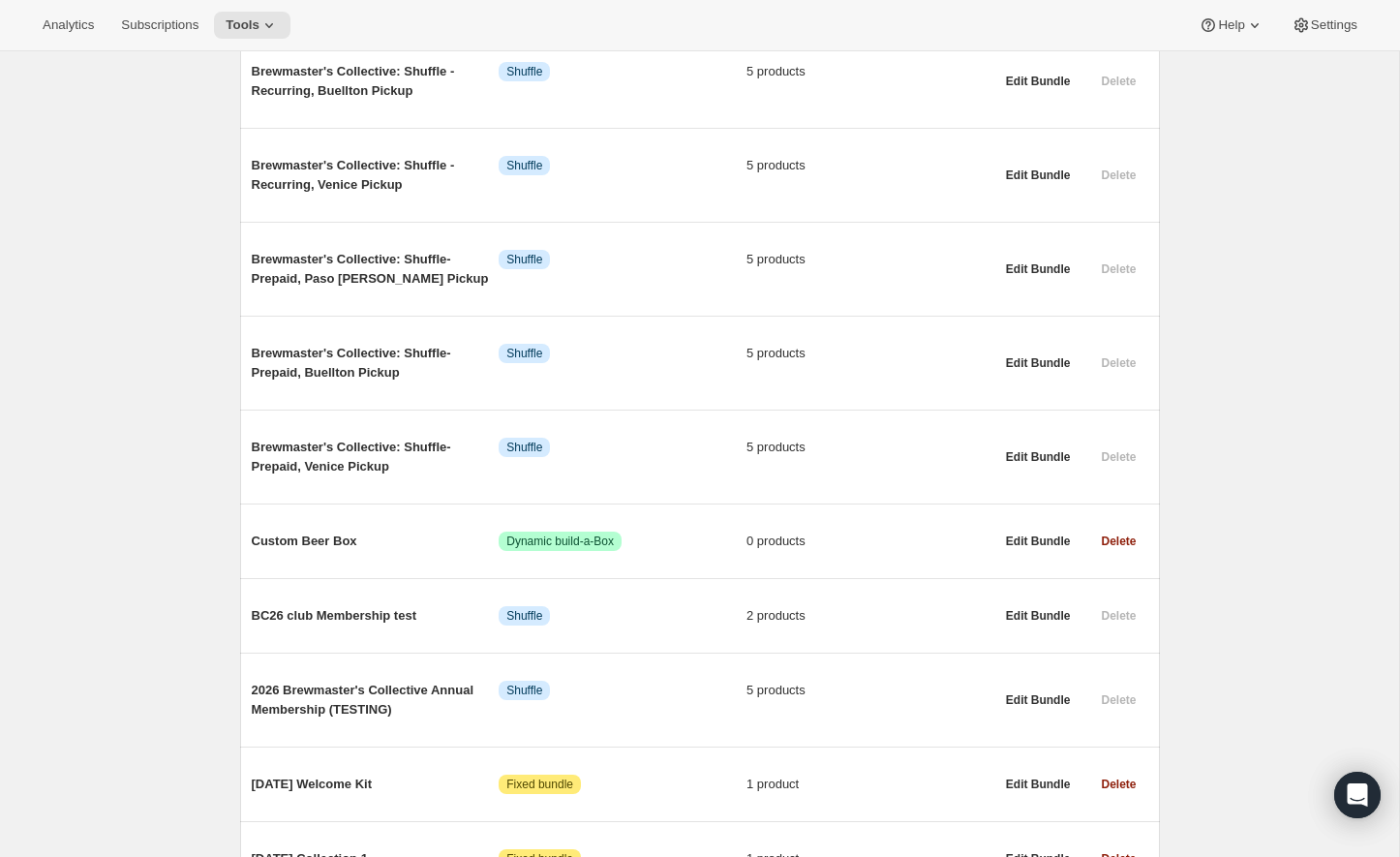
scroll to position [837, 0]
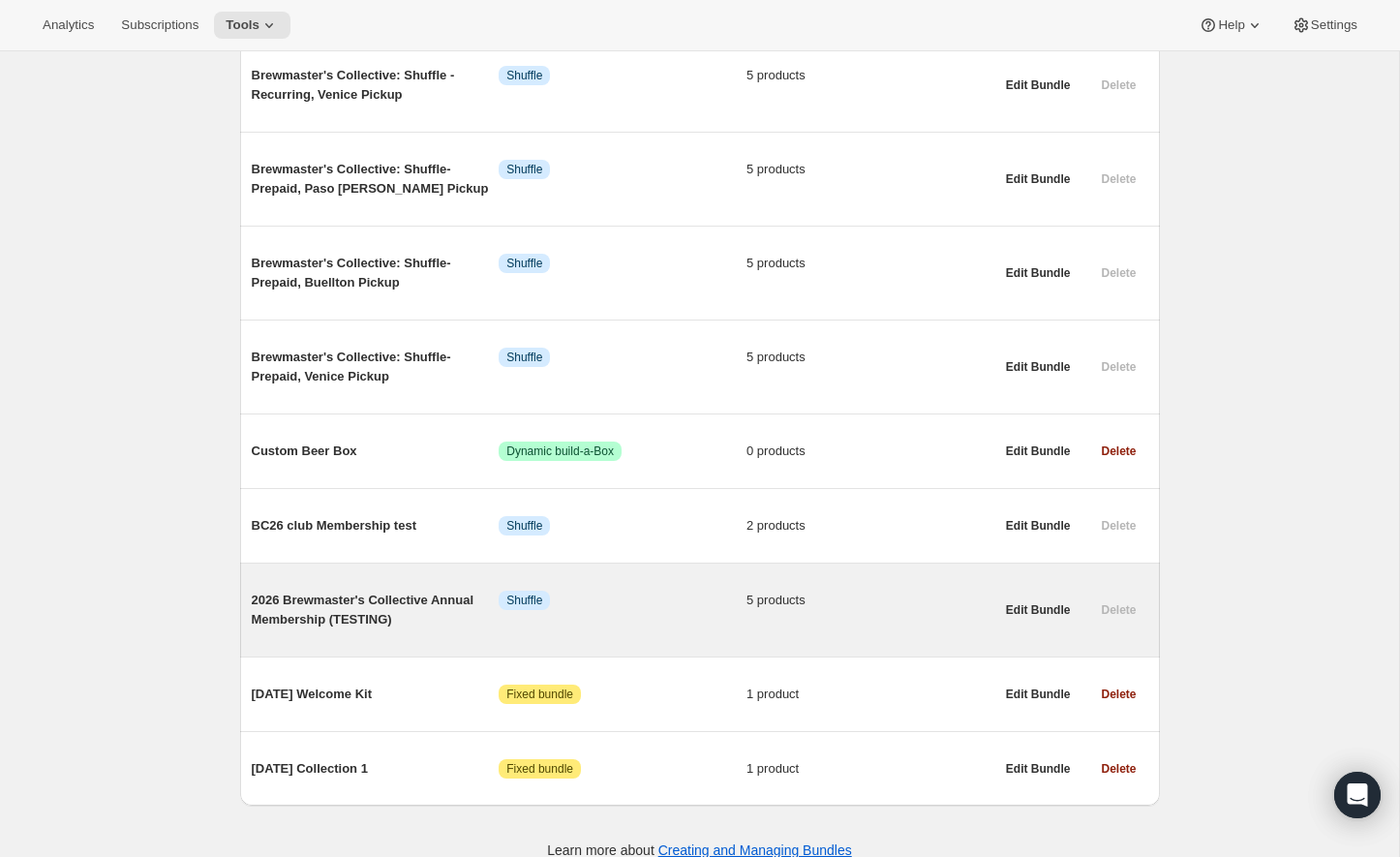
click at [326, 590] on span "2026 Brewmaster's Collective Annual Membership (TESTING)" at bounding box center [376, 610] width 248 height 39
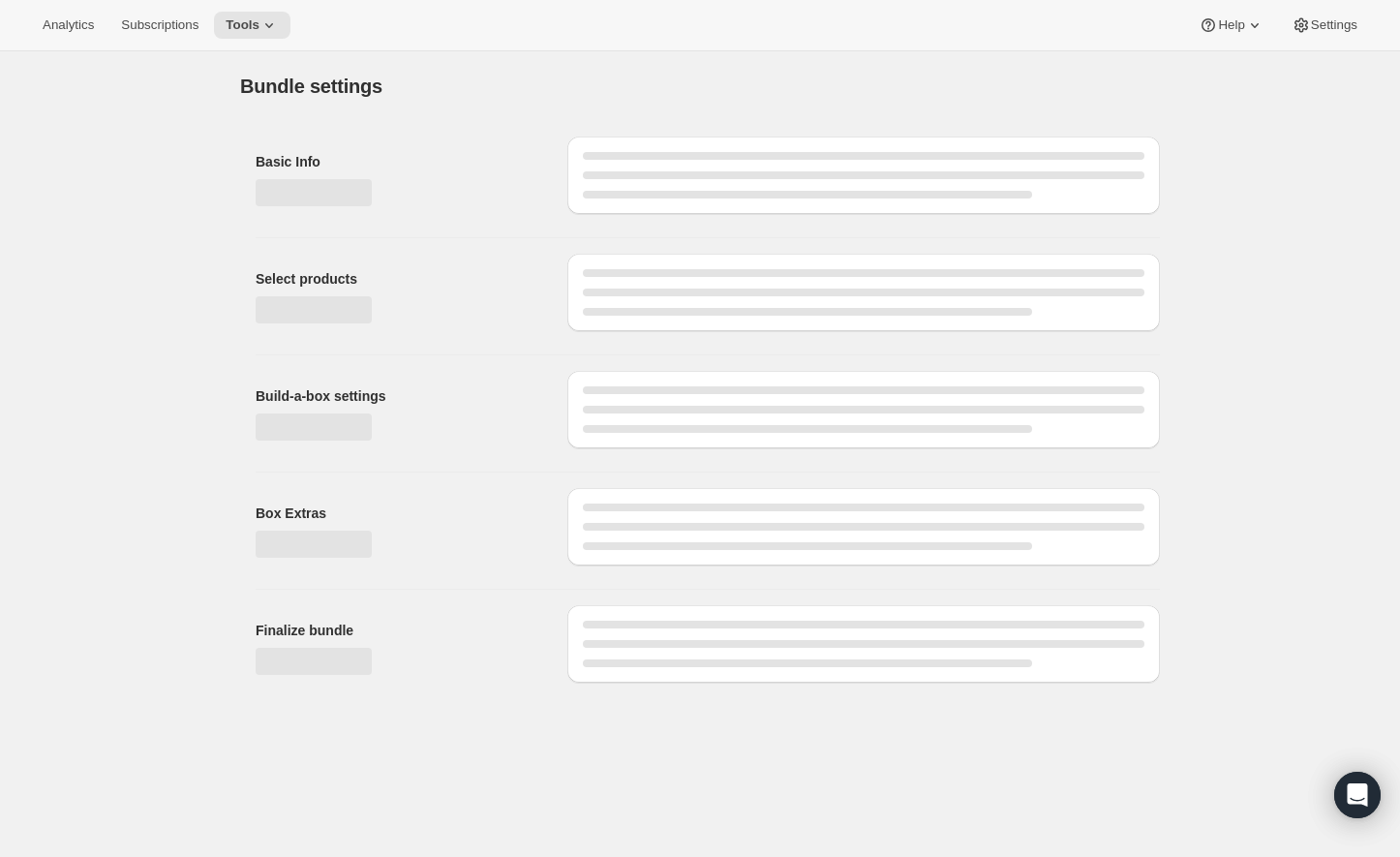
type input "2026 Brewmaster's Collective Annual Membership (TESTING)"
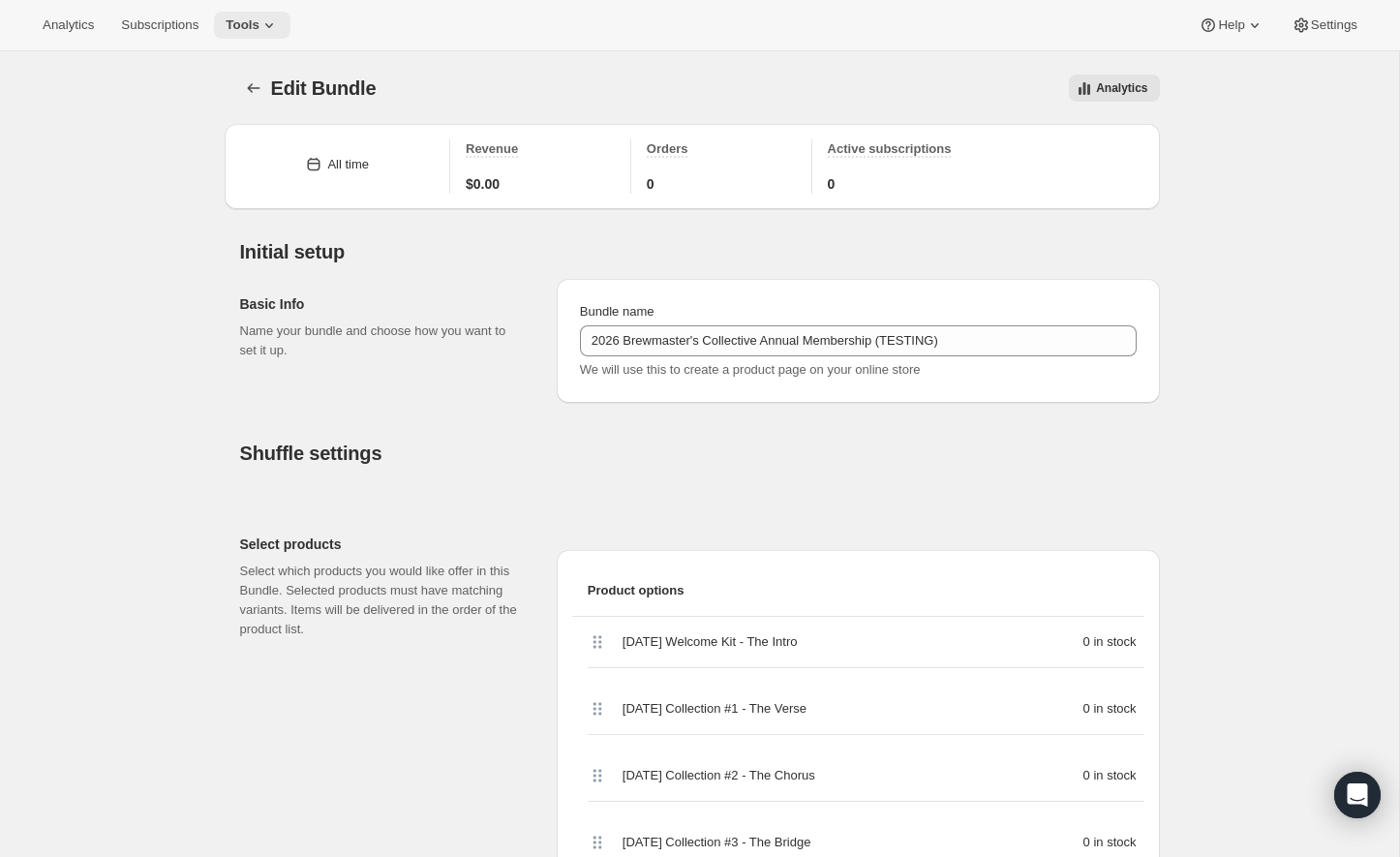
click at [258, 27] on span "Tools" at bounding box center [242, 25] width 34 height 16
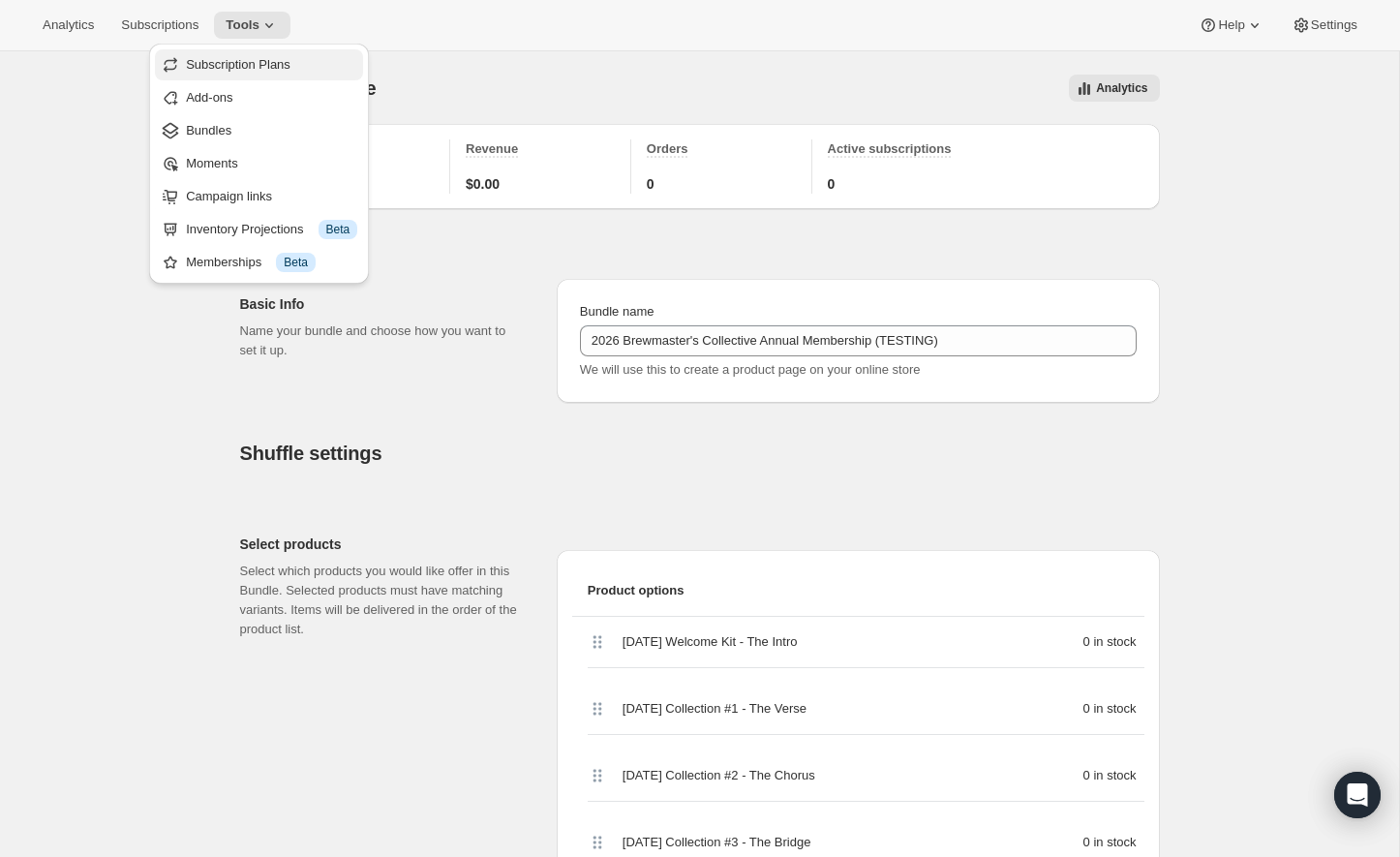
click at [238, 70] on span "Subscription Plans" at bounding box center [237, 64] width 105 height 15
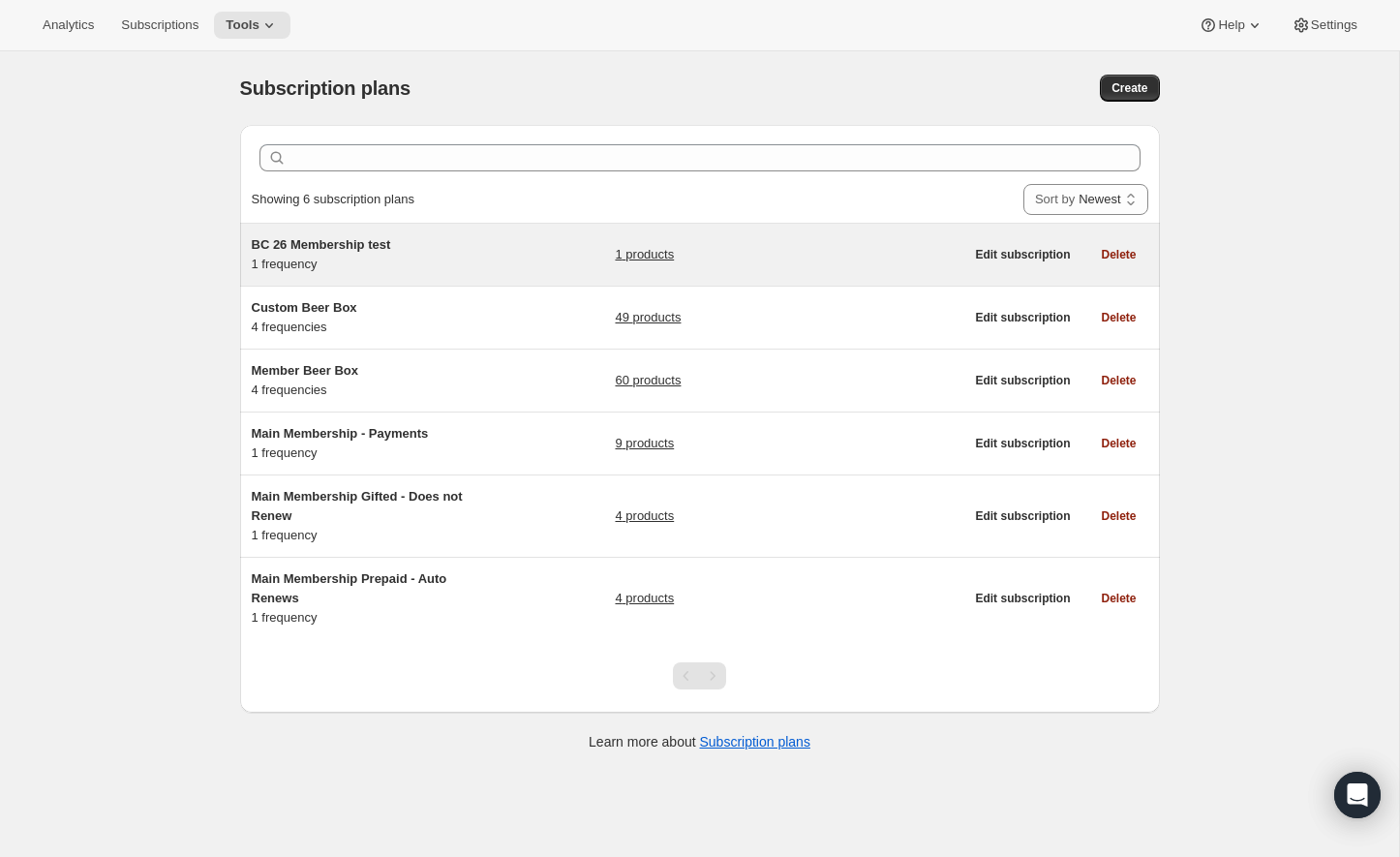
click at [756, 259] on div "1 products" at bounding box center [788, 255] width 349 height 39
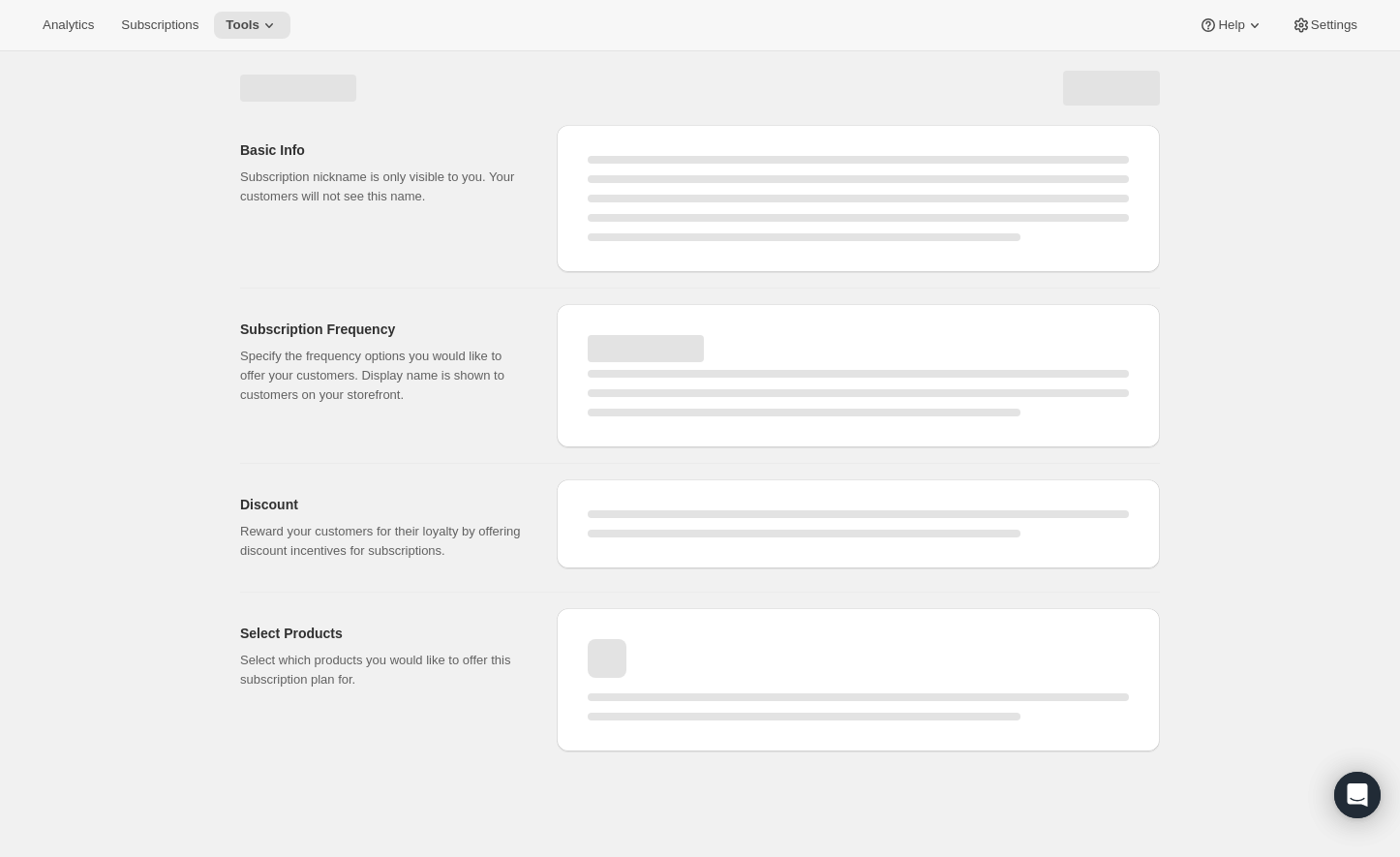
select select "WEEK"
select select "MONTH"
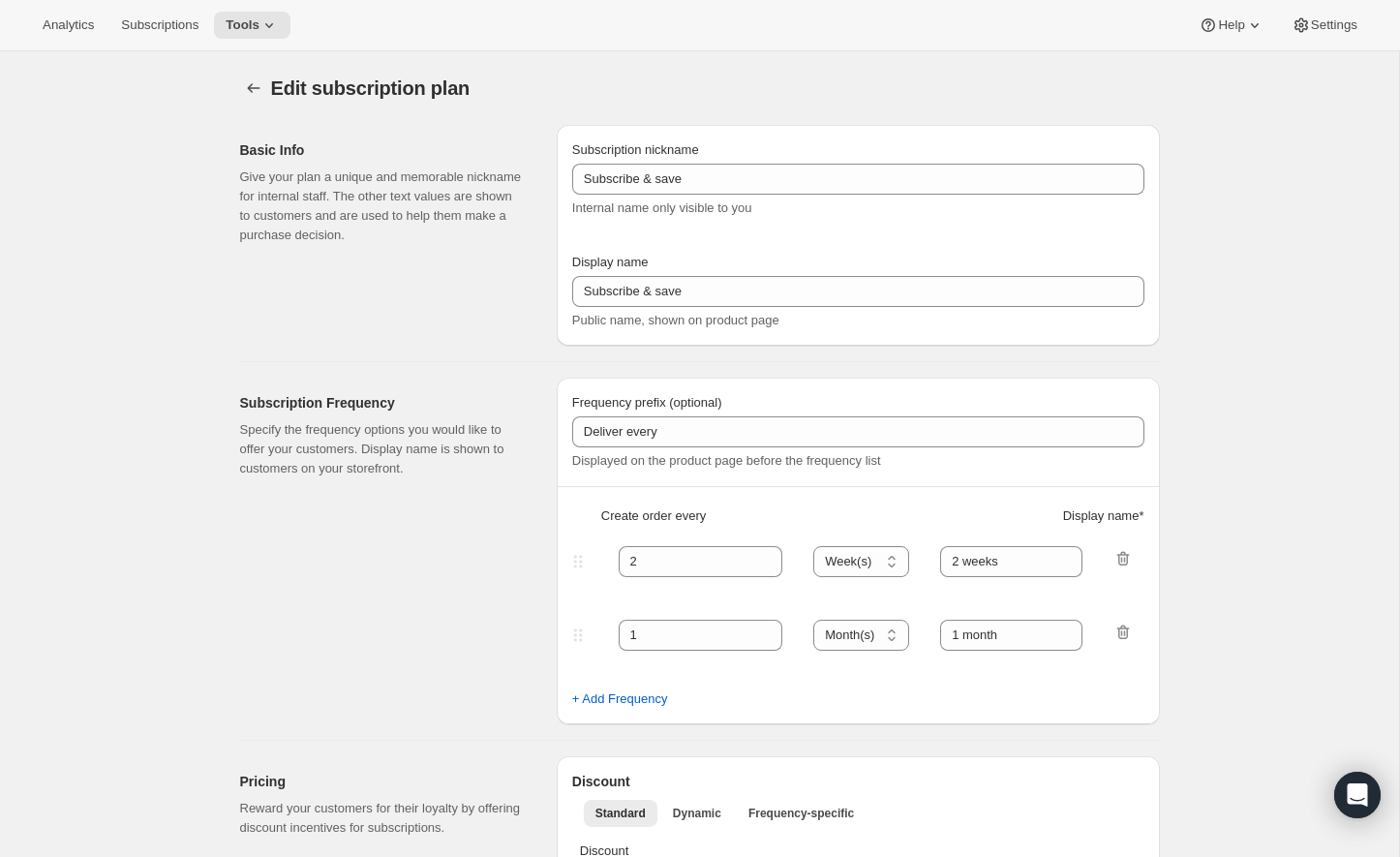
type input "BC 26 Membership test"
type input "4 Drops Annually"
type input "12"
type input "4 Collections"
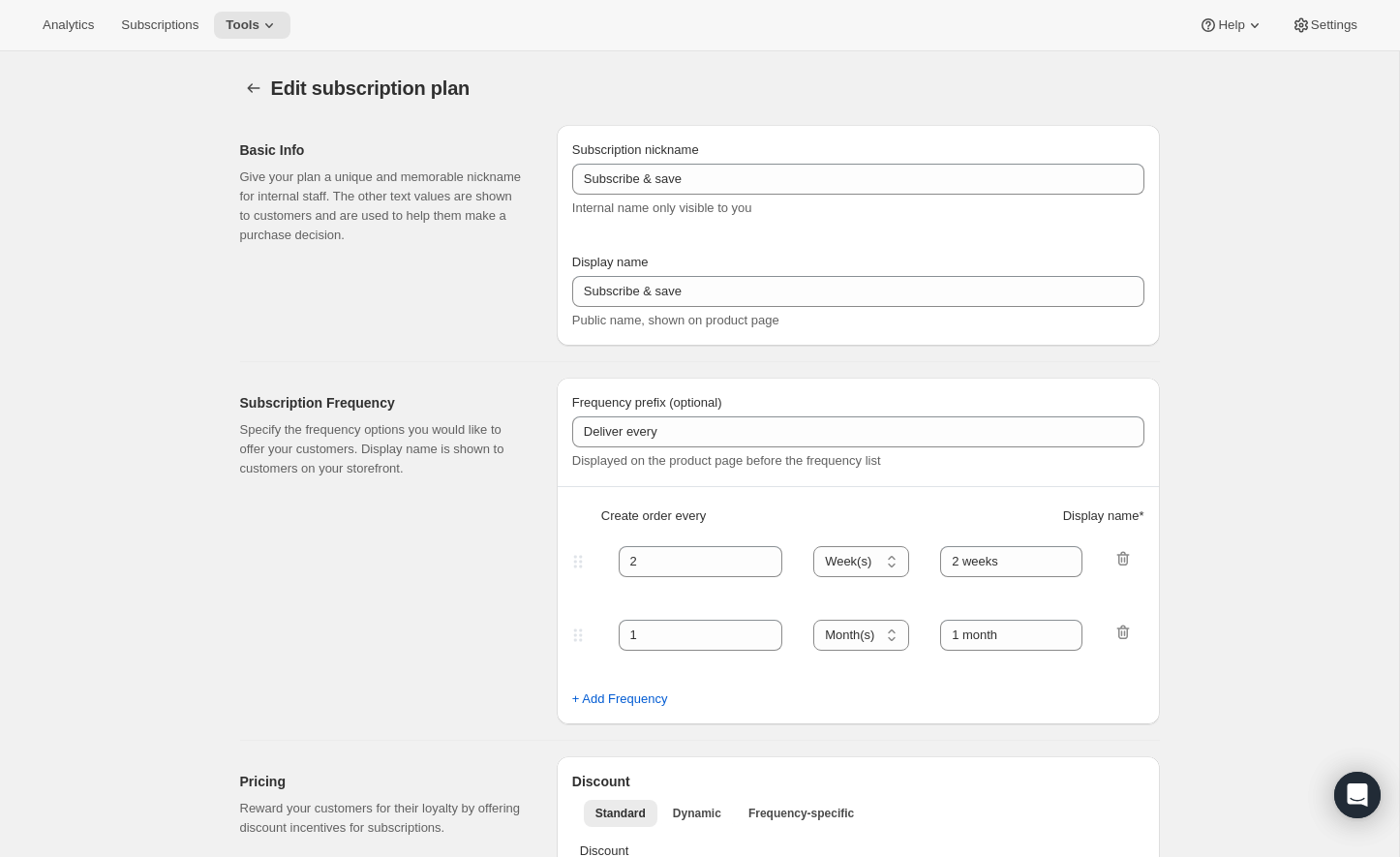
checkbox input "true"
select select "YEARDAY"
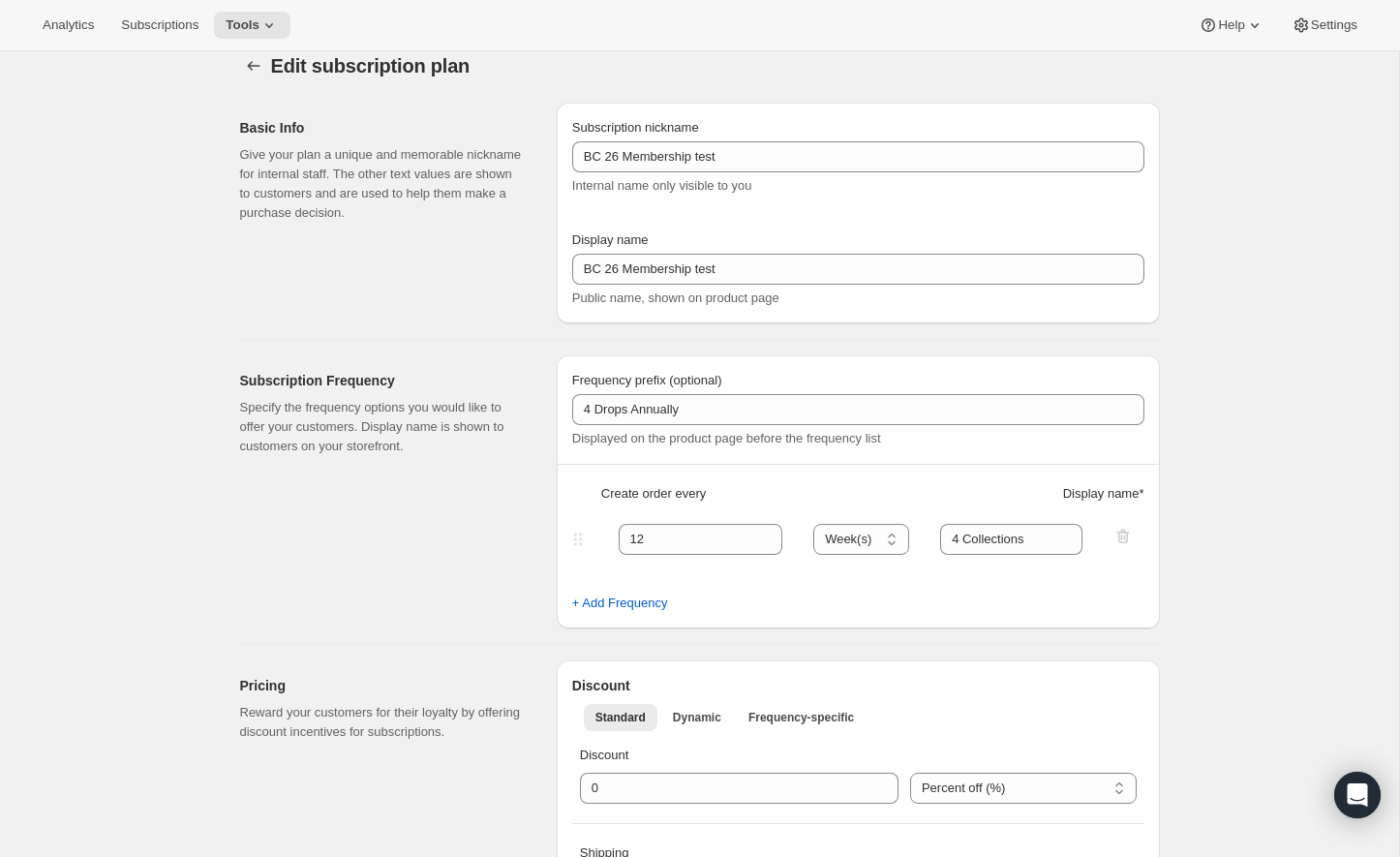
scroll to position [25, 0]
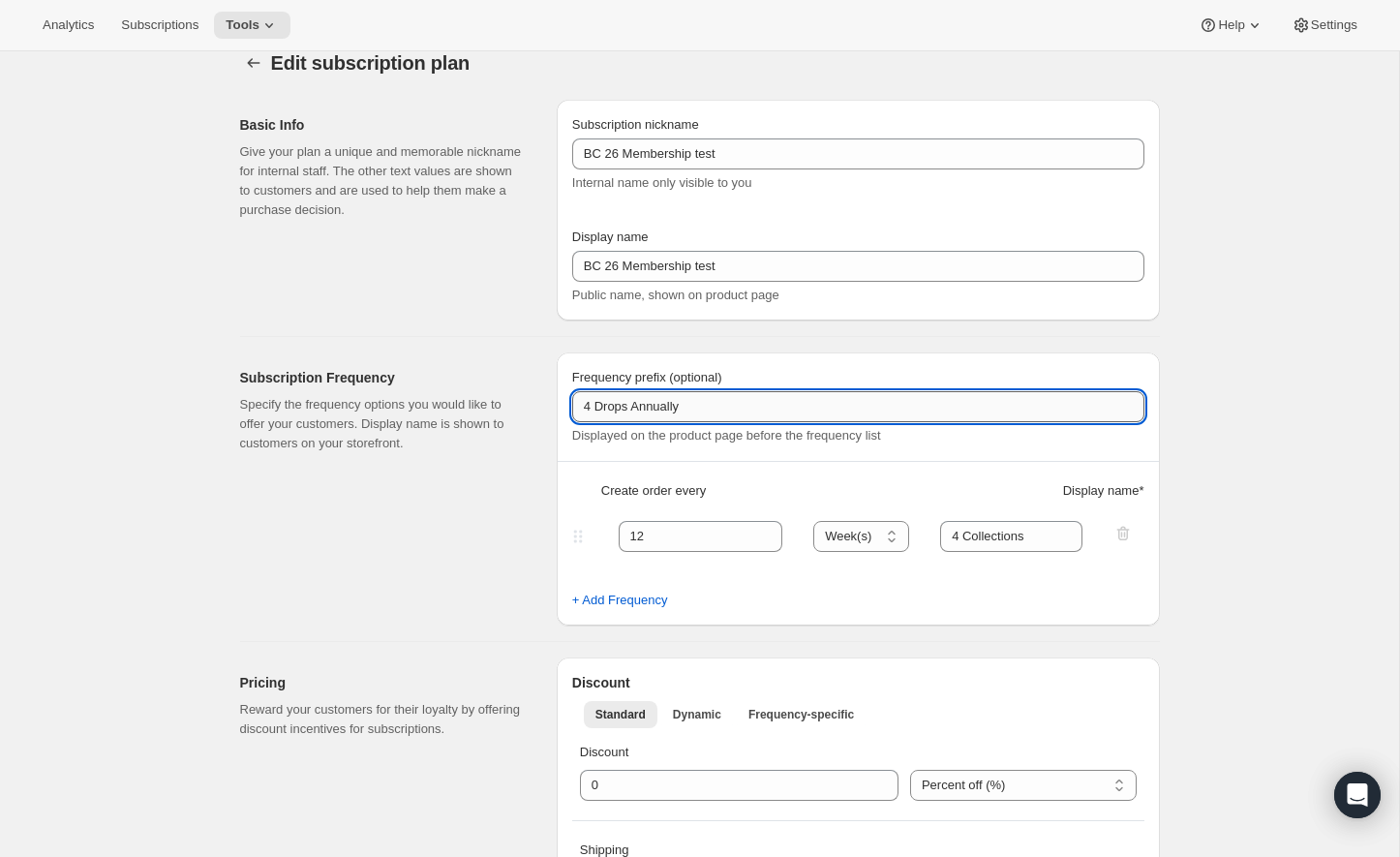
click at [761, 417] on input "4 Drops Annually" at bounding box center [859, 407] width 573 height 31
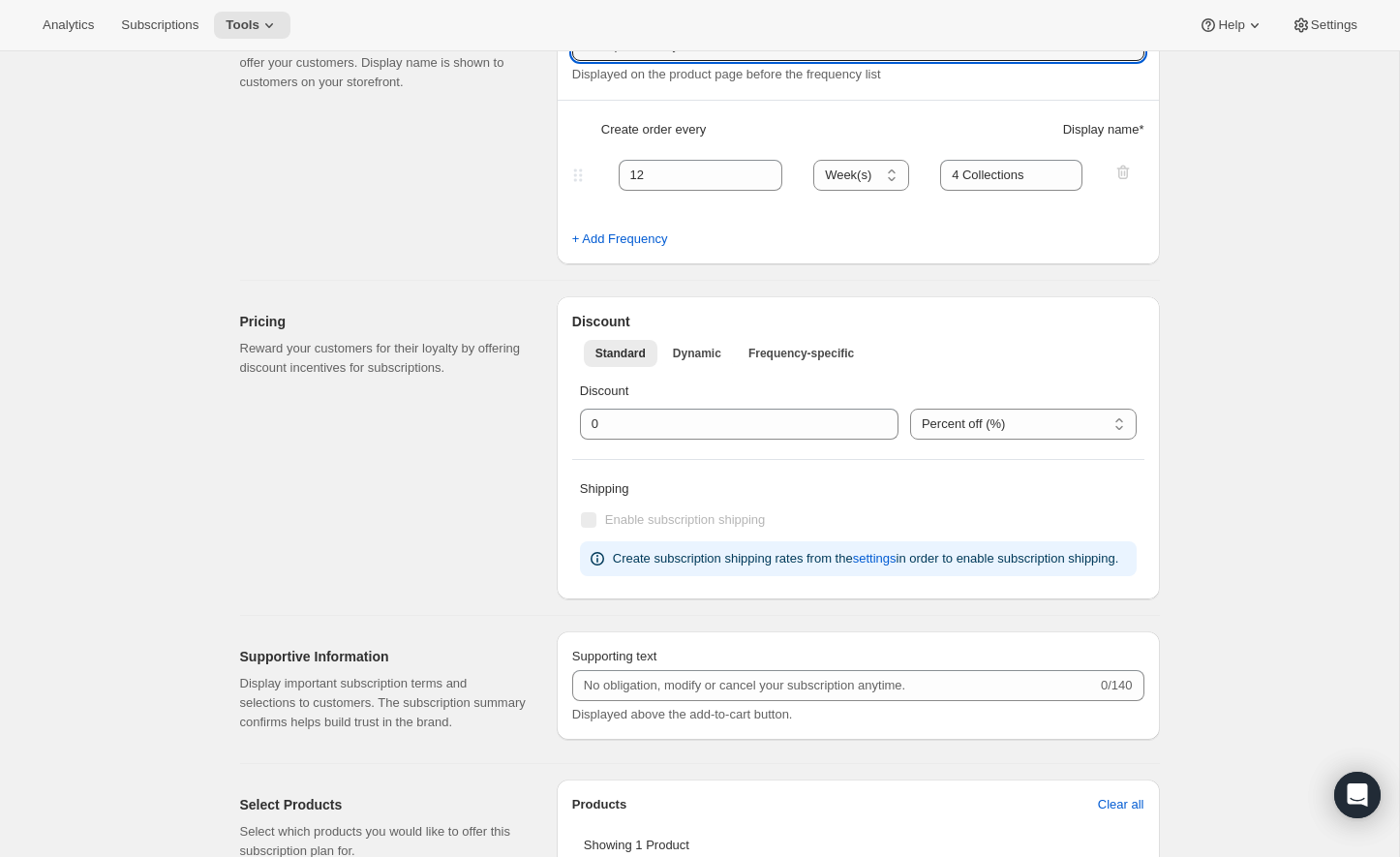
scroll to position [0, 0]
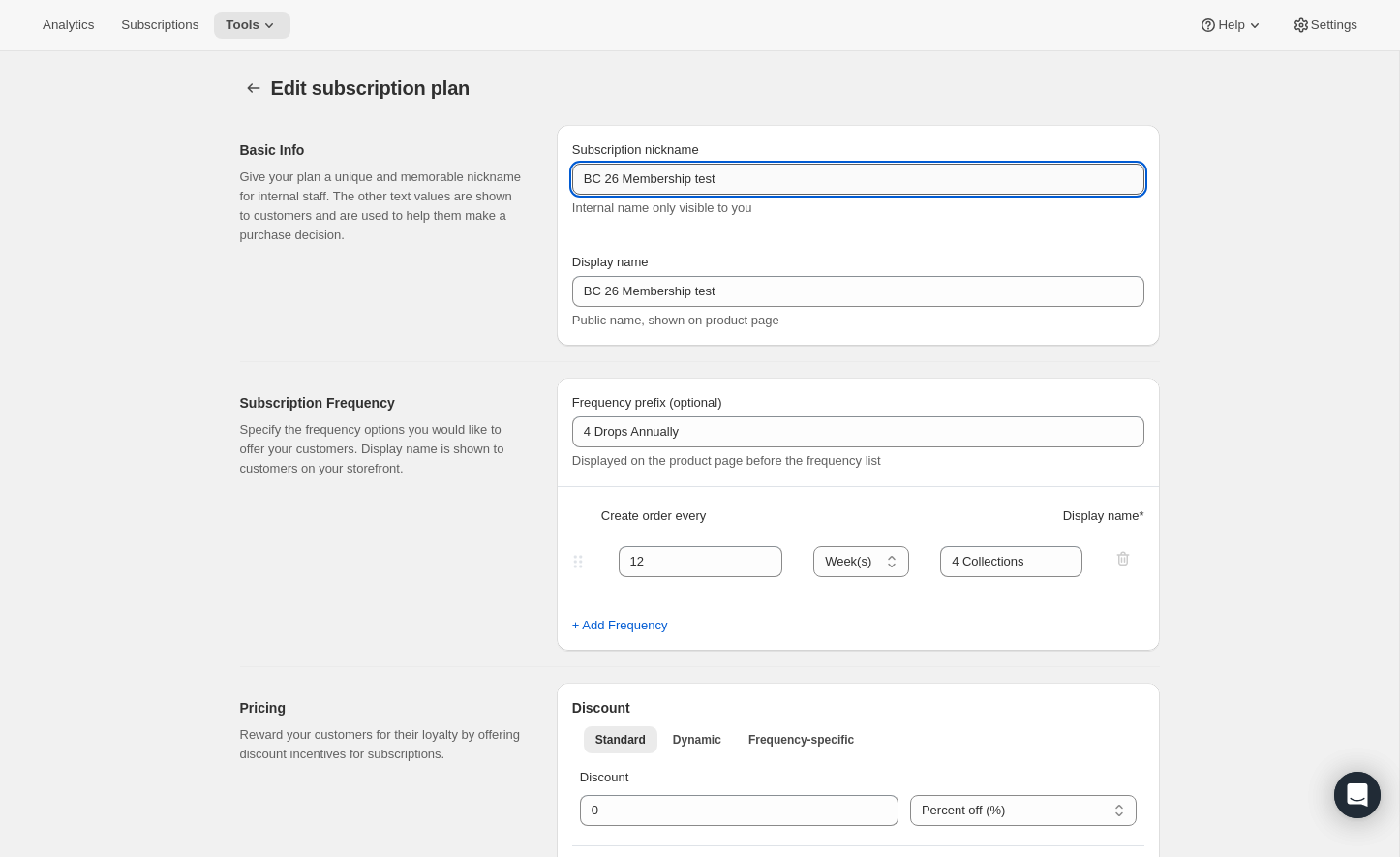
click at [786, 189] on input "BC 26 Membership test" at bounding box center [859, 179] width 573 height 31
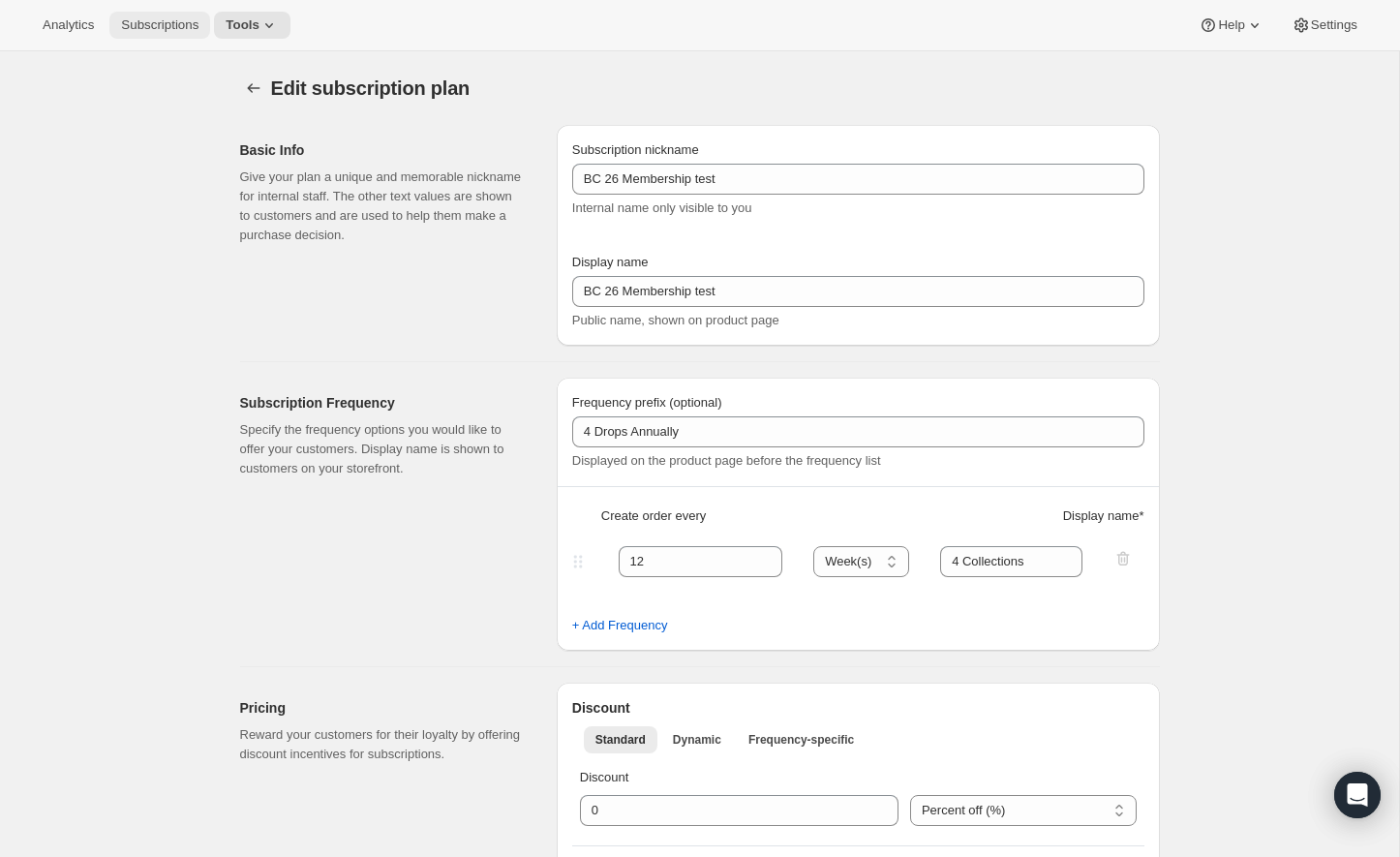
click at [147, 21] on span "Subscriptions" at bounding box center [159, 25] width 77 height 16
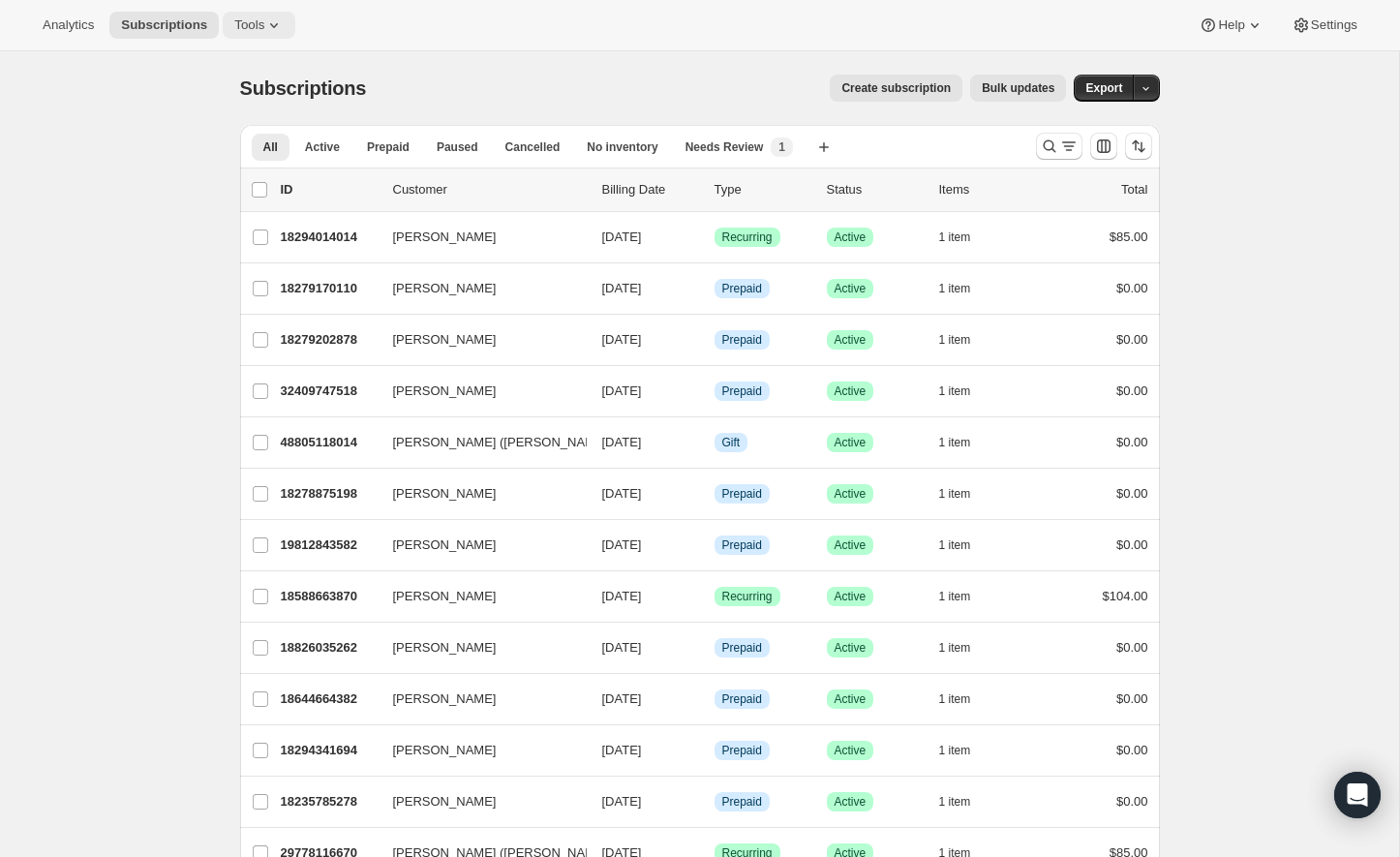
click at [274, 22] on icon at bounding box center [274, 25] width 20 height 20
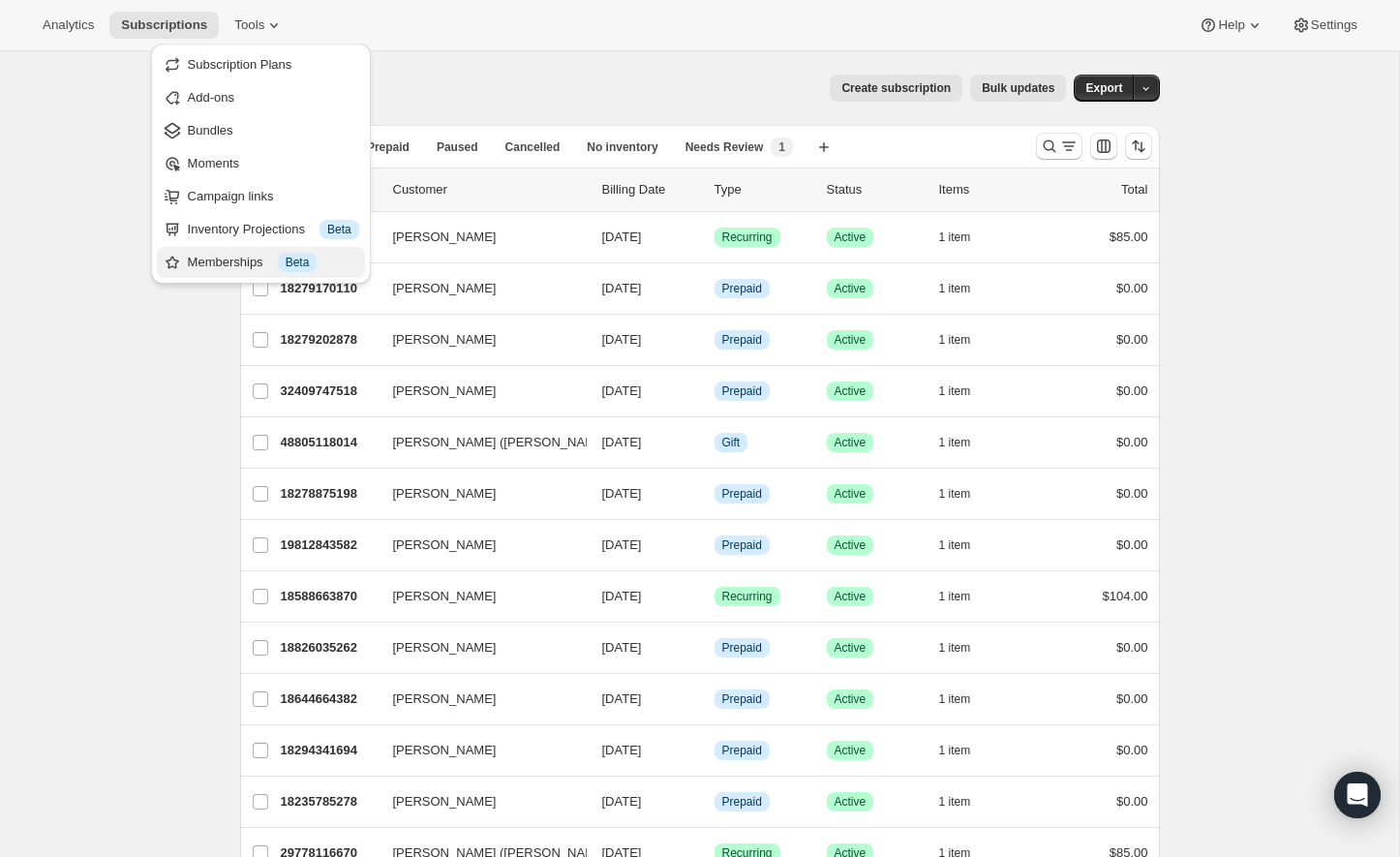
click at [195, 251] on button "Memberships Info Beta" at bounding box center [260, 263] width 208 height 31
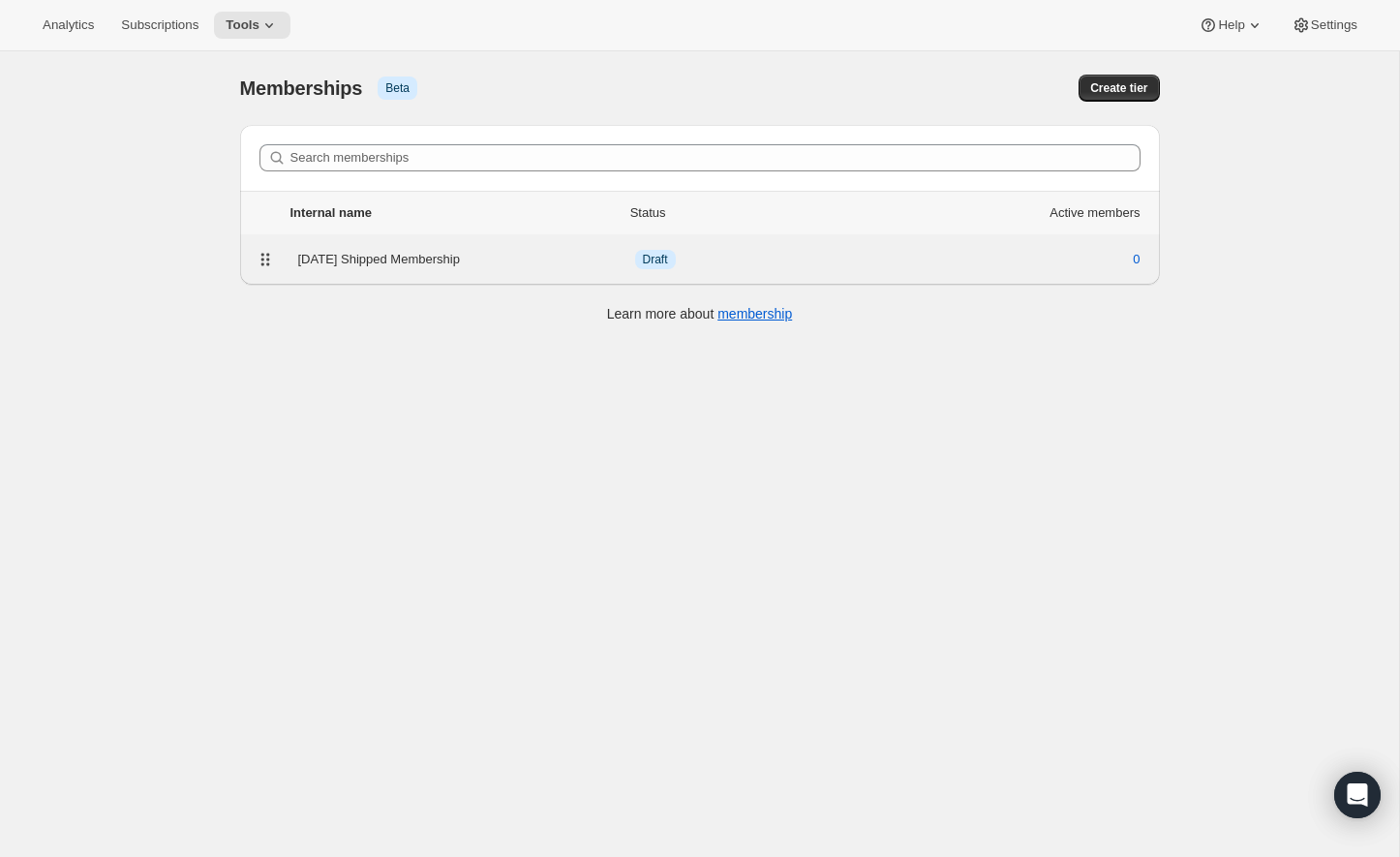
click at [423, 262] on div "[DATE] Shipped Membership" at bounding box center [466, 260] width 337 height 20
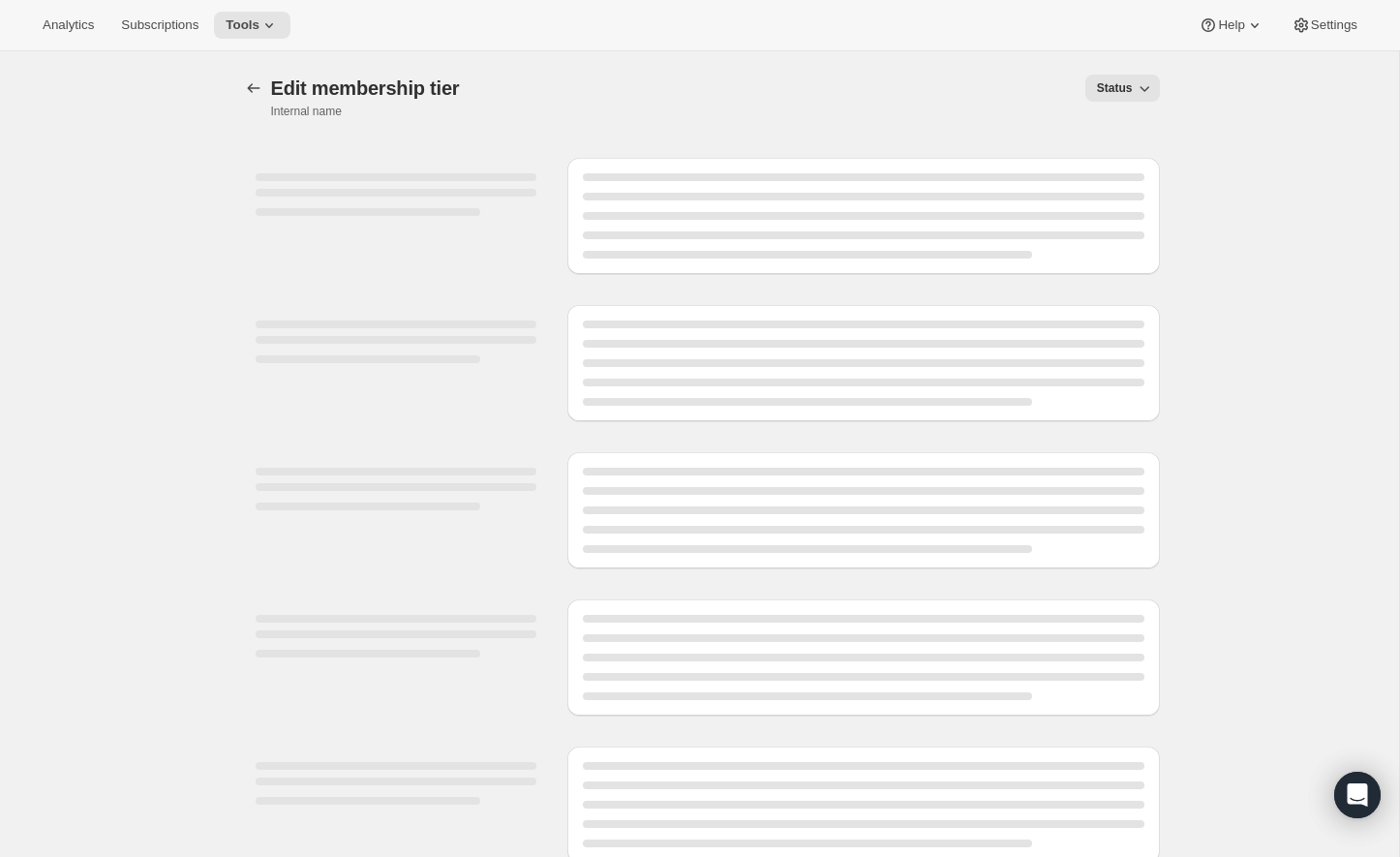
select select "variants"
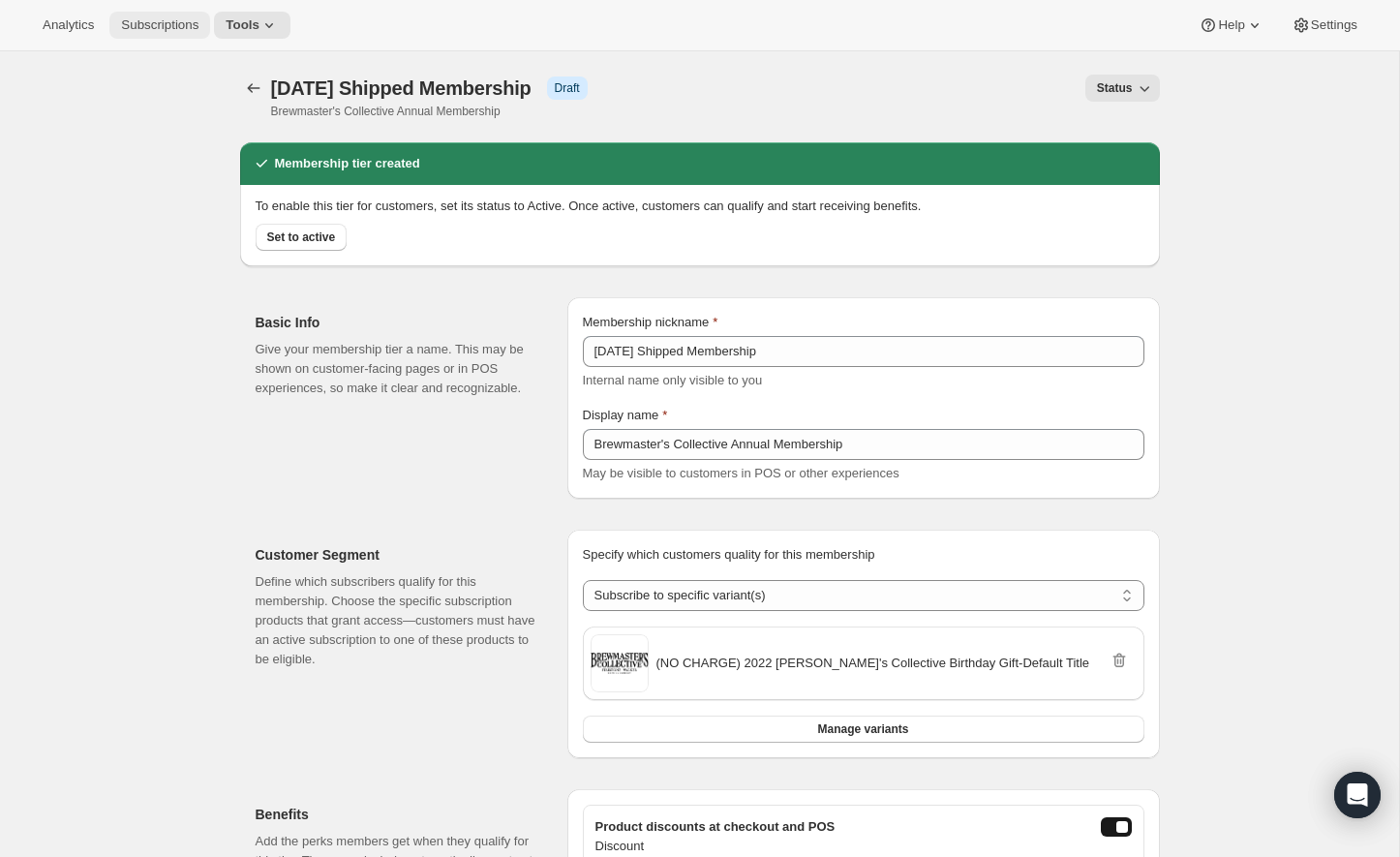
scroll to position [2, 0]
